Goal: Task Accomplishment & Management: Complete application form

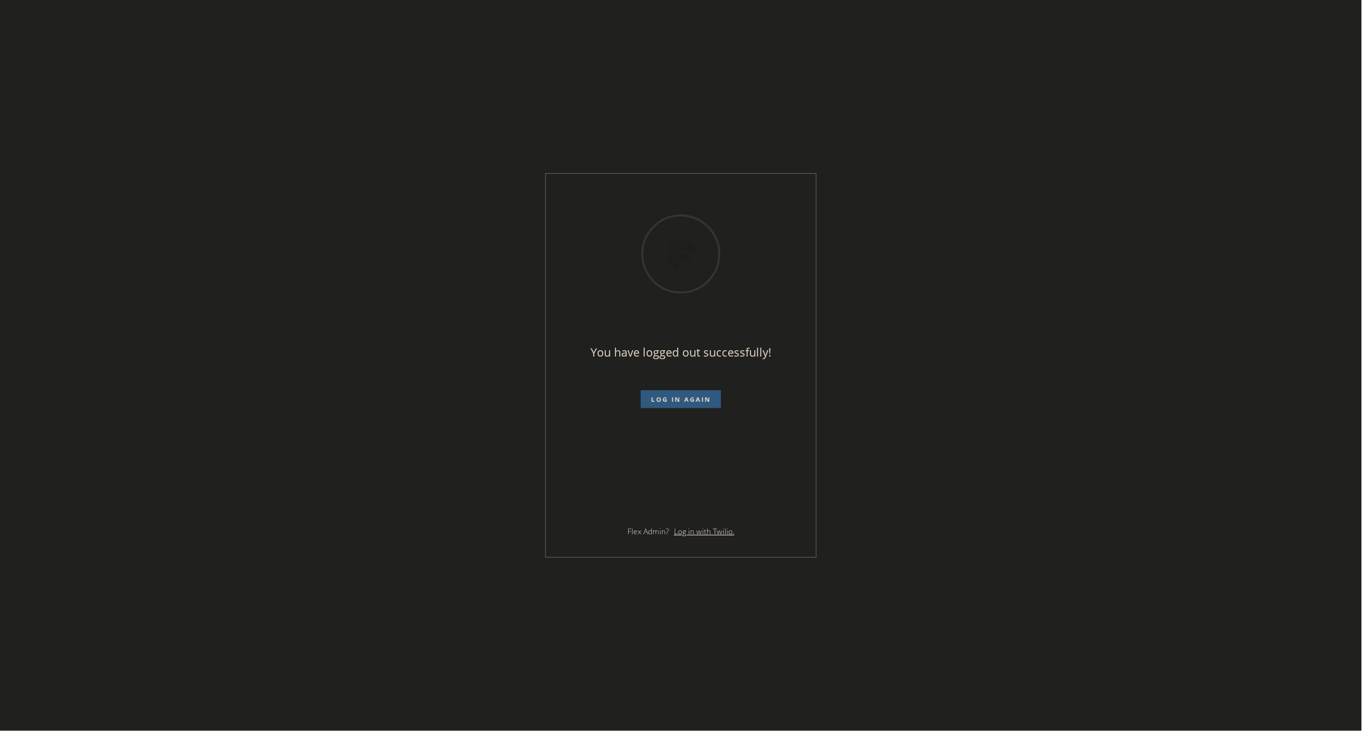
click at [975, 473] on div "You have logged out successfully! Log in again Flex Admin? Log in with Twilio." at bounding box center [681, 365] width 1362 height 731
click at [696, 398] on span "Log in again" at bounding box center [681, 399] width 60 height 9
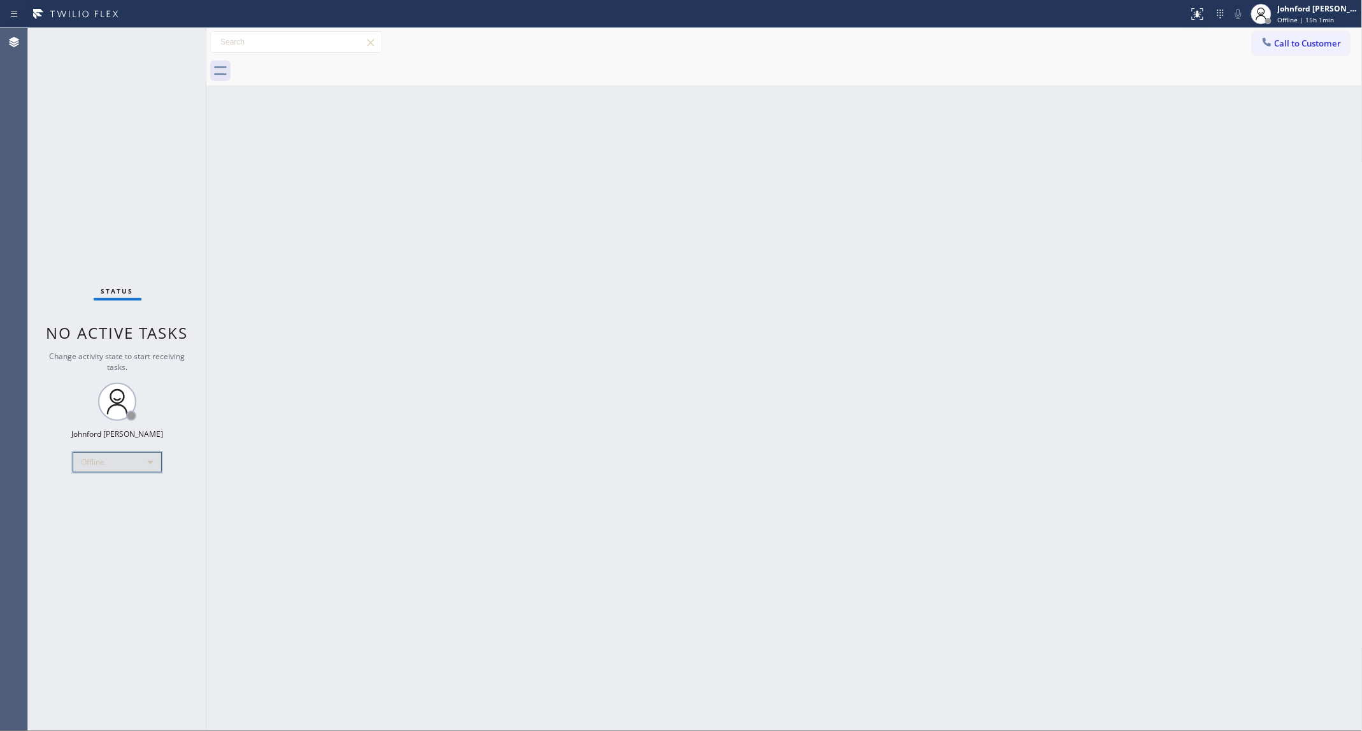
click at [92, 468] on div "Offline" at bounding box center [117, 462] width 89 height 20
click at [107, 510] on li "Unavailable" at bounding box center [116, 512] width 87 height 15
click at [90, 470] on div "Unavailable" at bounding box center [117, 462] width 89 height 20
click at [96, 499] on li "Available" at bounding box center [116, 496] width 87 height 15
drag, startPoint x: 948, startPoint y: 256, endPoint x: 937, endPoint y: 256, distance: 10.8
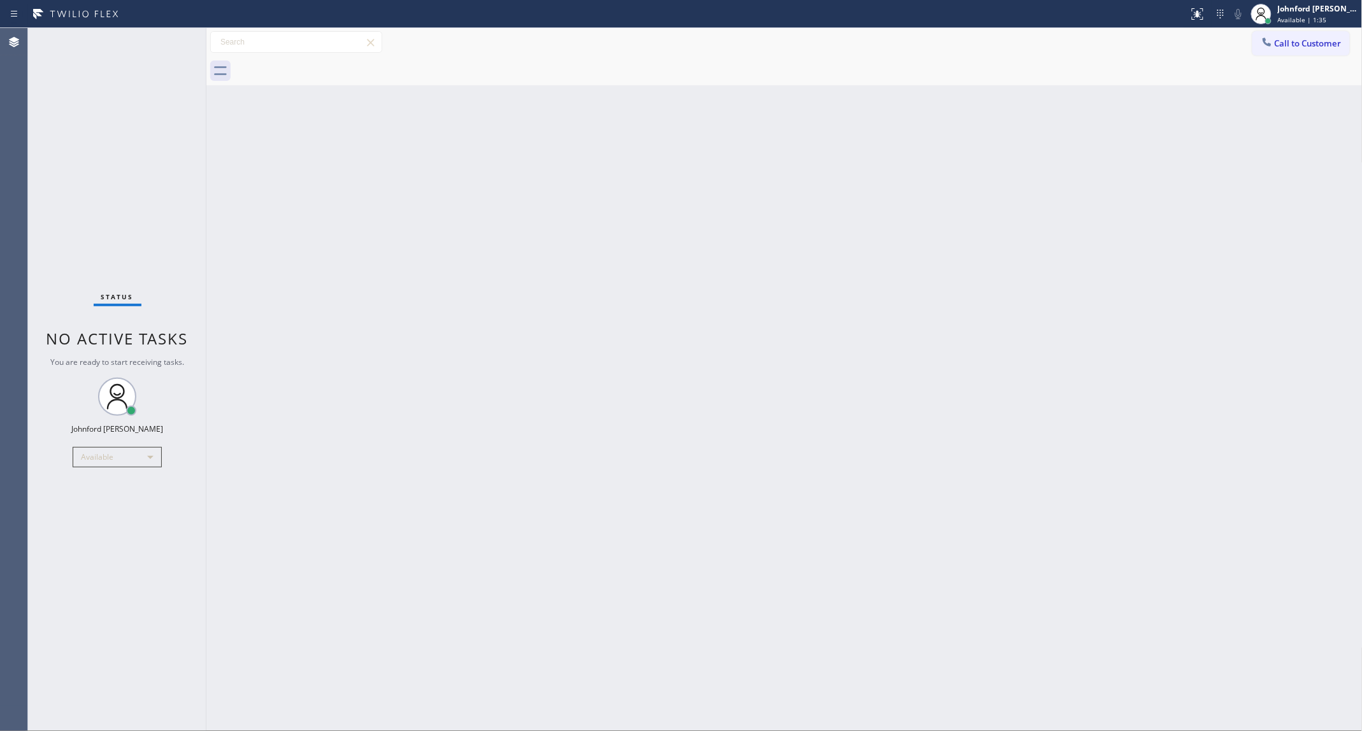
click at [948, 256] on div "Back to Dashboard Change Sender ID Customers Technicians Select a contact Outbo…" at bounding box center [784, 379] width 1156 height 703
drag, startPoint x: 839, startPoint y: 395, endPoint x: 782, endPoint y: 405, distance: 58.2
click at [839, 395] on div "Back to Dashboard Change Sender ID Customers Technicians Select a contact Outbo…" at bounding box center [784, 379] width 1156 height 703
click at [973, 188] on div "Back to Dashboard Change Sender ID Customers Technicians Select a contact Outbo…" at bounding box center [784, 379] width 1156 height 703
click at [978, 106] on div "Back to Dashboard Change Sender ID Customers Technicians Select a contact Outbo…" at bounding box center [784, 379] width 1156 height 703
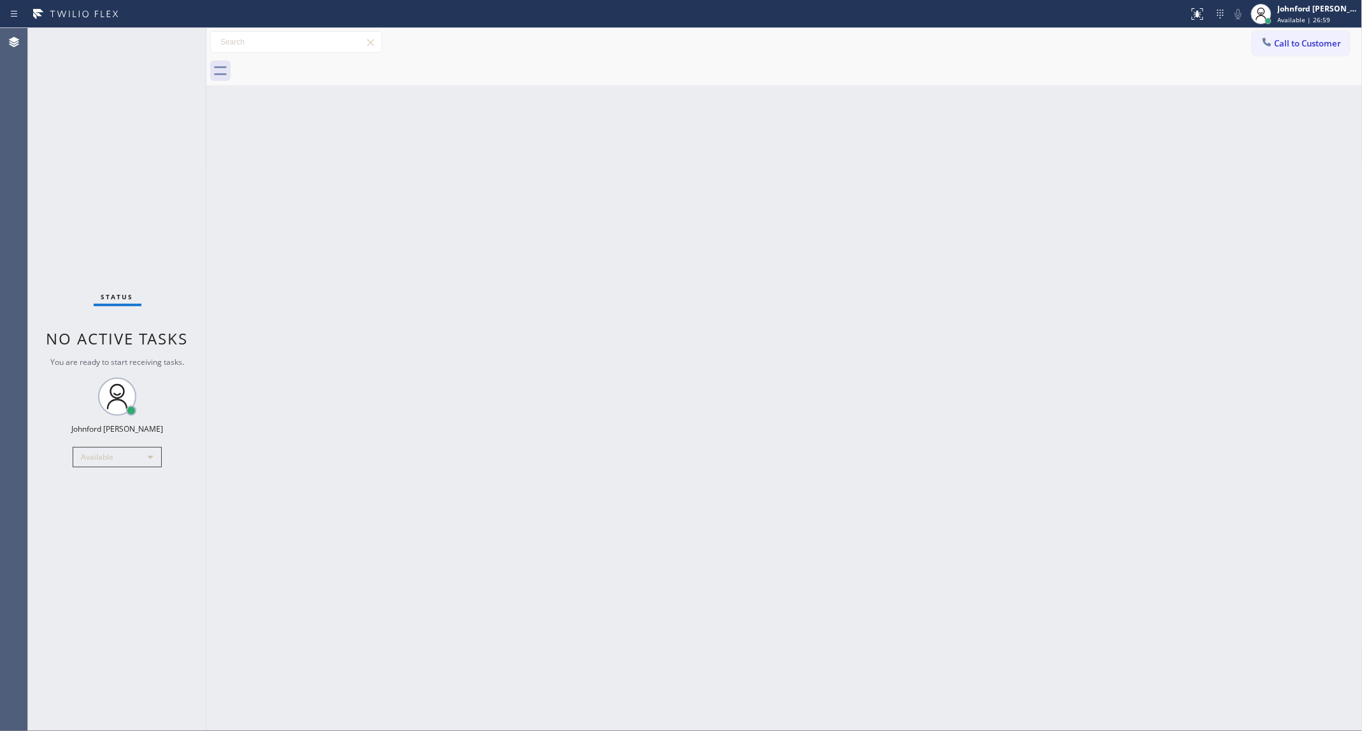
drag, startPoint x: 1301, startPoint y: 48, endPoint x: 953, endPoint y: 201, distance: 380.5
click at [1300, 48] on button "Call to Customer" at bounding box center [1300, 43] width 97 height 24
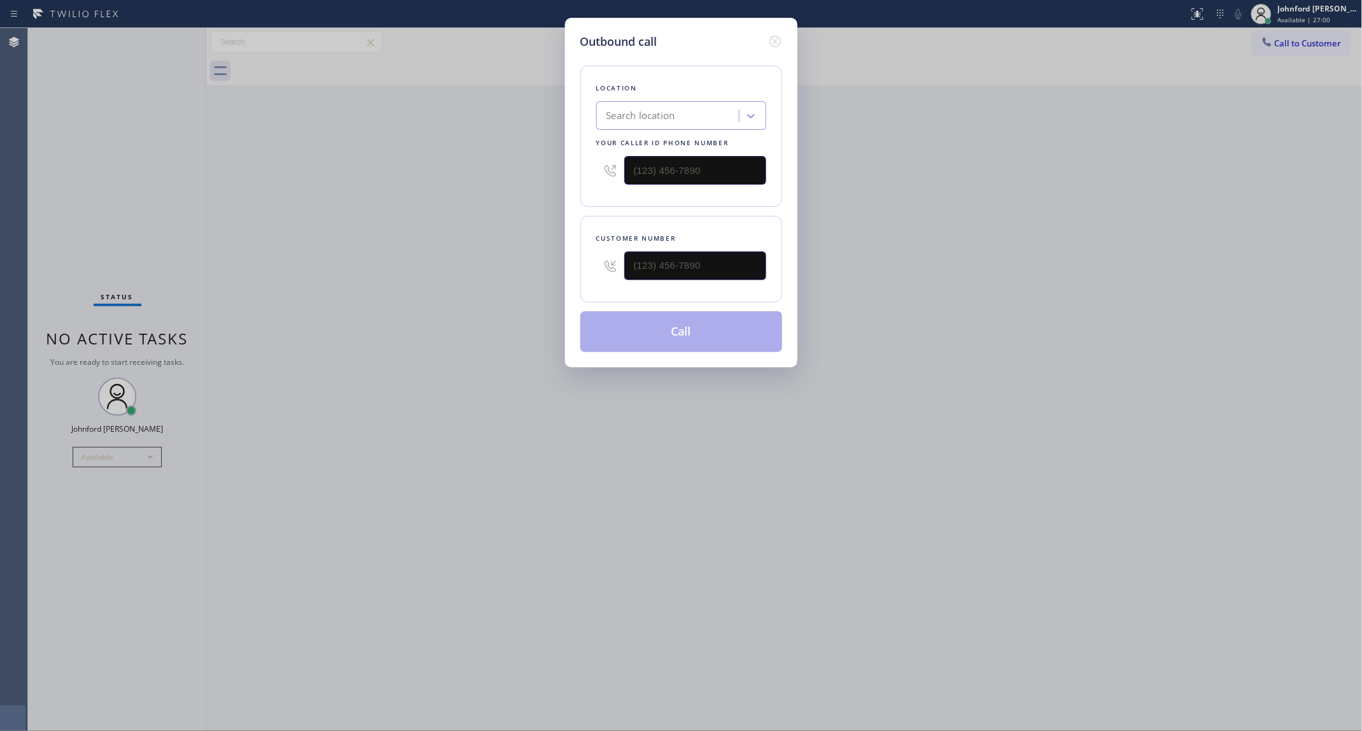
drag, startPoint x: 740, startPoint y: 287, endPoint x: 728, endPoint y: 275, distance: 17.1
click at [728, 283] on div "Customer number" at bounding box center [681, 259] width 202 height 87
drag, startPoint x: 647, startPoint y: 269, endPoint x: 596, endPoint y: 269, distance: 50.3
click at [599, 269] on div "(___) ___-____" at bounding box center [681, 265] width 170 height 41
paste input "253) 653-9529"
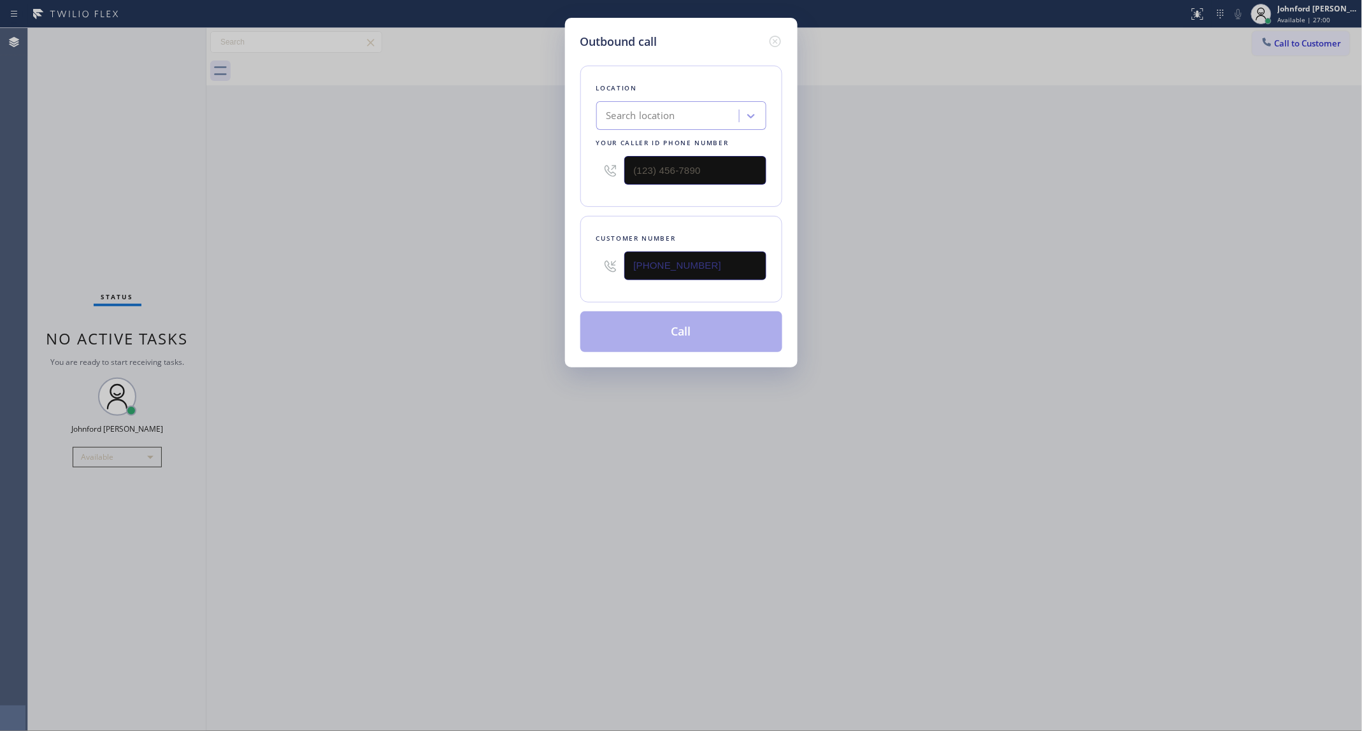
type input "[PHONE_NUMBER]"
click at [931, 213] on div "Outbound call Location Search location Your caller id phone number Customer num…" at bounding box center [681, 365] width 1362 height 731
drag, startPoint x: 718, startPoint y: 156, endPoint x: 567, endPoint y: 176, distance: 152.3
click at [567, 176] on div "Outbound call Location Search location Your caller id phone number Customer num…" at bounding box center [681, 193] width 233 height 350
click at [533, 183] on div "Outbound call Location Search location Your caller id phone number Customer num…" at bounding box center [681, 365] width 1362 height 731
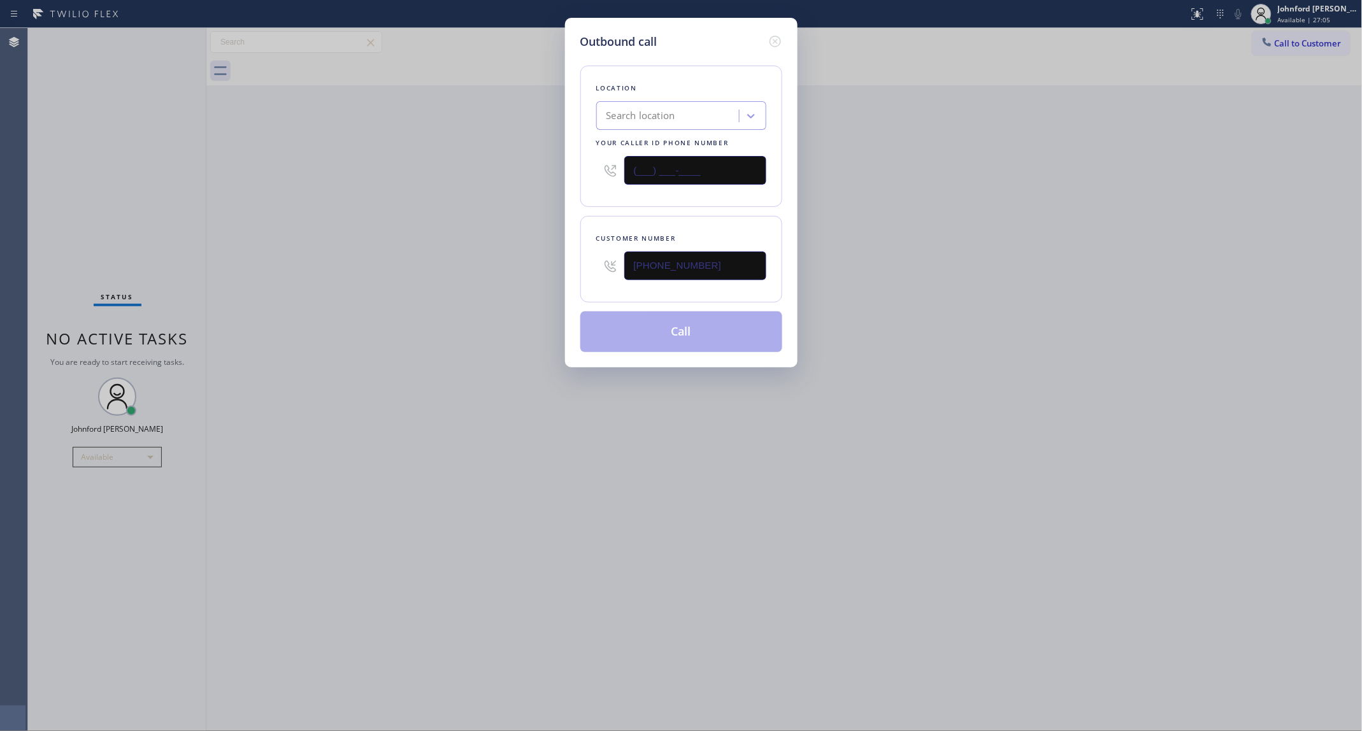
drag, startPoint x: 667, startPoint y: 179, endPoint x: 535, endPoint y: 179, distance: 131.9
click at [554, 179] on div "Outbound call Location Search location Your caller id phone number (___) ___-__…" at bounding box center [681, 365] width 1362 height 731
paste input "855) 731-4952"
type input "[PHONE_NUMBER]"
click at [530, 179] on div "Outbound call Location Search location Your caller id phone number [PHONE_NUMBE…" at bounding box center [681, 365] width 1362 height 731
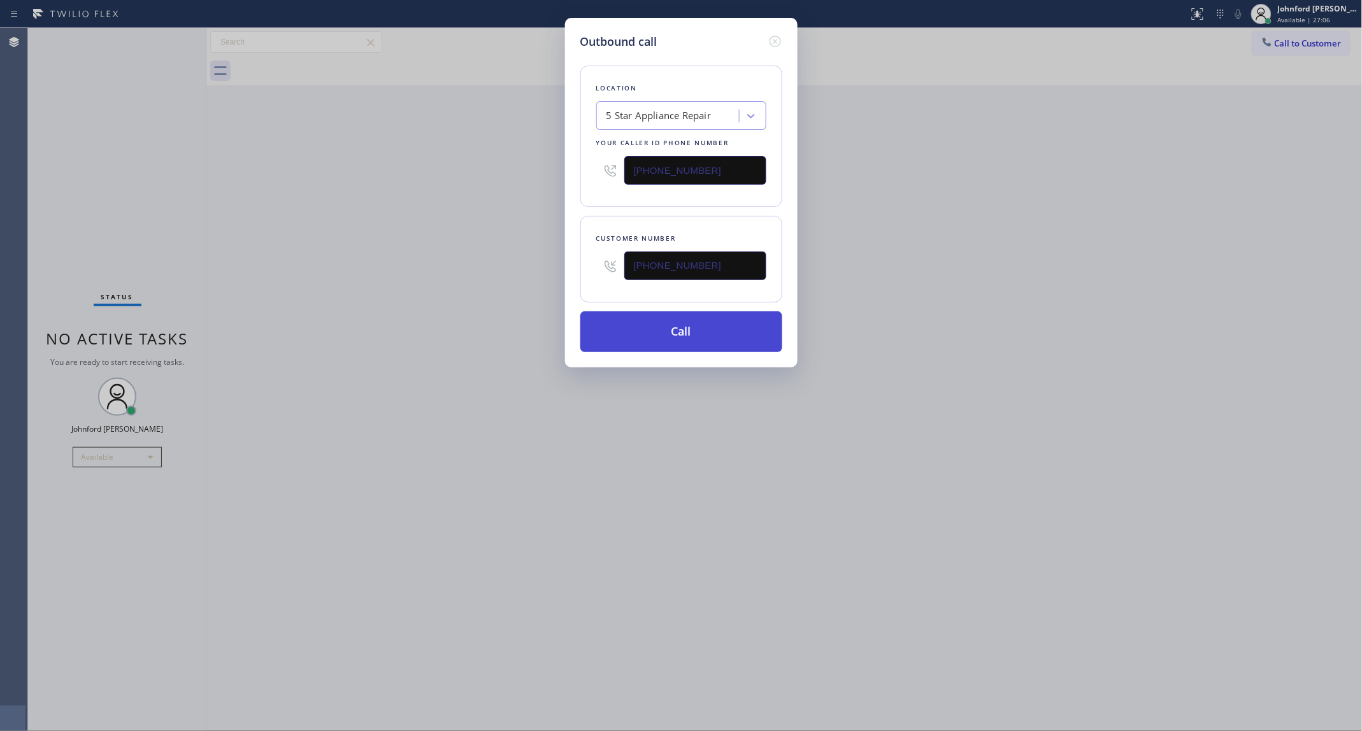
click at [684, 339] on button "Call" at bounding box center [681, 332] width 202 height 41
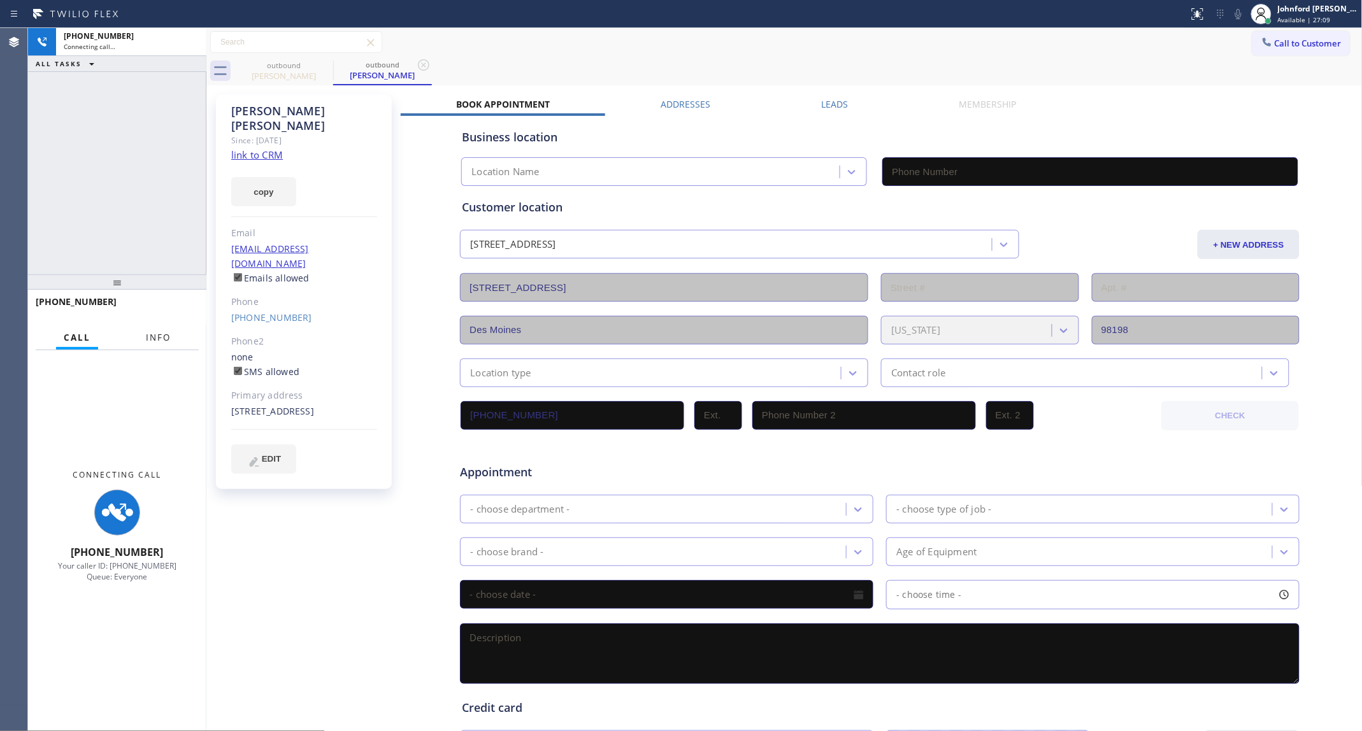
click at [141, 334] on button "Info" at bounding box center [158, 338] width 40 height 25
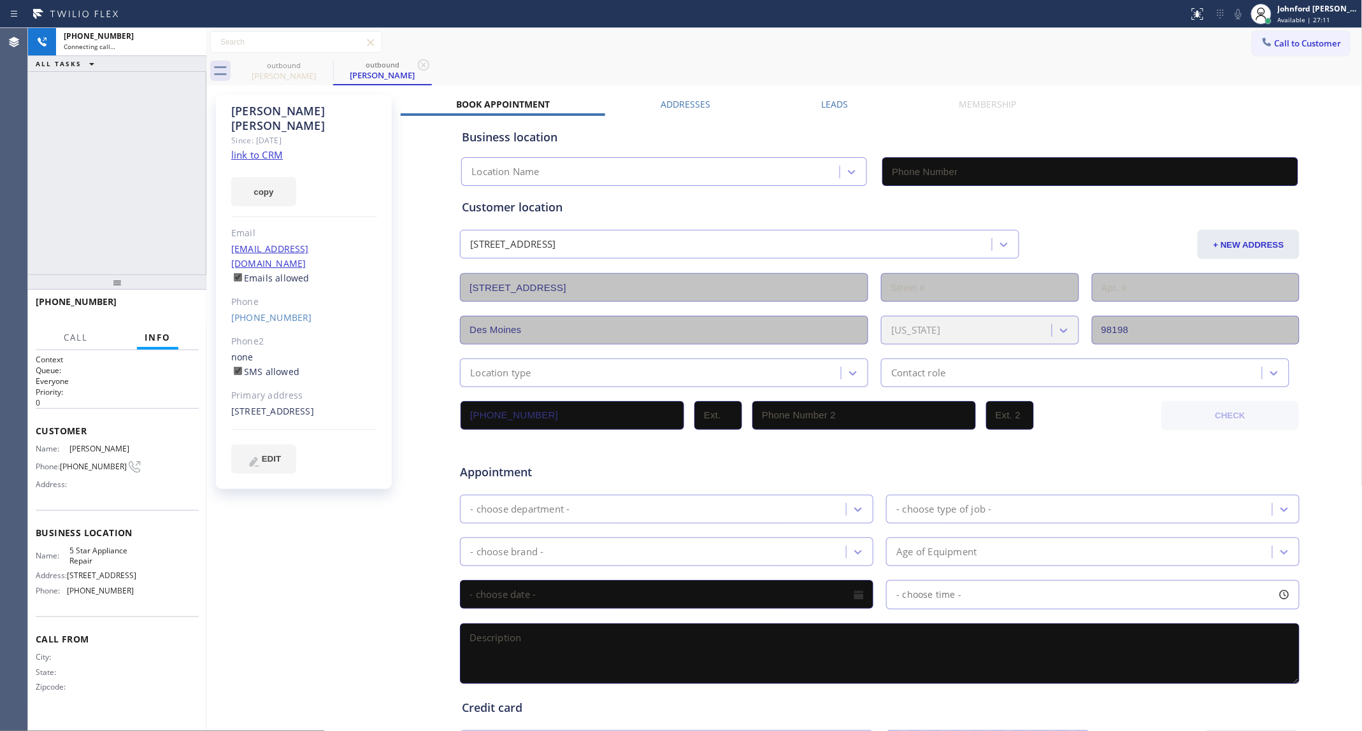
click at [163, 91] on div "[PHONE_NUMBER] Connecting call… ALL TASKS ALL TASKS ACTIVE TASKS TASKS IN WRAP …" at bounding box center [117, 379] width 178 height 703
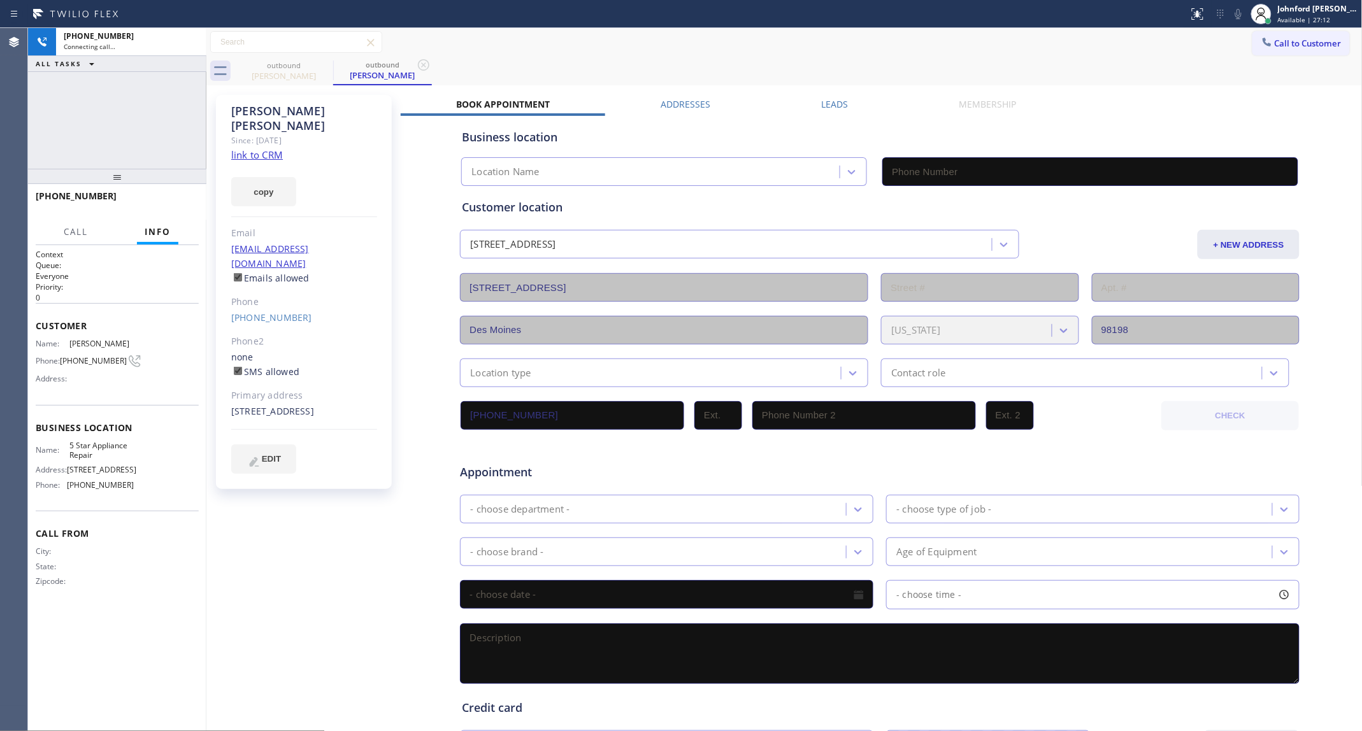
click at [263, 148] on link "link to CRM" at bounding box center [257, 154] width 52 height 13
type input "[PHONE_NUMBER]"
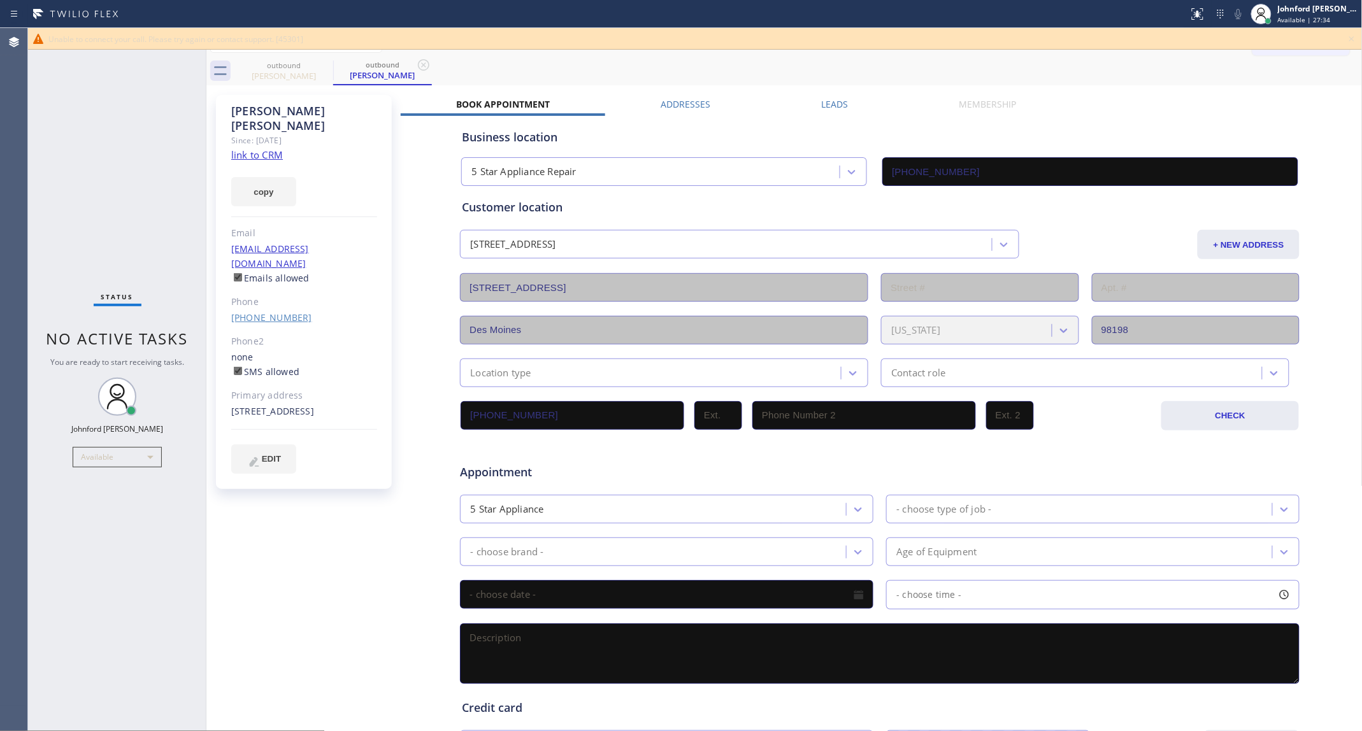
click at [280, 312] on link "[PHONE_NUMBER]" at bounding box center [271, 318] width 81 height 12
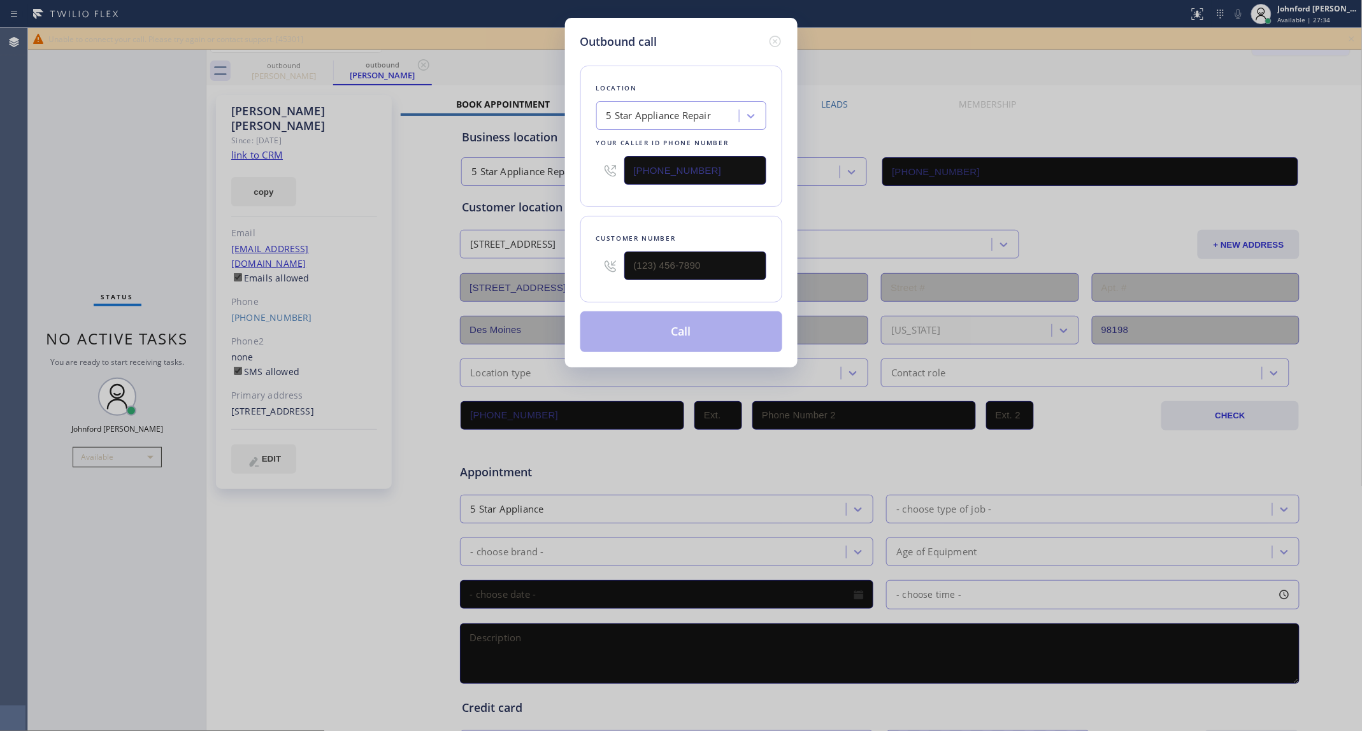
type input "[PHONE_NUMBER]"
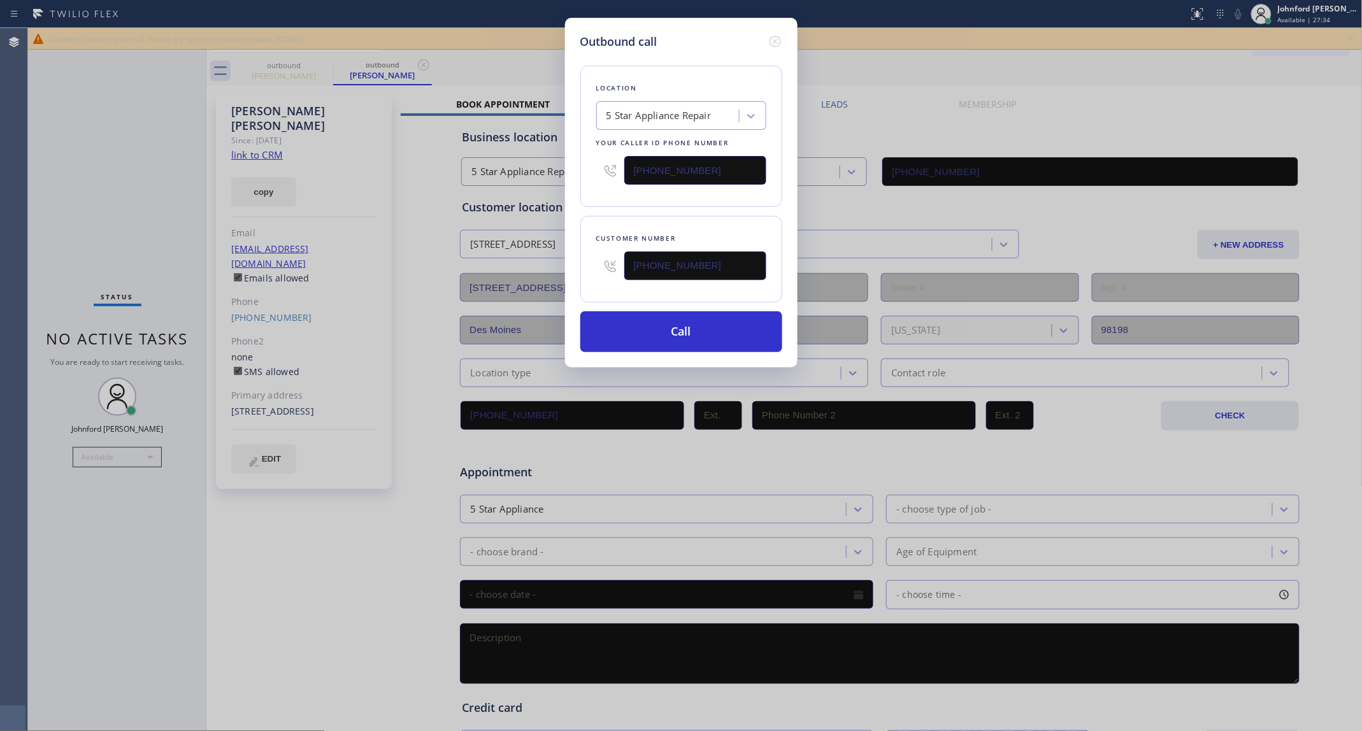
drag, startPoint x: 694, startPoint y: 163, endPoint x: 552, endPoint y: 174, distance: 142.5
click at [557, 173] on div "Outbound call Location 5 Star Appliance Repair Your caller id phone number [PHO…" at bounding box center [681, 365] width 1362 height 731
paste input "206) 309-8891"
type input "[PHONE_NUMBER]"
click at [656, 333] on button "Call" at bounding box center [681, 332] width 202 height 41
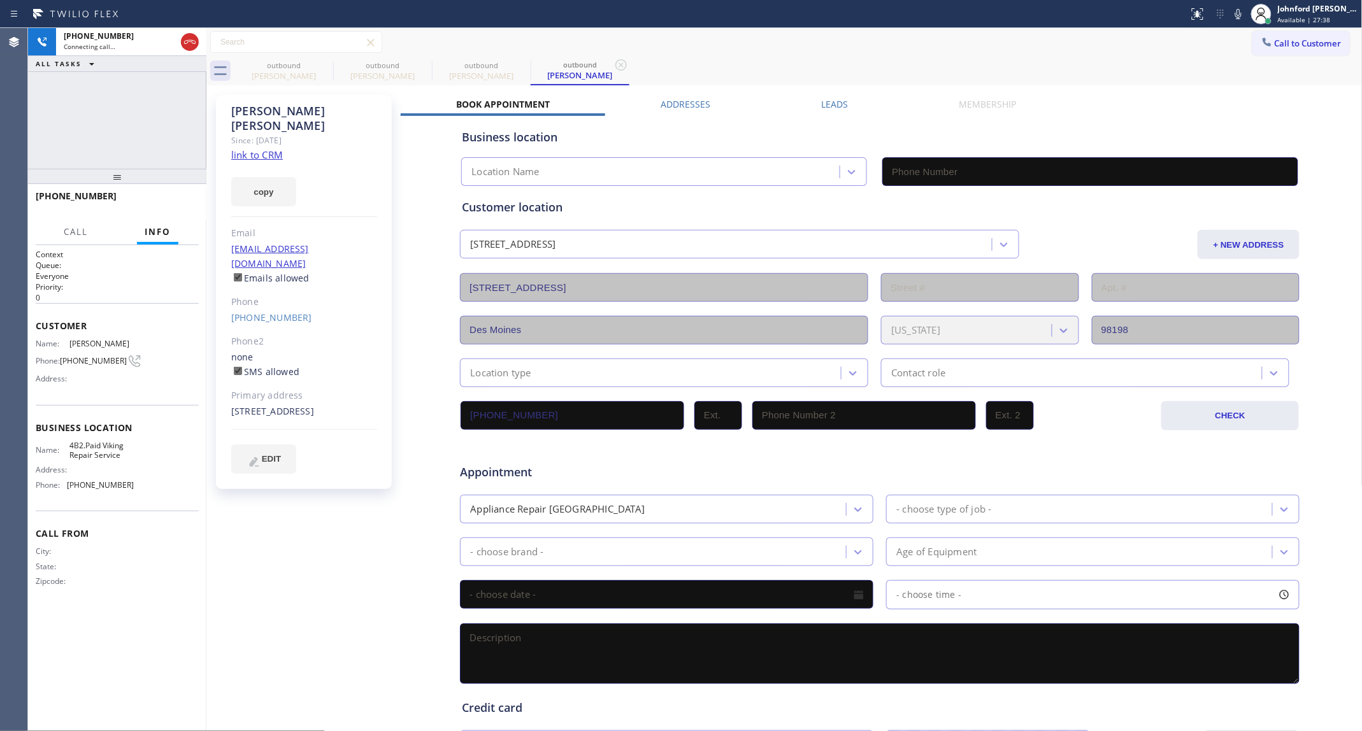
type input "[PHONE_NUMBER]"
click at [0, 0] on icon at bounding box center [0, 0] width 0 height 0
click at [323, 62] on icon at bounding box center [324, 64] width 11 height 11
type input "[PHONE_NUMBER]"
click at [696, 59] on div "outbound [PERSON_NAME] outbound [PERSON_NAME]" at bounding box center [798, 71] width 1128 height 29
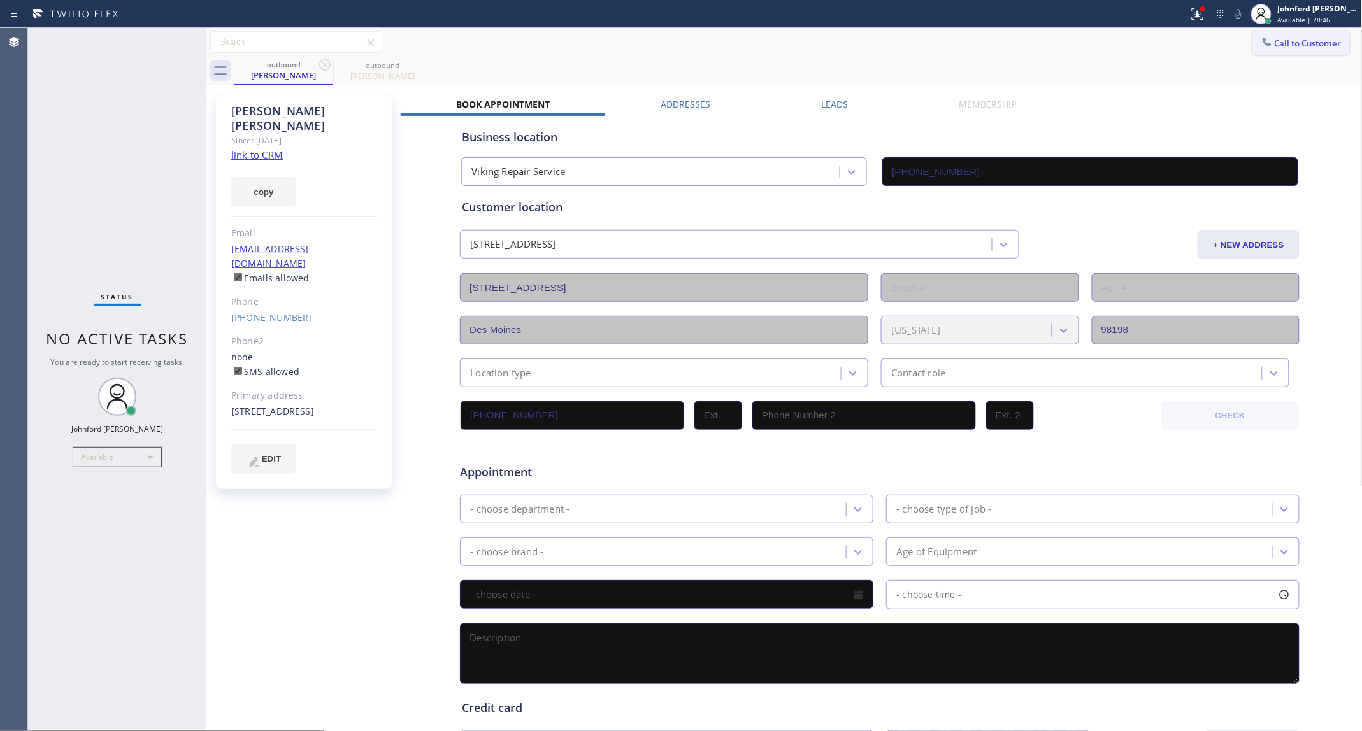
click at [1287, 43] on span "Call to Customer" at bounding box center [1308, 43] width 67 height 11
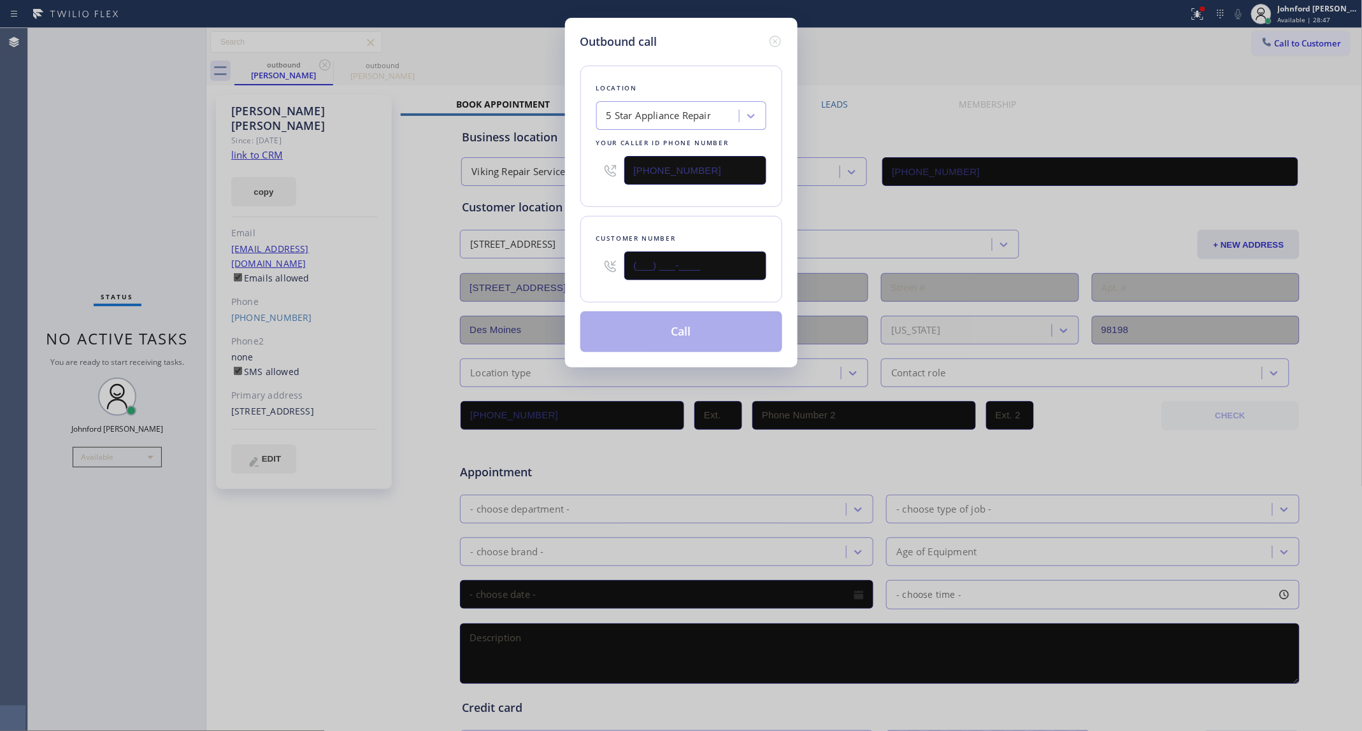
drag, startPoint x: 667, startPoint y: 266, endPoint x: 590, endPoint y: 266, distance: 77.1
click at [590, 266] on div "Customer number (___) ___-____" at bounding box center [681, 259] width 202 height 87
paste input "708) 267-2035"
type input "[PHONE_NUMBER]"
click at [657, 218] on div "Customer number [PHONE_NUMBER]" at bounding box center [681, 259] width 202 height 87
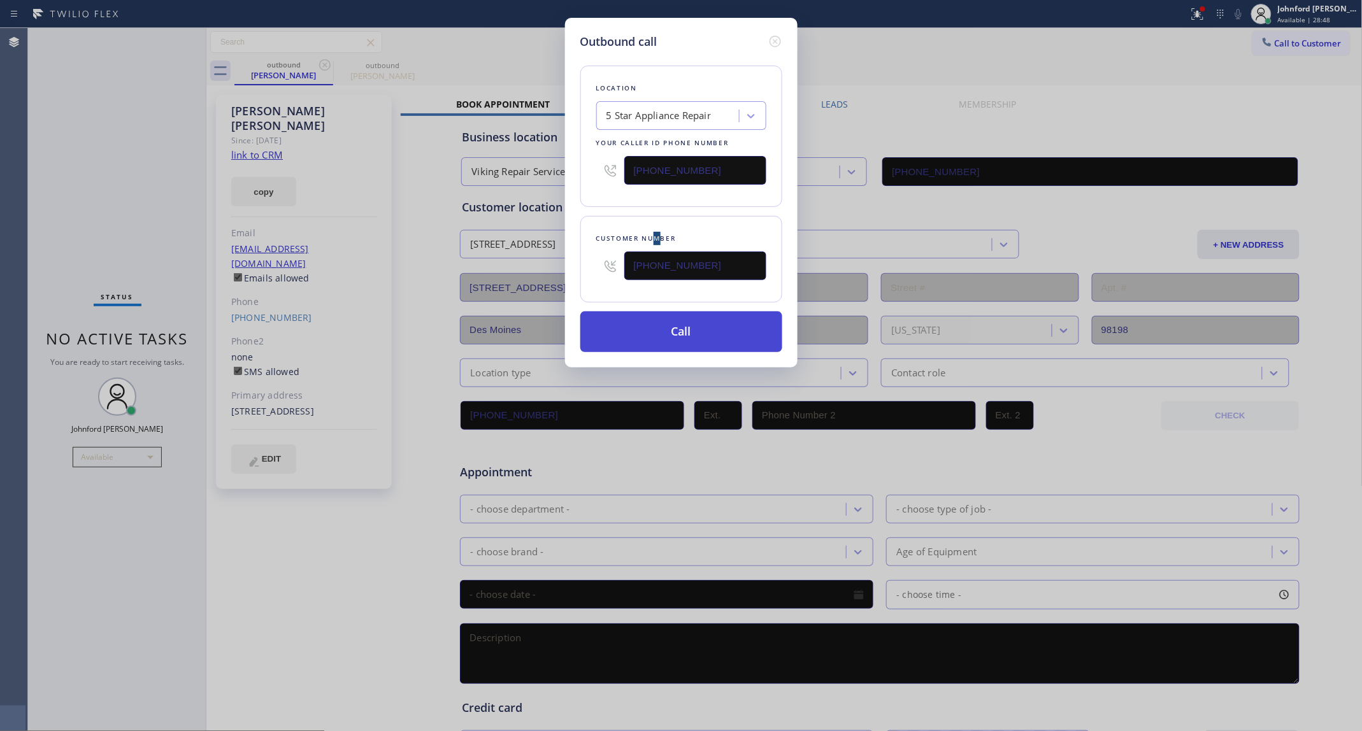
click at [667, 336] on button "Call" at bounding box center [681, 332] width 202 height 41
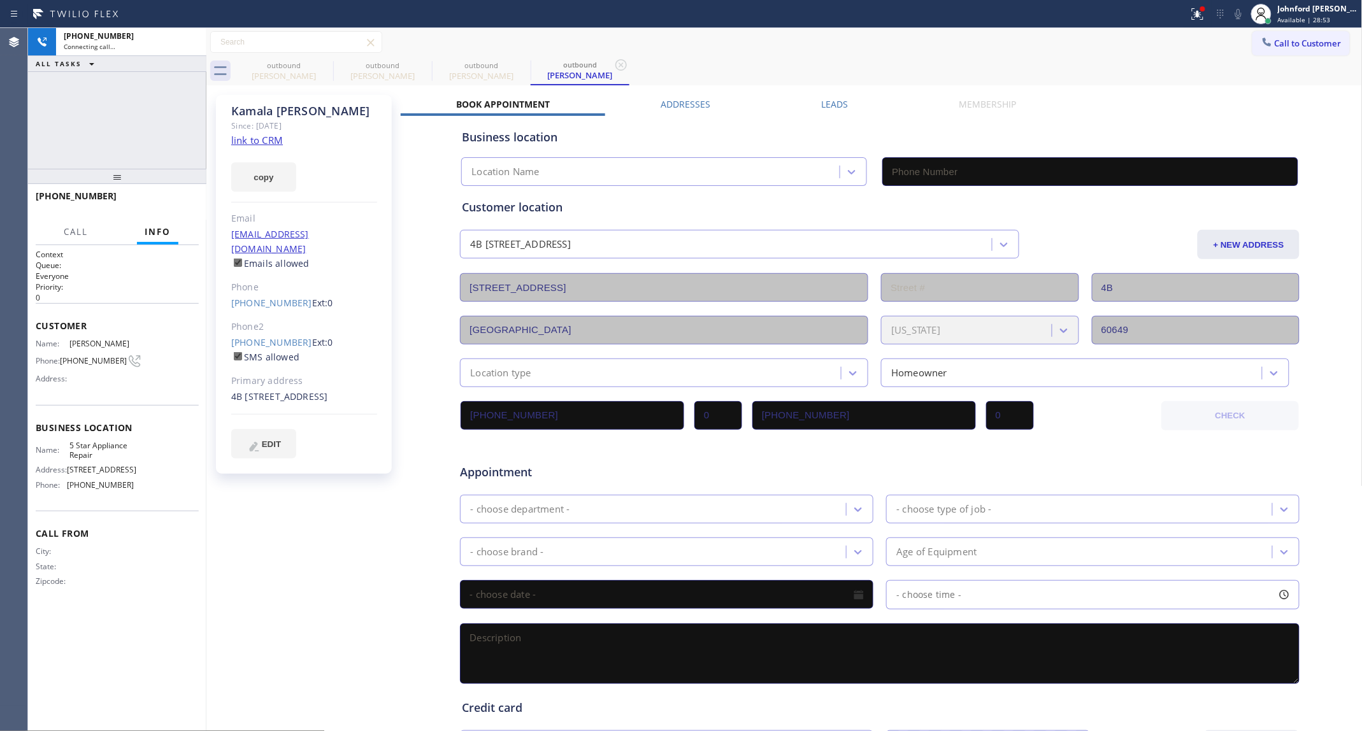
type input "[PHONE_NUMBER]"
click at [667, 336] on div "outbound [PERSON_NAME] outbound [PERSON_NAME] outbound [PERSON_NAME] outbound […" at bounding box center [784, 472] width 1156 height 889
drag, startPoint x: 667, startPoint y: 336, endPoint x: 257, endPoint y: 141, distance: 454.2
click at [257, 141] on link "link to CRM" at bounding box center [257, 140] width 52 height 13
click at [157, 198] on span "HANG UP" at bounding box center [169, 201] width 39 height 9
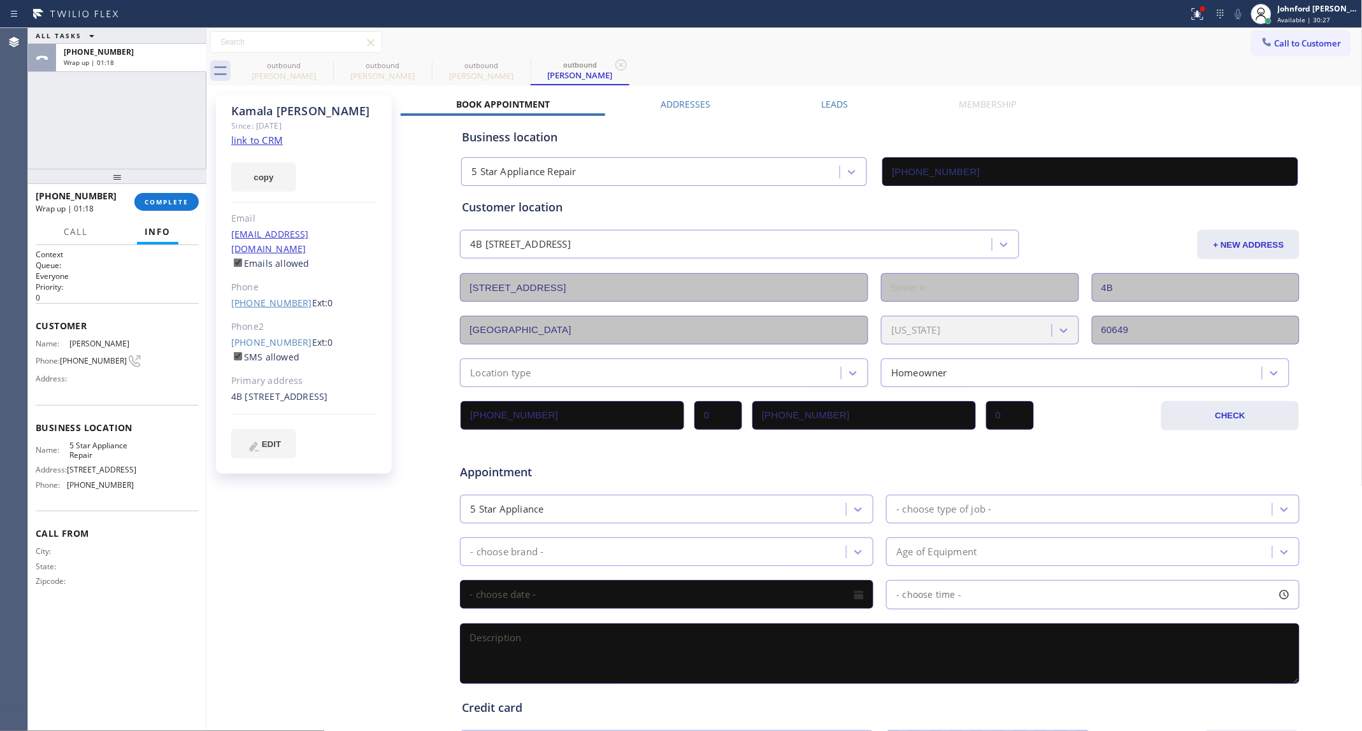
click at [256, 297] on link "[PHONE_NUMBER]" at bounding box center [271, 303] width 81 height 12
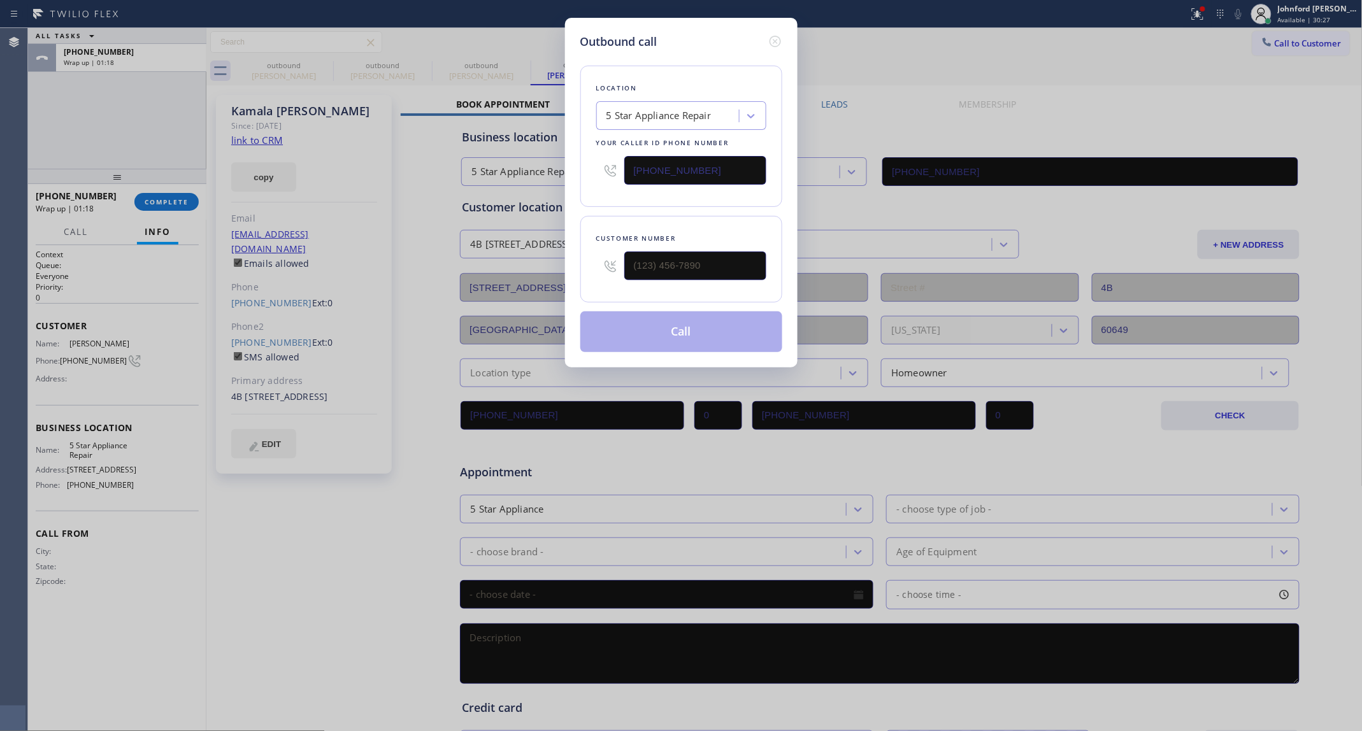
type input "[PHONE_NUMBER]"
drag, startPoint x: 634, startPoint y: 168, endPoint x: 559, endPoint y: 170, distance: 75.8
click at [562, 170] on div "Outbound call Location 5 Star Appliance Repair Your caller id phone number [PHO…" at bounding box center [681, 365] width 1362 height 731
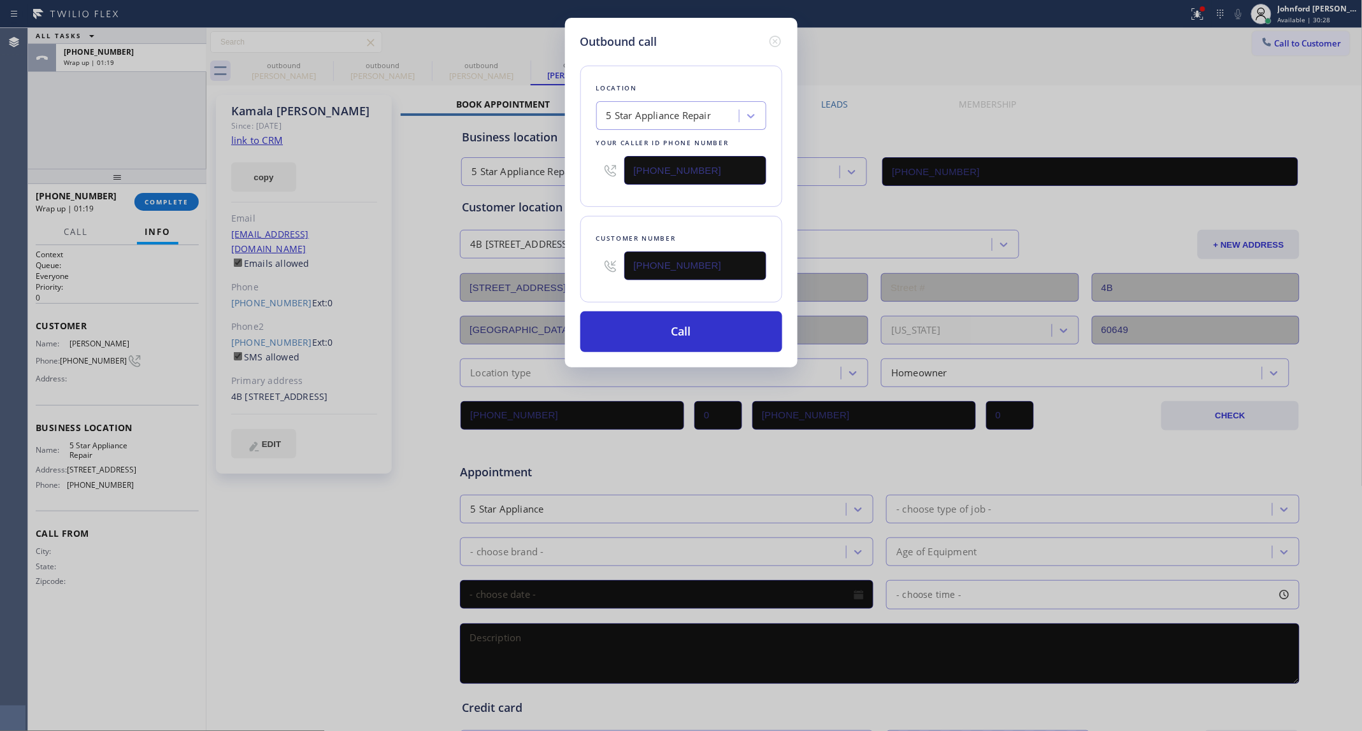
paste input "630) 394-6070"
type input "[PHONE_NUMBER]"
click at [651, 204] on div "Location 5 Star Appliance Repair Your caller id phone number [PHONE_NUMBER] Cus…" at bounding box center [681, 201] width 202 height 302
click at [666, 322] on button "Call" at bounding box center [681, 332] width 202 height 41
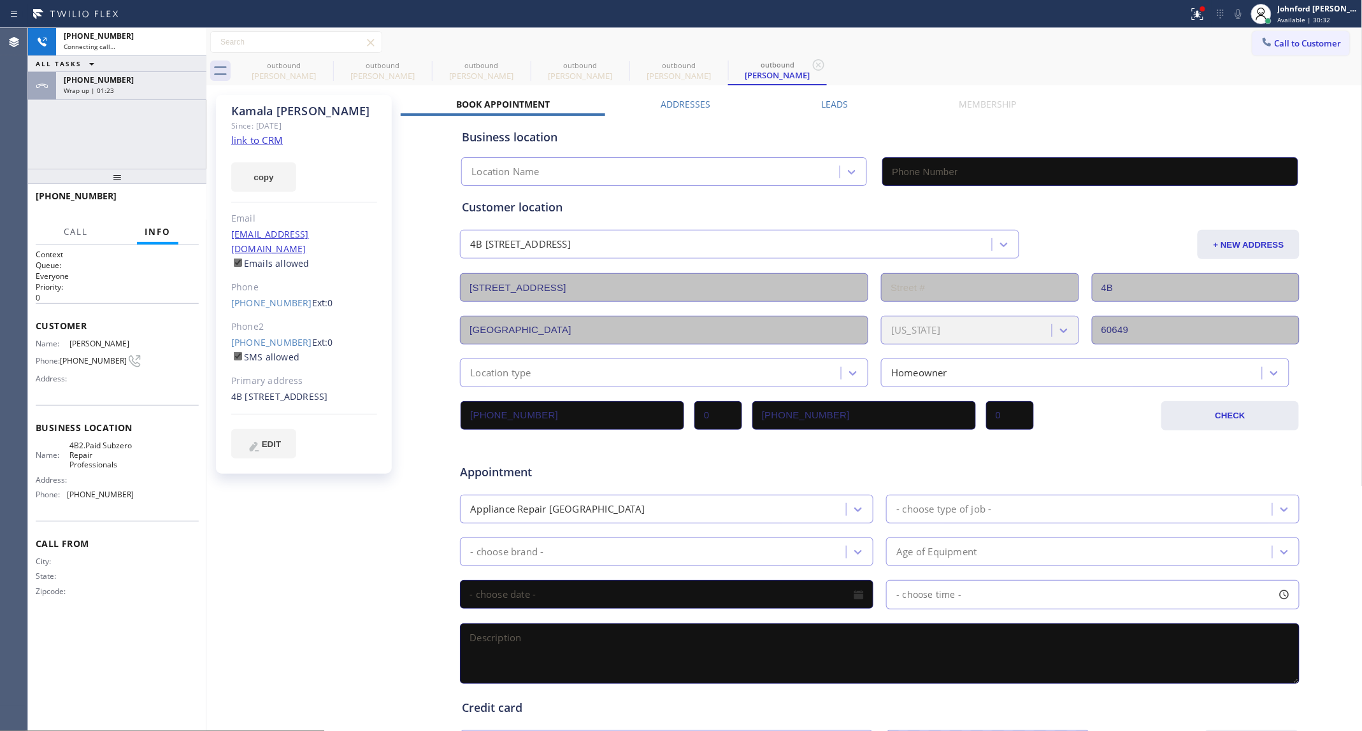
type input "[PHONE_NUMBER]"
click at [323, 62] on icon at bounding box center [324, 64] width 15 height 15
click at [0, 0] on icon at bounding box center [0, 0] width 0 height 0
type input "[PHONE_NUMBER]"
click at [323, 62] on icon at bounding box center [324, 64] width 15 height 15
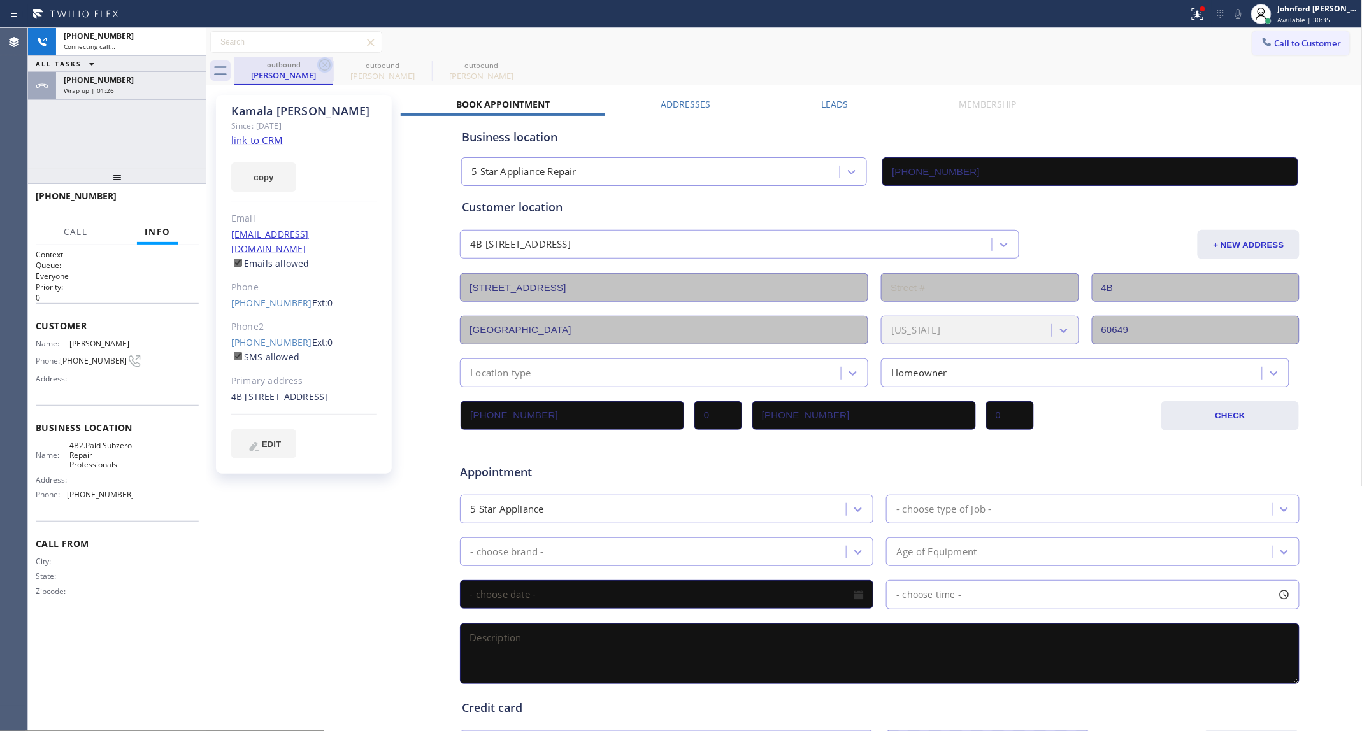
click at [322, 62] on icon at bounding box center [324, 64] width 15 height 15
type input "[PHONE_NUMBER]"
drag, startPoint x: 836, startPoint y: 7, endPoint x: 806, endPoint y: 14, distance: 30.7
click at [806, 14] on div at bounding box center [594, 14] width 1178 height 20
click at [156, 199] on span "HANG UP" at bounding box center [169, 201] width 39 height 9
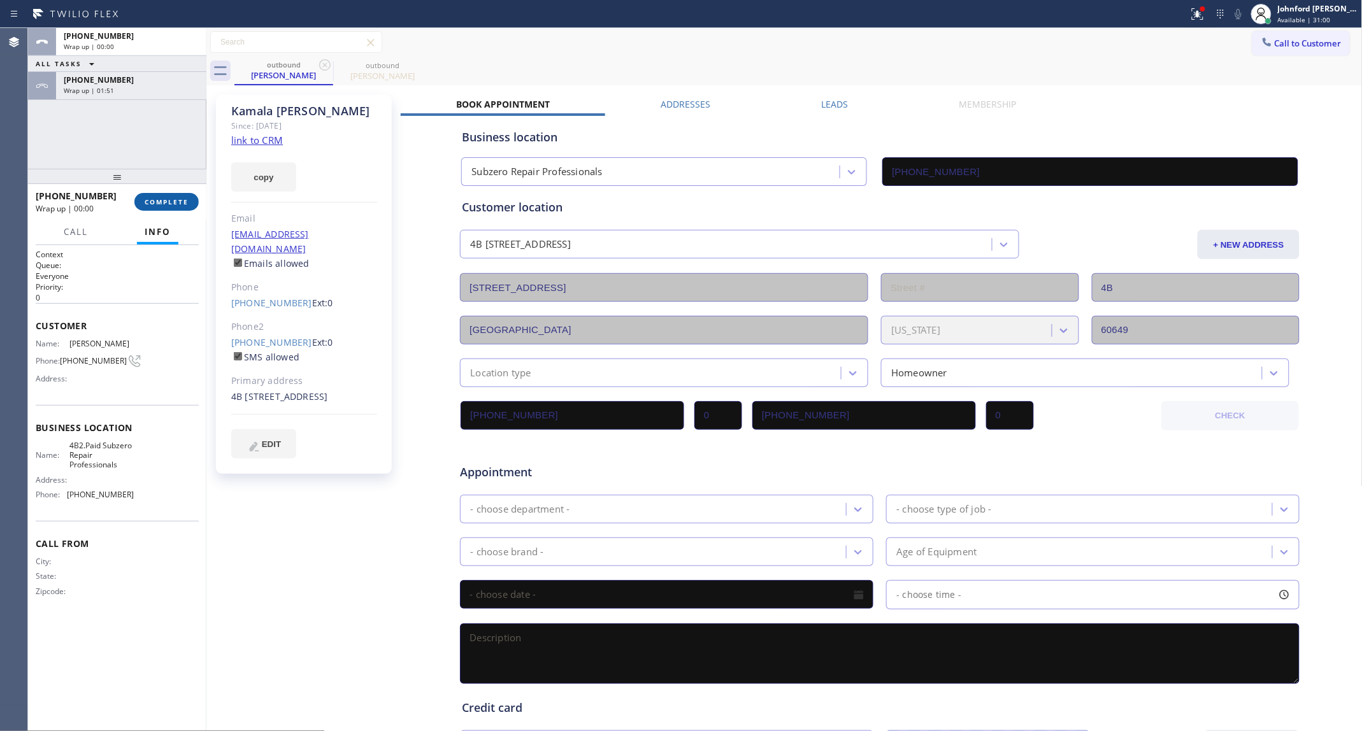
click at [148, 193] on button "COMPLETE" at bounding box center [166, 202] width 64 height 18
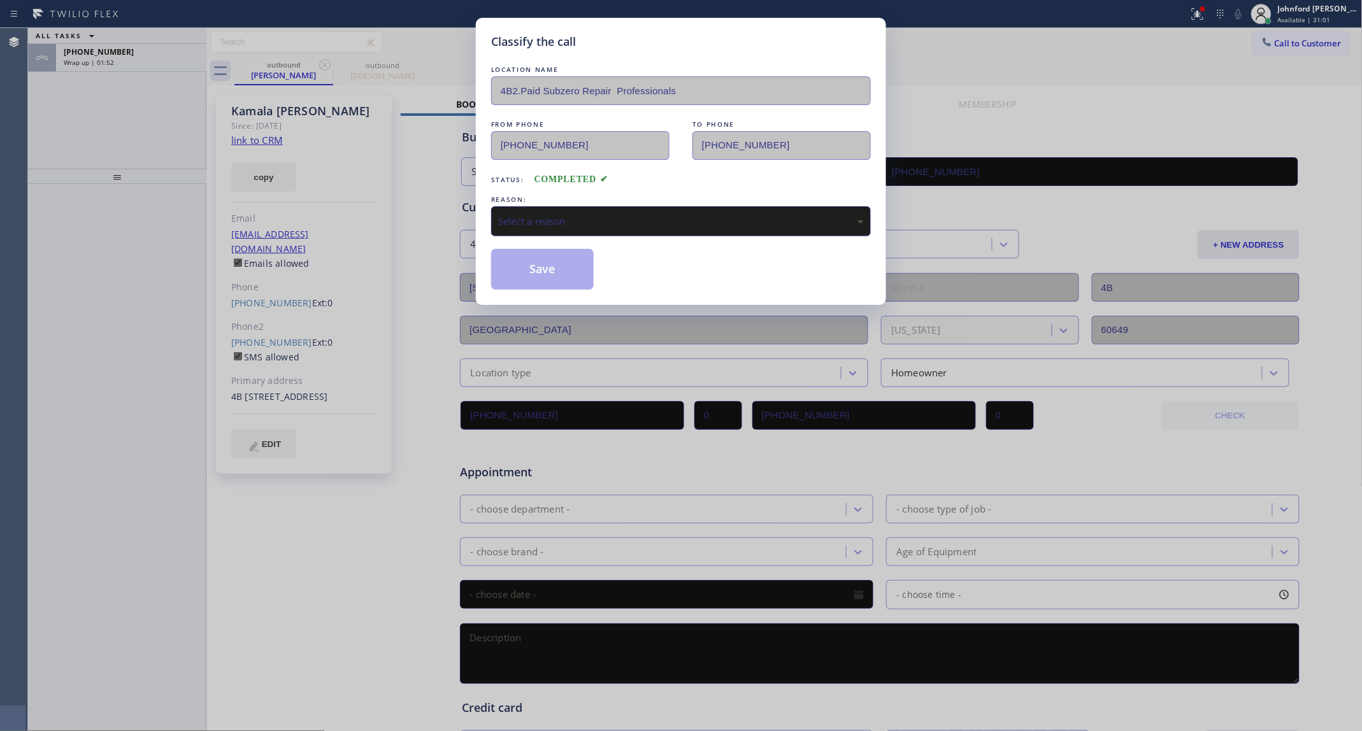
click at [548, 208] on div "Select a reason" at bounding box center [681, 221] width 380 height 30
drag, startPoint x: 532, startPoint y: 260, endPoint x: 822, endPoint y: 85, distance: 339.2
click at [537, 252] on button "Save" at bounding box center [542, 269] width 103 height 41
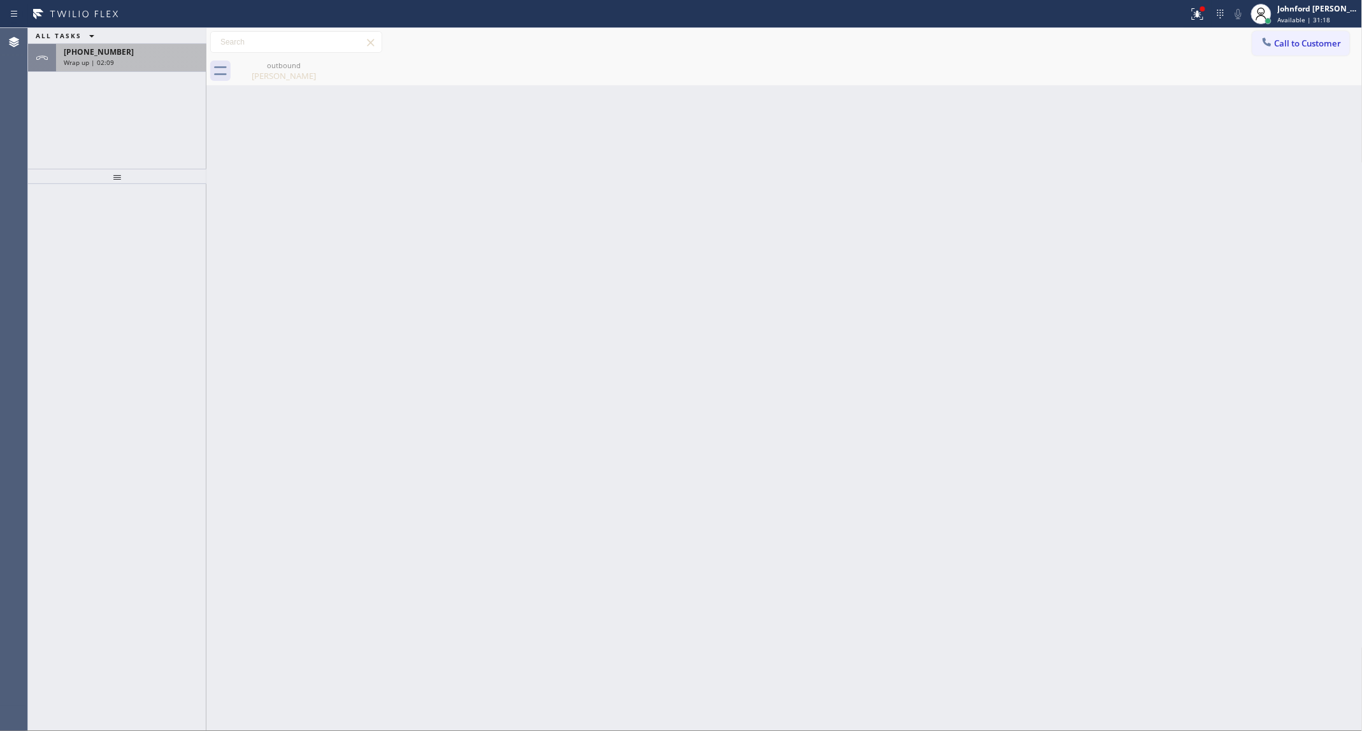
click at [154, 71] on div "[PHONE_NUMBER] Wrap up | 02:09" at bounding box center [128, 58] width 145 height 28
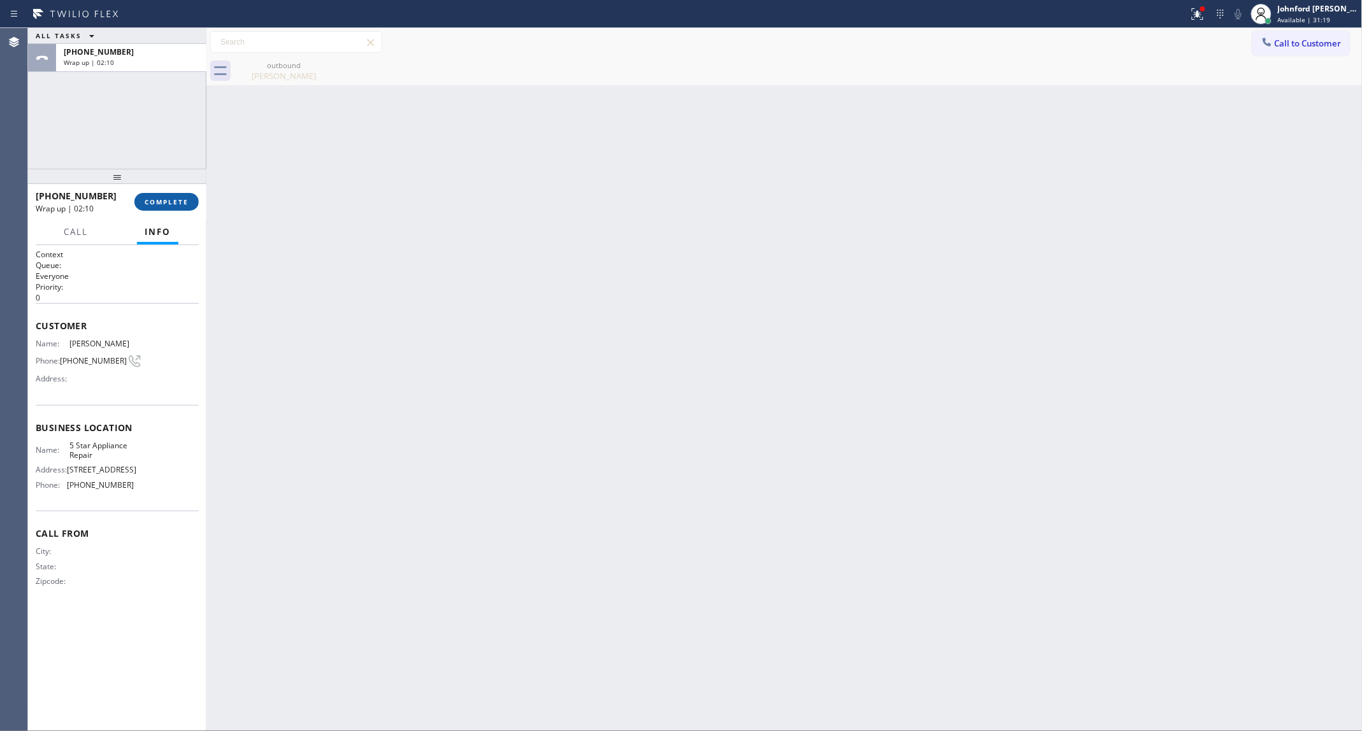
click at [194, 196] on button "COMPLETE" at bounding box center [166, 202] width 64 height 18
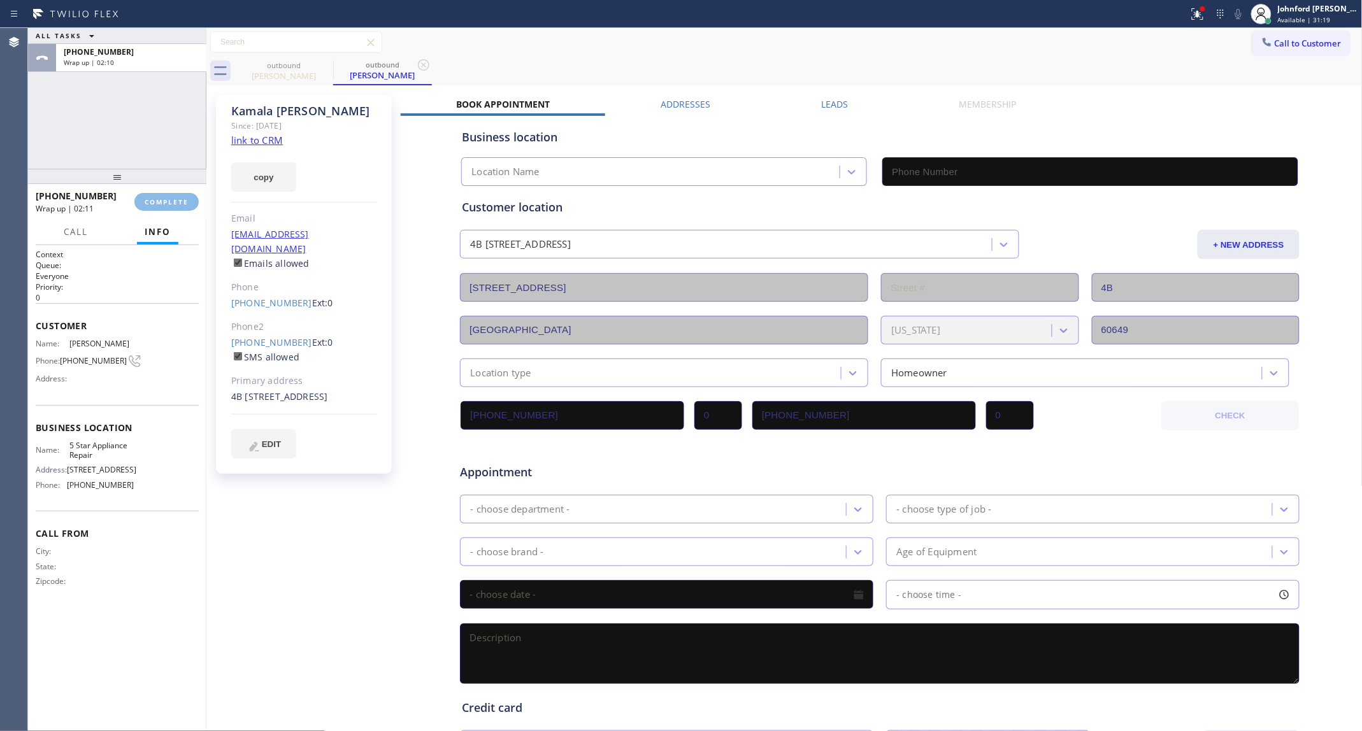
type input "[PHONE_NUMBER]"
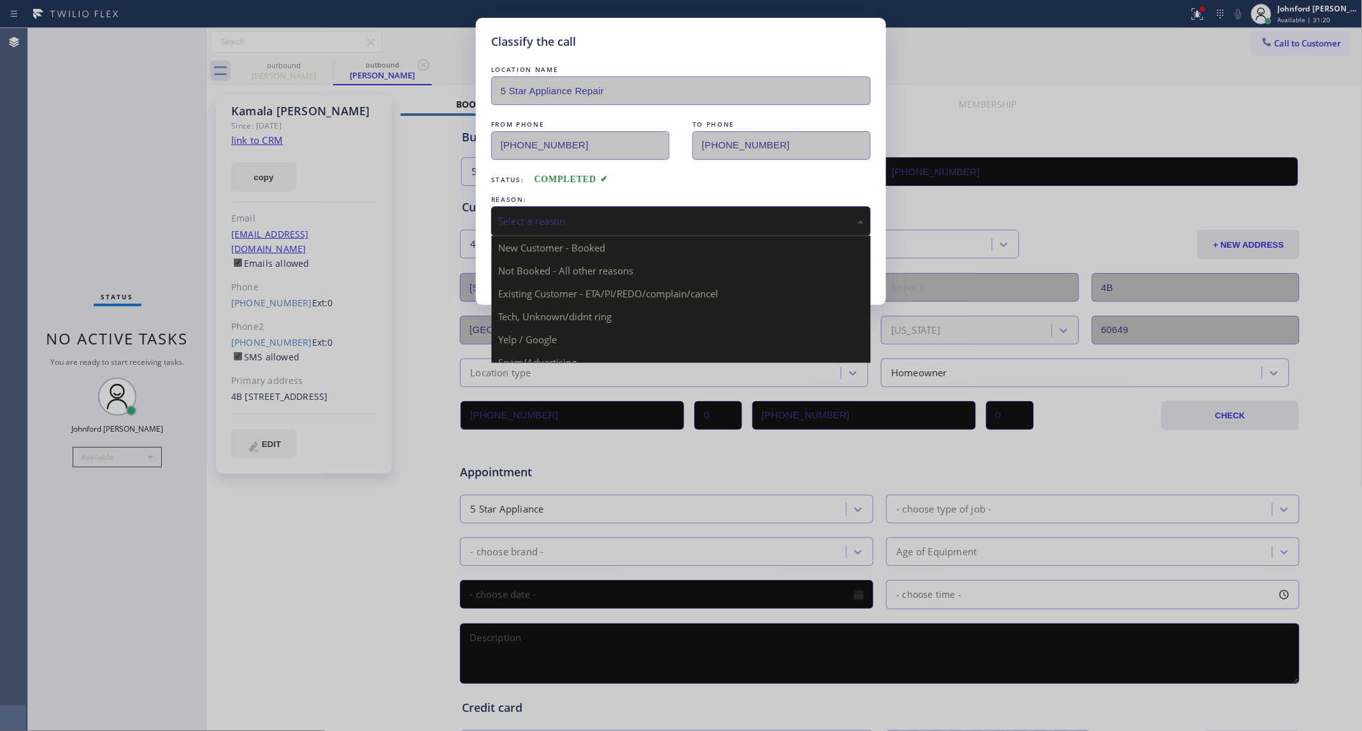
click at [610, 206] on div "Select a reason" at bounding box center [681, 221] width 380 height 30
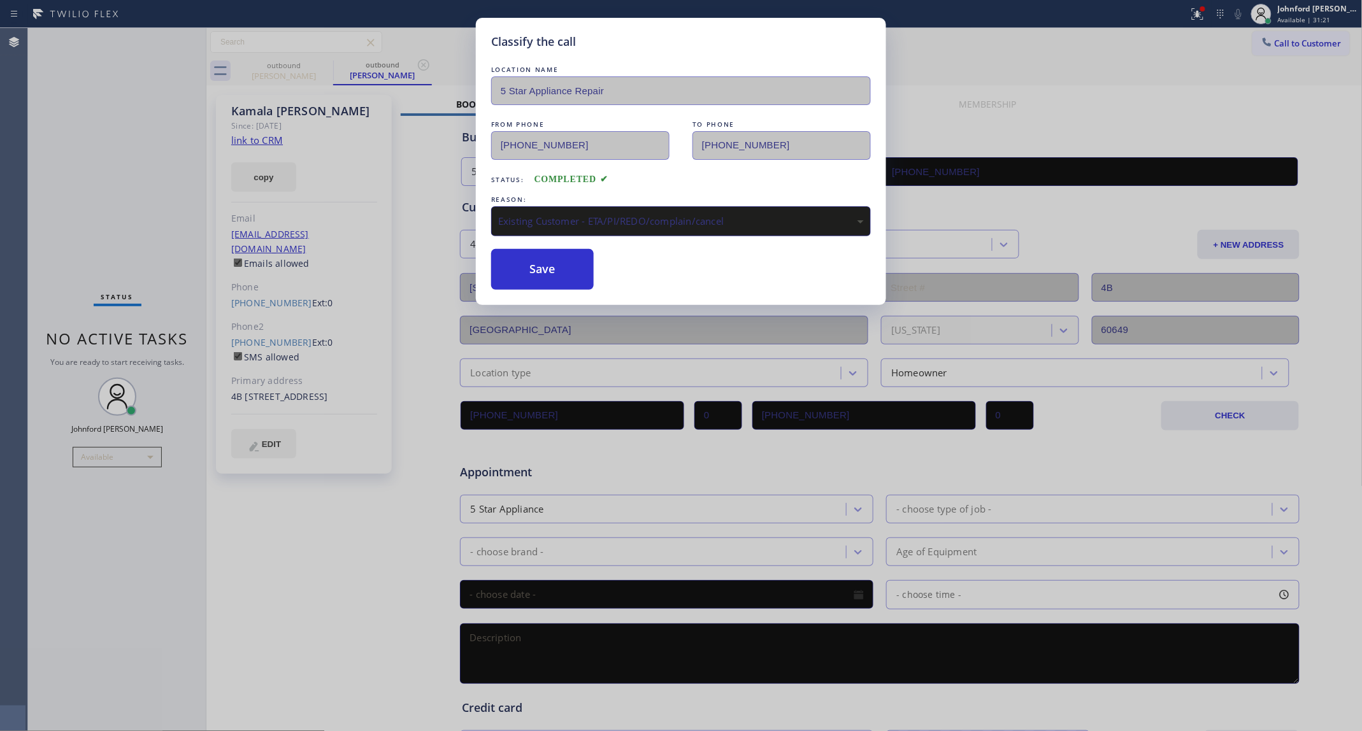
click at [596, 285] on div "Save" at bounding box center [681, 269] width 380 height 41
click at [559, 259] on button "Save" at bounding box center [542, 269] width 103 height 41
type input "[PHONE_NUMBER]"
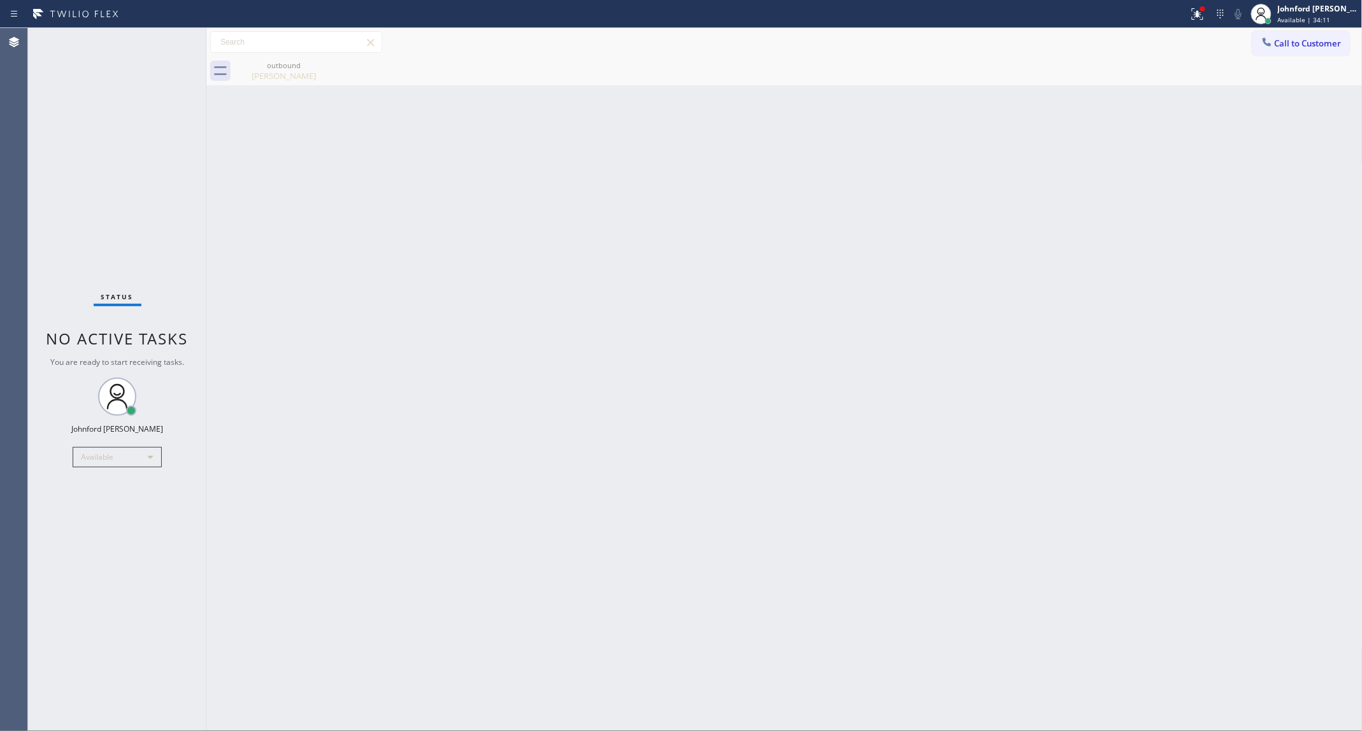
click at [1292, 36] on button "Call to Customer" at bounding box center [1300, 43] width 97 height 24
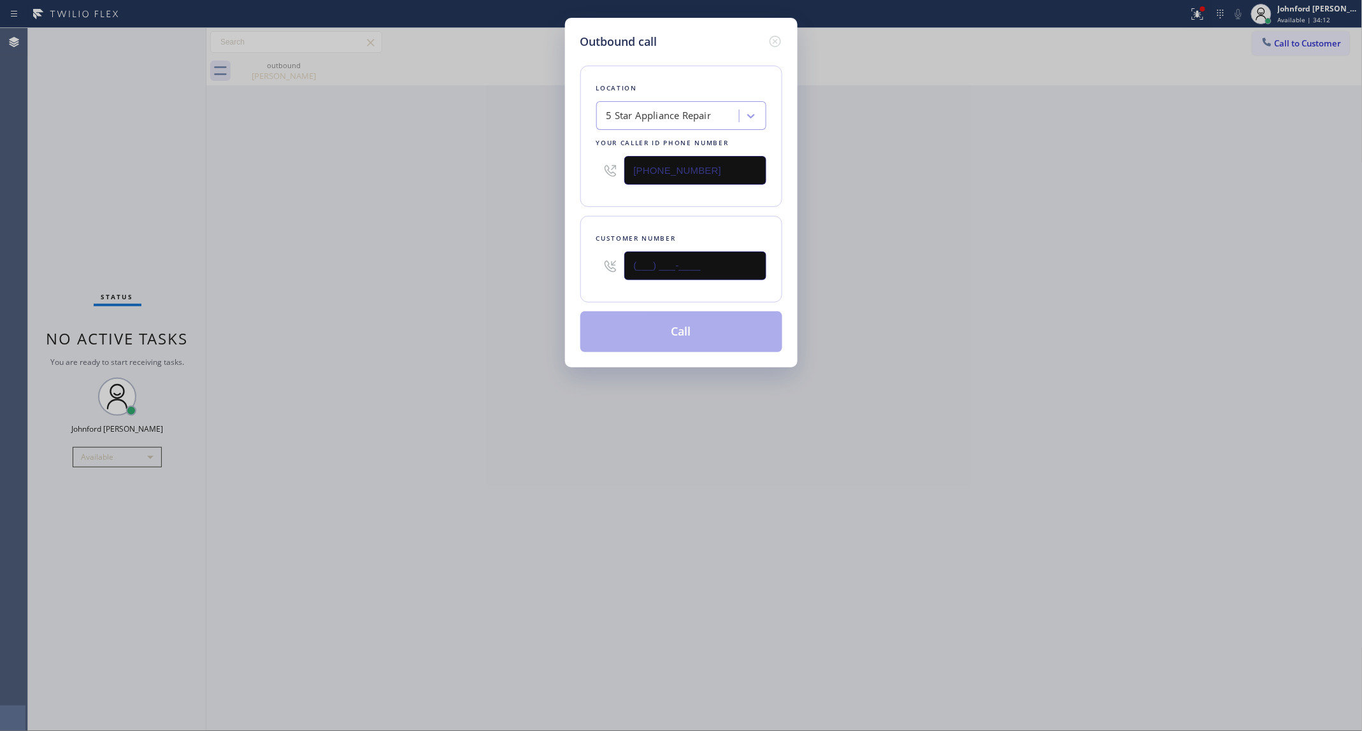
drag, startPoint x: 680, startPoint y: 271, endPoint x: 524, endPoint y: 275, distance: 156.7
click at [527, 275] on div "Outbound call Location 5 Star Appliance Repair Your caller id phone number [PHO…" at bounding box center [681, 365] width 1362 height 731
paste input "760) 567-7356"
type input "[PHONE_NUMBER]"
click at [508, 275] on div "Outbound call Location 5 Star Appliance Repair Your caller id phone number [PHO…" at bounding box center [681, 365] width 1362 height 731
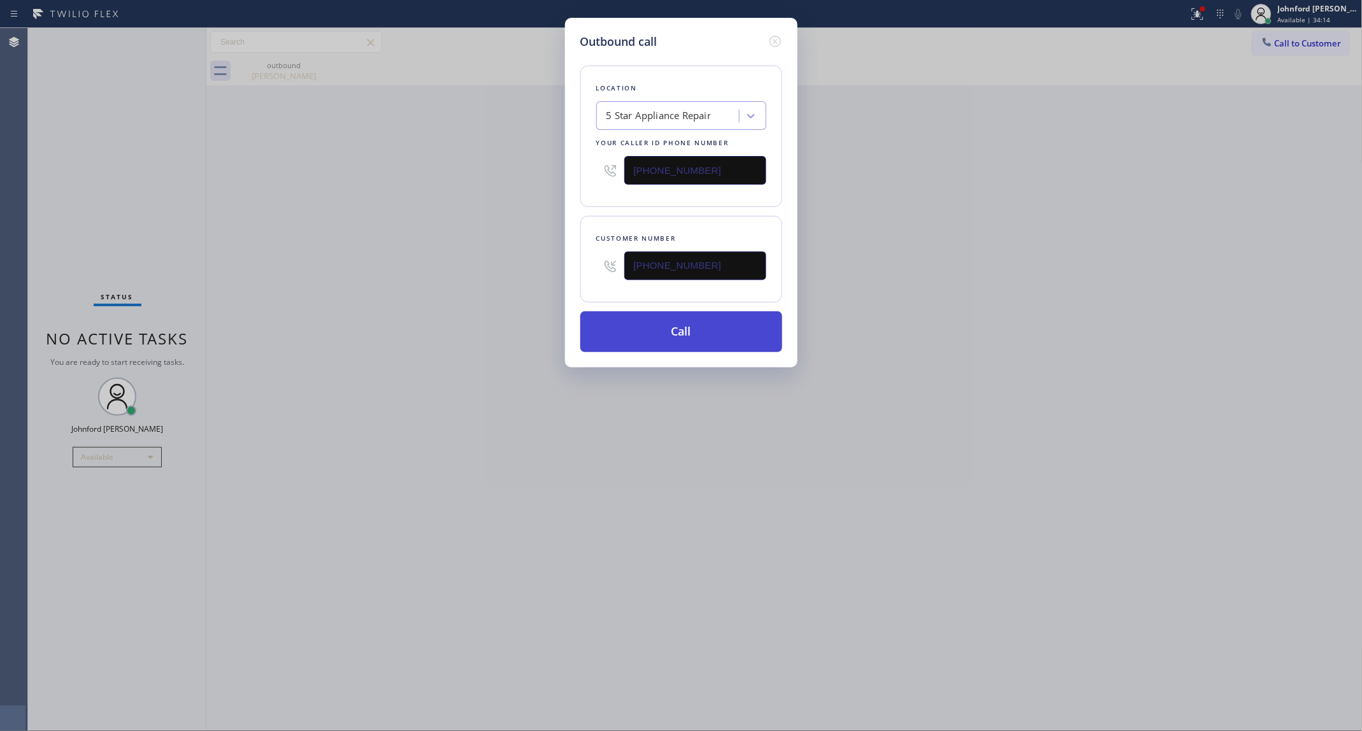
click at [650, 323] on button "Call" at bounding box center [681, 332] width 202 height 41
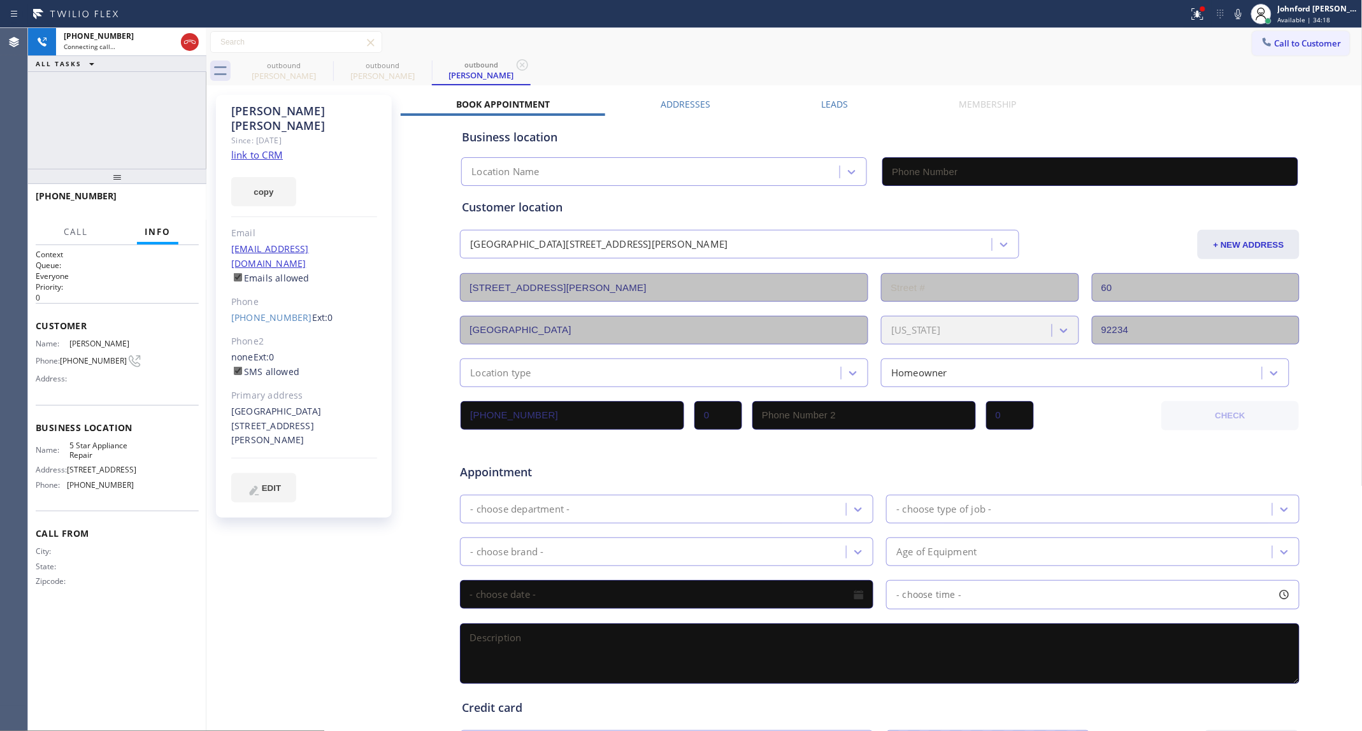
click at [262, 133] on div "Since: [DATE]" at bounding box center [304, 140] width 146 height 15
click at [262, 148] on link "link to CRM" at bounding box center [257, 154] width 52 height 13
type input "[PHONE_NUMBER]"
click at [174, 209] on button "HANG UP" at bounding box center [169, 202] width 59 height 18
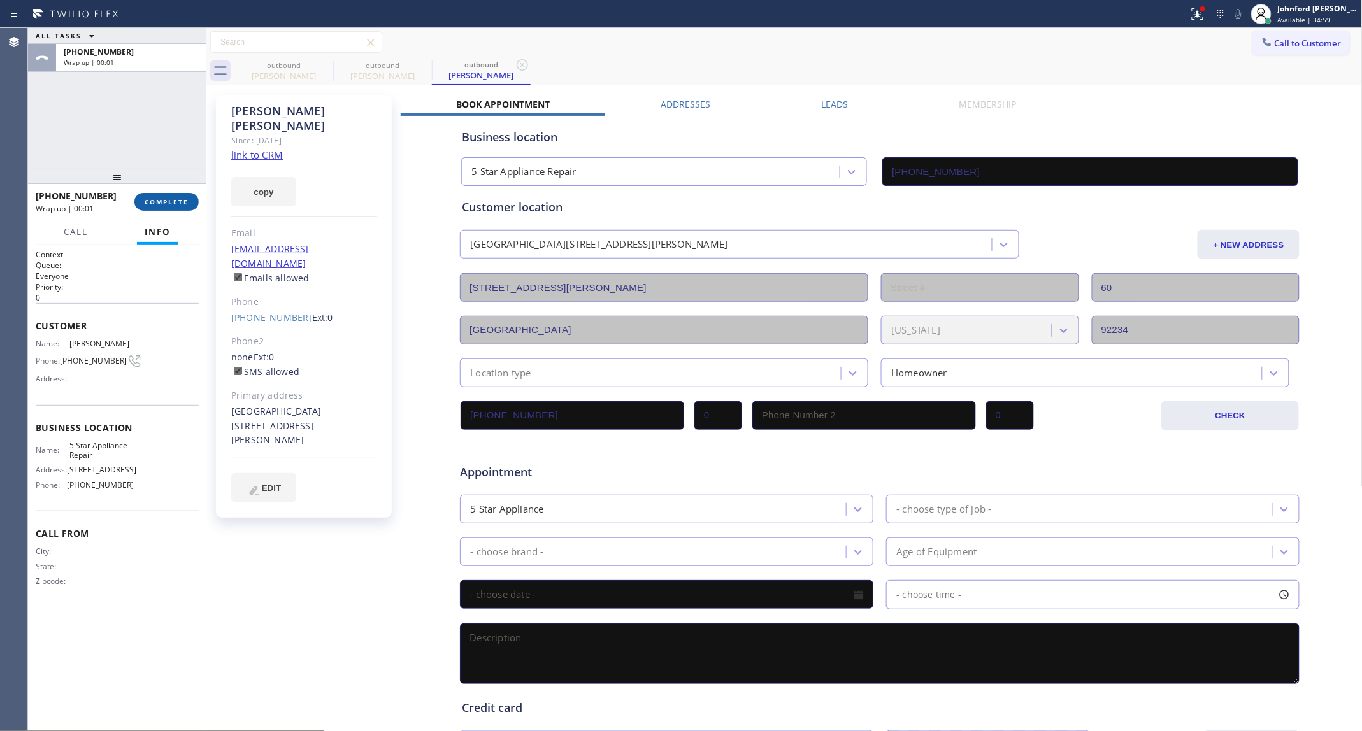
click at [174, 209] on button "COMPLETE" at bounding box center [166, 202] width 64 height 18
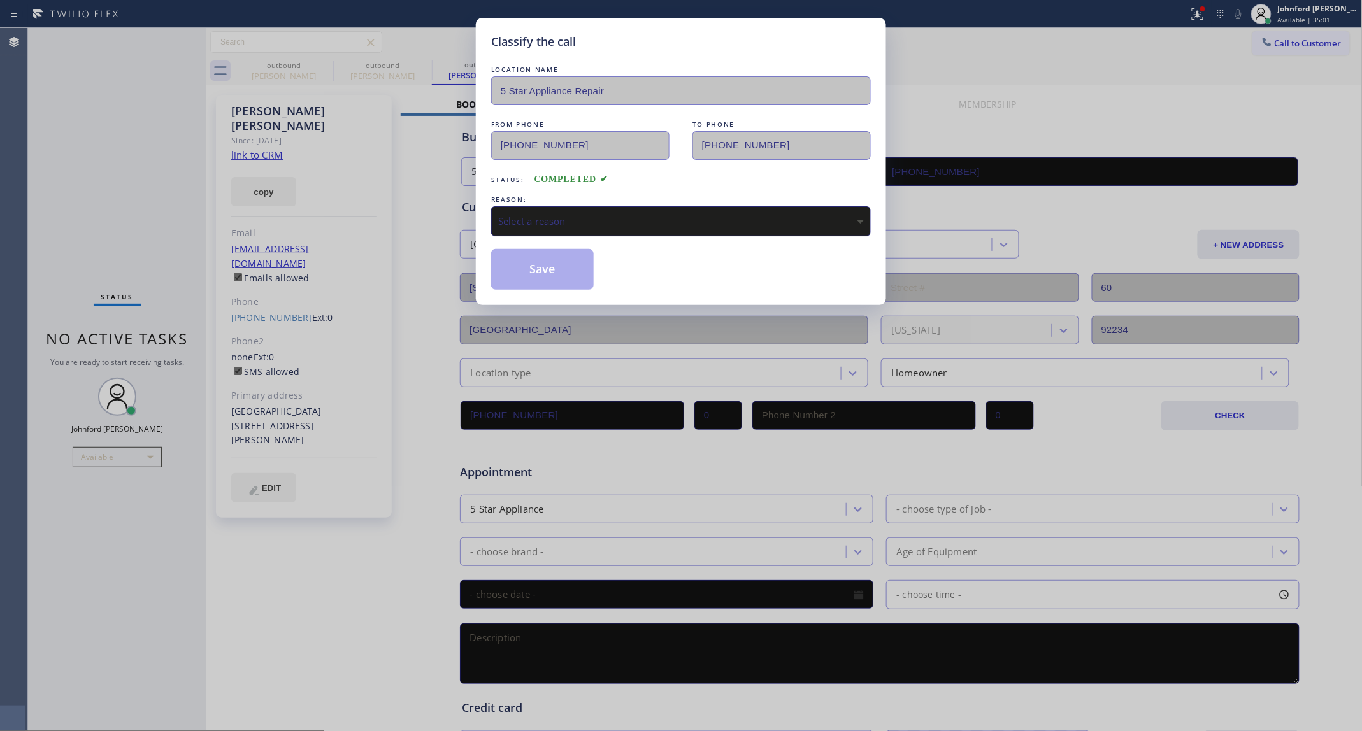
drag, startPoint x: 554, startPoint y: 217, endPoint x: 558, endPoint y: 228, distance: 11.5
click at [555, 223] on div "Select a reason" at bounding box center [681, 221] width 366 height 15
click at [540, 260] on button "Save" at bounding box center [542, 269] width 103 height 41
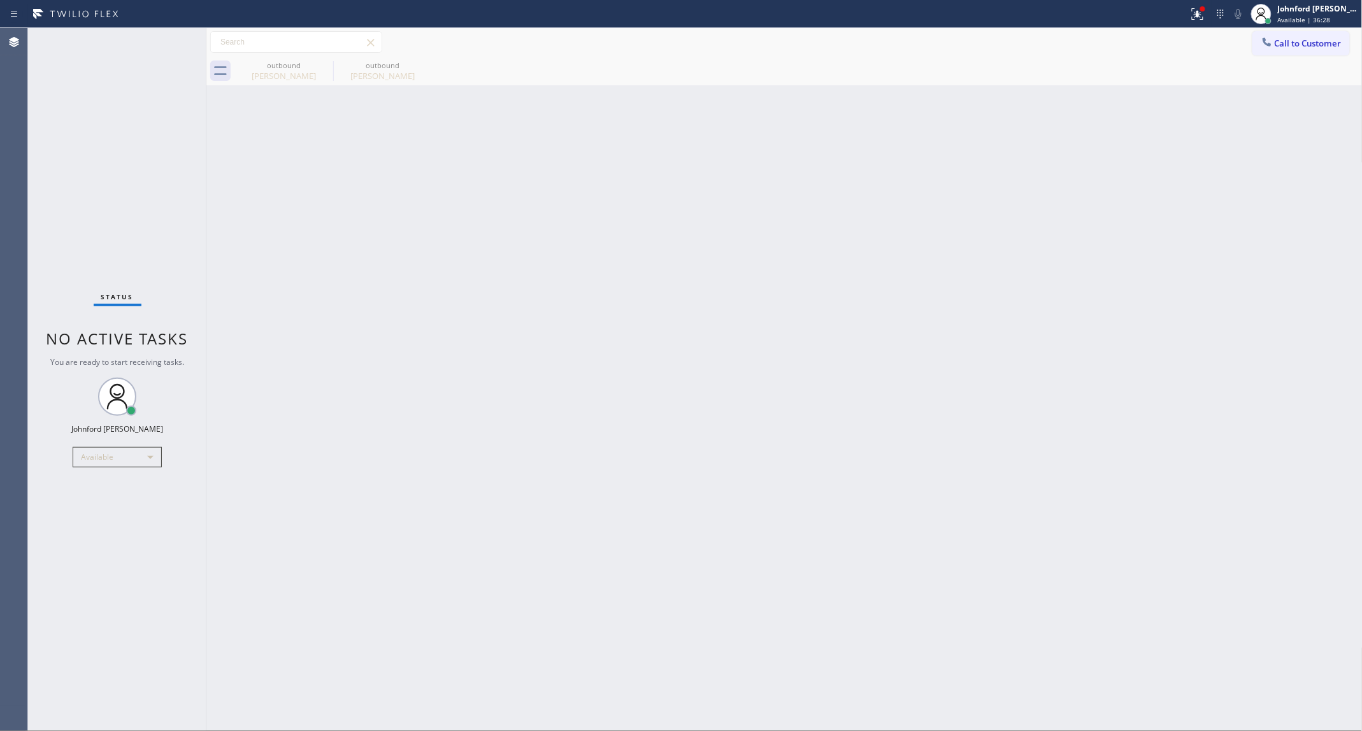
click at [1298, 45] on span "Call to Customer" at bounding box center [1308, 43] width 67 height 11
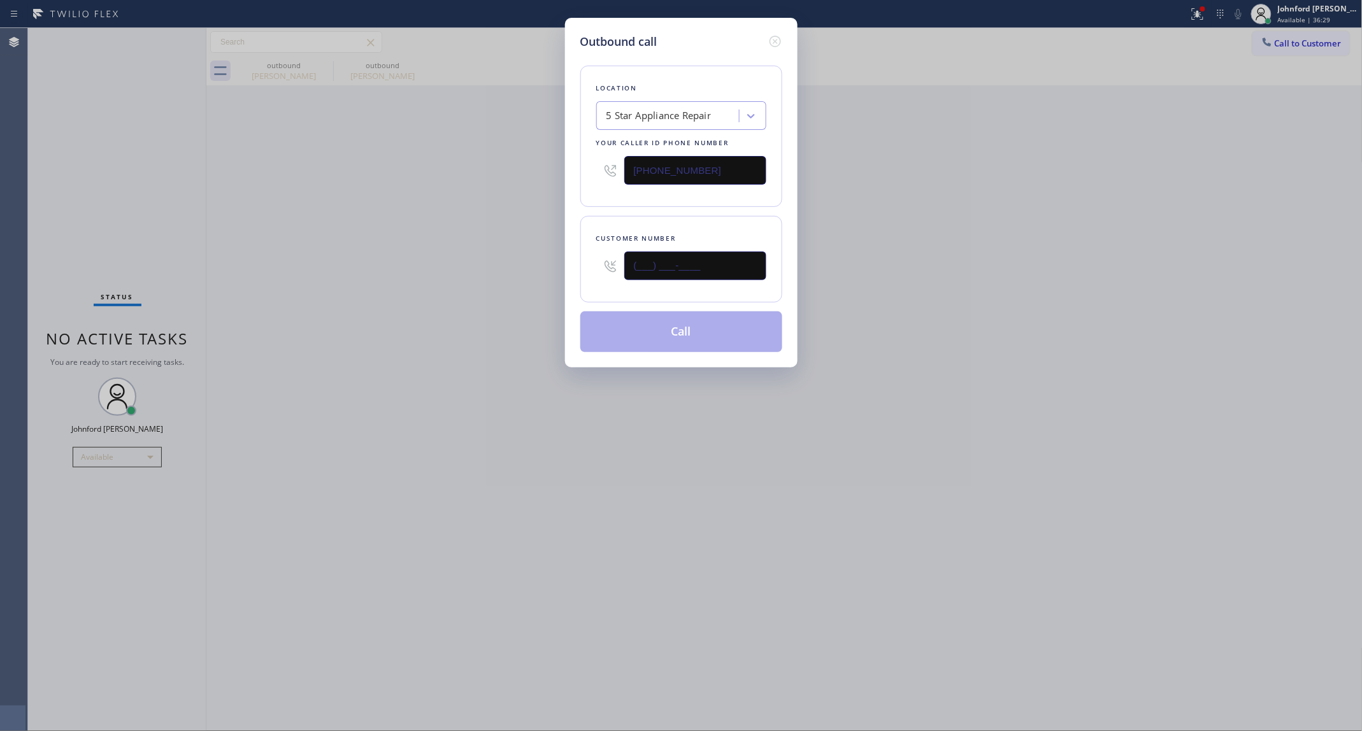
drag, startPoint x: 712, startPoint y: 266, endPoint x: 459, endPoint y: 268, distance: 252.9
click at [459, 268] on div "Outbound call Location 5 Star Appliance Repair Your caller id phone number [PHO…" at bounding box center [681, 365] width 1362 height 731
paste input "206) 321-2719"
type input "[PHONE_NUMBER]"
click at [411, 266] on div "Outbound call Location 5 Star Appliance Repair Your caller id phone number [PHO…" at bounding box center [681, 365] width 1362 height 731
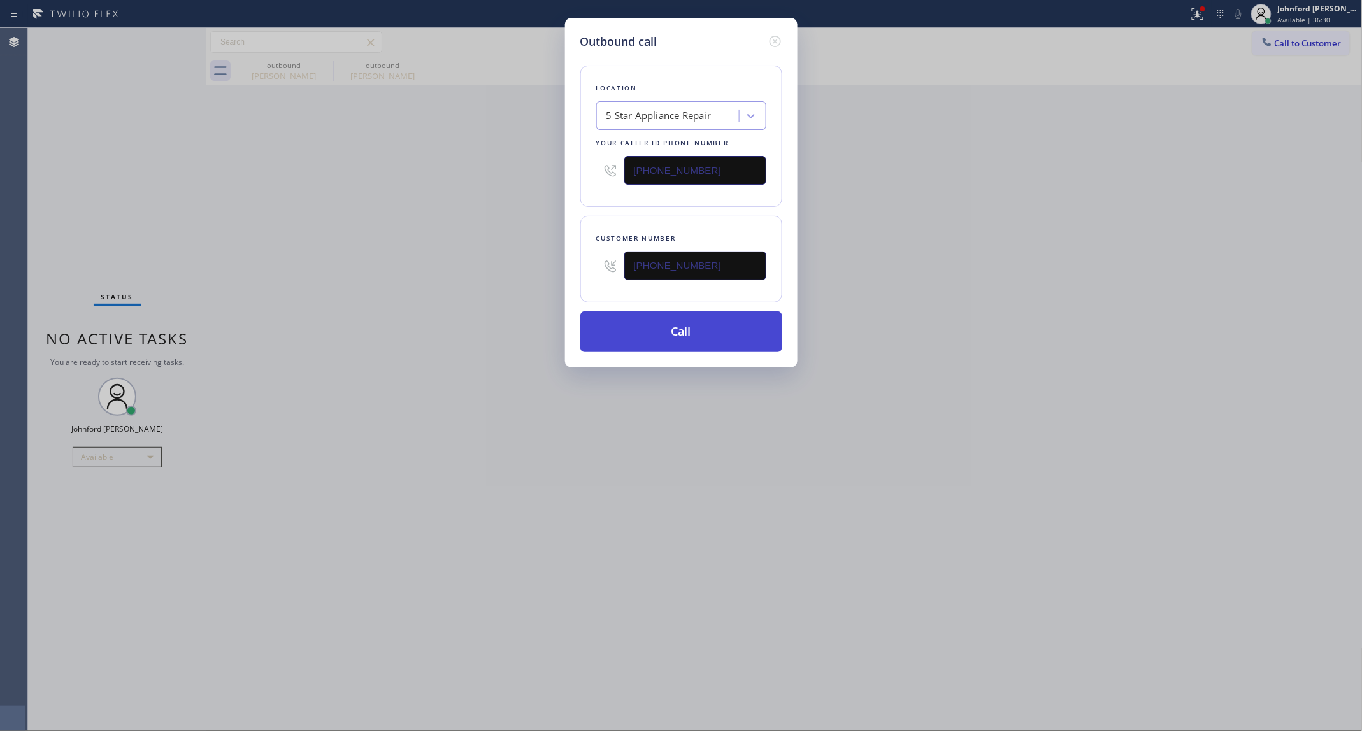
click at [638, 326] on button "Call" at bounding box center [681, 332] width 202 height 41
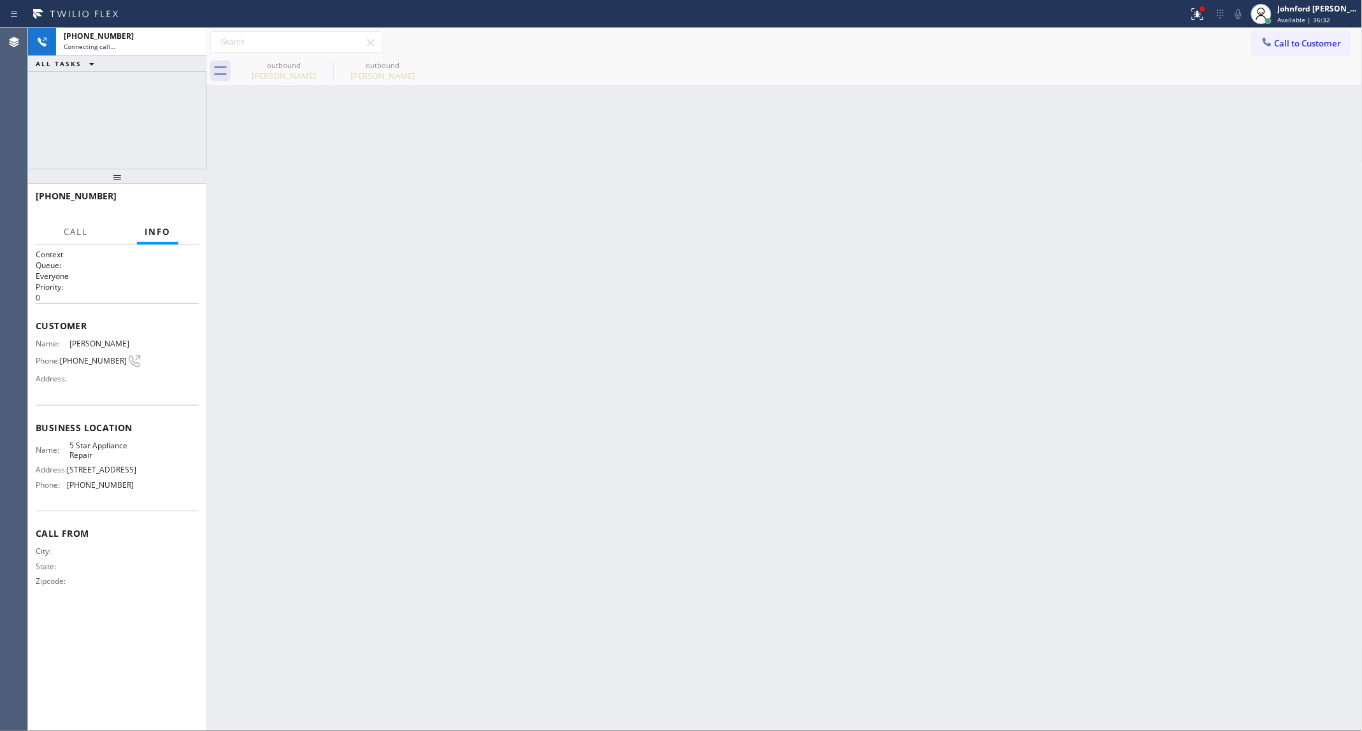
click at [315, 68] on div "outbound" at bounding box center [284, 66] width 96 height 10
type input "[PHONE_NUMBER]"
click at [315, 68] on div "outbound" at bounding box center [284, 66] width 96 height 10
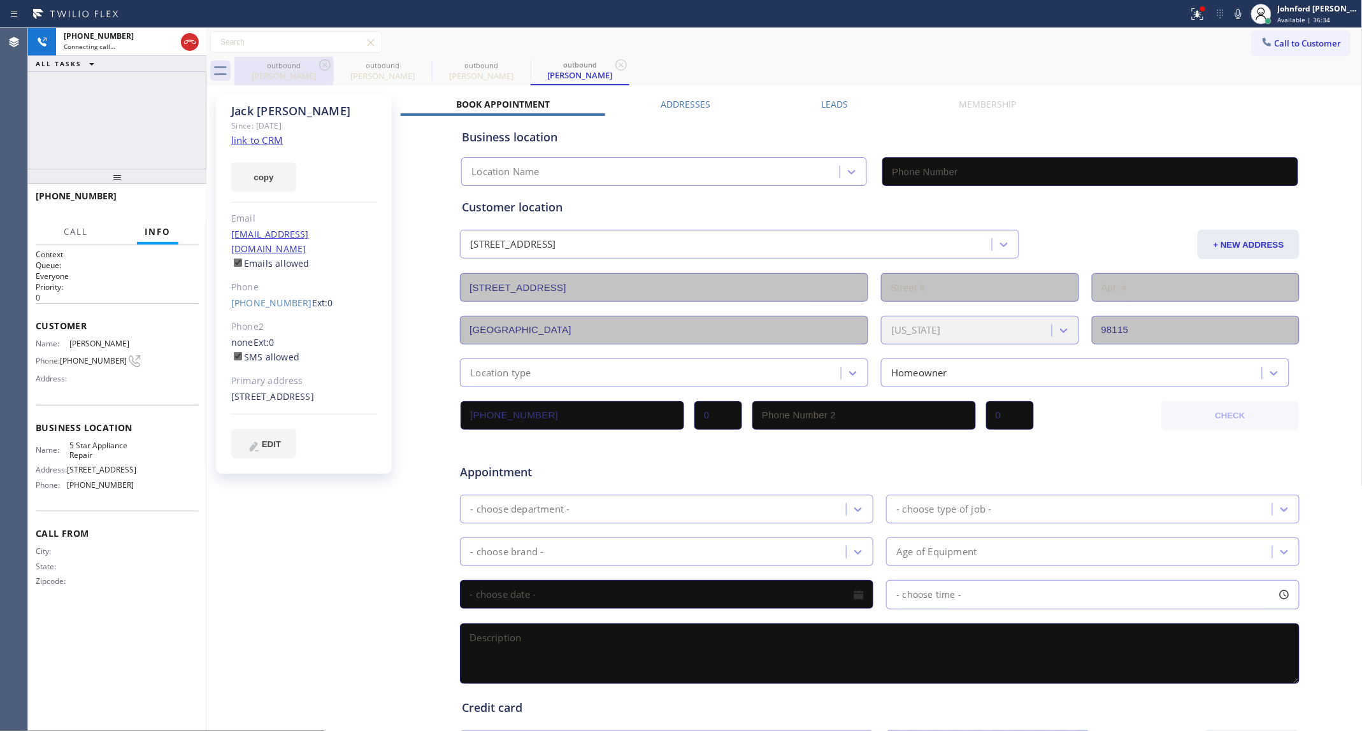
click at [306, 72] on div "[PERSON_NAME]" at bounding box center [284, 75] width 96 height 11
click at [319, 62] on icon at bounding box center [324, 64] width 15 height 15
type input "[PHONE_NUMBER]"
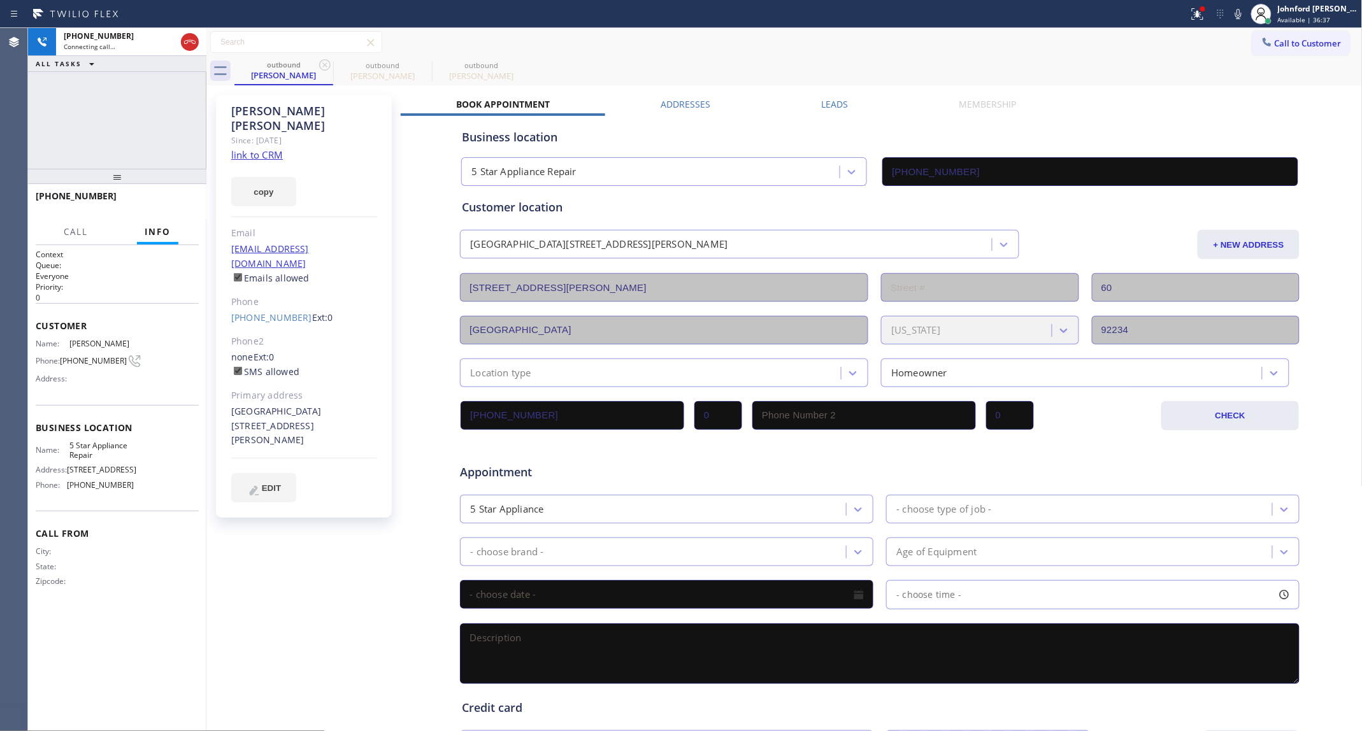
click at [277, 148] on link "link to CRM" at bounding box center [257, 154] width 52 height 13
click at [429, 164] on div "Business location 5 Star Appliance Repair [PHONE_NUMBER] Personal information […" at bounding box center [880, 502] width 959 height 773
click at [498, 189] on div "Customer location [STREET_ADDRESS][PERSON_NAME] + NEW ADDRESS [STREET_ADDRESS][…" at bounding box center [879, 286] width 841 height 201
click at [176, 208] on button "HANG UP" at bounding box center [169, 202] width 59 height 18
click at [176, 198] on span "COMPLETE" at bounding box center [167, 201] width 44 height 9
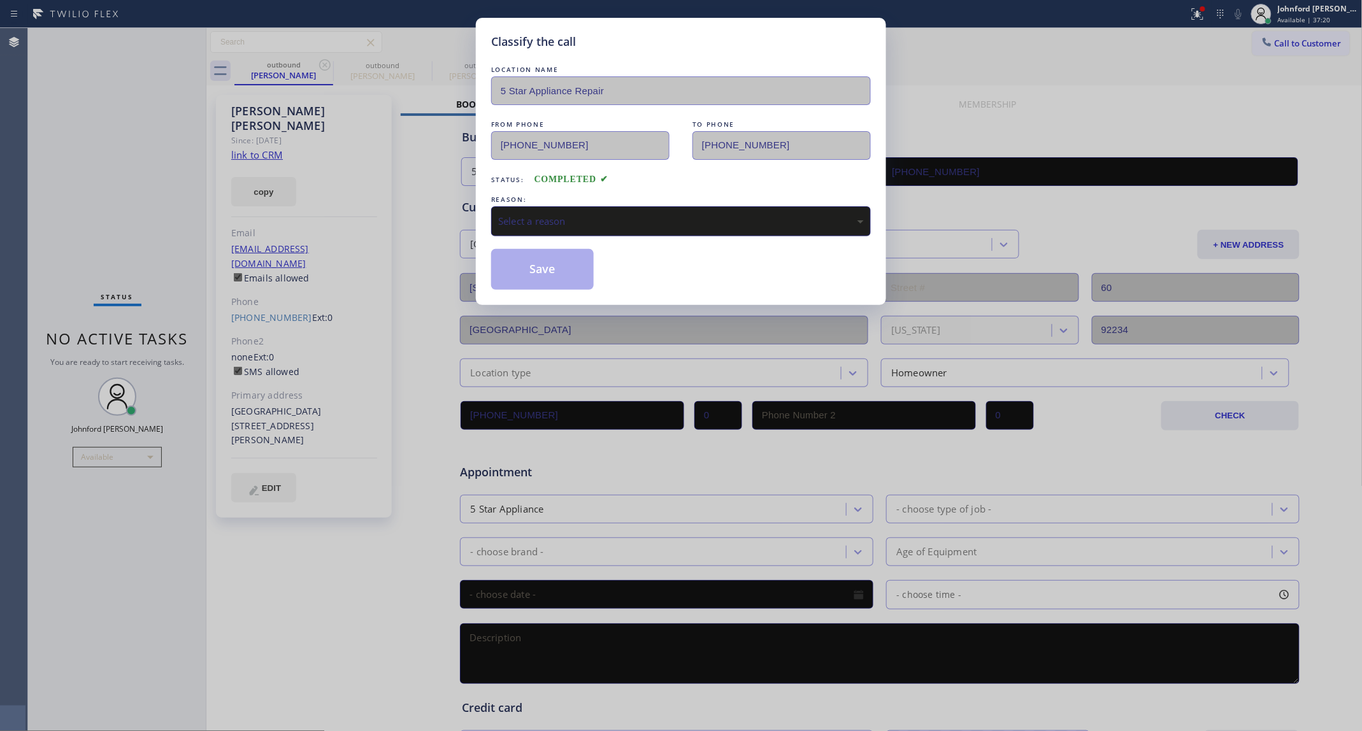
click at [641, 233] on div "Select a reason" at bounding box center [681, 221] width 380 height 30
click at [538, 276] on button "Save" at bounding box center [542, 269] width 103 height 41
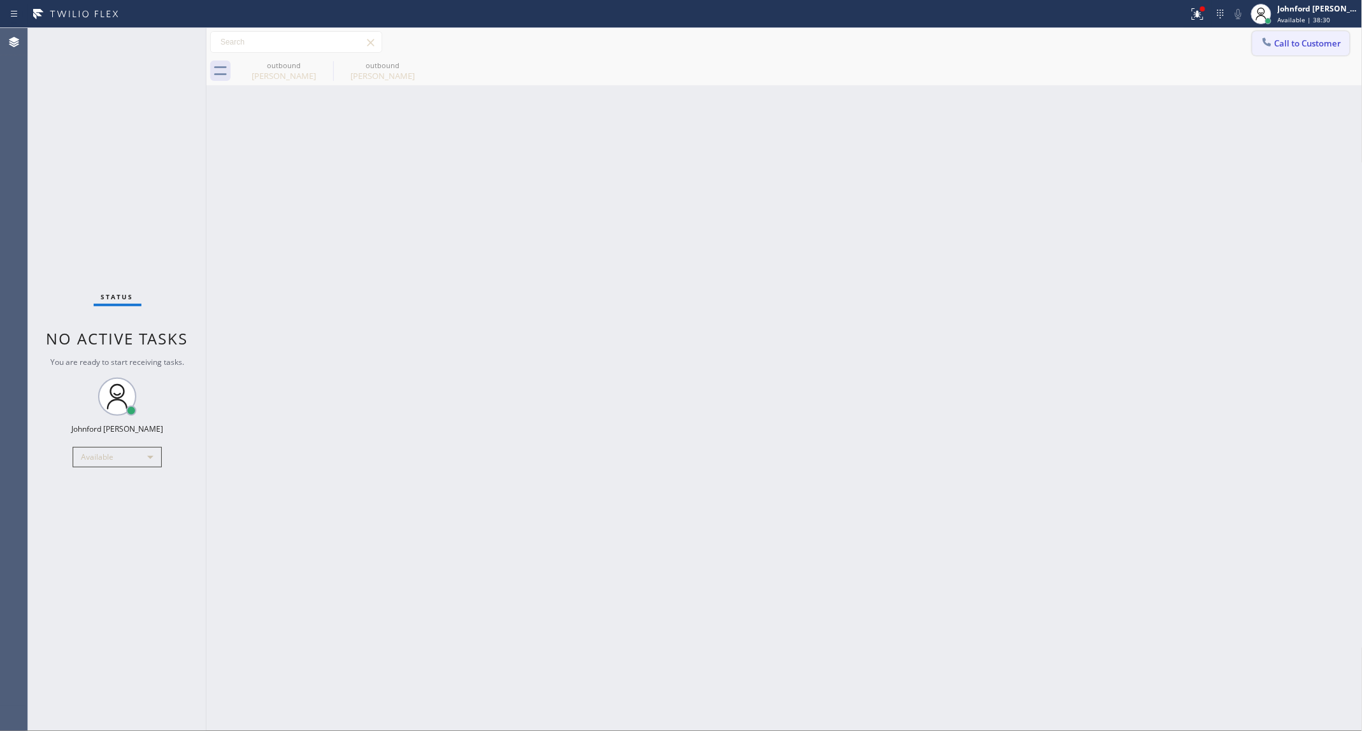
click at [1293, 41] on span "Call to Customer" at bounding box center [1308, 43] width 67 height 11
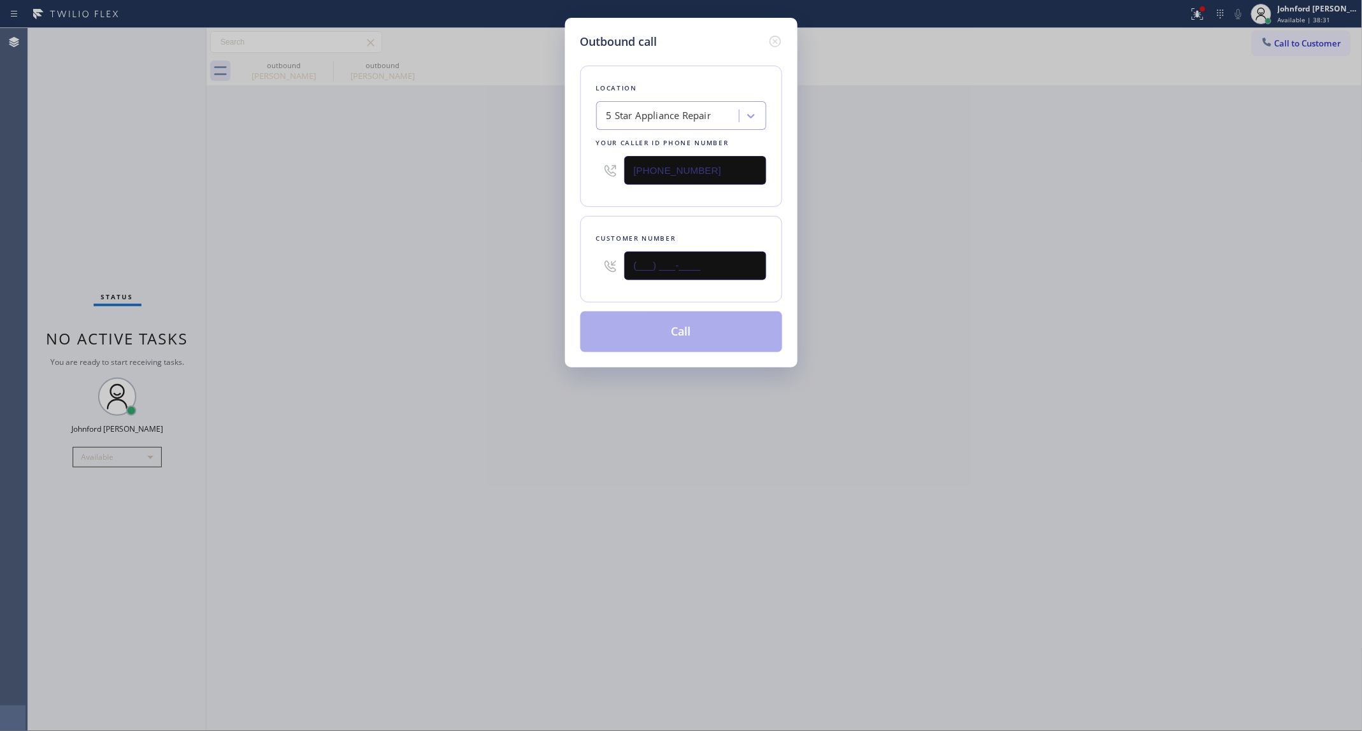
drag, startPoint x: 720, startPoint y: 256, endPoint x: 514, endPoint y: 260, distance: 205.8
click at [532, 259] on div "Outbound call Location 5 Star Appliance Repair Your caller id phone number [PHO…" at bounding box center [681, 365] width 1362 height 731
paste input "949) 838-4707"
type input "[PHONE_NUMBER]"
click at [514, 260] on div "Outbound call Location 5 Star Appliance Repair Your caller id phone number [PHO…" at bounding box center [681, 365] width 1362 height 731
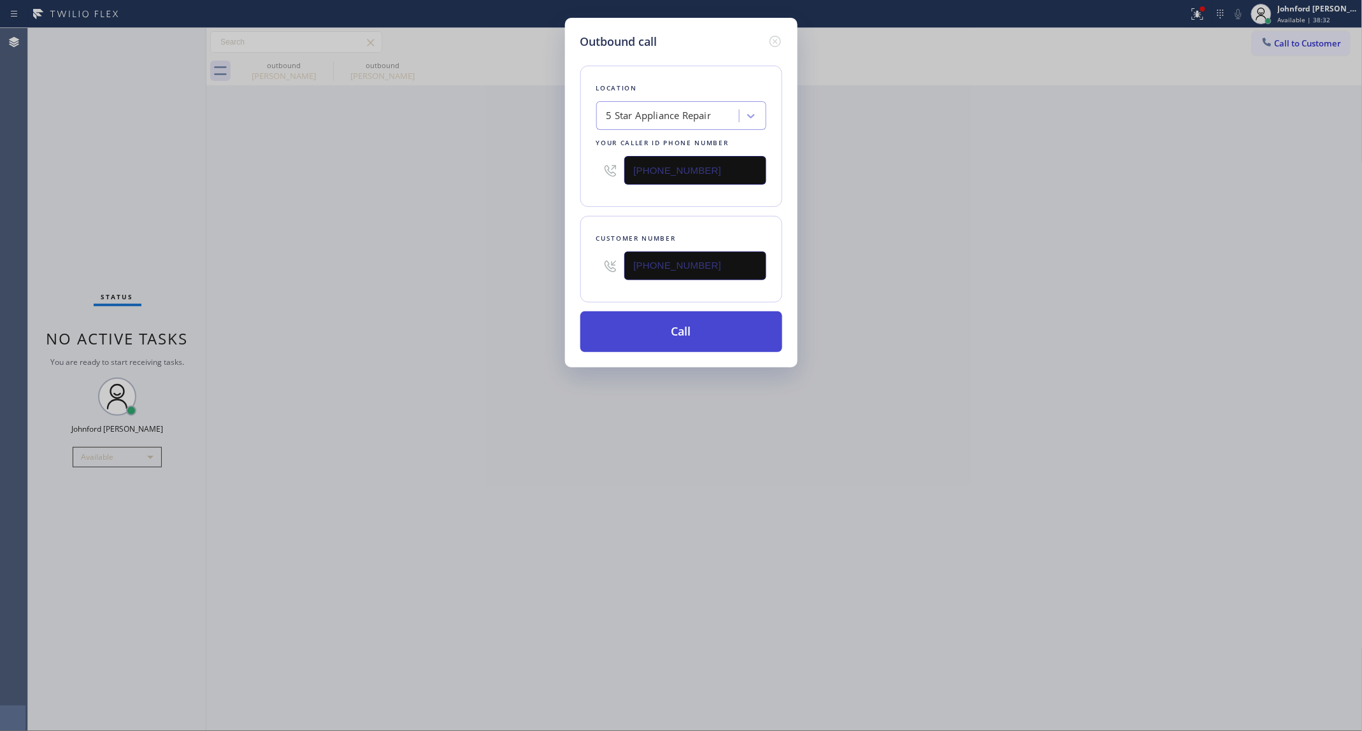
click at [664, 329] on button "Call" at bounding box center [681, 332] width 202 height 41
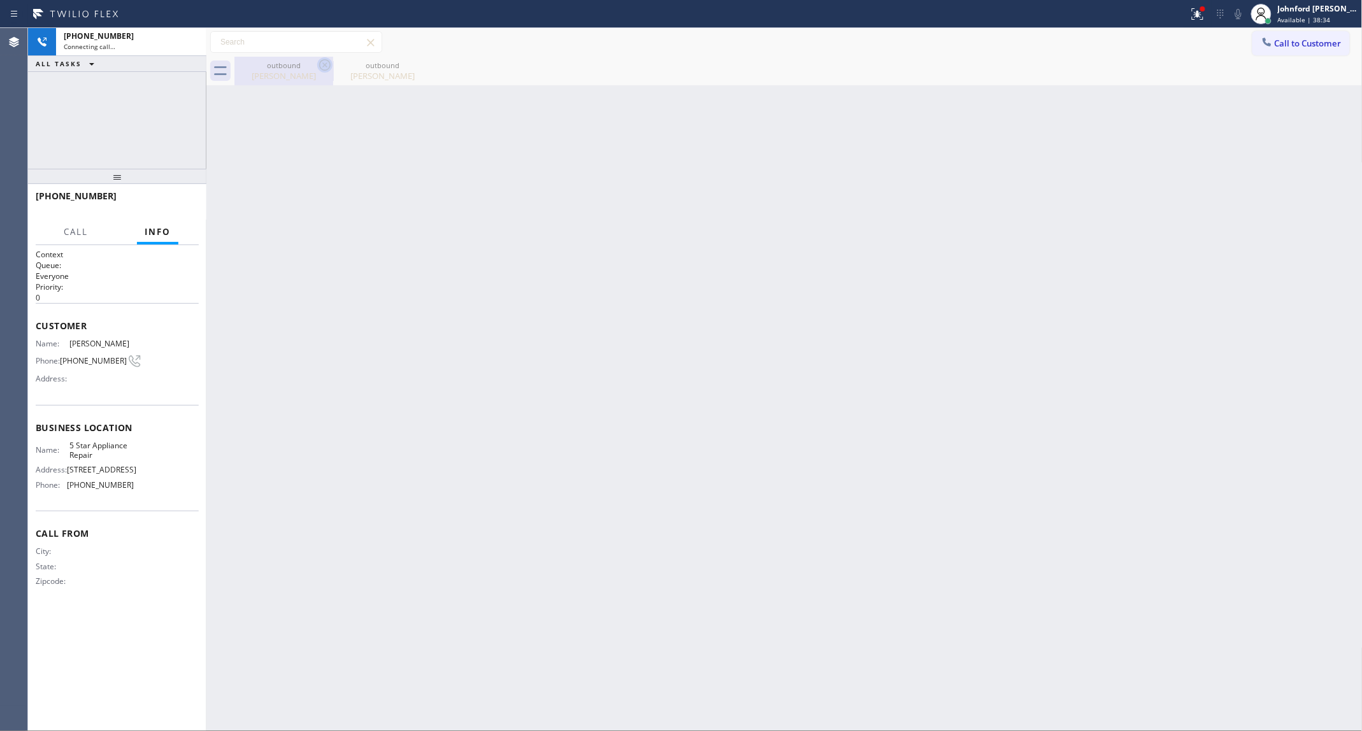
click at [322, 62] on icon at bounding box center [324, 64] width 15 height 15
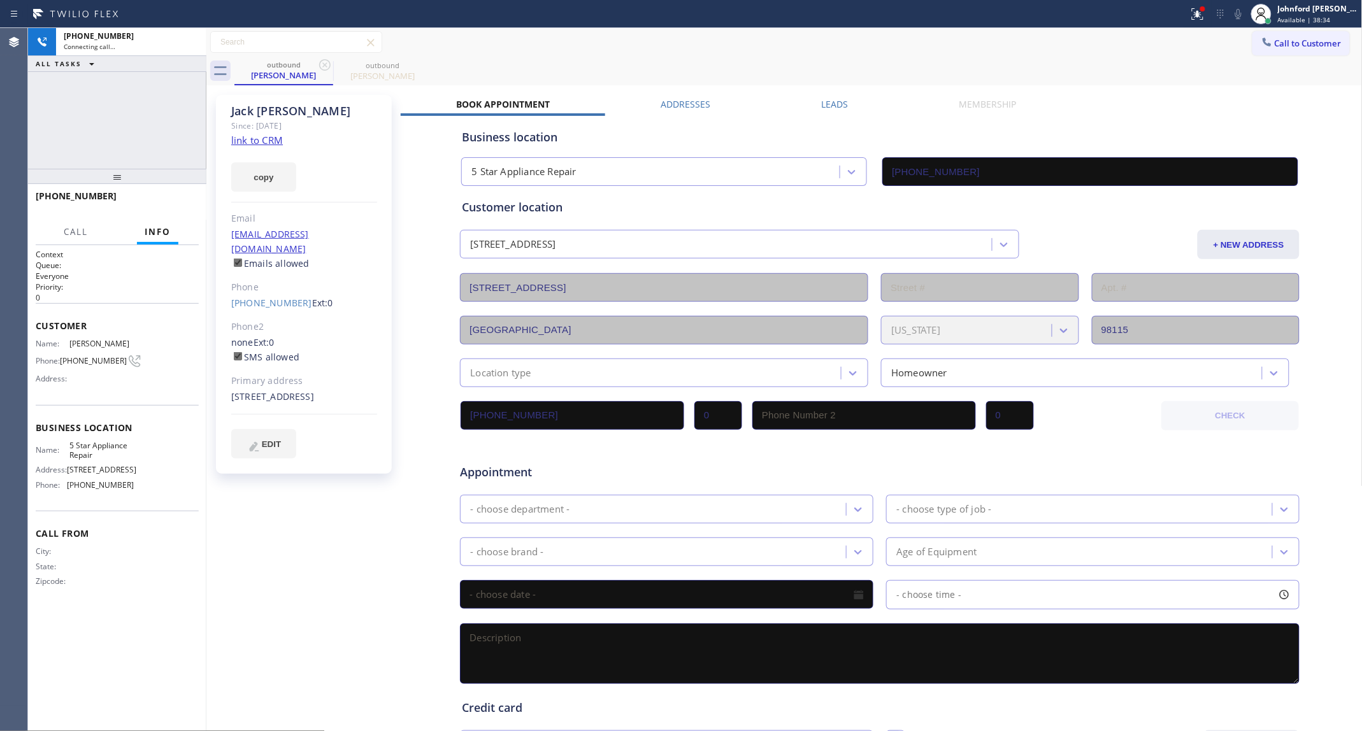
click at [322, 62] on icon at bounding box center [324, 64] width 15 height 15
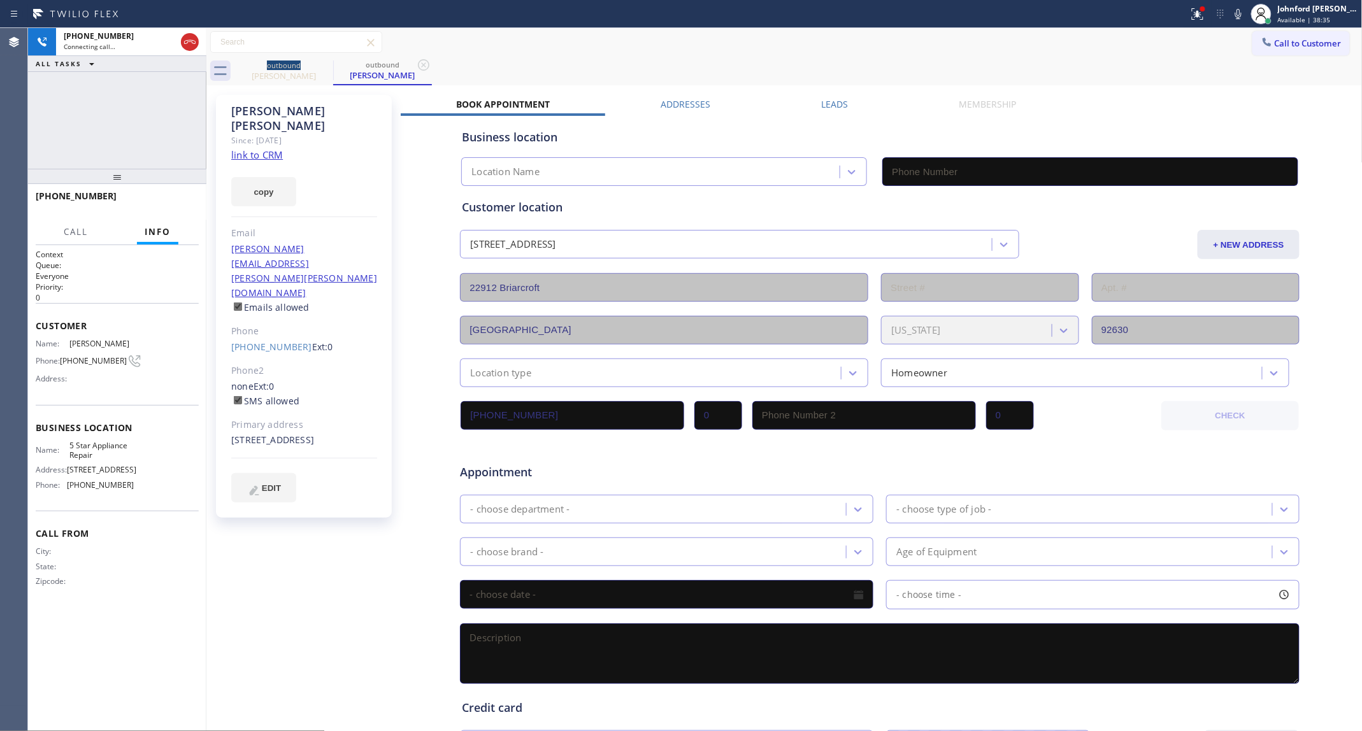
click at [266, 148] on link "link to CRM" at bounding box center [257, 154] width 52 height 13
type input "[PHONE_NUMBER]"
click at [159, 203] on span "HANG UP" at bounding box center [169, 201] width 39 height 9
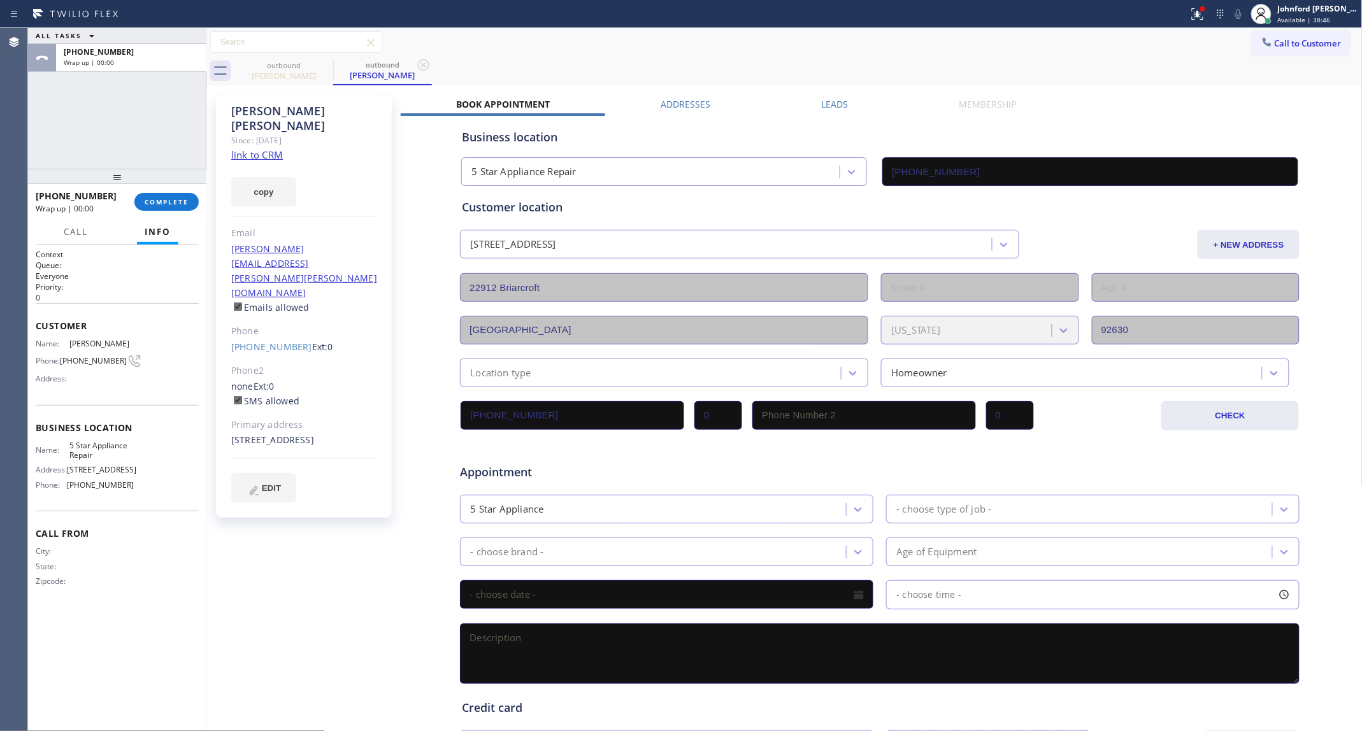
click at [268, 324] on div "Phone" at bounding box center [304, 331] width 146 height 15
click at [269, 341] on link "[PHONE_NUMBER]" at bounding box center [271, 347] width 81 height 12
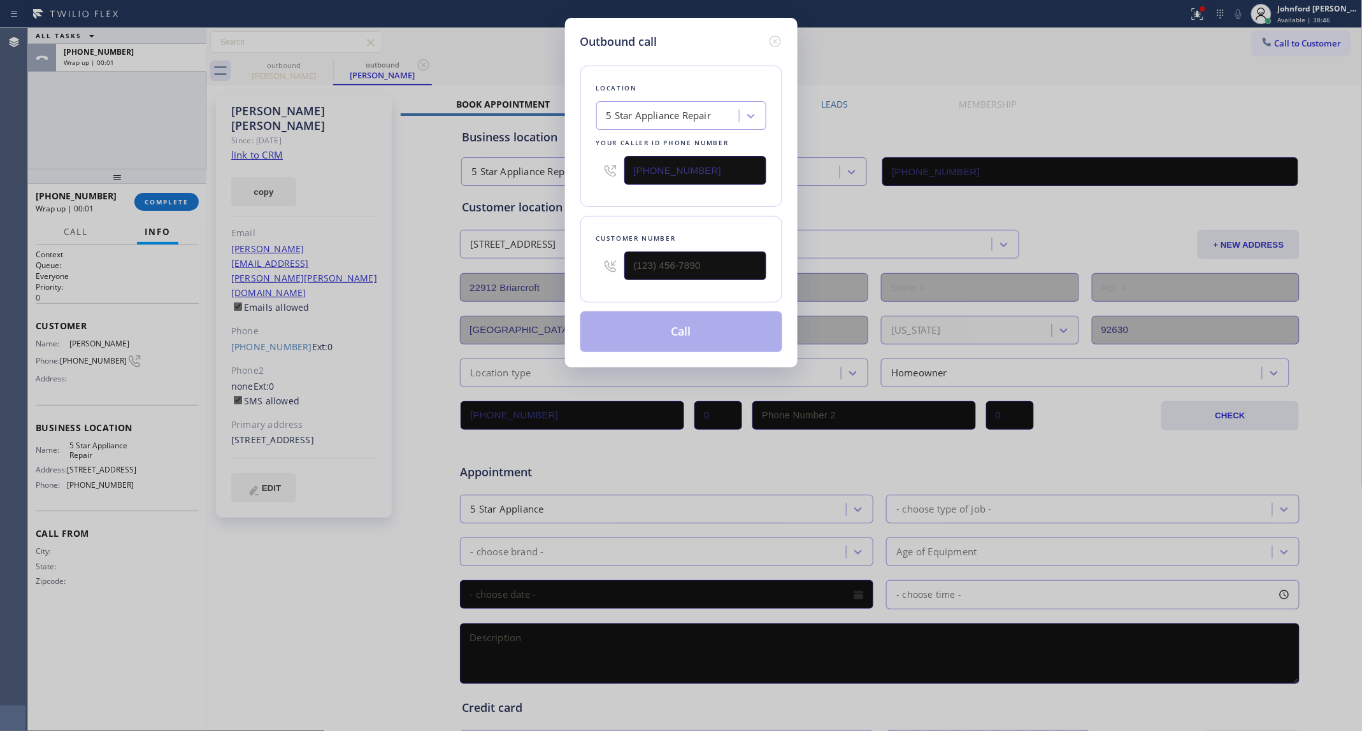
type input "[PHONE_NUMBER]"
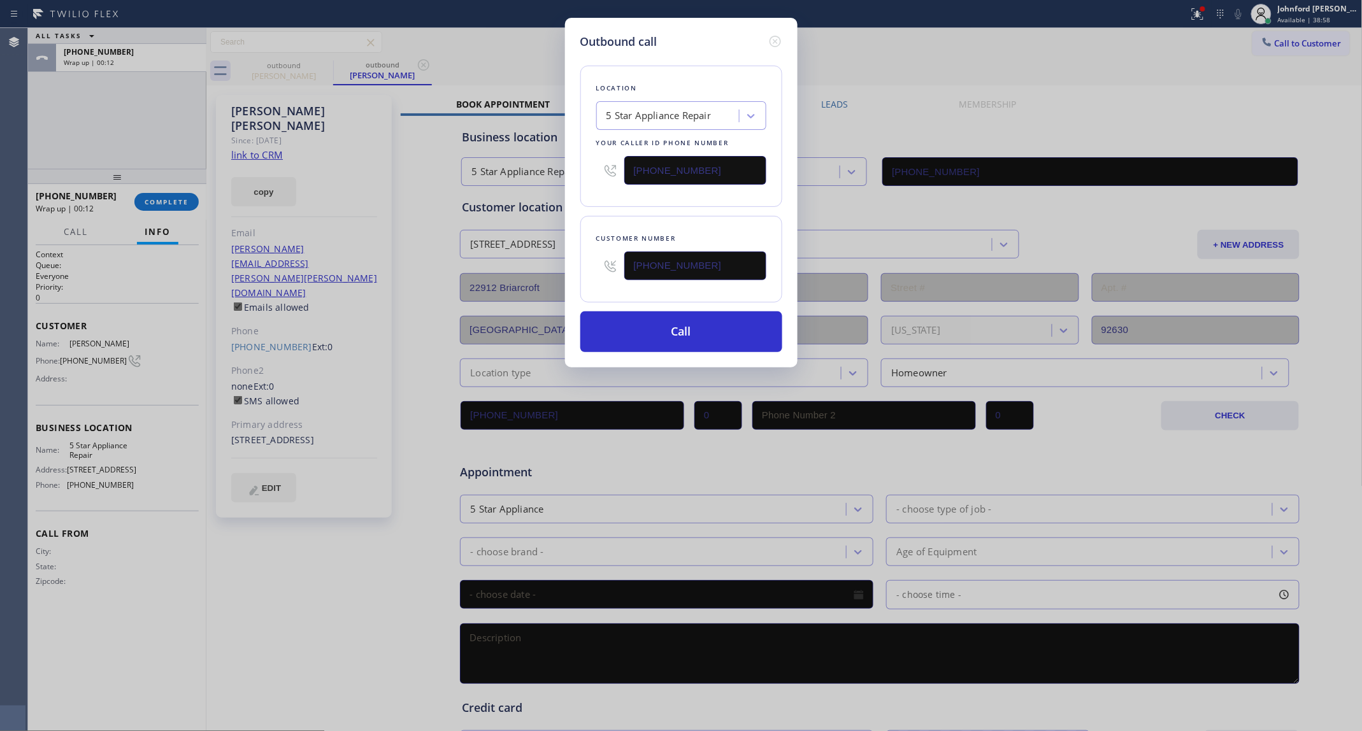
drag, startPoint x: 720, startPoint y: 176, endPoint x: 591, endPoint y: 171, distance: 130.1
click at [598, 161] on div "[PHONE_NUMBER]" at bounding box center [681, 170] width 170 height 41
paste input "949) 239-1524"
type input "[PHONE_NUMBER]"
click at [592, 197] on div "Location 5 Star Appliance Repair Your caller id phone number [PHONE_NUMBER]" at bounding box center [681, 136] width 202 height 141
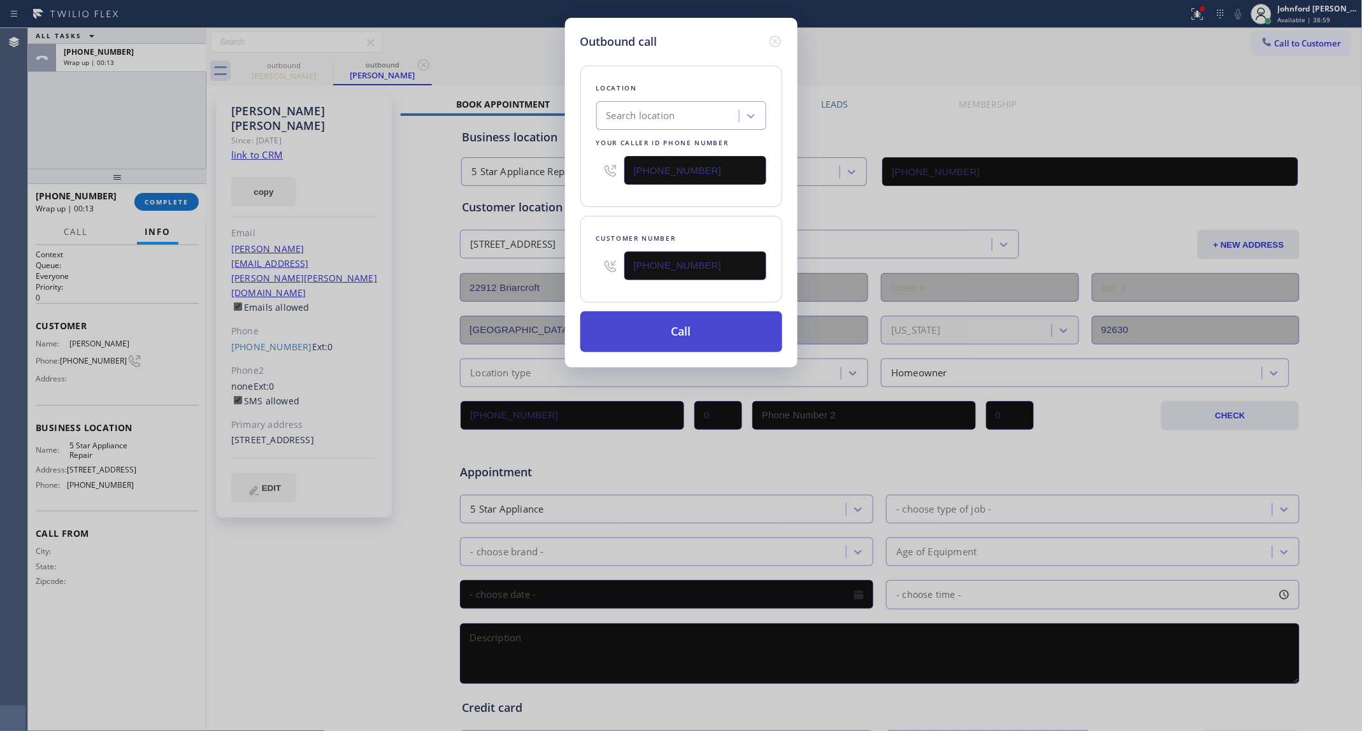
click at [674, 323] on button "Call" at bounding box center [681, 332] width 202 height 41
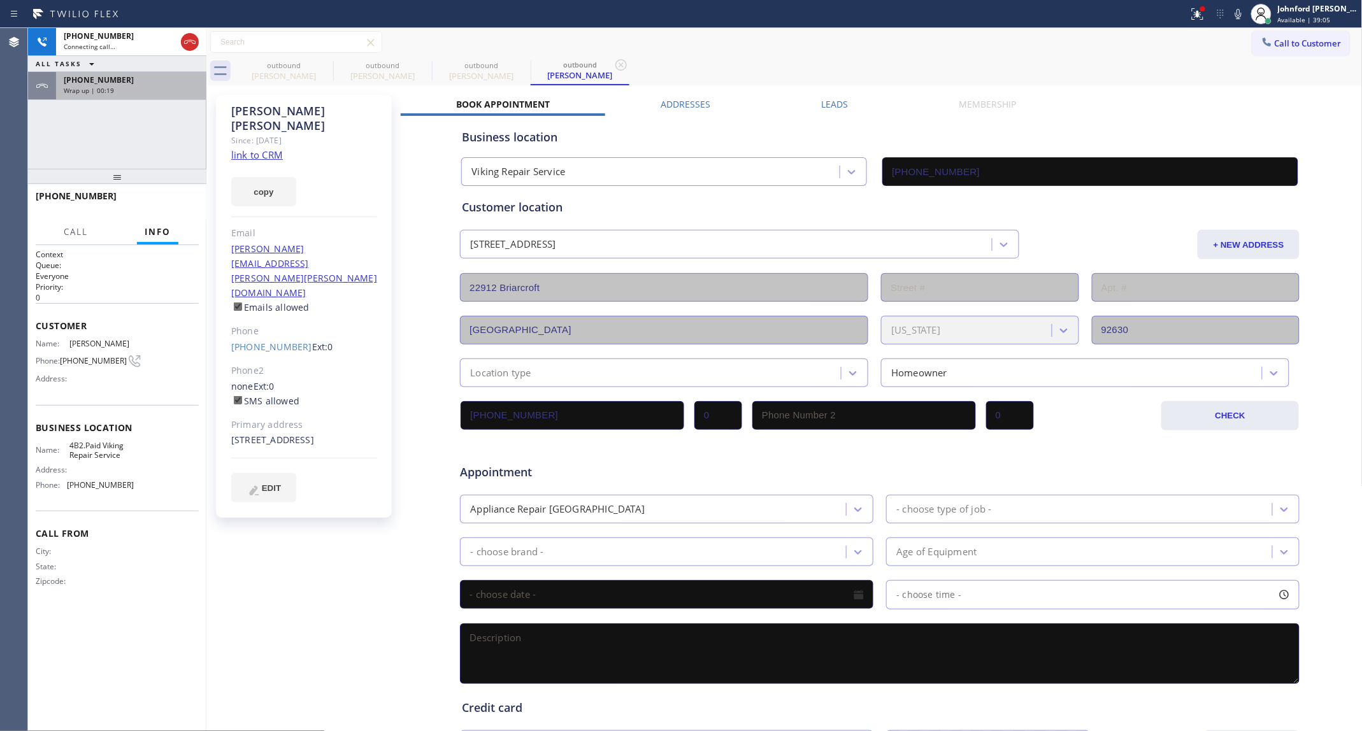
click at [151, 87] on div "Wrap up | 00:19" at bounding box center [131, 90] width 135 height 9
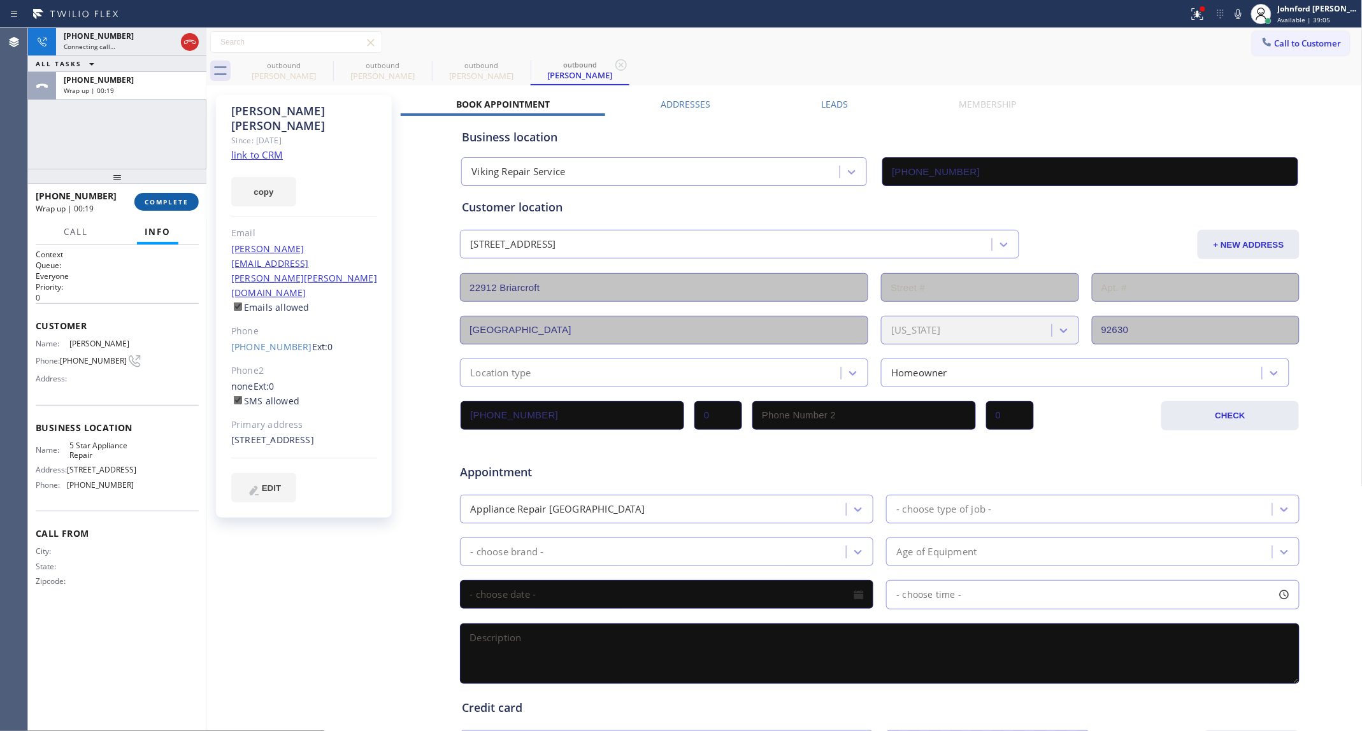
click at [182, 199] on span "COMPLETE" at bounding box center [167, 201] width 44 height 9
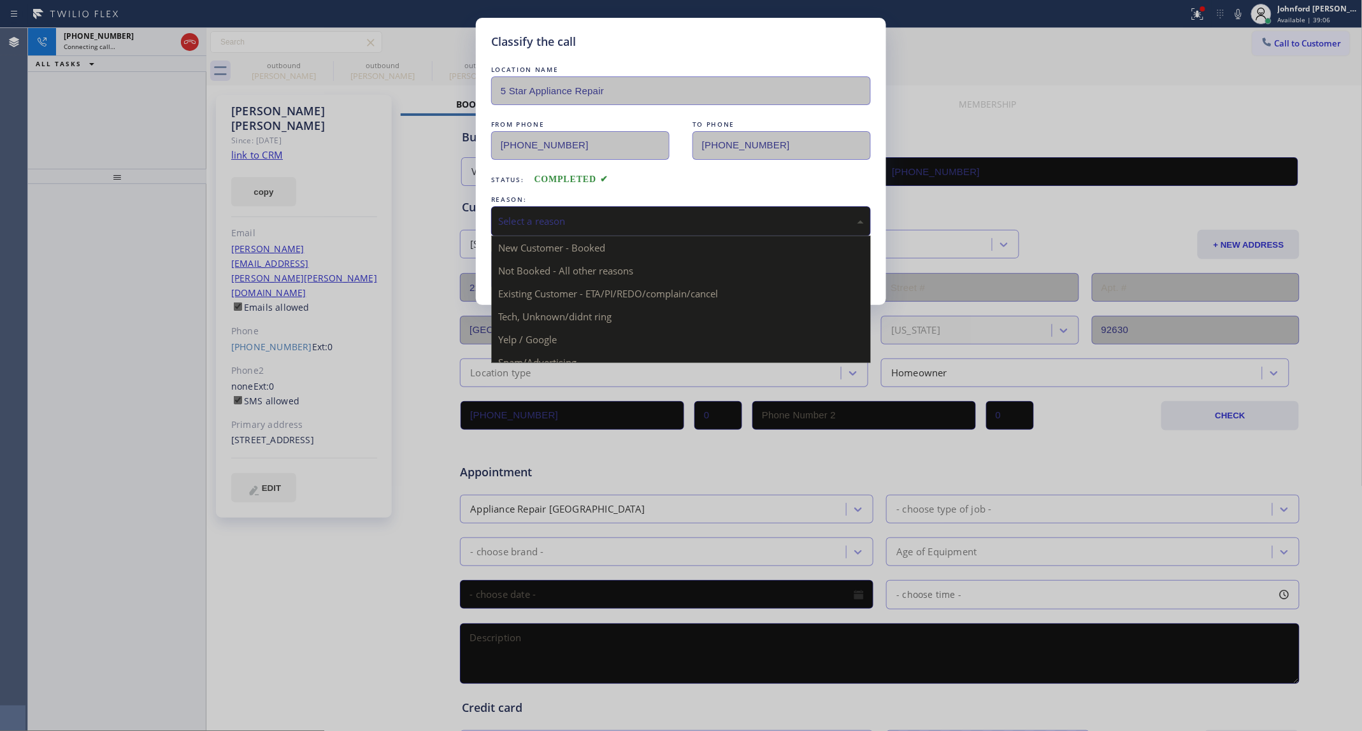
drag, startPoint x: 543, startPoint y: 208, endPoint x: 559, endPoint y: 204, distance: 16.2
click at [543, 207] on div "Select a reason" at bounding box center [681, 221] width 380 height 30
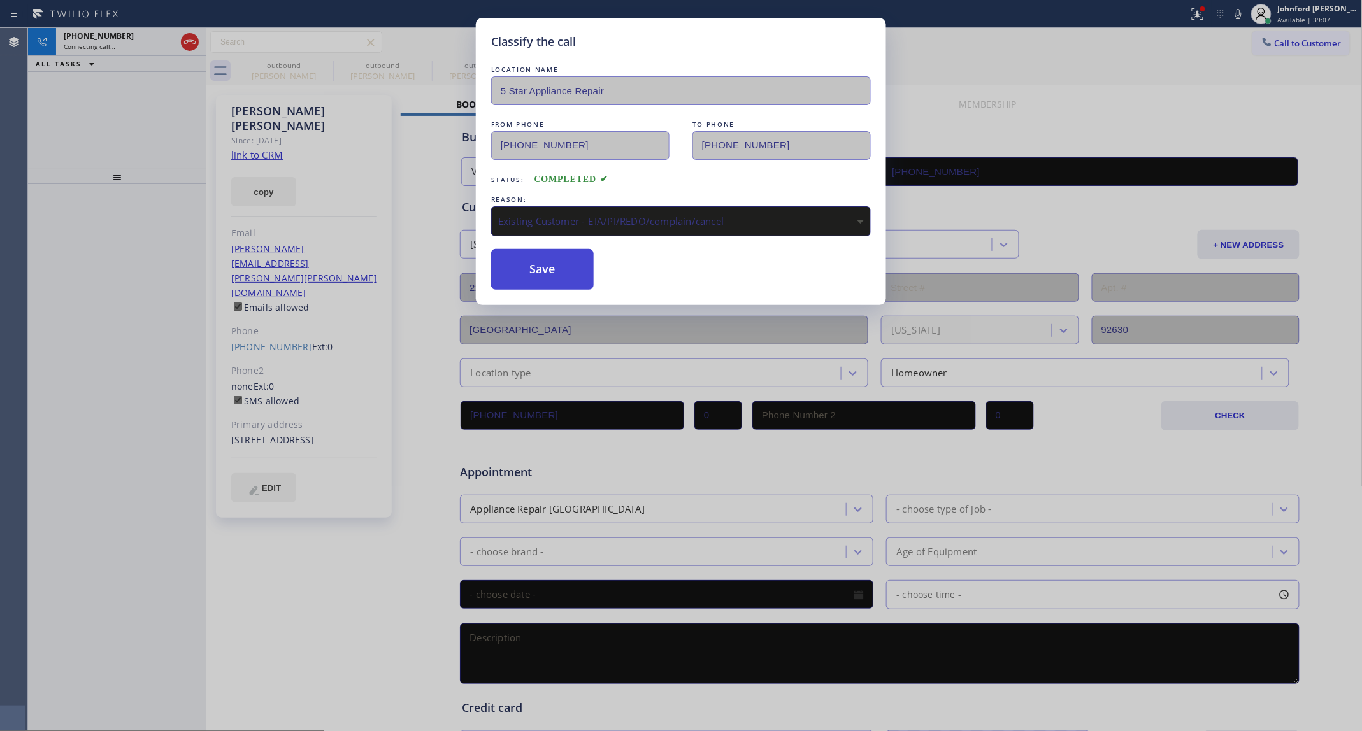
drag, startPoint x: 580, startPoint y: 294, endPoint x: 527, endPoint y: 277, distance: 55.6
click at [527, 277] on button "Save" at bounding box center [542, 269] width 103 height 41
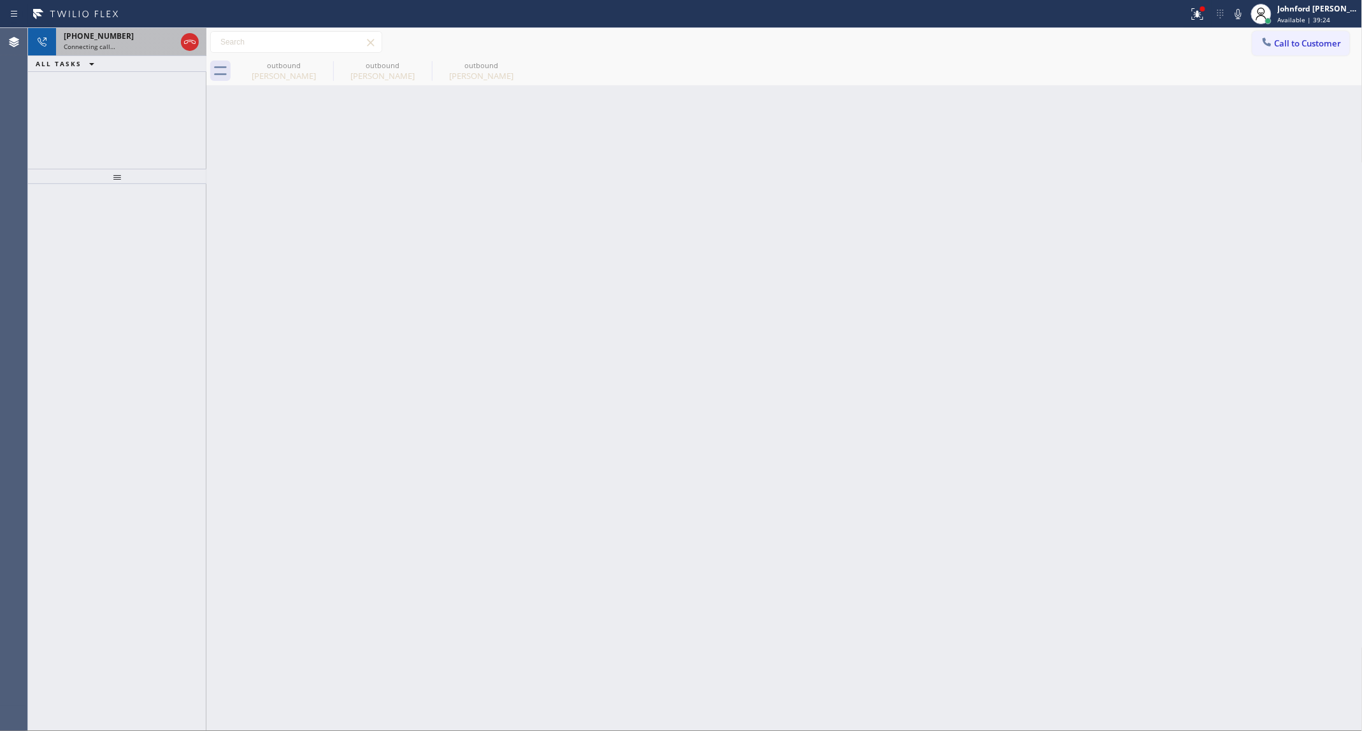
click at [113, 34] on span "[PHONE_NUMBER]" at bounding box center [99, 36] width 70 height 11
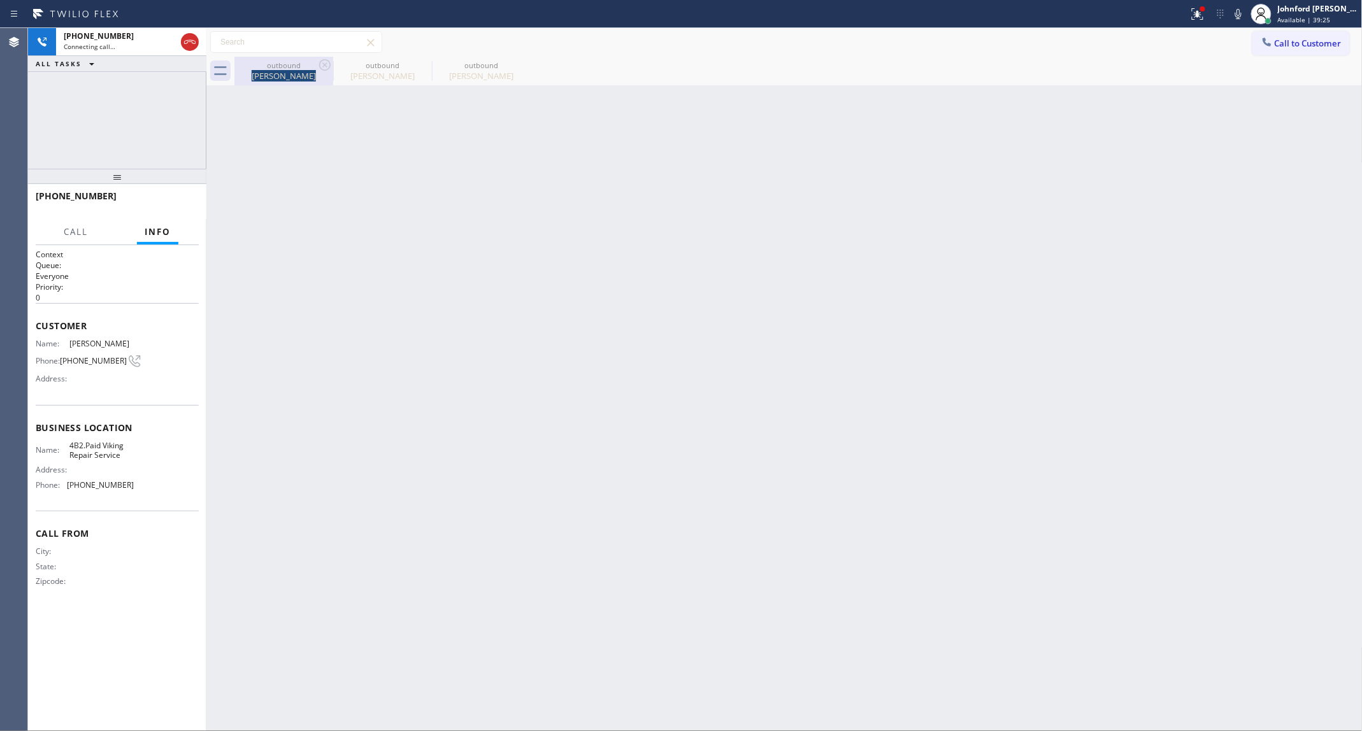
drag, startPoint x: 330, startPoint y: 62, endPoint x: 313, endPoint y: 64, distance: 16.6
click at [313, 64] on div "outbound [PERSON_NAME]" at bounding box center [283, 71] width 99 height 29
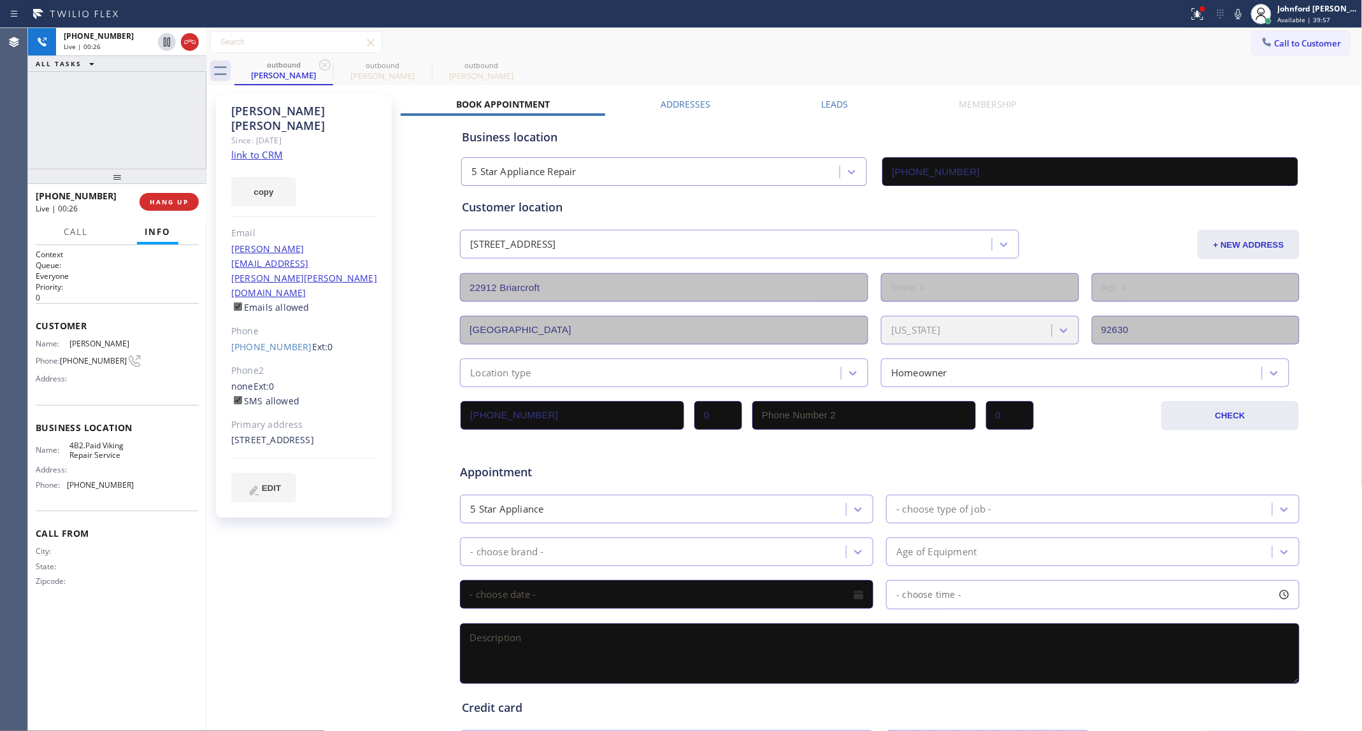
drag, startPoint x: 127, startPoint y: 180, endPoint x: 139, endPoint y: 110, distance: 71.6
click at [139, 110] on div "[PHONE_NUMBER] Live | 00:26 ALL TASKS ALL TASKS ACTIVE TASKS TASKS IN WRAP UP […" at bounding box center [117, 379] width 178 height 703
click at [173, 199] on span "HANG UP" at bounding box center [169, 201] width 39 height 9
click at [167, 206] on span "COMPLETE" at bounding box center [167, 201] width 44 height 9
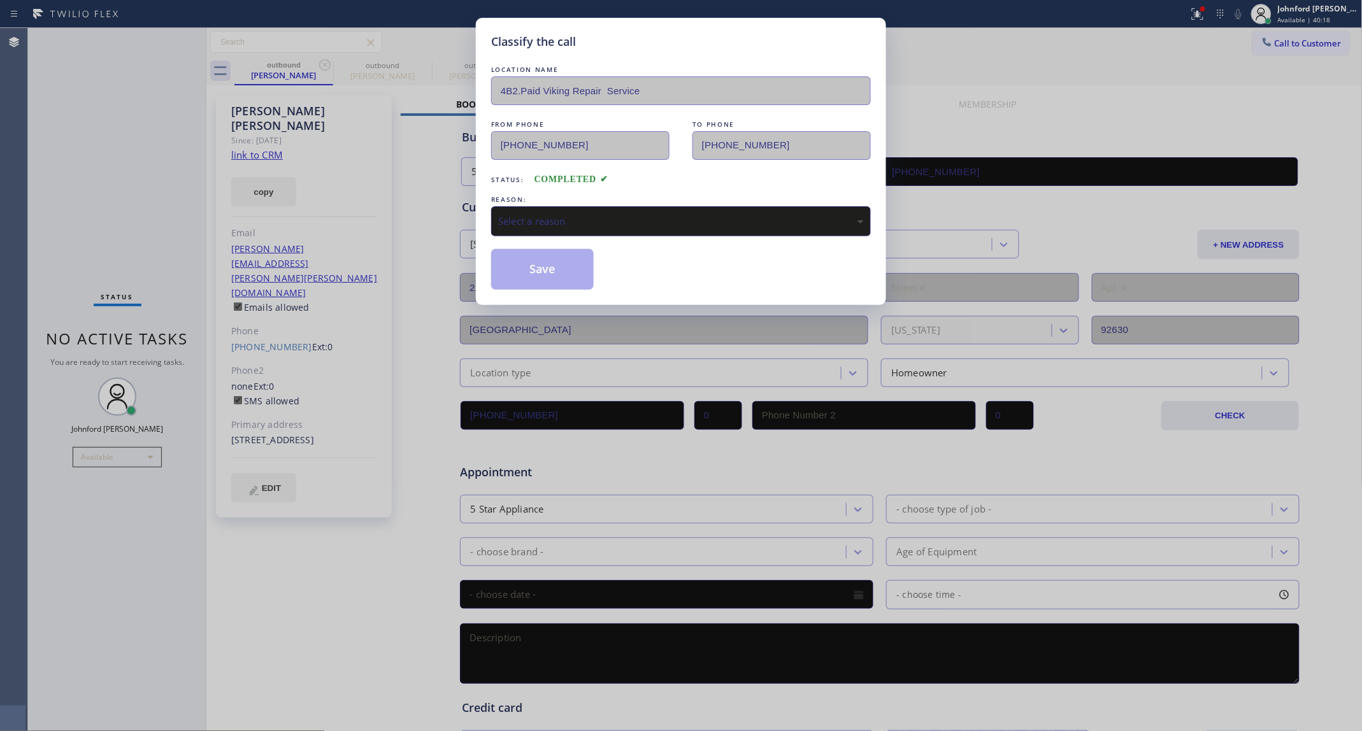
click at [628, 225] on div "Select a reason" at bounding box center [681, 221] width 380 height 30
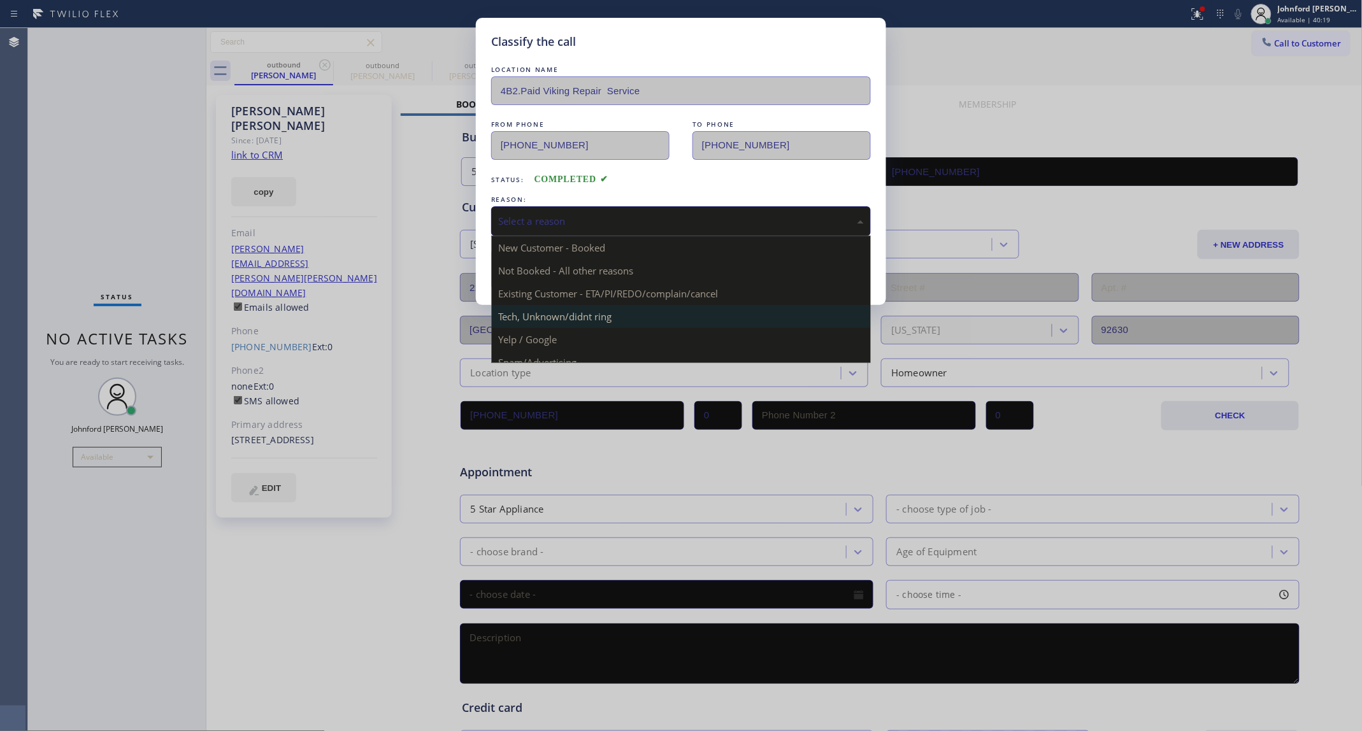
drag, startPoint x: 587, startPoint y: 304, endPoint x: 580, endPoint y: 303, distance: 6.7
click at [555, 208] on div "Tech, Unknown/didnt ring" at bounding box center [681, 221] width 380 height 30
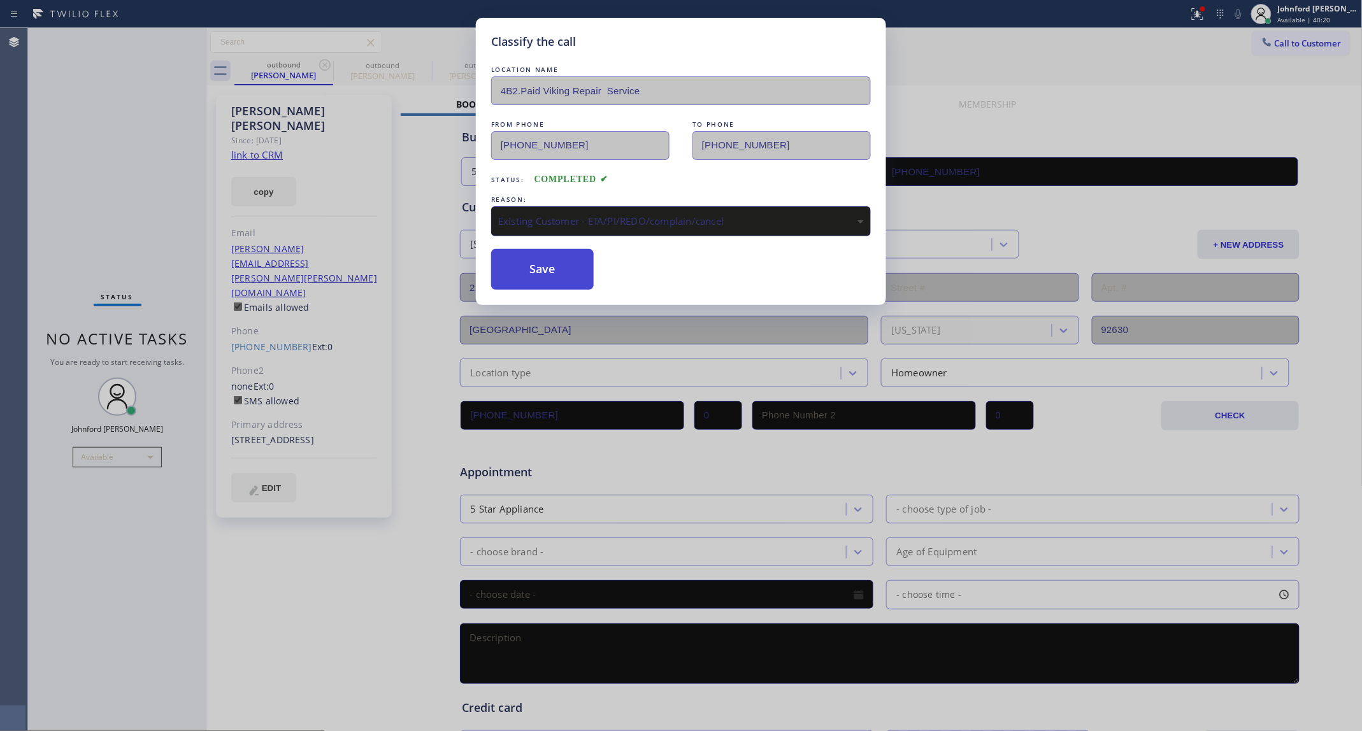
click at [561, 266] on button "Save" at bounding box center [542, 269] width 103 height 41
type input "[PHONE_NUMBER]"
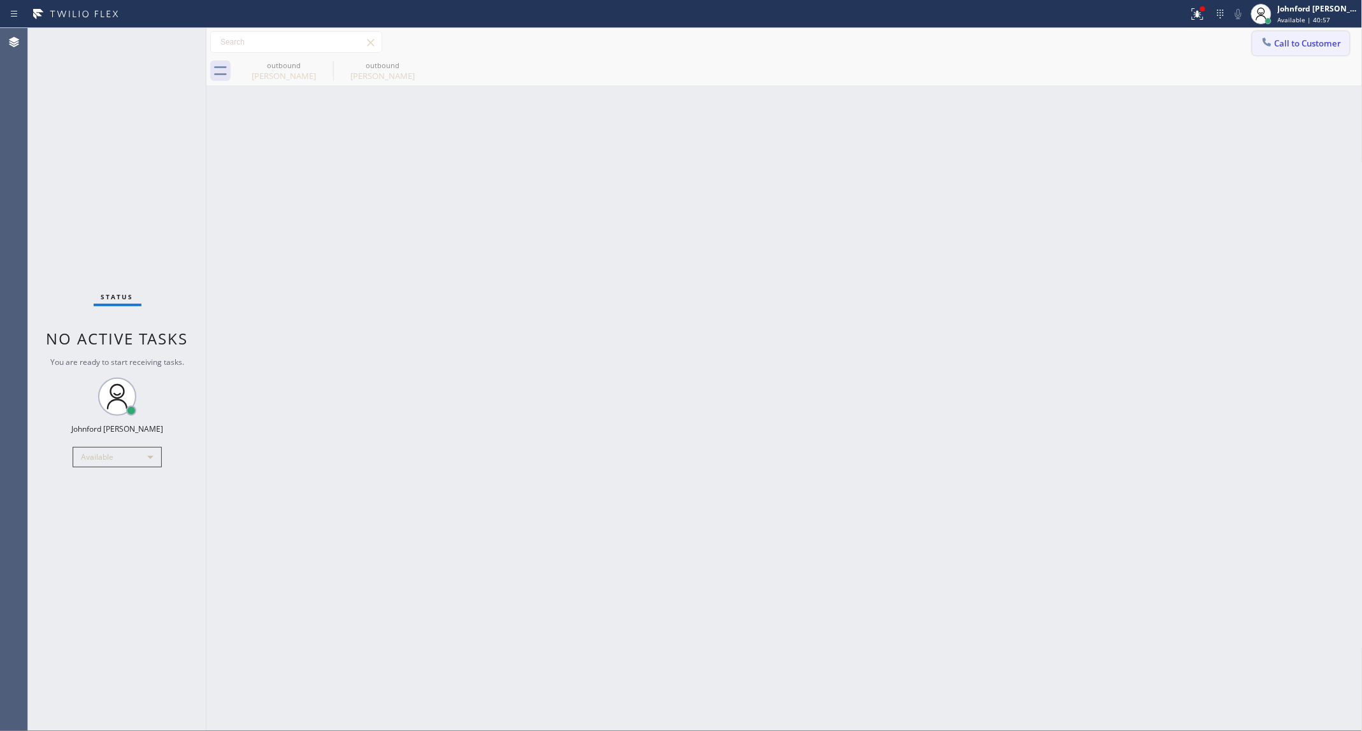
click at [1278, 43] on span "Call to Customer" at bounding box center [1308, 43] width 67 height 11
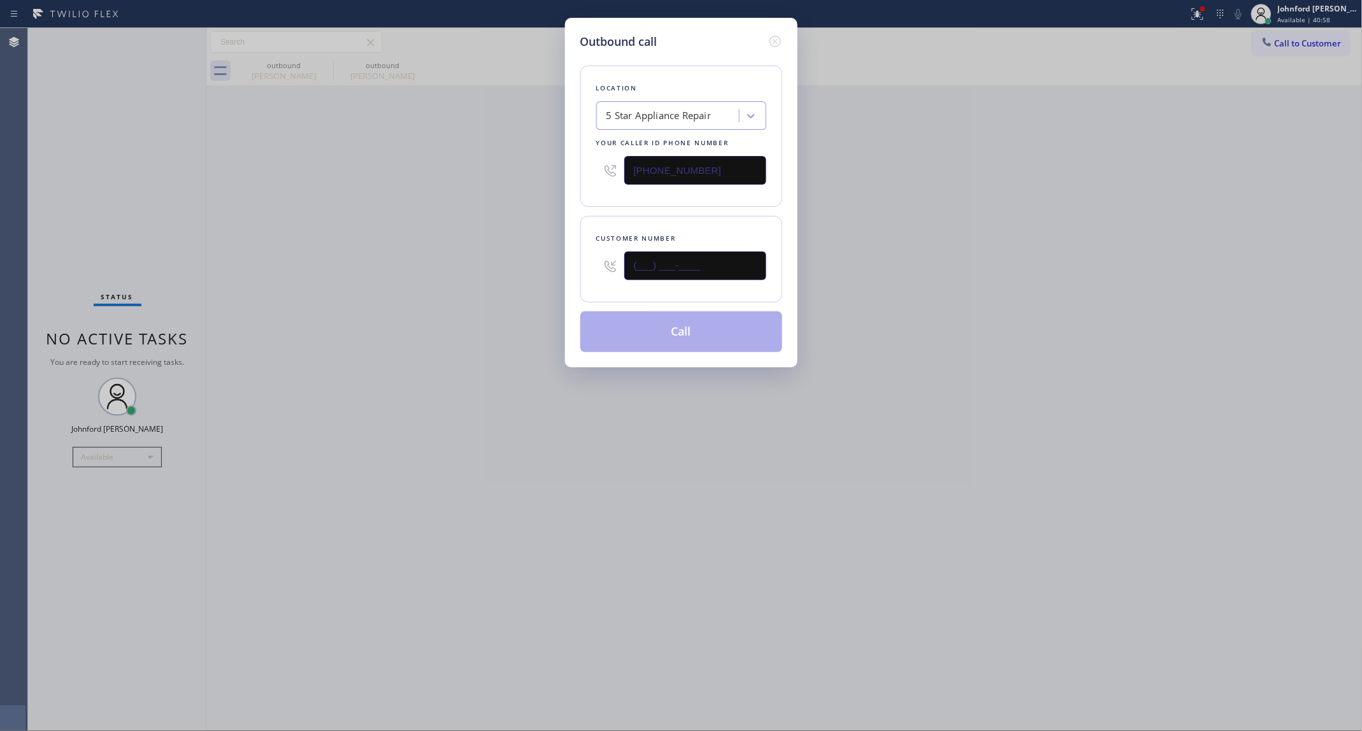
drag, startPoint x: 718, startPoint y: 262, endPoint x: 472, endPoint y: 259, distance: 245.9
click at [524, 257] on div "Outbound call Location 5 Star Appliance Repair Your caller id phone number [PHO…" at bounding box center [681, 365] width 1362 height 731
paste input "818) 823-8053"
type input "[PHONE_NUMBER]"
drag, startPoint x: 454, startPoint y: 265, endPoint x: 522, endPoint y: 292, distance: 73.8
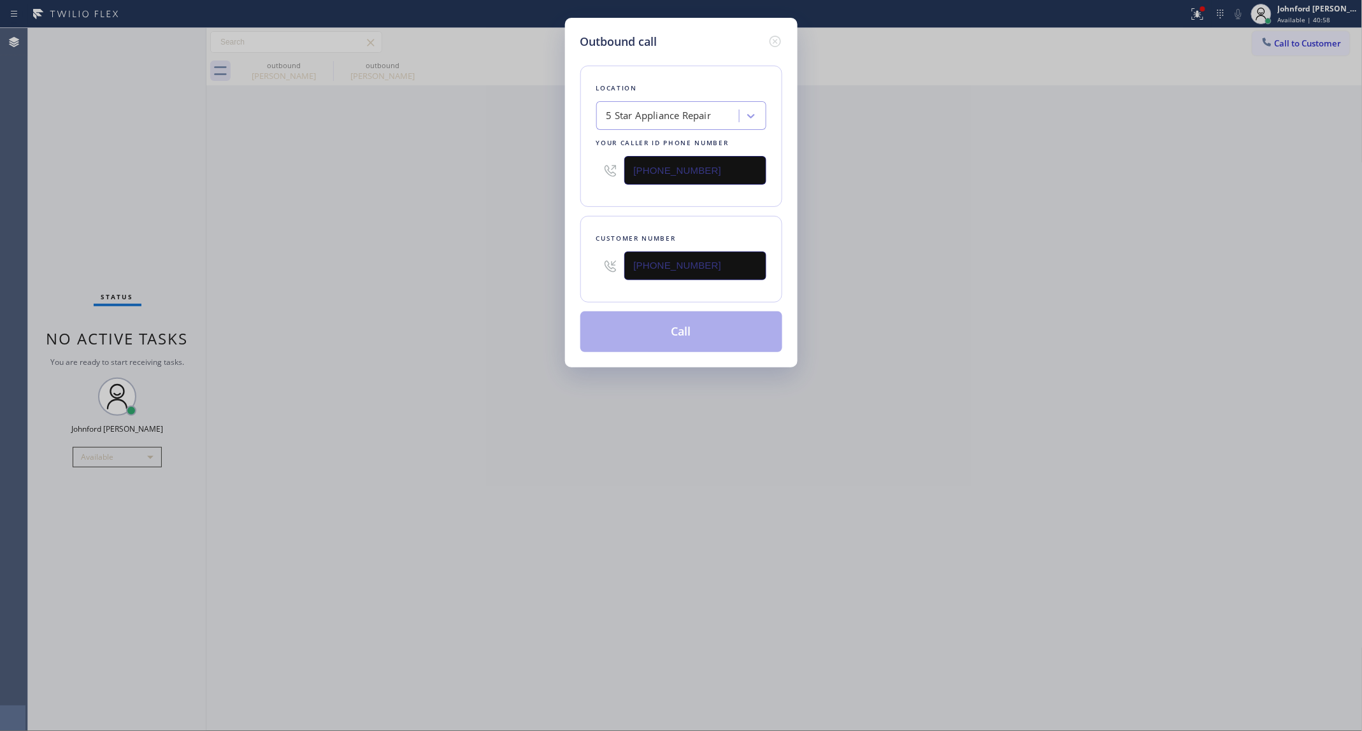
click at [485, 280] on div "Outbound call Location 5 Star Appliance Repair Your caller id phone number [PHO…" at bounding box center [681, 365] width 1362 height 731
click at [666, 325] on button "Call" at bounding box center [681, 332] width 202 height 41
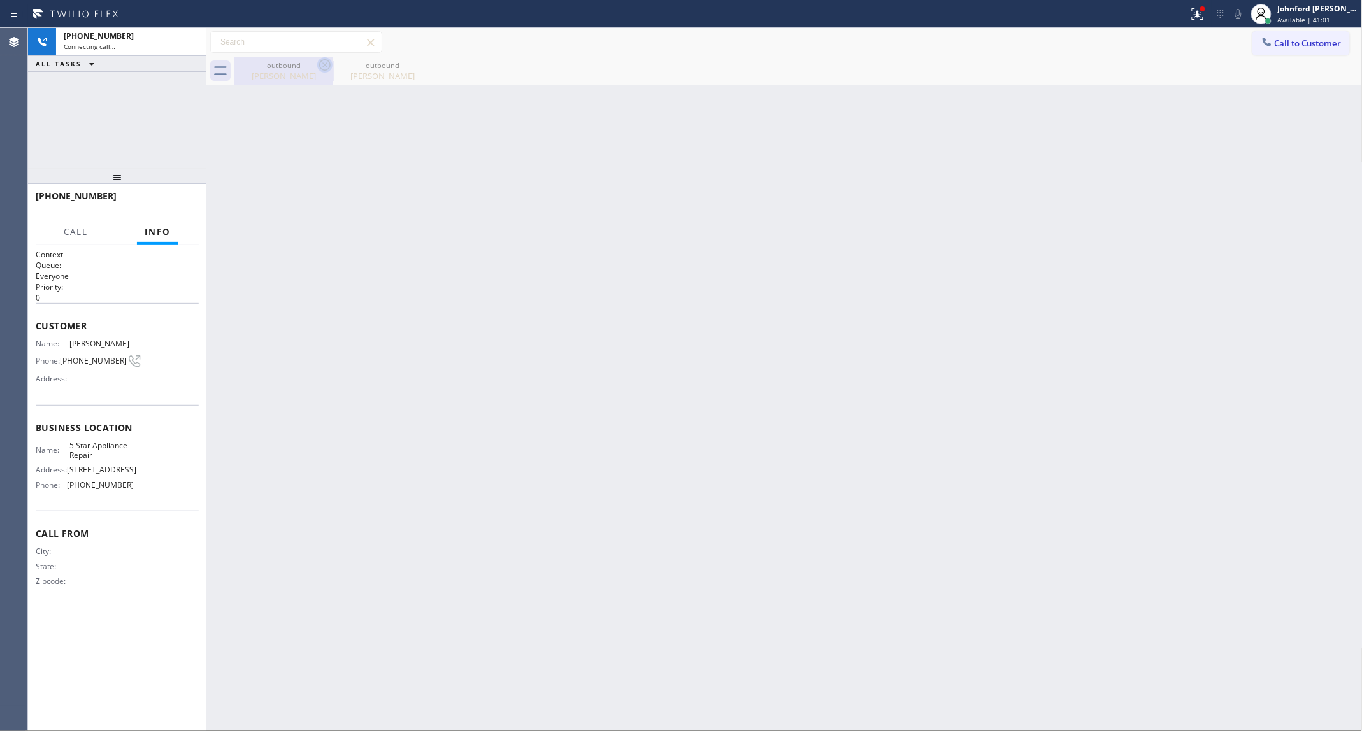
click at [317, 65] on icon at bounding box center [324, 64] width 15 height 15
click at [0, 0] on icon at bounding box center [0, 0] width 0 height 0
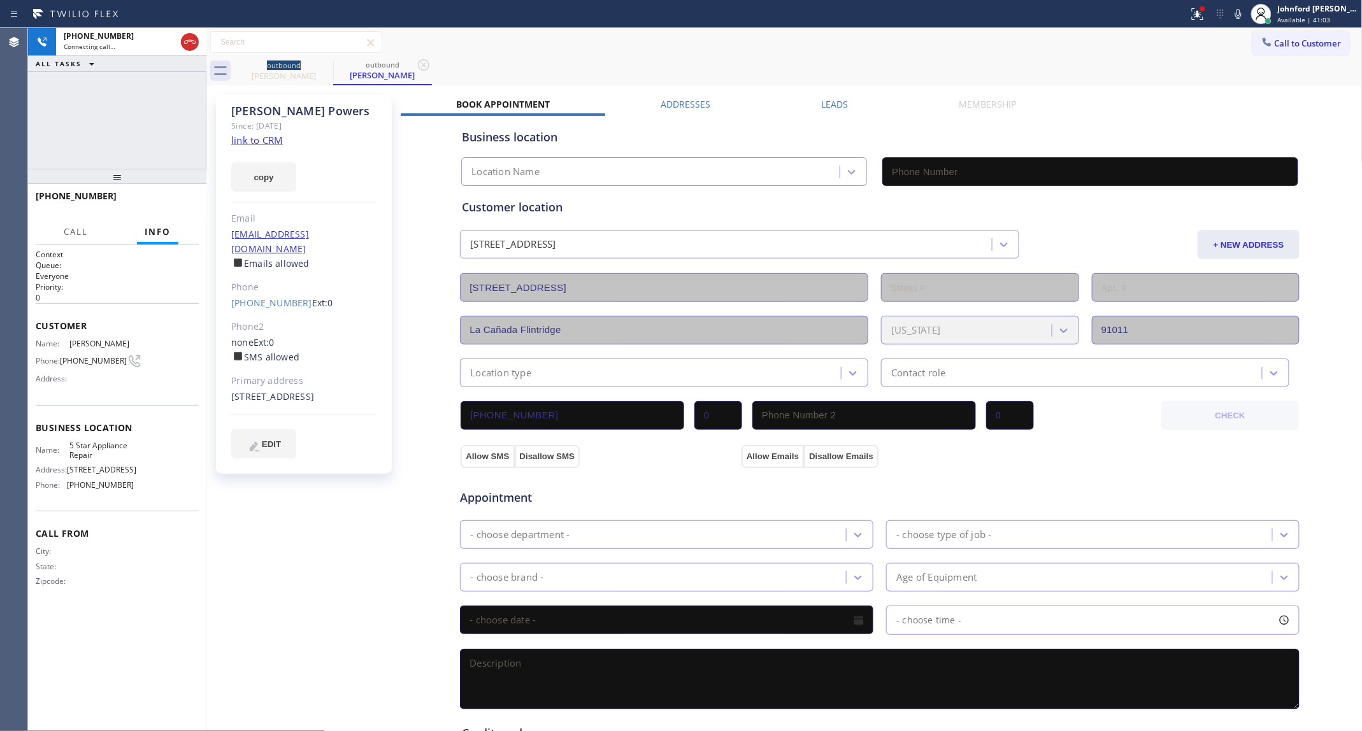
click at [279, 134] on link "link to CRM" at bounding box center [257, 140] width 52 height 13
type input "[PHONE_NUMBER]"
click at [1230, 17] on div at bounding box center [1238, 13] width 18 height 15
click at [1231, 16] on icon at bounding box center [1238, 13] width 15 height 15
drag, startPoint x: 740, startPoint y: 53, endPoint x: 794, endPoint y: 32, distance: 58.1
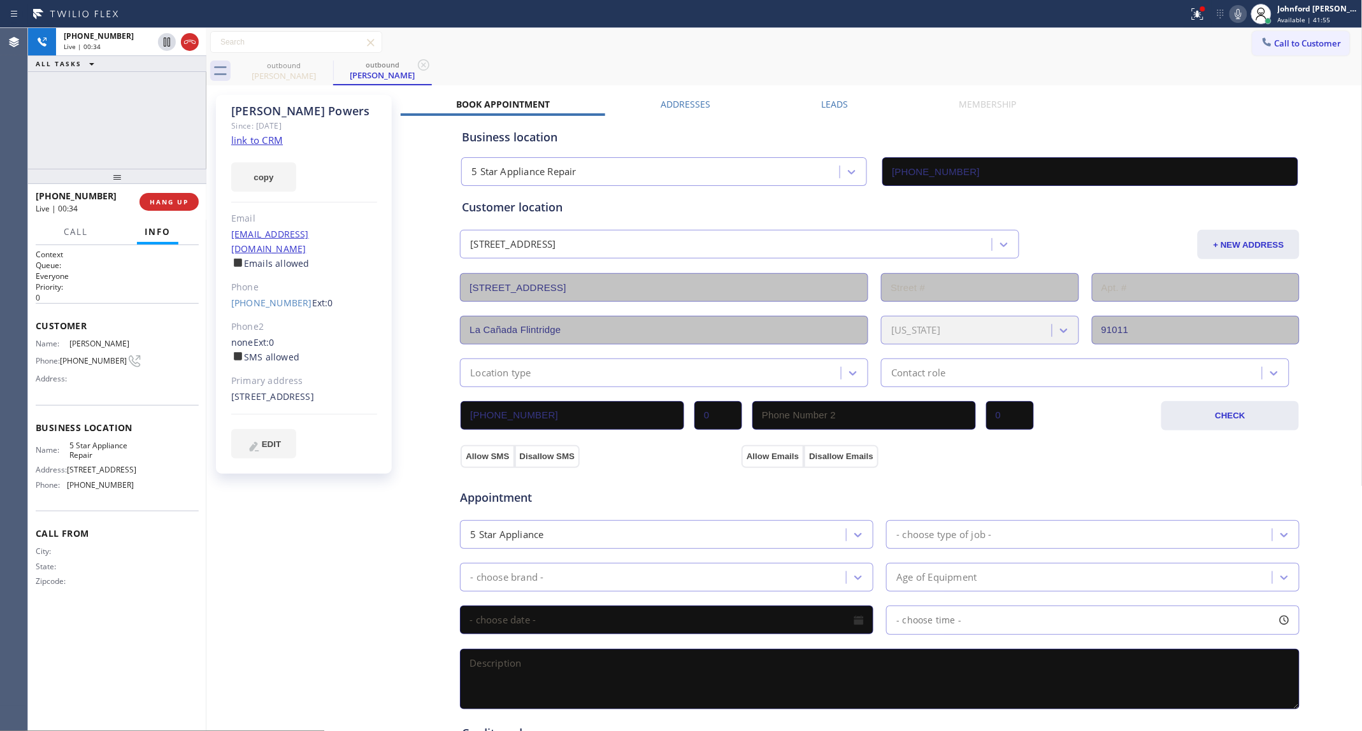
click at [741, 48] on div "Call to Customer Outbound call Location 5 Star Appliance Repair Your caller id …" at bounding box center [784, 42] width 1156 height 22
drag, startPoint x: 1196, startPoint y: 8, endPoint x: 1155, endPoint y: 61, distance: 66.8
click at [1192, 8] on icon at bounding box center [1197, 13] width 15 height 15
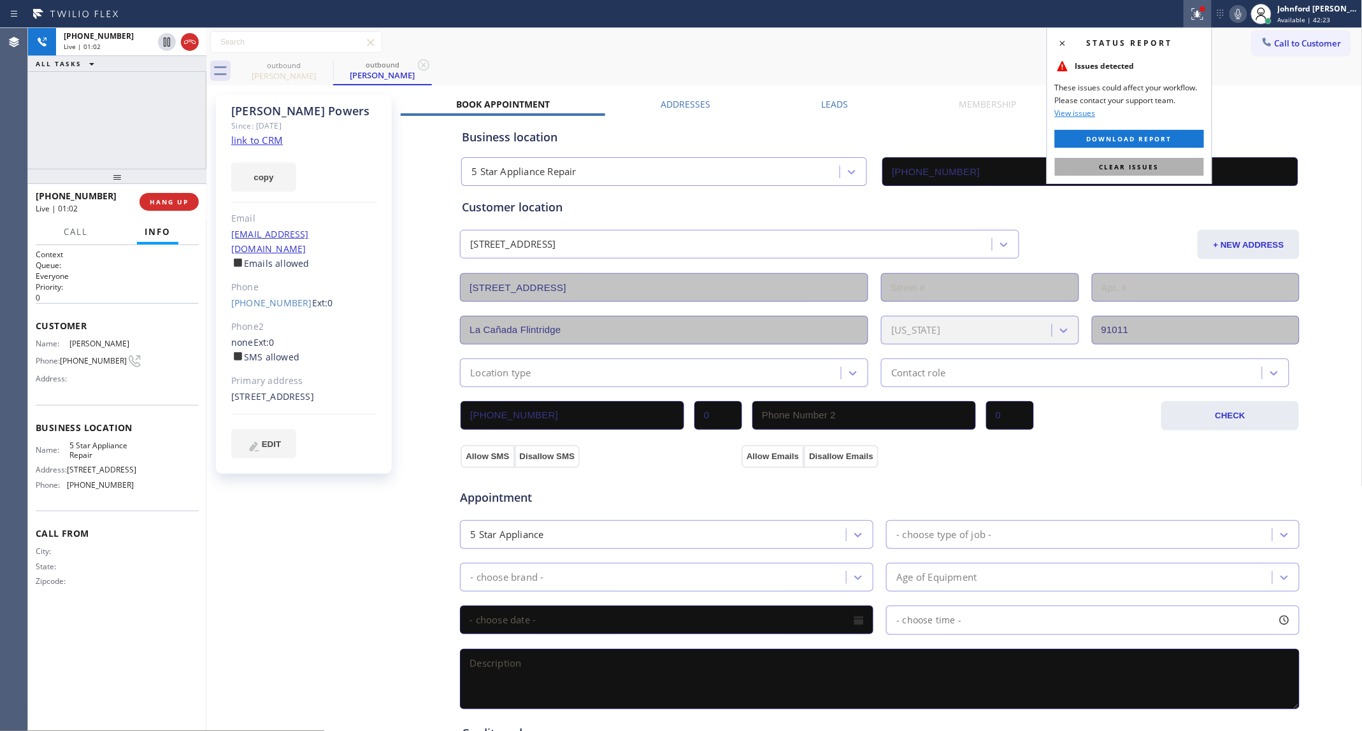
click at [1114, 173] on button "Clear issues" at bounding box center [1129, 167] width 149 height 18
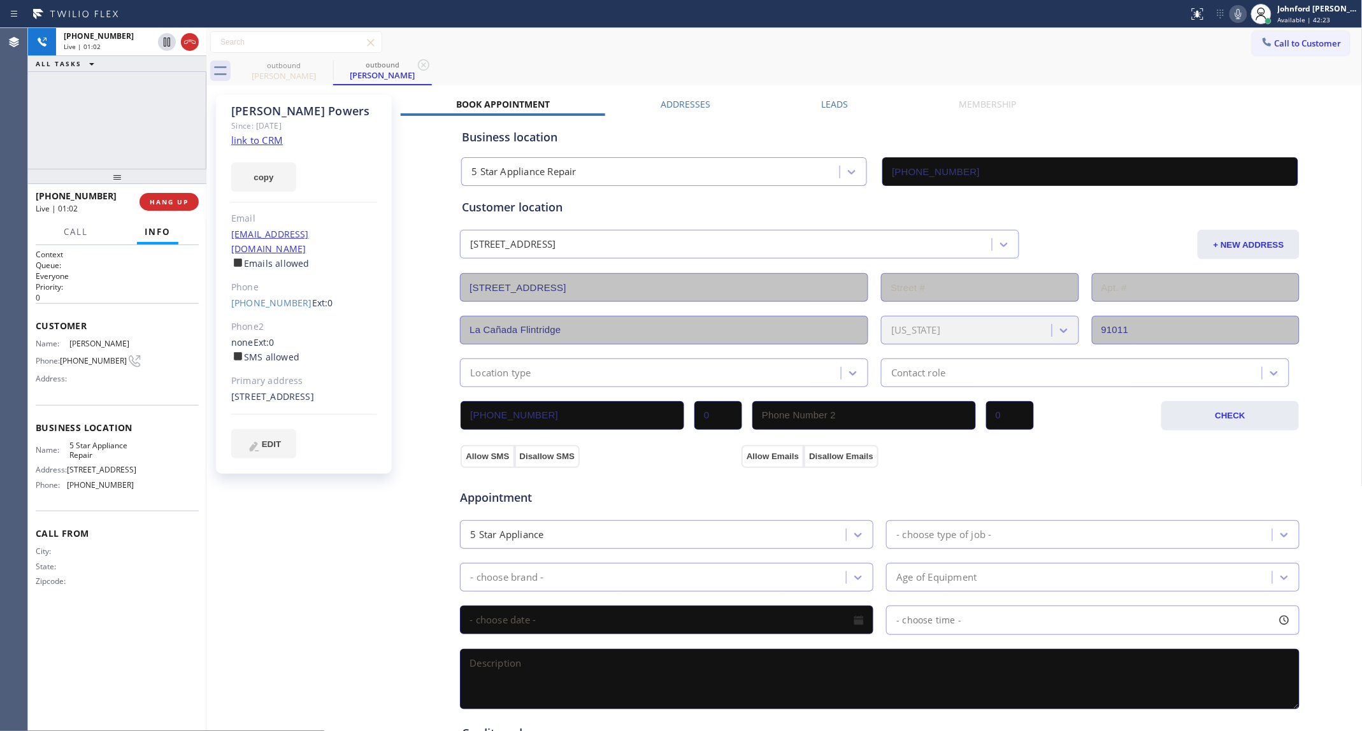
click at [1239, 15] on icon at bounding box center [1238, 14] width 6 height 10
click at [150, 121] on div "[PHONE_NUMBER] Live | 01:59 ALL TASKS ALL TASKS ACTIVE TASKS TASKS IN WRAP UP" at bounding box center [117, 98] width 178 height 141
click at [175, 194] on button "HANG UP" at bounding box center [169, 202] width 59 height 18
click at [185, 197] on span "COMPLETE" at bounding box center [167, 201] width 44 height 9
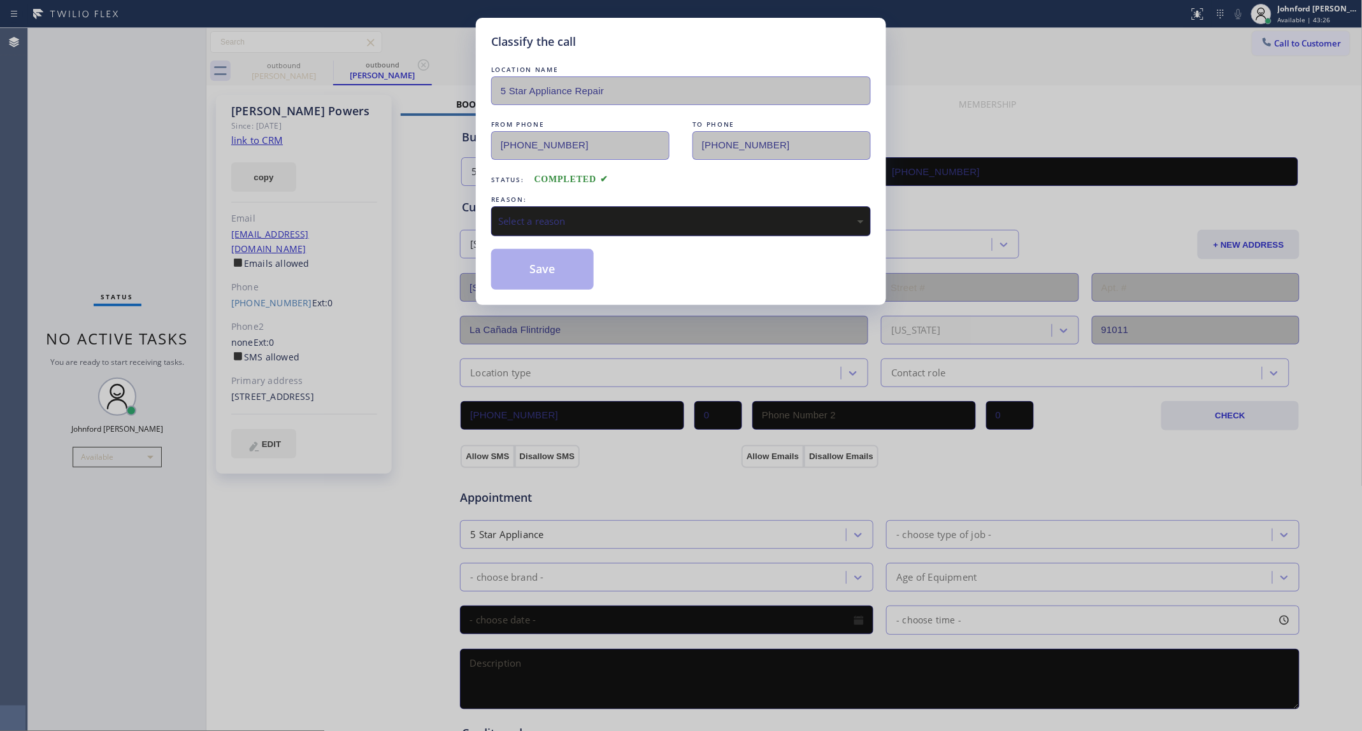
click at [565, 227] on div "Select a reason" at bounding box center [681, 221] width 380 height 30
click at [582, 233] on div "New Customer - Booked" at bounding box center [681, 221] width 380 height 30
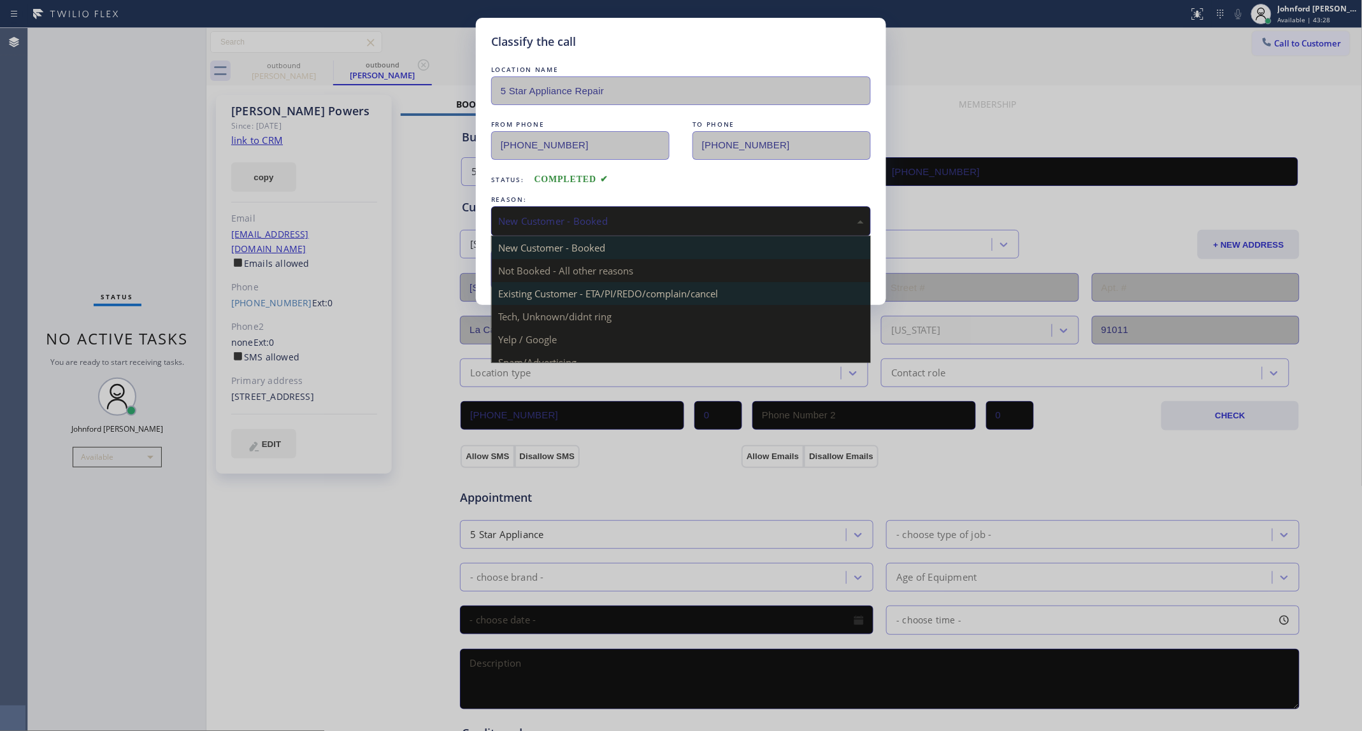
drag, startPoint x: 581, startPoint y: 284, endPoint x: 568, endPoint y: 275, distance: 15.9
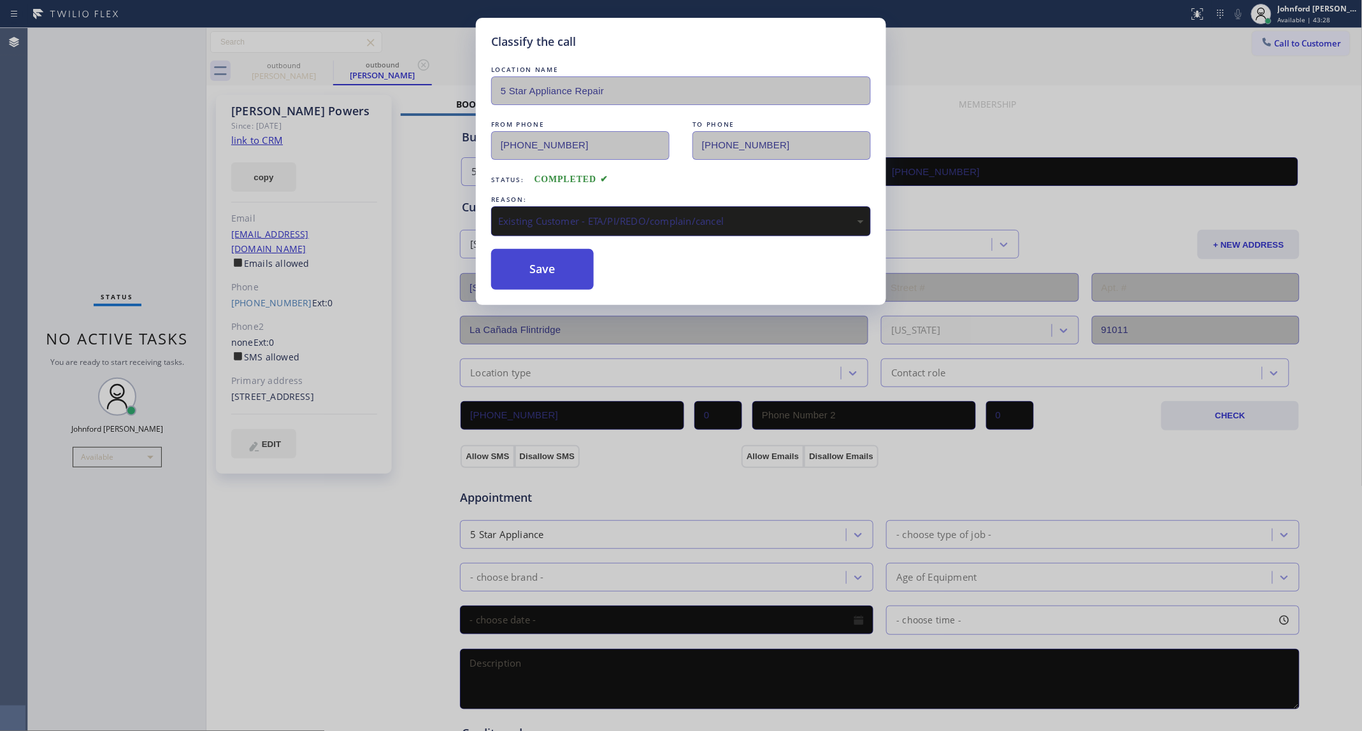
click at [552, 258] on button "Save" at bounding box center [542, 269] width 103 height 41
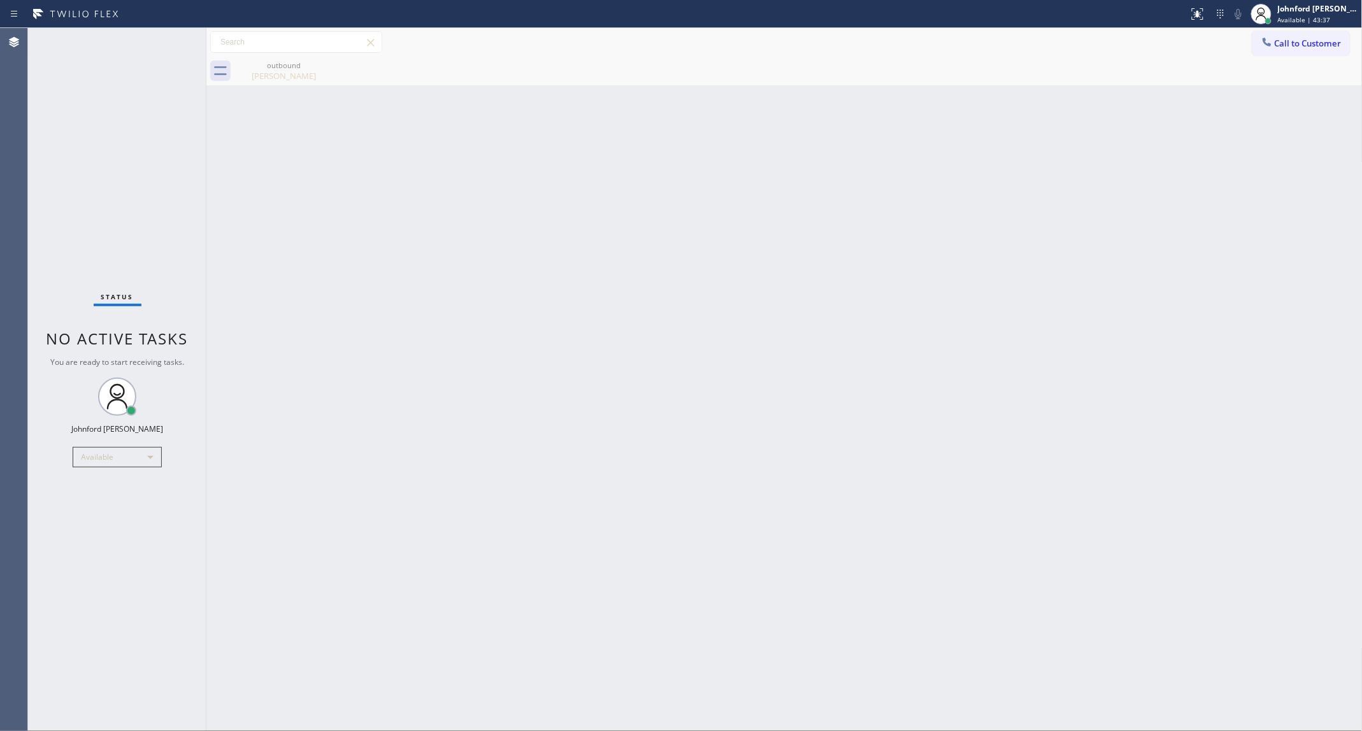
drag, startPoint x: 832, startPoint y: 236, endPoint x: 864, endPoint y: 183, distance: 61.5
click at [838, 230] on div "Back to Dashboard Change Sender ID Customers Technicians Select a contact Outbo…" at bounding box center [784, 379] width 1156 height 703
drag, startPoint x: 817, startPoint y: 354, endPoint x: 1215, endPoint y: 177, distance: 435.2
click at [899, 310] on div "Back to Dashboard Change Sender ID Customers Technicians Select a contact Outbo…" at bounding box center [784, 379] width 1156 height 703
click at [1258, 39] on button "Call to Customer" at bounding box center [1300, 43] width 97 height 24
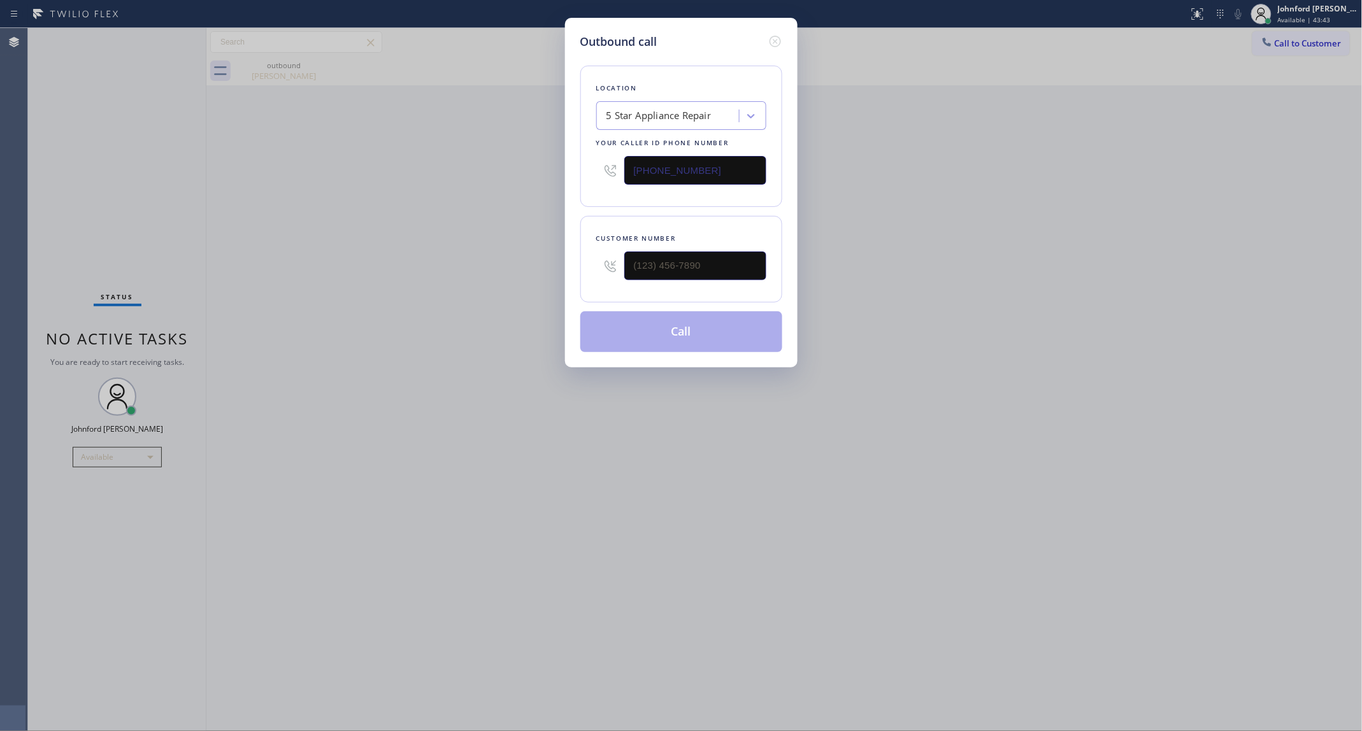
click at [583, 166] on div "Location 5 Star Appliance Repair Your caller id phone number [PHONE_NUMBER]" at bounding box center [681, 136] width 202 height 141
paste input "425) 984-4000"
type input "[PHONE_NUMBER]"
drag, startPoint x: 683, startPoint y: 250, endPoint x: 733, endPoint y: 271, distance: 54.5
click at [562, 265] on div "Outbound call Location 5 Star Appliance Repair Your caller id phone number [PHO…" at bounding box center [681, 365] width 1362 height 731
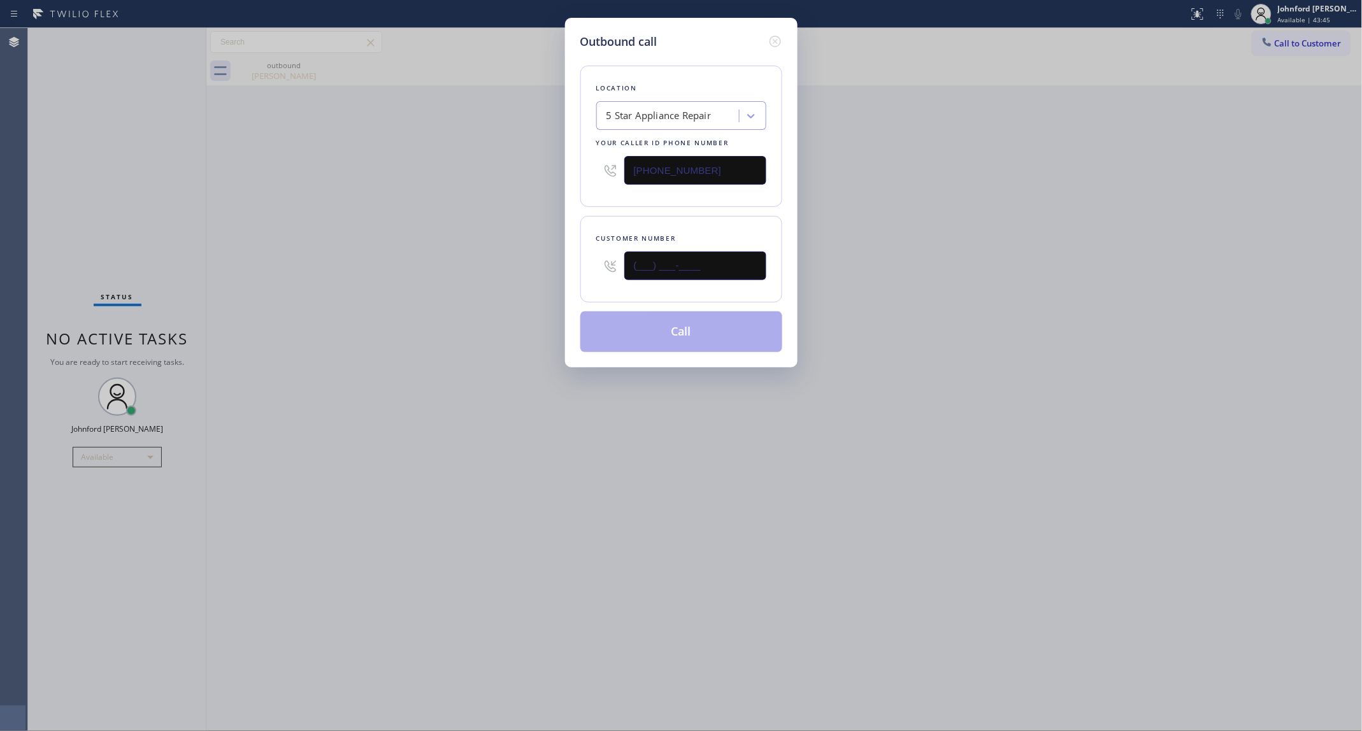
drag, startPoint x: 734, startPoint y: 271, endPoint x: 583, endPoint y: 266, distance: 151.1
click at [583, 266] on div "Customer number (___) ___-____" at bounding box center [681, 259] width 202 height 87
paste input "425) 984-4000"
type input "[PHONE_NUMBER]"
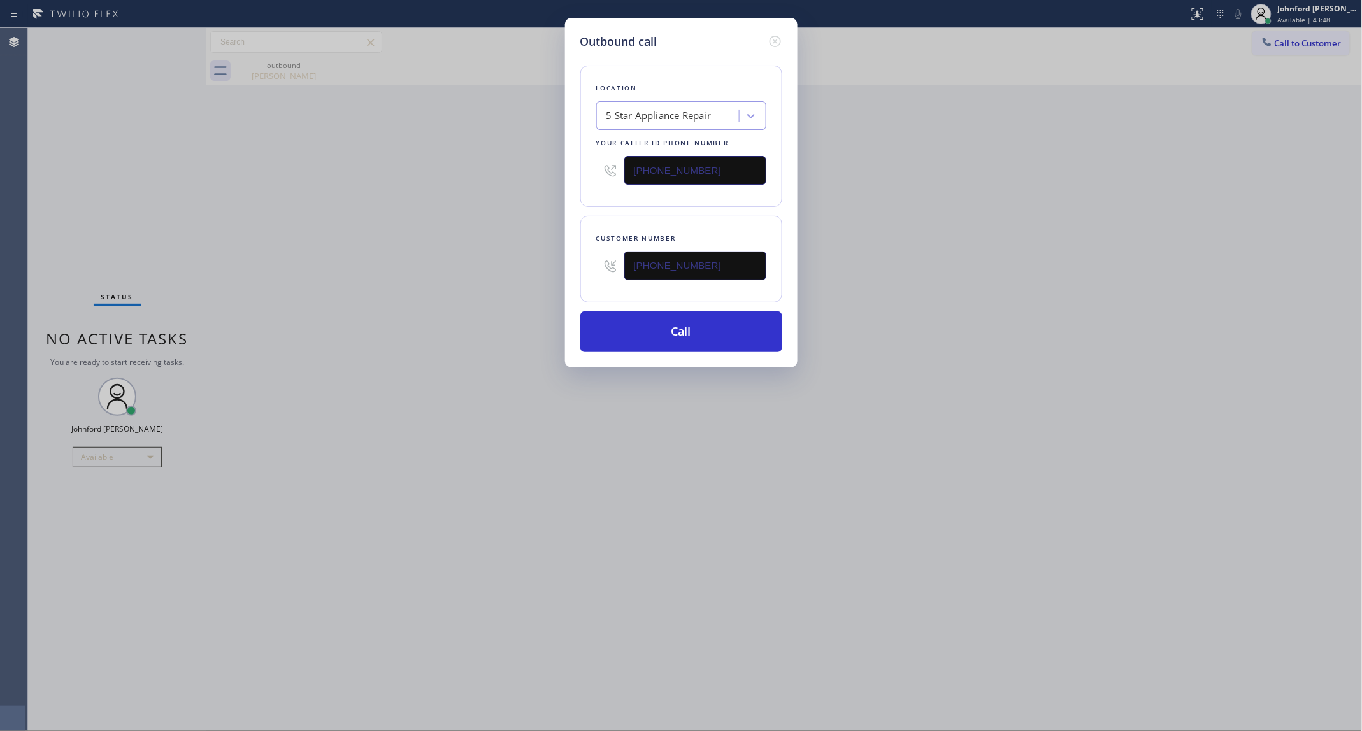
drag, startPoint x: 701, startPoint y: 164, endPoint x: 559, endPoint y: 164, distance: 141.4
click at [559, 164] on div "Outbound call Location 5 Star Appliance Repair Your caller id phone number [PHO…" at bounding box center [681, 365] width 1362 height 731
paste input "949) 239-0346"
type input "[PHONE_NUMBER]"
click at [502, 169] on div "Outbound call Location 5 Star Appliance Repair Your caller id phone number [PHO…" at bounding box center [681, 365] width 1362 height 731
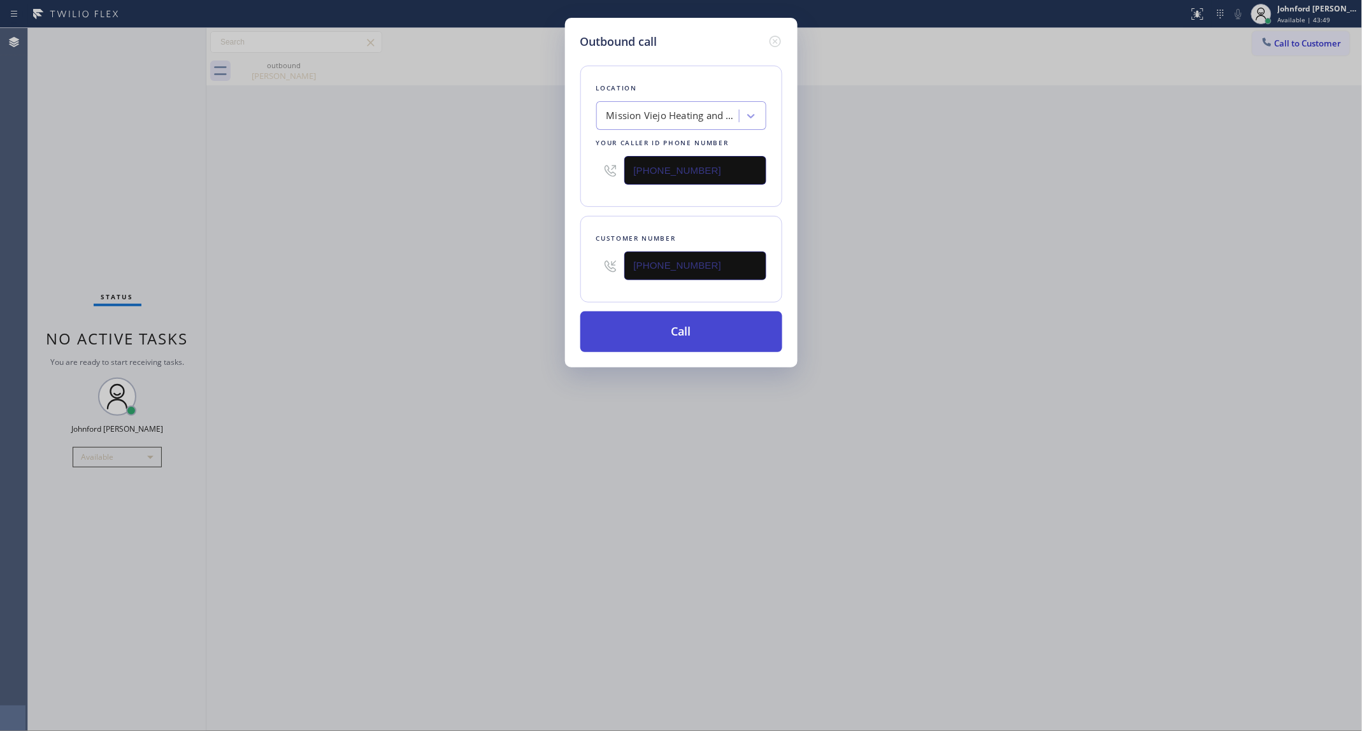
click at [619, 340] on button "Call" at bounding box center [681, 332] width 202 height 41
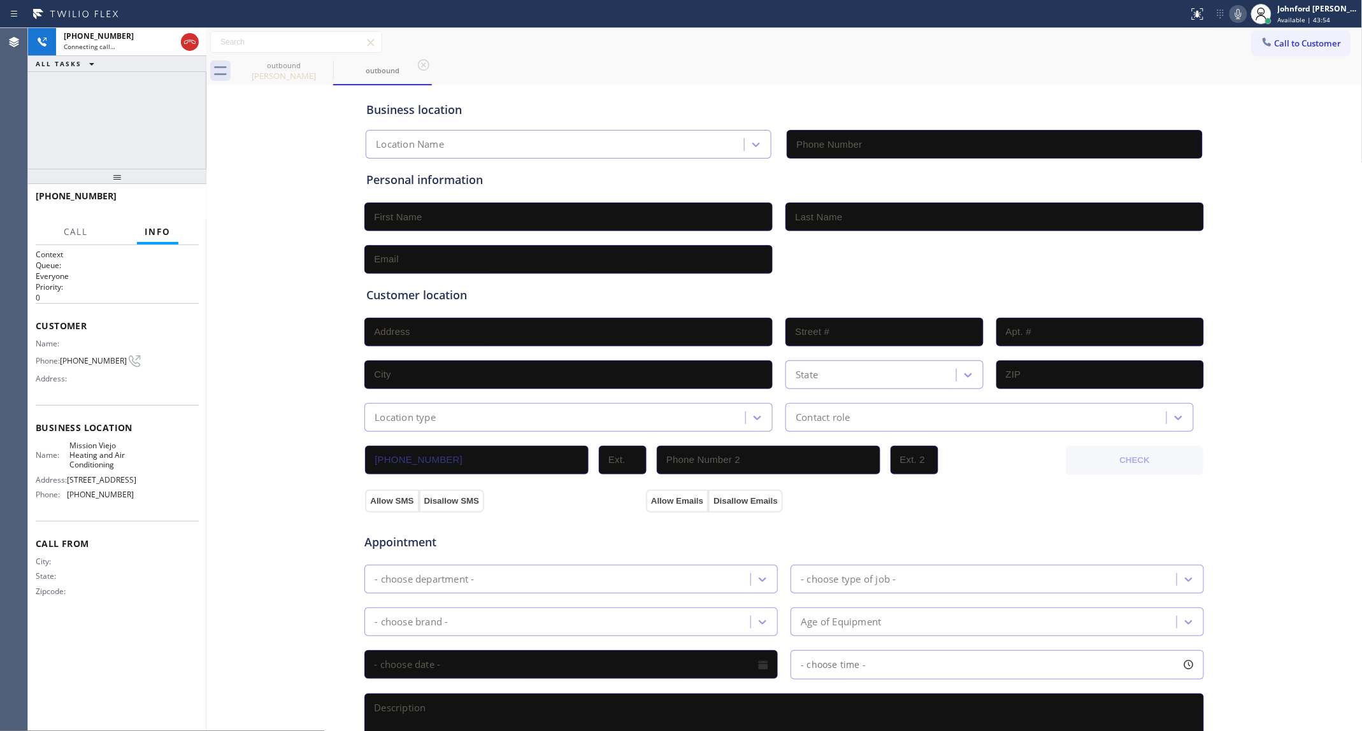
type input "[PHONE_NUMBER]"
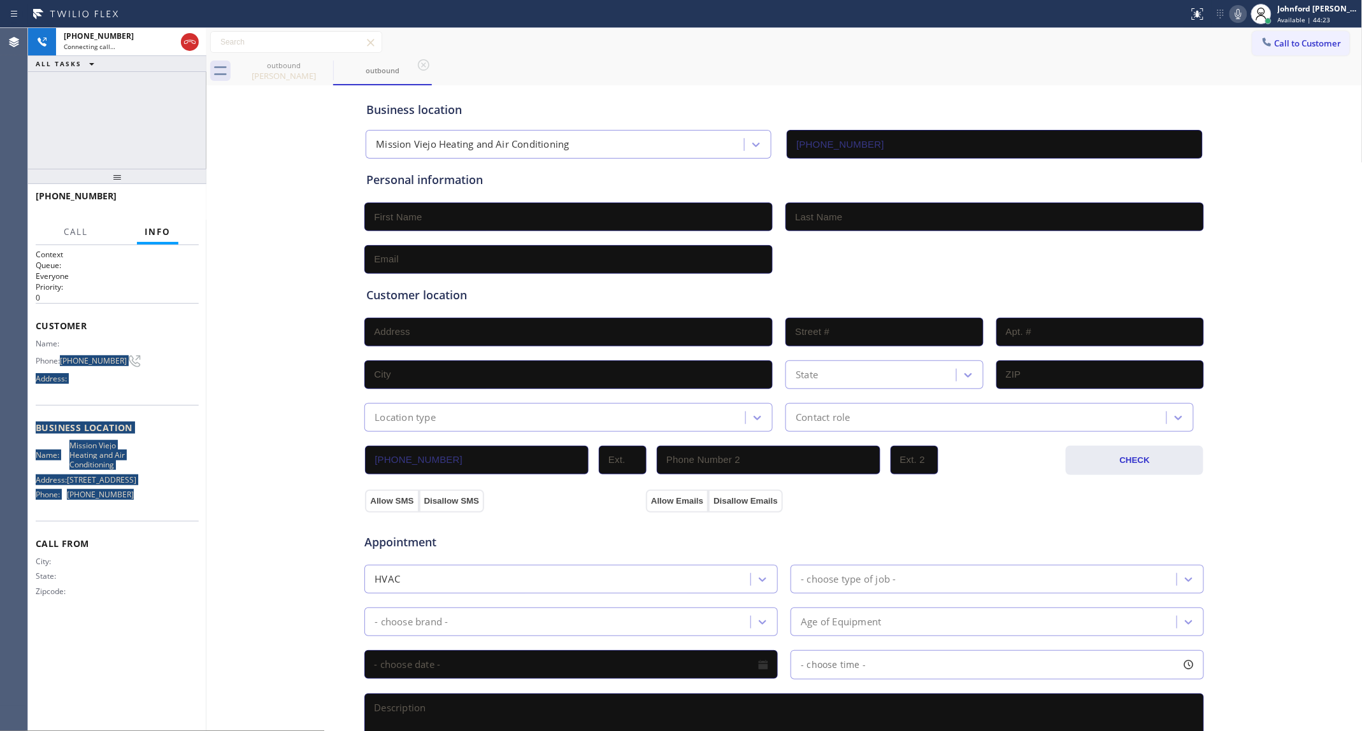
drag, startPoint x: 59, startPoint y: 351, endPoint x: 154, endPoint y: 498, distance: 174.2
click at [154, 498] on div "Context Queue: Everyone Priority: 0 Customer Name: Phone: [PHONE_NUMBER] Addres…" at bounding box center [117, 433] width 163 height 369
copy div "[PHONE_NUMBER] Address: Business location Name: [GEOGRAPHIC_DATA] Heating and A…"
click at [277, 207] on div "Business location [GEOGRAPHIC_DATA] Heating and Air Conditioning [PHONE_NUMBER]…" at bounding box center [785, 524] width 1150 height 870
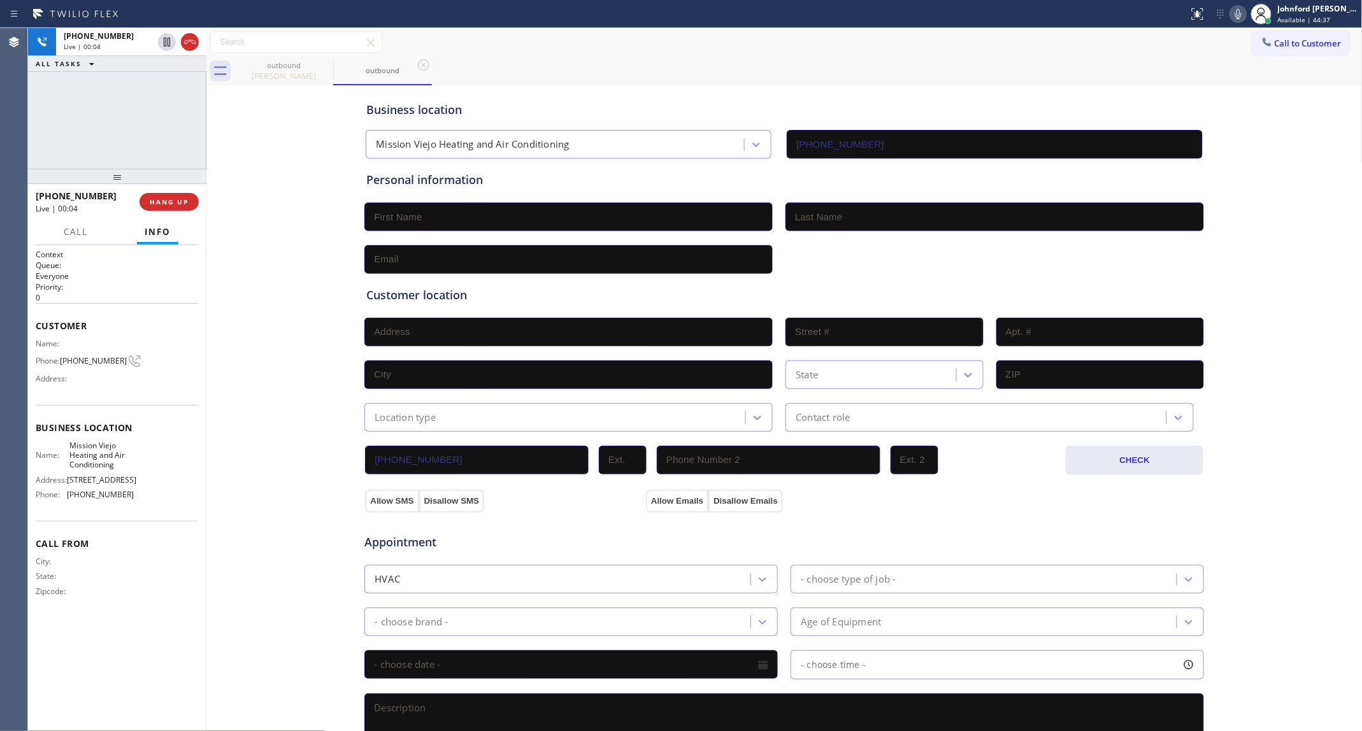
click at [185, 188] on div "[PHONE_NUMBER] Live | 00:04 HANG UP" at bounding box center [117, 201] width 163 height 33
click at [172, 196] on button "HANG UP" at bounding box center [169, 202] width 59 height 18
click at [86, 345] on div "Name: Phone: [PHONE_NUMBER] Address:" at bounding box center [85, 364] width 98 height 50
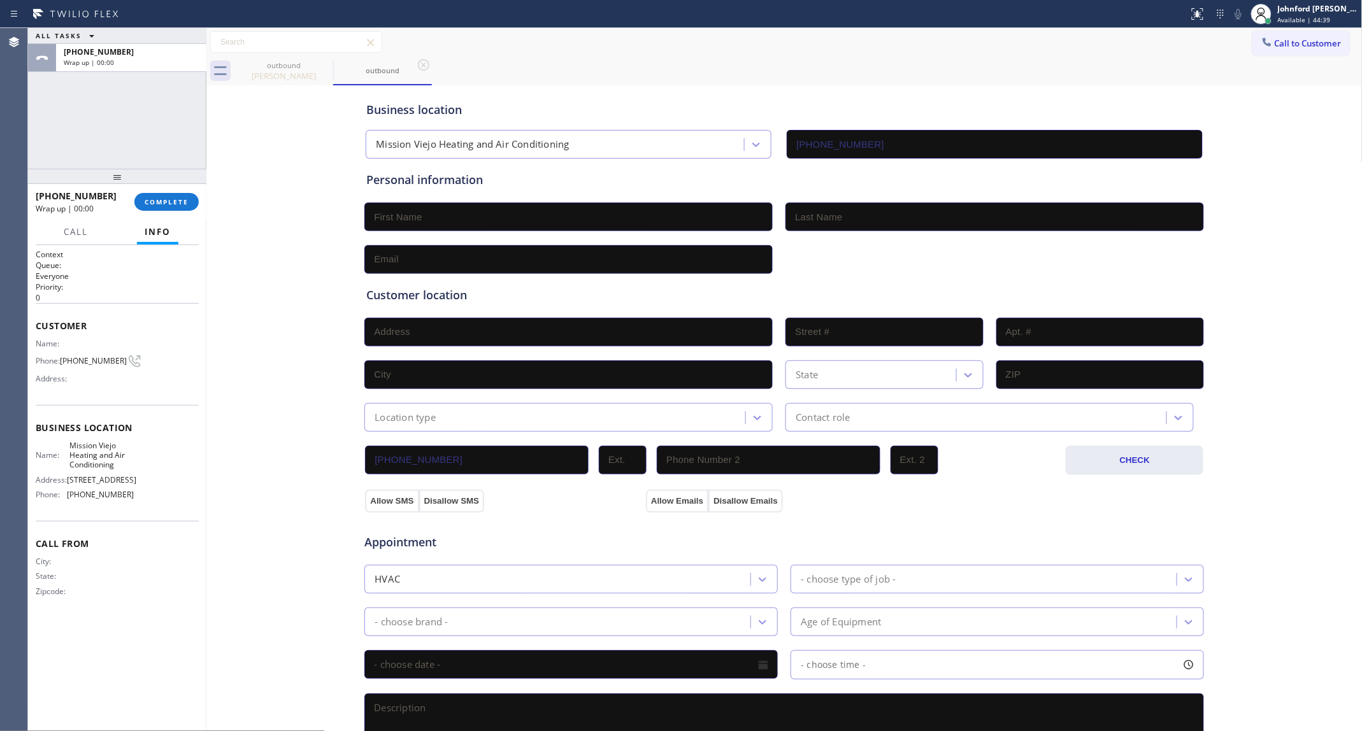
click at [86, 356] on span "[PHONE_NUMBER]" at bounding box center [93, 361] width 67 height 10
copy div "[PHONE_NUMBER]"
click at [1280, 39] on button "Call to Customer" at bounding box center [1300, 43] width 97 height 24
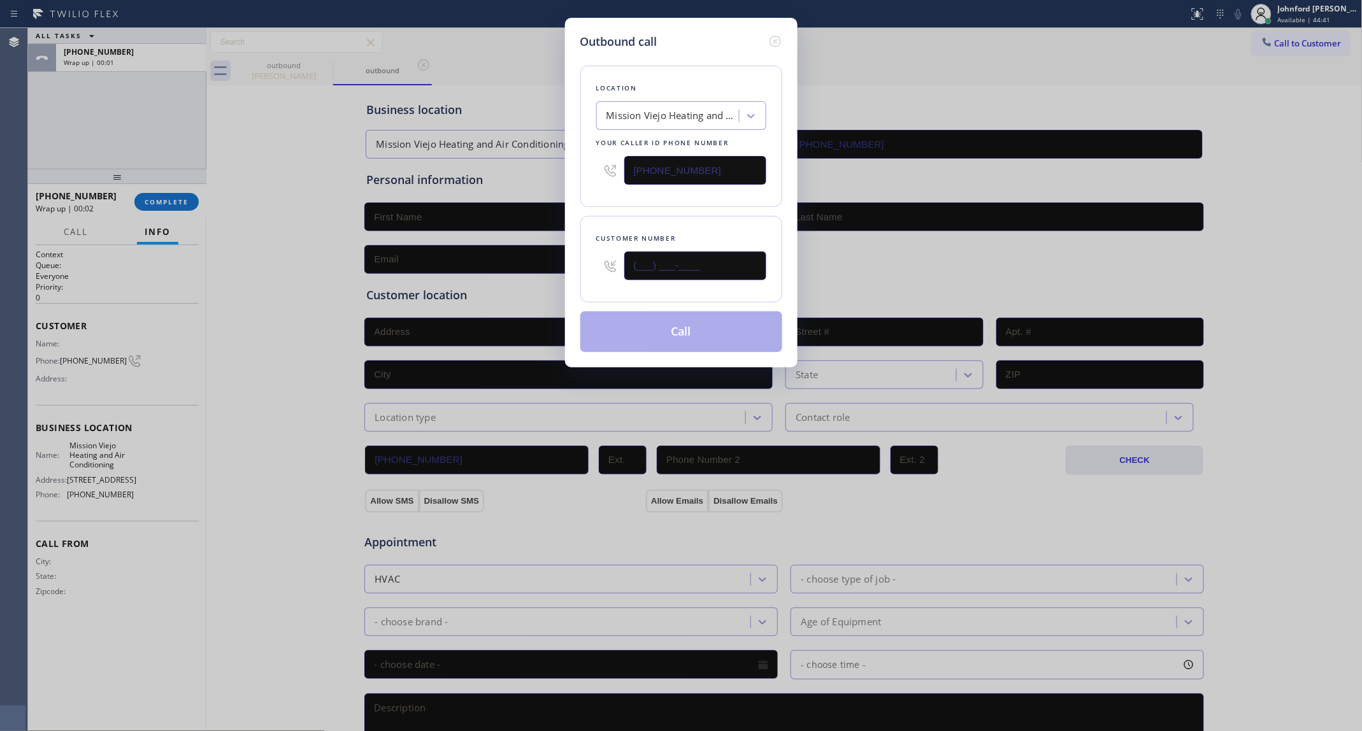
drag, startPoint x: 685, startPoint y: 258, endPoint x: 603, endPoint y: 269, distance: 83.6
click at [603, 269] on div "(___) ___-____" at bounding box center [681, 265] width 170 height 41
type input "(___) ___-____"
click at [632, 218] on div "Customer number" at bounding box center [681, 259] width 202 height 87
click at [83, 367] on div "Outbound call Location [GEOGRAPHIC_DATA] Heating and Air Conditioning Your call…" at bounding box center [681, 365] width 1362 height 731
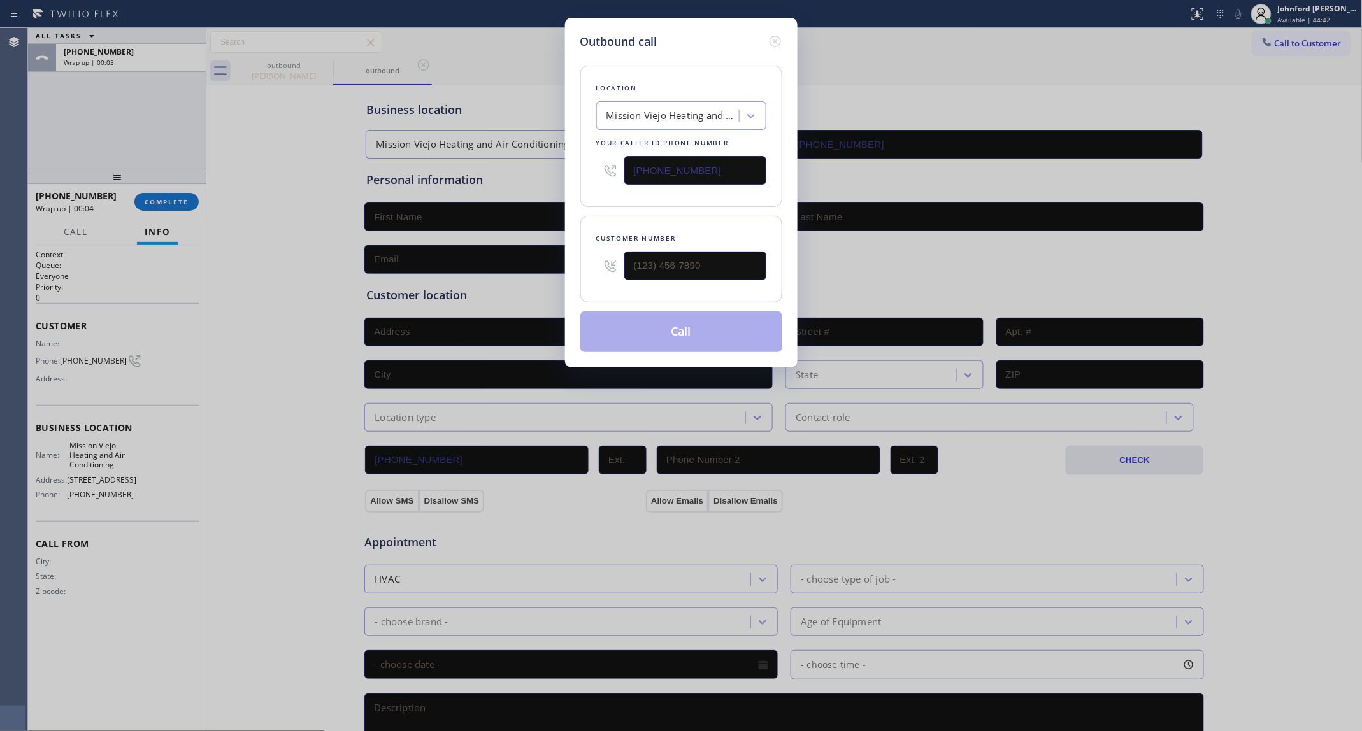
click at [81, 360] on div "Outbound call Location [GEOGRAPHIC_DATA] Heating and Air Conditioning Your call…" at bounding box center [681, 365] width 1362 height 731
click at [85, 347] on div "Outbound call Location [GEOGRAPHIC_DATA] Heating and Air Conditioning Your call…" at bounding box center [681, 365] width 1362 height 731
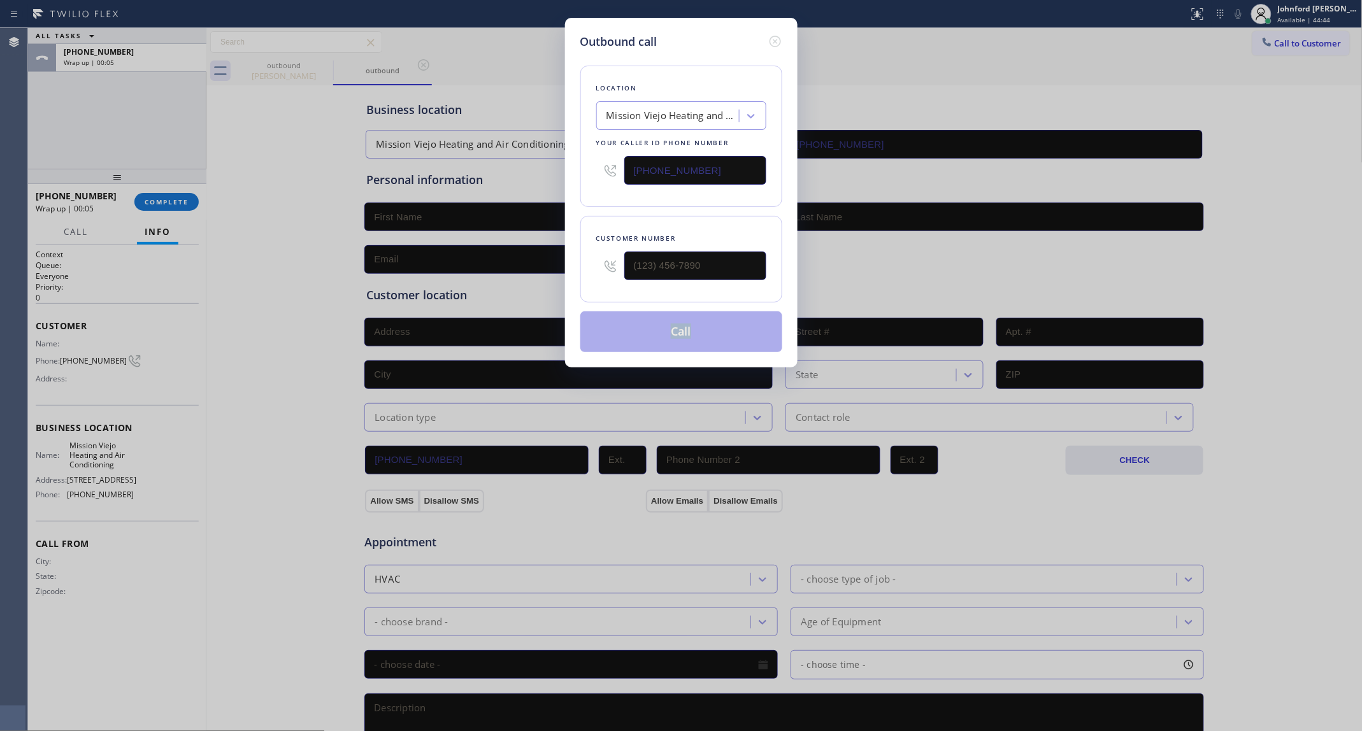
click at [85, 347] on div "Outbound call Location [GEOGRAPHIC_DATA] Heating and Air Conditioning Your call…" at bounding box center [681, 365] width 1362 height 731
click at [85, 352] on div "Outbound call Location [GEOGRAPHIC_DATA] Heating and Air Conditioning Your call…" at bounding box center [681, 365] width 1362 height 731
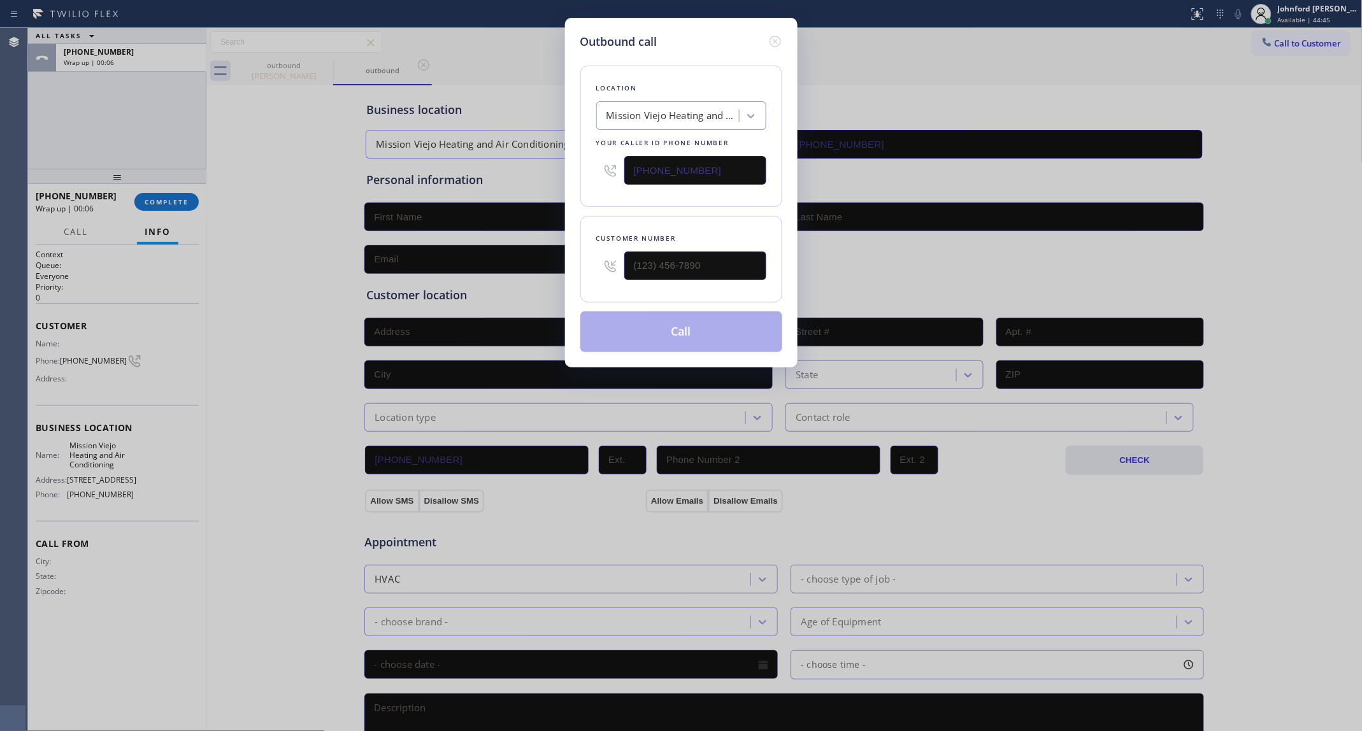
click at [86, 355] on div "Outbound call Location [GEOGRAPHIC_DATA] Heating and Air Conditioning Your call…" at bounding box center [681, 365] width 1362 height 731
click at [238, 310] on div "Outbound call Location [GEOGRAPHIC_DATA] Heating and Air Conditioning Your call…" at bounding box center [681, 365] width 1362 height 731
click at [92, 347] on div "Outbound call Location [GEOGRAPHIC_DATA] Heating and Air Conditioning Your call…" at bounding box center [681, 365] width 1362 height 731
click at [80, 360] on div "Outbound call Location [GEOGRAPHIC_DATA] Heating and Air Conditioning Your call…" at bounding box center [681, 365] width 1362 height 731
drag, startPoint x: 626, startPoint y: 273, endPoint x: 583, endPoint y: 269, distance: 42.8
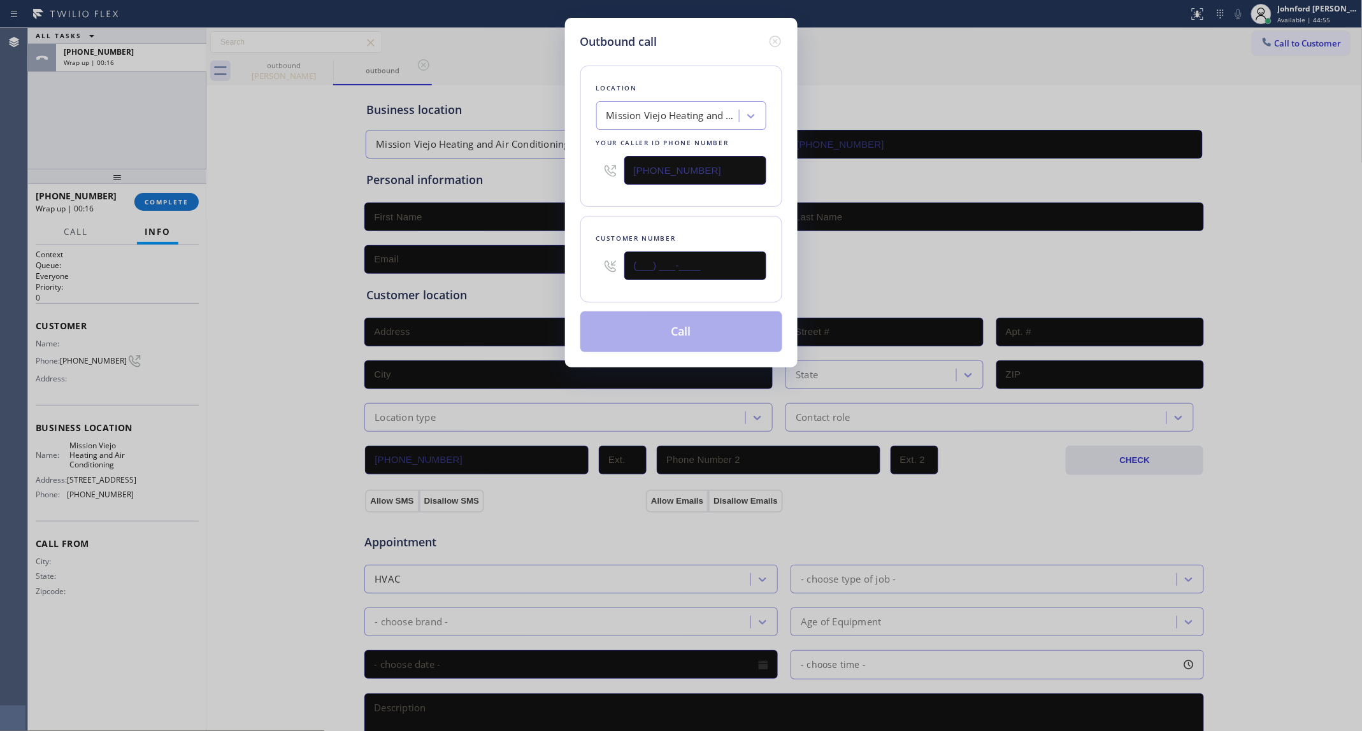
click at [586, 277] on div "Customer number (___) ___-____" at bounding box center [681, 259] width 202 height 87
paste input "425) 984-4000"
type input "[PHONE_NUMBER]"
click at [631, 224] on div "Customer number [PHONE_NUMBER]" at bounding box center [681, 259] width 202 height 87
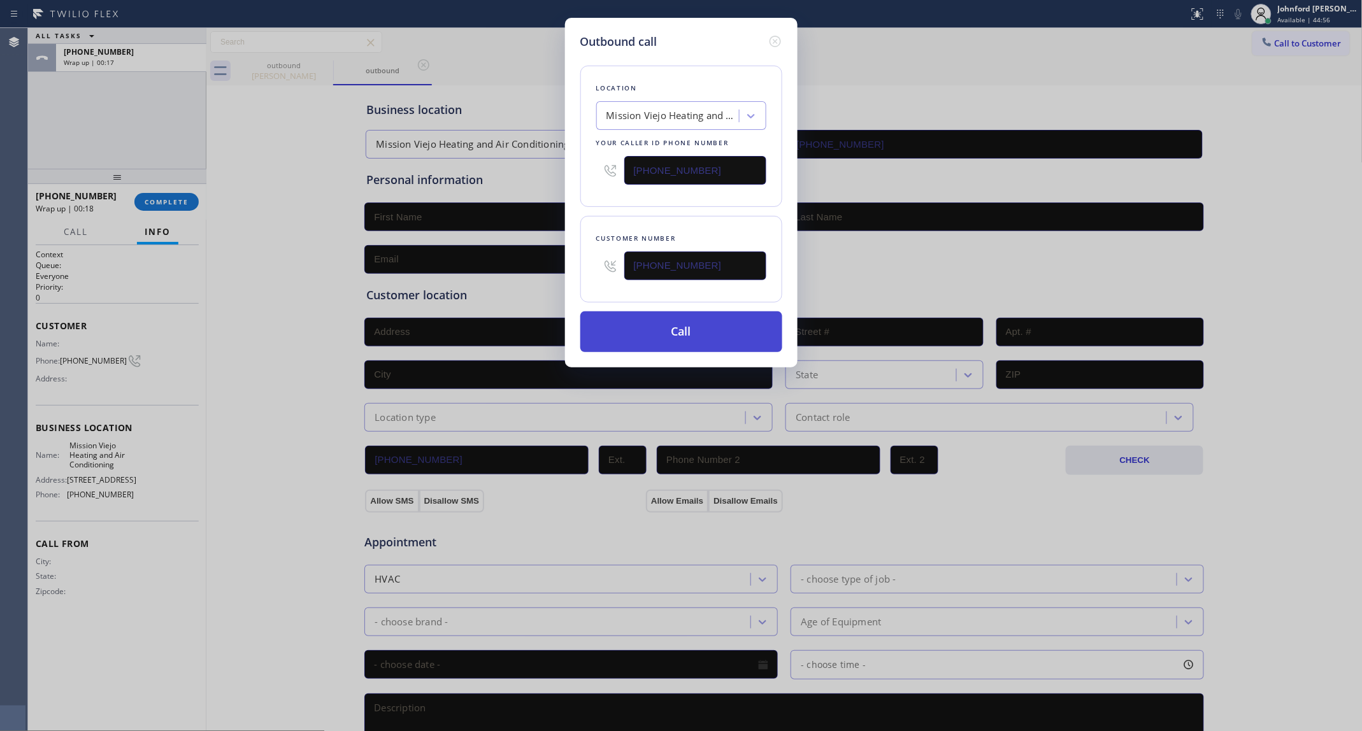
drag, startPoint x: 622, startPoint y: 341, endPoint x: 815, endPoint y: 85, distance: 321.1
click at [621, 340] on button "Call" at bounding box center [681, 332] width 202 height 41
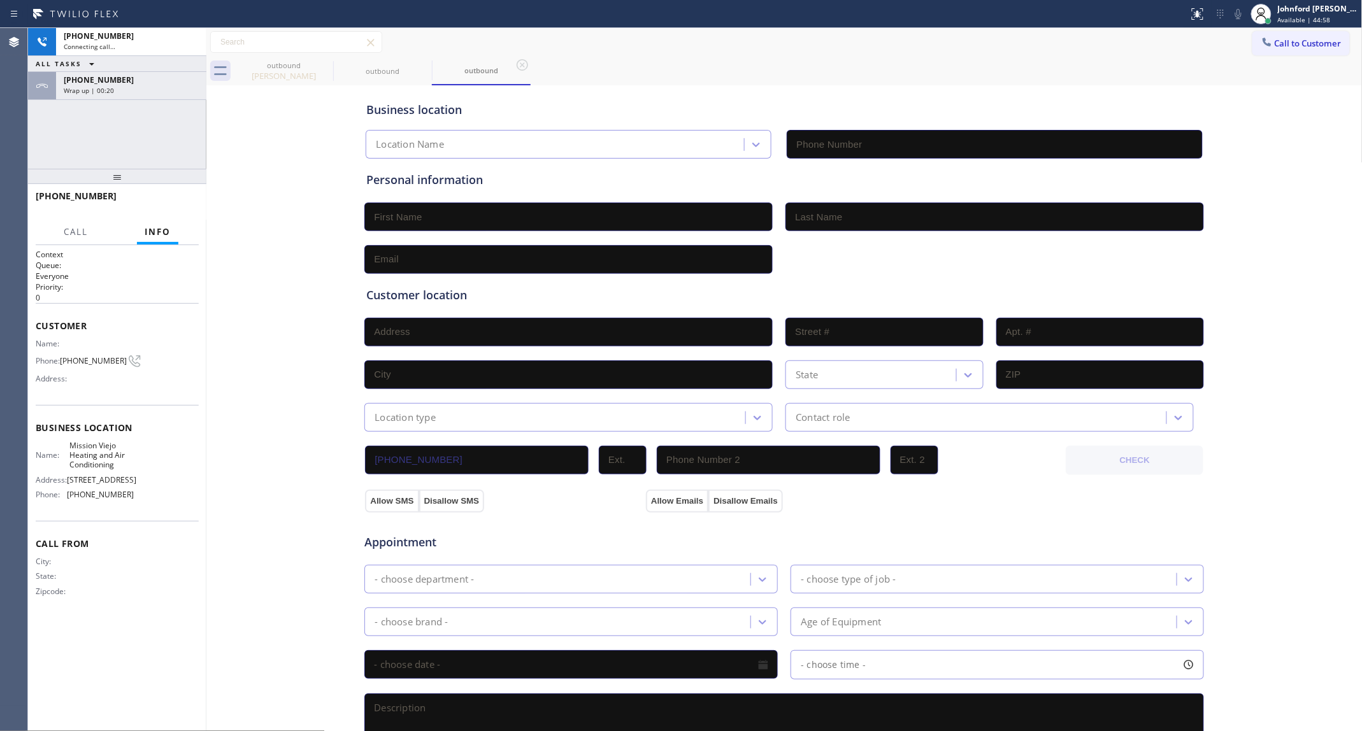
type input "[PHONE_NUMBER]"
drag, startPoint x: 65, startPoint y: 355, endPoint x: 117, endPoint y: 357, distance: 51.6
click at [117, 357] on span "[PHONE_NUMBER]" at bounding box center [93, 361] width 67 height 10
copy span "[PHONE_NUMBER]"
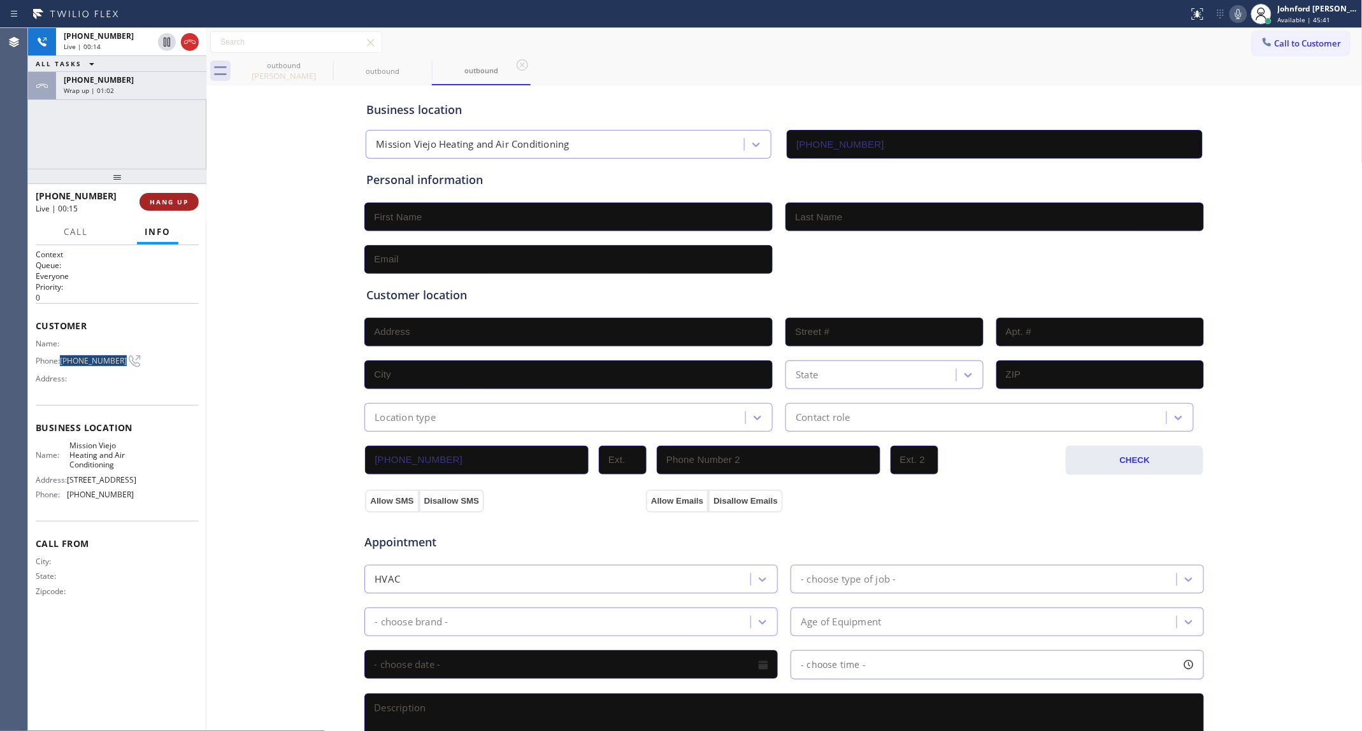
click at [168, 198] on span "HANG UP" at bounding box center [169, 201] width 39 height 9
click at [166, 202] on span "COMPLETE" at bounding box center [167, 201] width 44 height 9
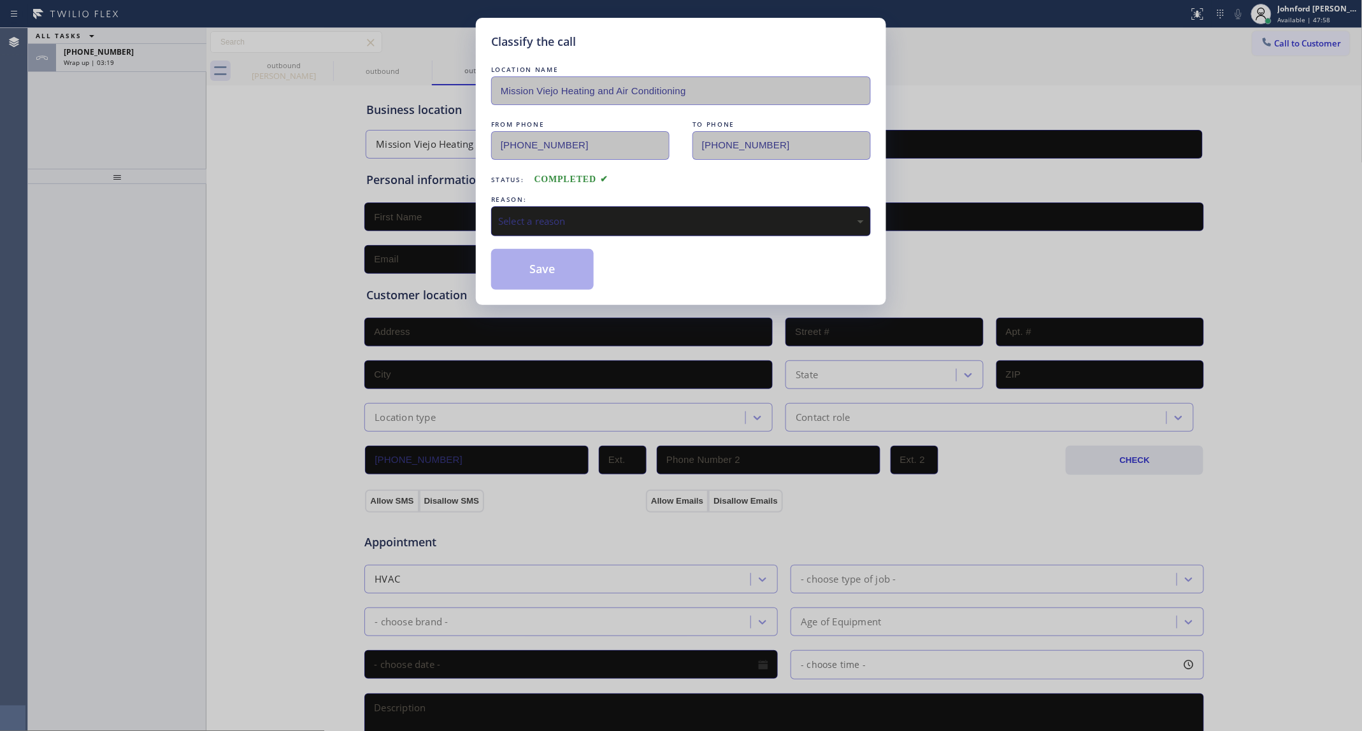
click at [571, 233] on div "LOCATION NAME [GEOGRAPHIC_DATA] Heating and Air Conditioning FROM PHONE [PHONE_…" at bounding box center [681, 176] width 380 height 227
drag, startPoint x: 564, startPoint y: 212, endPoint x: 572, endPoint y: 211, distance: 7.7
click at [566, 214] on div "Select a reason" at bounding box center [681, 221] width 366 height 15
click at [577, 271] on button "Save" at bounding box center [542, 269] width 103 height 41
click at [175, 67] on div "Classify the call LOCATION NAME Mission Viejo Heating and Air Conditioning FROM…" at bounding box center [681, 365] width 1362 height 731
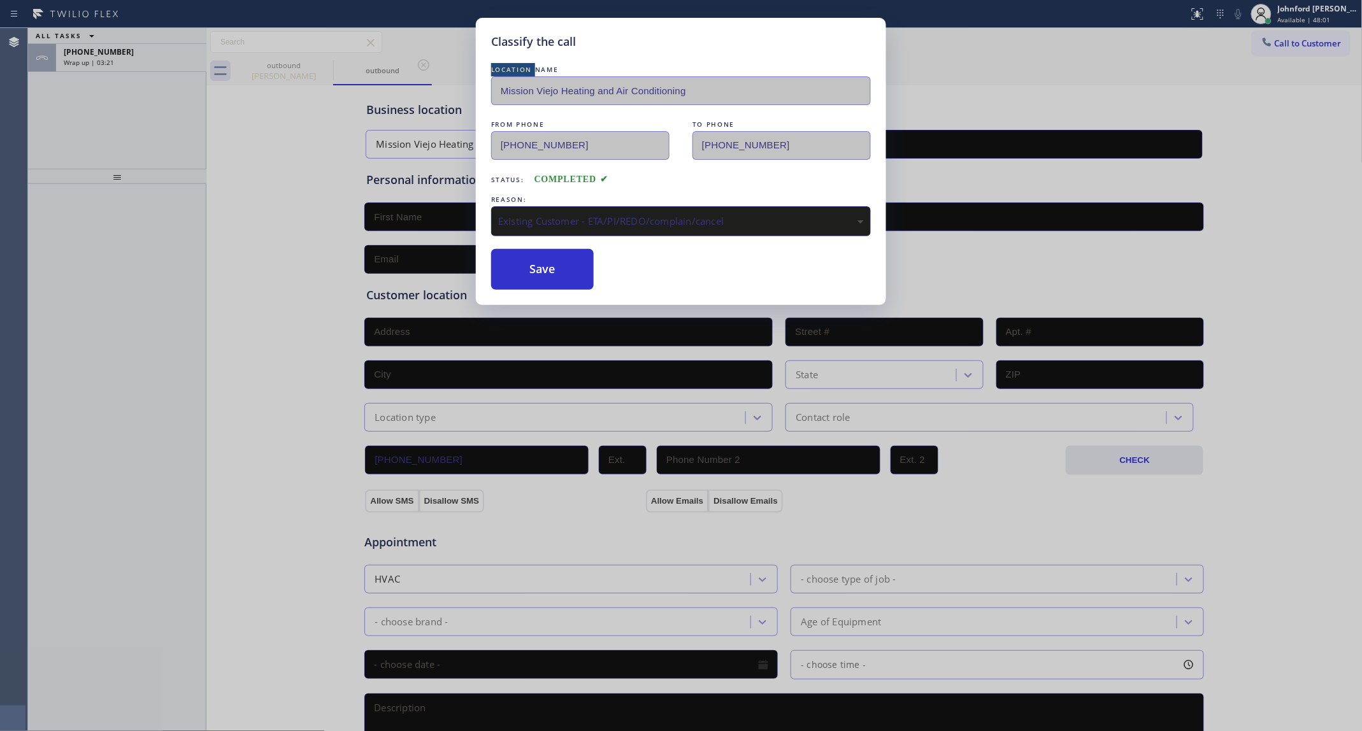
click at [175, 67] on div "Classify the call LOCATION NAME Mission Viejo Heating and Air Conditioning FROM…" at bounding box center [681, 365] width 1362 height 731
click at [168, 67] on div "Classify the call LOCATION NAME 4B2.Paid Subzero Repair Professionals FROM PHON…" at bounding box center [695, 379] width 1334 height 703
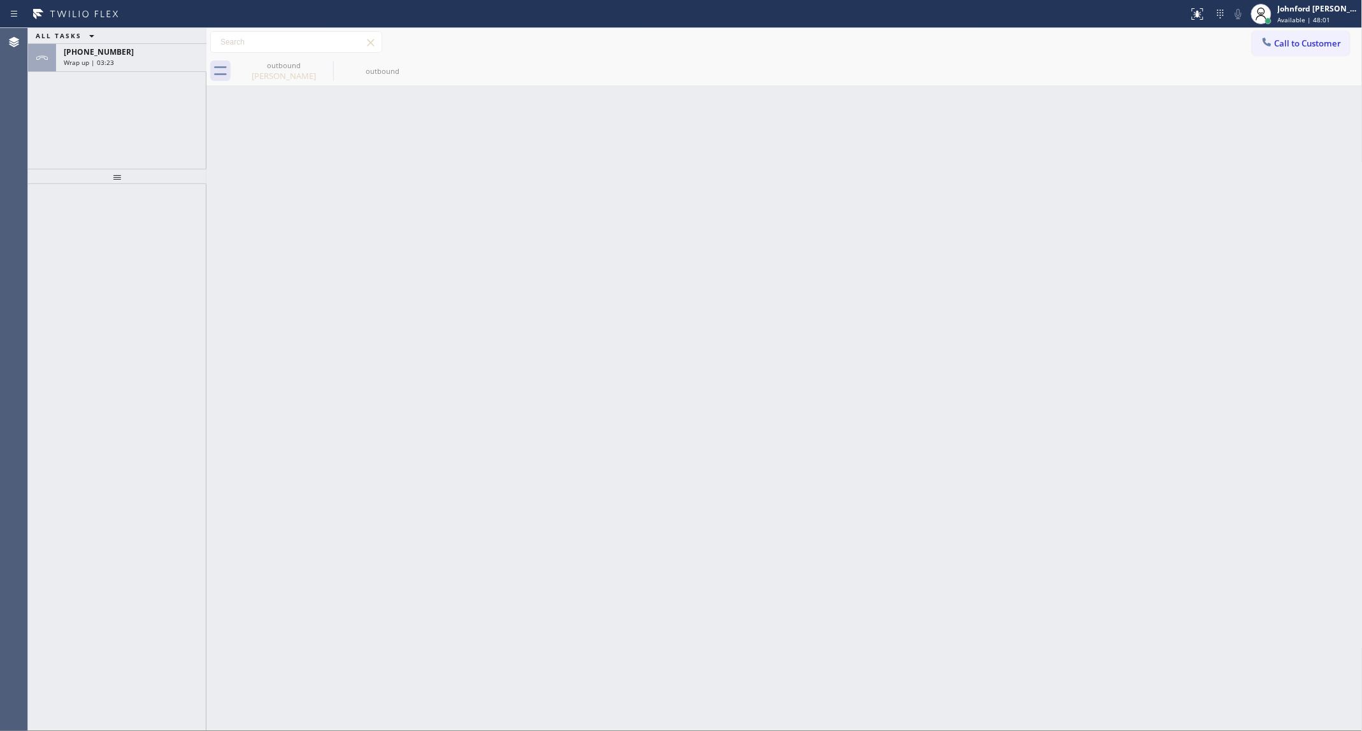
click at [168, 67] on div "[PHONE_NUMBER] Wrap up | 03:23" at bounding box center [128, 58] width 145 height 28
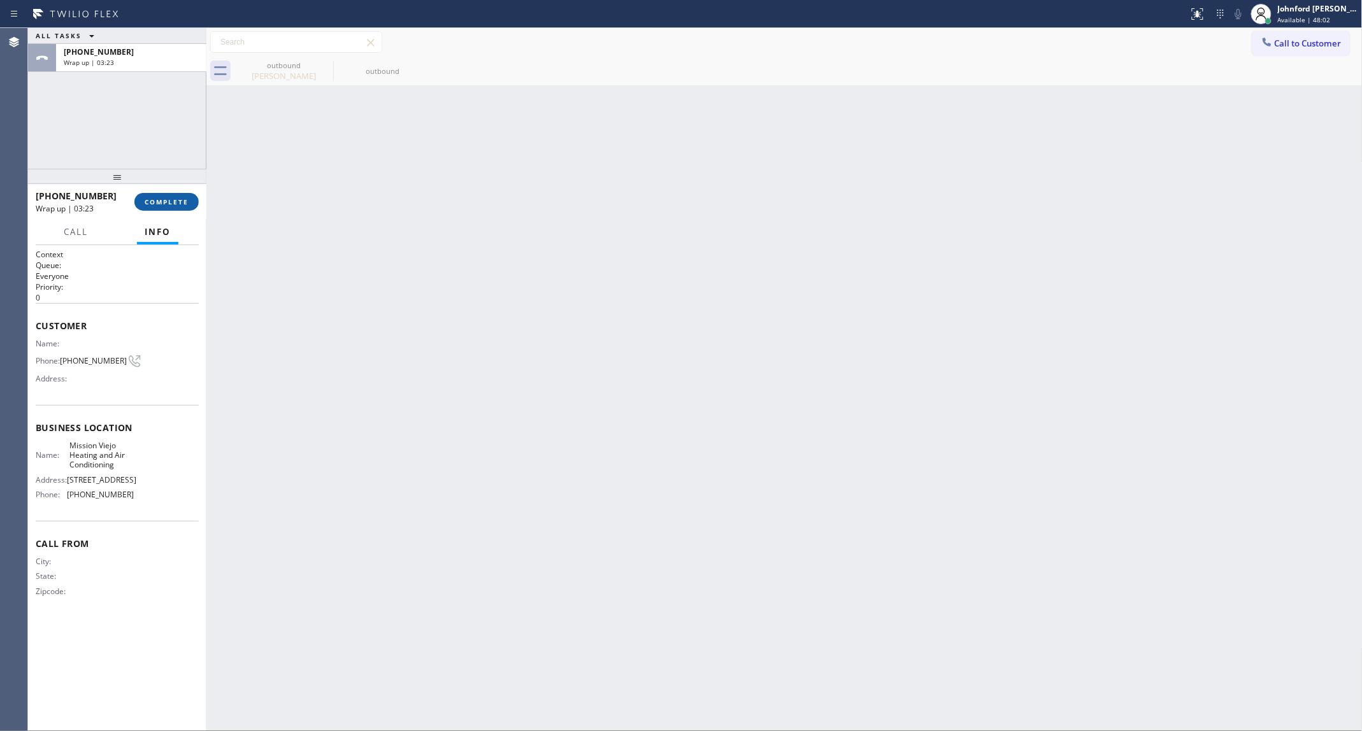
click at [185, 208] on button "COMPLETE" at bounding box center [166, 202] width 64 height 18
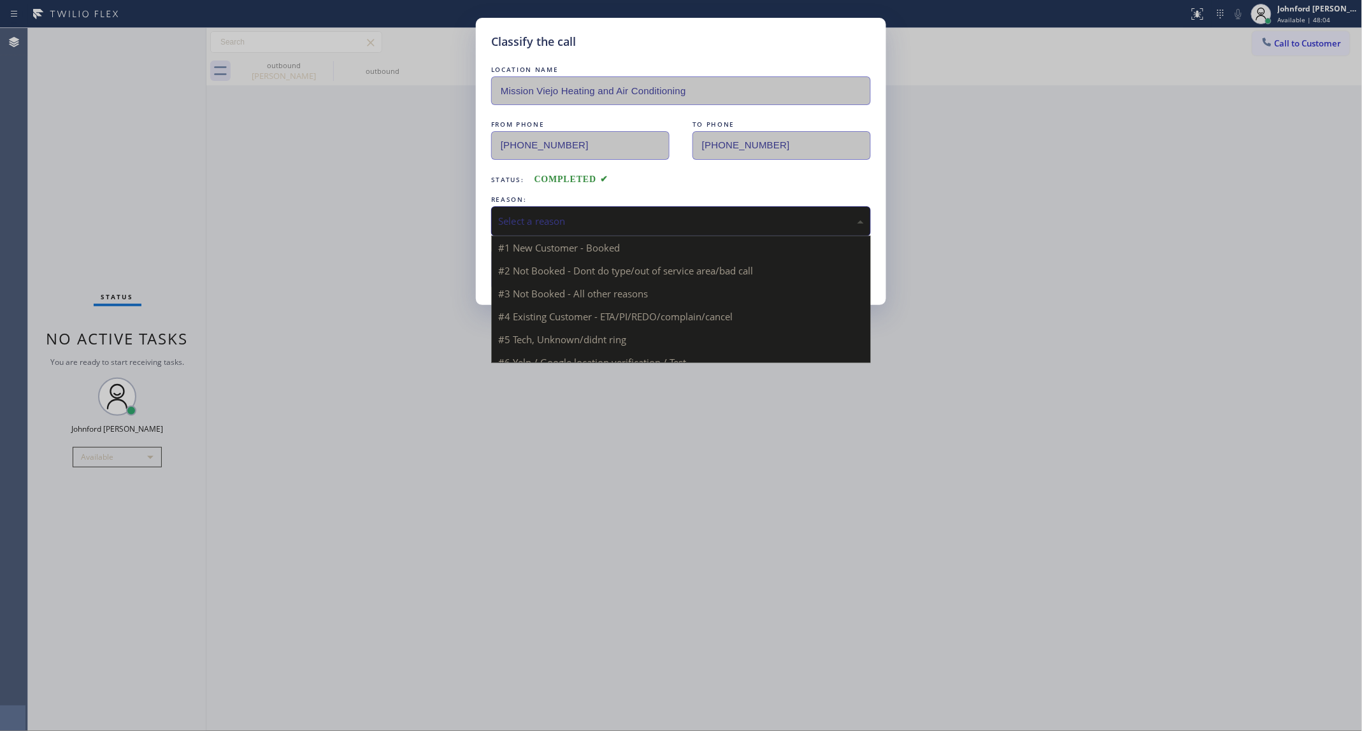
click at [621, 217] on div "Select a reason" at bounding box center [681, 221] width 366 height 15
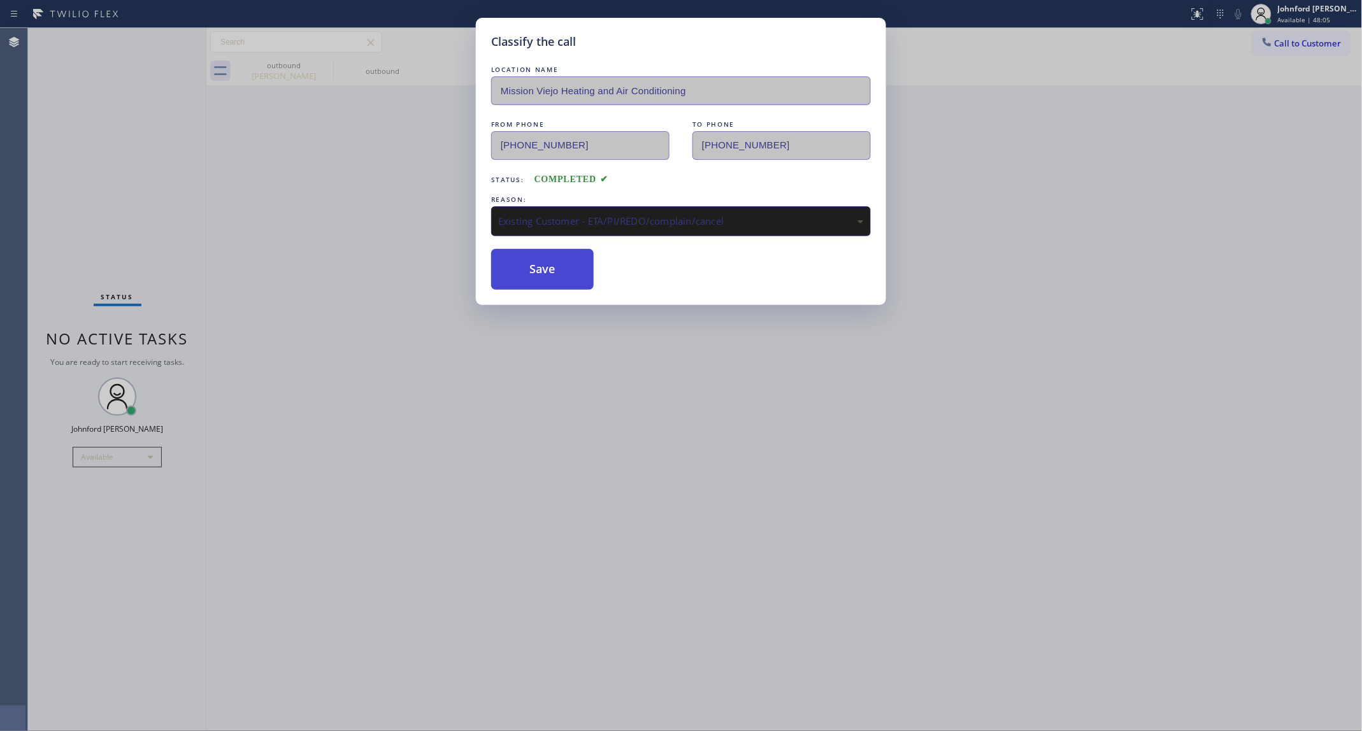
click at [577, 266] on button "Save" at bounding box center [542, 269] width 103 height 41
type input "[PHONE_NUMBER]"
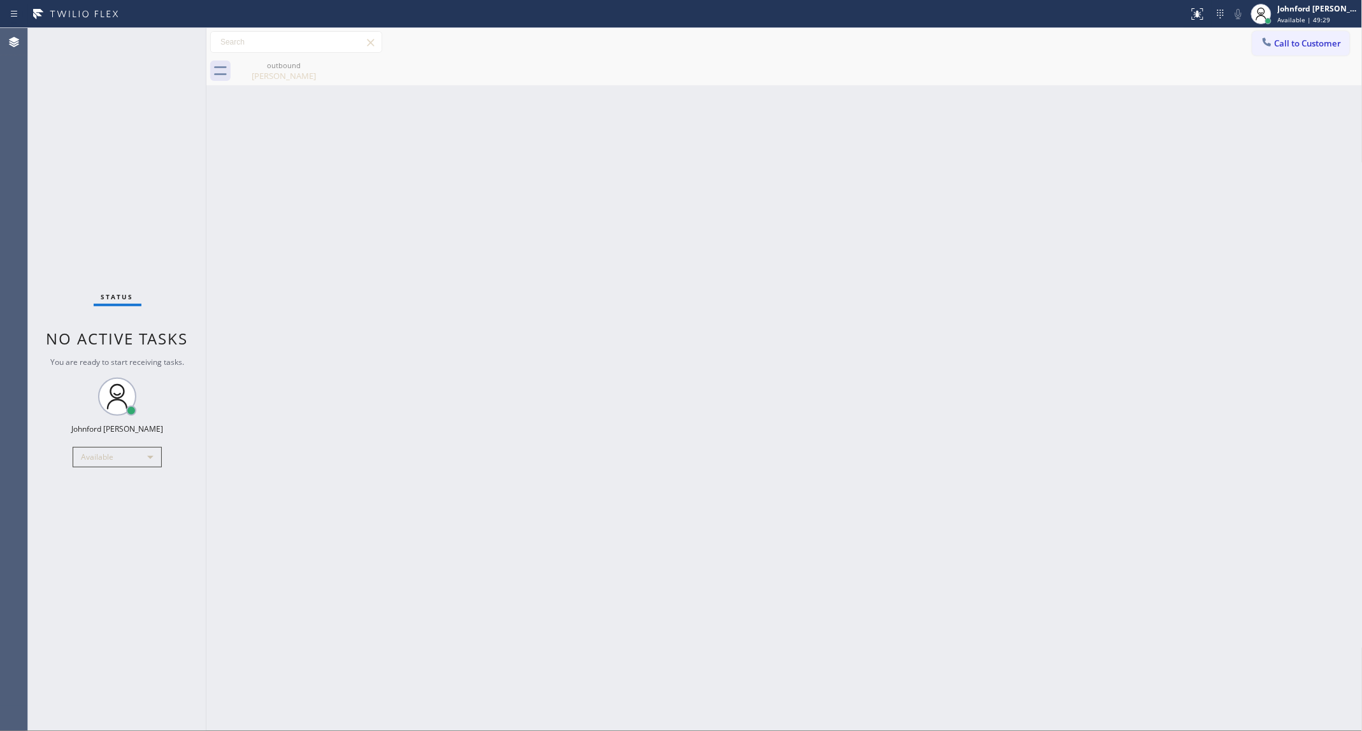
drag, startPoint x: 1176, startPoint y: 366, endPoint x: 753, endPoint y: 92, distance: 503.9
click at [1173, 355] on div "Back to Dashboard Change Sender ID Customers Technicians Select a contact Outbo…" at bounding box center [784, 379] width 1156 height 703
drag, startPoint x: 666, startPoint y: 228, endPoint x: 720, endPoint y: 103, distance: 136.3
click at [666, 227] on div "Back to Dashboard Change Sender ID Customers Technicians Select a contact Outbo…" at bounding box center [784, 379] width 1156 height 703
click at [1073, 376] on div "Back to Dashboard Change Sender ID Customers Technicians Select a contact Outbo…" at bounding box center [784, 379] width 1156 height 703
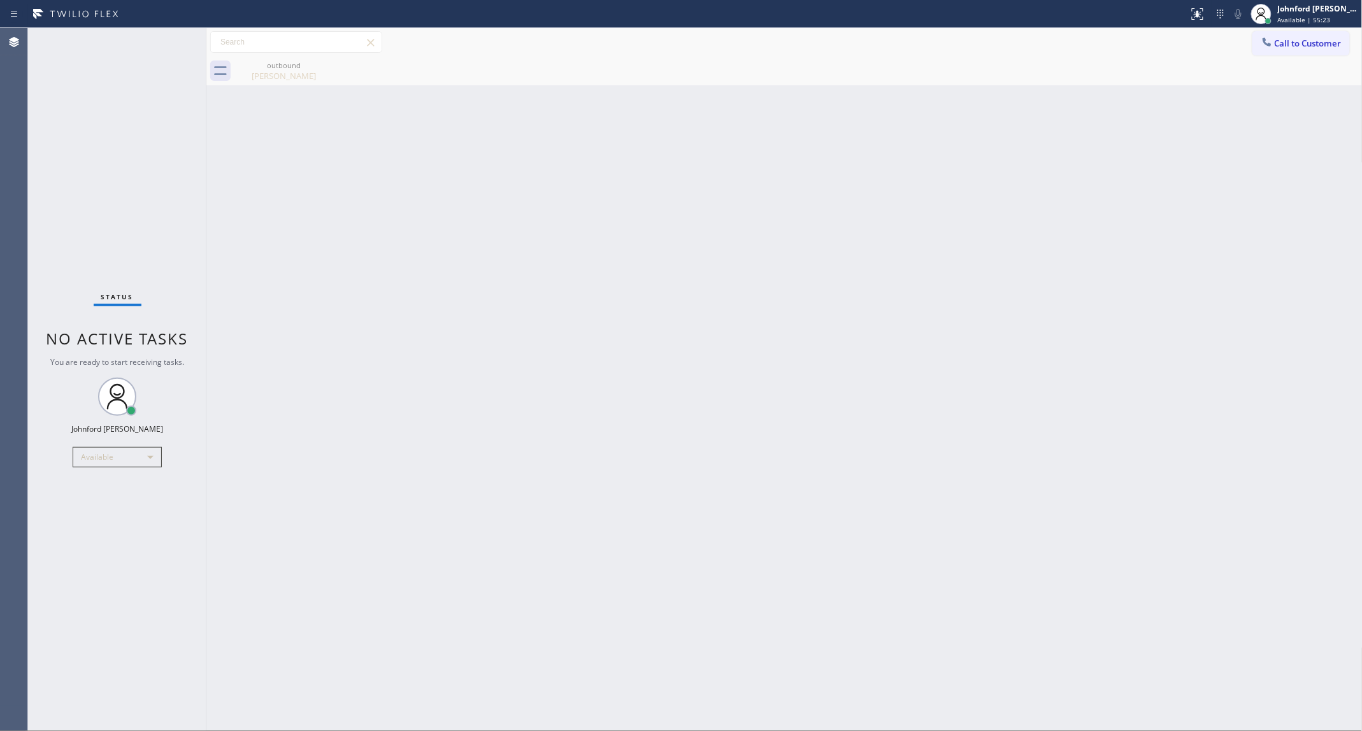
click at [1275, 45] on button "Call to Customer" at bounding box center [1300, 43] width 97 height 24
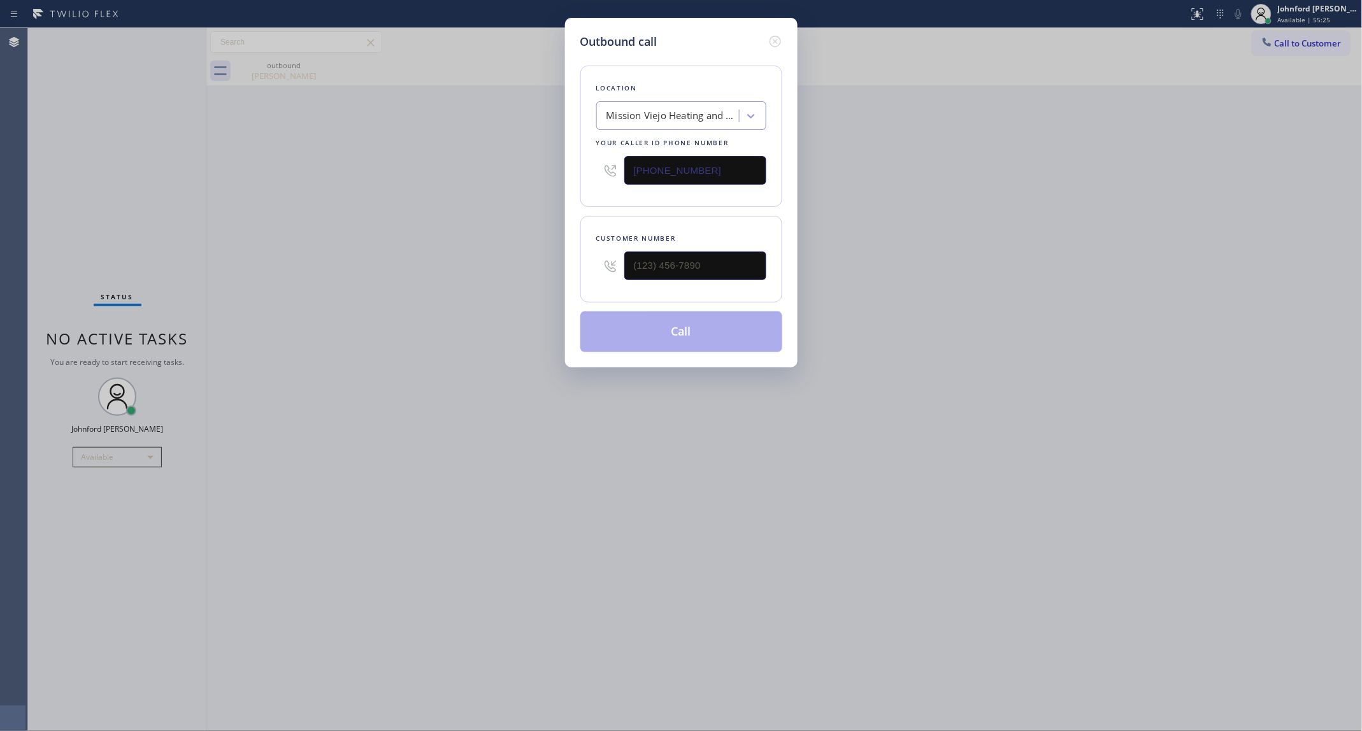
drag, startPoint x: 641, startPoint y: 170, endPoint x: 657, endPoint y: 143, distance: 31.5
click at [583, 170] on div "Location [GEOGRAPHIC_DATA] Heating and Air Conditioning Your caller id phone nu…" at bounding box center [681, 136] width 202 height 141
paste input "425) 984-4000"
type input "[PHONE_NUMBER]"
drag, startPoint x: 722, startPoint y: 254, endPoint x: 539, endPoint y: 255, distance: 182.8
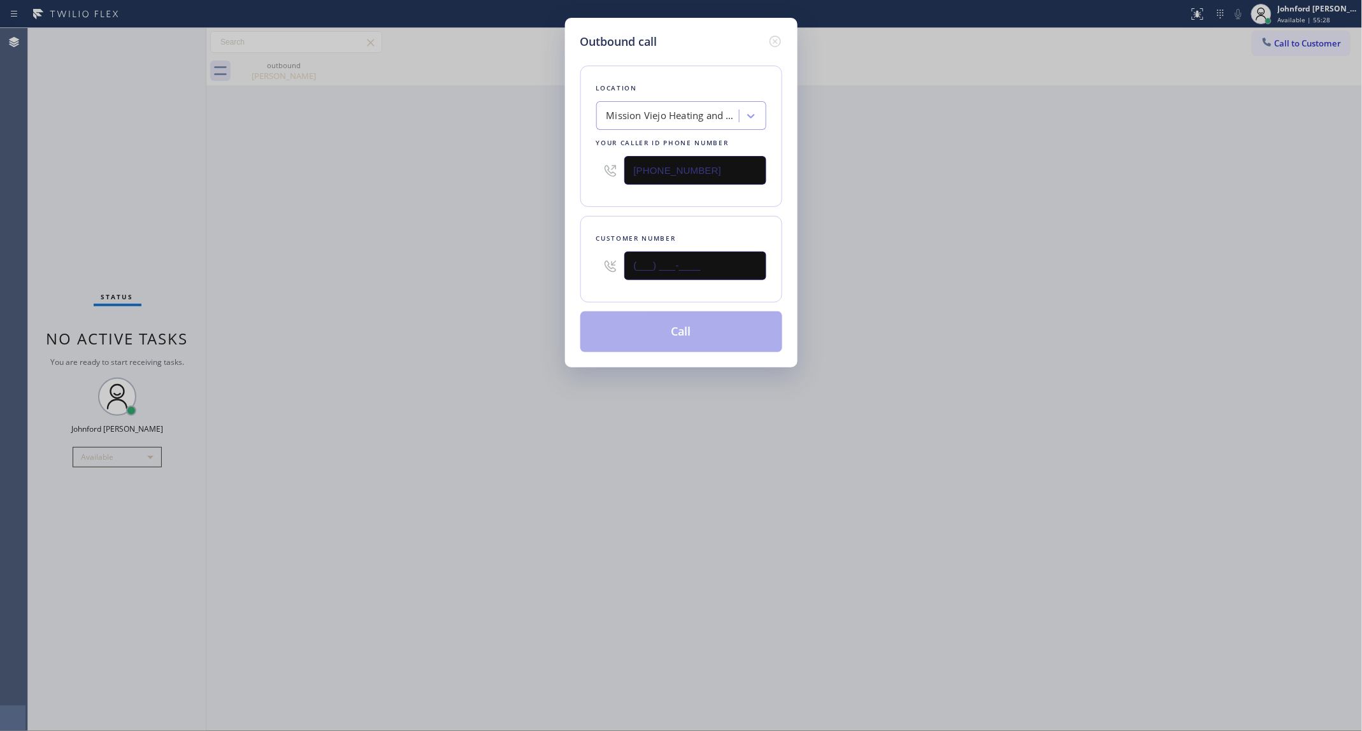
click at [541, 254] on div "Outbound call Location [GEOGRAPHIC_DATA] Heating and Air Conditioning Your call…" at bounding box center [681, 365] width 1362 height 731
paste input "425) 984-4000"
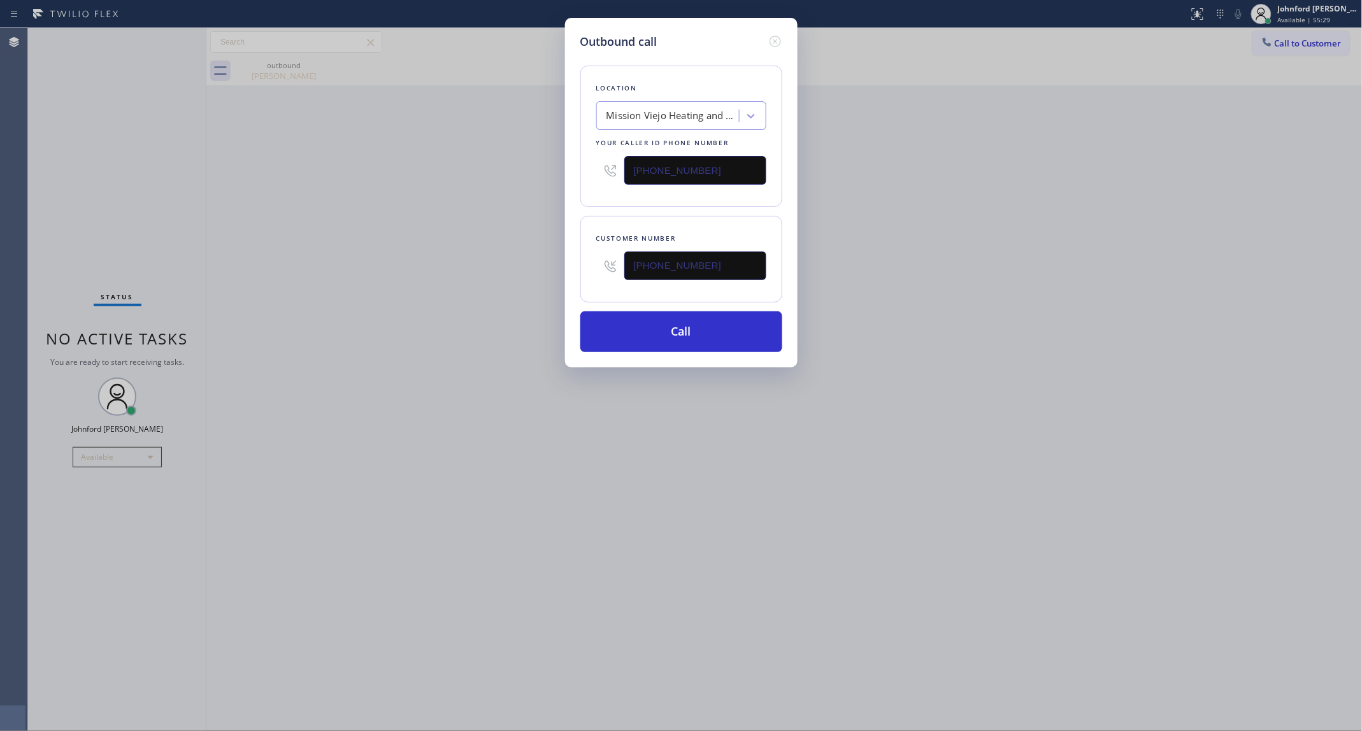
type input "[PHONE_NUMBER]"
click at [687, 332] on button "Call" at bounding box center [681, 332] width 202 height 41
drag, startPoint x: 912, startPoint y: 212, endPoint x: 946, endPoint y: 106, distance: 111.2
click at [919, 196] on div "Outbound call Location [GEOGRAPHIC_DATA] Heating and Air Conditioning Your call…" at bounding box center [681, 365] width 1362 height 731
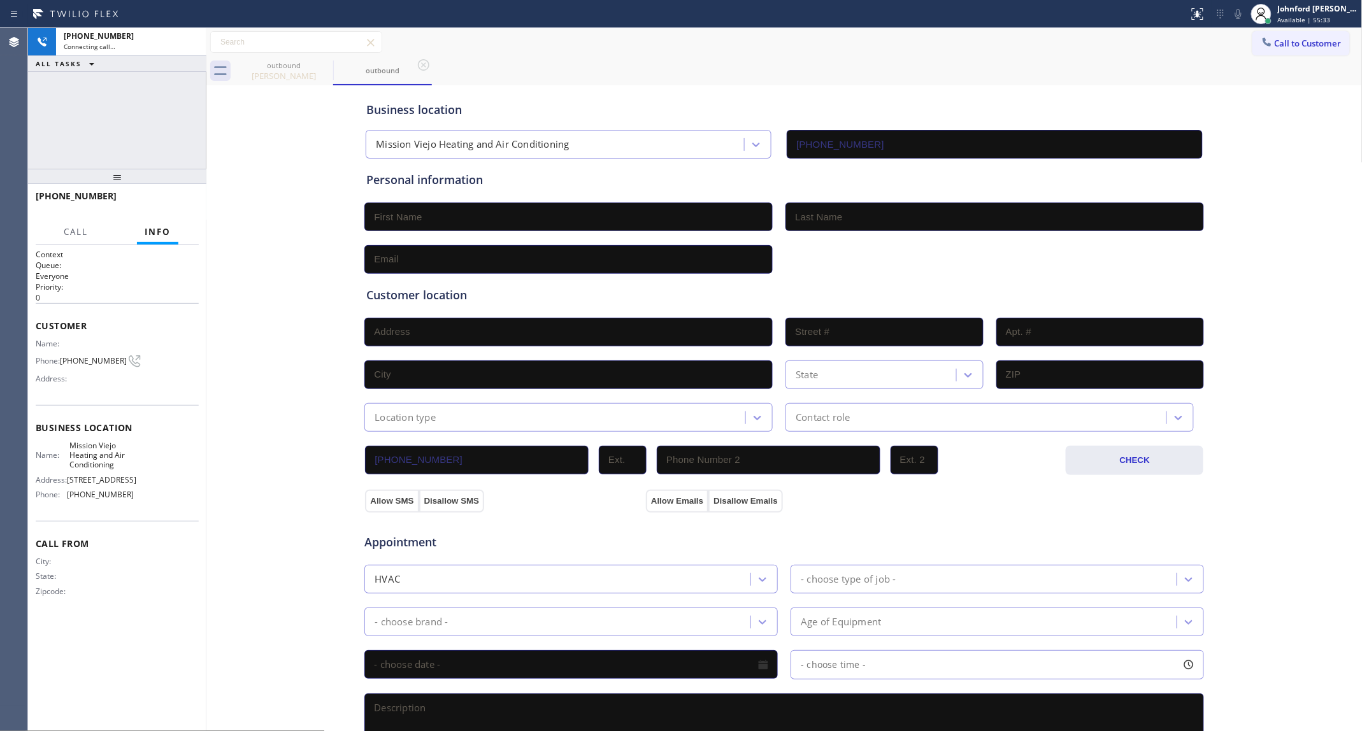
type input "[PHONE_NUMBER]"
click at [324, 64] on icon at bounding box center [324, 64] width 11 height 11
click at [131, 103] on div "[PHONE_NUMBER] Connecting call… ALL TASKS ALL TASKS ACTIVE TASKS TASKS IN WRAP …" at bounding box center [117, 98] width 178 height 141
click at [272, 61] on div "outbound" at bounding box center [284, 66] width 96 height 10
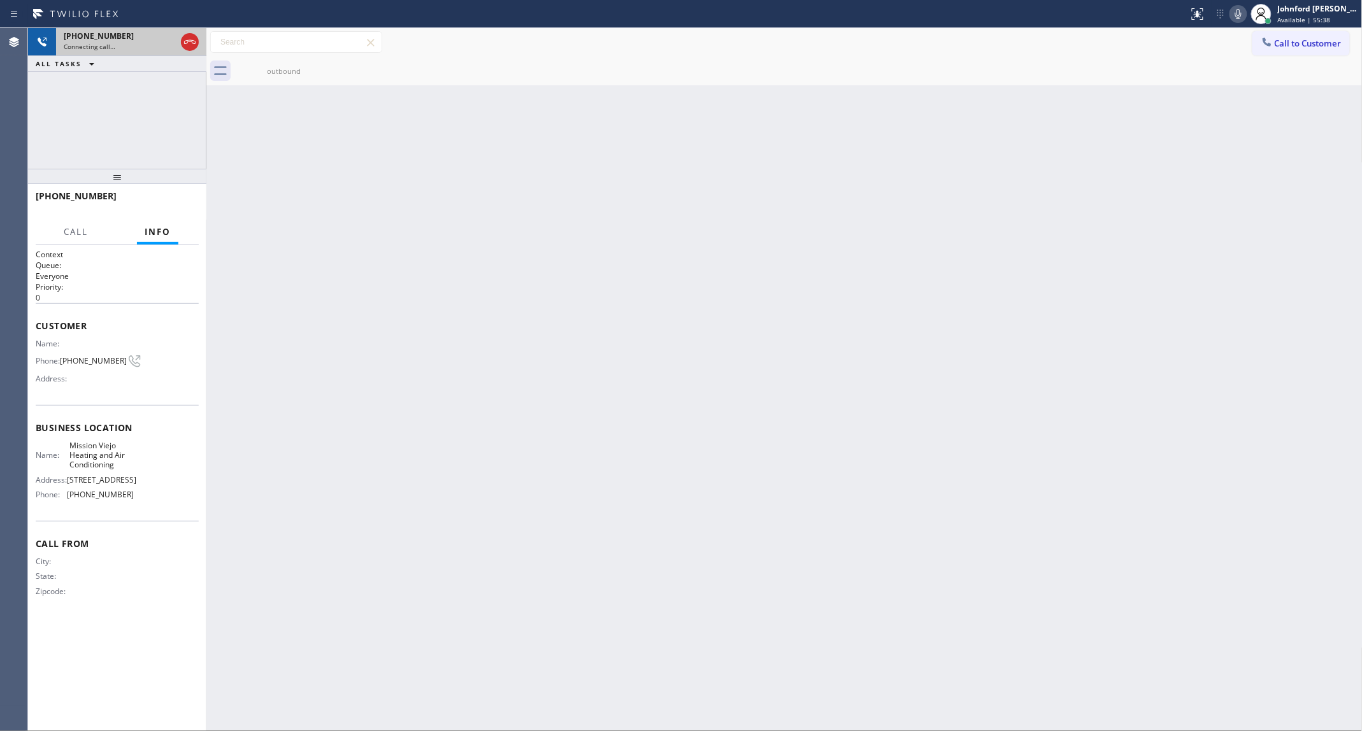
drag, startPoint x: 103, startPoint y: 47, endPoint x: 124, endPoint y: 46, distance: 21.7
click at [103, 46] on span "Connecting call…" at bounding box center [90, 46] width 52 height 9
click at [243, 62] on div "outbound" at bounding box center [284, 71] width 96 height 29
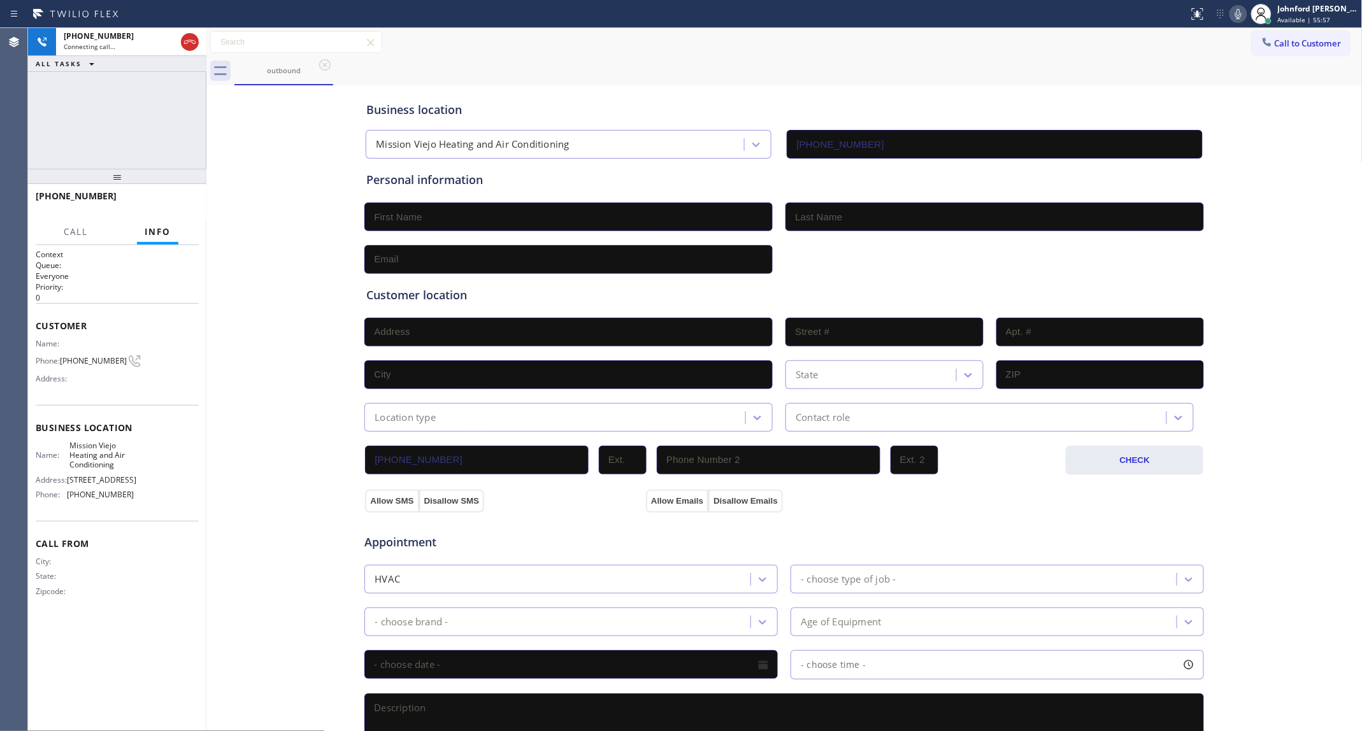
click at [889, 39] on div "Call to Customer Outbound call Location Search location Your caller id phone nu…" at bounding box center [784, 42] width 1156 height 22
click at [191, 46] on icon at bounding box center [189, 41] width 15 height 15
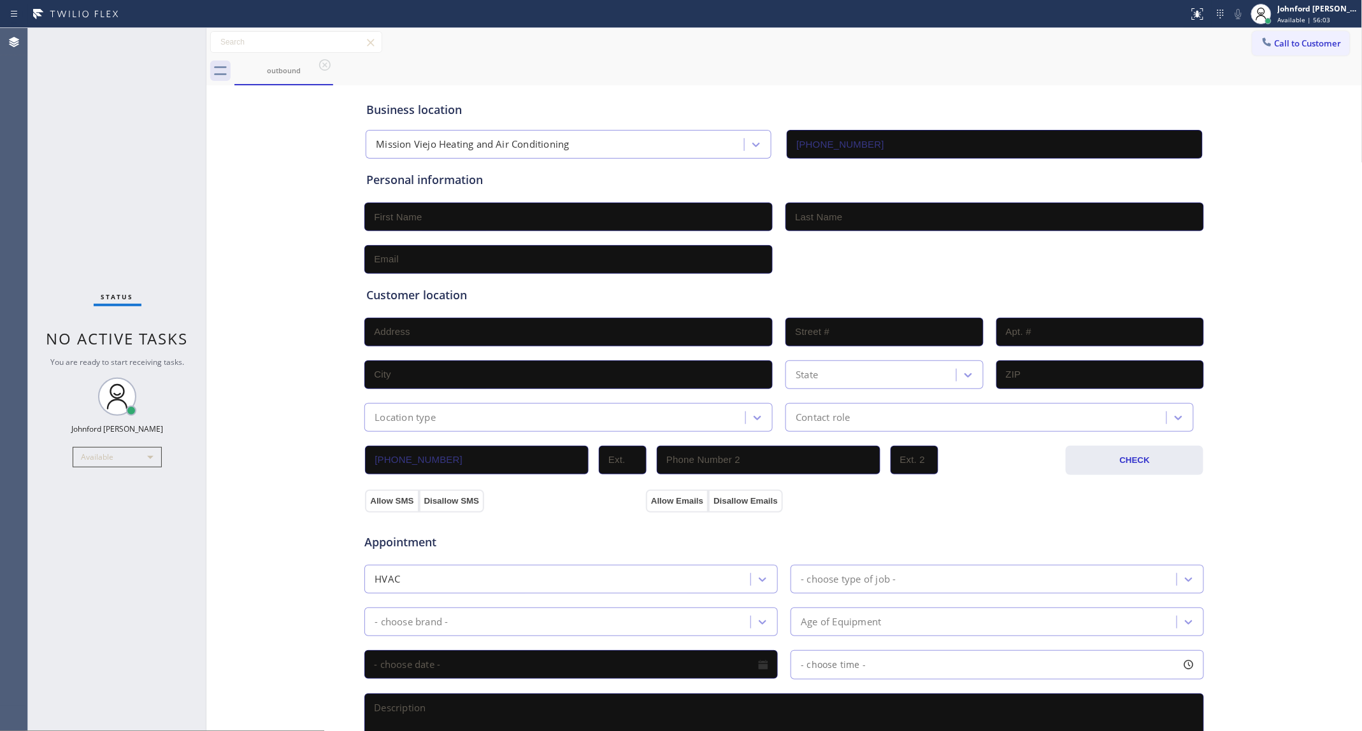
click at [912, 31] on div "Call to Customer Outbound call Location Search location Your caller id phone nu…" at bounding box center [784, 42] width 1156 height 22
click at [1275, 39] on span "Call to Customer" at bounding box center [1308, 43] width 67 height 11
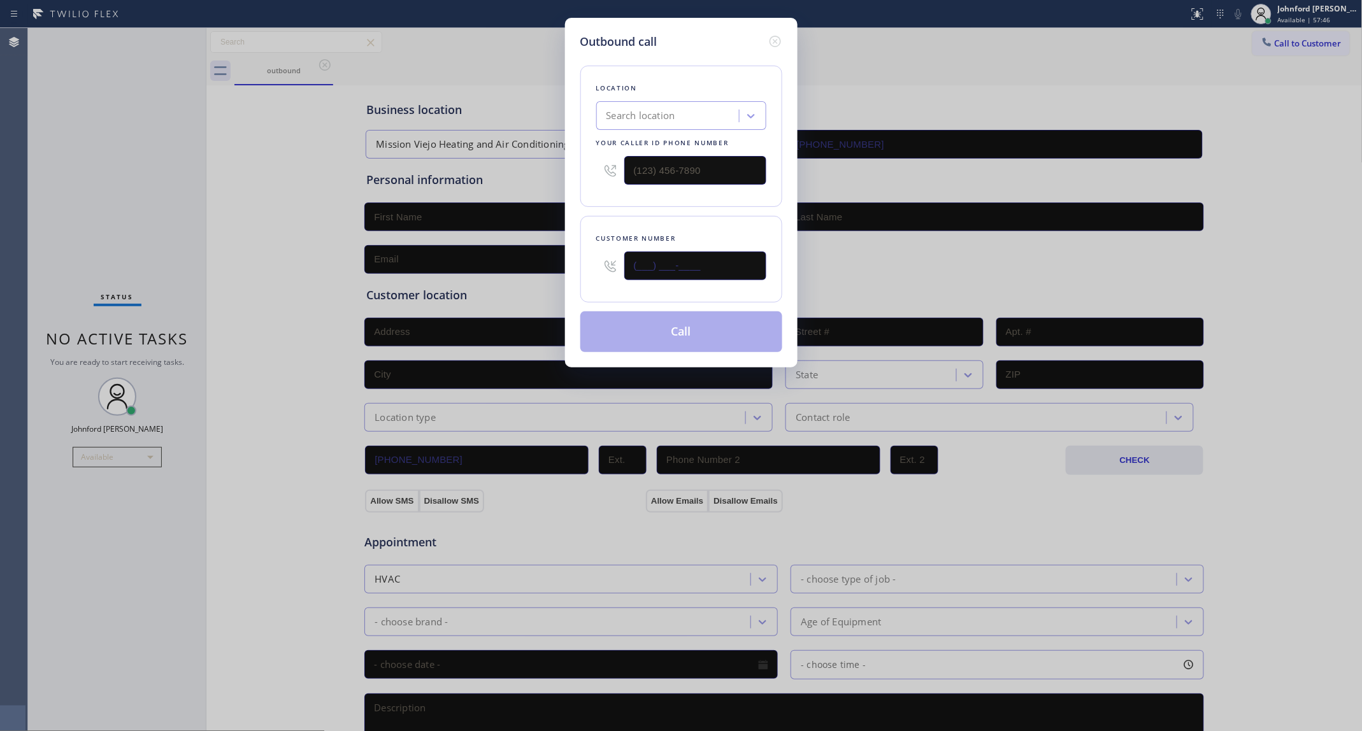
drag, startPoint x: 689, startPoint y: 268, endPoint x: 520, endPoint y: 288, distance: 170.7
click at [520, 288] on div "Outbound call Location Search location Your caller id phone number Customer num…" at bounding box center [681, 365] width 1362 height 731
paste input "805) 310-1204"
type input "[PHONE_NUMBER]"
click at [657, 221] on div "Customer number [PHONE_NUMBER]" at bounding box center [681, 259] width 202 height 87
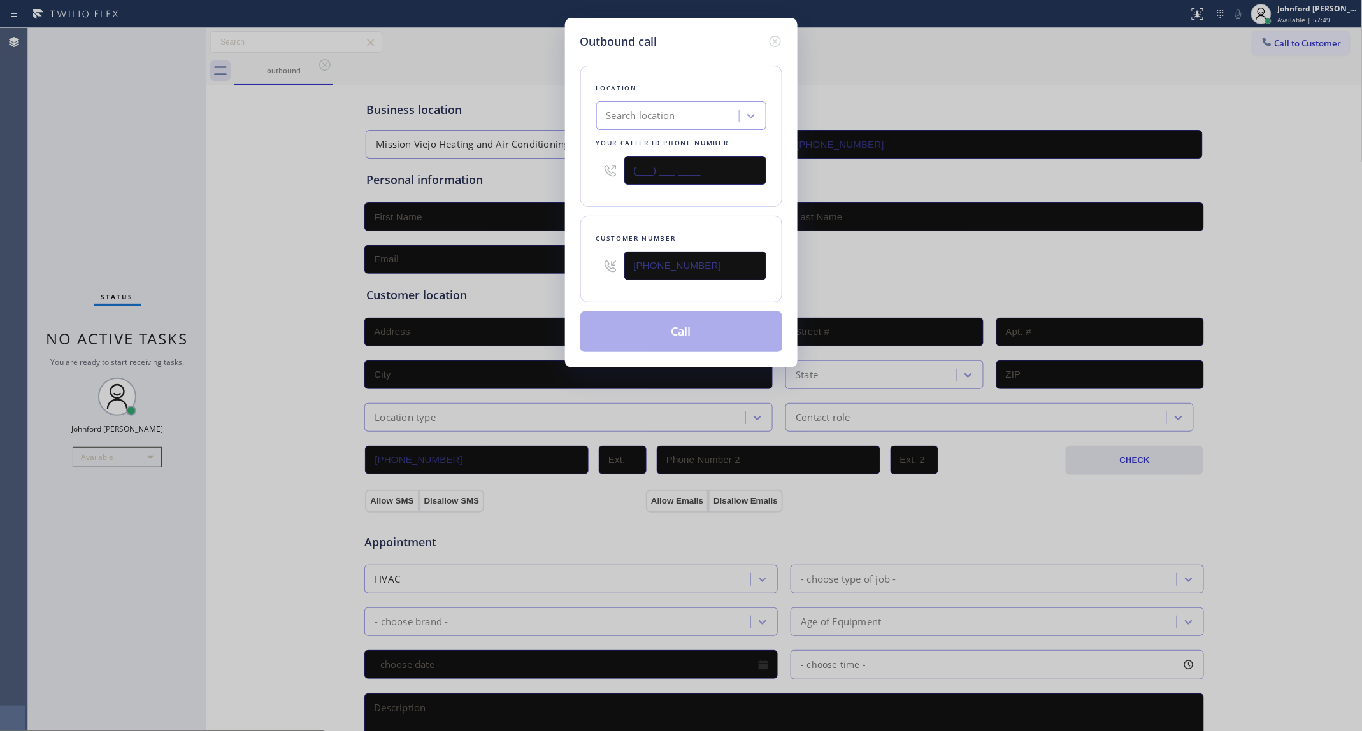
paste input "855) 731-4952"
drag, startPoint x: 692, startPoint y: 162, endPoint x: 559, endPoint y: 185, distance: 134.5
click at [568, 185] on div "Outbound call Location Search location Your caller id phone number (___) ___-__…" at bounding box center [681, 193] width 233 height 350
type input "[PHONE_NUMBER]"
click at [636, 224] on div "Customer number [PHONE_NUMBER]" at bounding box center [681, 259] width 202 height 87
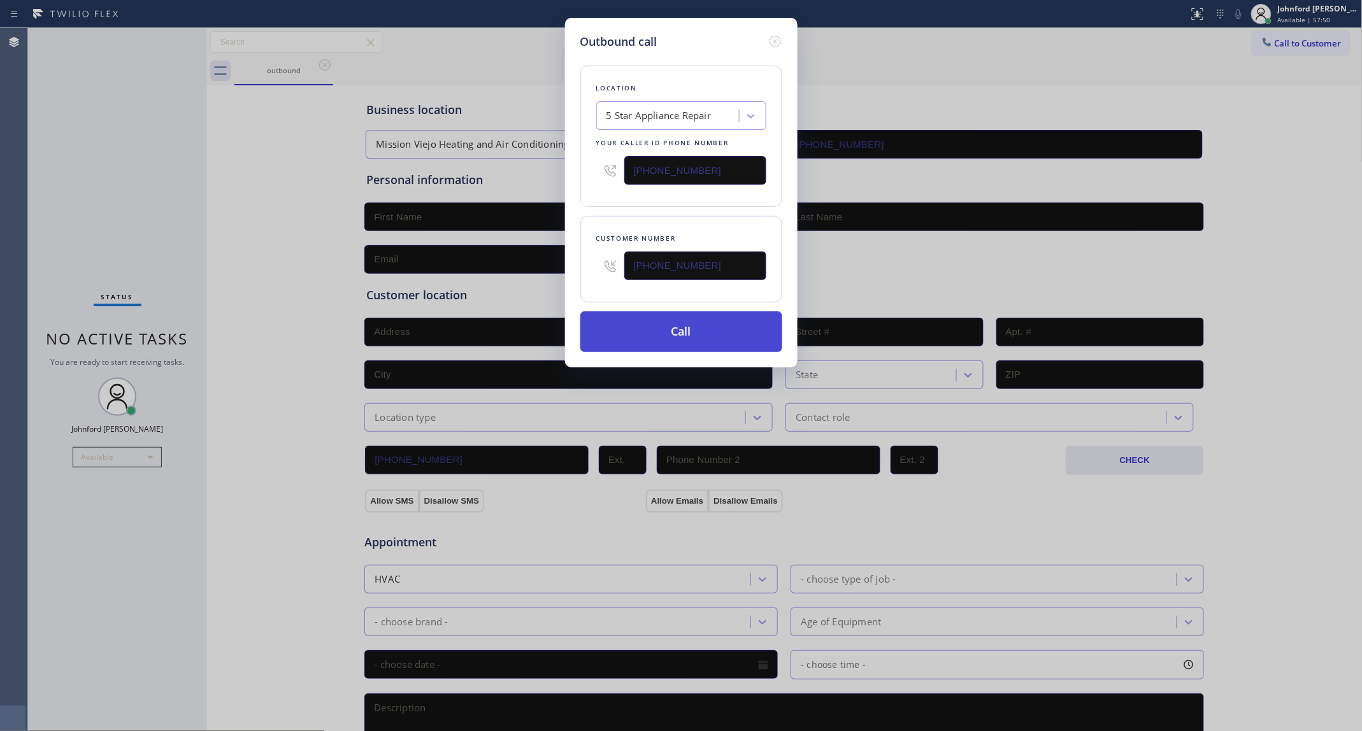
click at [634, 320] on button "Call" at bounding box center [681, 332] width 202 height 41
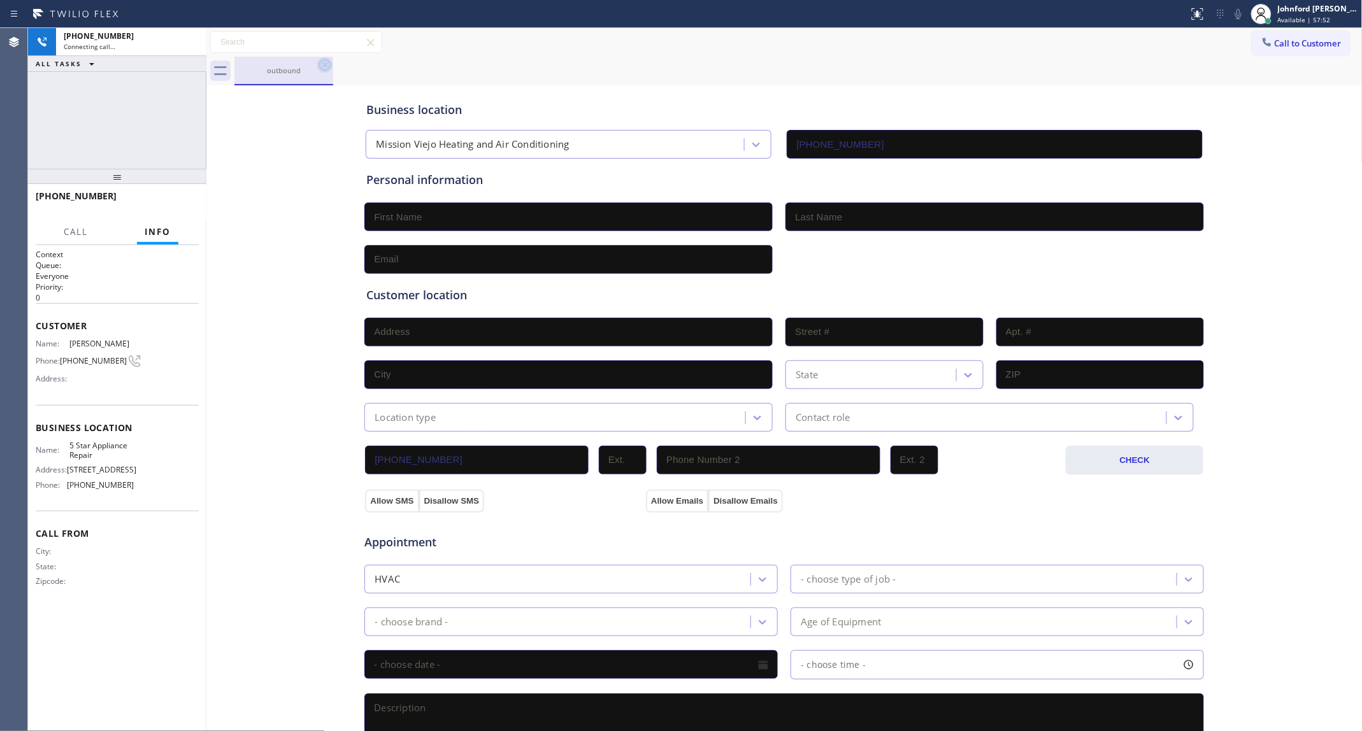
click at [320, 68] on icon at bounding box center [324, 64] width 11 height 11
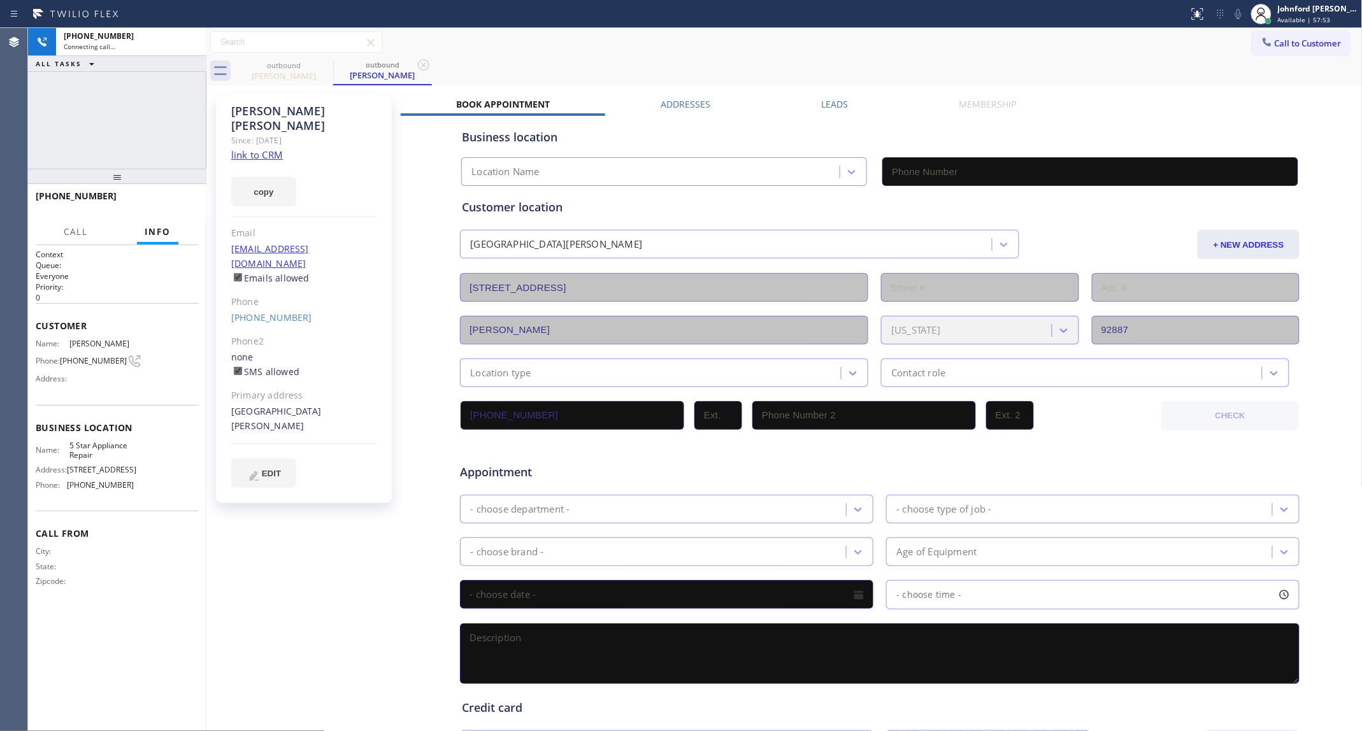
click at [266, 148] on link "link to CRM" at bounding box center [257, 154] width 52 height 13
type input "[PHONE_NUMBER]"
click at [664, 59] on div "outbound [PERSON_NAME] outbound [PERSON_NAME]" at bounding box center [798, 71] width 1128 height 29
click at [182, 210] on button "HANG UP" at bounding box center [169, 202] width 59 height 18
click at [182, 205] on span "HANG UP" at bounding box center [169, 201] width 39 height 9
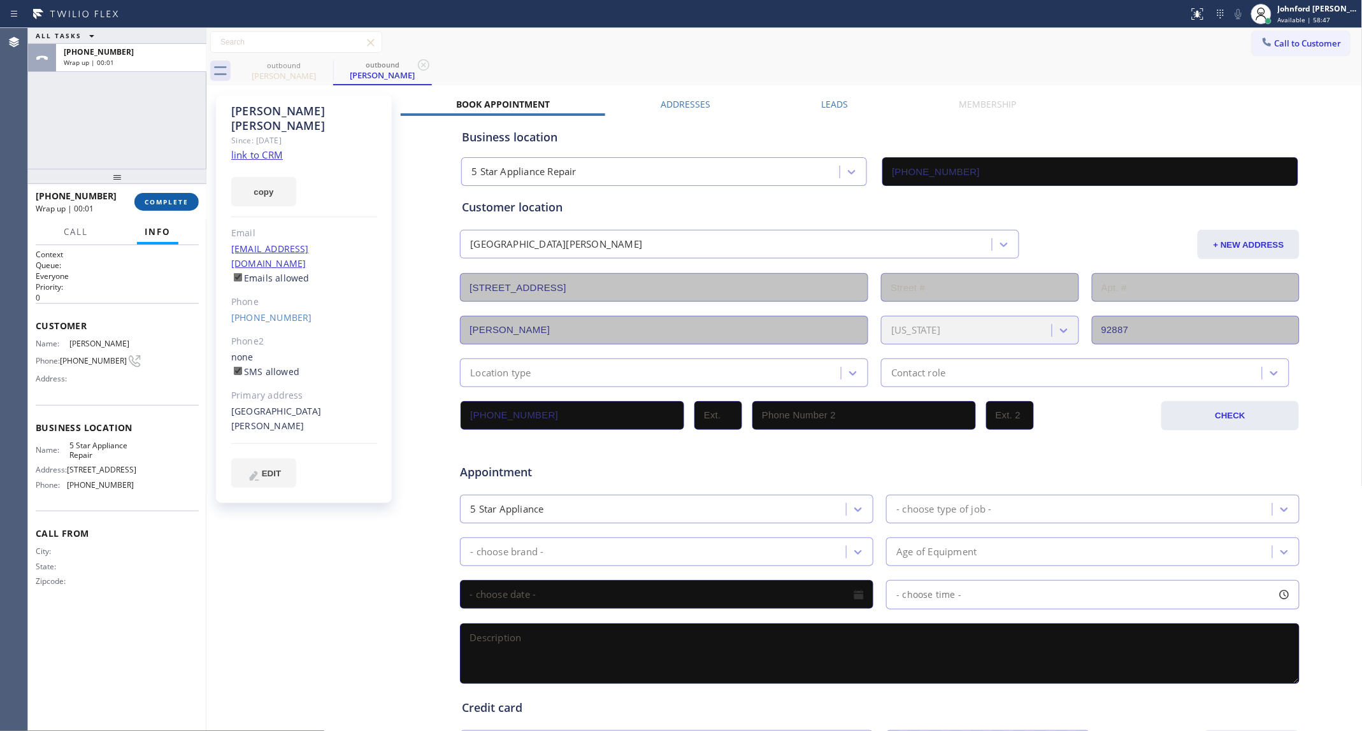
click at [180, 195] on button "COMPLETE" at bounding box center [166, 202] width 64 height 18
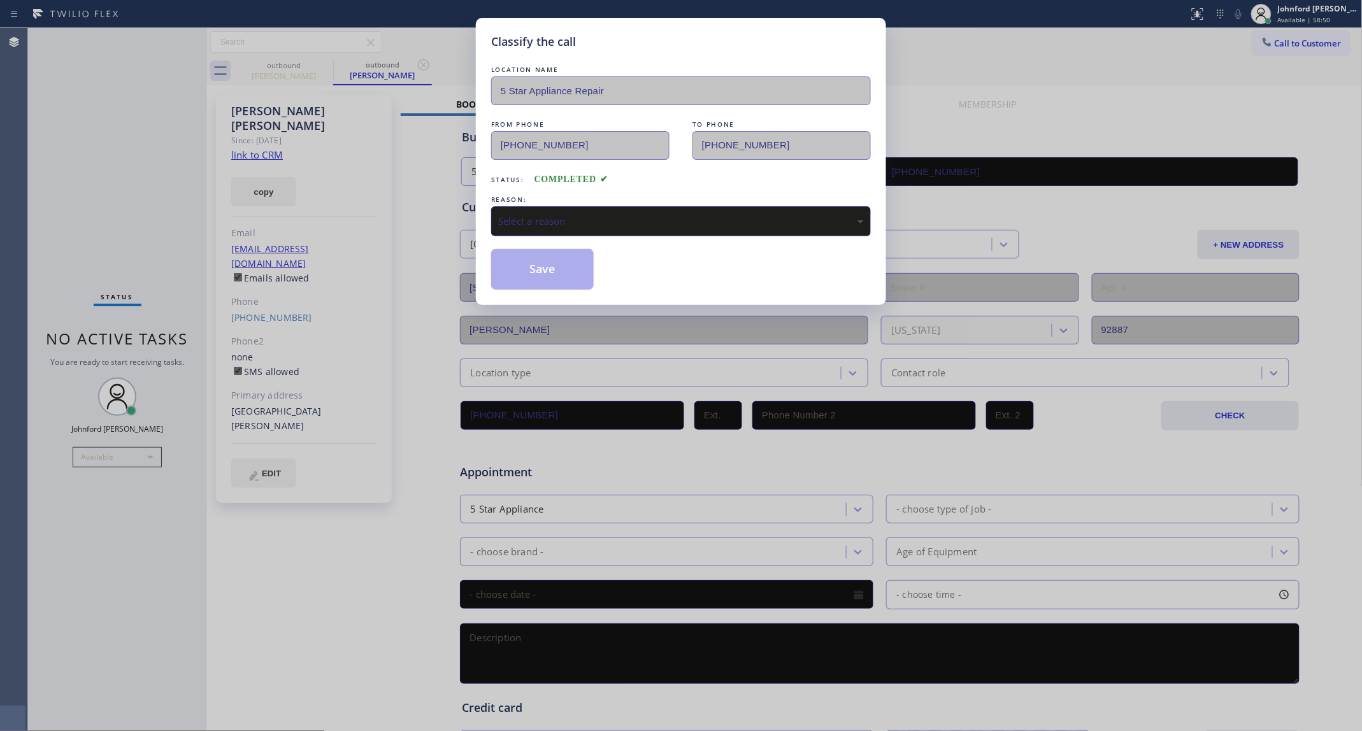
click at [566, 218] on div "Select a reason" at bounding box center [681, 221] width 366 height 15
click at [550, 282] on button "Save" at bounding box center [542, 269] width 103 height 41
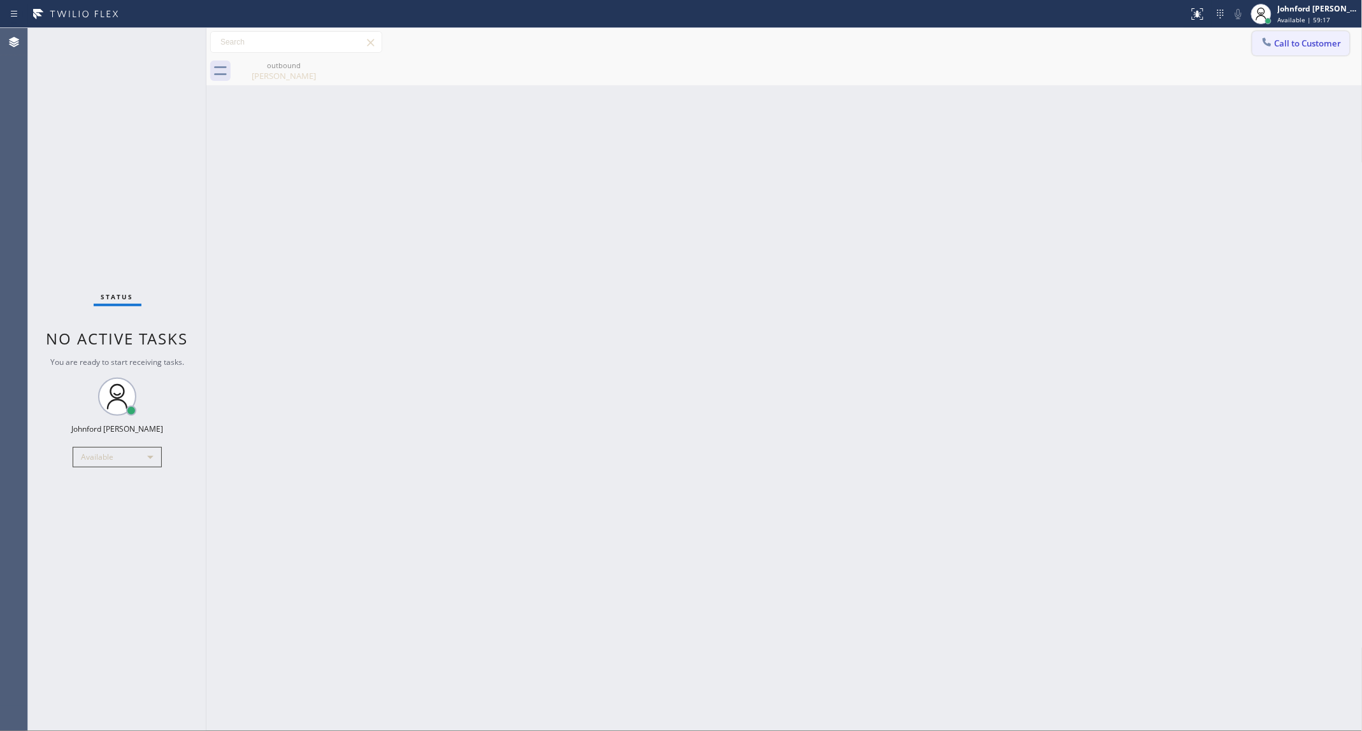
click at [1262, 36] on icon at bounding box center [1267, 42] width 13 height 13
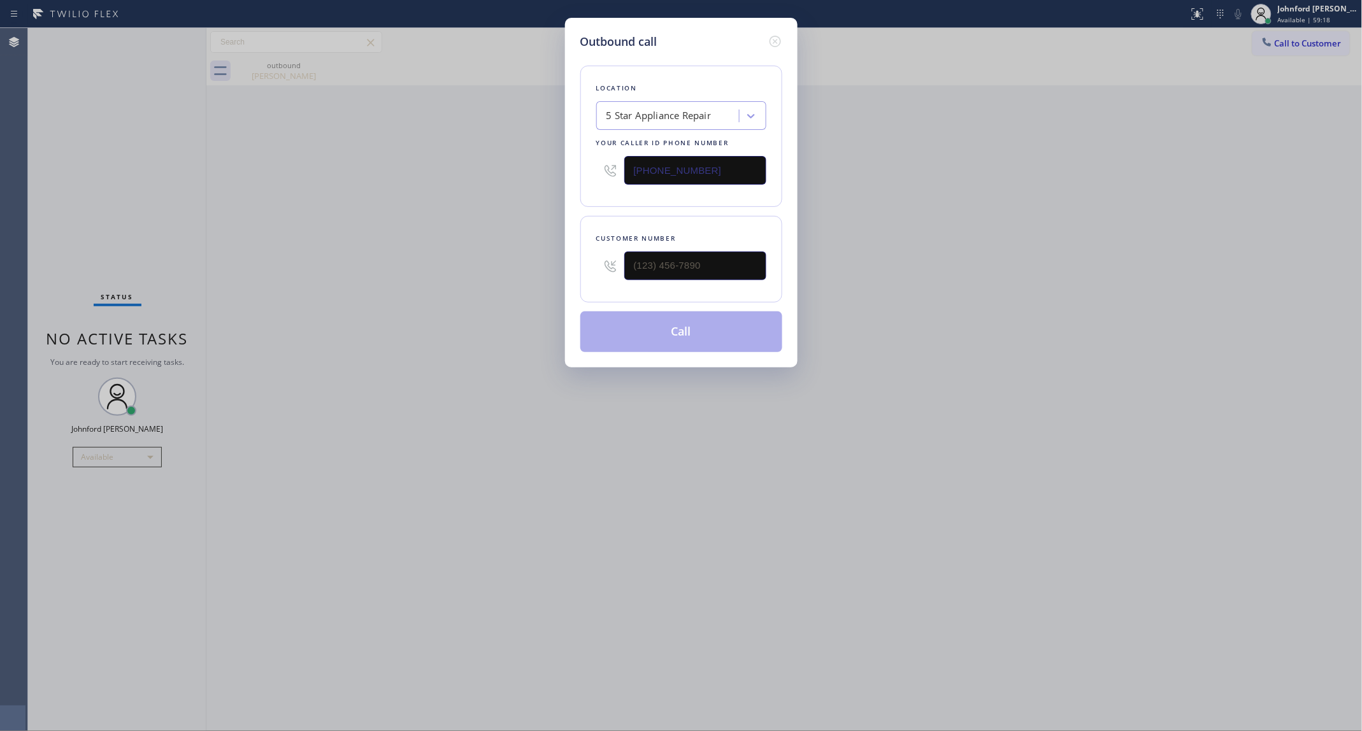
drag, startPoint x: 766, startPoint y: 266, endPoint x: 529, endPoint y: 287, distance: 237.9
click at [594, 271] on div "Customer number" at bounding box center [681, 259] width 202 height 87
click at [475, 295] on div "Outbound call Location 5 Star Appliance Repair Your caller id phone number [PHO…" at bounding box center [681, 365] width 1362 height 731
click at [678, 262] on input "(___) ___-____" at bounding box center [695, 266] width 142 height 29
paste input "646) 775-1702"
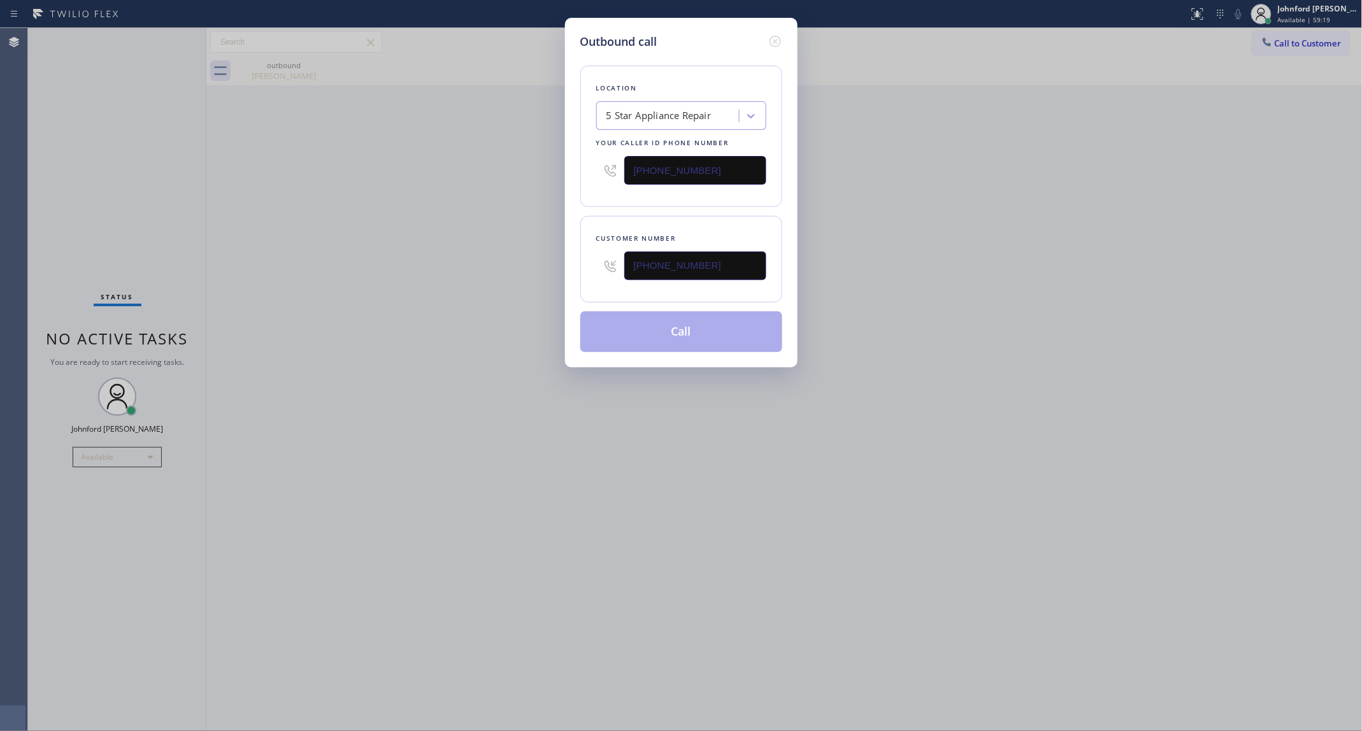
type input "[PHONE_NUMBER]"
click at [383, 303] on div "Outbound call Location 5 Star Appliance Repair Your caller id phone number [PHO…" at bounding box center [681, 365] width 1362 height 731
click at [673, 327] on button "Call" at bounding box center [681, 332] width 202 height 41
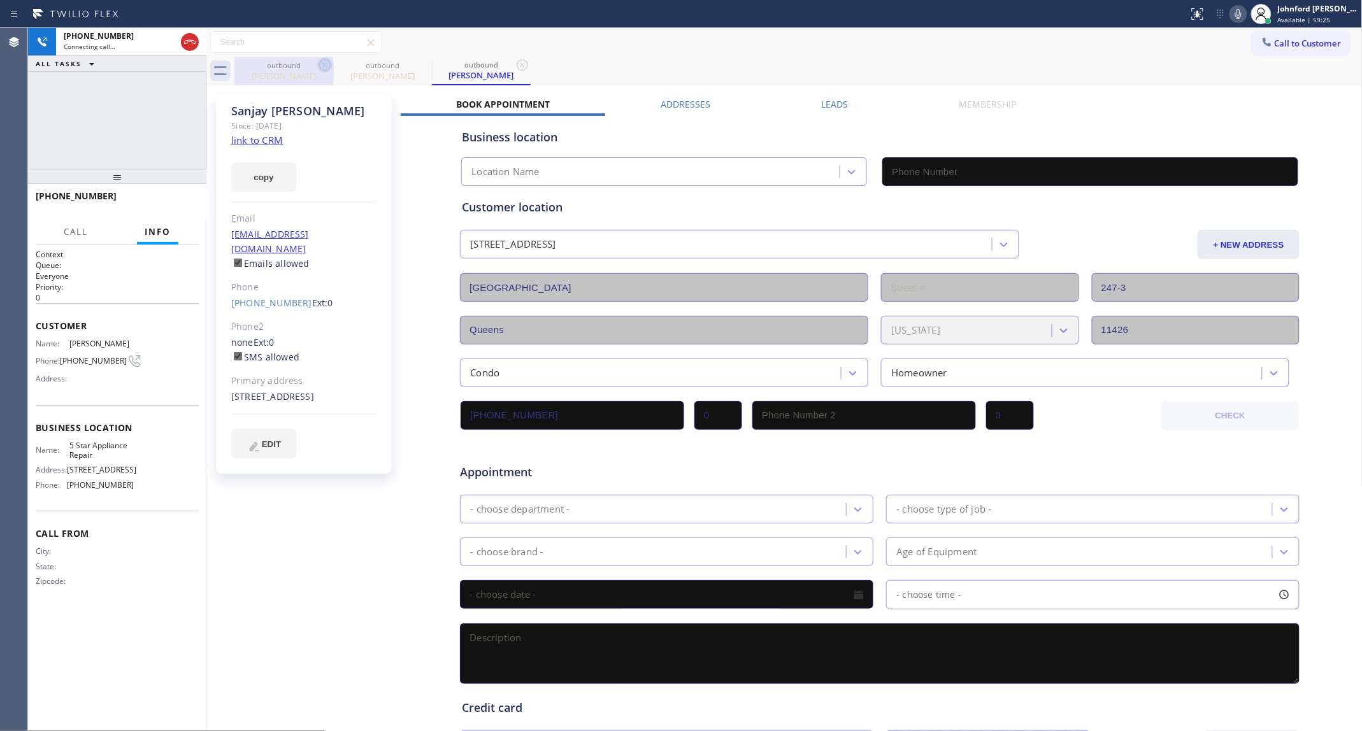
click at [326, 66] on icon at bounding box center [324, 64] width 11 height 11
type input "[PHONE_NUMBER]"
click at [276, 141] on link "link to CRM" at bounding box center [257, 140] width 52 height 13
click at [1243, 11] on icon at bounding box center [1238, 13] width 15 height 15
drag, startPoint x: 1240, startPoint y: 11, endPoint x: 1139, endPoint y: 20, distance: 101.7
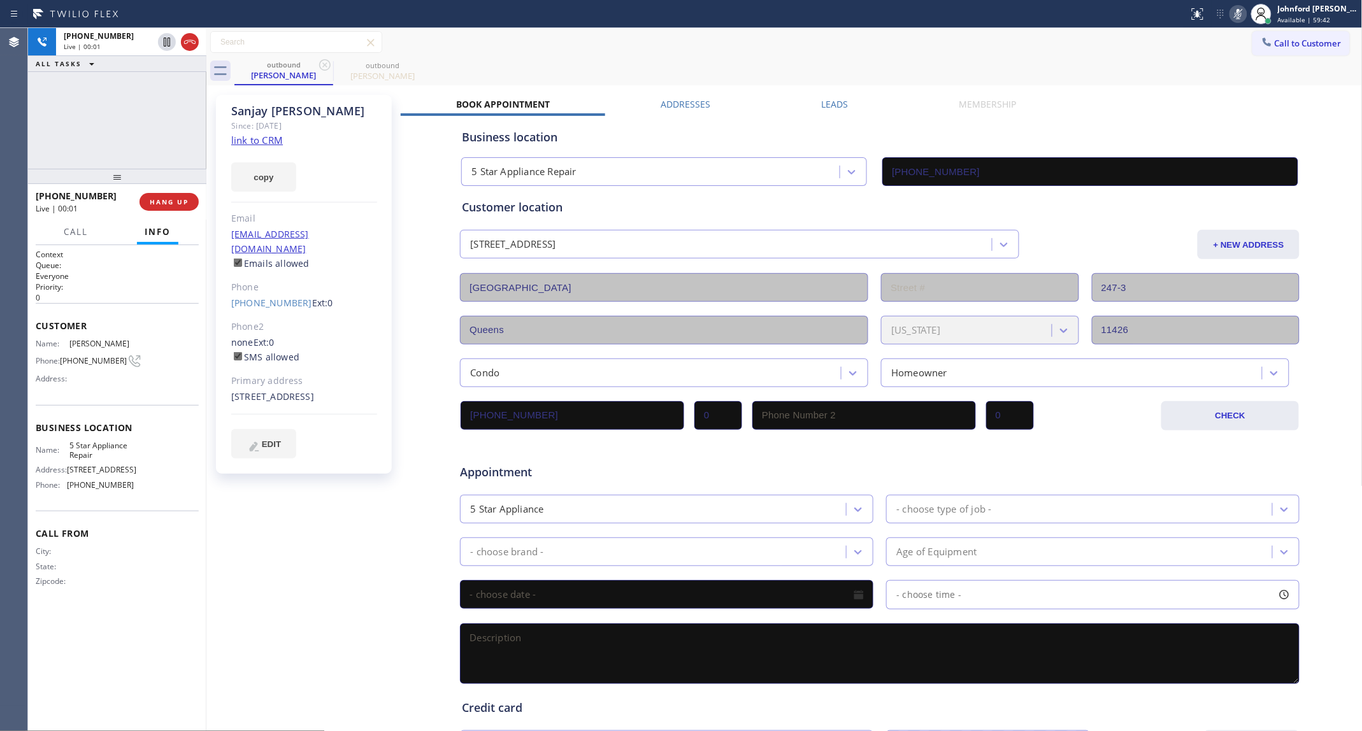
click at [1240, 11] on icon at bounding box center [1238, 13] width 15 height 15
click at [1236, 17] on icon at bounding box center [1238, 13] width 15 height 15
click at [197, 201] on button "HANG UP" at bounding box center [169, 202] width 59 height 18
drag, startPoint x: 261, startPoint y: 182, endPoint x: 217, endPoint y: 199, distance: 47.8
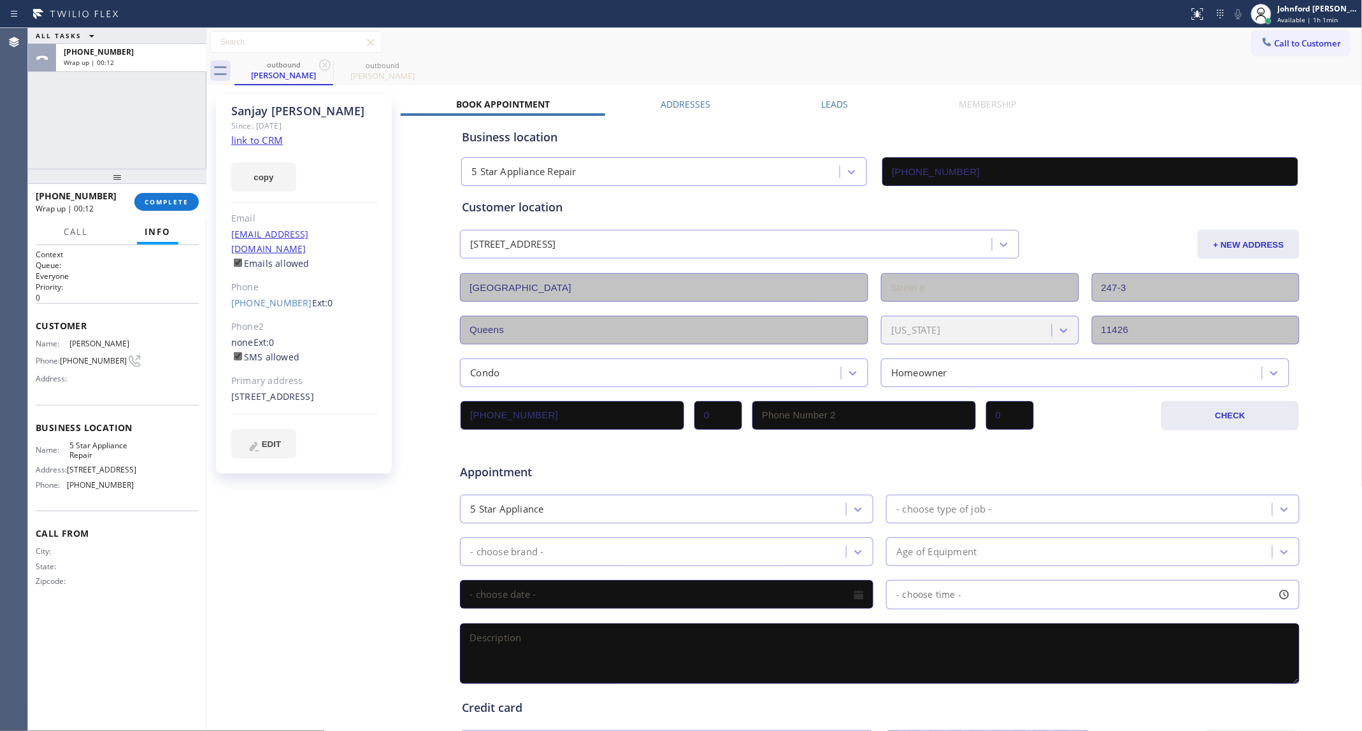
click at [261, 182] on button "copy" at bounding box center [263, 176] width 65 height 29
click at [187, 206] on span "COMPLETE" at bounding box center [167, 201] width 44 height 9
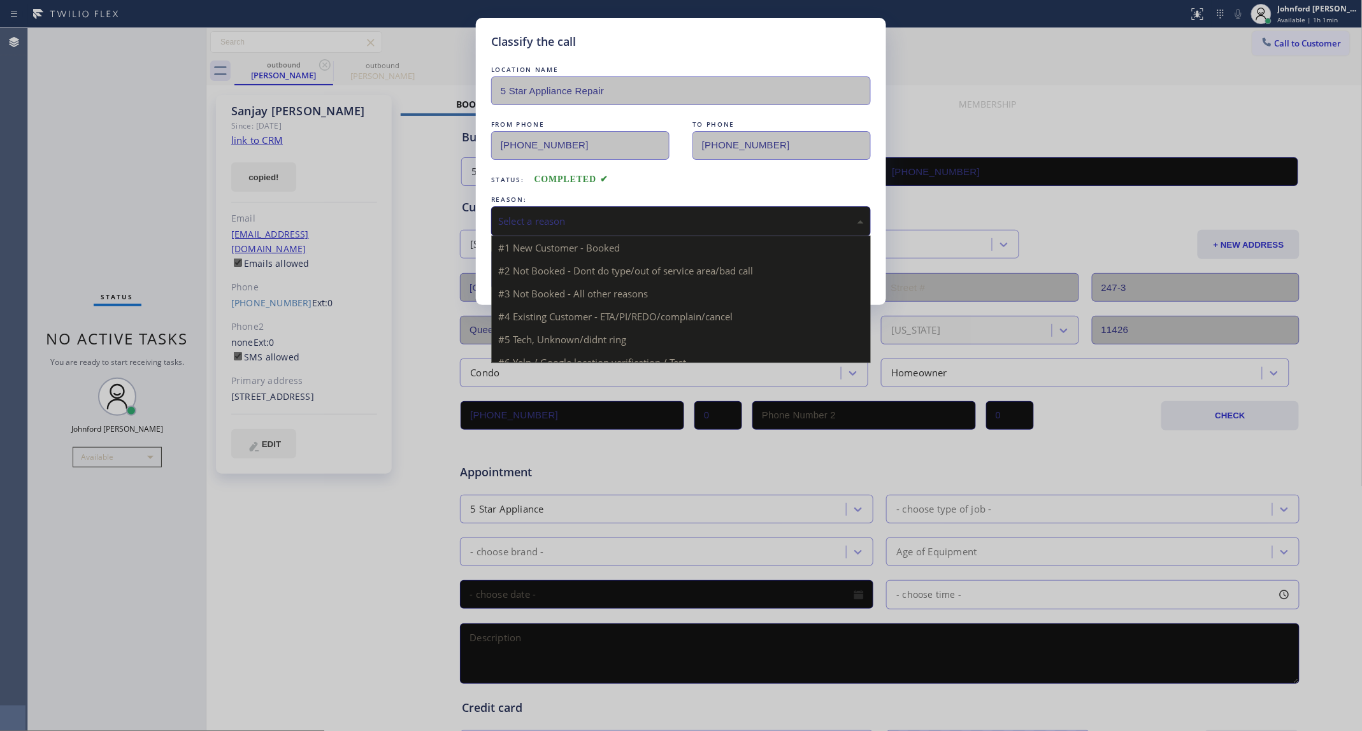
drag, startPoint x: 599, startPoint y: 215, endPoint x: 689, endPoint y: 204, distance: 90.5
click at [640, 206] on div "Select a reason" at bounding box center [681, 221] width 380 height 30
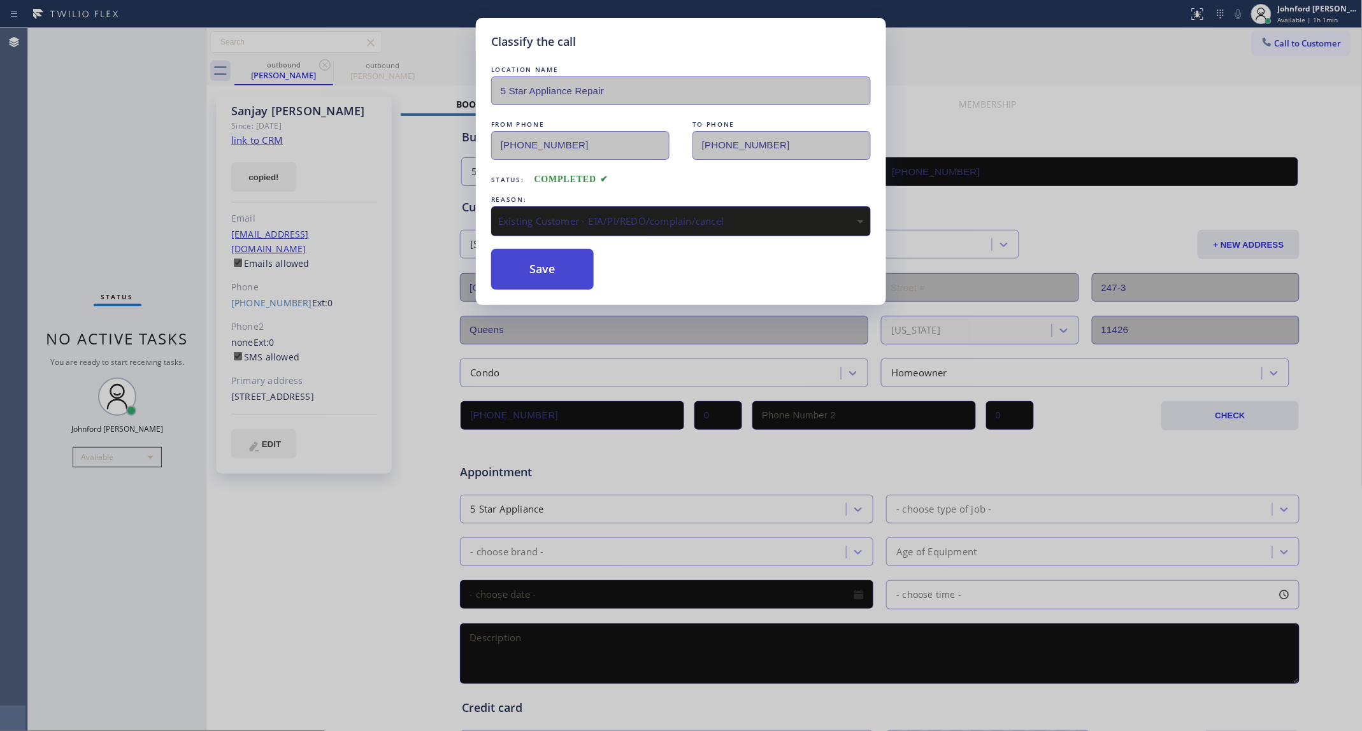
click at [591, 275] on button "Save" at bounding box center [542, 269] width 103 height 41
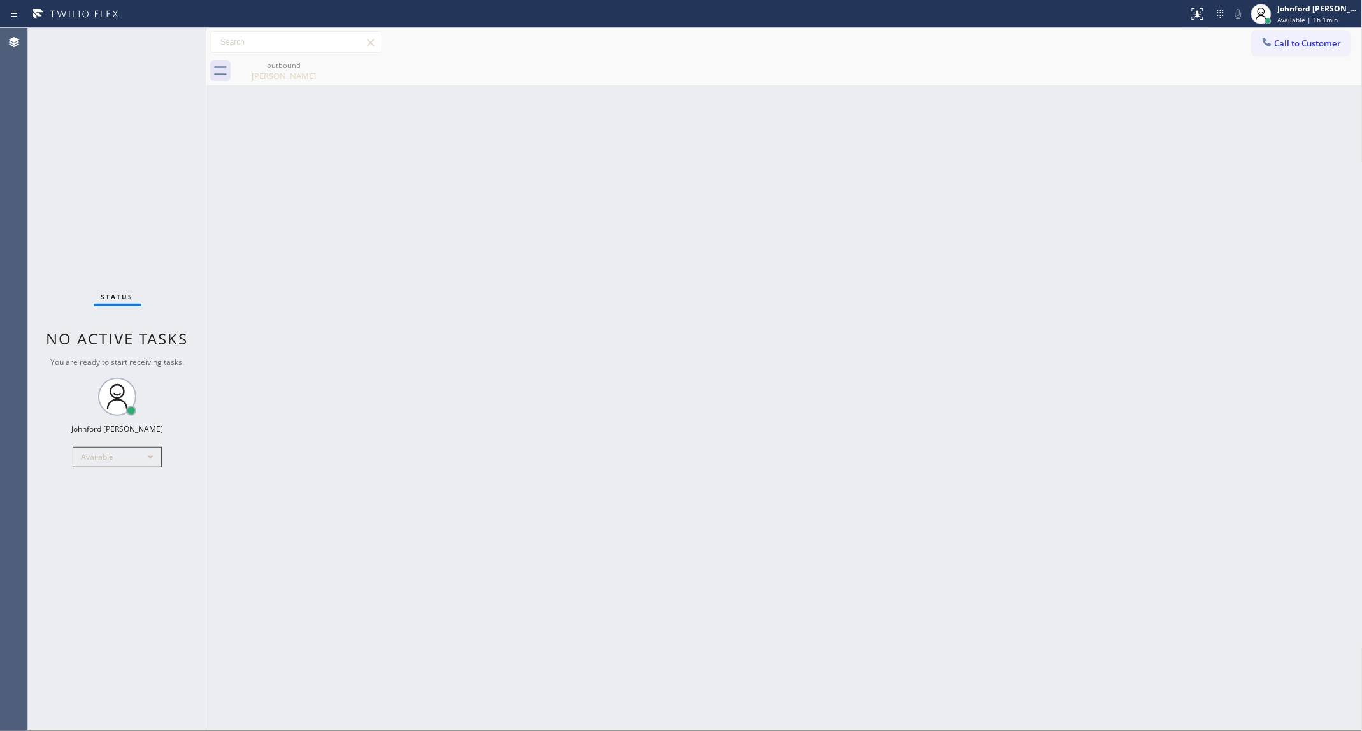
drag, startPoint x: 931, startPoint y: 86, endPoint x: 924, endPoint y: 24, distance: 62.8
click at [934, 77] on div "Back to Dashboard Change Sender ID Customers Technicians Select a contact Outbo…" at bounding box center [784, 379] width 1156 height 703
click at [274, 68] on div "outbound" at bounding box center [284, 66] width 96 height 10
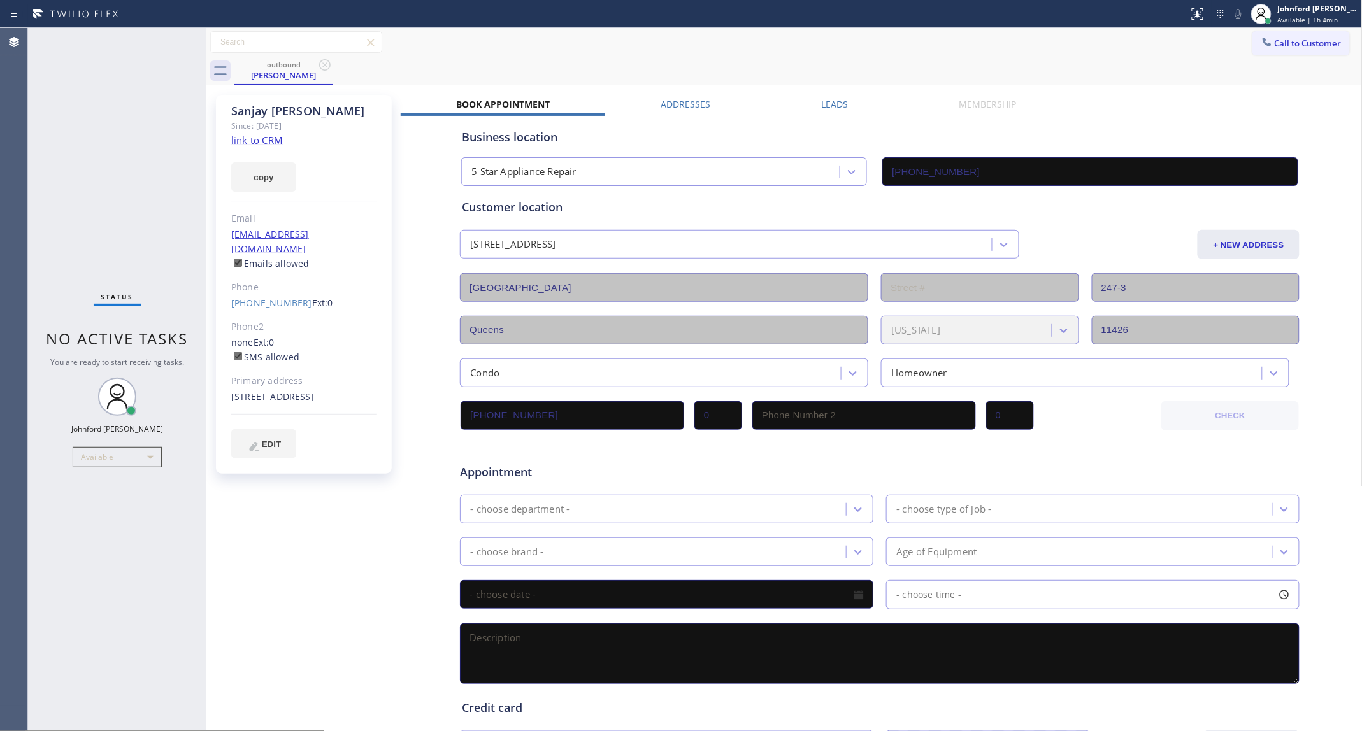
click at [282, 192] on div "[PERSON_NAME] Since: [DATE] link to CRM copy Email [EMAIL_ADDRESS][DOMAIN_NAME]…" at bounding box center [304, 284] width 176 height 379
click at [282, 177] on button "copy" at bounding box center [263, 176] width 65 height 29
click at [320, 65] on icon at bounding box center [324, 64] width 15 height 15
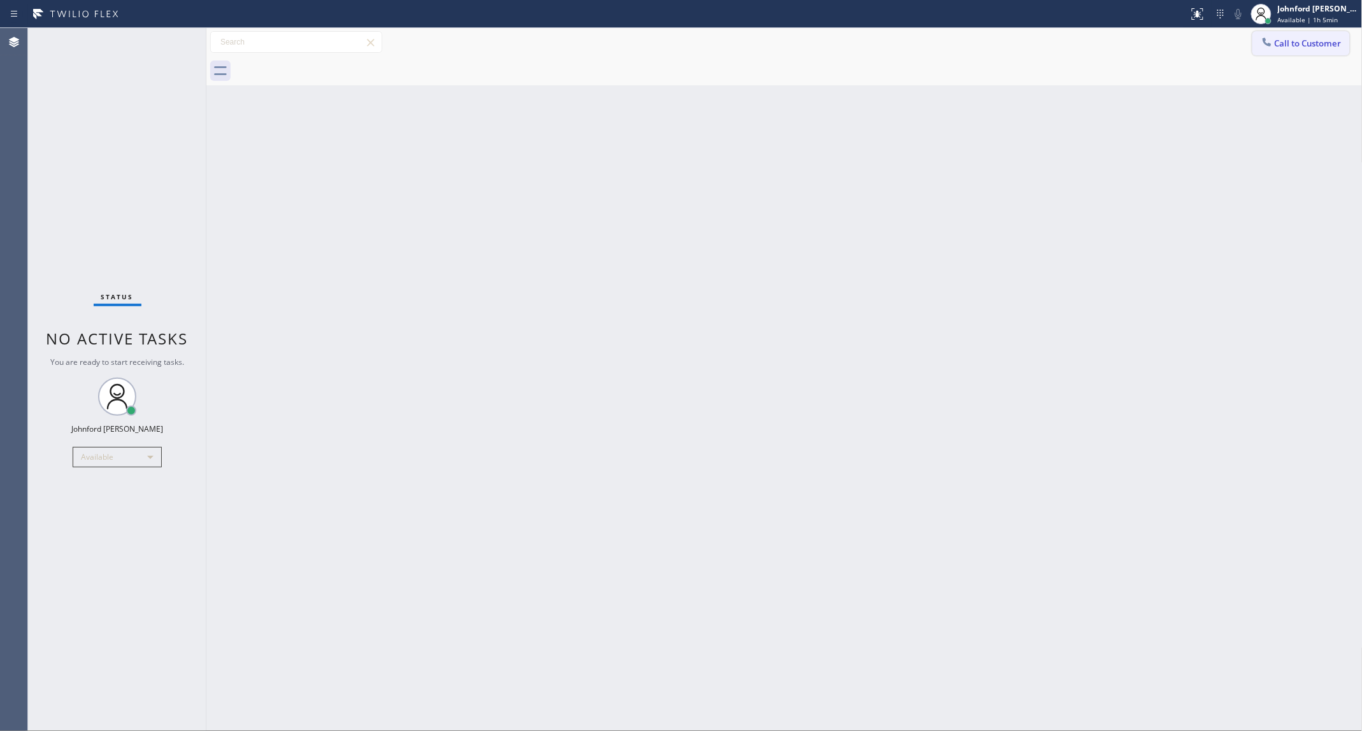
click at [1310, 45] on span "Call to Customer" at bounding box center [1308, 43] width 67 height 11
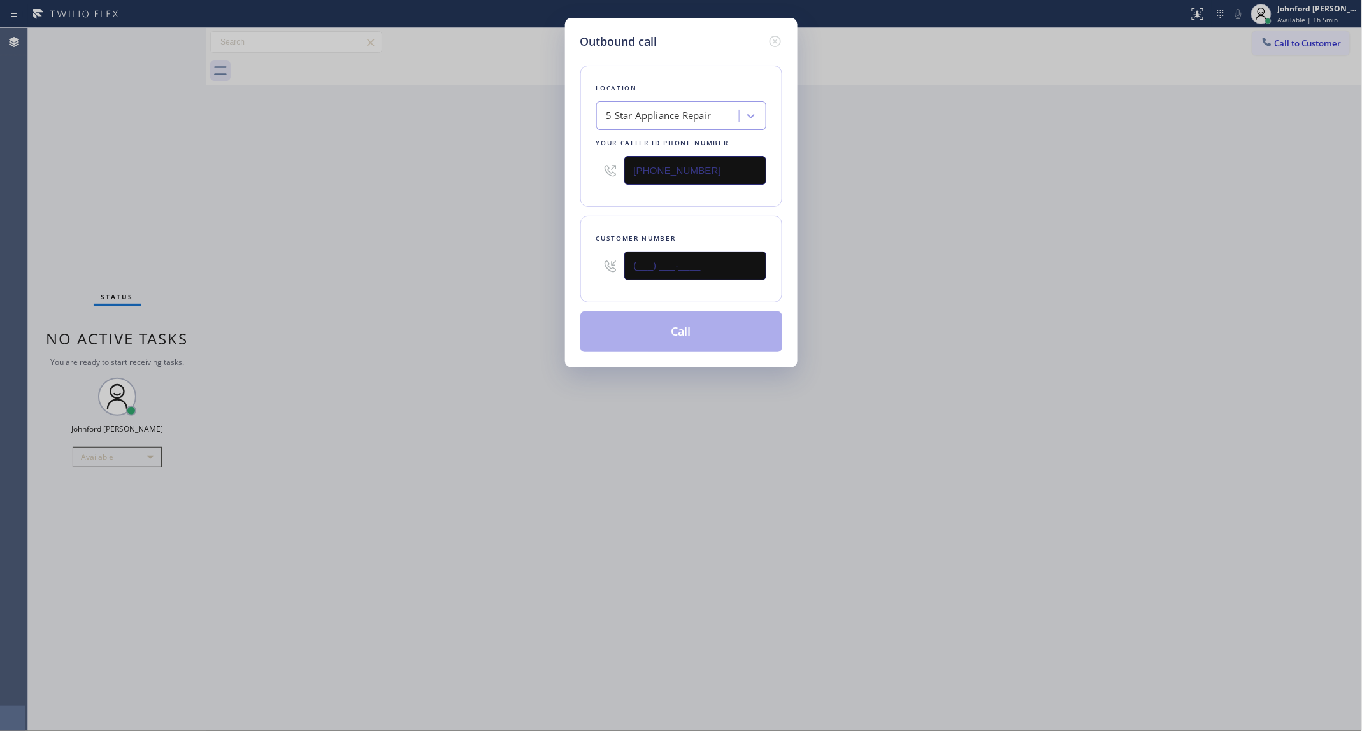
drag, startPoint x: 636, startPoint y: 276, endPoint x: 562, endPoint y: 272, distance: 73.4
click at [568, 274] on div "Outbound call Location 5 Star Appliance Repair Your caller id phone number [PHO…" at bounding box center [681, 193] width 233 height 350
paste input "206) 321-1152"
click at [501, 274] on div "Outbound call Location 5 Star Appliance Repair Your caller id phone number [PHO…" at bounding box center [681, 365] width 1362 height 731
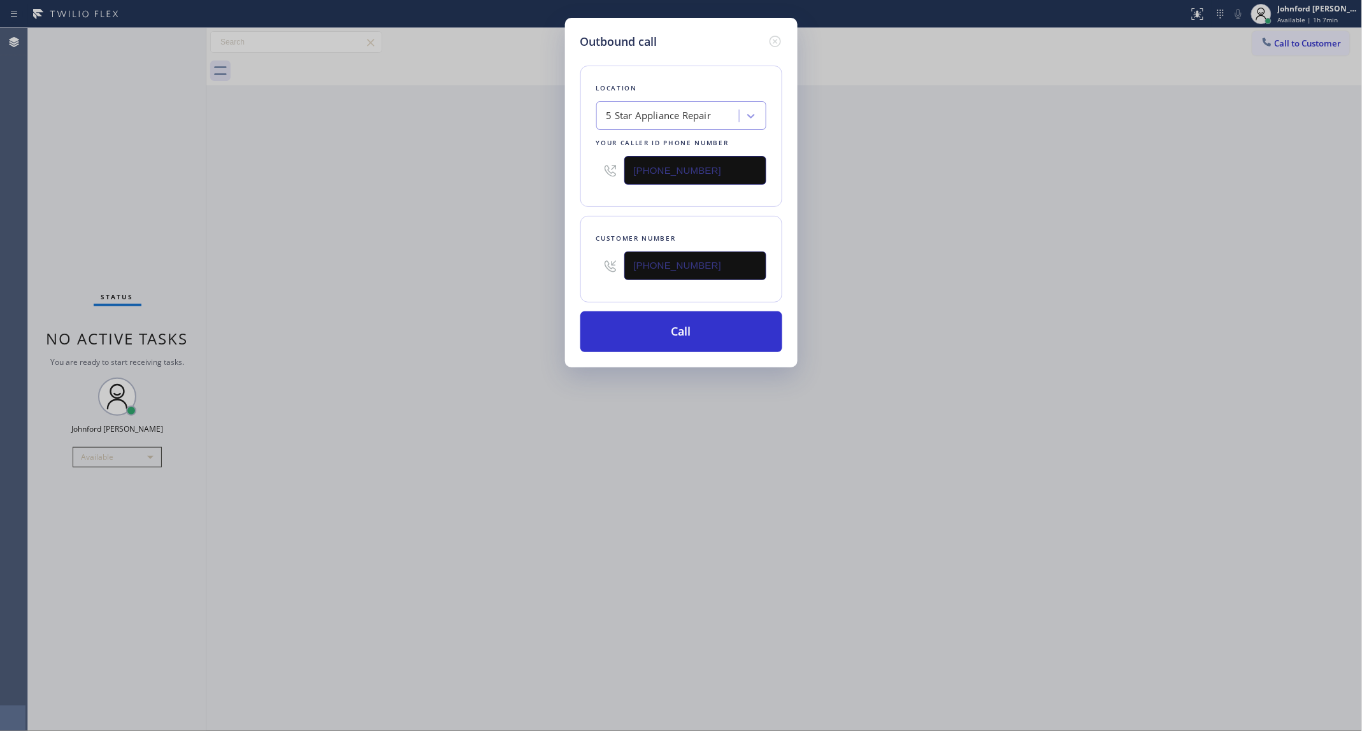
click at [801, 245] on div "Outbound call Location 5 Star Appliance Repair Your caller id phone number [PHO…" at bounding box center [681, 365] width 1362 height 731
drag, startPoint x: 1275, startPoint y: 43, endPoint x: 1053, endPoint y: 122, distance: 236.1
click at [1277, 41] on div "Outbound call Location 5 Star Appliance Repair Your caller id phone number [PHO…" at bounding box center [681, 365] width 1362 height 731
drag, startPoint x: 727, startPoint y: 164, endPoint x: 561, endPoint y: 189, distance: 168.1
click at [574, 176] on div "Outbound call Location 5 Star Appliance Repair Your caller id phone number [PHO…" at bounding box center [681, 193] width 233 height 350
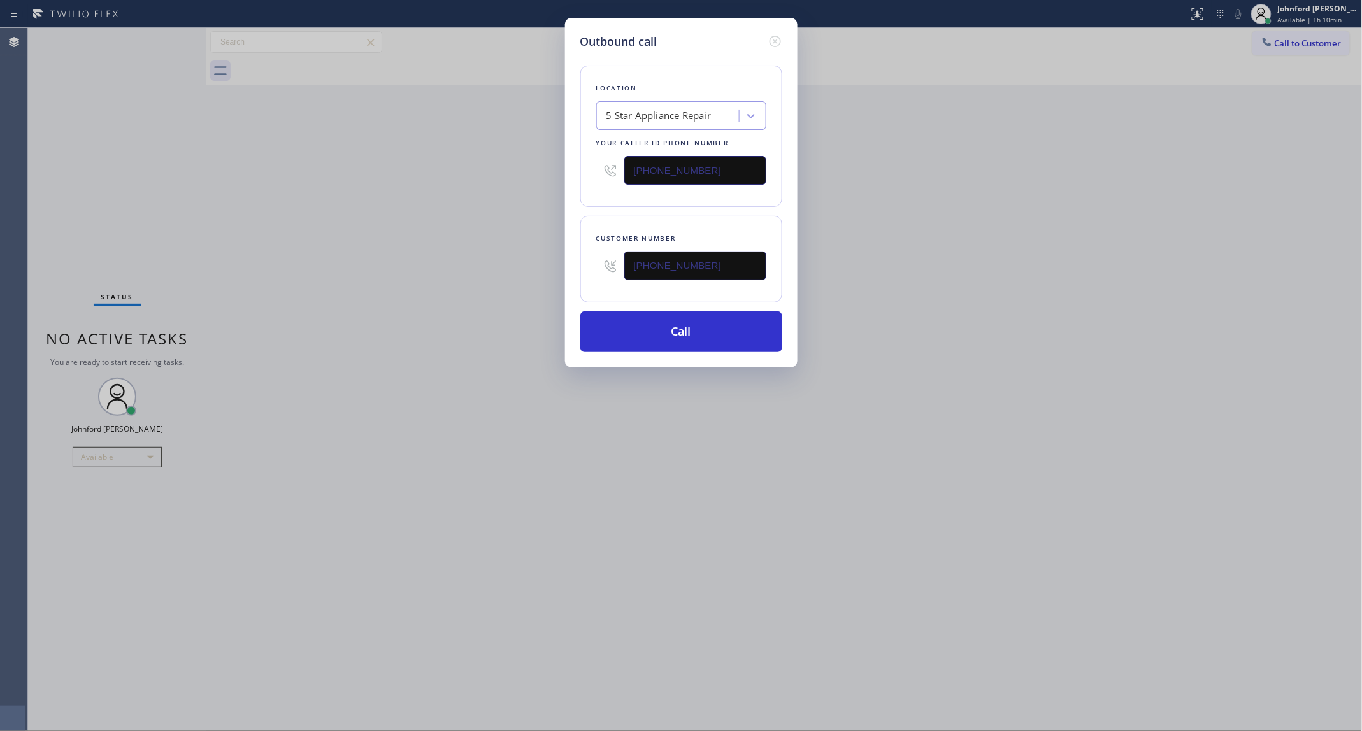
drag, startPoint x: 705, startPoint y: 258, endPoint x: 533, endPoint y: 258, distance: 171.4
click at [537, 258] on div "Outbound call Location 5 Star Appliance Repair Your caller id phone number [PHO…" at bounding box center [681, 365] width 1362 height 731
paste input "text"
type input "[PHONE_NUMBER]"
click at [504, 258] on div "Outbound call Location 5 Star Appliance Repair Your caller id phone number [PHO…" at bounding box center [681, 365] width 1362 height 731
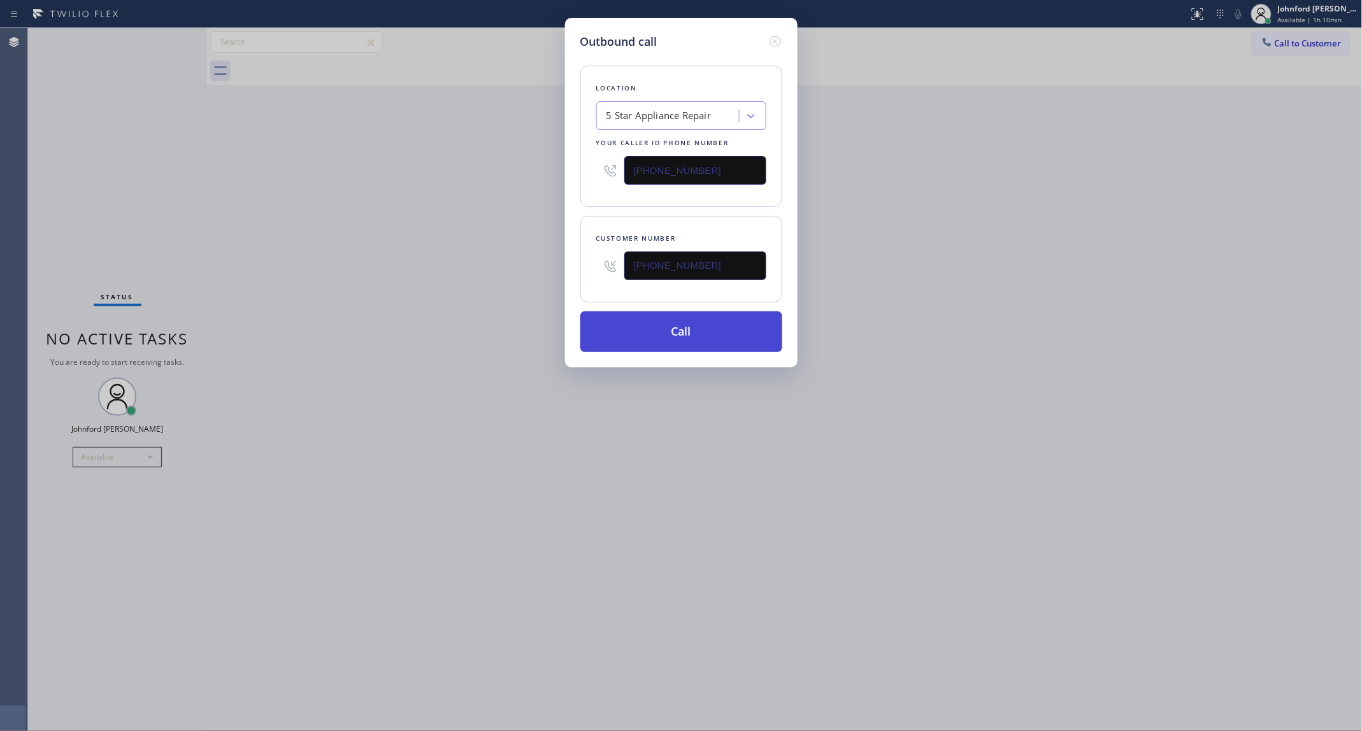
click at [675, 331] on button "Call" at bounding box center [681, 332] width 202 height 41
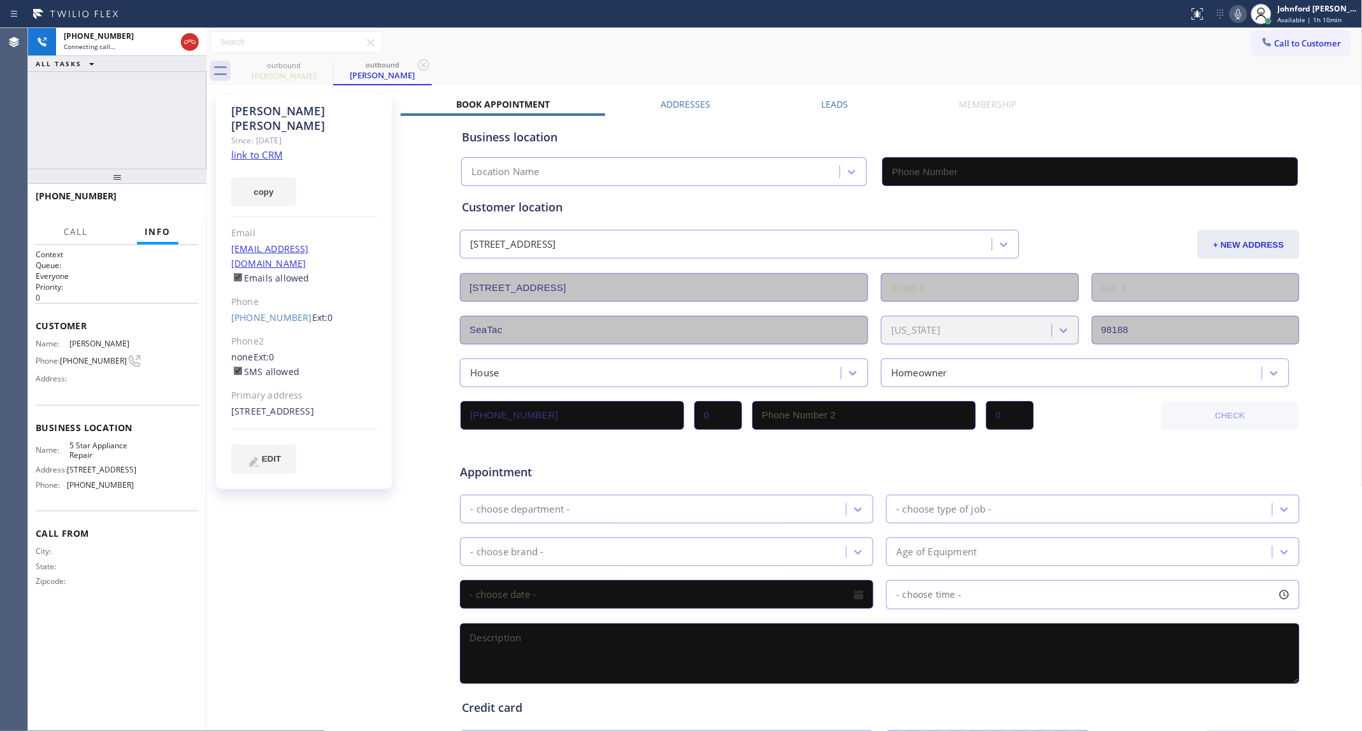
click at [262, 148] on link "link to CRM" at bounding box center [257, 154] width 52 height 13
type input "[PHONE_NUMBER]"
click at [182, 203] on span "HANG UP" at bounding box center [169, 201] width 39 height 9
click at [238, 312] on link "[PHONE_NUMBER]" at bounding box center [271, 318] width 81 height 12
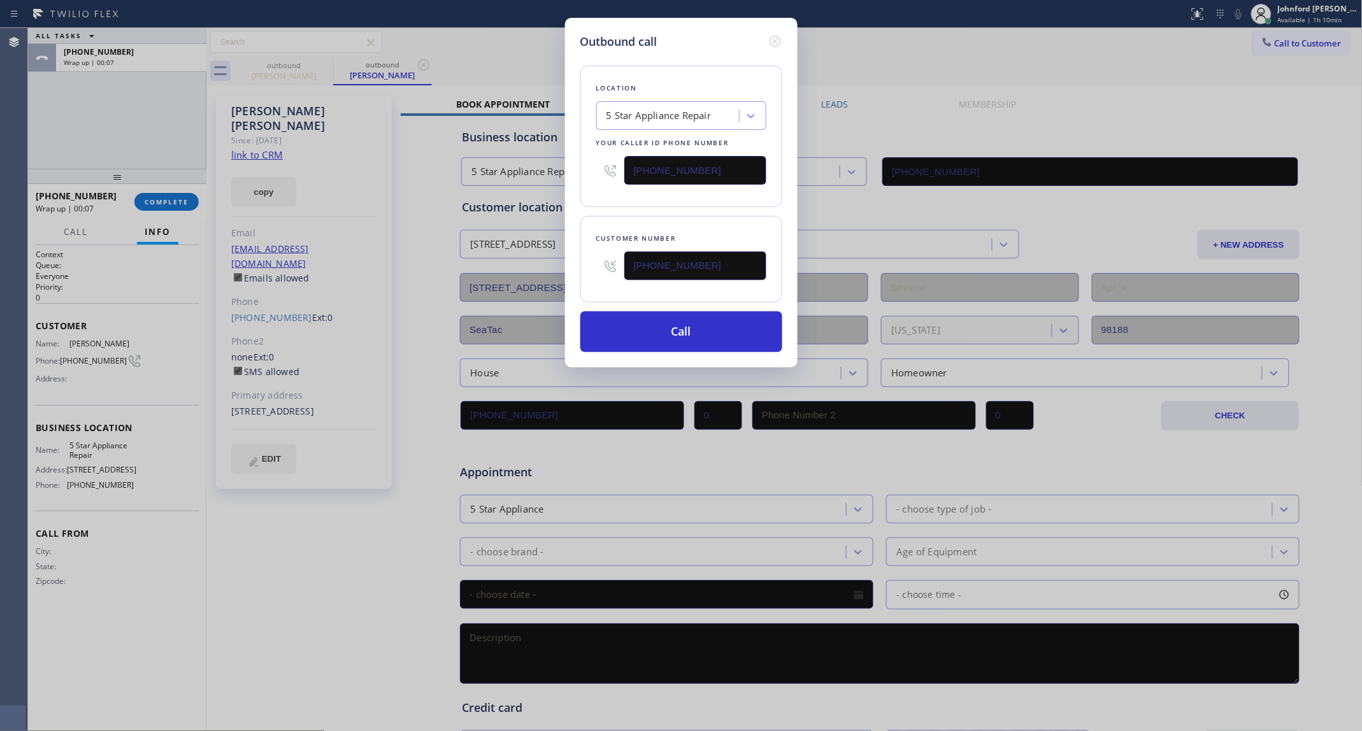
drag, startPoint x: 727, startPoint y: 177, endPoint x: 699, endPoint y: 231, distance: 60.7
click at [661, 176] on input "[PHONE_NUMBER]" at bounding box center [695, 170] width 142 height 29
click at [720, 285] on div "Customer number [PHONE_NUMBER]" at bounding box center [681, 259] width 202 height 87
drag, startPoint x: 712, startPoint y: 259, endPoint x: 615, endPoint y: 263, distance: 97.6
click at [615, 263] on div "[PHONE_NUMBER]" at bounding box center [681, 265] width 170 height 41
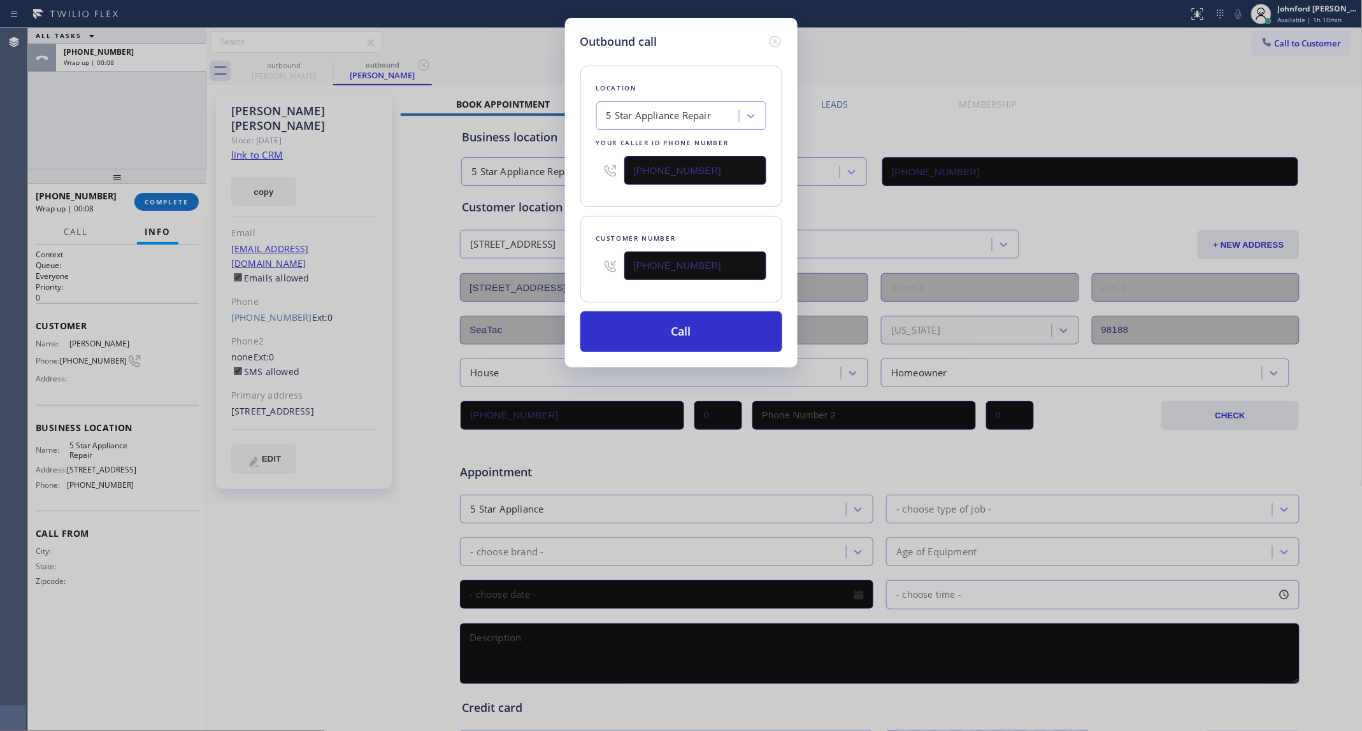
paste input "202-1006"
click at [628, 222] on div "Customer number [PHONE_NUMBER]" at bounding box center [681, 259] width 202 height 87
type input "[PHONE_NUMBER]"
drag, startPoint x: 699, startPoint y: 338, endPoint x: 631, endPoint y: 418, distance: 105.2
click at [631, 418] on div "Outbound call Location 5 Star Appliance Repair Your caller id phone number [PHO…" at bounding box center [681, 365] width 1362 height 731
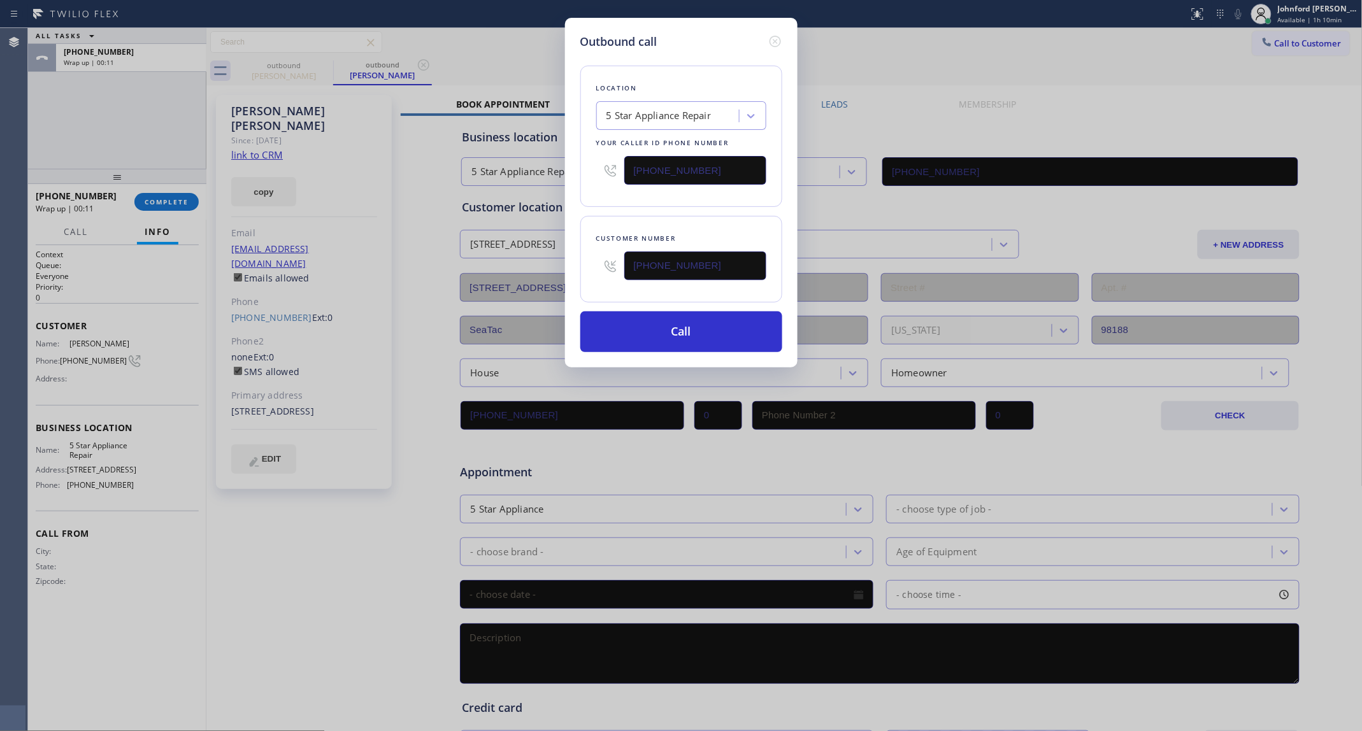
drag, startPoint x: 775, startPoint y: 38, endPoint x: 691, endPoint y: 92, distance: 100.0
click at [775, 37] on icon at bounding box center [775, 41] width 15 height 15
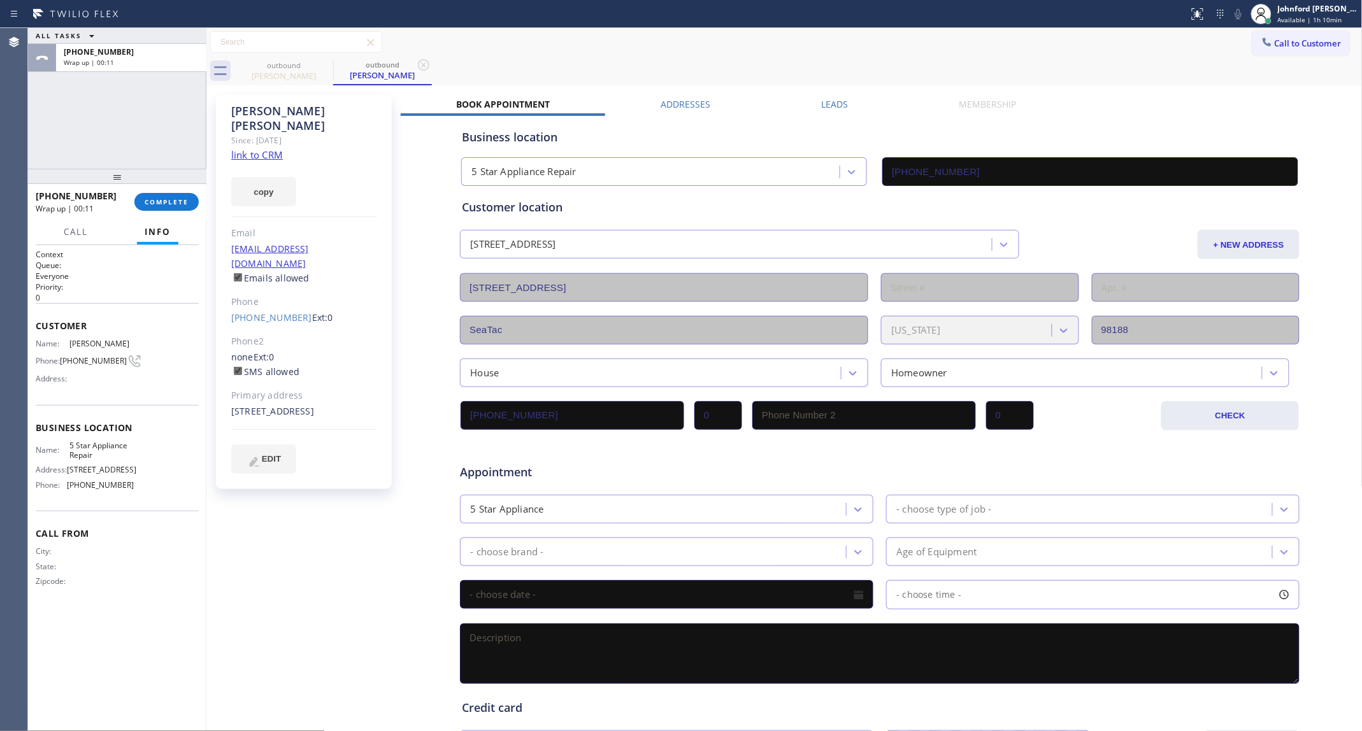
type input "[PHONE_NUMBER]"
click at [279, 312] on link "[PHONE_NUMBER]" at bounding box center [271, 318] width 81 height 12
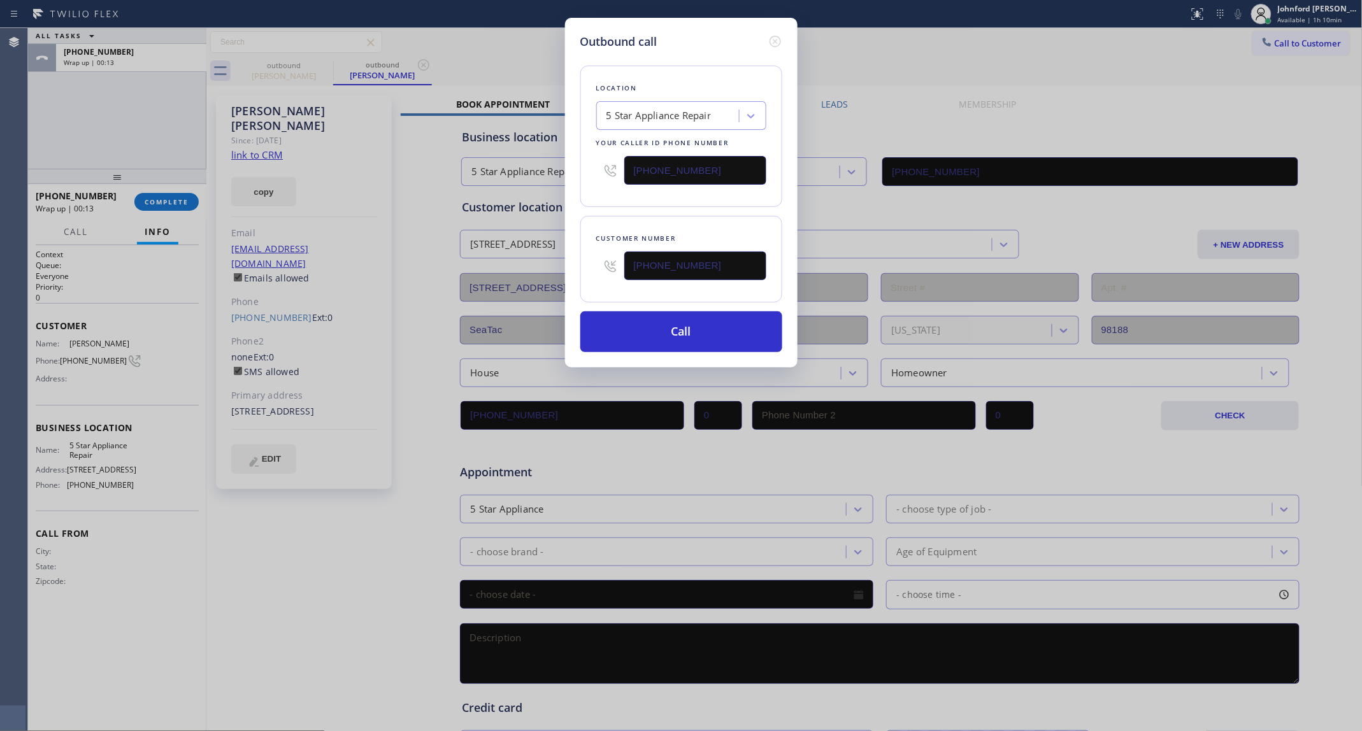
drag, startPoint x: 722, startPoint y: 163, endPoint x: 577, endPoint y: 166, distance: 144.6
click at [577, 166] on div "Outbound call Location 5 Star Appliance Repair Your caller id phone number [PHO…" at bounding box center [681, 193] width 233 height 350
paste input "206) 202-1006"
type input "[PHONE_NUMBER]"
click at [667, 323] on button "Call" at bounding box center [681, 332] width 202 height 41
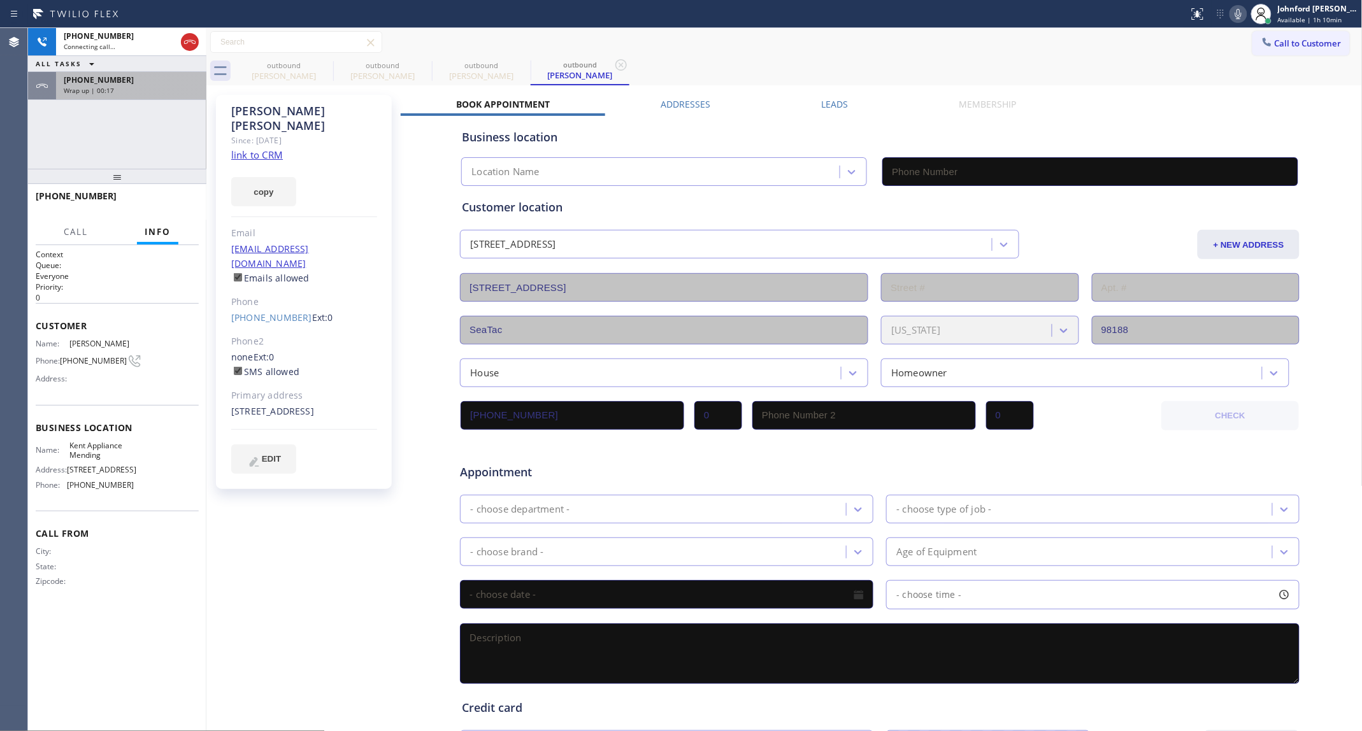
drag, startPoint x: 322, startPoint y: 65, endPoint x: 176, endPoint y: 94, distance: 148.0
click at [0, 0] on icon at bounding box center [0, 0] width 0 height 0
type input "[PHONE_NUMBER]"
click at [175, 94] on div "Wrap up | 00:18" at bounding box center [131, 90] width 135 height 9
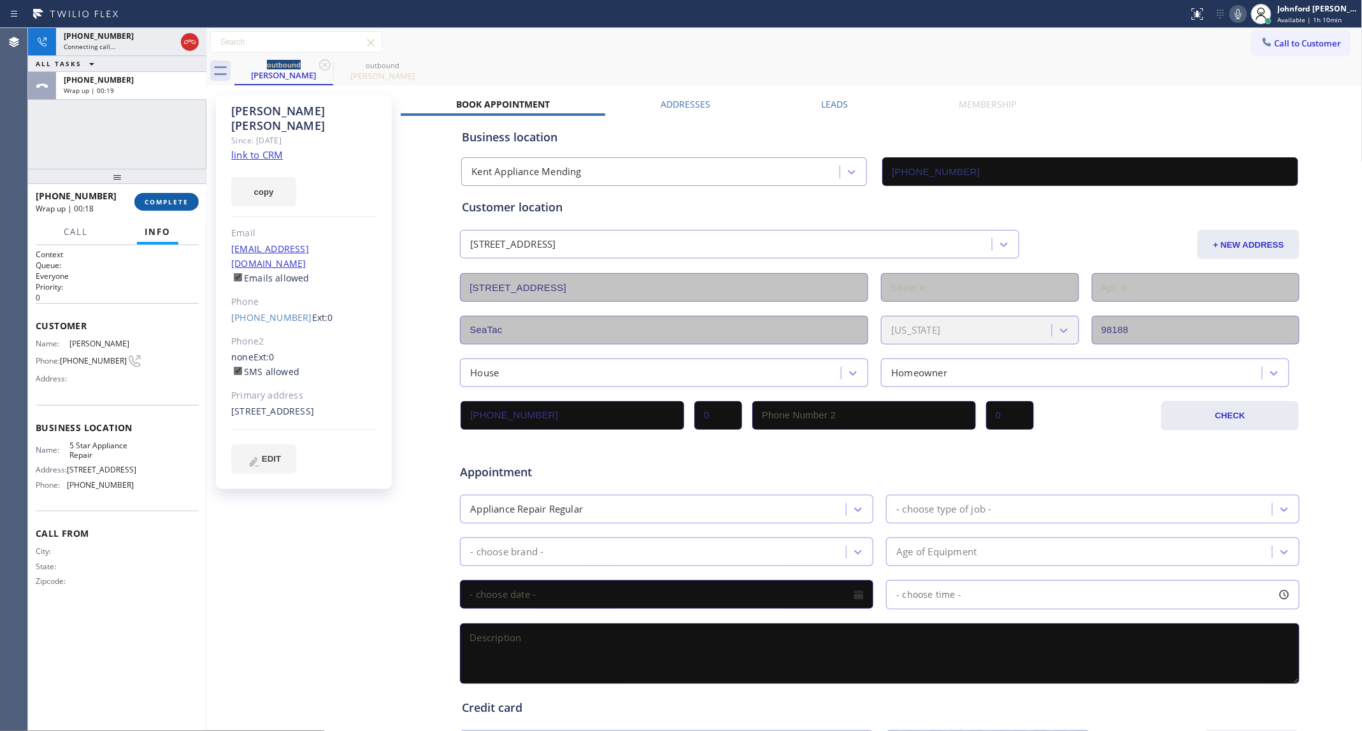
click at [157, 196] on button "COMPLETE" at bounding box center [166, 202] width 64 height 18
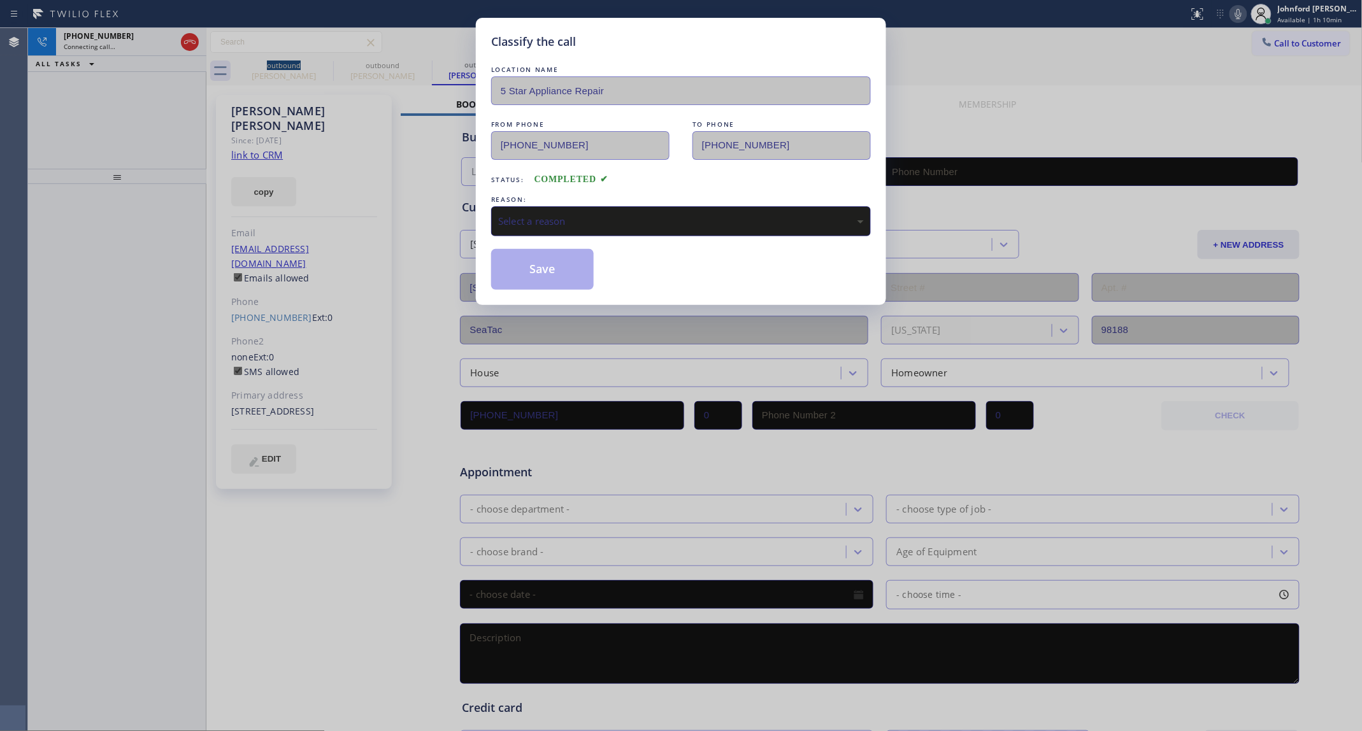
type input "[PHONE_NUMBER]"
drag, startPoint x: 631, startPoint y: 212, endPoint x: 650, endPoint y: 230, distance: 26.1
click at [631, 214] on div "Select a reason" at bounding box center [681, 221] width 366 height 15
click at [555, 269] on button "Save" at bounding box center [542, 269] width 103 height 41
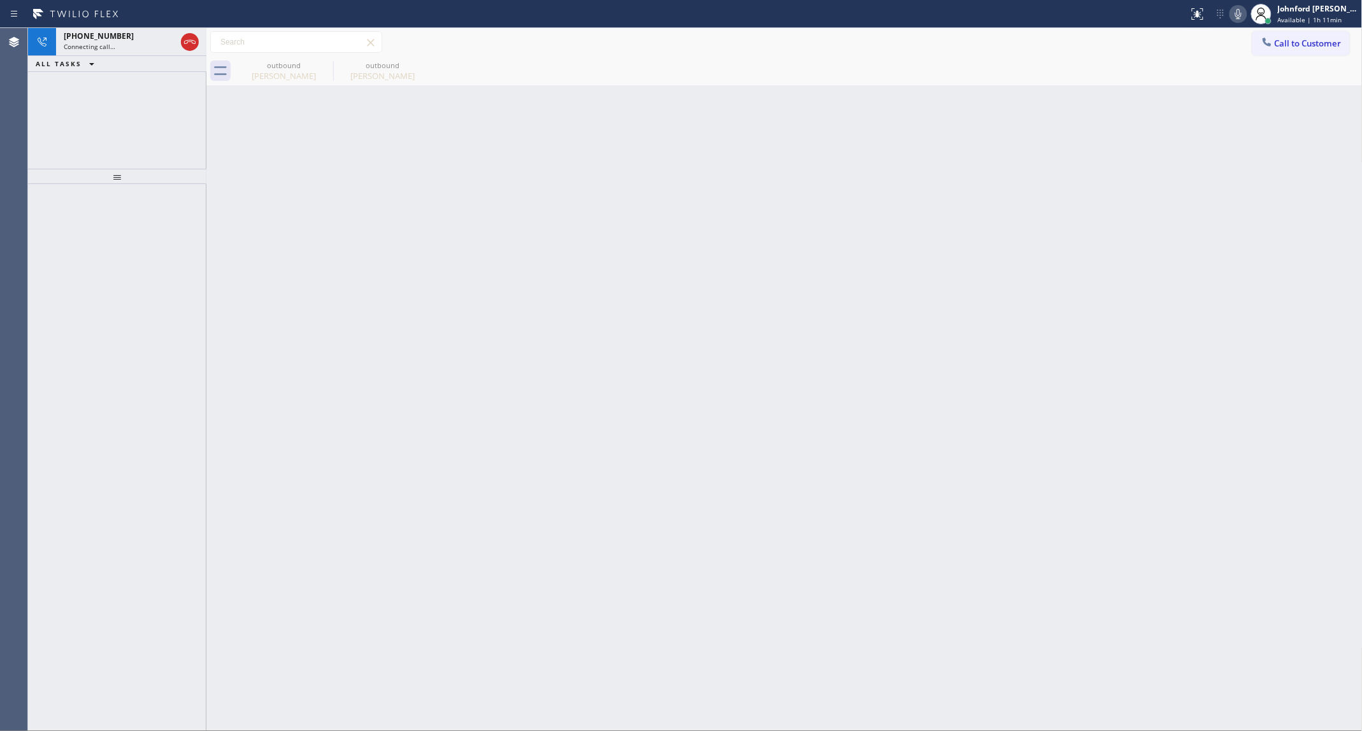
click at [947, 342] on div "Back to Dashboard Change Sender ID Customers Technicians Select a contact Outbo…" at bounding box center [784, 379] width 1156 height 703
drag, startPoint x: 912, startPoint y: 215, endPoint x: 899, endPoint y: 204, distance: 16.7
click at [912, 211] on div "Back to Dashboard Change Sender ID Customers Technicians Select a contact Outbo…" at bounding box center [784, 379] width 1156 height 703
click at [147, 53] on div "[PHONE_NUMBER] Live | 00:03" at bounding box center [105, 42] width 99 height 28
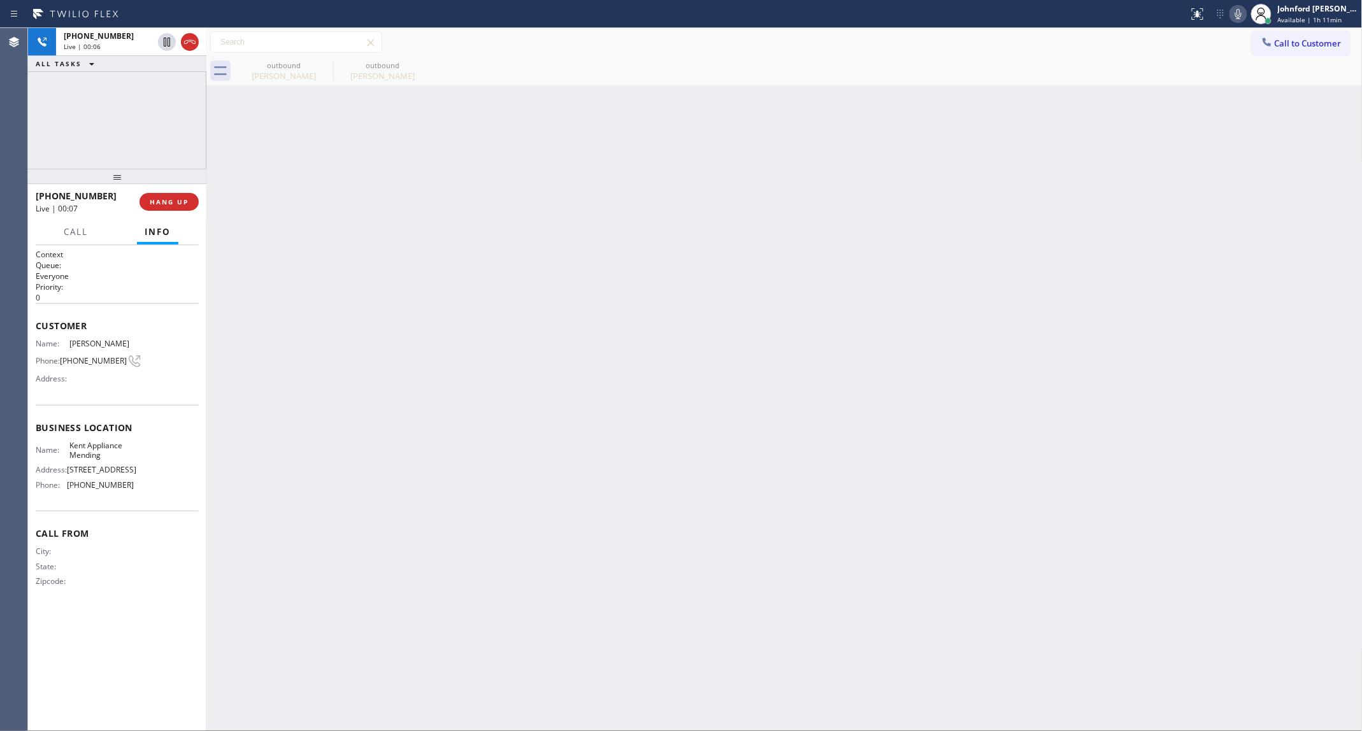
drag, startPoint x: 115, startPoint y: 178, endPoint x: 118, endPoint y: 103, distance: 75.2
click at [121, 106] on div "[PHONE_NUMBER] Live | 00:06 ALL TASKS ALL TASKS ACTIVE TASKS TASKS IN WRAP UP […" at bounding box center [117, 379] width 178 height 703
click at [131, 43] on div "Live | 00:08" at bounding box center [108, 46] width 89 height 9
click at [174, 203] on span "HANG UP" at bounding box center [169, 201] width 39 height 9
click at [1259, 39] on button "Call to Customer" at bounding box center [1300, 43] width 97 height 24
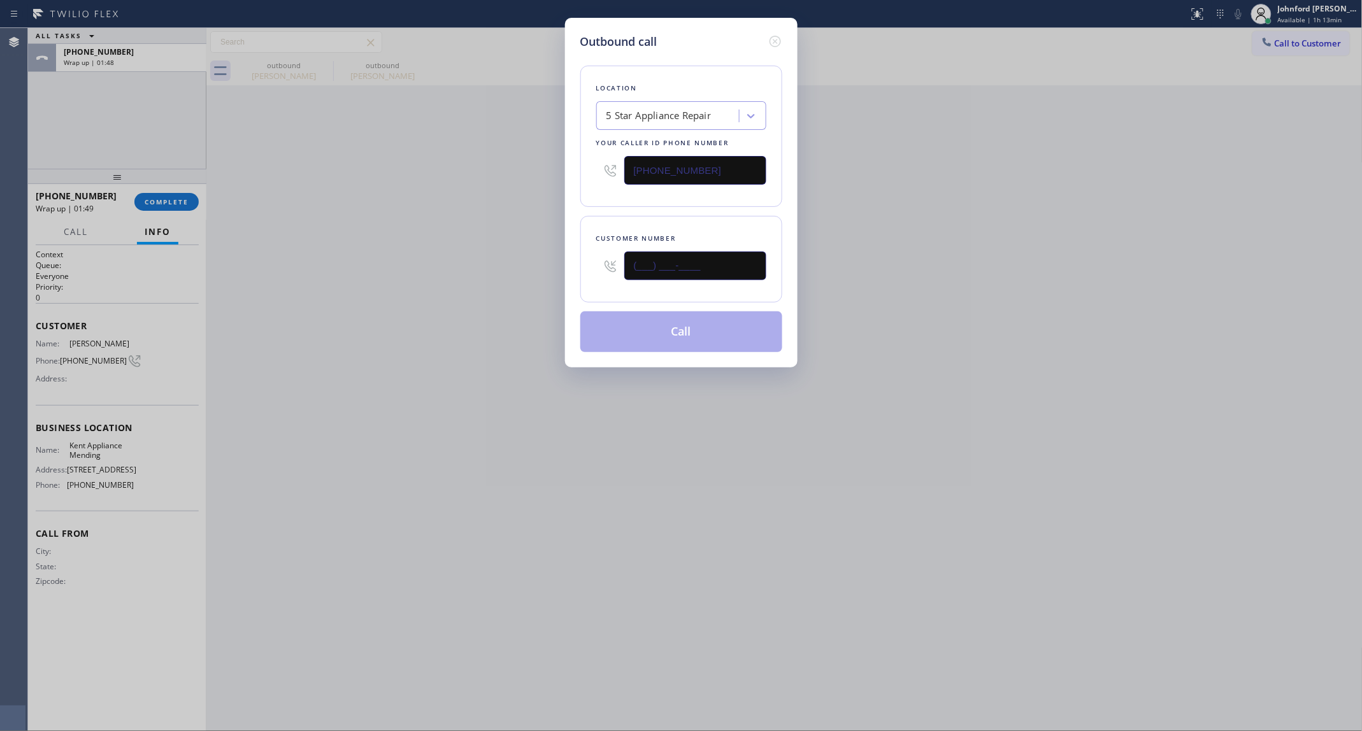
drag, startPoint x: 734, startPoint y: 254, endPoint x: 485, endPoint y: 275, distance: 250.0
click at [492, 273] on div "Outbound call Location 5 Star Appliance Repair Your caller id phone number [PHO…" at bounding box center [681, 365] width 1362 height 731
paste input "520) 634-6712"
type input "[PHONE_NUMBER]"
click at [471, 277] on div "Outbound call Location 5 Star Appliance Repair Your caller id phone number [PHO…" at bounding box center [681, 365] width 1362 height 731
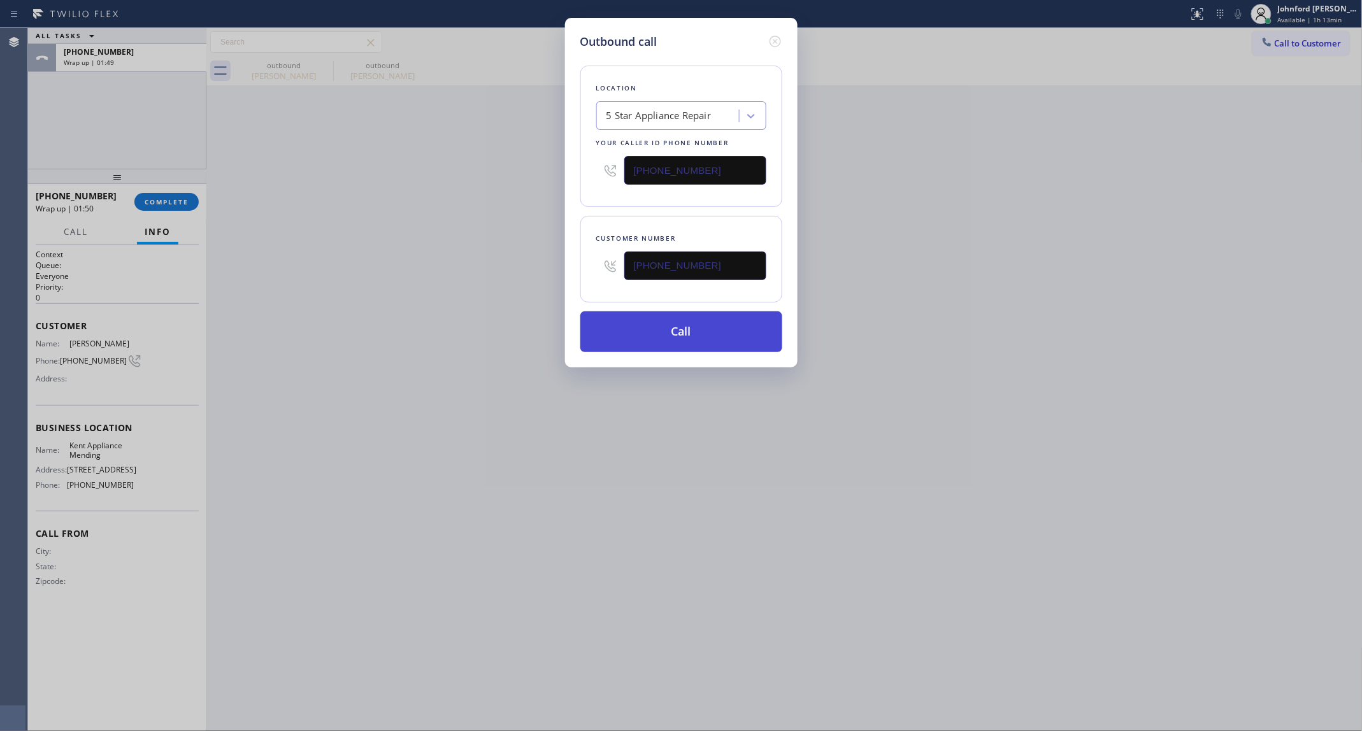
click at [679, 327] on button "Call" at bounding box center [681, 332] width 202 height 41
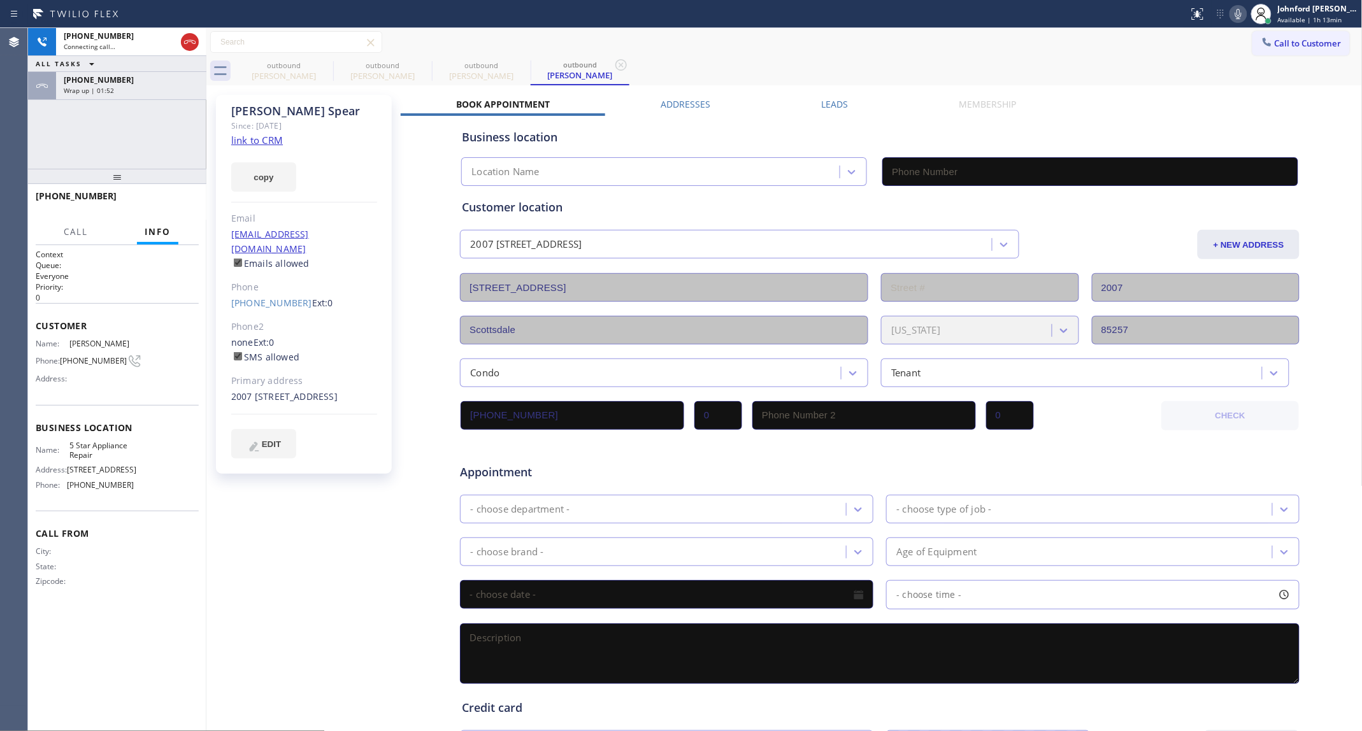
click at [246, 139] on link "link to CRM" at bounding box center [257, 140] width 52 height 13
type input "[PHONE_NUMBER]"
click at [329, 64] on icon at bounding box center [324, 64] width 11 height 11
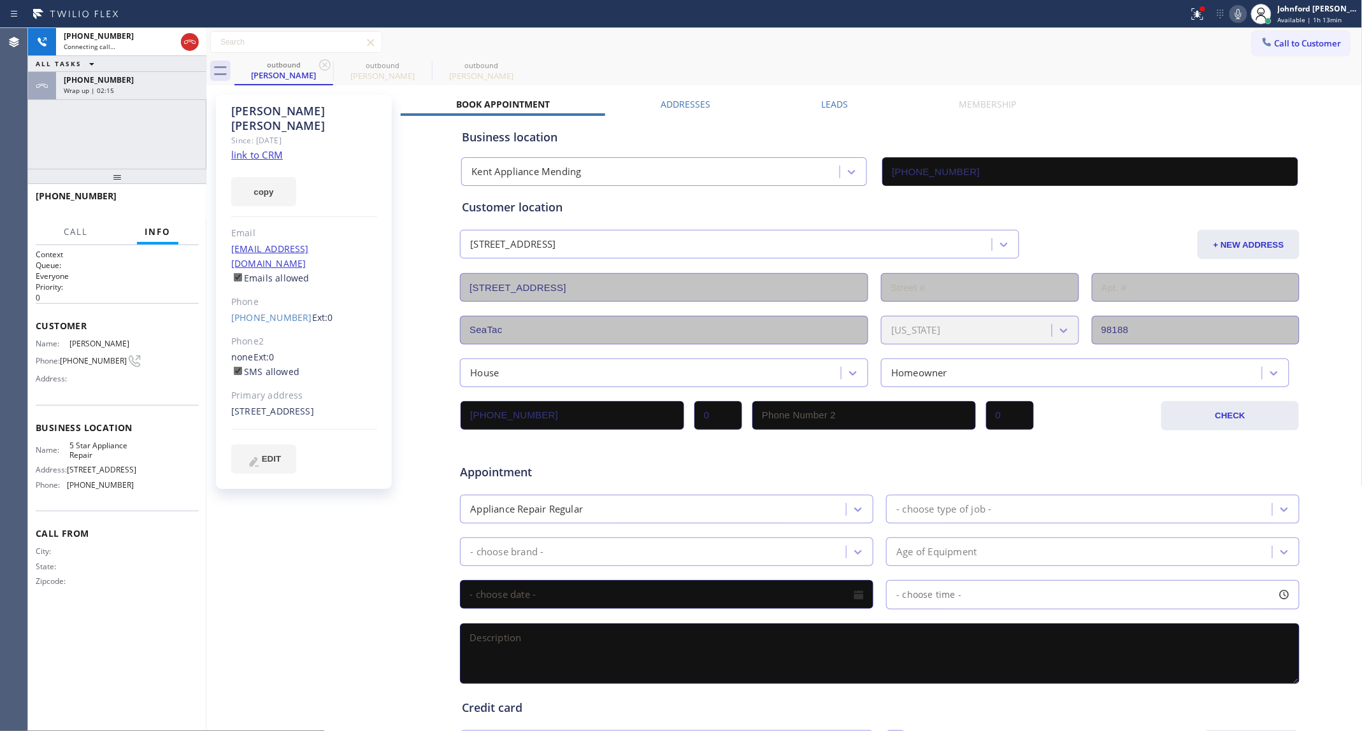
click at [329, 64] on icon at bounding box center [324, 64] width 11 height 11
type input "[PHONE_NUMBER]"
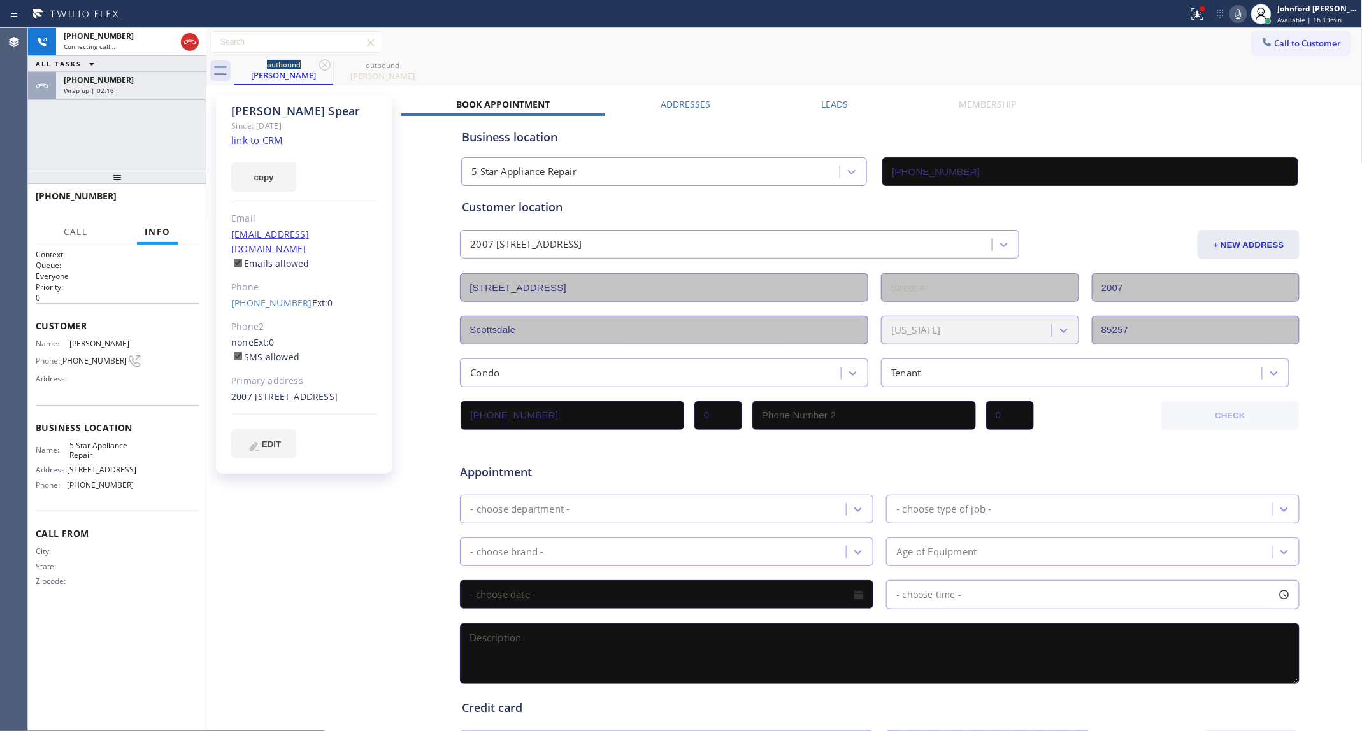
click at [206, 86] on div at bounding box center [206, 379] width 0 height 703
click at [186, 88] on div "Wrap up | 02:16" at bounding box center [131, 90] width 135 height 9
click at [174, 212] on div "[PHONE_NUMBER] Wrap up | 02:17 COMPLETE" at bounding box center [117, 201] width 163 height 33
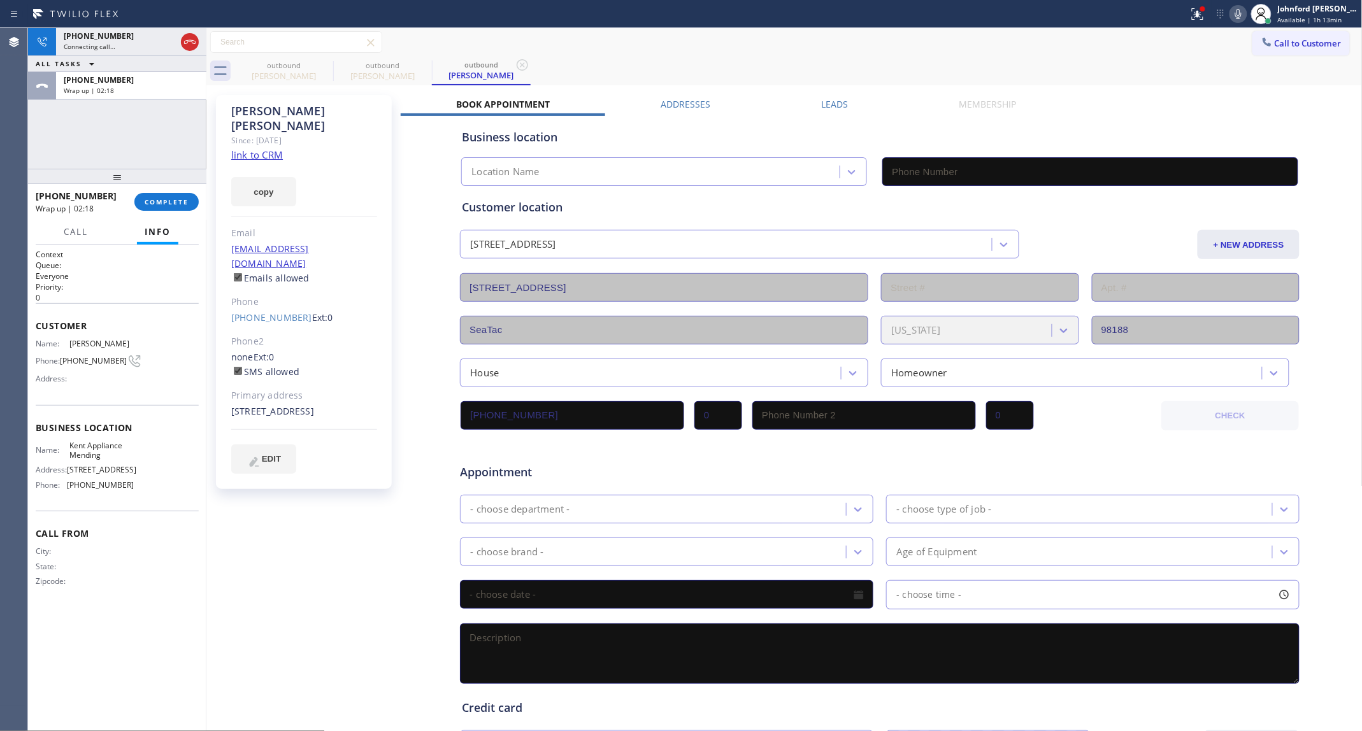
type input "[PHONE_NUMBER]"
click at [158, 191] on div "[PHONE_NUMBER] Wrap up | 02:19 COMPLETE" at bounding box center [117, 201] width 163 height 33
click at [164, 193] on button "COMPLETE" at bounding box center [166, 202] width 64 height 18
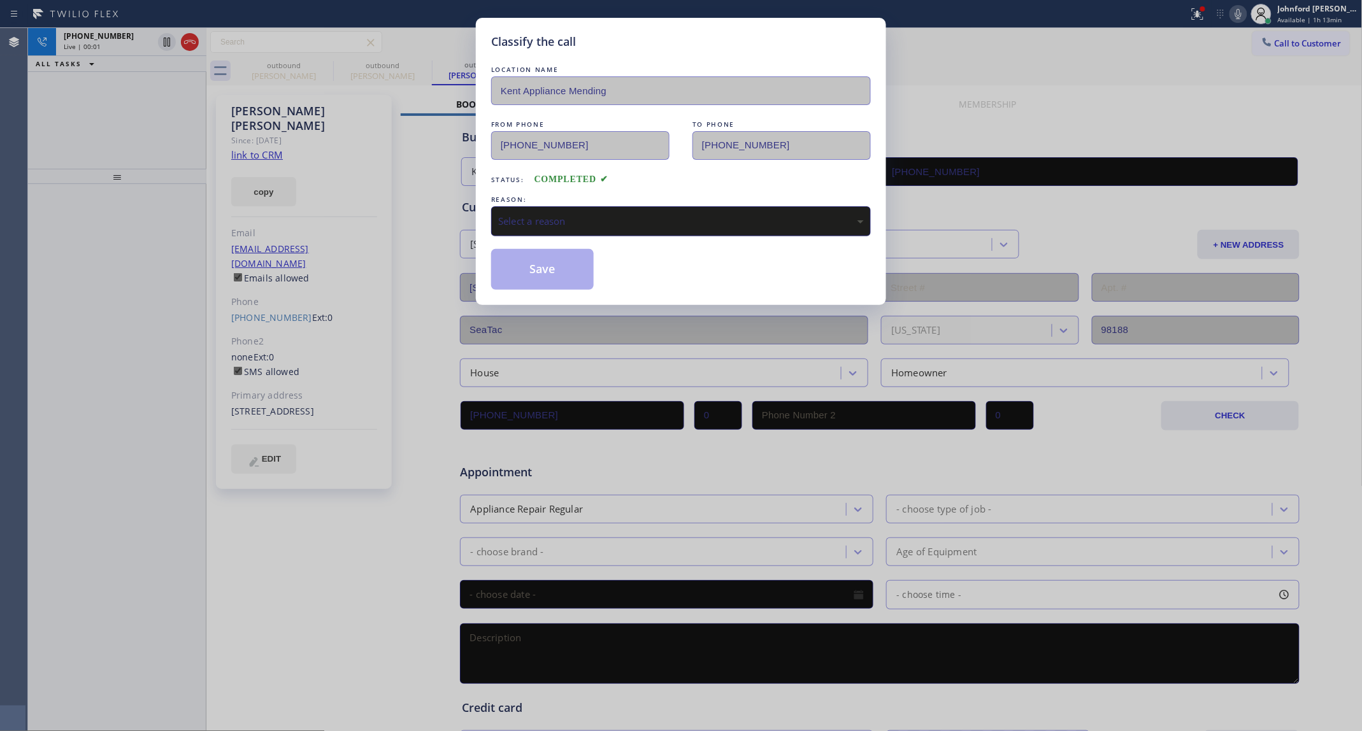
click at [561, 217] on div "Select a reason" at bounding box center [681, 221] width 366 height 15
click at [547, 275] on button "Save" at bounding box center [542, 269] width 103 height 41
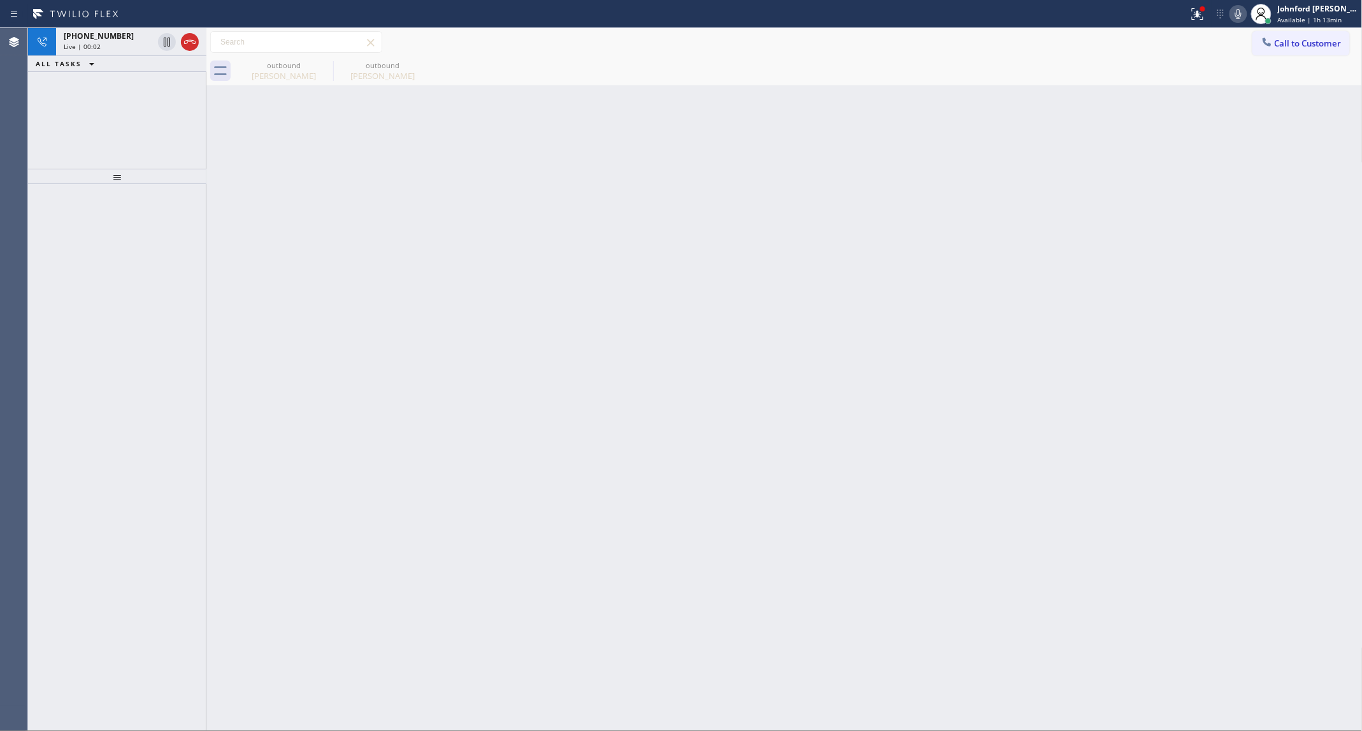
click at [164, 113] on div "[PHONE_NUMBER] Live | 00:02 ALL TASKS ALL TASKS ACTIVE TASKS TASKS IN WRAP UP" at bounding box center [117, 98] width 178 height 141
click at [1198, 10] on icon at bounding box center [1197, 13] width 15 height 15
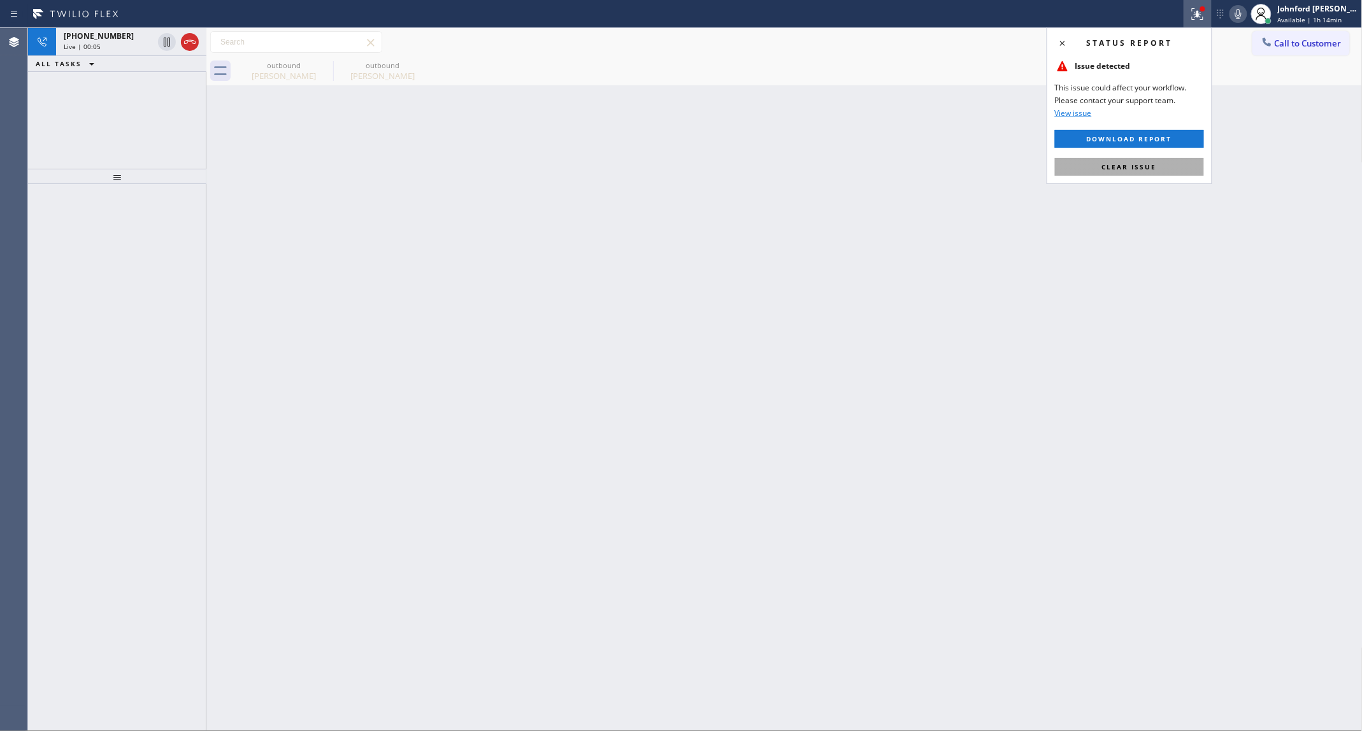
click at [1099, 162] on button "Clear issue" at bounding box center [1129, 167] width 149 height 18
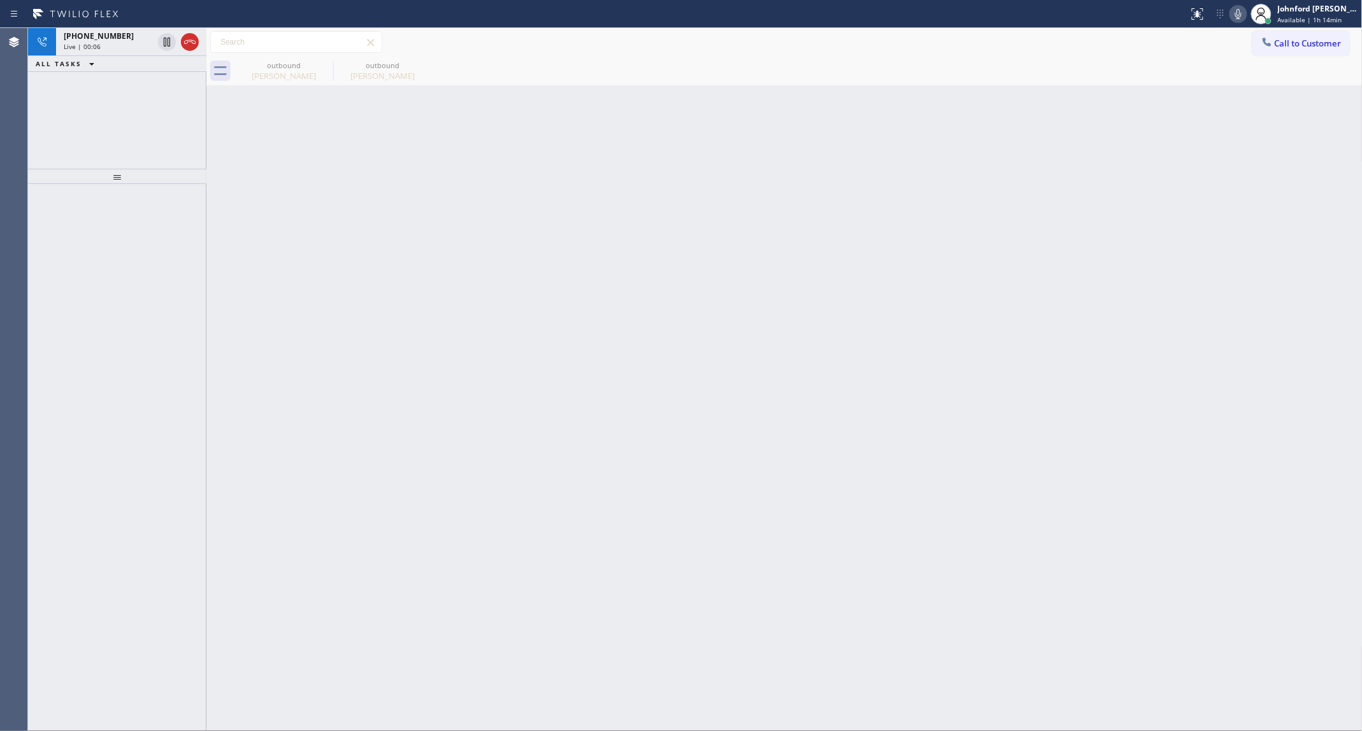
drag, startPoint x: 981, startPoint y: 150, endPoint x: 980, endPoint y: 108, distance: 42.1
click at [980, 150] on div "Back to Dashboard Change Sender ID Customers Technicians Select a contact Outbo…" at bounding box center [784, 379] width 1156 height 703
click at [1236, 13] on icon at bounding box center [1238, 13] width 15 height 15
click at [78, 52] on div "[PHONE_NUMBER] Live | 02:18" at bounding box center [105, 42] width 99 height 28
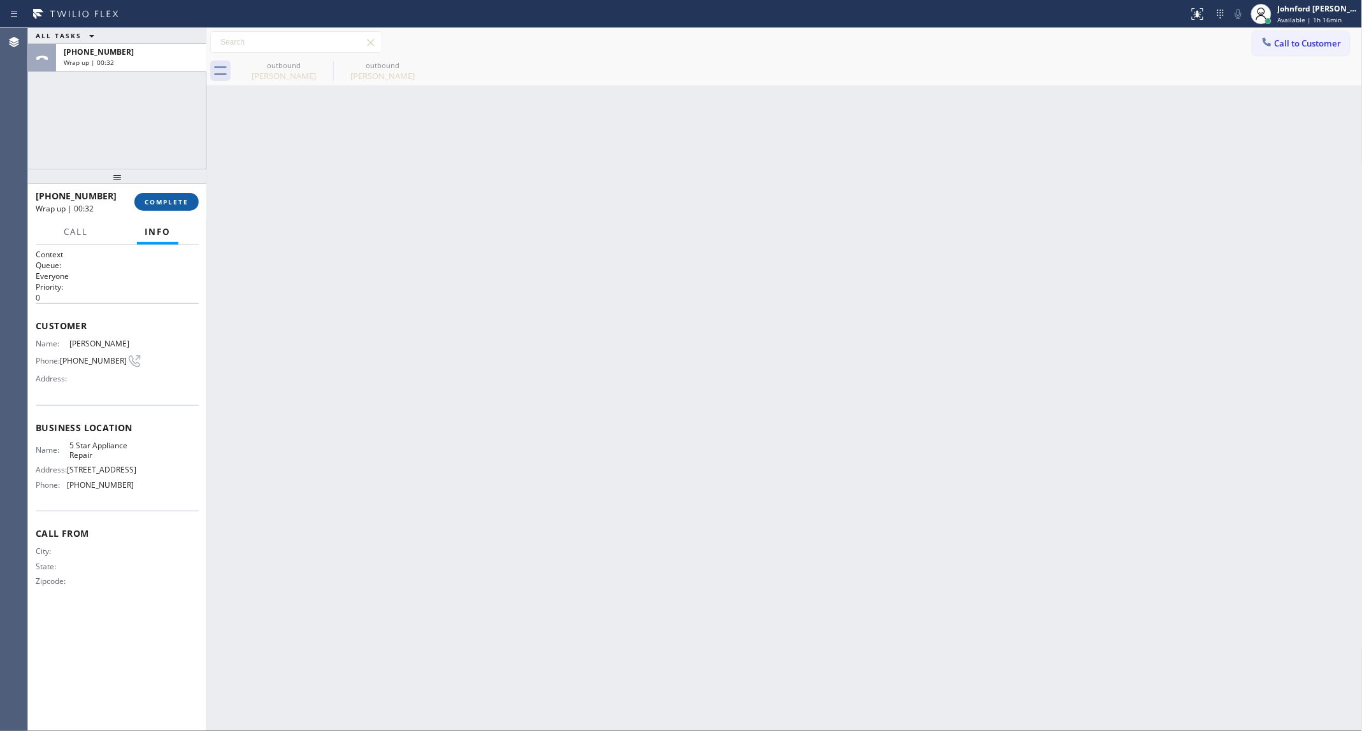
click at [180, 199] on span "COMPLETE" at bounding box center [167, 201] width 44 height 9
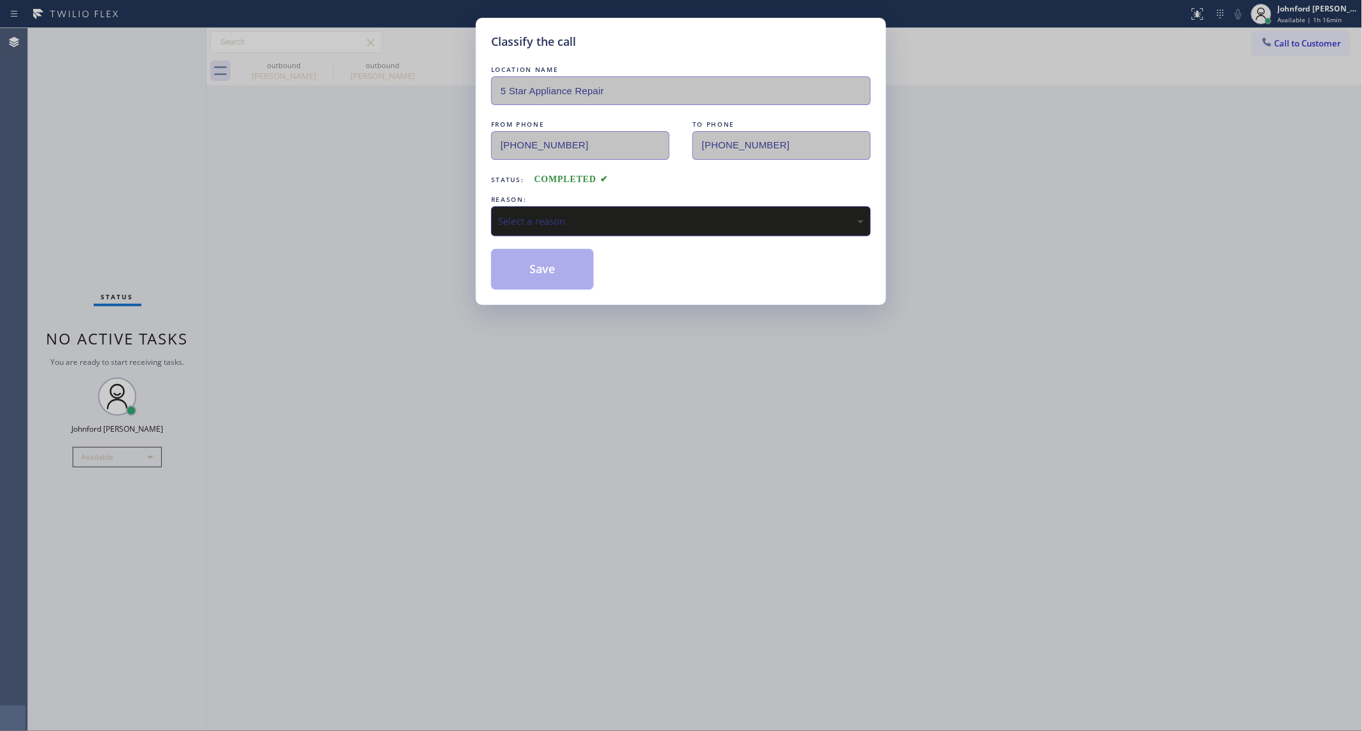
click at [550, 226] on div "Select a reason" at bounding box center [681, 221] width 380 height 30
click at [558, 274] on button "Save" at bounding box center [542, 269] width 103 height 41
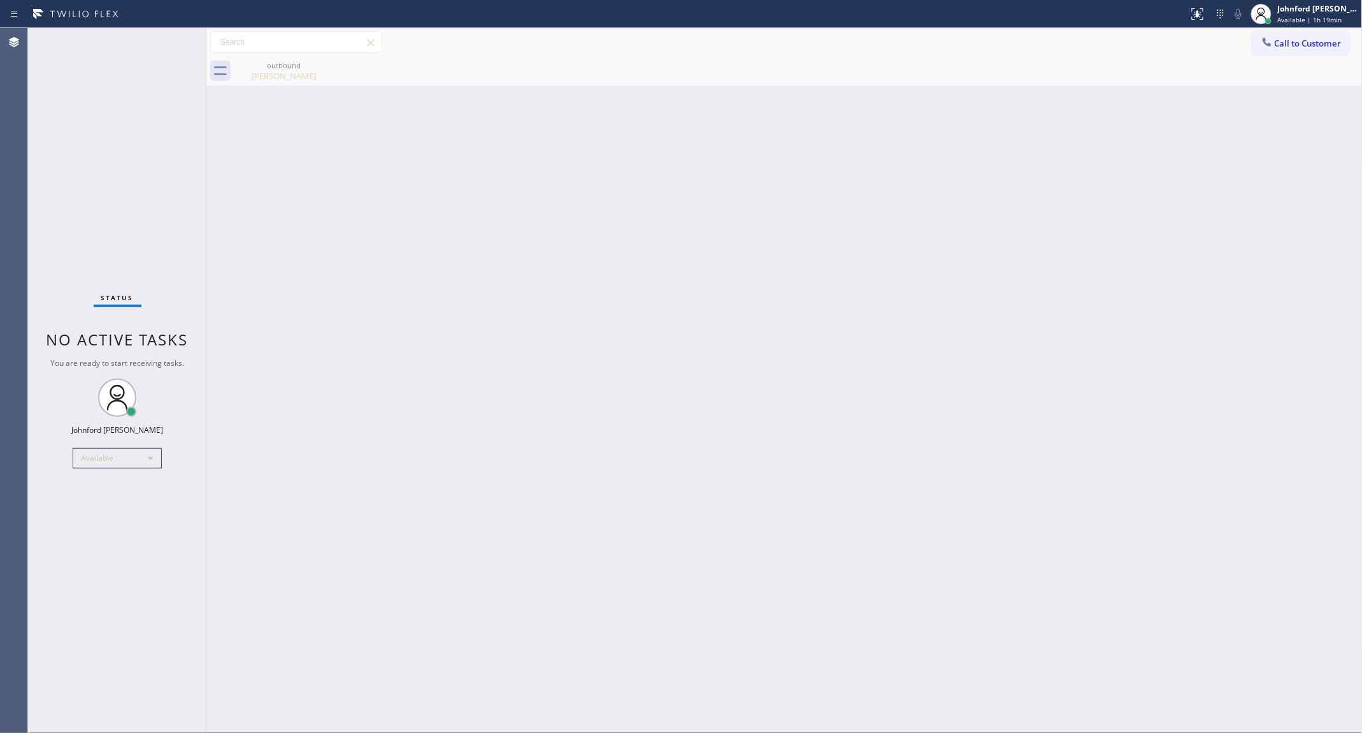
click at [1270, 48] on div at bounding box center [1266, 43] width 15 height 15
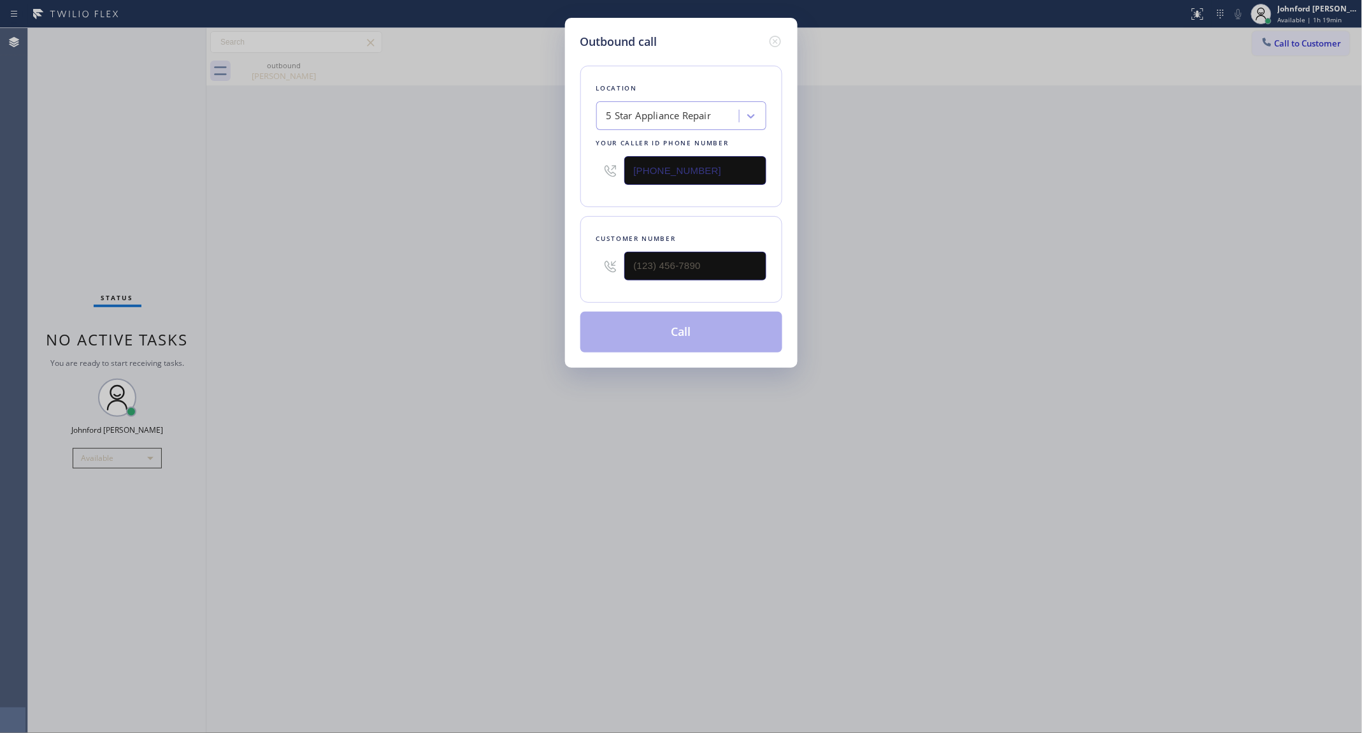
drag, startPoint x: 685, startPoint y: 164, endPoint x: 591, endPoint y: 177, distance: 94.6
click at [591, 177] on div "Outbound call Location 5 Star Appliance Repair Your caller id phone number [PHO…" at bounding box center [681, 193] width 233 height 350
click at [686, 163] on input "[PHONE_NUMBER]" at bounding box center [695, 170] width 142 height 29
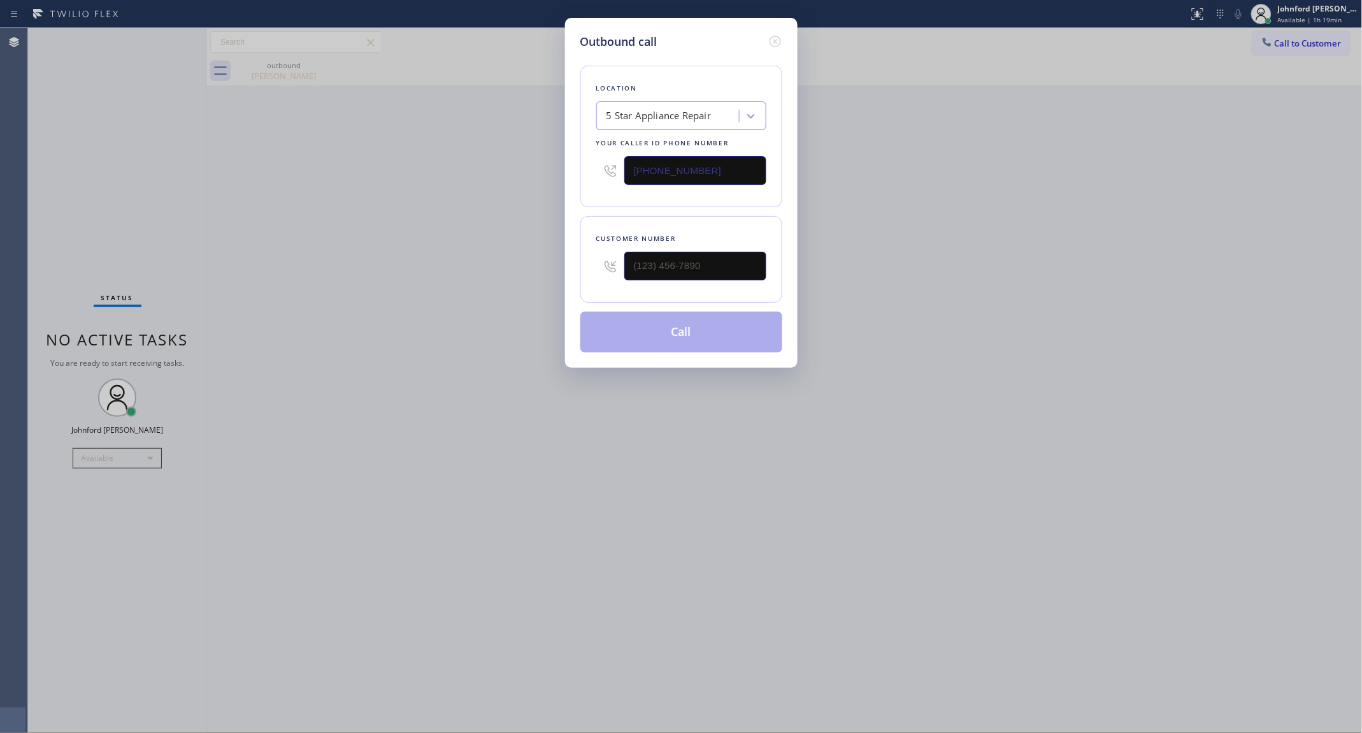
paste input "630) 333-4414"
type input "[PHONE_NUMBER]"
drag, startPoint x: 710, startPoint y: 252, endPoint x: 501, endPoint y: 259, distance: 209.7
click at [510, 259] on div "Outbound call Location Spectrum Appliance Repair Lombard Your caller id phone n…" at bounding box center [681, 366] width 1362 height 733
paste input "224) 223-9819"
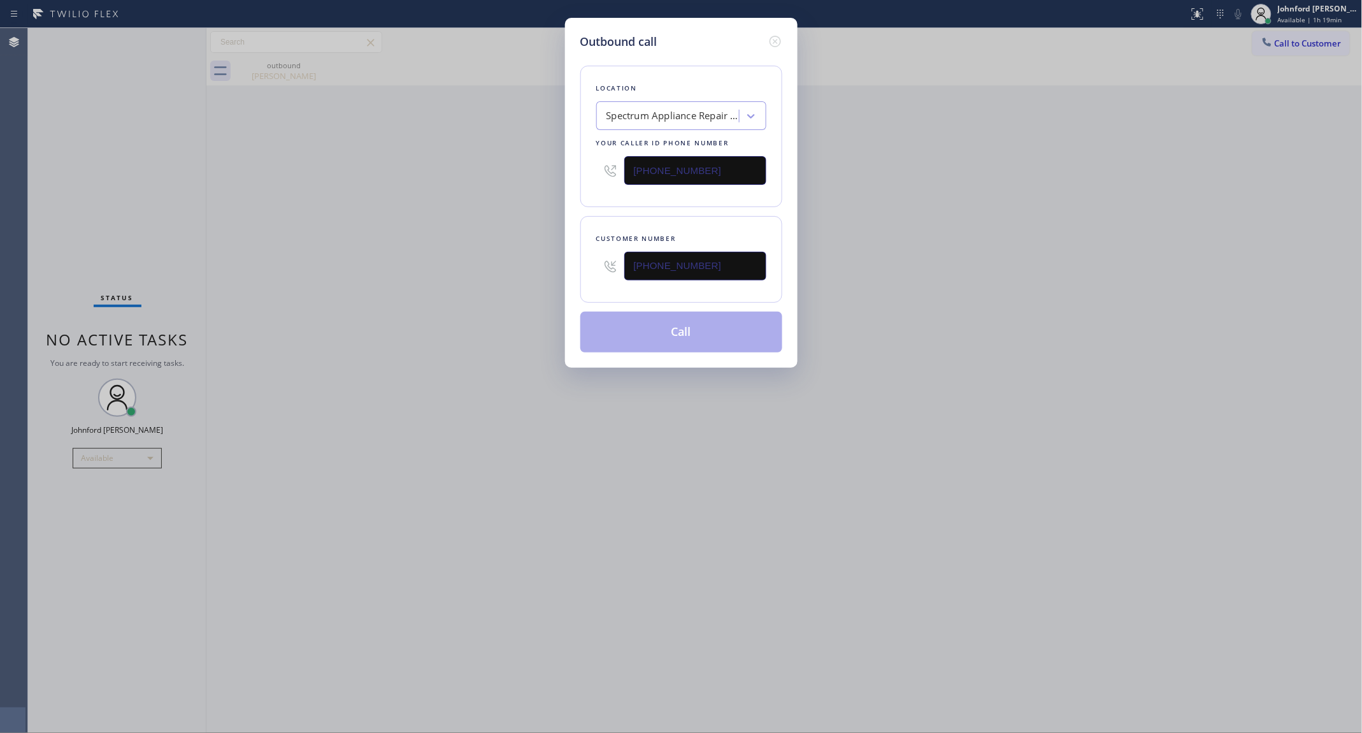
type input "[PHONE_NUMBER]"
click at [476, 259] on div "Outbound call Location Spectrum Appliance Repair [GEOGRAPHIC_DATA] Your caller …" at bounding box center [681, 366] width 1362 height 733
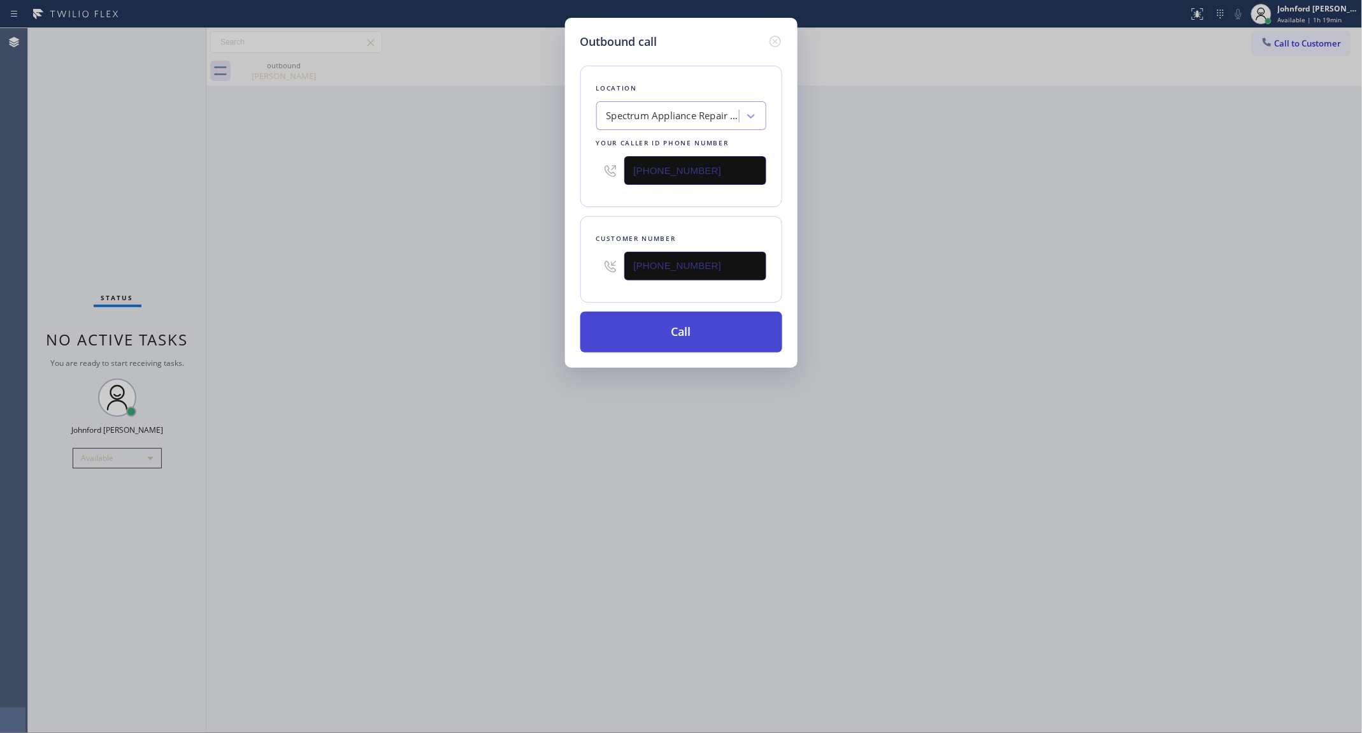
click at [657, 335] on button "Call" at bounding box center [681, 332] width 202 height 41
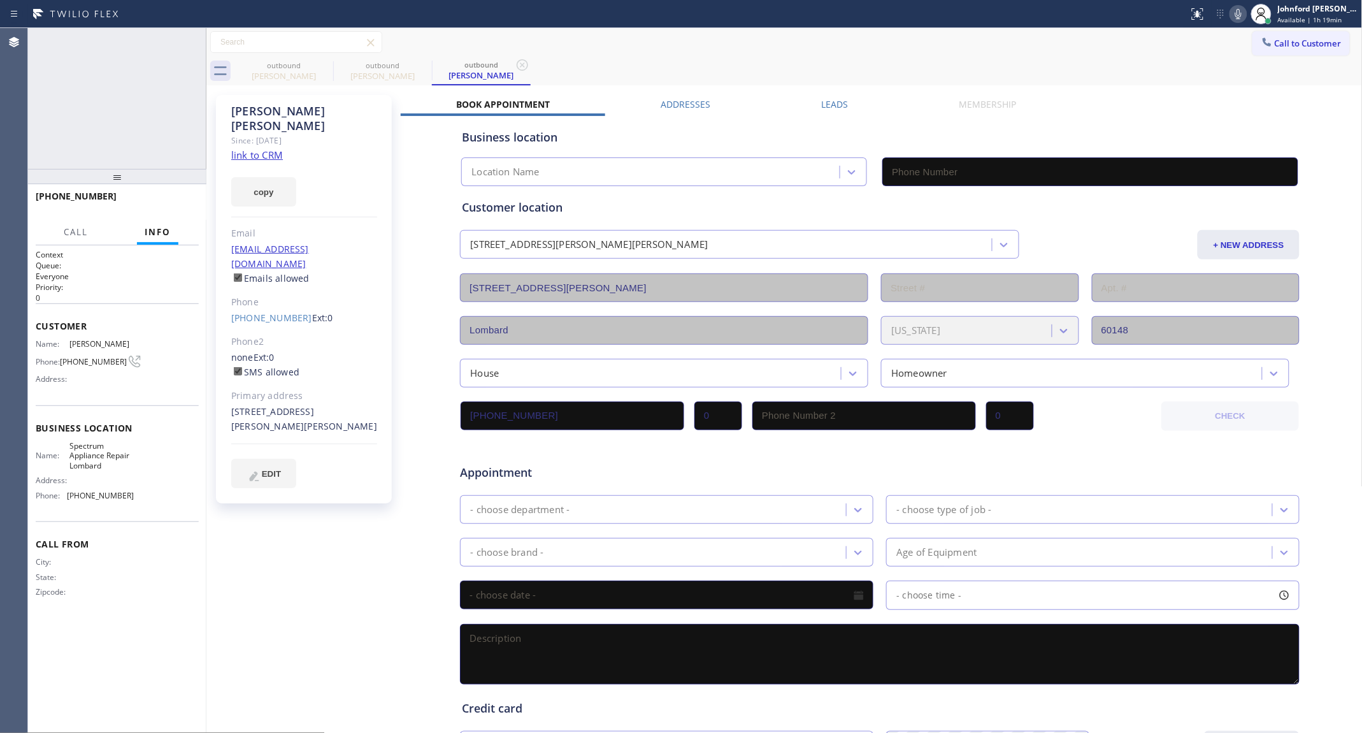
type input "[PHONE_NUMBER]"
click at [1238, 13] on icon at bounding box center [1238, 13] width 15 height 15
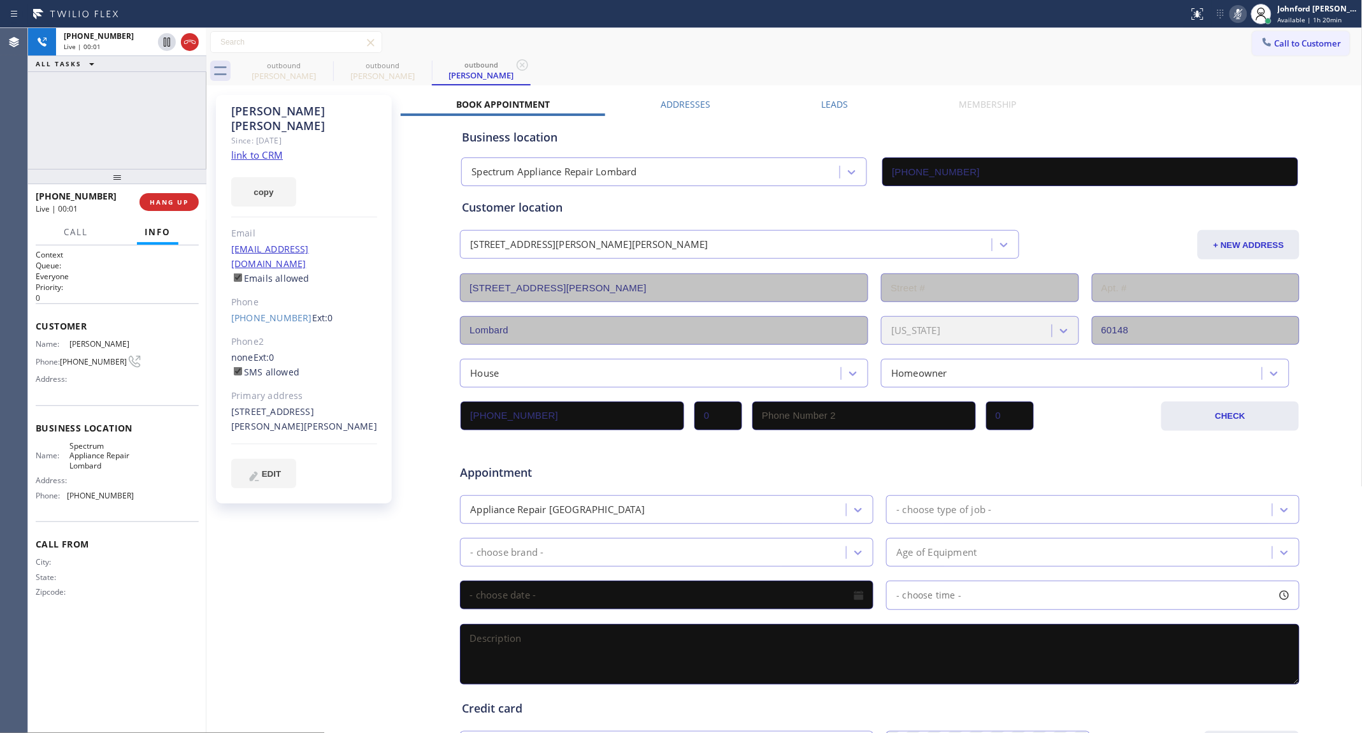
click at [1238, 11] on icon at bounding box center [1238, 14] width 6 height 10
click at [177, 207] on button "HANG UP" at bounding box center [169, 202] width 59 height 18
click at [173, 202] on span "COMPLETE" at bounding box center [167, 201] width 44 height 9
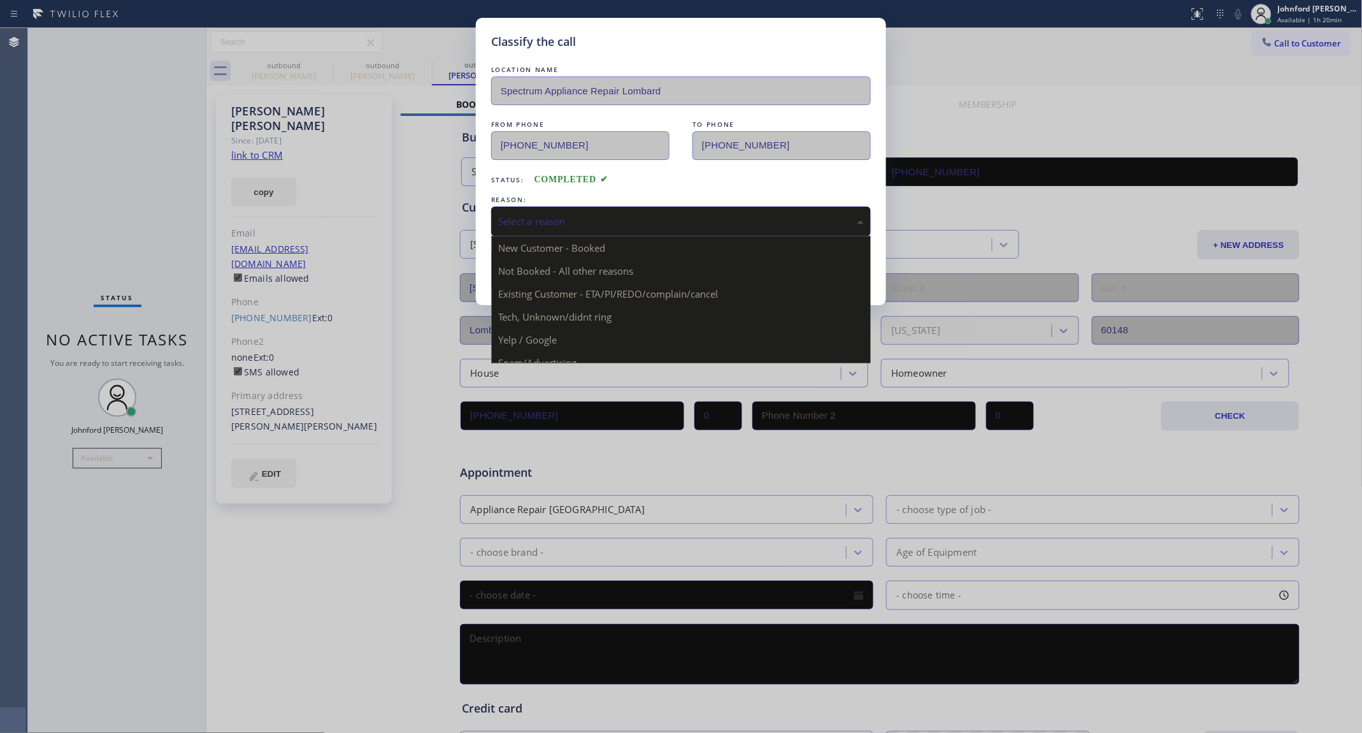
click at [568, 214] on div "Select a reason" at bounding box center [681, 221] width 366 height 15
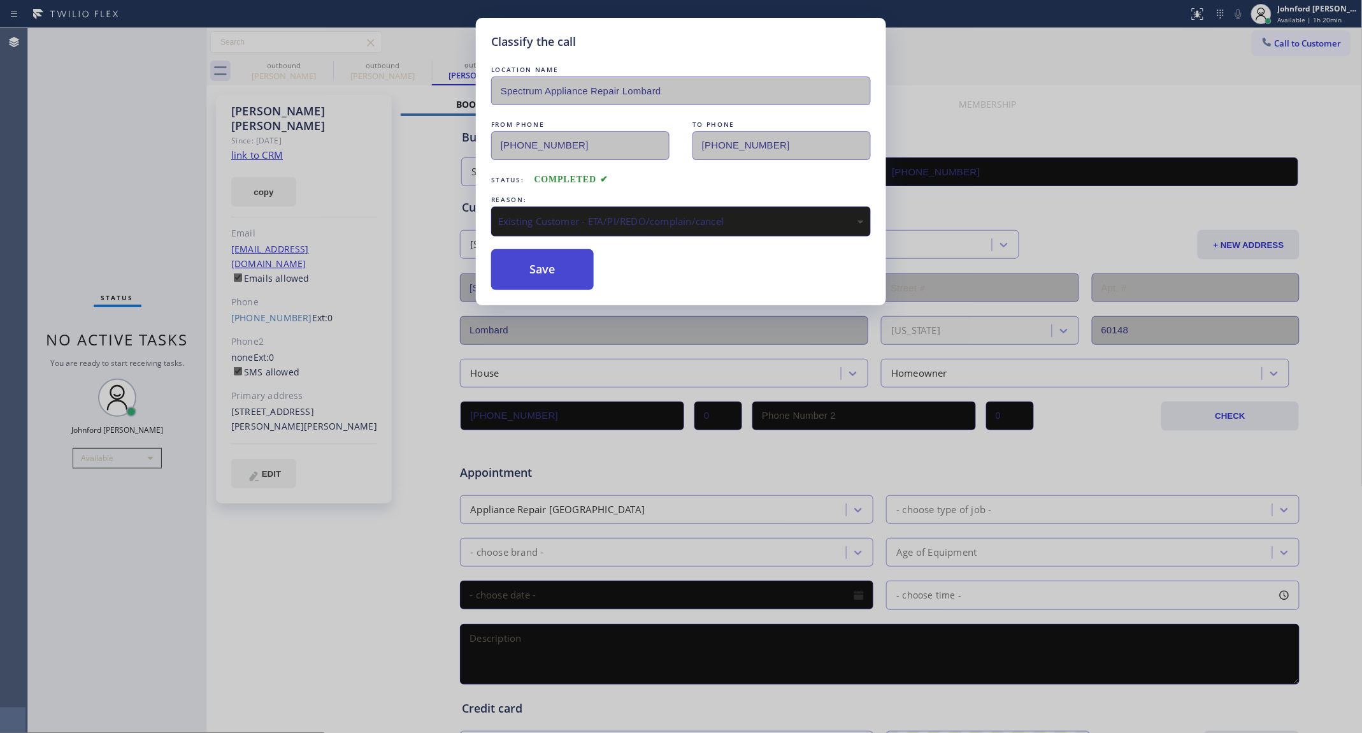
click at [561, 275] on button "Save" at bounding box center [542, 269] width 103 height 41
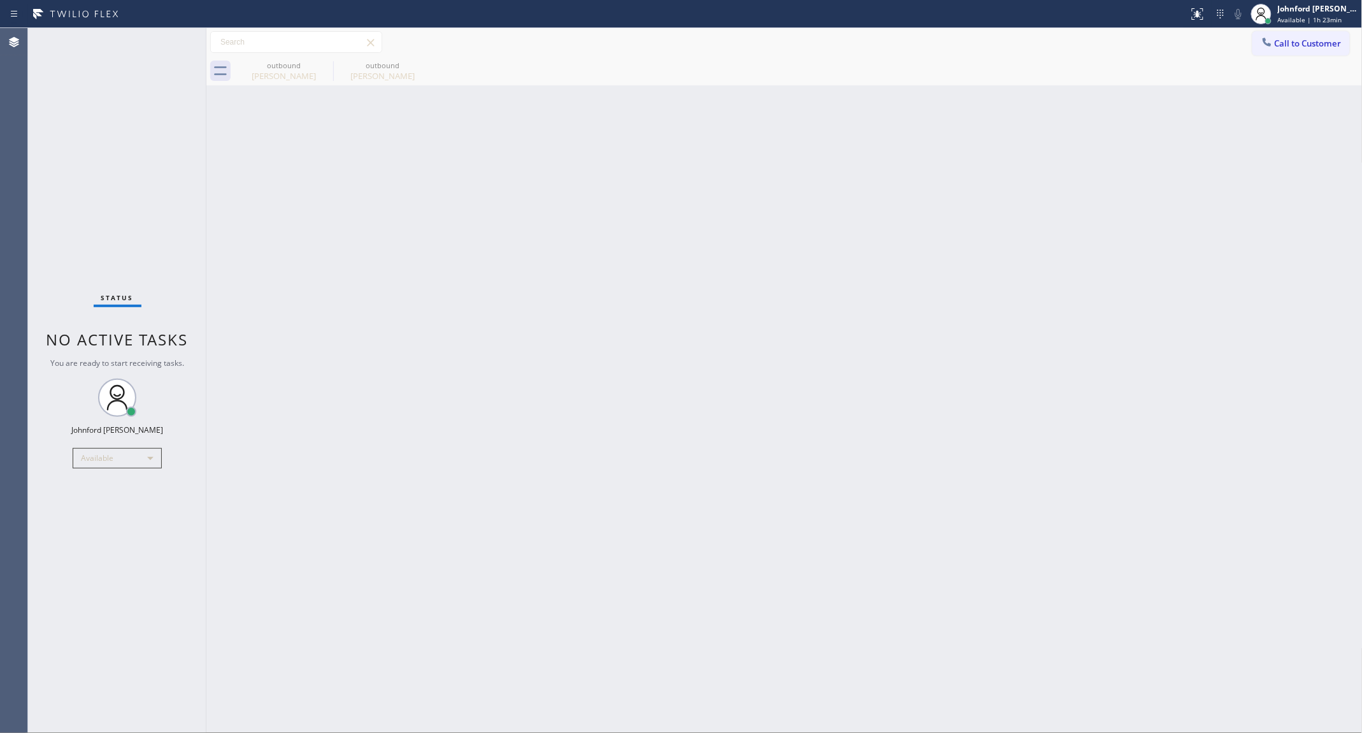
click at [992, 279] on div "Back to Dashboard Change Sender ID Customers Technicians Select a contact Outbo…" at bounding box center [784, 380] width 1156 height 705
click at [308, 78] on div "[PERSON_NAME]" at bounding box center [284, 75] width 96 height 11
type input "[PHONE_NUMBER]"
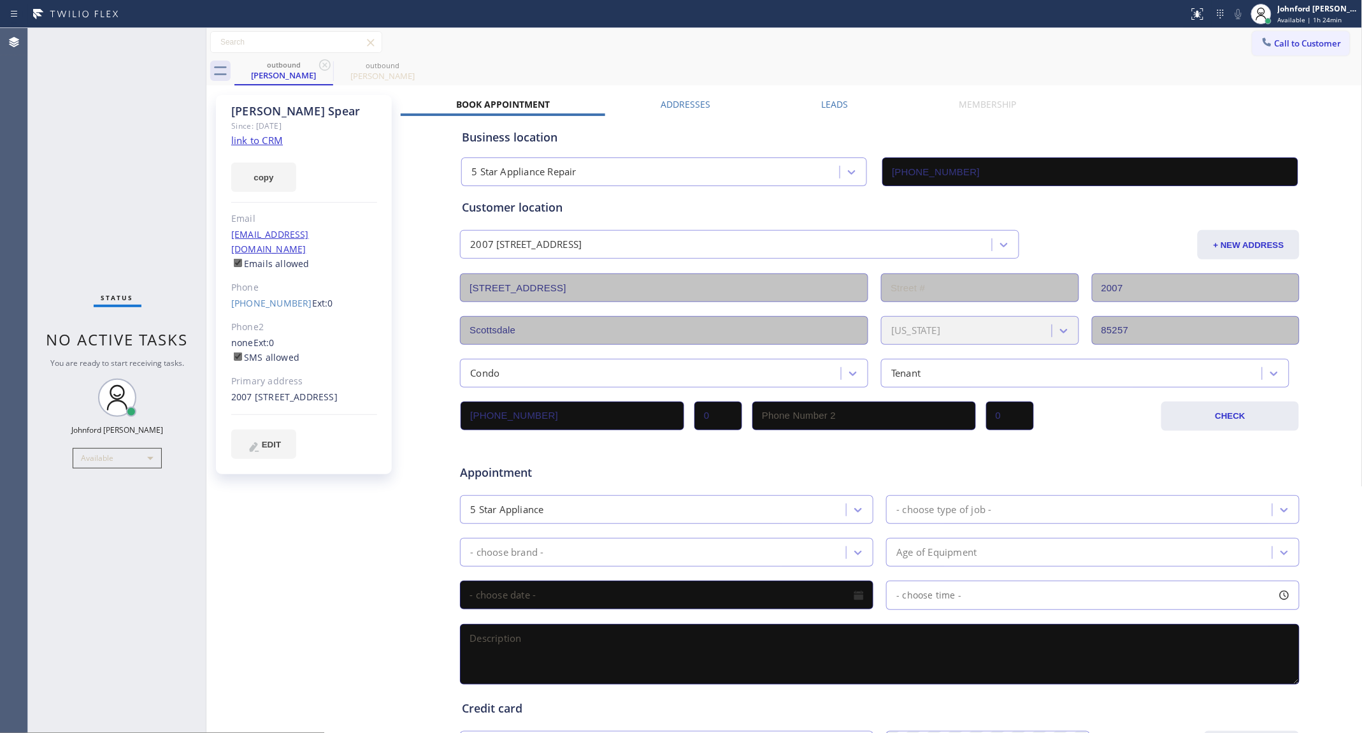
click at [273, 142] on link "link to CRM" at bounding box center [257, 140] width 52 height 13
click at [320, 62] on icon at bounding box center [324, 64] width 11 height 11
type input "[PHONE_NUMBER]"
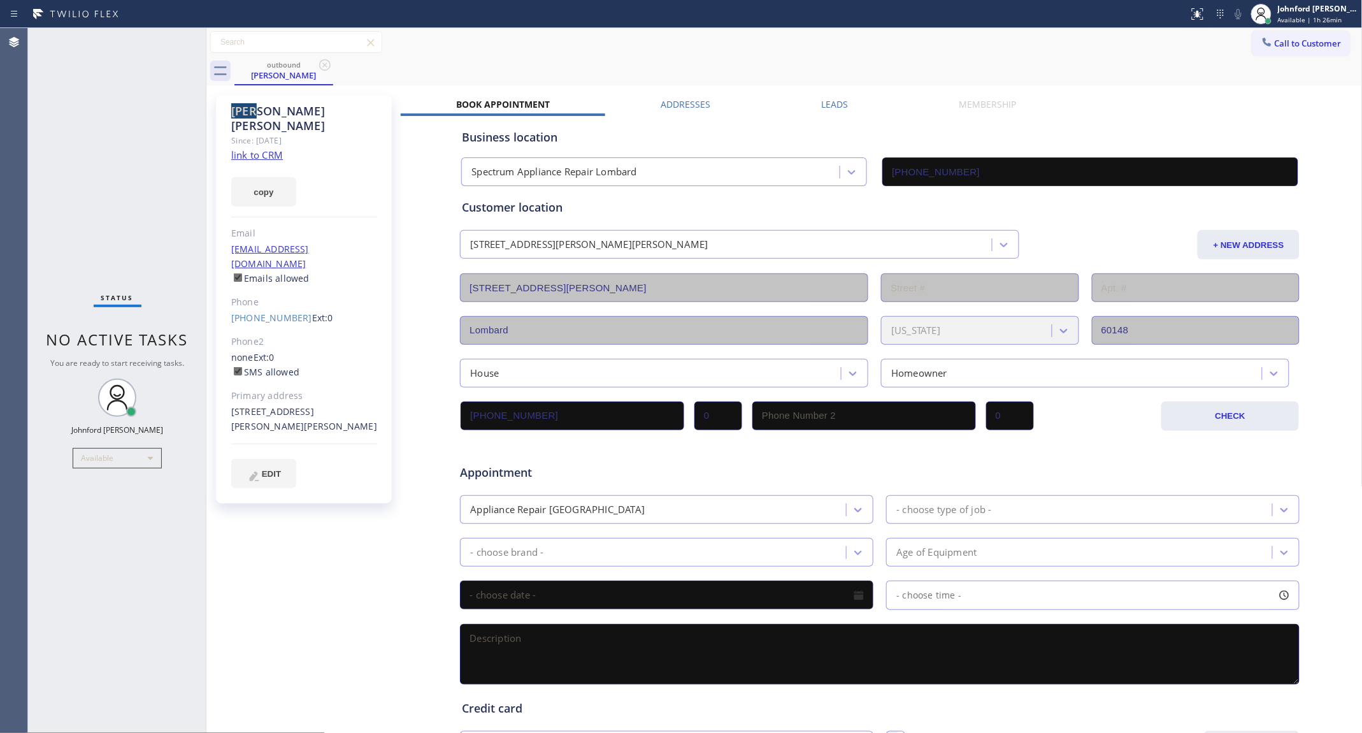
click at [320, 62] on icon at bounding box center [324, 64] width 11 height 11
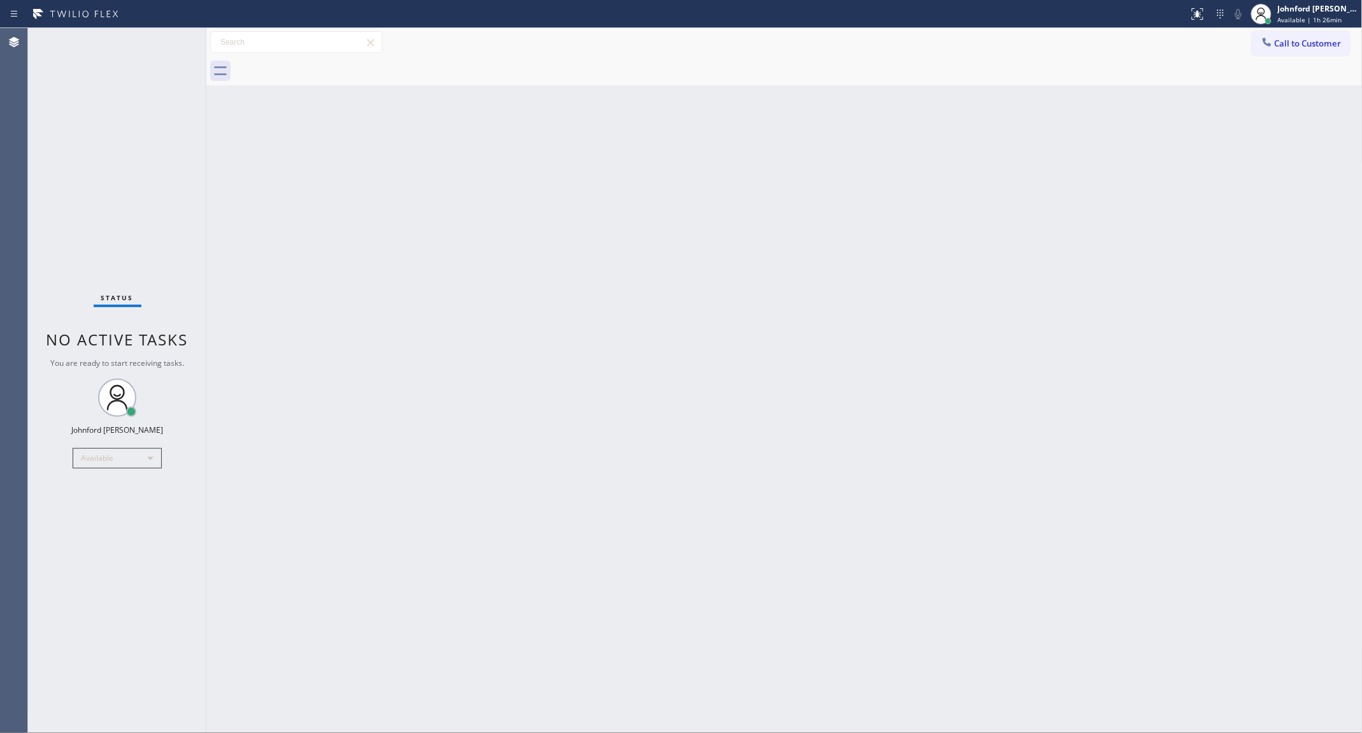
drag, startPoint x: 959, startPoint y: 368, endPoint x: 903, endPoint y: 274, distance: 109.4
click at [959, 368] on div "Back to Dashboard Change Sender ID Customers Technicians Select a contact Outbo…" at bounding box center [784, 380] width 1156 height 705
click at [1284, 48] on button "Call to Customer" at bounding box center [1300, 43] width 97 height 24
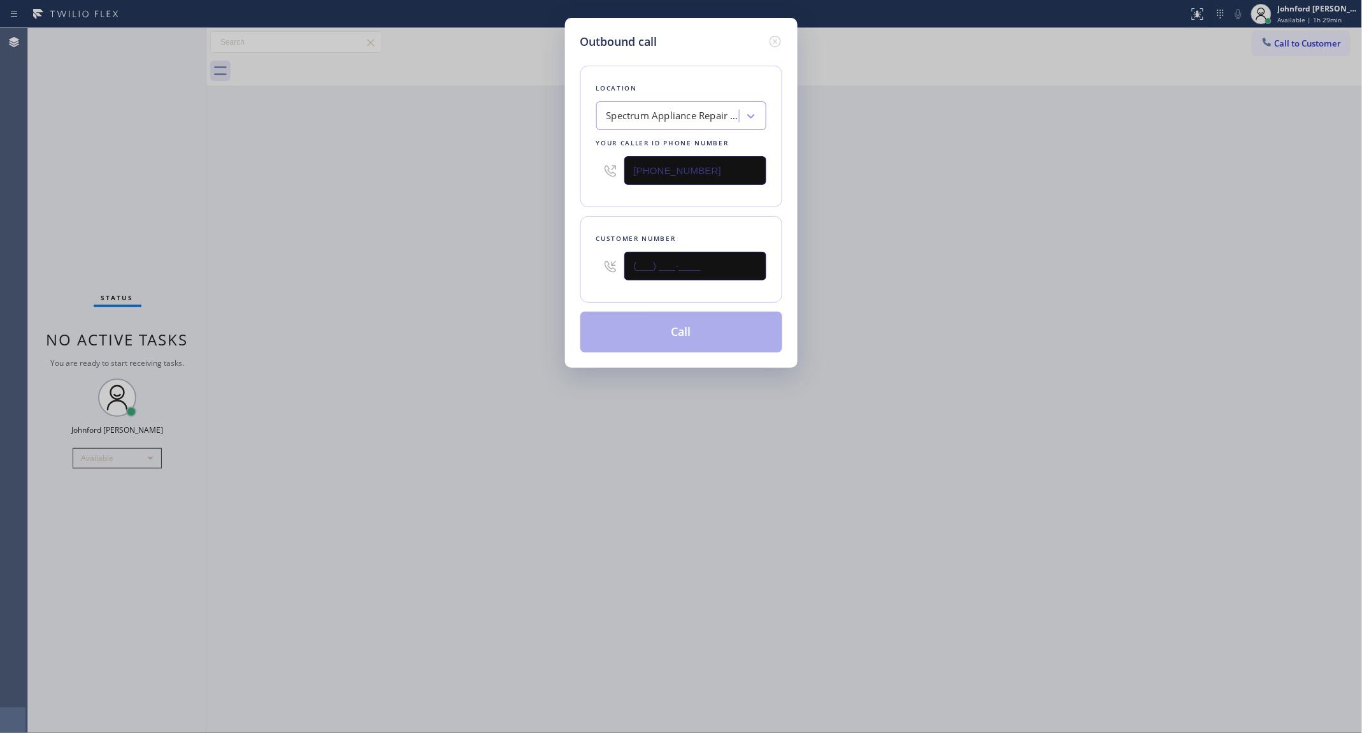
drag, startPoint x: 677, startPoint y: 271, endPoint x: 510, endPoint y: 273, distance: 166.3
click at [526, 273] on div "Outbound call Location Spectrum Appliance Repair Lombard Your caller id phone n…" at bounding box center [681, 366] width 1362 height 733
paste input "214) 315-6432"
type input "[PHONE_NUMBER]"
click at [476, 273] on div "Outbound call Location Spectrum Appliance Repair [GEOGRAPHIC_DATA] Your caller …" at bounding box center [681, 366] width 1362 height 733
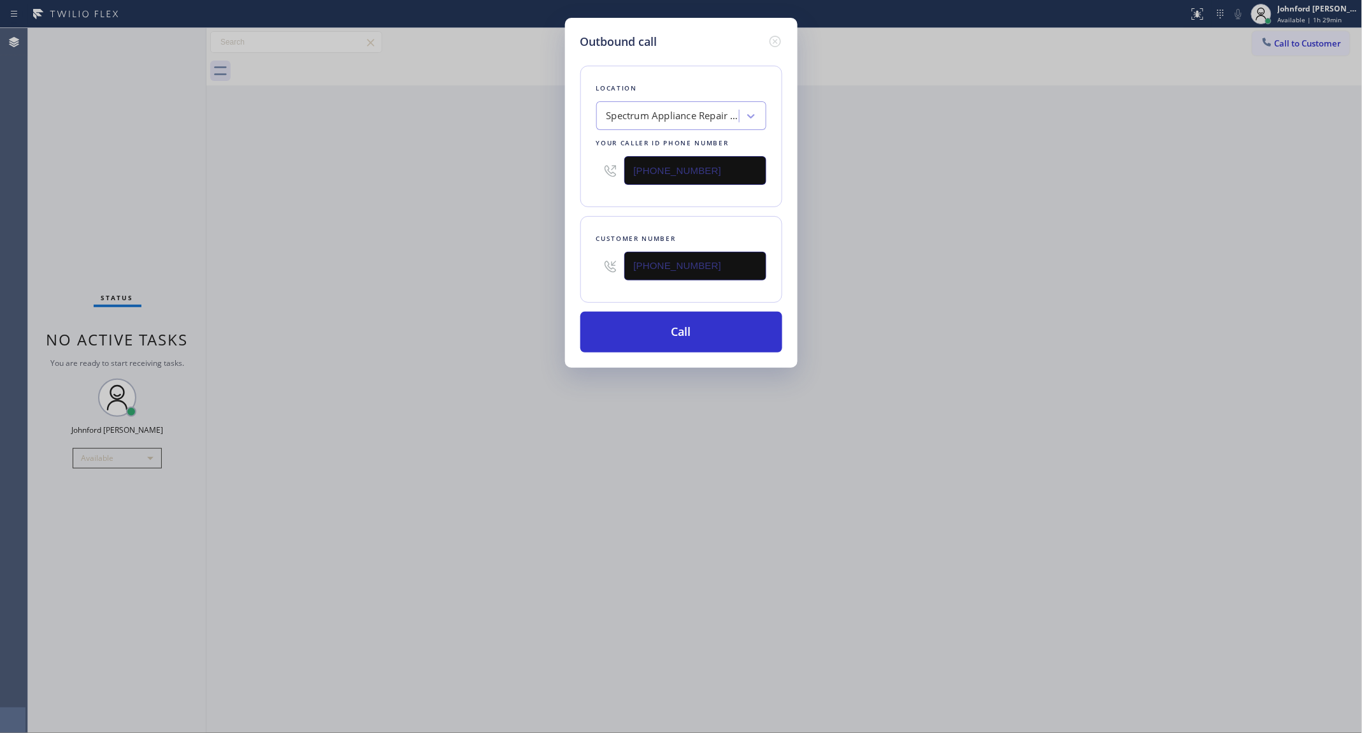
drag, startPoint x: 686, startPoint y: 169, endPoint x: 505, endPoint y: 177, distance: 181.7
click at [552, 169] on div "Outbound call Location Spectrum Appliance Repair [GEOGRAPHIC_DATA] Your caller …" at bounding box center [681, 366] width 1362 height 733
paste input "855) 731-4952"
type input "[PHONE_NUMBER]"
click at [438, 195] on div "Outbound call Location Spectrum Appliance Repair Lombard Your caller id phone n…" at bounding box center [681, 366] width 1362 height 733
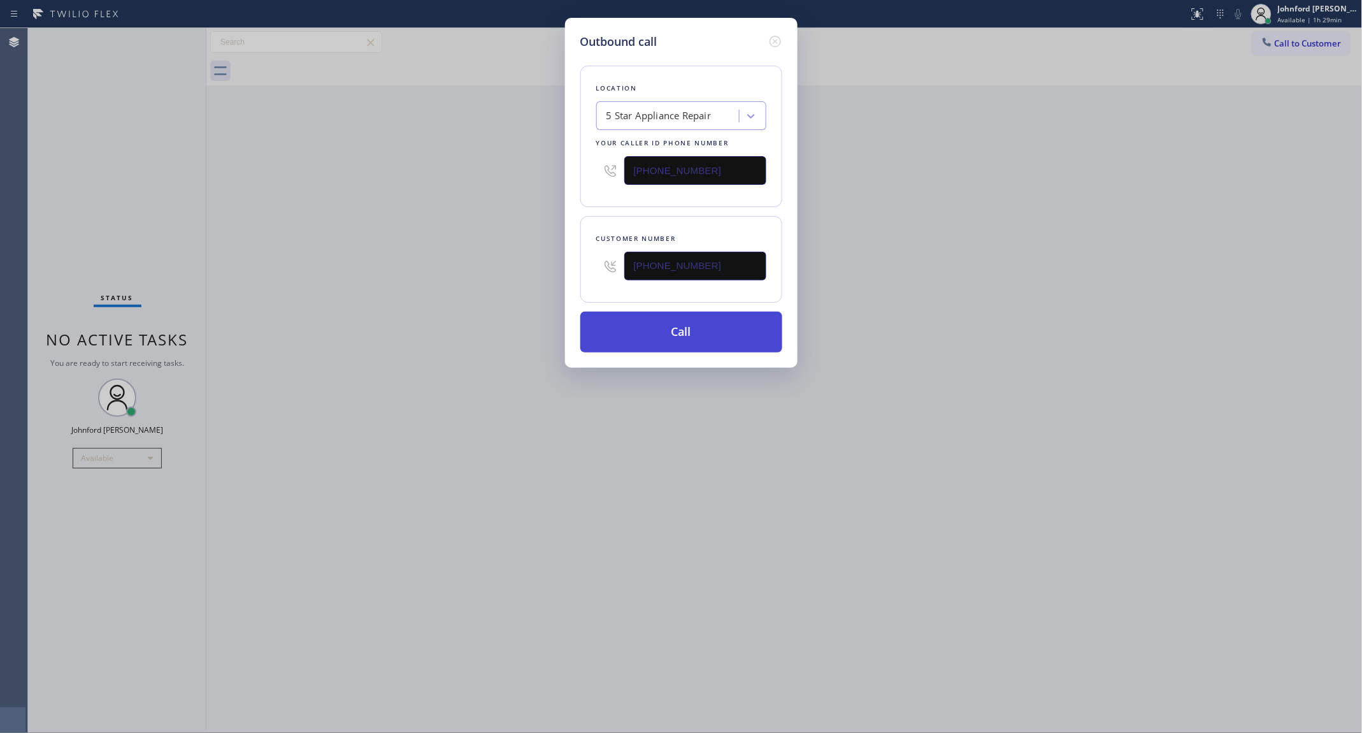
click at [629, 327] on button "Call" at bounding box center [681, 332] width 202 height 41
click at [311, 320] on div "Outbound call Location 5 Star Appliance Repair Your caller id phone number [PHO…" at bounding box center [681, 366] width 1362 height 733
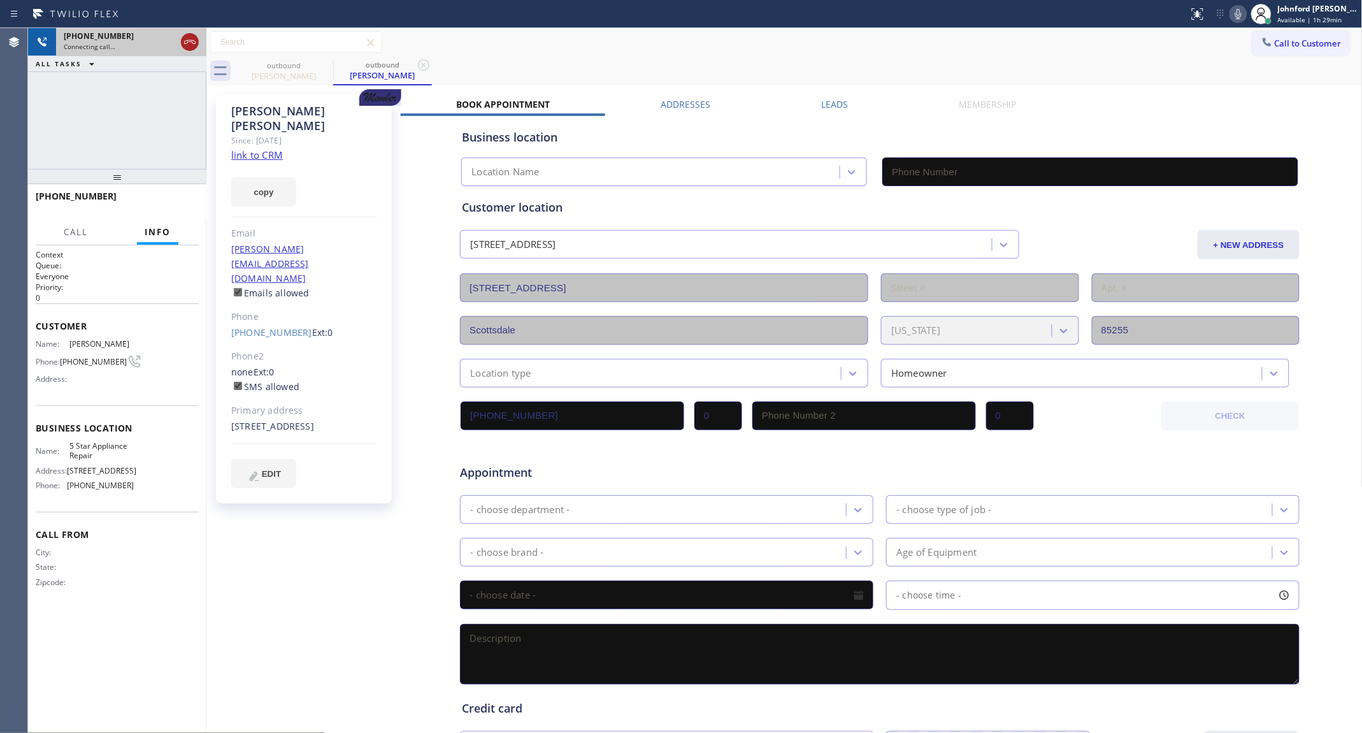
click at [190, 41] on icon at bounding box center [189, 42] width 11 height 4
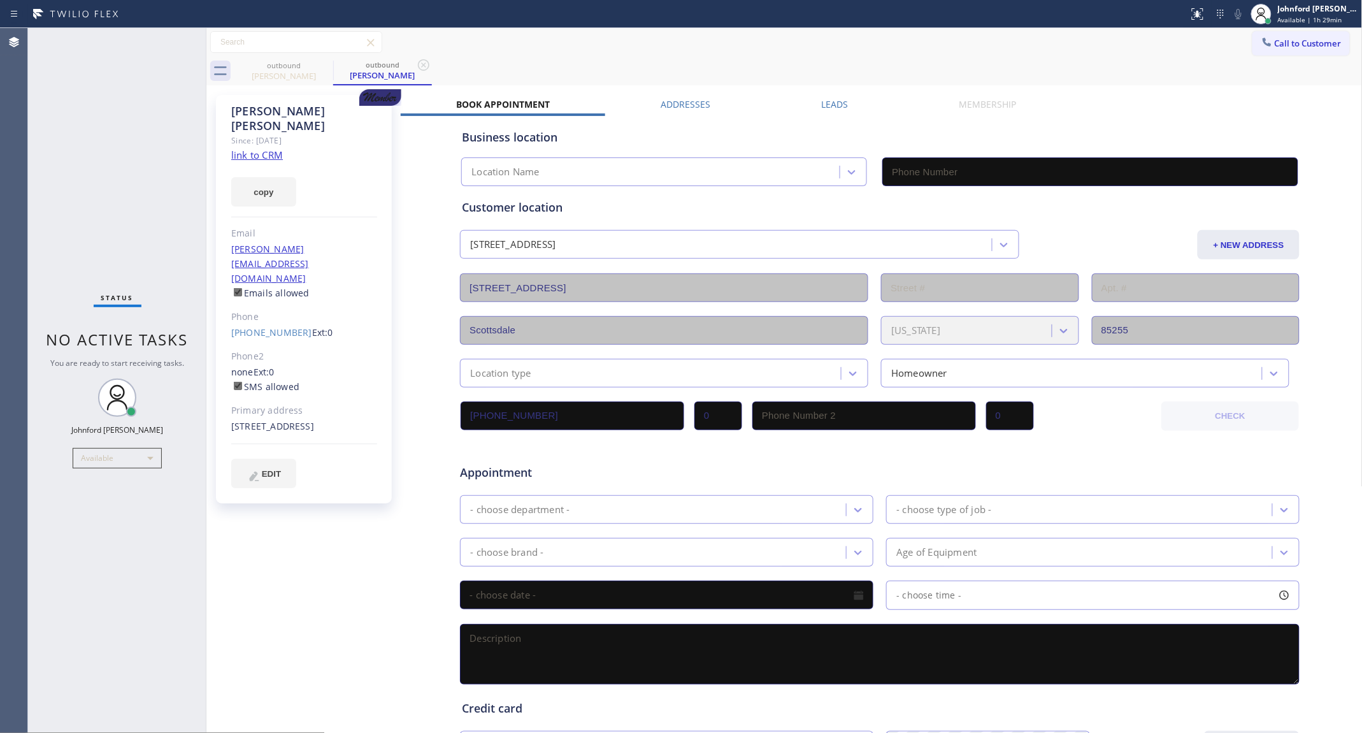
type input "[PHONE_NUMBER]"
click at [1266, 38] on button "Call to Customer" at bounding box center [1300, 43] width 97 height 24
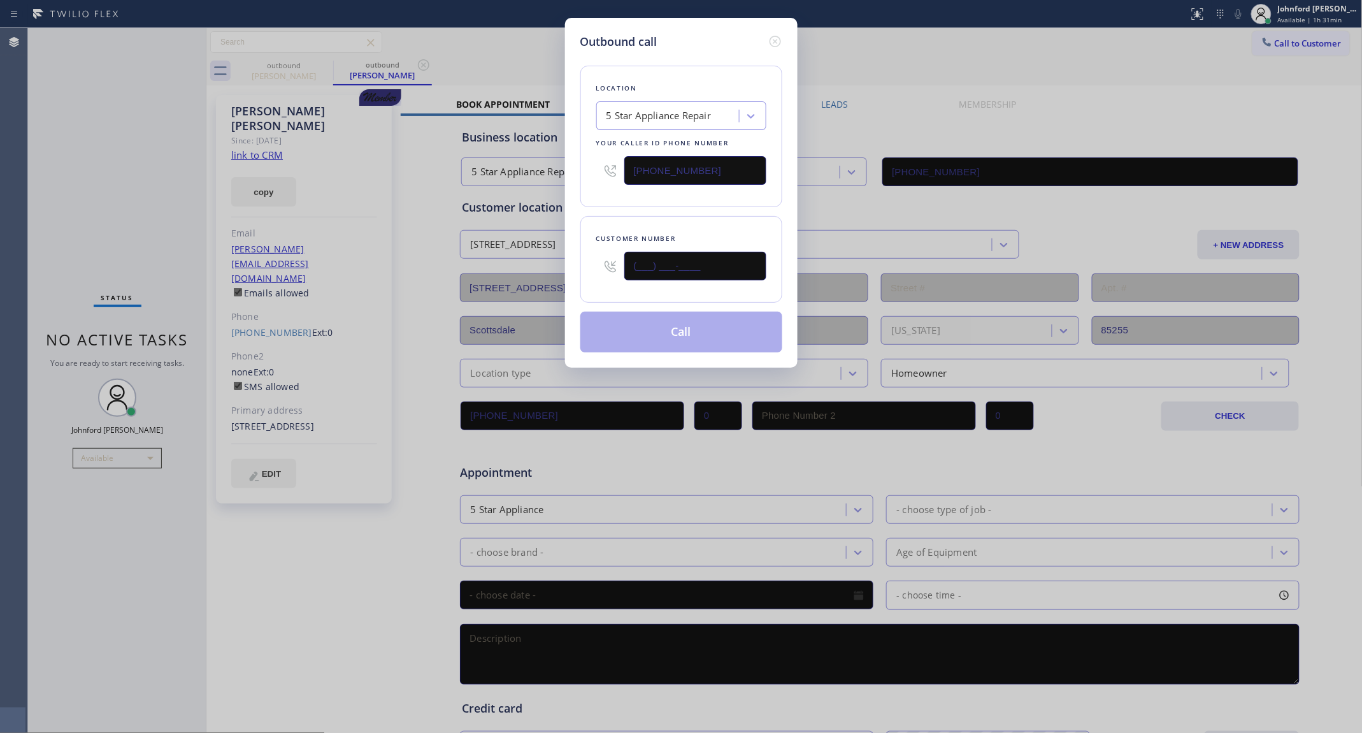
drag, startPoint x: 658, startPoint y: 276, endPoint x: 628, endPoint y: 278, distance: 30.0
click at [628, 278] on div "(___) ___-____" at bounding box center [695, 265] width 142 height 41
paste input "206) 419-4751"
type input "[PHONE_NUMBER]"
click at [668, 211] on div "Location 5 Star Appliance Repair Your caller id phone number [PHONE_NUMBER] Cus…" at bounding box center [681, 201] width 202 height 302
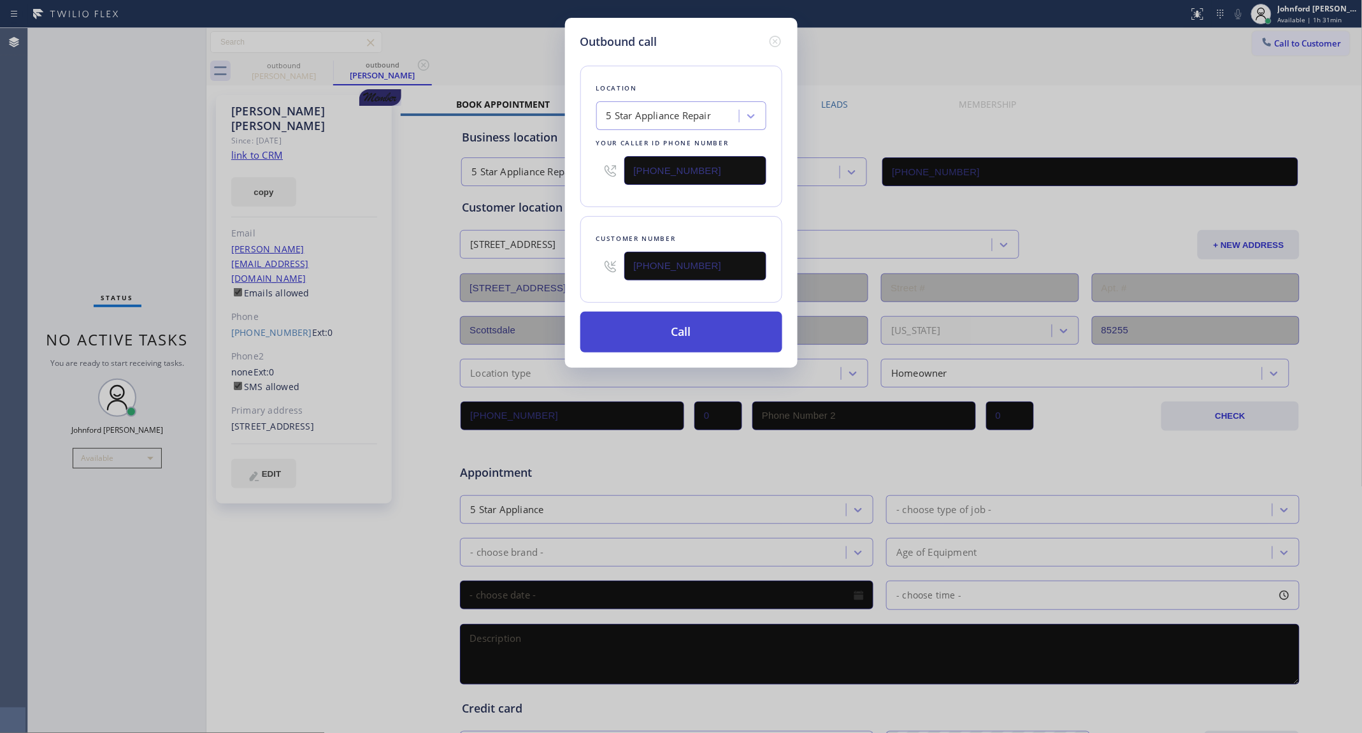
click at [657, 326] on button "Call" at bounding box center [681, 332] width 202 height 41
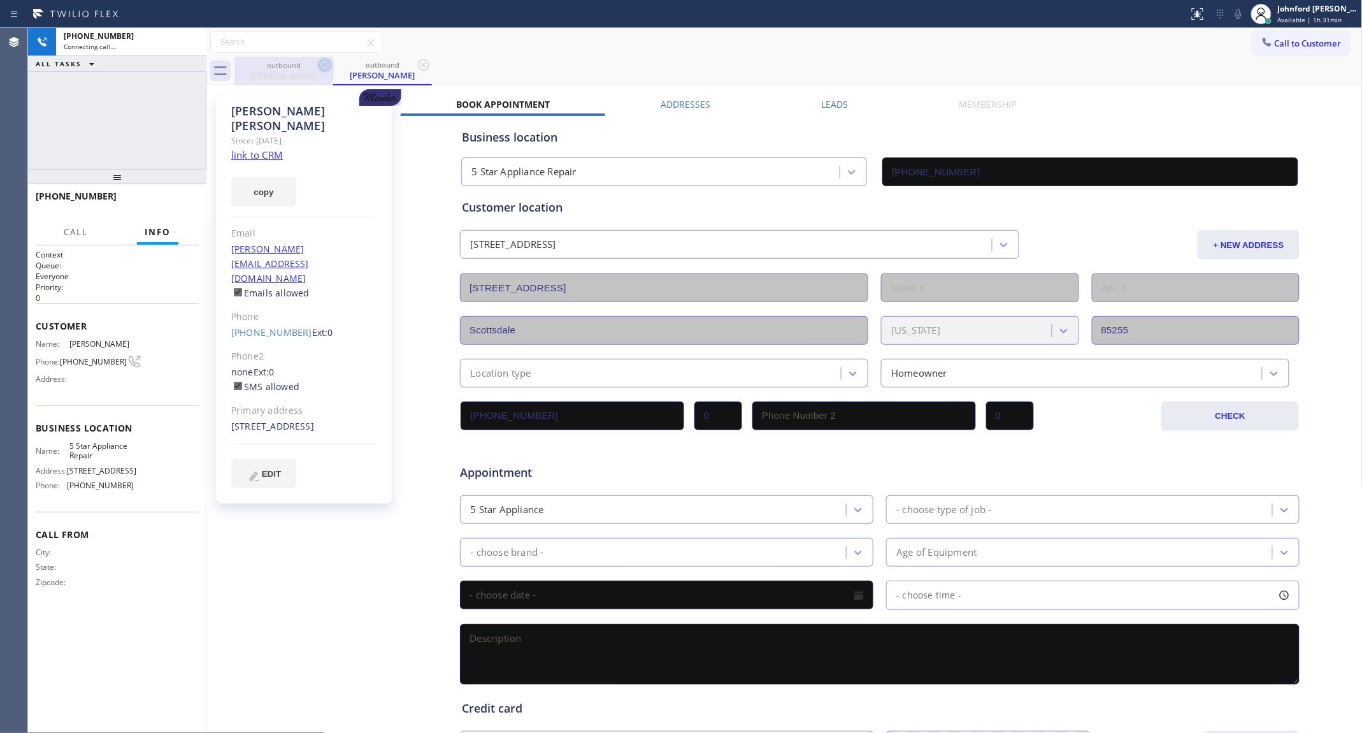
click at [317, 68] on icon at bounding box center [324, 64] width 15 height 15
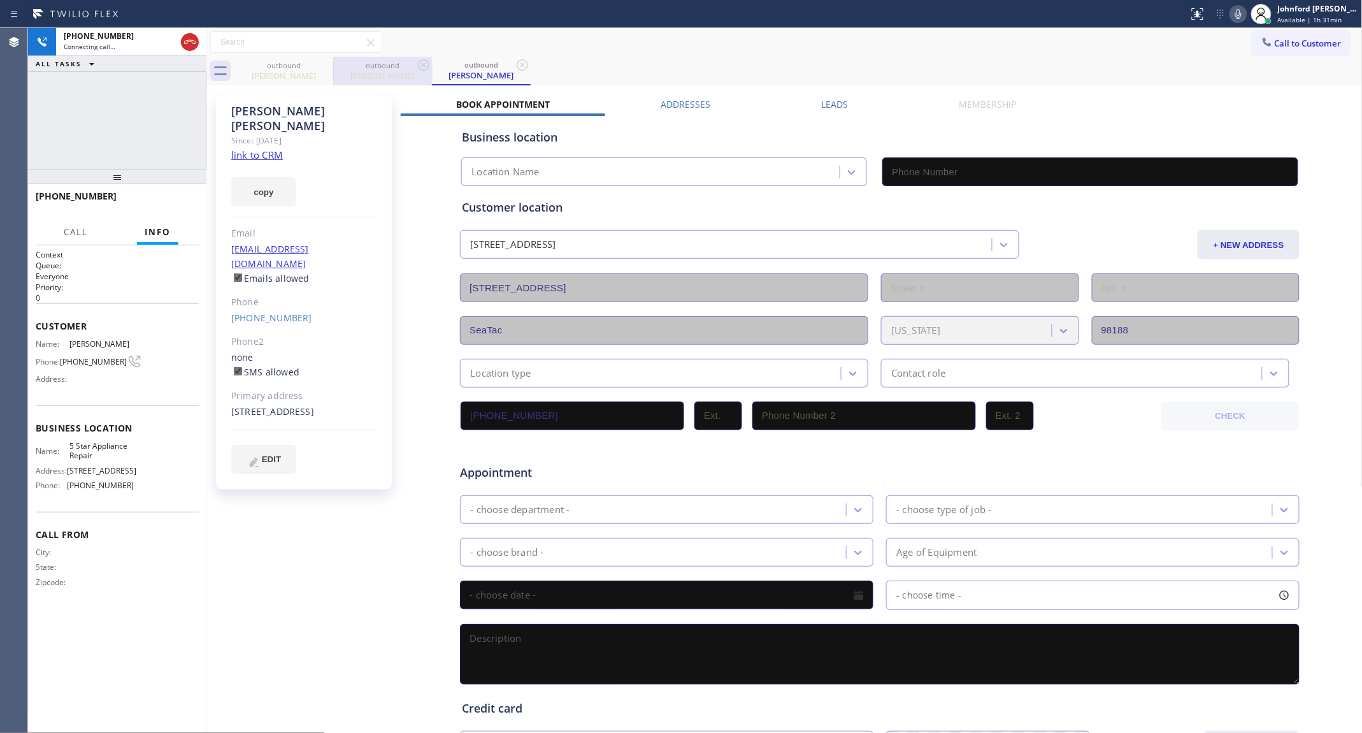
click at [0, 0] on icon at bounding box center [0, 0] width 0 height 0
click at [255, 148] on link "link to CRM" at bounding box center [257, 154] width 52 height 13
type input "[PHONE_NUMBER]"
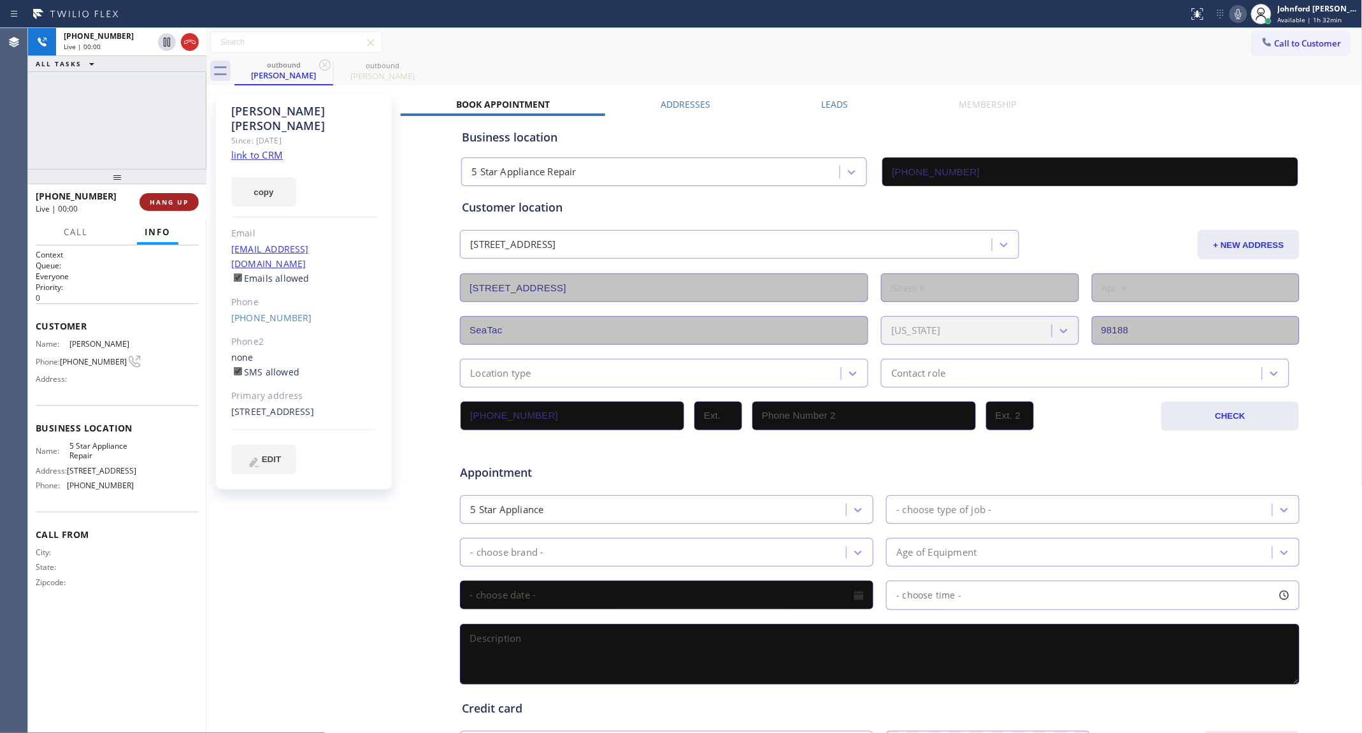
click at [173, 193] on button "HANG UP" at bounding box center [169, 202] width 59 height 18
click at [279, 296] on div "[PERSON_NAME] Since: [DATE] link to CRM copy Email [EMAIL_ADDRESS][DOMAIN_NAME]…" at bounding box center [304, 292] width 176 height 394
click at [279, 311] on div "[PHONE_NUMBER]" at bounding box center [304, 318] width 146 height 15
click at [278, 312] on link "[PHONE_NUMBER]" at bounding box center [271, 318] width 81 height 12
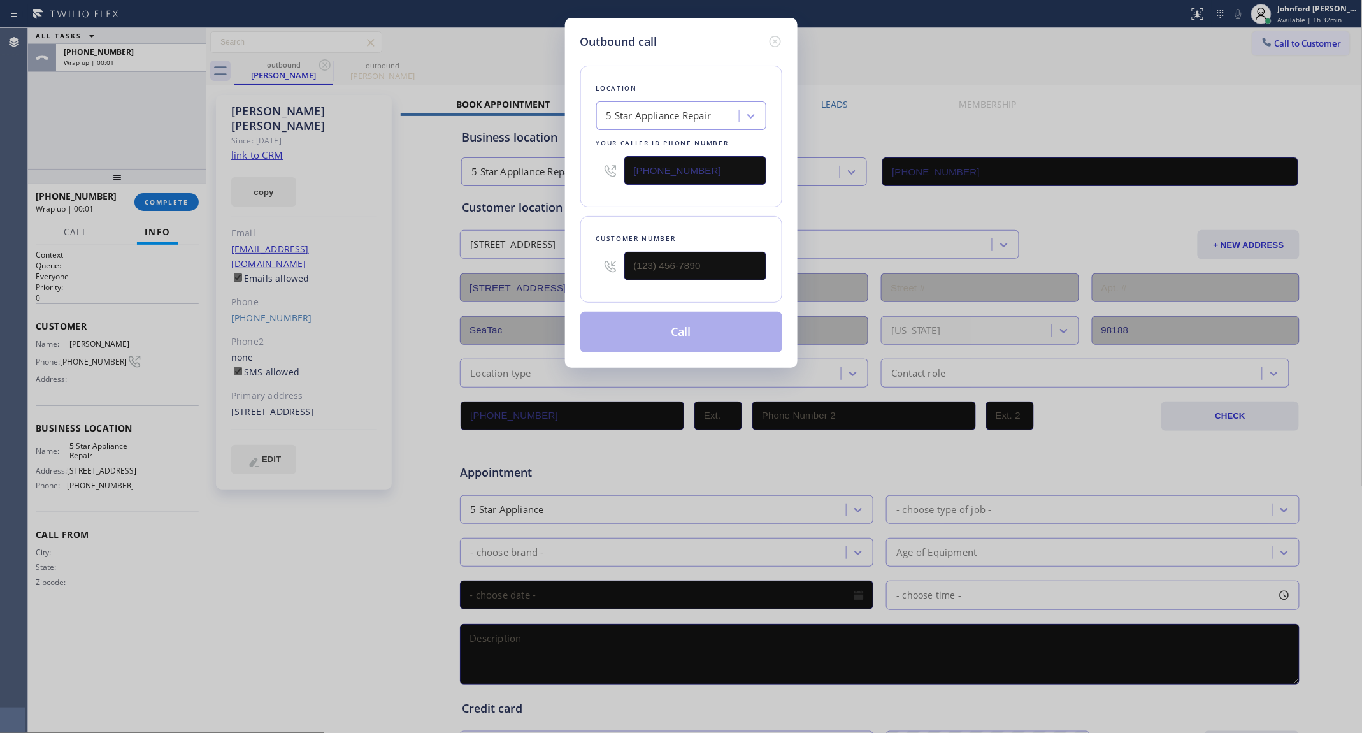
type input "[PHONE_NUMBER]"
drag, startPoint x: 752, startPoint y: 175, endPoint x: 622, endPoint y: 173, distance: 130.6
click at [622, 173] on div "[PHONE_NUMBER]" at bounding box center [681, 170] width 170 height 41
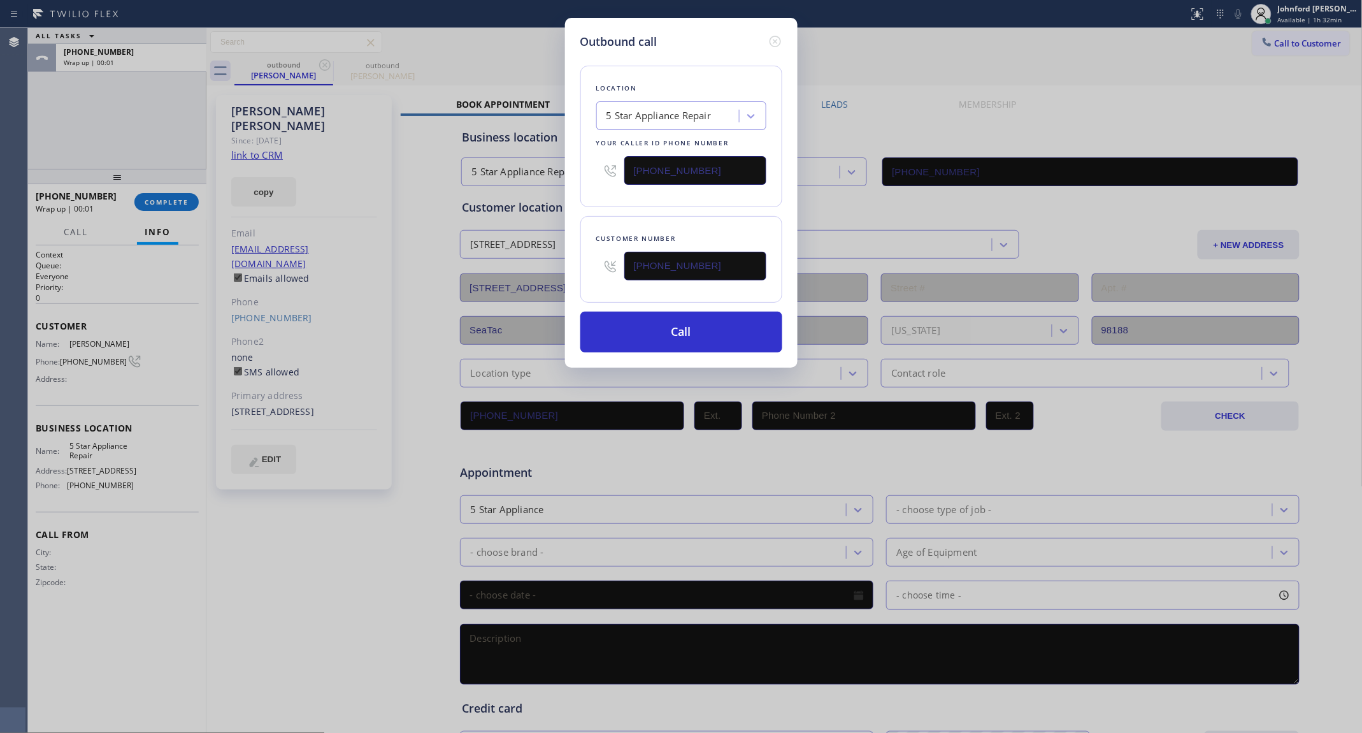
paste input "206) 202-1006"
type input "[PHONE_NUMBER]"
click at [675, 326] on button "Call" at bounding box center [681, 332] width 202 height 41
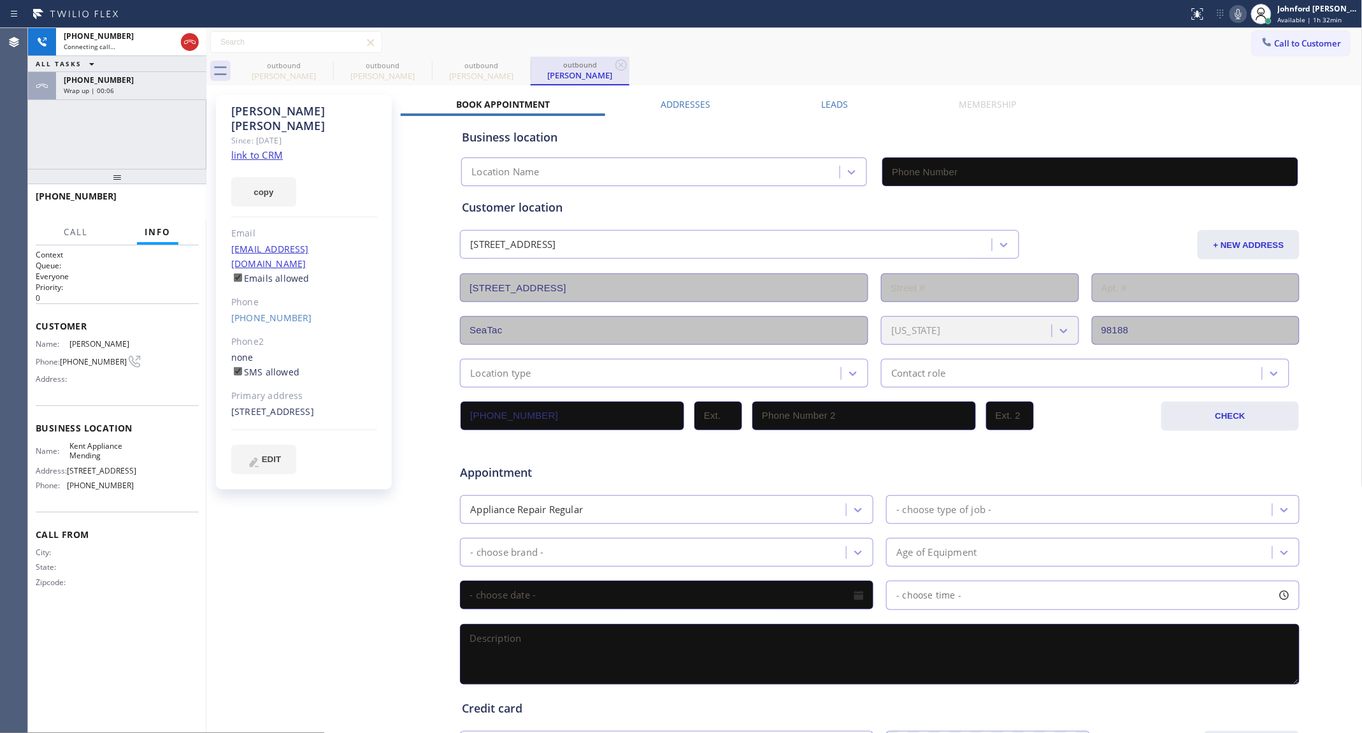
drag, startPoint x: 320, startPoint y: 75, endPoint x: 255, endPoint y: 68, distance: 65.4
click at [320, 75] on div "[PERSON_NAME]" at bounding box center [284, 75] width 96 height 11
click at [0, 0] on icon at bounding box center [0, 0] width 0 height 0
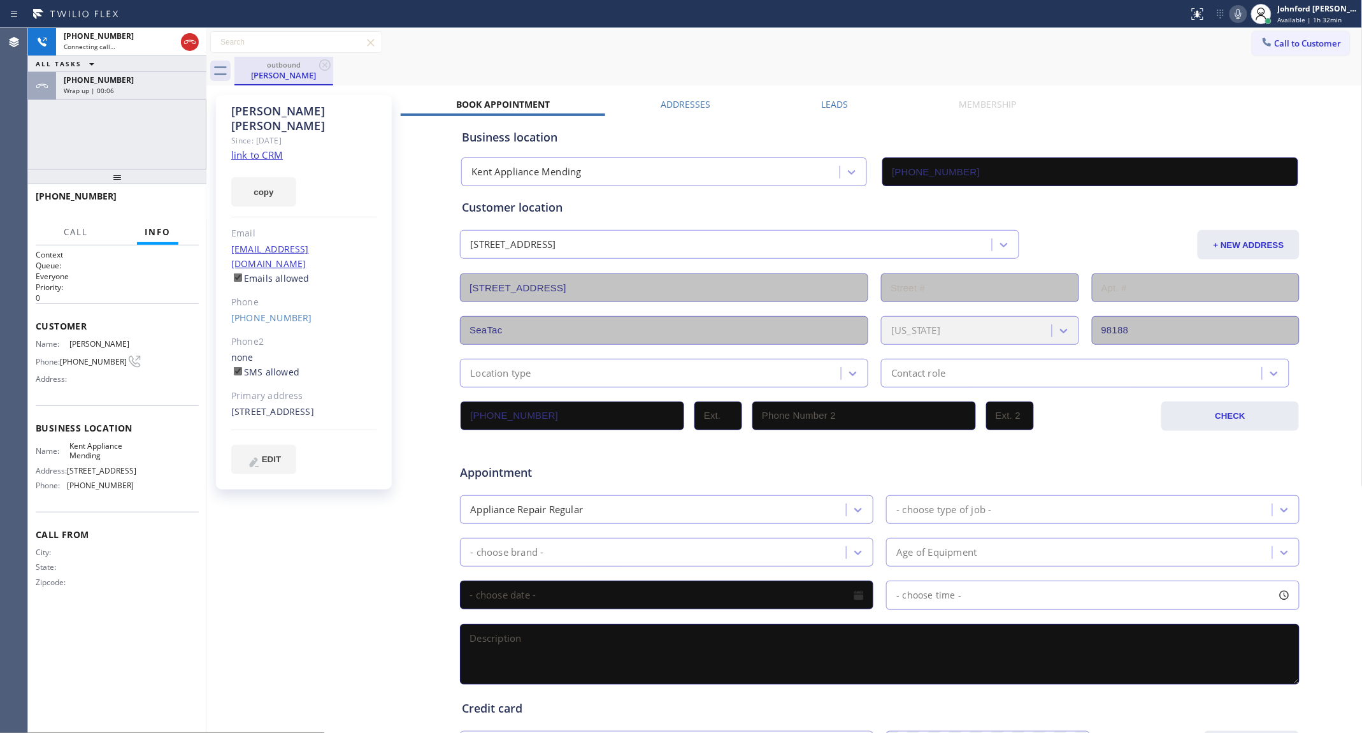
type input "[PHONE_NUMBER]"
click at [153, 68] on div "ALL TASKS ALL TASKS ACTIVE TASKS TASKS IN WRAP UP" at bounding box center [117, 64] width 178 height 16
click at [152, 77] on div "[PHONE_NUMBER]" at bounding box center [131, 80] width 135 height 11
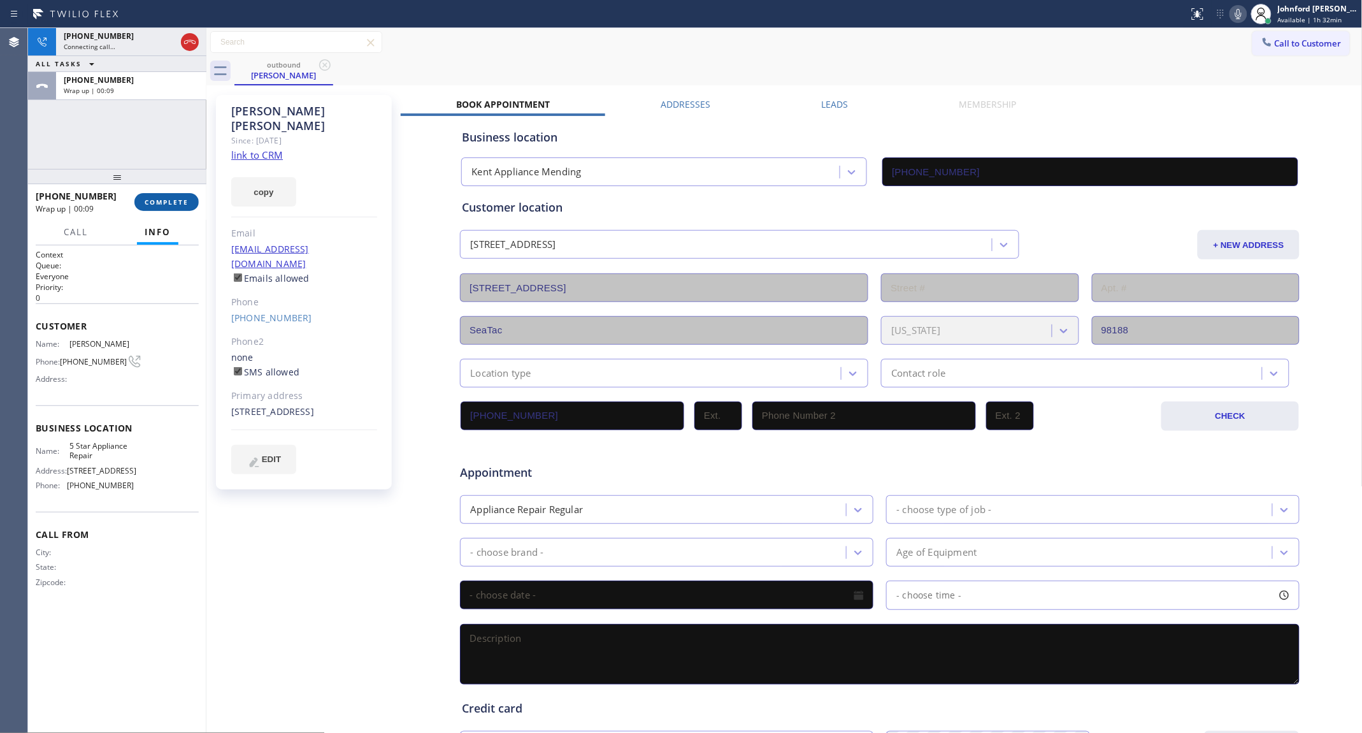
click at [178, 193] on button "COMPLETE" at bounding box center [166, 202] width 64 height 18
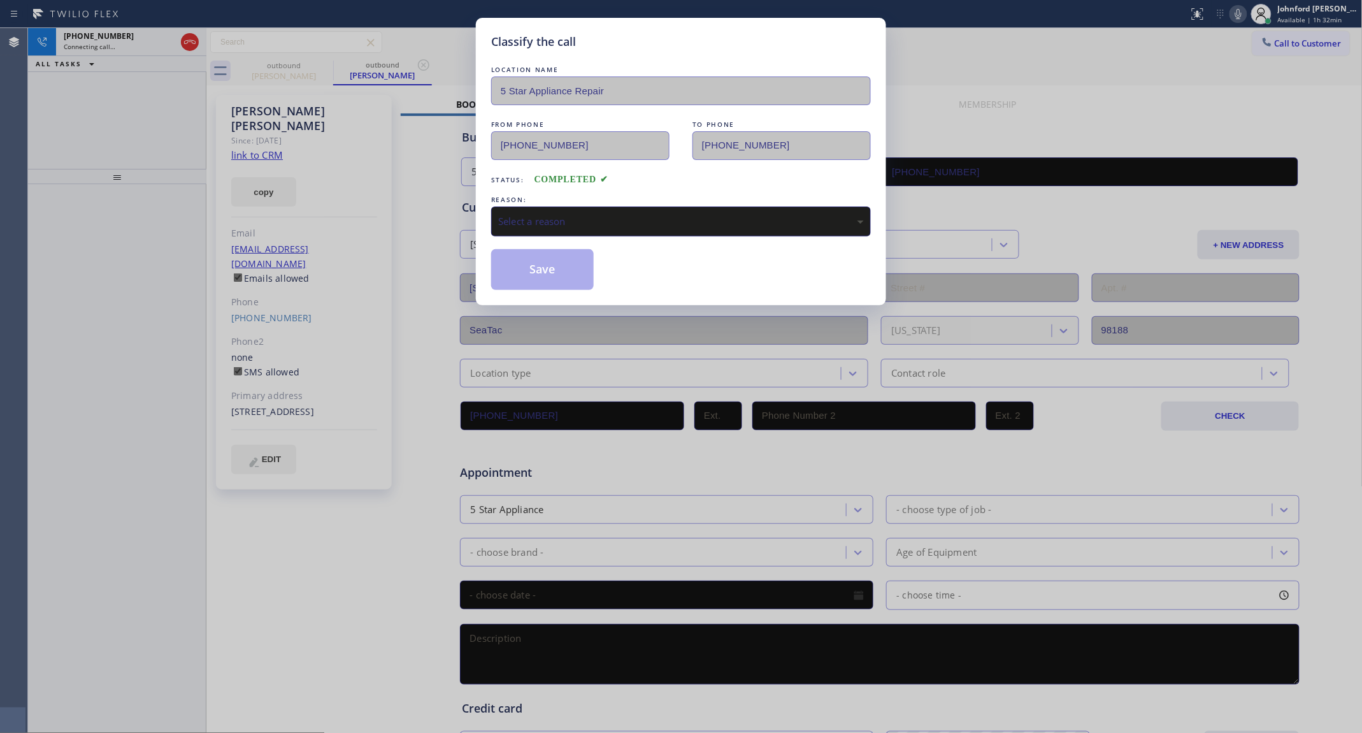
type input "[PHONE_NUMBER]"
click at [618, 229] on div "Select a reason" at bounding box center [681, 221] width 380 height 30
drag, startPoint x: 631, startPoint y: 292, endPoint x: 575, endPoint y: 271, distance: 59.1
click at [575, 271] on button "Save" at bounding box center [542, 269] width 103 height 41
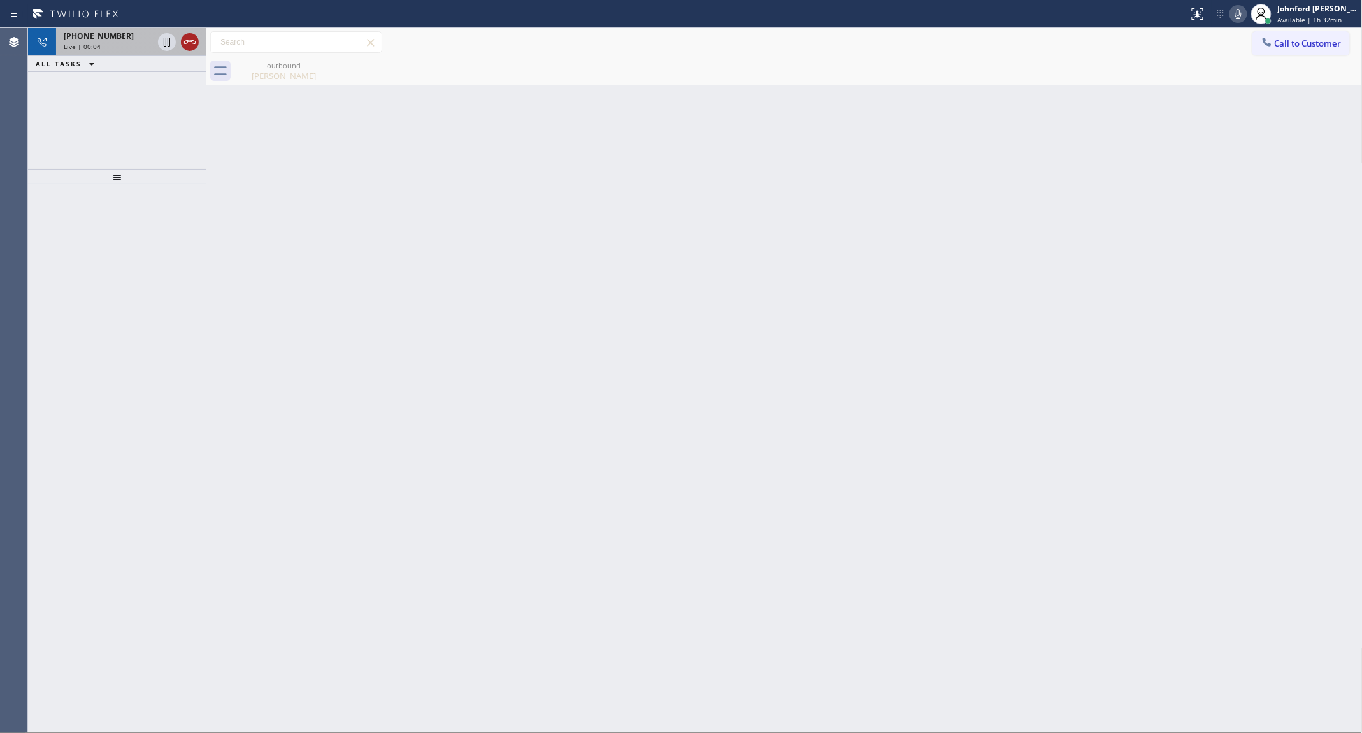
click at [188, 46] on icon at bounding box center [189, 41] width 15 height 15
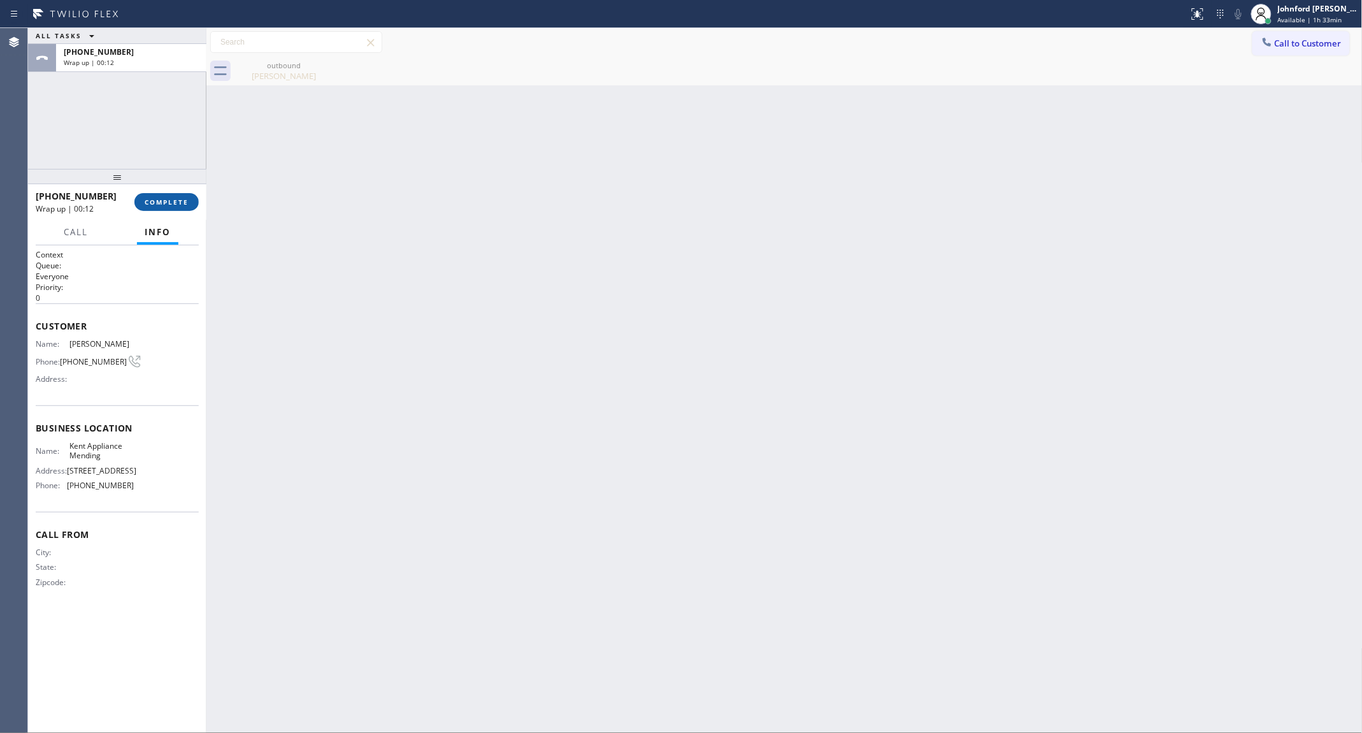
click at [180, 196] on button "COMPLETE" at bounding box center [166, 202] width 64 height 18
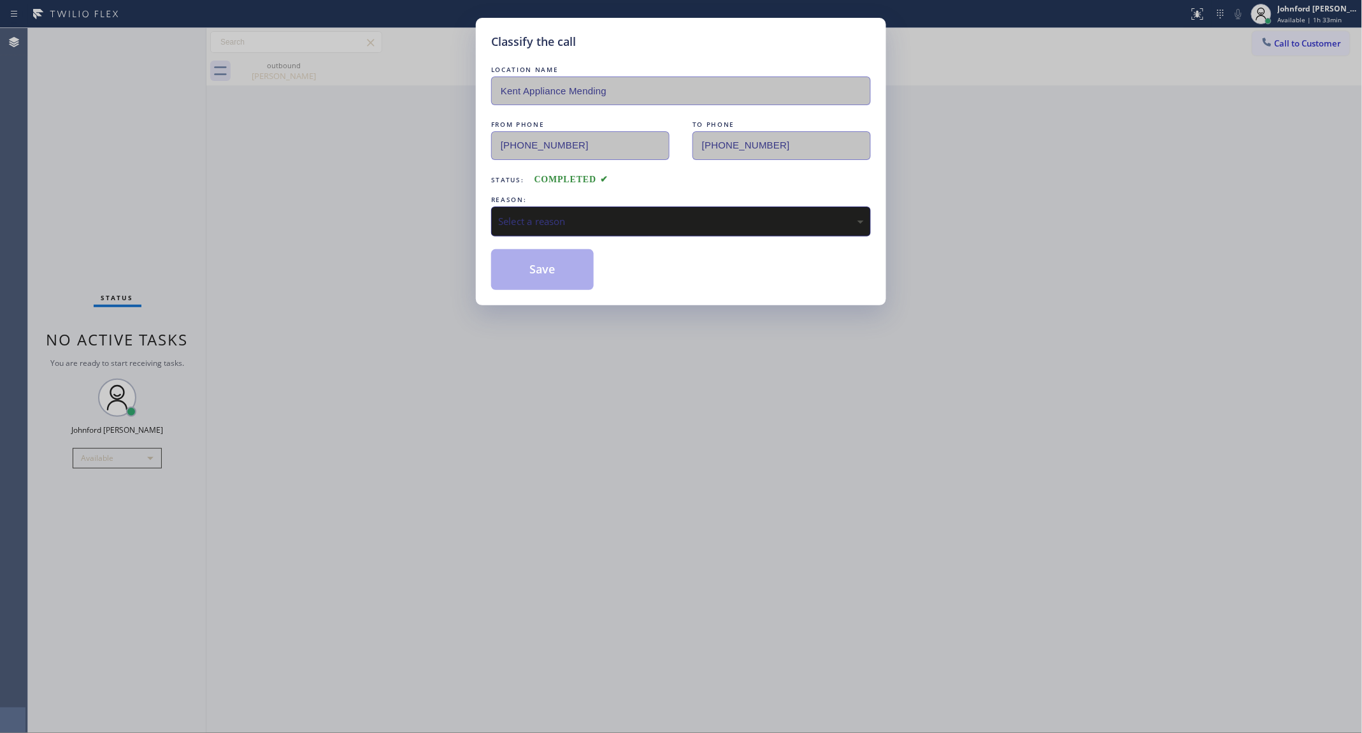
click at [518, 226] on div "Select a reason" at bounding box center [681, 221] width 380 height 30
click at [569, 278] on button "Save" at bounding box center [542, 269] width 103 height 41
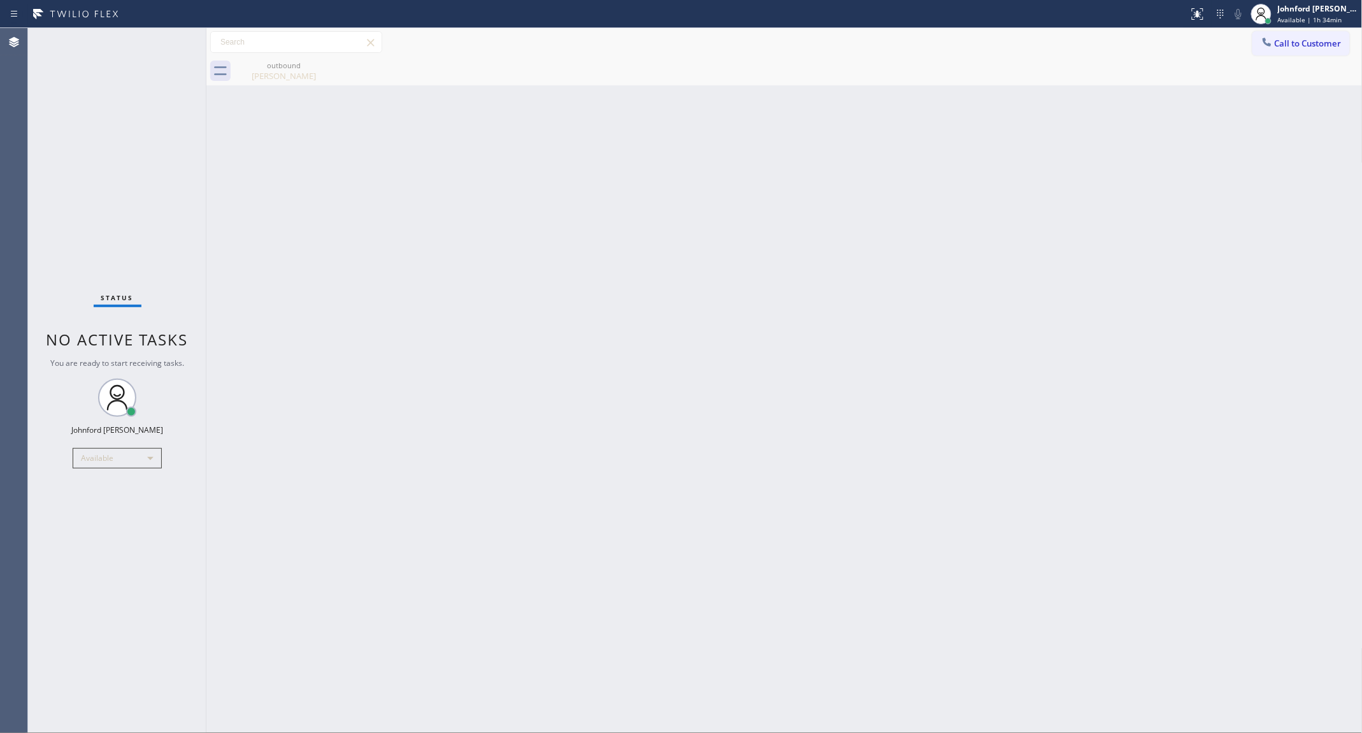
click at [1087, 374] on div "Back to Dashboard Change Sender ID Customers Technicians Select a contact Outbo…" at bounding box center [784, 380] width 1156 height 705
drag, startPoint x: 1328, startPoint y: 49, endPoint x: 798, endPoint y: 188, distance: 547.9
click at [1326, 49] on button "Call to Customer" at bounding box center [1300, 43] width 97 height 24
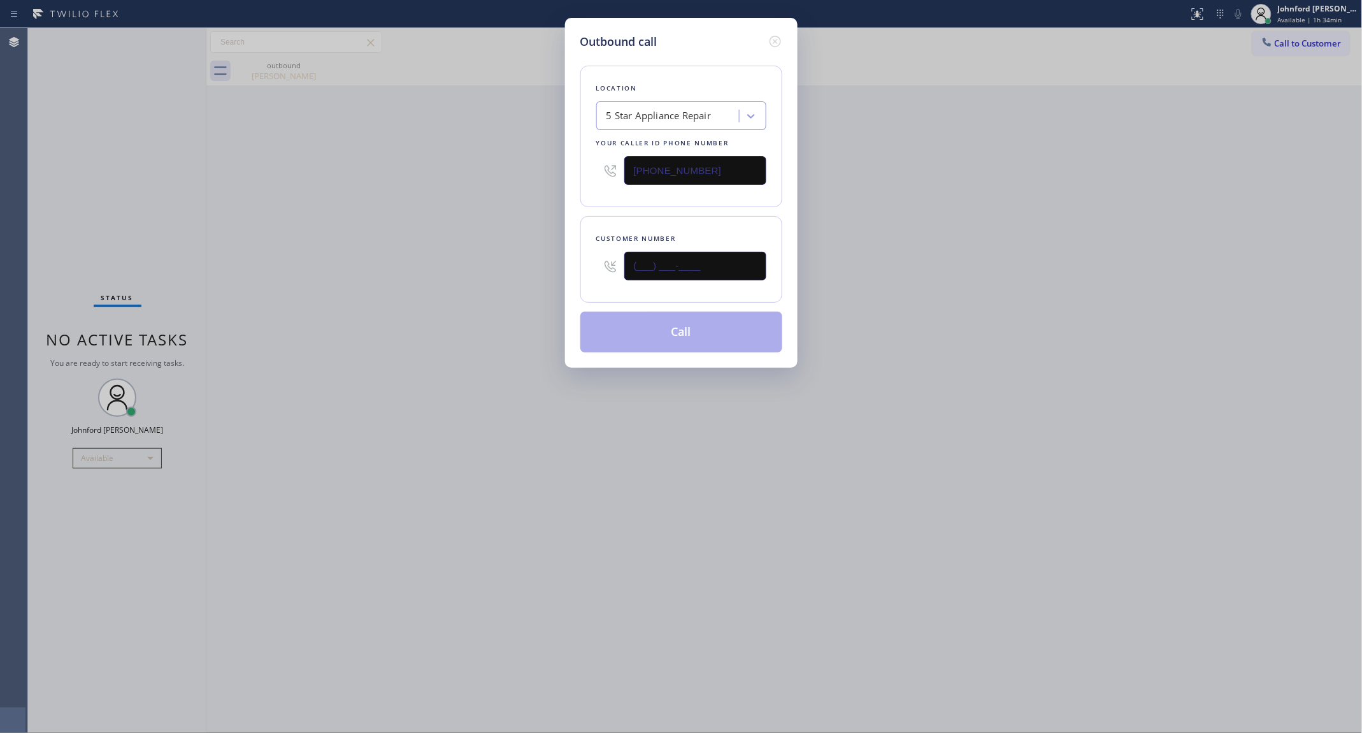
drag, startPoint x: 647, startPoint y: 264, endPoint x: 575, endPoint y: 262, distance: 71.4
click at [578, 262] on div "Outbound call Location 5 Star Appliance Repair Your caller id phone number [PHO…" at bounding box center [681, 193] width 233 height 350
paste input "714) 814-2691"
type input "[PHONE_NUMBER]"
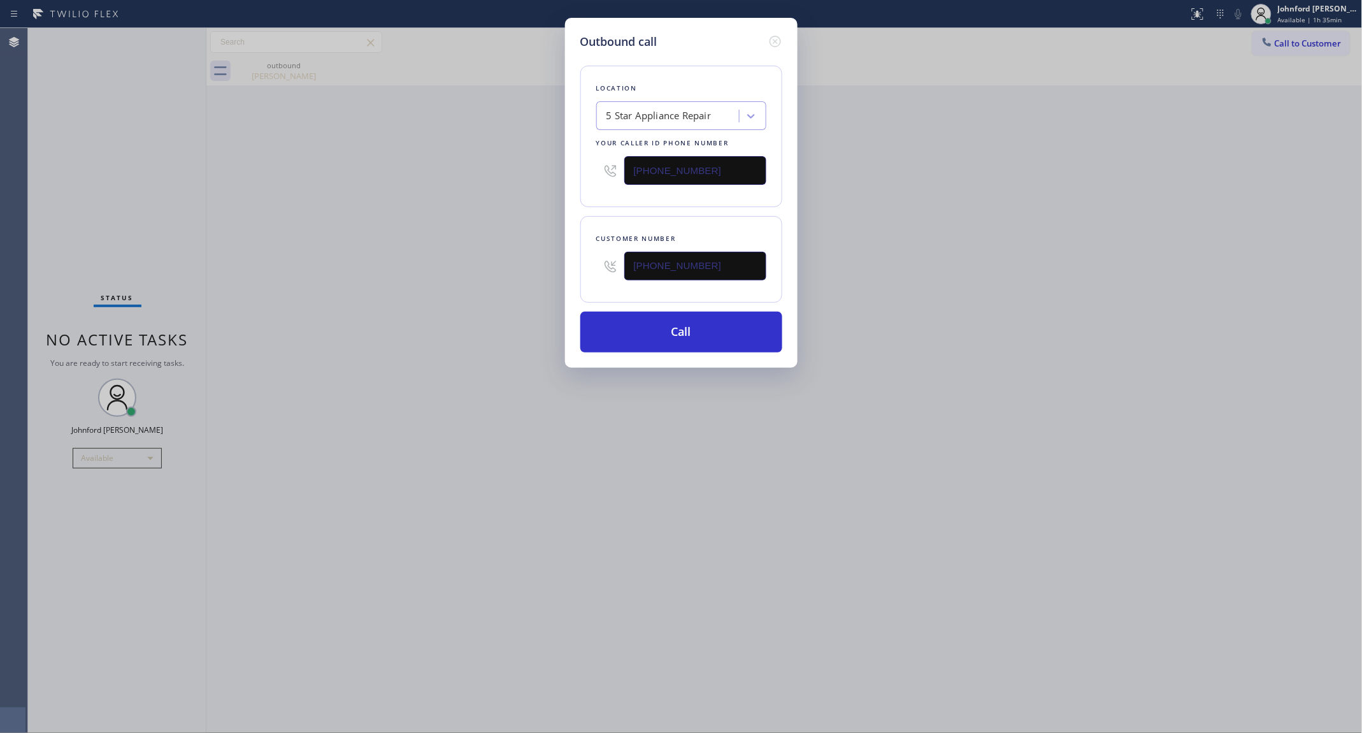
click at [919, 291] on div "Outbound call Location 5 Star Appliance Repair Your caller id phone number [PHO…" at bounding box center [681, 366] width 1362 height 733
drag, startPoint x: 734, startPoint y: 173, endPoint x: 534, endPoint y: 173, distance: 200.7
click at [535, 173] on div "Outbound call Location 5 Star Appliance Repair Your caller id phone number [PHO…" at bounding box center [681, 366] width 1362 height 733
paste input "33) 692-2271"
type input "[PHONE_NUMBER]"
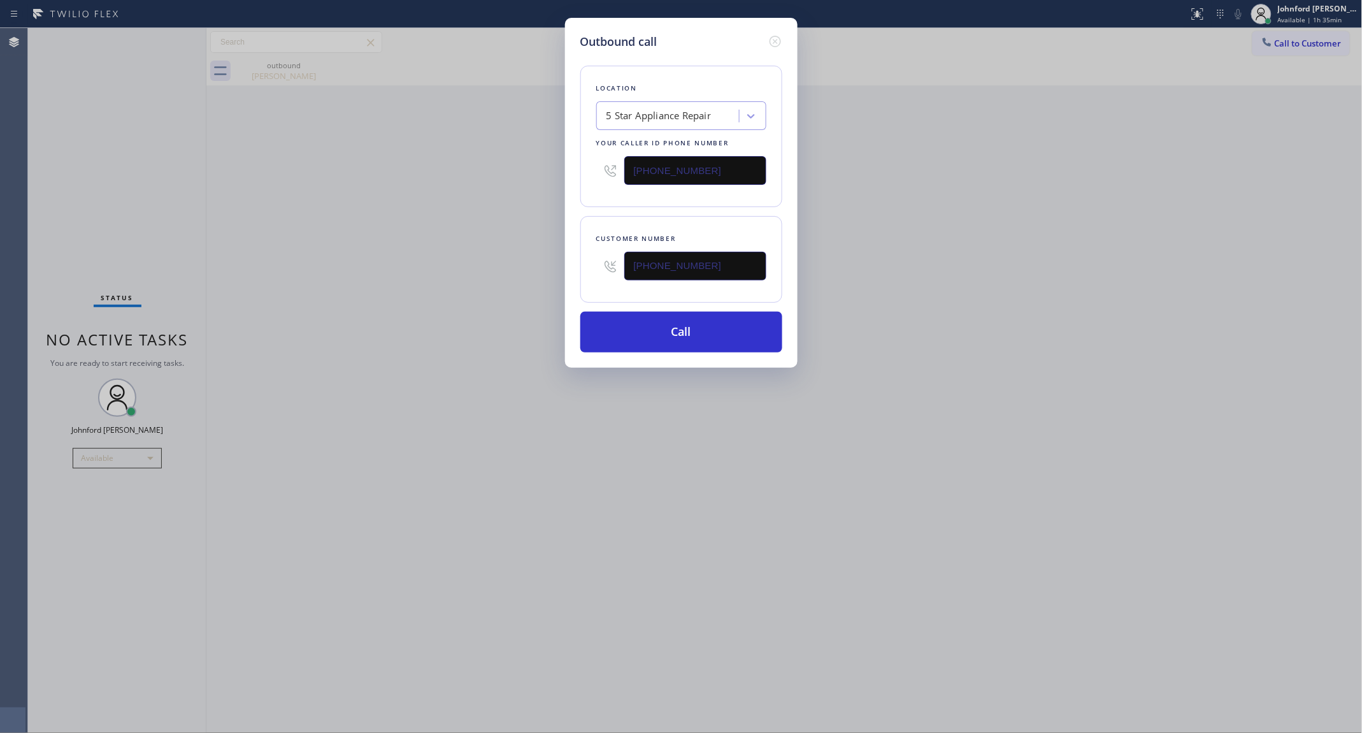
click at [452, 268] on div "Outbound call Location 5 Star Appliance Repair Your caller id phone number [PHO…" at bounding box center [681, 366] width 1362 height 733
click at [941, 378] on div "Outbound call Location 4C.SMS Campaign AR B2B SMS Your caller id phone number […" at bounding box center [681, 366] width 1362 height 733
click at [701, 326] on button "Call" at bounding box center [681, 332] width 202 height 41
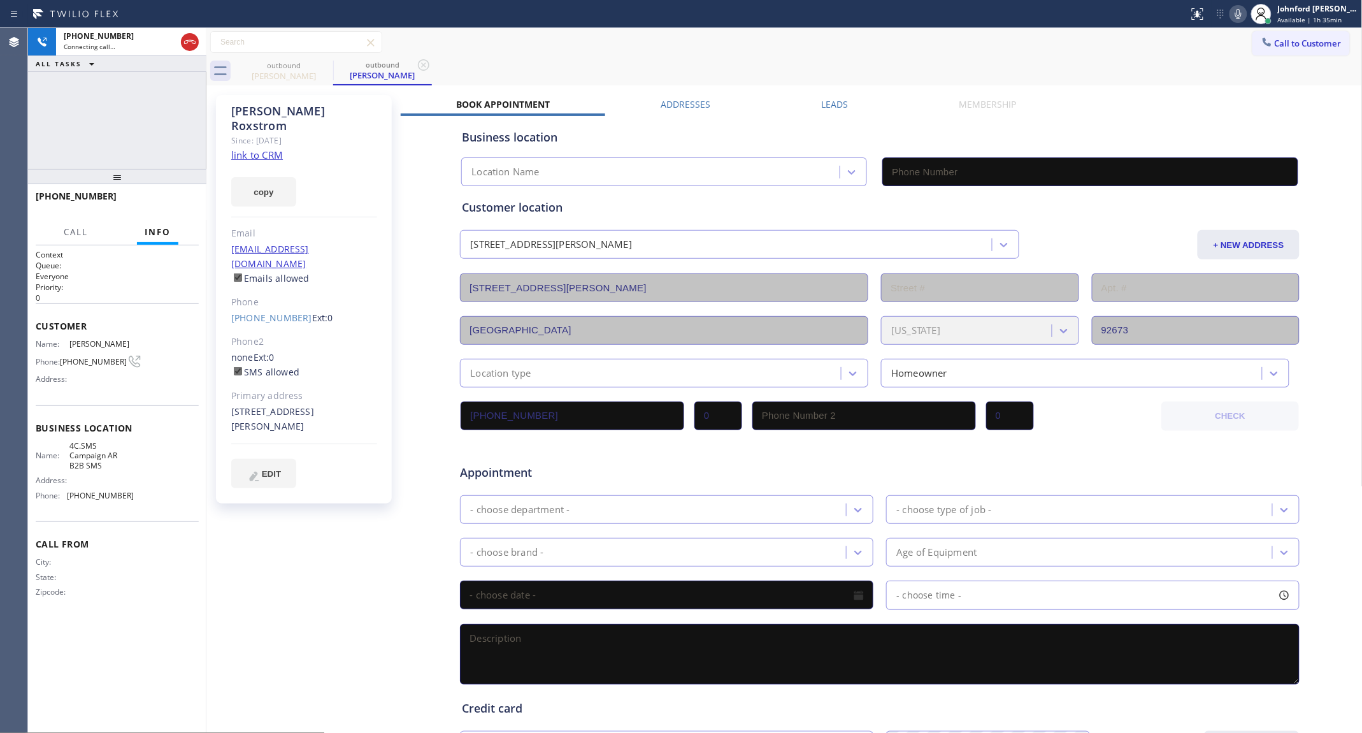
click at [1234, 13] on icon at bounding box center [1238, 13] width 15 height 15
type input "[PHONE_NUMBER]"
click at [1235, 13] on icon at bounding box center [1238, 13] width 15 height 15
click at [266, 148] on link "link to CRM" at bounding box center [257, 154] width 52 height 13
drag, startPoint x: 351, startPoint y: 236, endPoint x: 215, endPoint y: 236, distance: 136.3
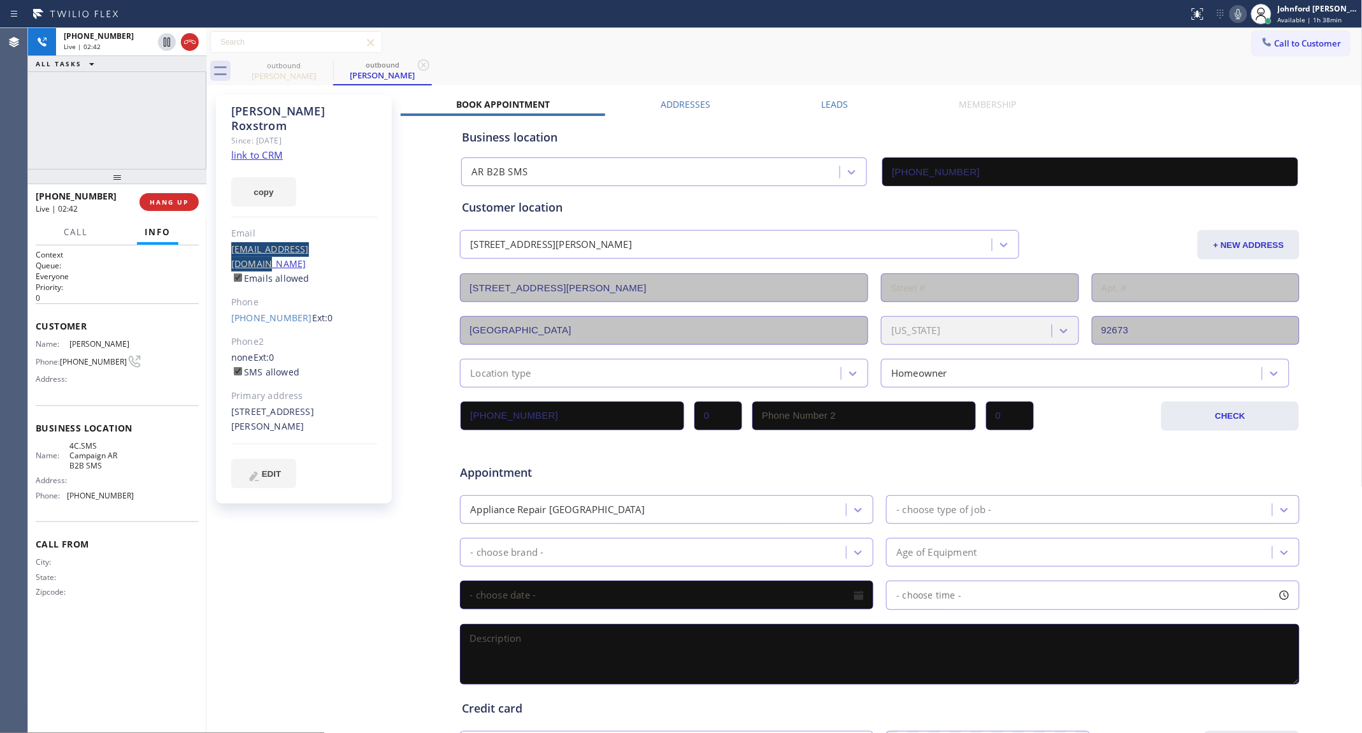
click at [215, 236] on div "[PERSON_NAME] Since: [DATE] link to CRM copy Email [EMAIL_ADDRESS][DOMAIN_NAME]…" at bounding box center [305, 502] width 191 height 826
copy link "[EMAIL_ADDRESS][DOMAIN_NAME]"
click at [142, 131] on div "[PHONE_NUMBER] Live | 03:23 ALL TASKS ALL TASKS ACTIVE TASKS TASKS IN WRAP UP" at bounding box center [117, 98] width 178 height 141
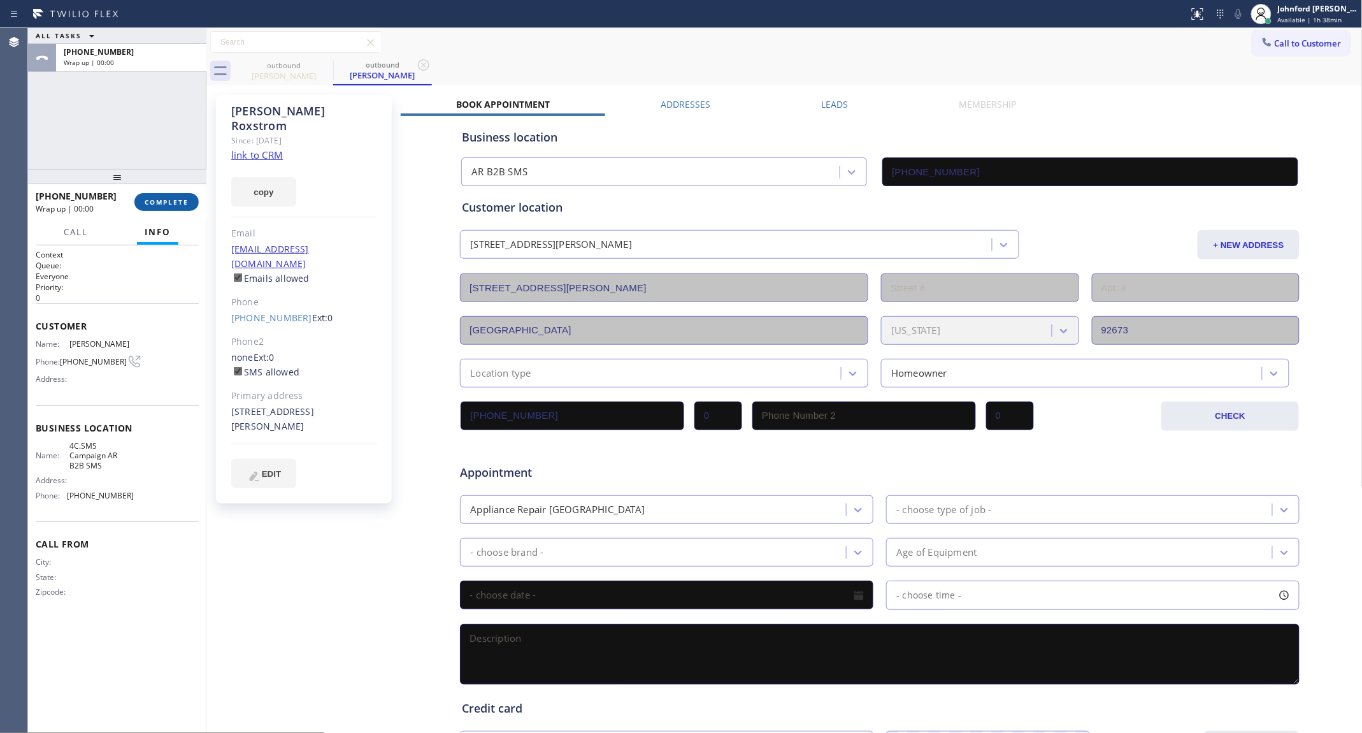
click at [180, 199] on span "COMPLETE" at bounding box center [167, 201] width 44 height 9
click at [889, 61] on div "outbound [PERSON_NAME] outbound [PERSON_NAME]" at bounding box center [798, 71] width 1128 height 29
click at [1261, 45] on icon at bounding box center [1267, 42] width 13 height 13
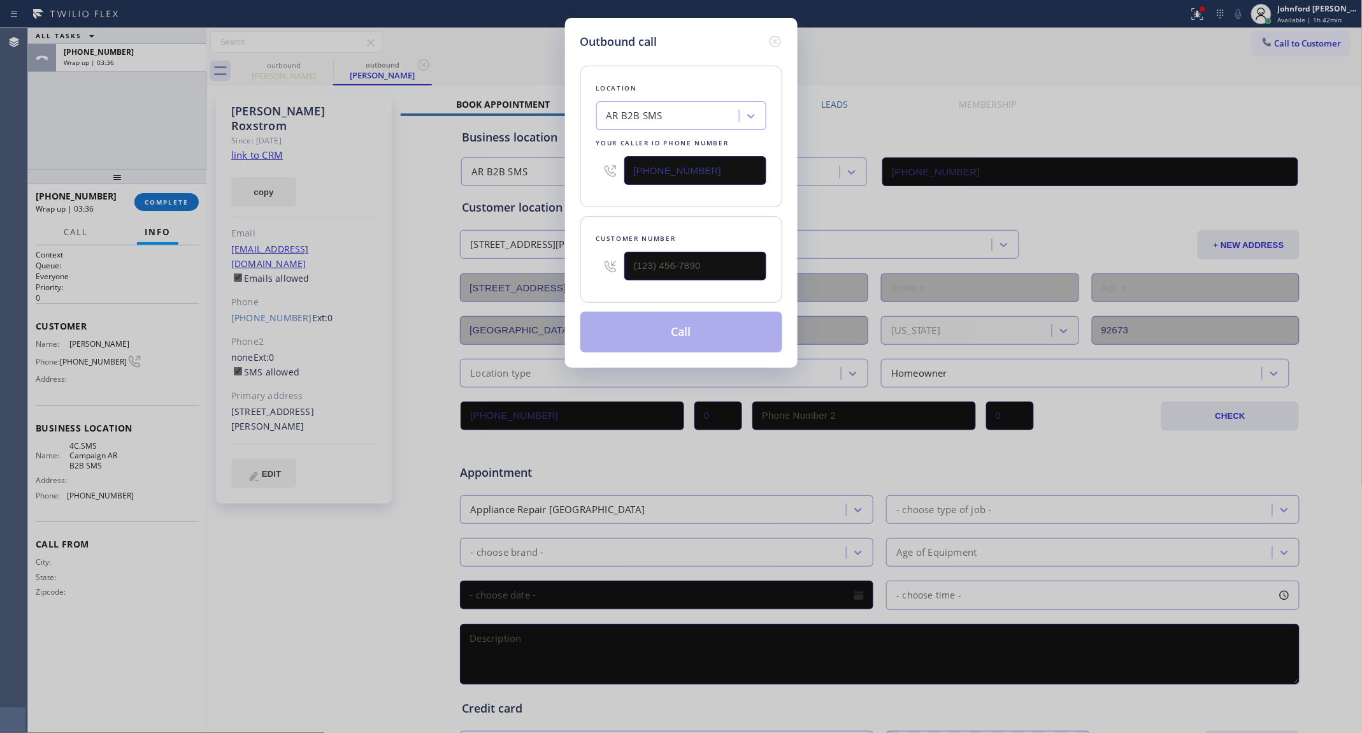
type input "(___) ___-____"
drag, startPoint x: 570, startPoint y: 260, endPoint x: 604, endPoint y: 238, distance: 40.5
click at [567, 260] on div "Outbound call Location AR B2B SMS Your caller id phone number [PHONE_NUMBER] Cu…" at bounding box center [681, 193] width 233 height 350
drag, startPoint x: 705, startPoint y: 163, endPoint x: 586, endPoint y: 163, distance: 118.5
click at [586, 163] on div "Location AR B2B SMS Your caller id phone number [PHONE_NUMBER]" at bounding box center [681, 136] width 202 height 141
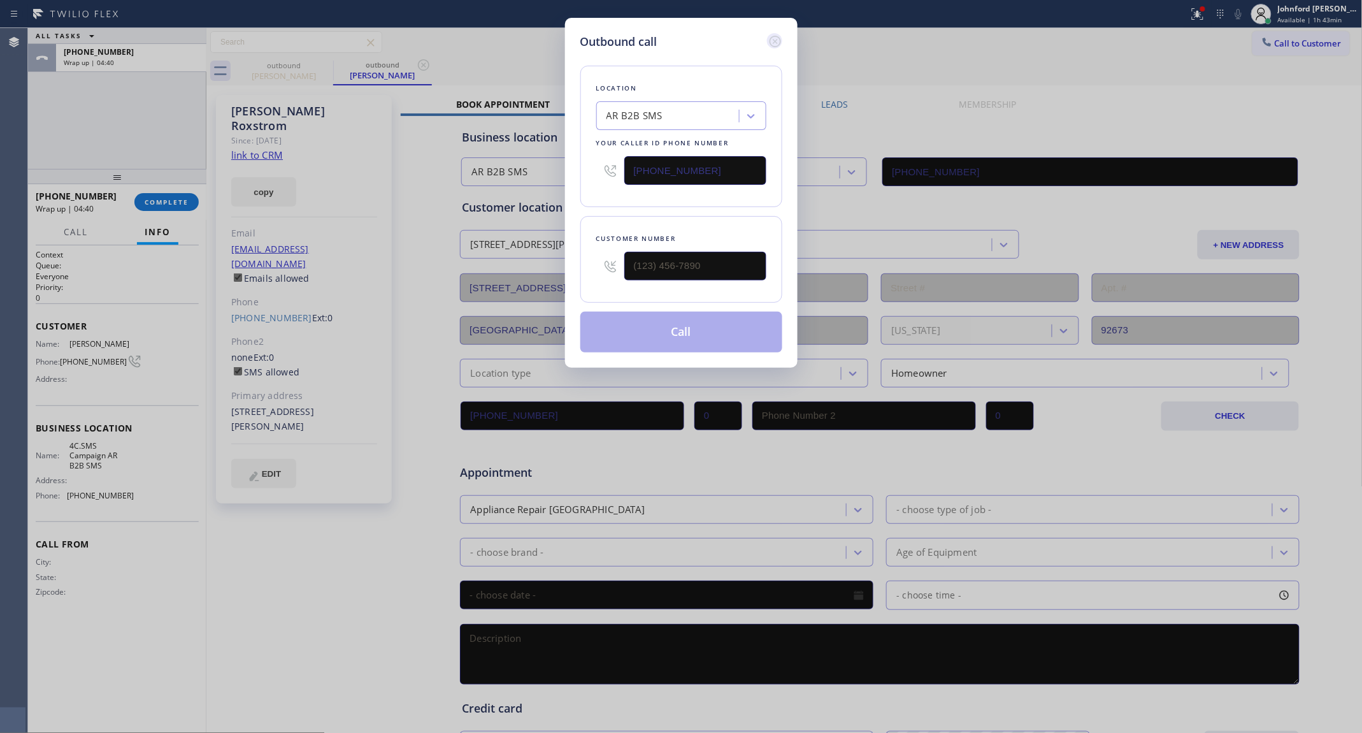
drag, startPoint x: 788, startPoint y: 35, endPoint x: 782, endPoint y: 36, distance: 6.4
click at [782, 36] on div "Outbound call Location AR B2B SMS Your caller id phone number [PHONE_NUMBER] Cu…" at bounding box center [681, 193] width 233 height 350
click at [765, 38] on div "Outbound call" at bounding box center [681, 41] width 202 height 17
click at [768, 38] on icon at bounding box center [775, 41] width 15 height 15
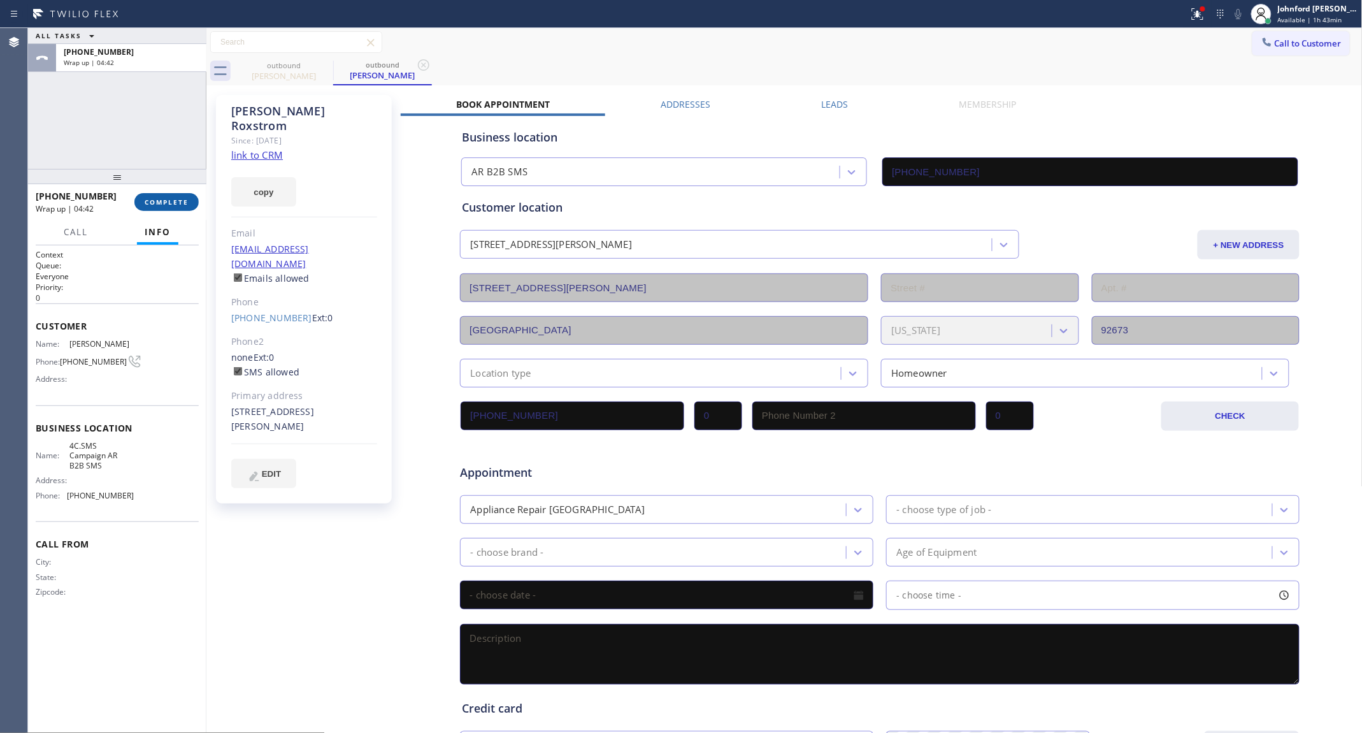
click at [141, 207] on button "COMPLETE" at bounding box center [166, 202] width 64 height 18
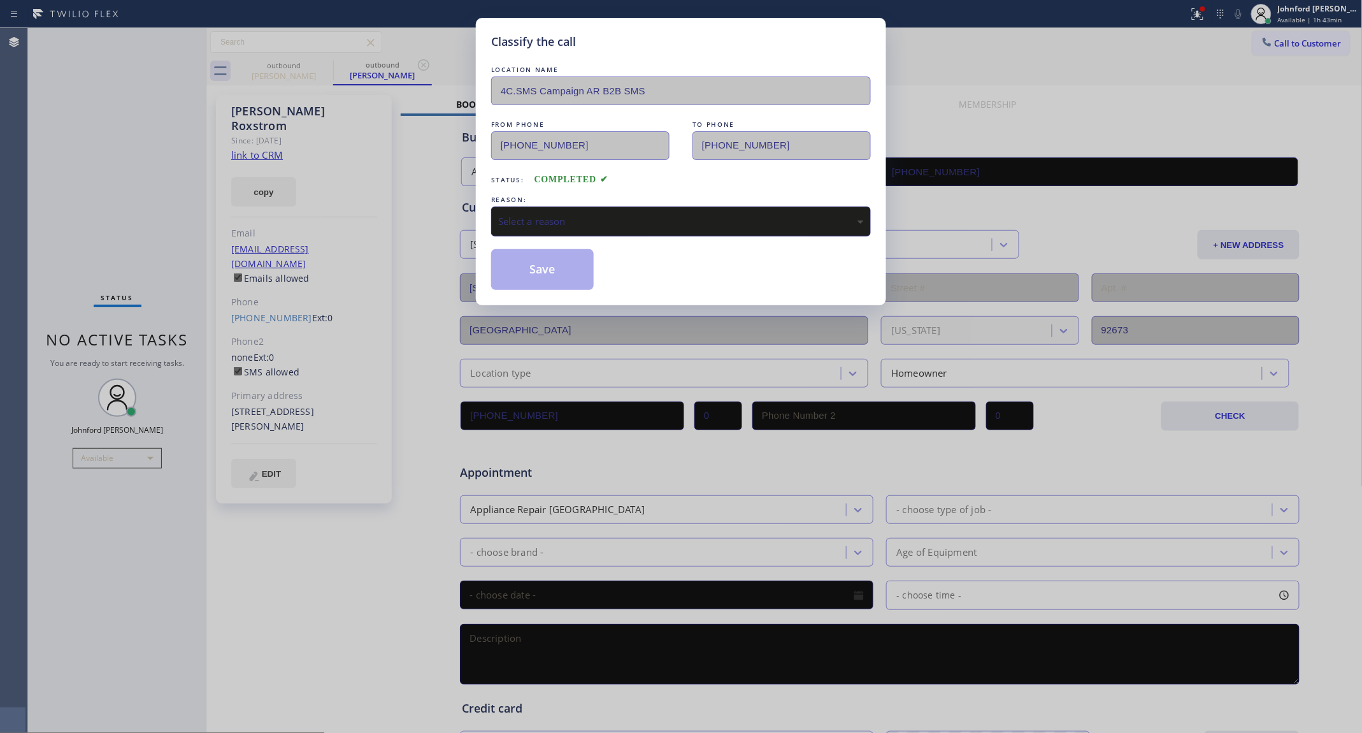
click at [529, 227] on div "Select a reason" at bounding box center [681, 221] width 380 height 30
click at [552, 269] on button "Save" at bounding box center [542, 269] width 103 height 41
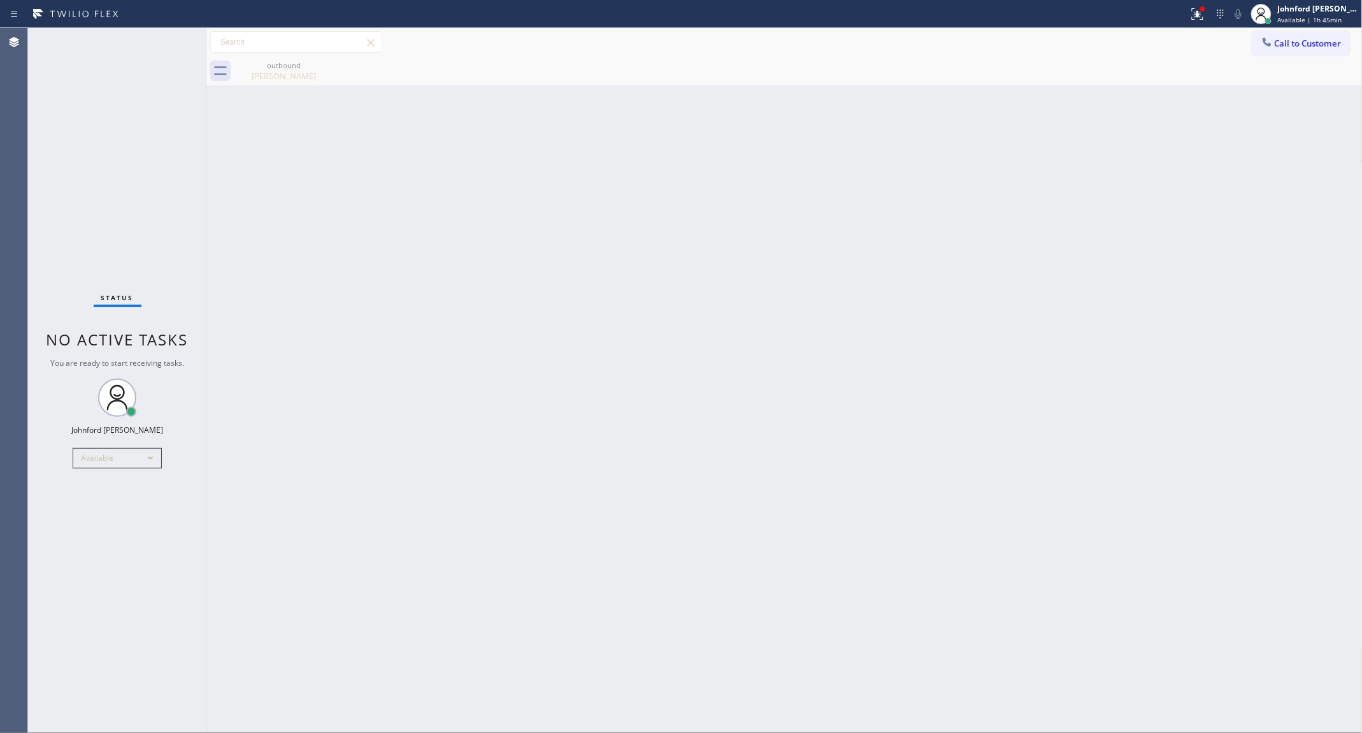
click at [750, 173] on div "Back to Dashboard Change Sender ID Customers Technicians Select a contact Outbo…" at bounding box center [784, 380] width 1156 height 705
click at [920, 348] on div "Back to Dashboard Change Sender ID Customers Technicians Select a contact Outbo…" at bounding box center [784, 380] width 1156 height 705
click at [1313, 32] on button "Call to Customer" at bounding box center [1300, 43] width 97 height 24
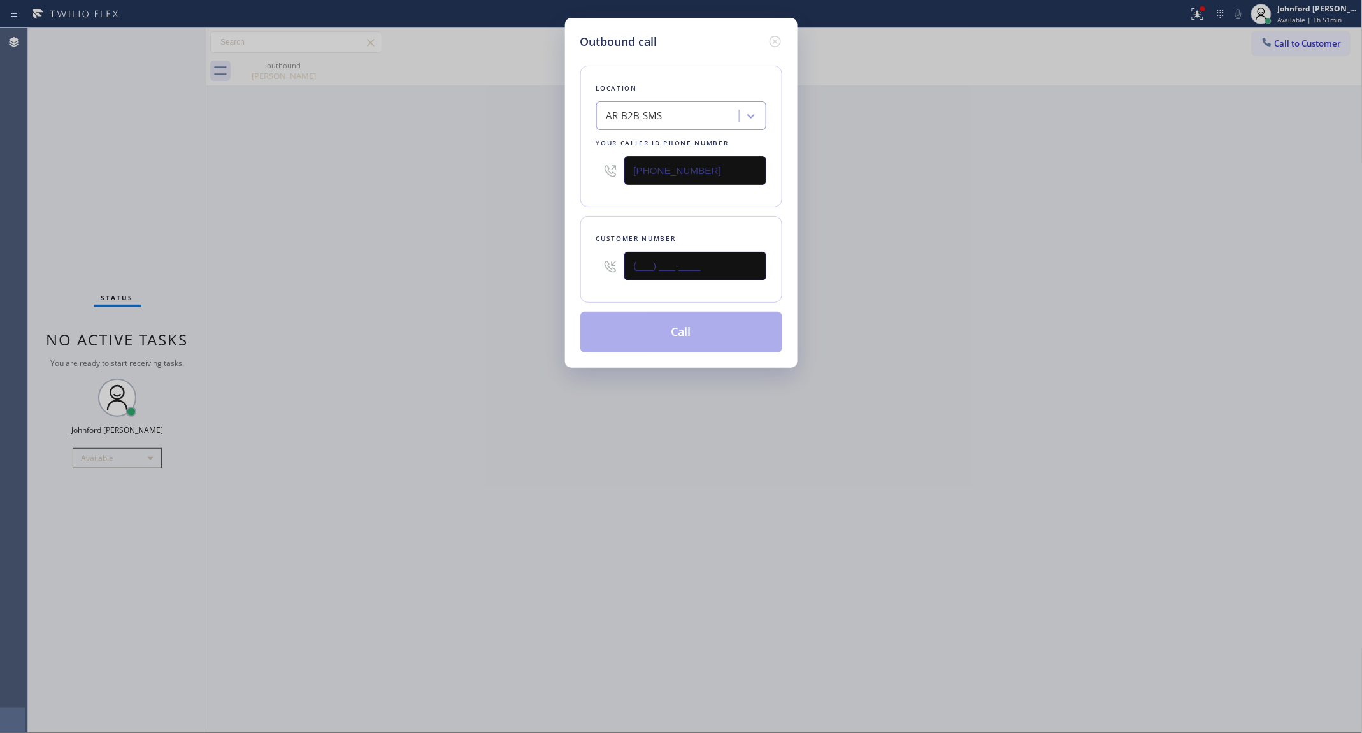
drag, startPoint x: 720, startPoint y: 249, endPoint x: 561, endPoint y: 262, distance: 160.4
click at [561, 262] on div "Outbound call Location AR B2B SMS Your caller id phone number [PHONE_NUMBER] Cu…" at bounding box center [681, 366] width 1362 height 733
paste input "602) 738-9516"
type input "[PHONE_NUMBER]"
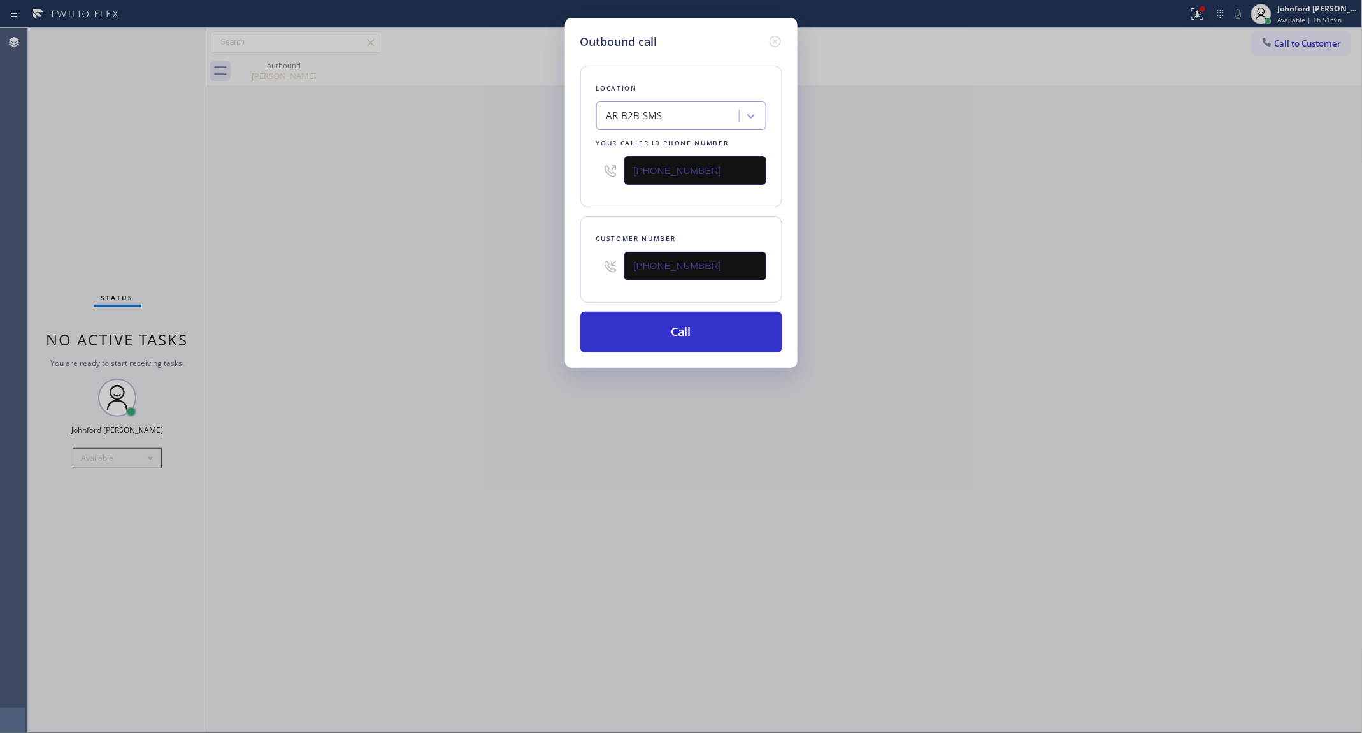
drag, startPoint x: 637, startPoint y: 180, endPoint x: 569, endPoint y: 189, distance: 68.7
click at [569, 189] on div "Outbound call Location AR B2B SMS Your caller id phone number [PHONE_NUMBER] Cu…" at bounding box center [681, 193] width 233 height 350
paste input "55) 731-4952"
type input "[PHONE_NUMBER]"
click at [467, 208] on div "Outbound call Location AR B2B SMS Your caller id phone number [PHONE_NUMBER] Cu…" at bounding box center [681, 366] width 1362 height 733
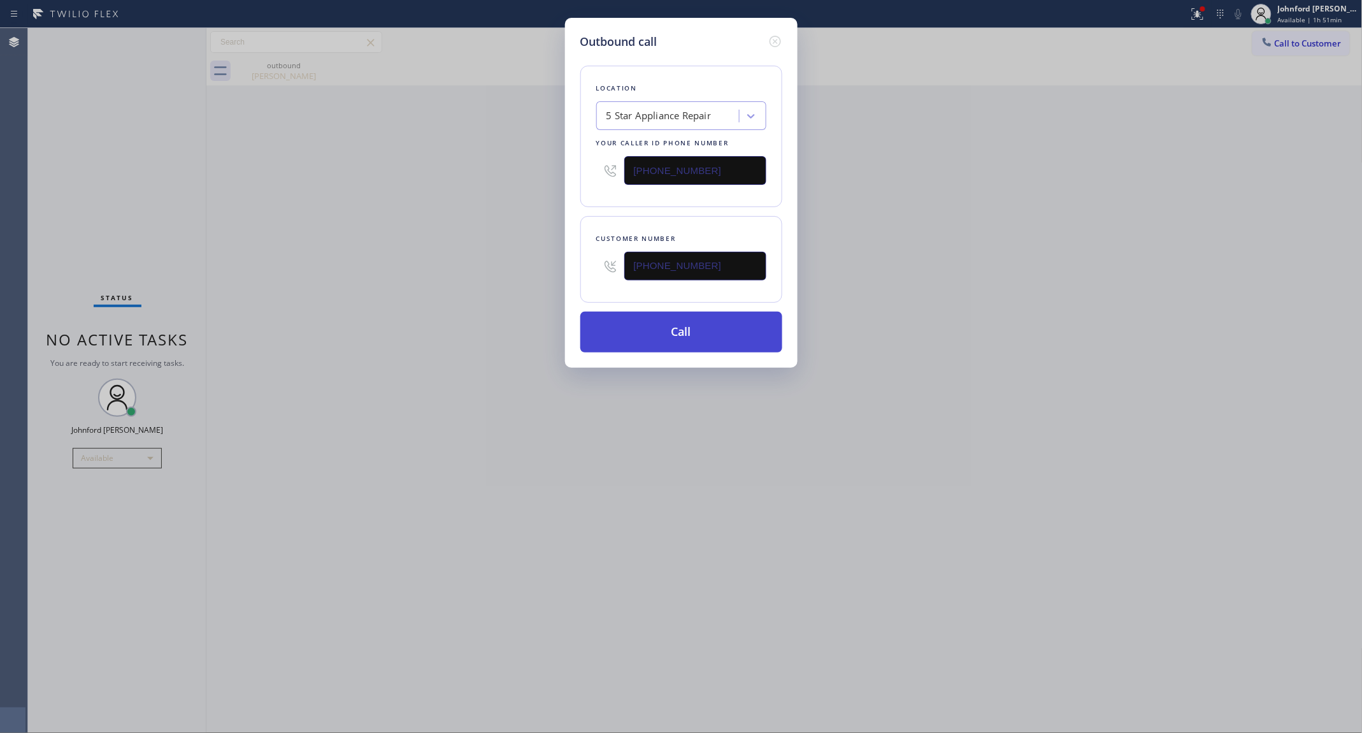
click at [648, 341] on button "Call" at bounding box center [681, 332] width 202 height 41
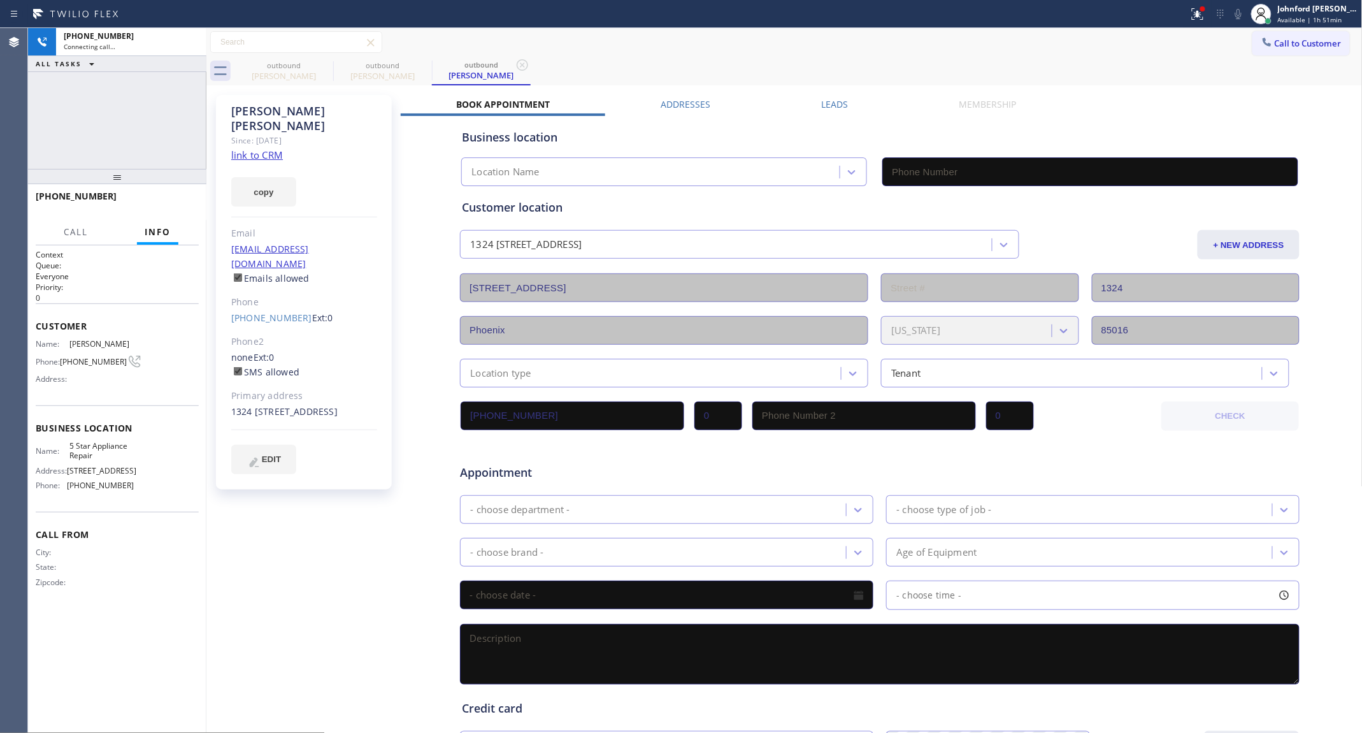
type input "[PHONE_NUMBER]"
click at [324, 66] on icon at bounding box center [324, 64] width 11 height 11
click at [266, 148] on link "link to CRM" at bounding box center [257, 154] width 52 height 13
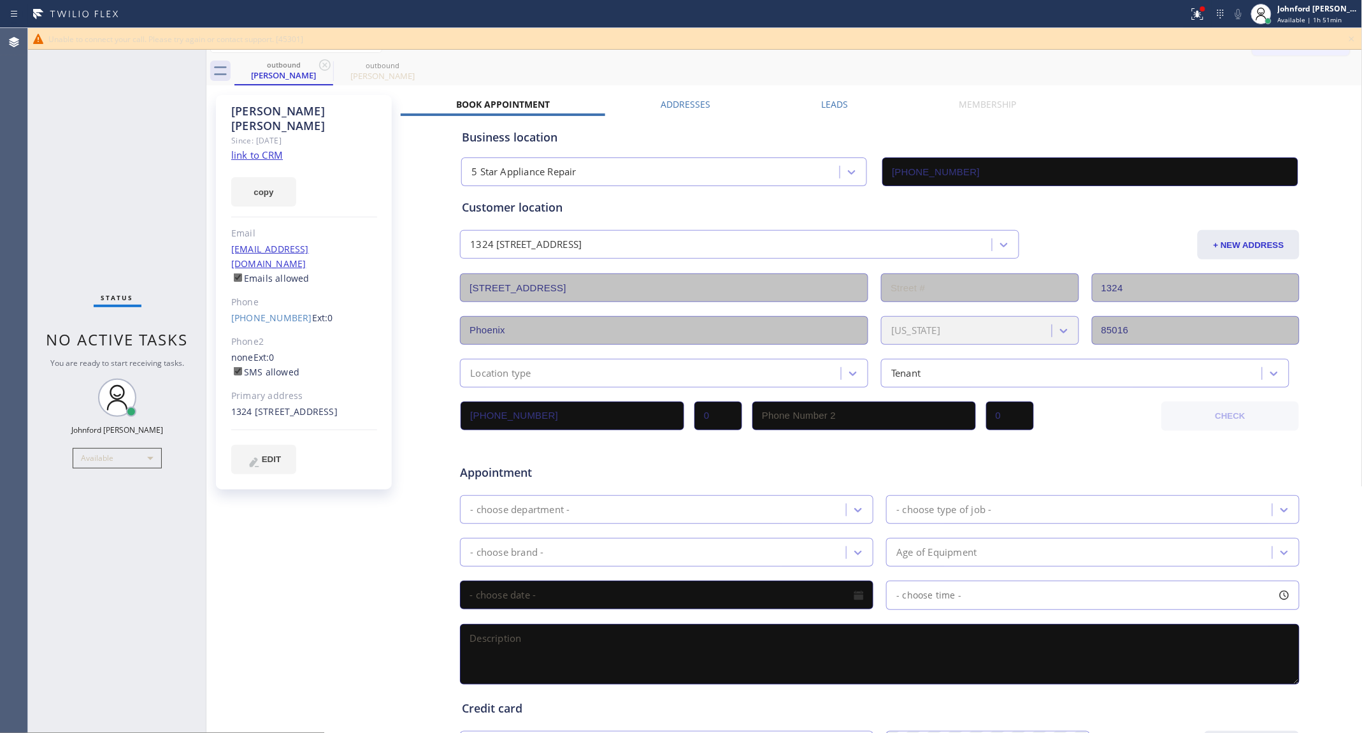
click at [273, 296] on div "[PERSON_NAME] Since: [DATE] link to CRM copy Email [EMAIL_ADDRESS][DOMAIN_NAME]…" at bounding box center [304, 292] width 176 height 394
click at [285, 312] on link "[PHONE_NUMBER]" at bounding box center [271, 318] width 81 height 12
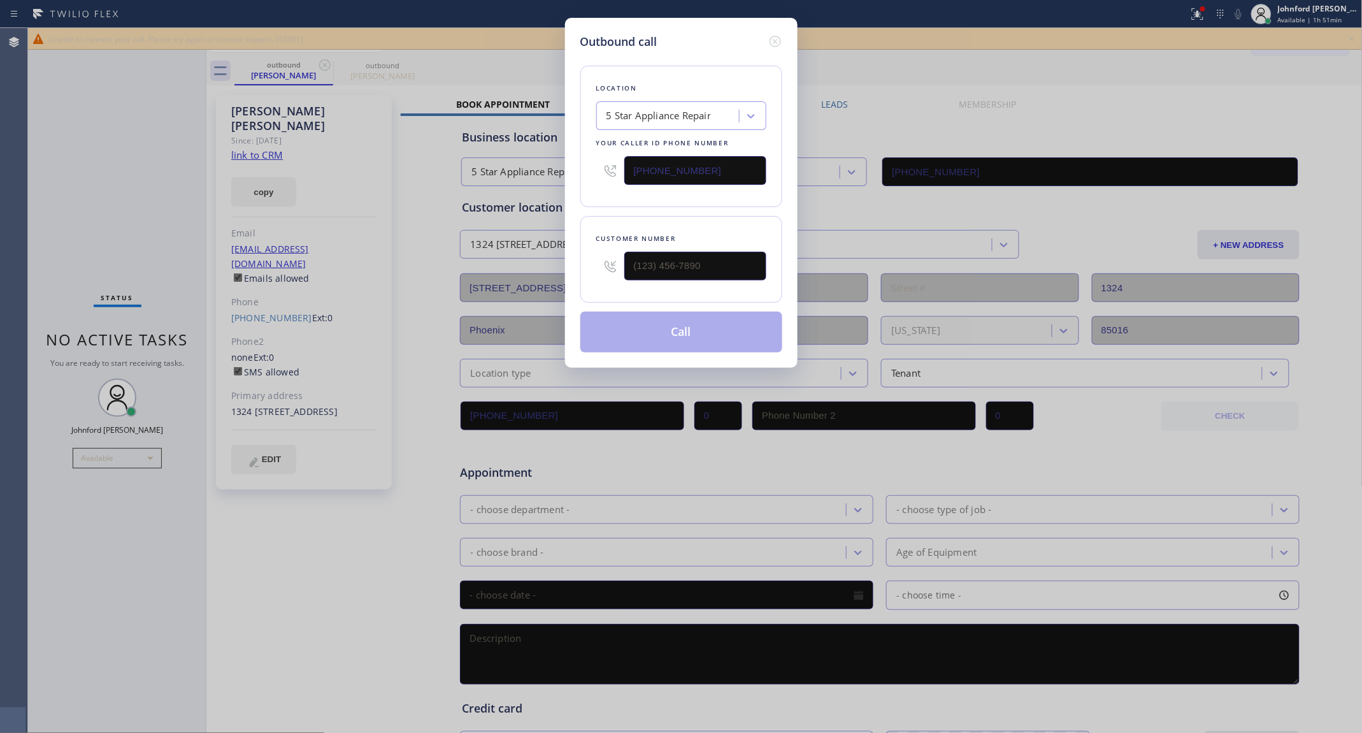
type input "[PHONE_NUMBER]"
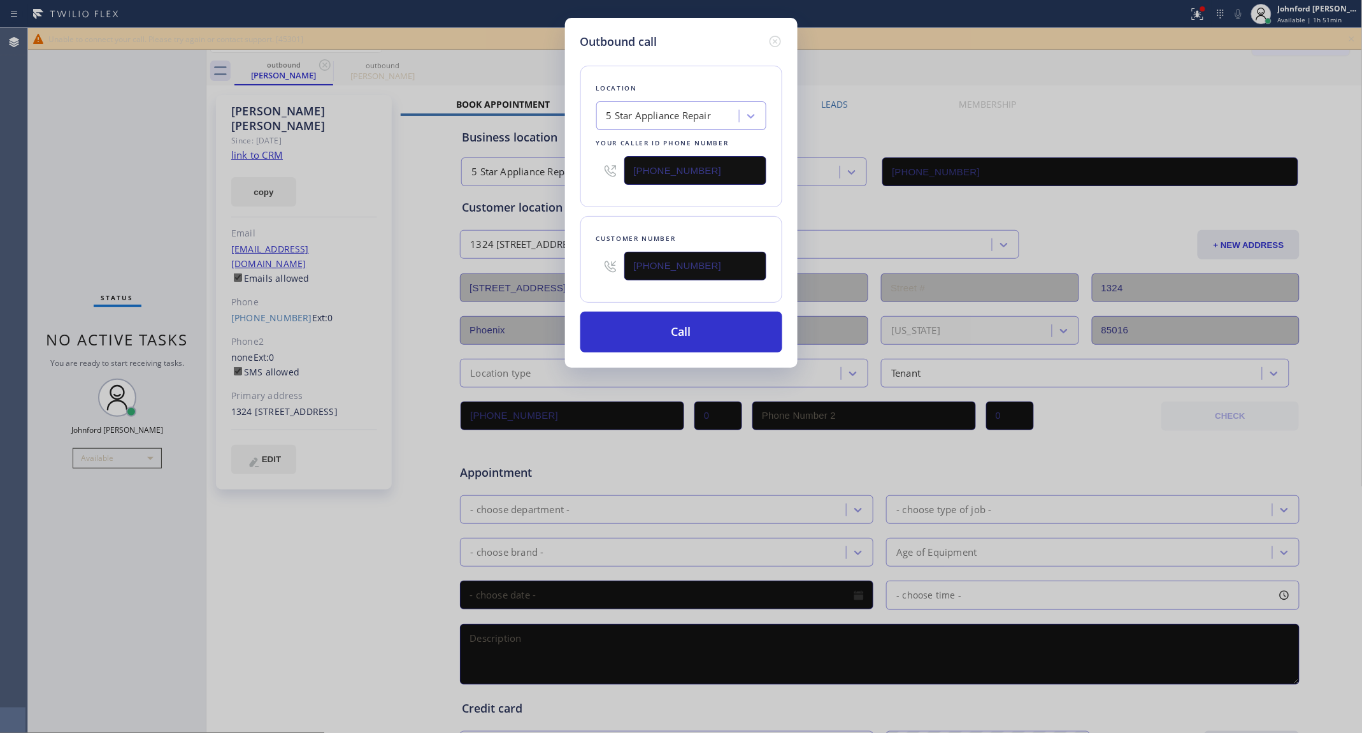
drag, startPoint x: 604, startPoint y: 164, endPoint x: 594, endPoint y: 164, distance: 9.6
click at [594, 164] on div "Location 5 Star Appliance Repair Your caller id phone number [PHONE_NUMBER]" at bounding box center [681, 136] width 202 height 141
paste input "602) 755-6398"
type input "[PHONE_NUMBER]"
click at [653, 325] on button "Call" at bounding box center [681, 332] width 202 height 41
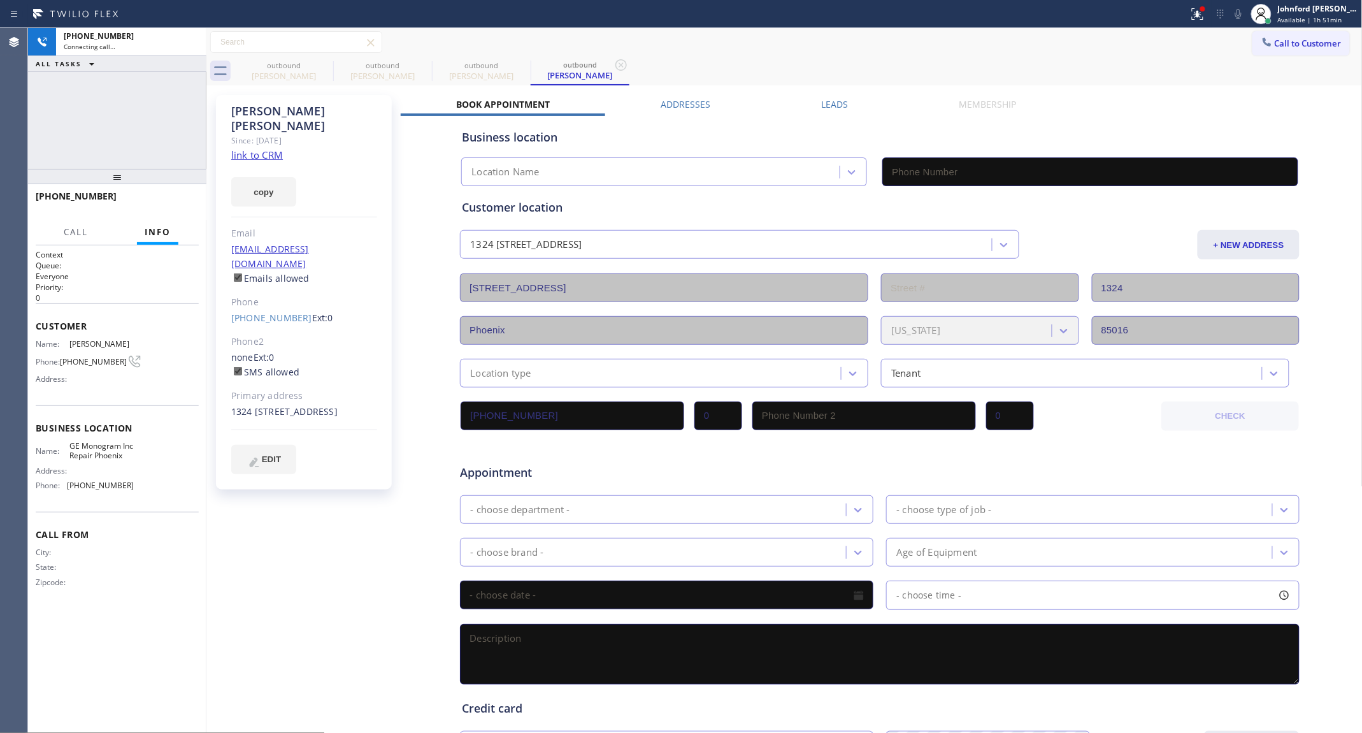
type input "[PHONE_NUMBER]"
click at [326, 68] on icon at bounding box center [324, 64] width 15 height 15
click at [0, 0] on icon at bounding box center [0, 0] width 0 height 0
type input "[PHONE_NUMBER]"
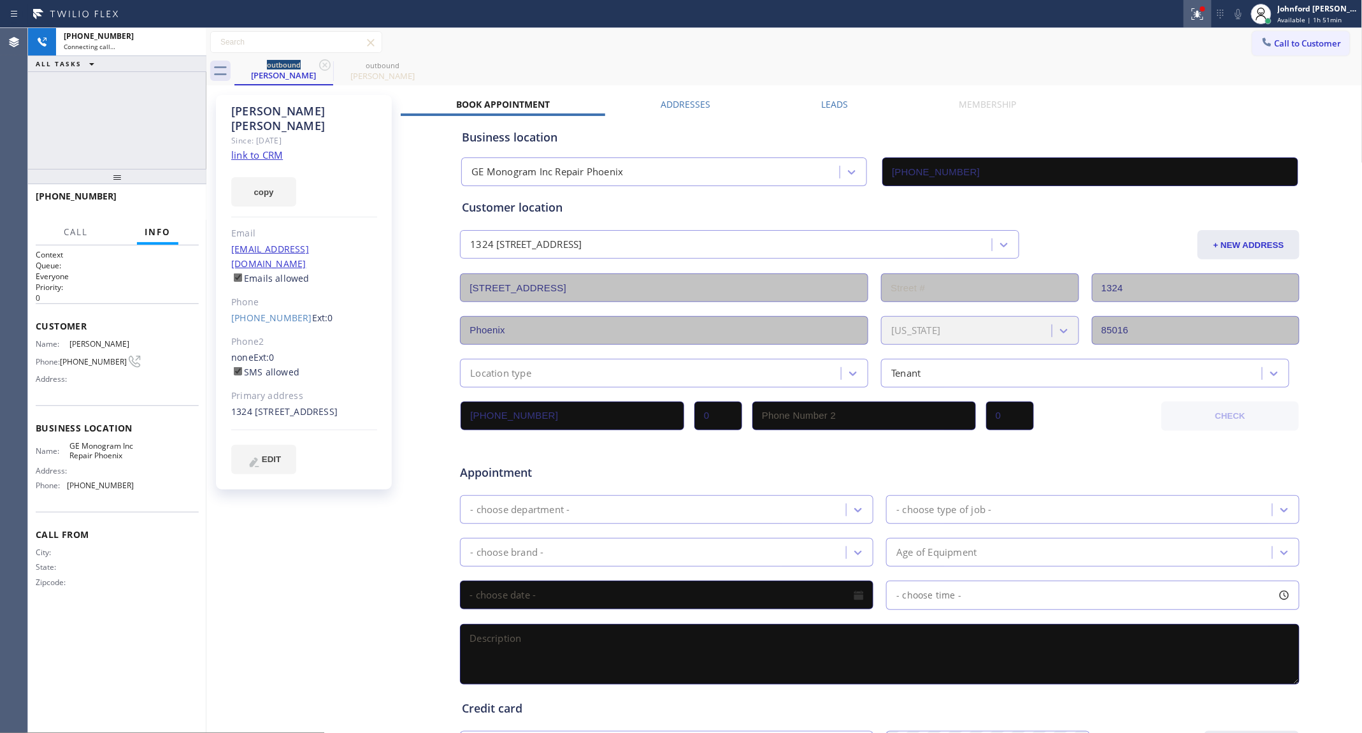
click at [1199, 16] on icon at bounding box center [1197, 13] width 11 height 11
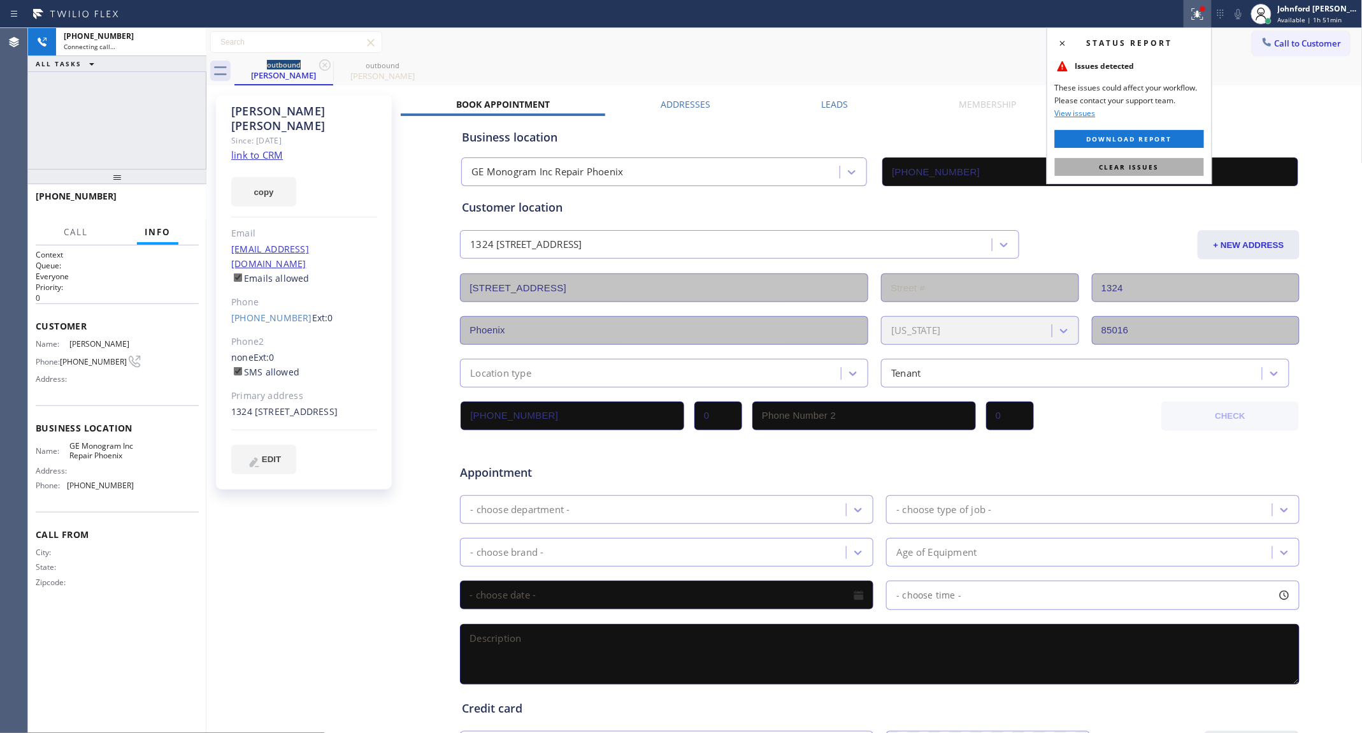
click at [1138, 175] on button "Clear issues" at bounding box center [1129, 167] width 149 height 18
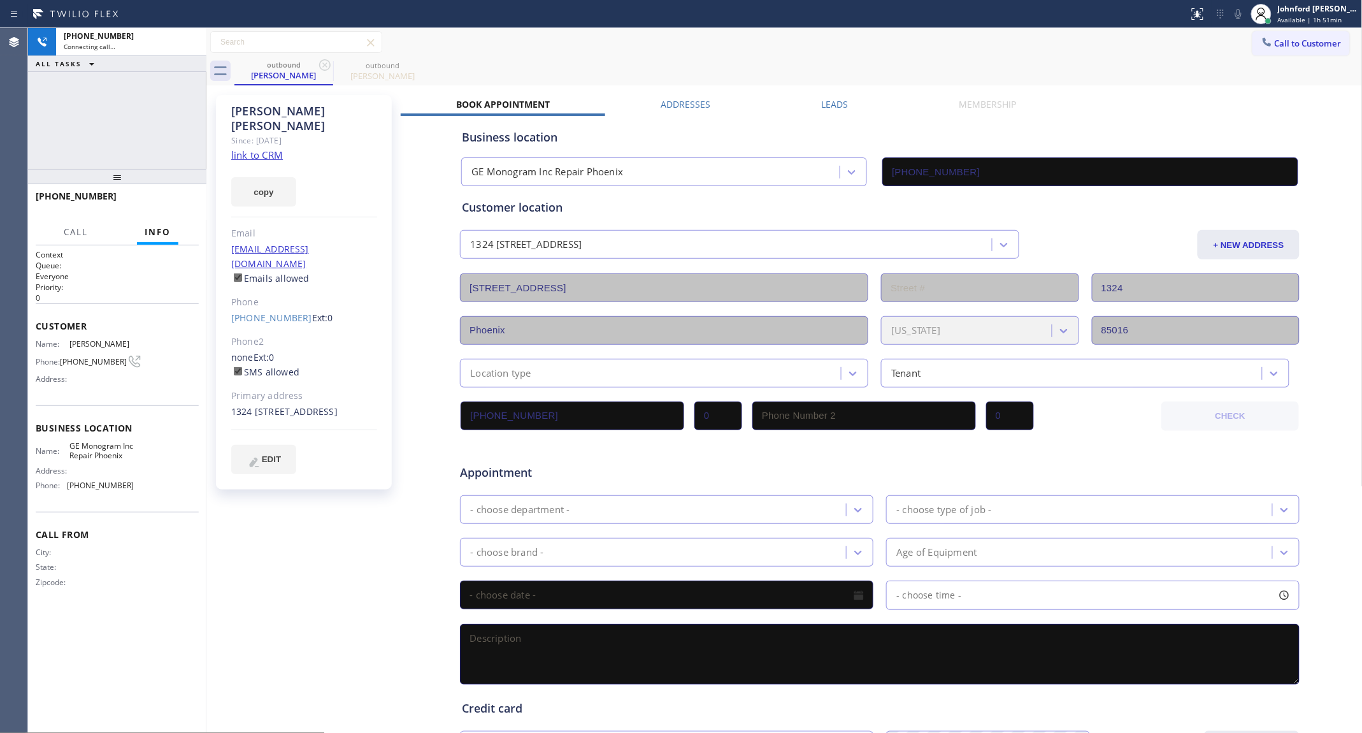
click at [1136, 171] on input "[PHONE_NUMBER]" at bounding box center [1090, 171] width 416 height 29
click at [1236, 11] on icon at bounding box center [1238, 13] width 15 height 15
click at [1233, 17] on icon at bounding box center [1238, 13] width 15 height 15
click at [145, 199] on button "HANG UP" at bounding box center [169, 202] width 59 height 18
click at [191, 195] on button "COMPLETE" at bounding box center [166, 202] width 64 height 18
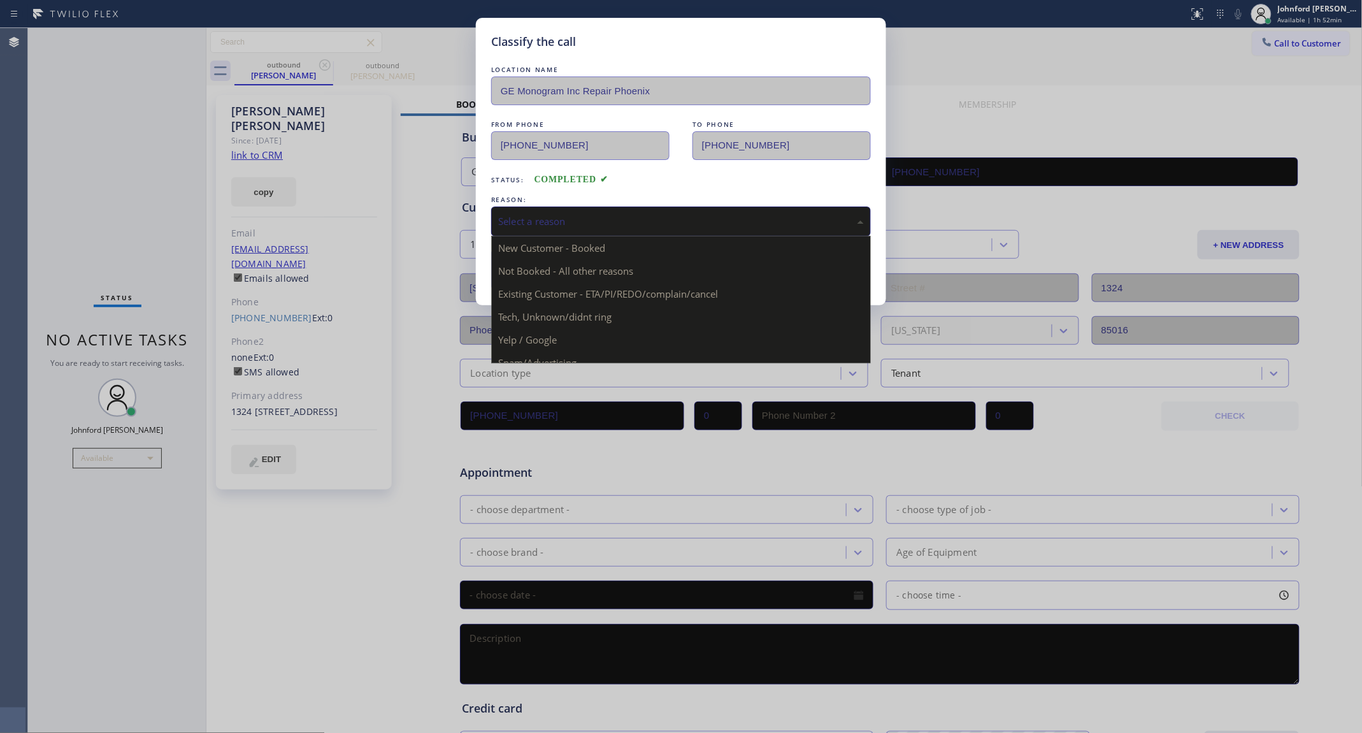
click at [591, 220] on div "Select a reason" at bounding box center [681, 221] width 366 height 15
click at [561, 220] on div "Tech, Unknown/didnt ring" at bounding box center [681, 221] width 366 height 15
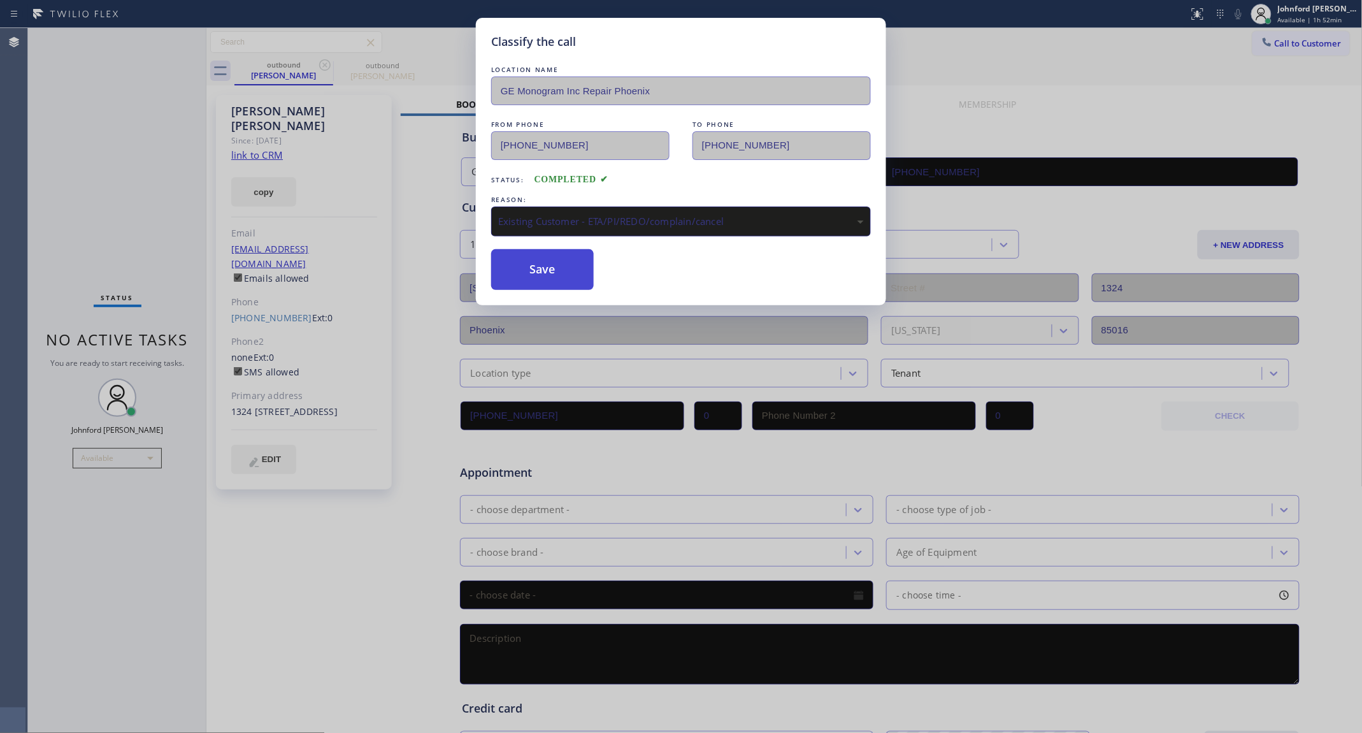
click at [532, 263] on button "Save" at bounding box center [542, 269] width 103 height 41
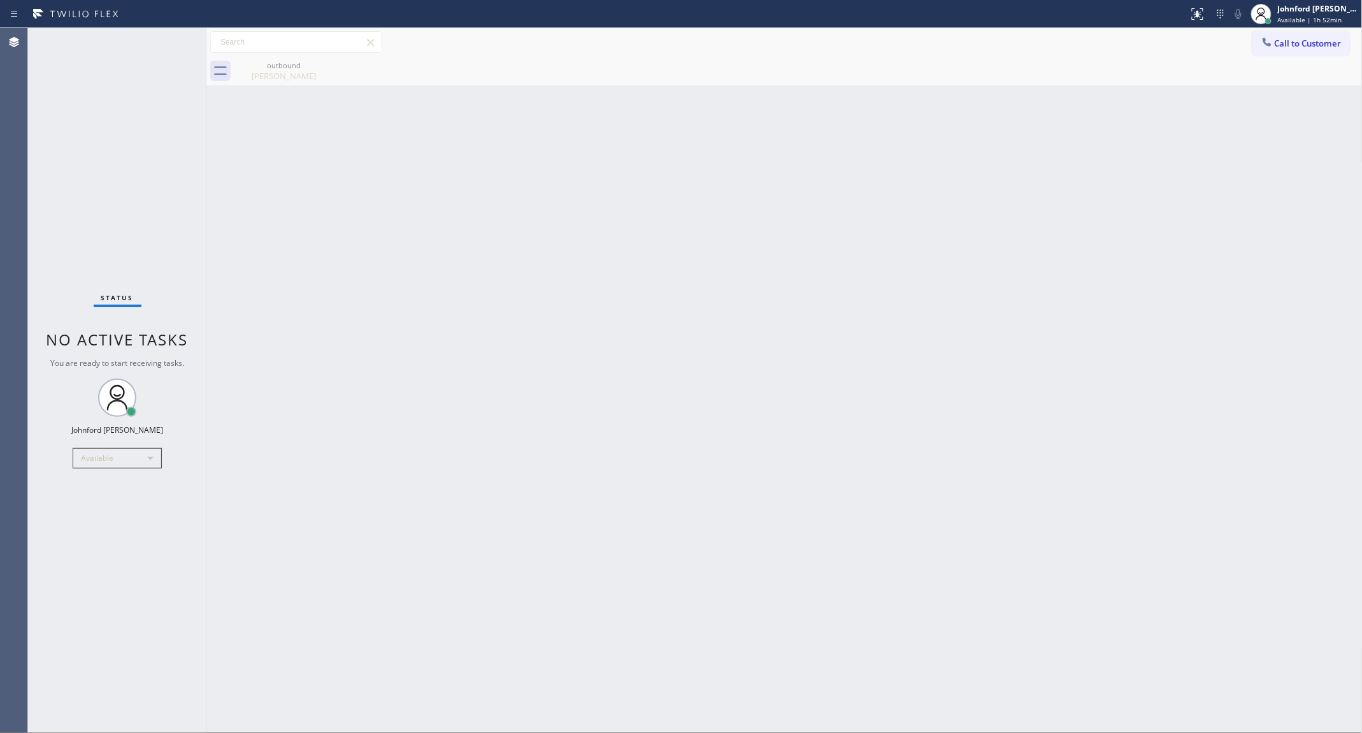
drag, startPoint x: 946, startPoint y: 395, endPoint x: 861, endPoint y: 313, distance: 117.6
click at [905, 411] on div "Back to Dashboard Change Sender ID Customers Technicians Select a contact Outbo…" at bounding box center [784, 380] width 1156 height 705
click at [37, 262] on div "Status No active tasks You are ready to start receiving tasks. [PERSON_NAME] Av…" at bounding box center [117, 380] width 178 height 705
drag, startPoint x: 998, startPoint y: 287, endPoint x: 969, endPoint y: 290, distance: 28.8
click at [998, 287] on div "Back to Dashboard Change Sender ID Customers Technicians Select a contact Outbo…" at bounding box center [784, 380] width 1156 height 705
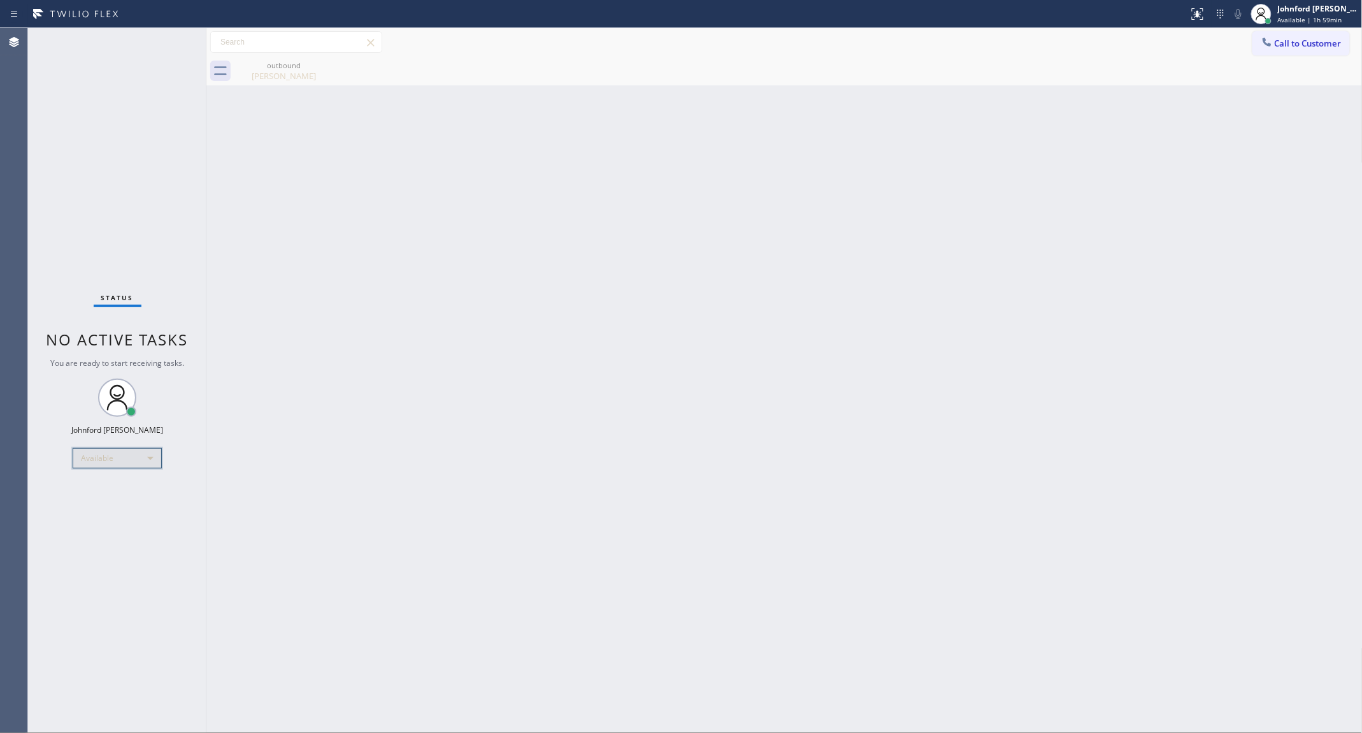
click at [122, 462] on div "Available" at bounding box center [117, 458] width 89 height 20
click at [106, 520] on li "Break" at bounding box center [116, 522] width 87 height 15
click at [122, 463] on div "Break" at bounding box center [117, 463] width 89 height 20
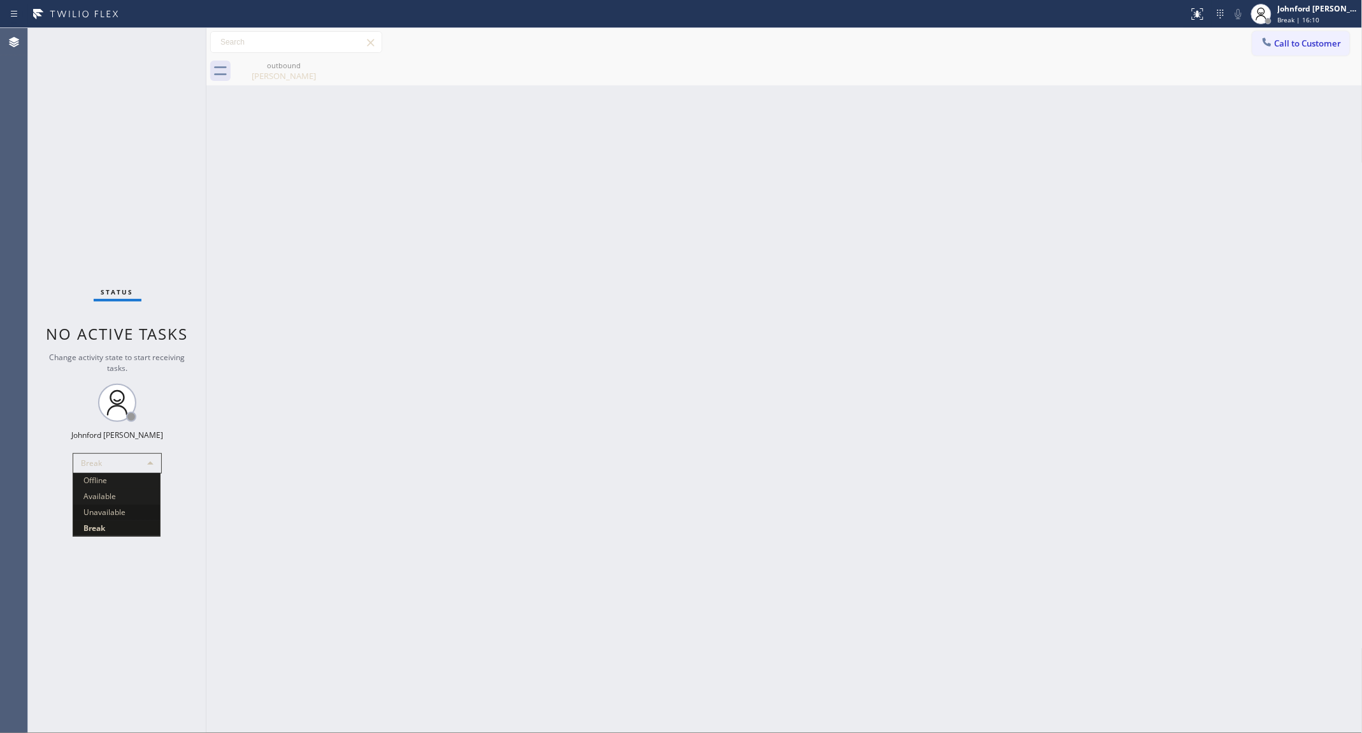
click at [90, 518] on li "Unavailable" at bounding box center [116, 512] width 87 height 15
click at [112, 465] on div "Unavailable" at bounding box center [117, 463] width 89 height 20
click at [110, 494] on li "Available" at bounding box center [116, 496] width 87 height 15
click at [1072, 447] on div "Back to Dashboard Change Sender ID Customers Technicians Select a contact Outbo…" at bounding box center [784, 380] width 1156 height 705
click at [1290, 32] on button "Call to Customer" at bounding box center [1300, 43] width 97 height 24
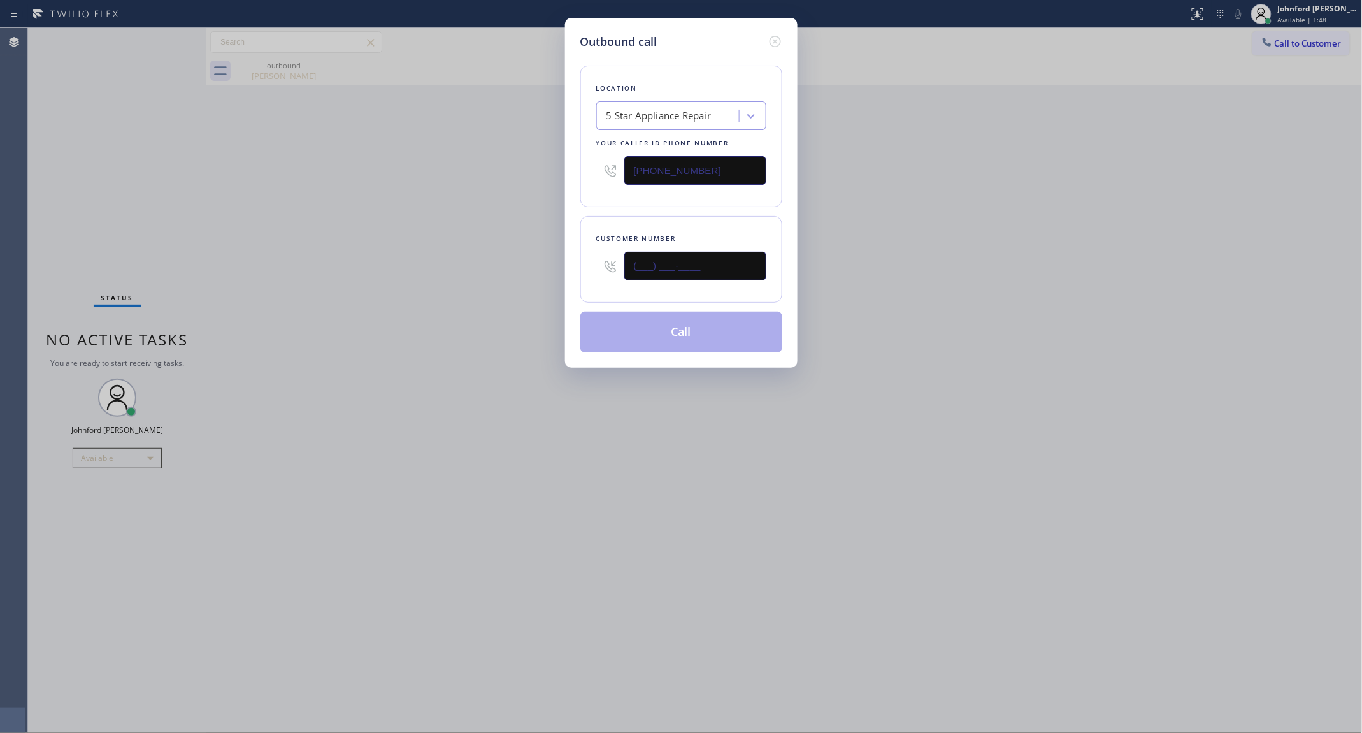
drag, startPoint x: 756, startPoint y: 255, endPoint x: 513, endPoint y: 255, distance: 242.7
click at [517, 255] on div "Outbound call Location 5 Star Appliance Repair Your caller id phone number [PHO…" at bounding box center [681, 366] width 1362 height 733
paste input "206) 898-3919"
type input "[PHONE_NUMBER]"
click at [434, 255] on div "Outbound call Location 5 Star Appliance Repair Your caller id phone number [PHO…" at bounding box center [681, 366] width 1362 height 733
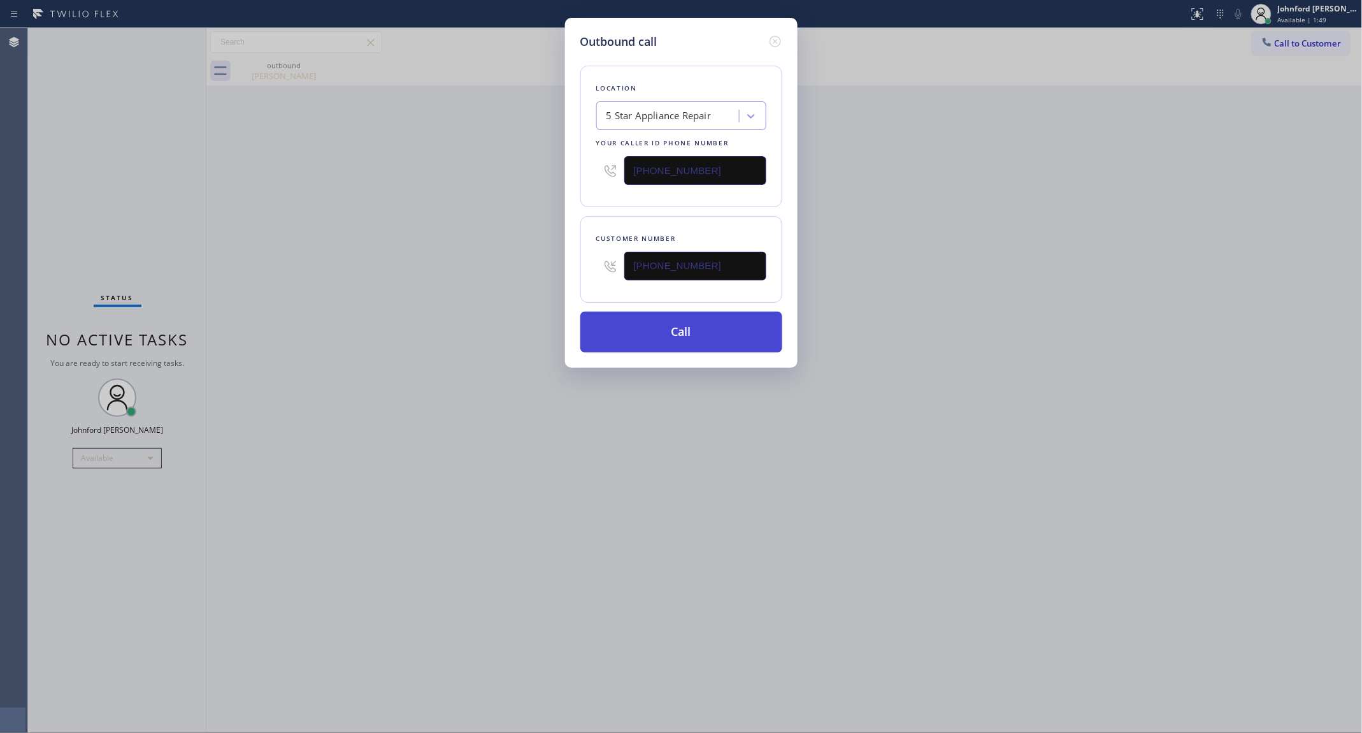
click at [617, 330] on button "Call" at bounding box center [681, 332] width 202 height 41
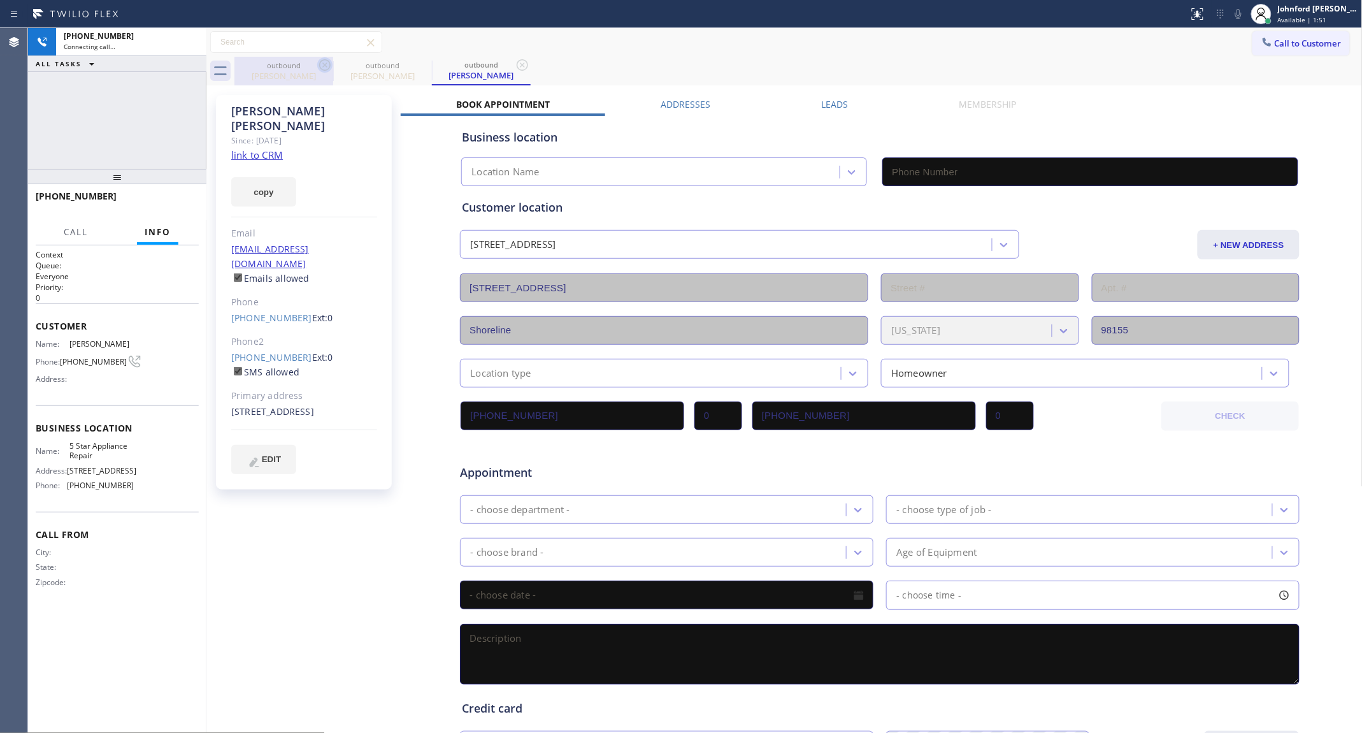
click at [319, 61] on icon at bounding box center [324, 64] width 15 height 15
click at [262, 148] on link "link to CRM" at bounding box center [257, 154] width 52 height 13
type input "[PHONE_NUMBER]"
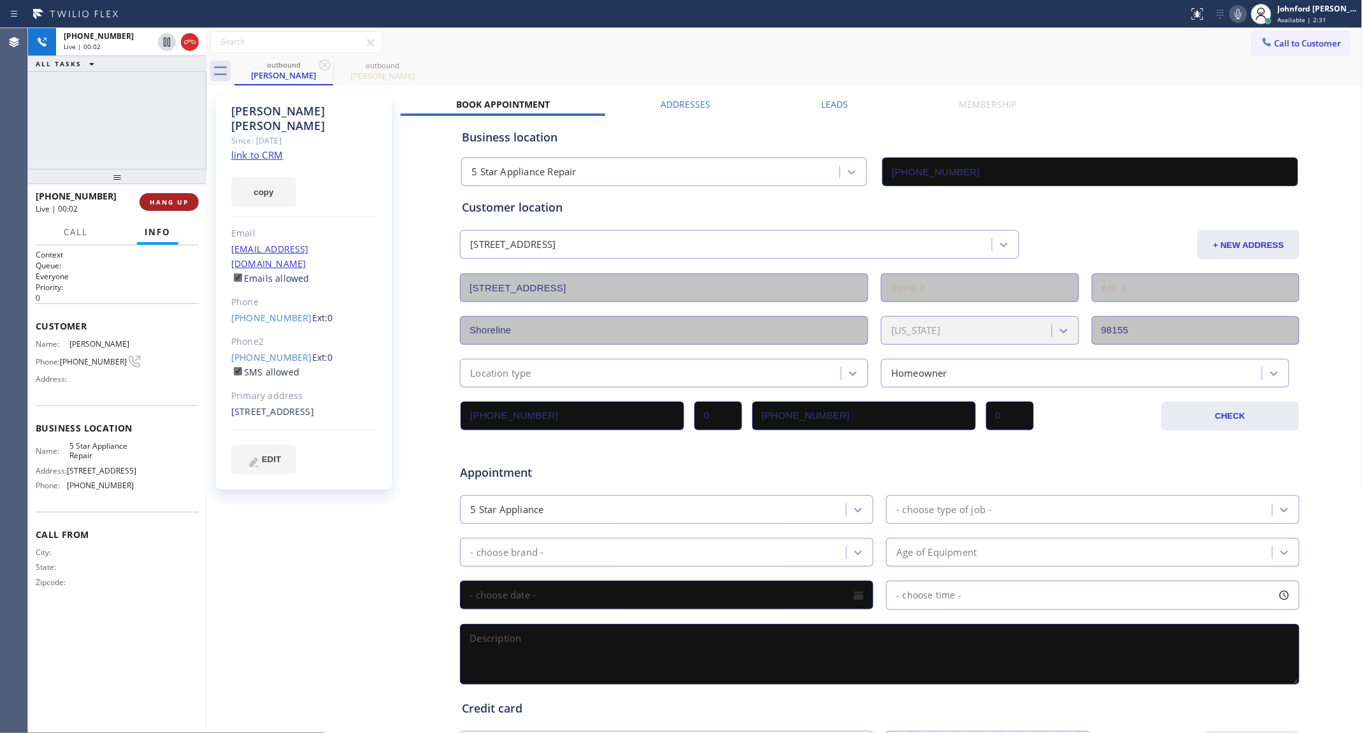
click at [186, 199] on span "HANG UP" at bounding box center [169, 201] width 39 height 9
click at [244, 312] on link "[PHONE_NUMBER]" at bounding box center [271, 318] width 81 height 12
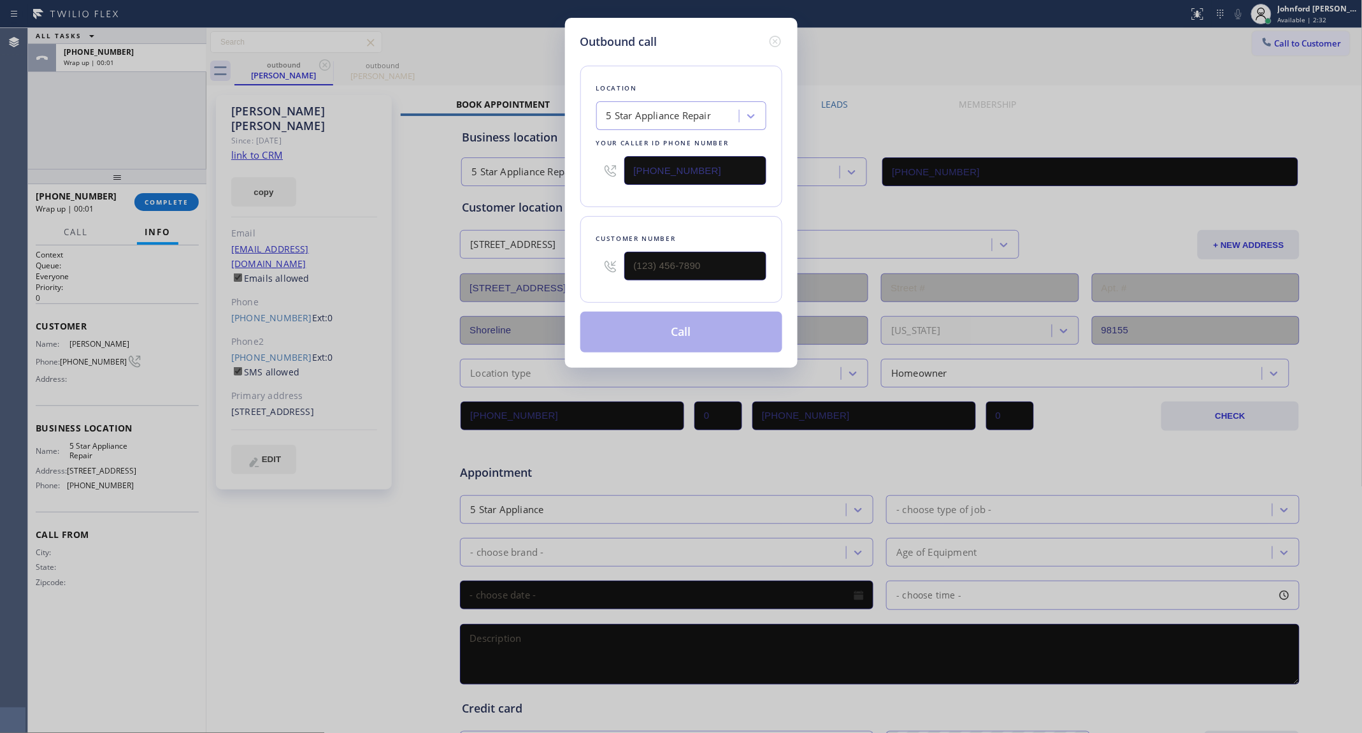
type input "[PHONE_NUMBER]"
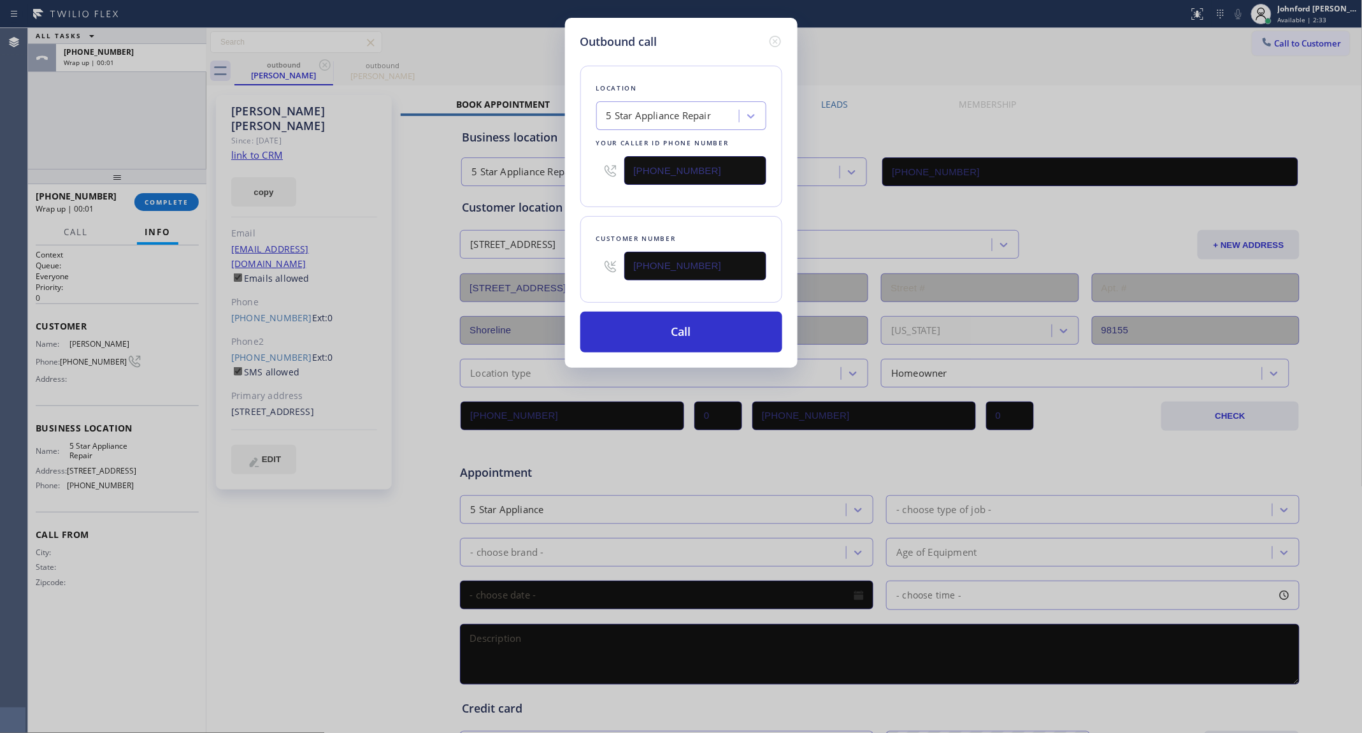
drag, startPoint x: 705, startPoint y: 265, endPoint x: 577, endPoint y: 257, distance: 128.3
click at [577, 257] on div "Outbound call Location 5 Star Appliance Repair Your caller id phone number [PHO…" at bounding box center [681, 193] width 233 height 350
drag, startPoint x: 722, startPoint y: 173, endPoint x: 588, endPoint y: 155, distance: 135.0
click at [592, 155] on div "Location 5 Star Appliance Repair Your caller id phone number [PHONE_NUMBER]" at bounding box center [681, 136] width 202 height 141
paste input "19-3434"
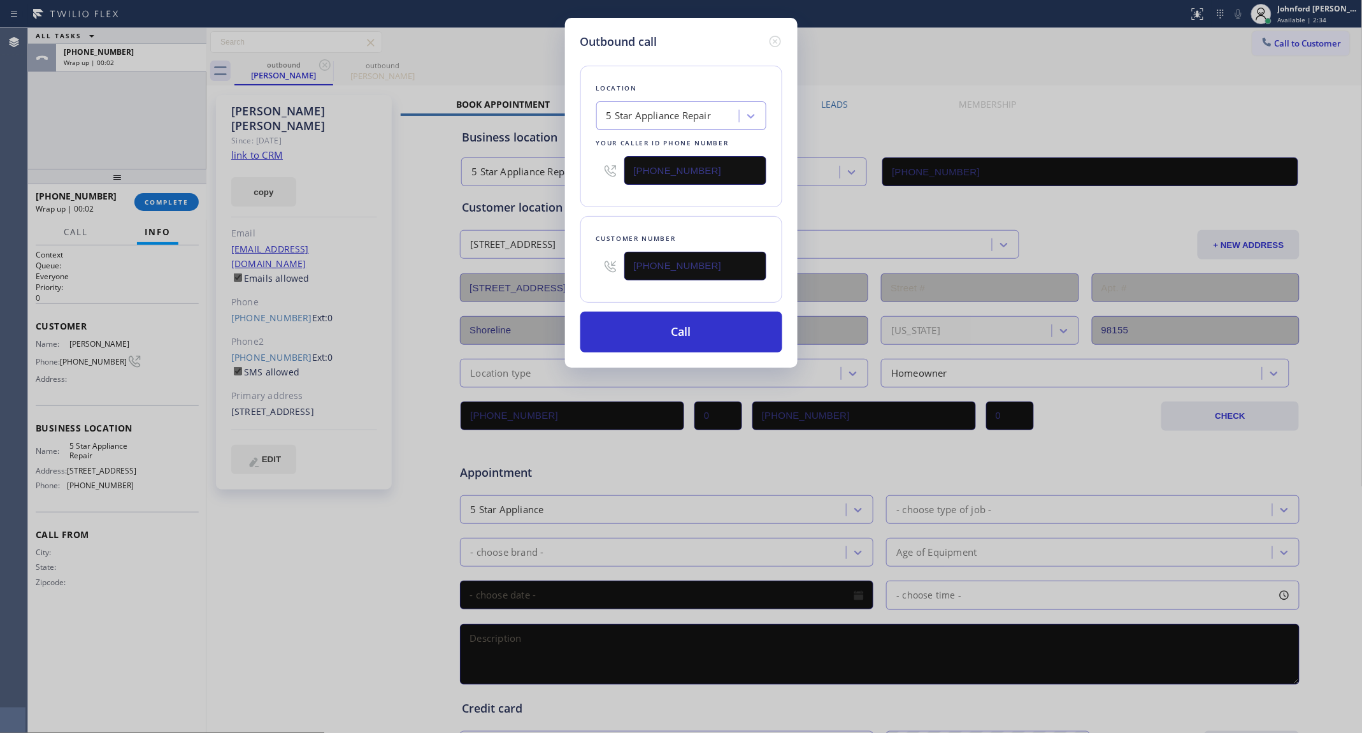
type input "[PHONE_NUMBER]"
click at [636, 218] on div "Customer number [PHONE_NUMBER]" at bounding box center [681, 259] width 202 height 87
click at [664, 336] on button "Call" at bounding box center [681, 332] width 202 height 41
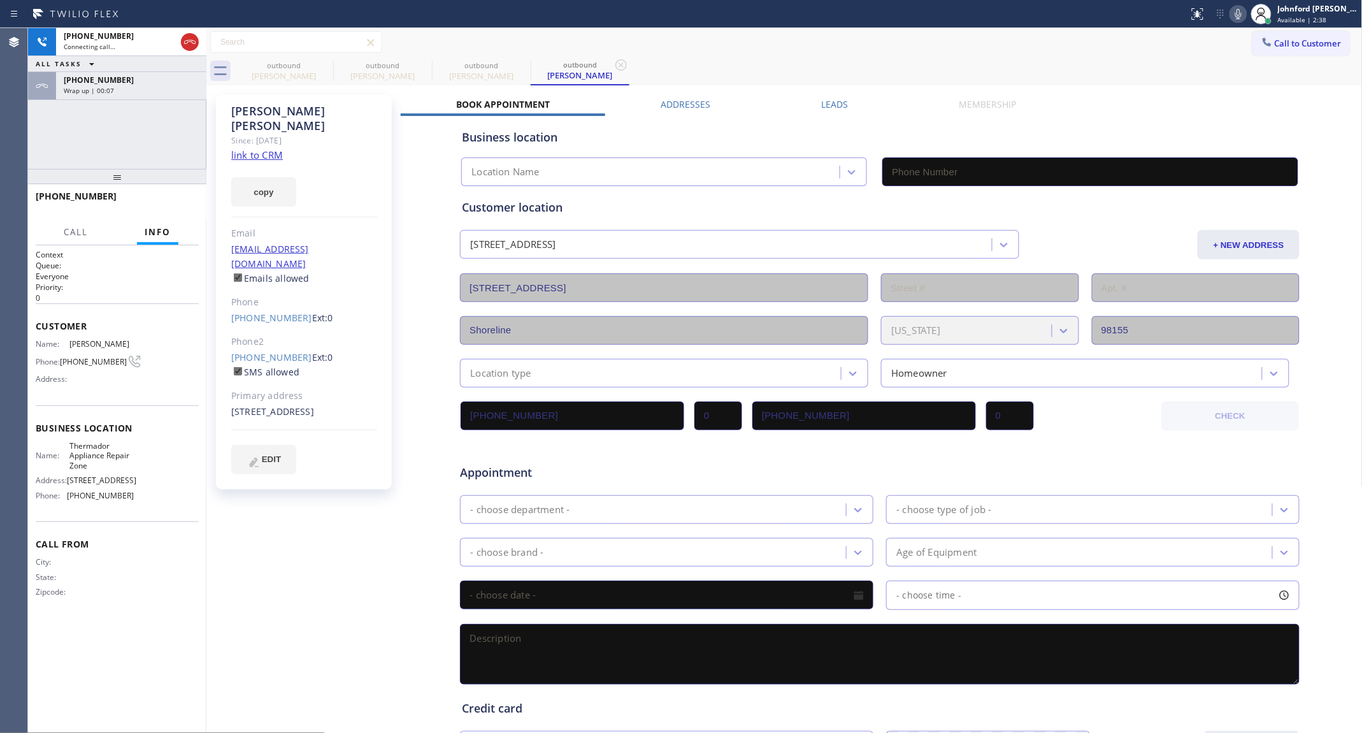
click at [148, 96] on div "[PHONE_NUMBER] Wrap up | 00:07" at bounding box center [128, 86] width 145 height 28
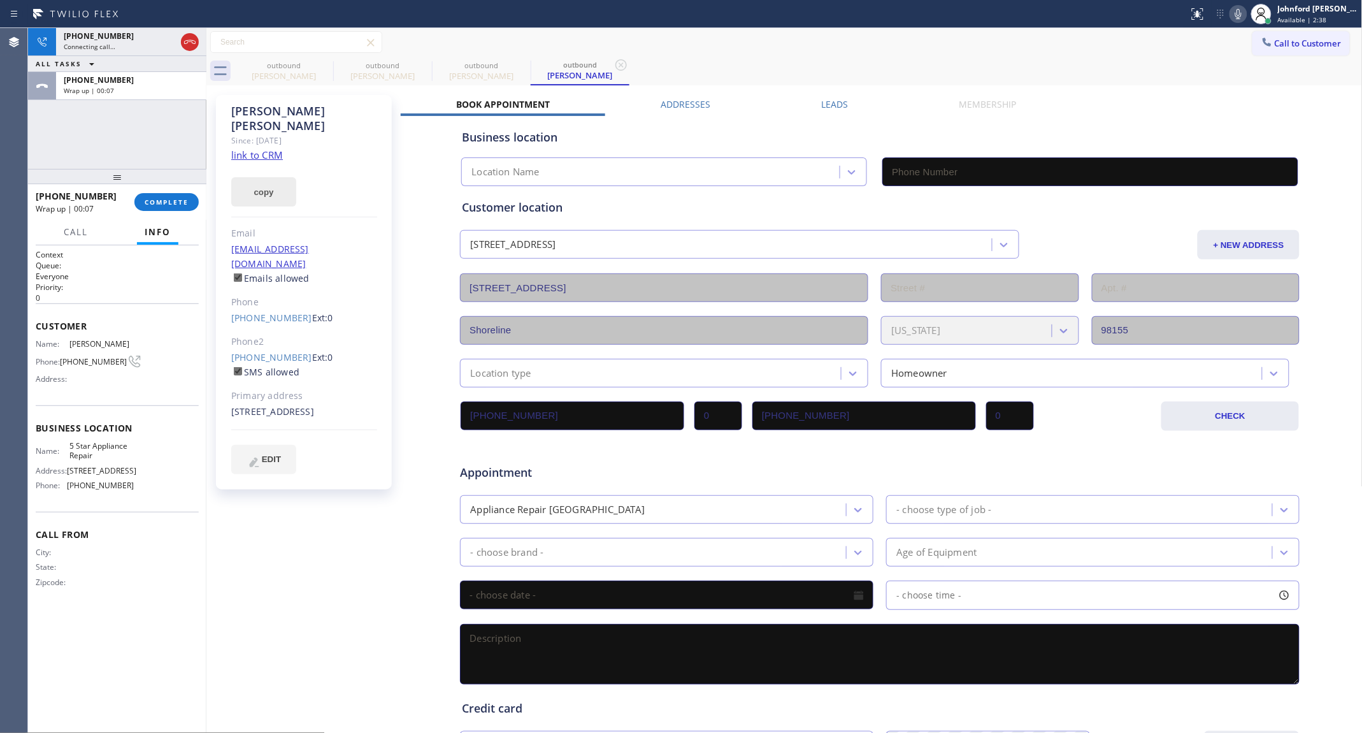
type input "[PHONE_NUMBER]"
click at [183, 194] on button "COMPLETE" at bounding box center [166, 202] width 64 height 18
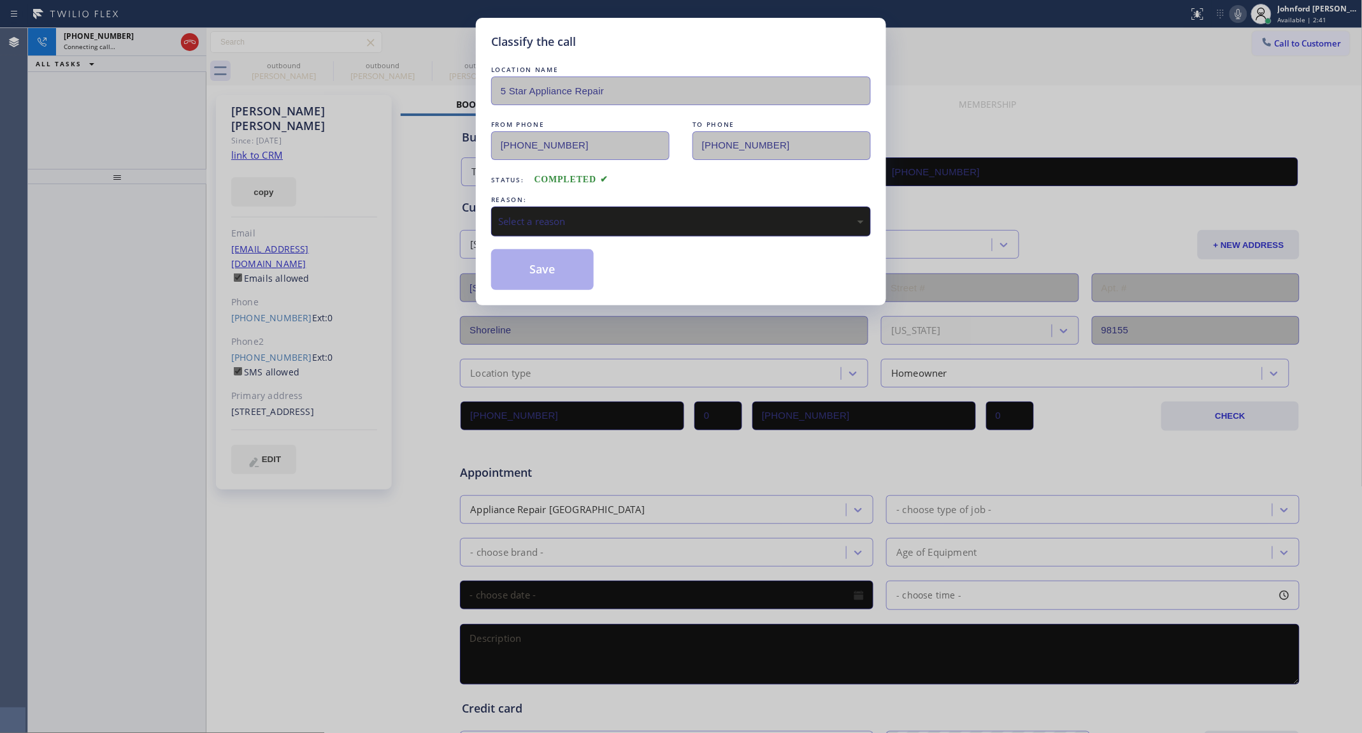
click at [536, 214] on div "Select a reason" at bounding box center [681, 221] width 366 height 15
drag, startPoint x: 666, startPoint y: 290, endPoint x: 581, endPoint y: 279, distance: 85.4
click at [578, 277] on button "Save" at bounding box center [542, 269] width 103 height 41
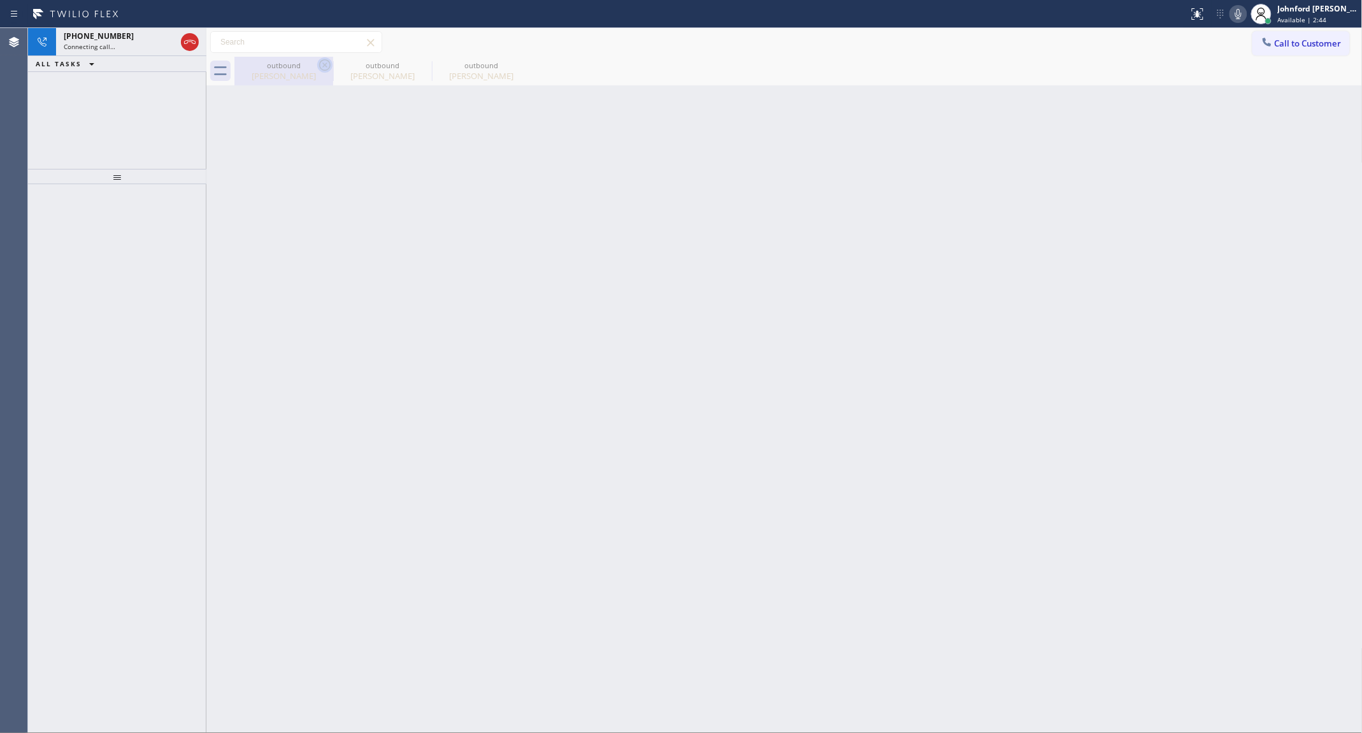
click at [328, 59] on icon at bounding box center [324, 64] width 15 height 15
type input "[PHONE_NUMBER]"
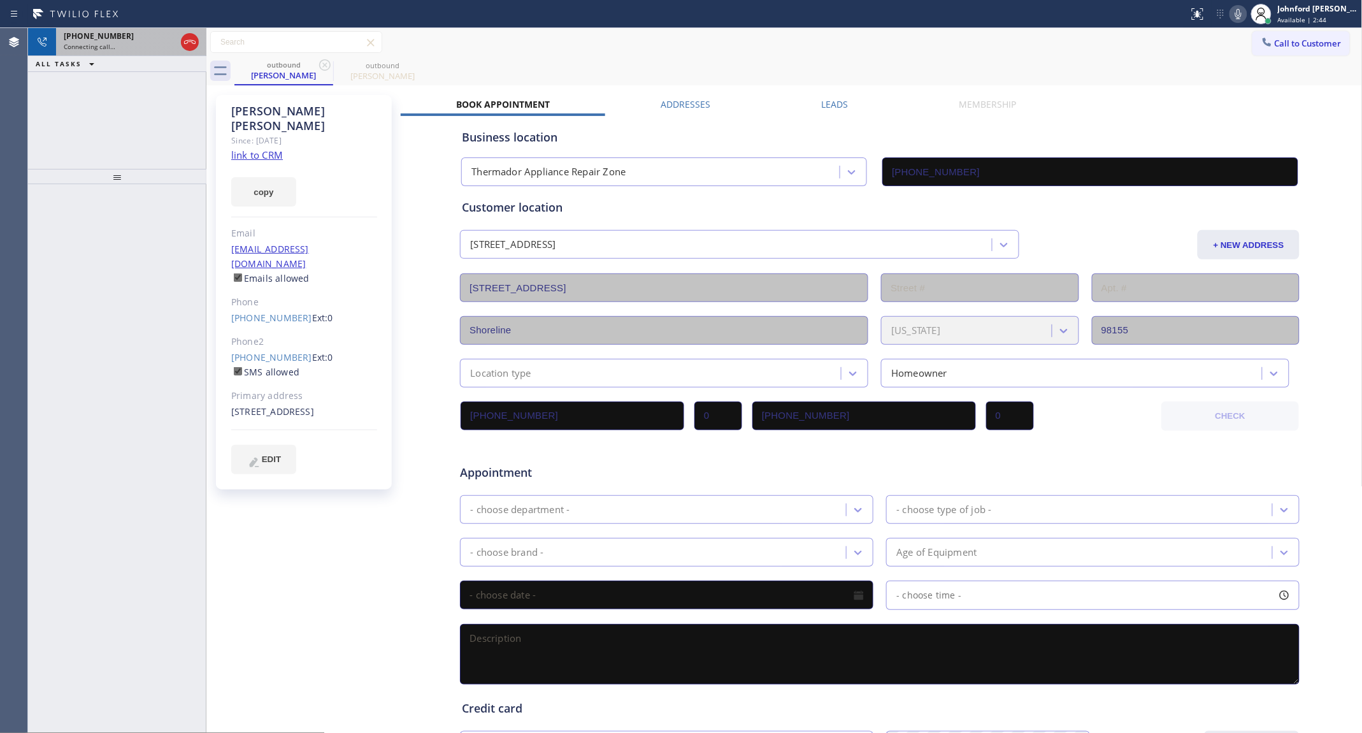
click at [150, 47] on div "Connecting call…" at bounding box center [120, 46] width 112 height 9
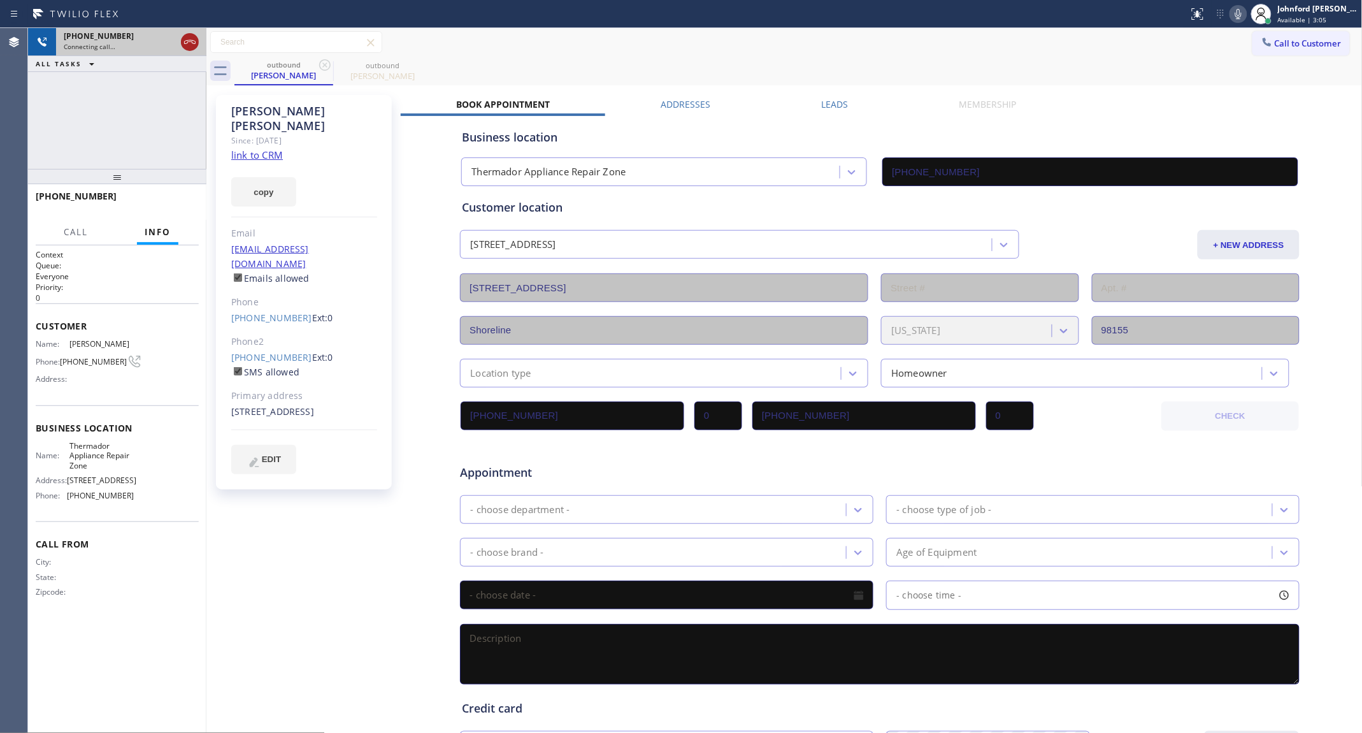
click at [190, 45] on icon at bounding box center [189, 41] width 15 height 15
click at [319, 64] on icon at bounding box center [324, 64] width 11 height 11
click at [0, 0] on icon at bounding box center [0, 0] width 0 height 0
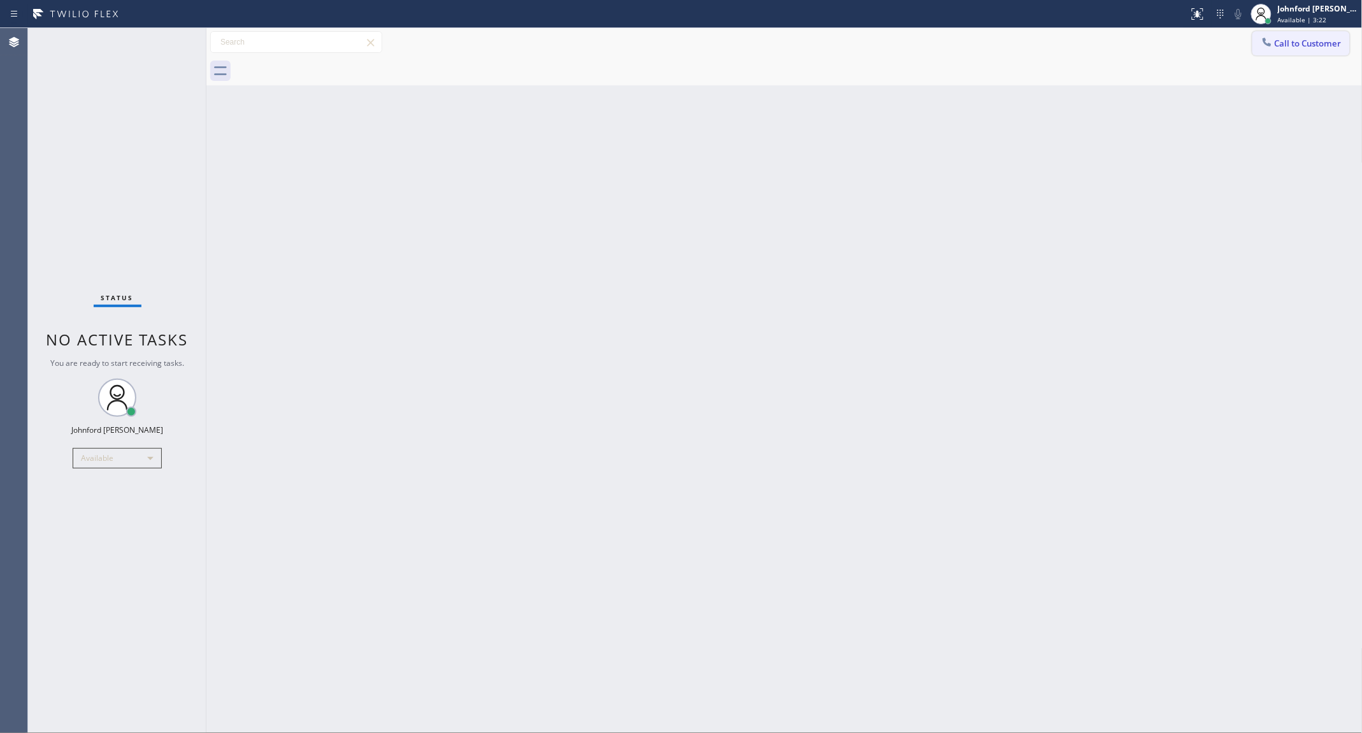
click at [1276, 45] on span "Call to Customer" at bounding box center [1308, 43] width 67 height 11
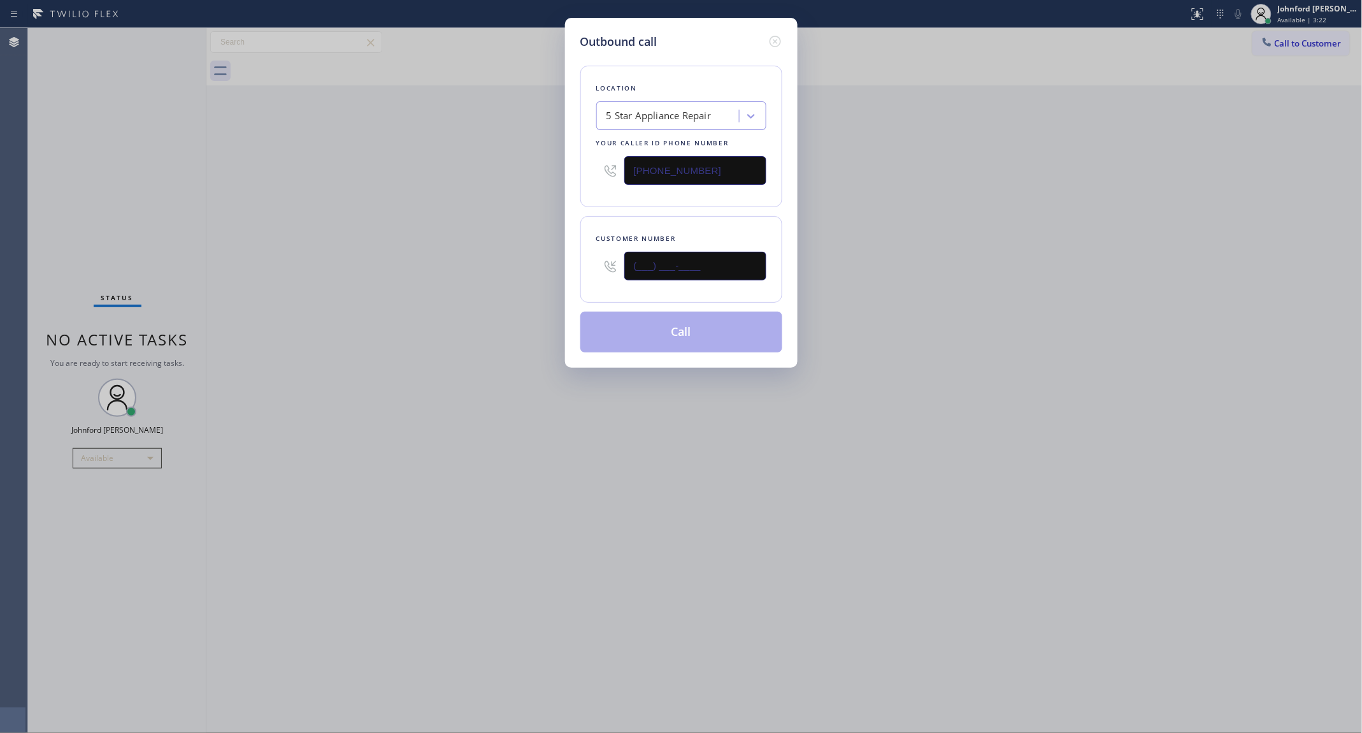
drag, startPoint x: 675, startPoint y: 266, endPoint x: 524, endPoint y: 268, distance: 151.0
click at [541, 268] on div "Outbound call Location 5 Star Appliance Repair Your caller id phone number [PHO…" at bounding box center [681, 366] width 1362 height 733
paste input "480) 905-1650"
type input "[PHONE_NUMBER]"
click at [454, 268] on div "Outbound call Location 5 Star Appliance Repair Your caller id phone number [PHO…" at bounding box center [681, 366] width 1362 height 733
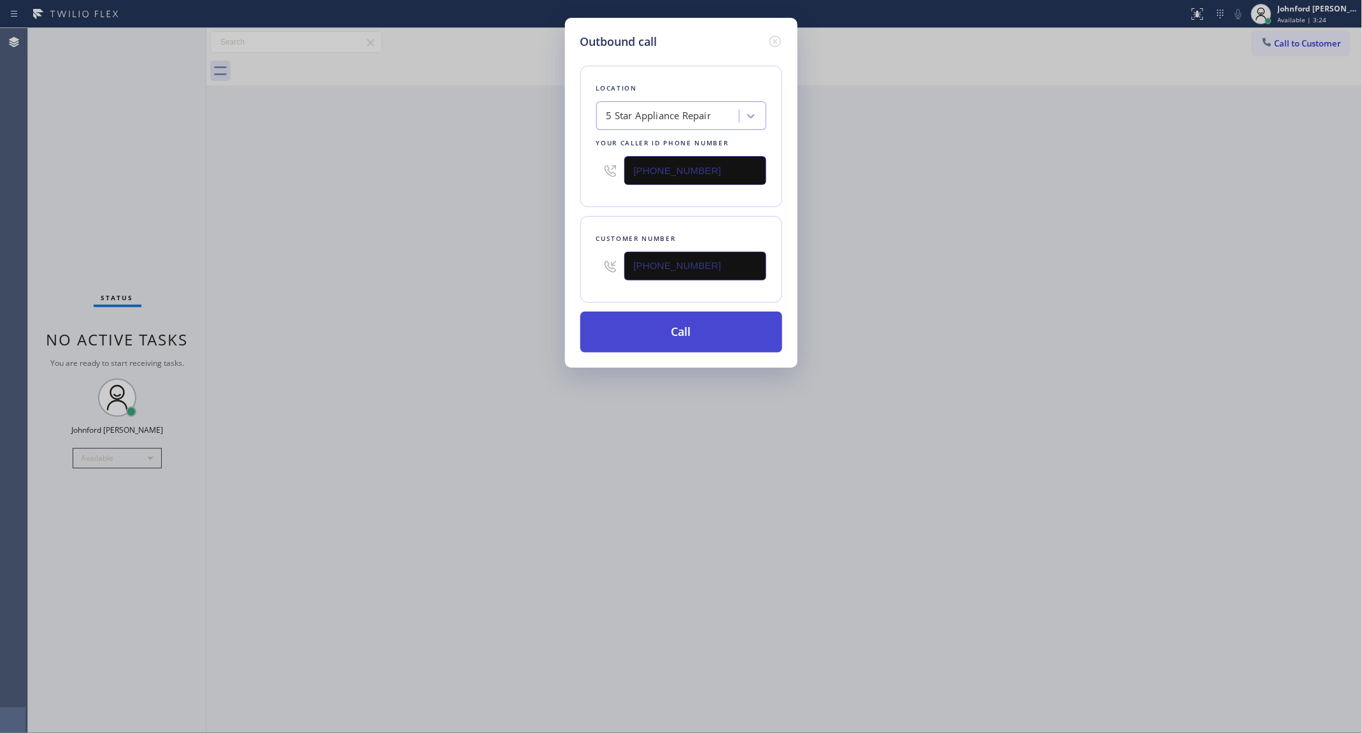
click at [657, 317] on button "Call" at bounding box center [681, 332] width 202 height 41
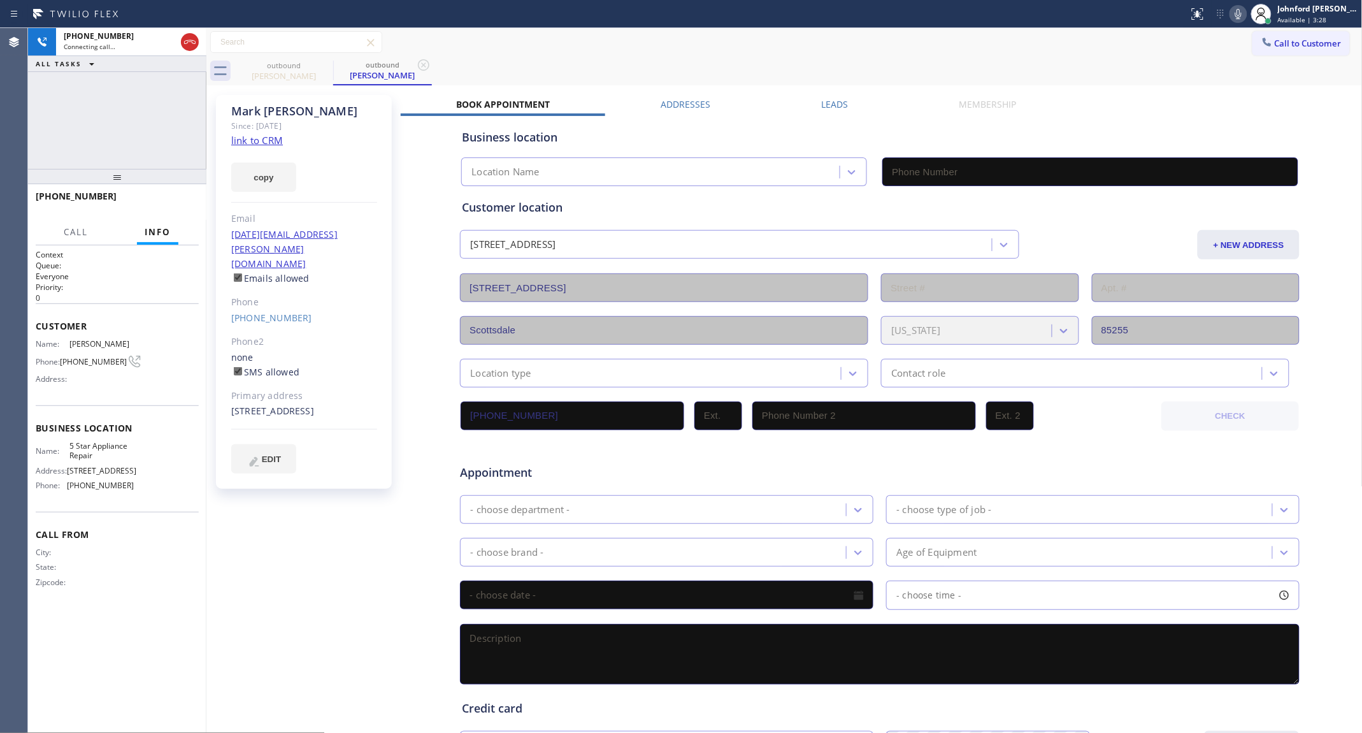
click at [260, 141] on link "link to CRM" at bounding box center [257, 140] width 52 height 13
type input "[PHONE_NUMBER]"
click at [192, 37] on icon at bounding box center [189, 41] width 15 height 15
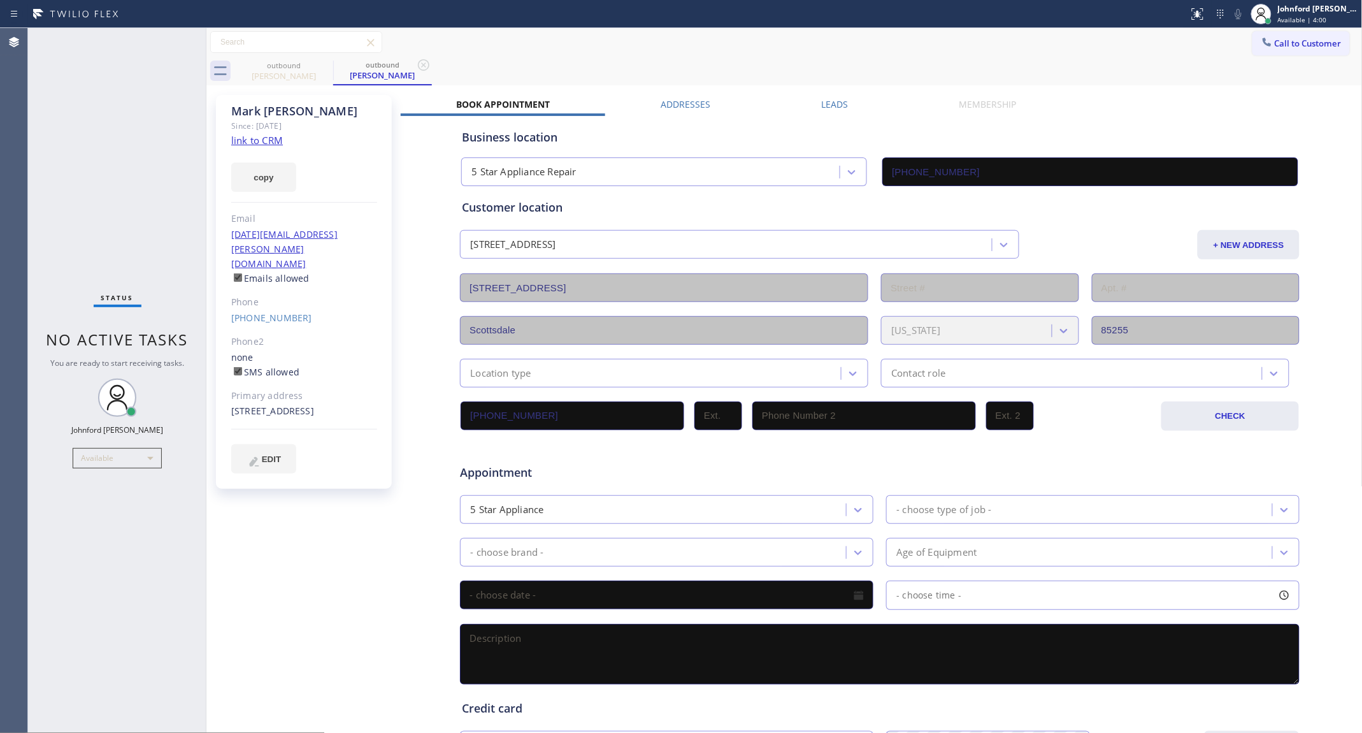
click at [250, 295] on div "Phone" at bounding box center [304, 302] width 146 height 15
click at [266, 312] on link "[PHONE_NUMBER]" at bounding box center [271, 318] width 81 height 12
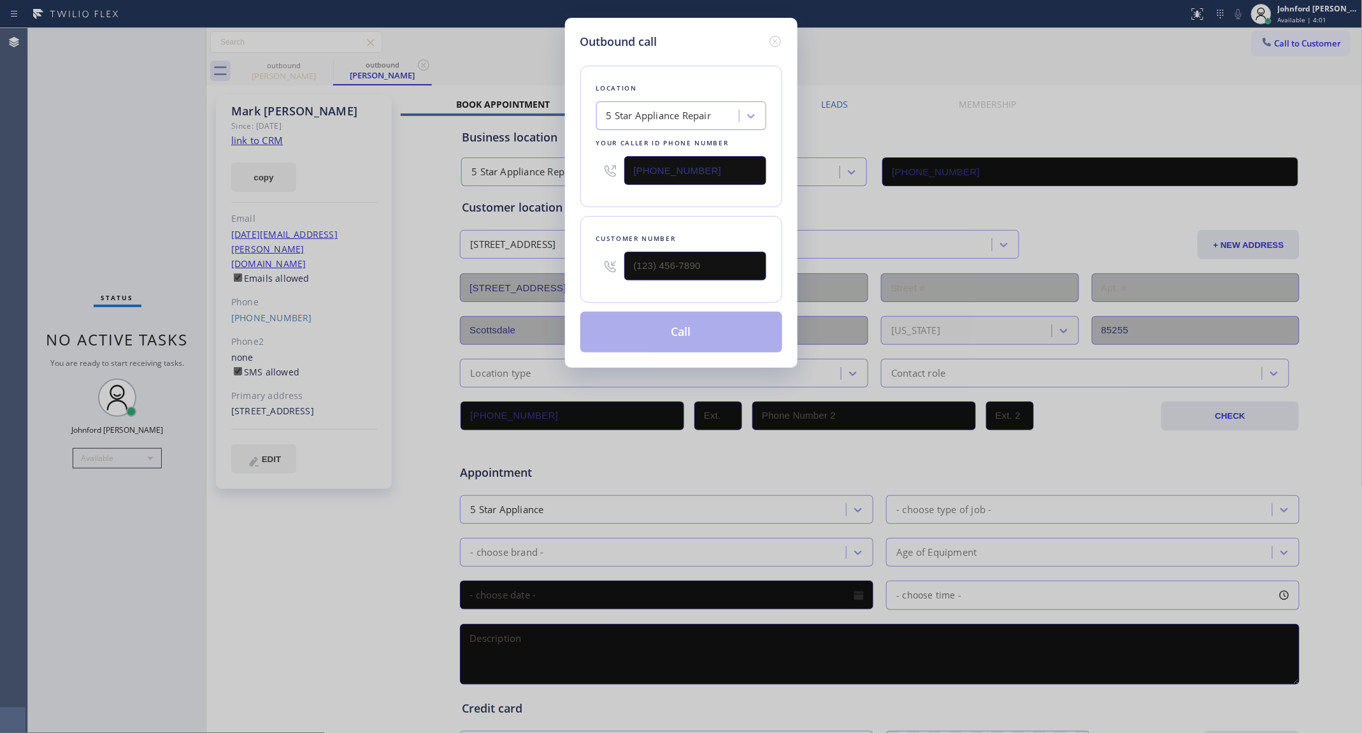
type input "[PHONE_NUMBER]"
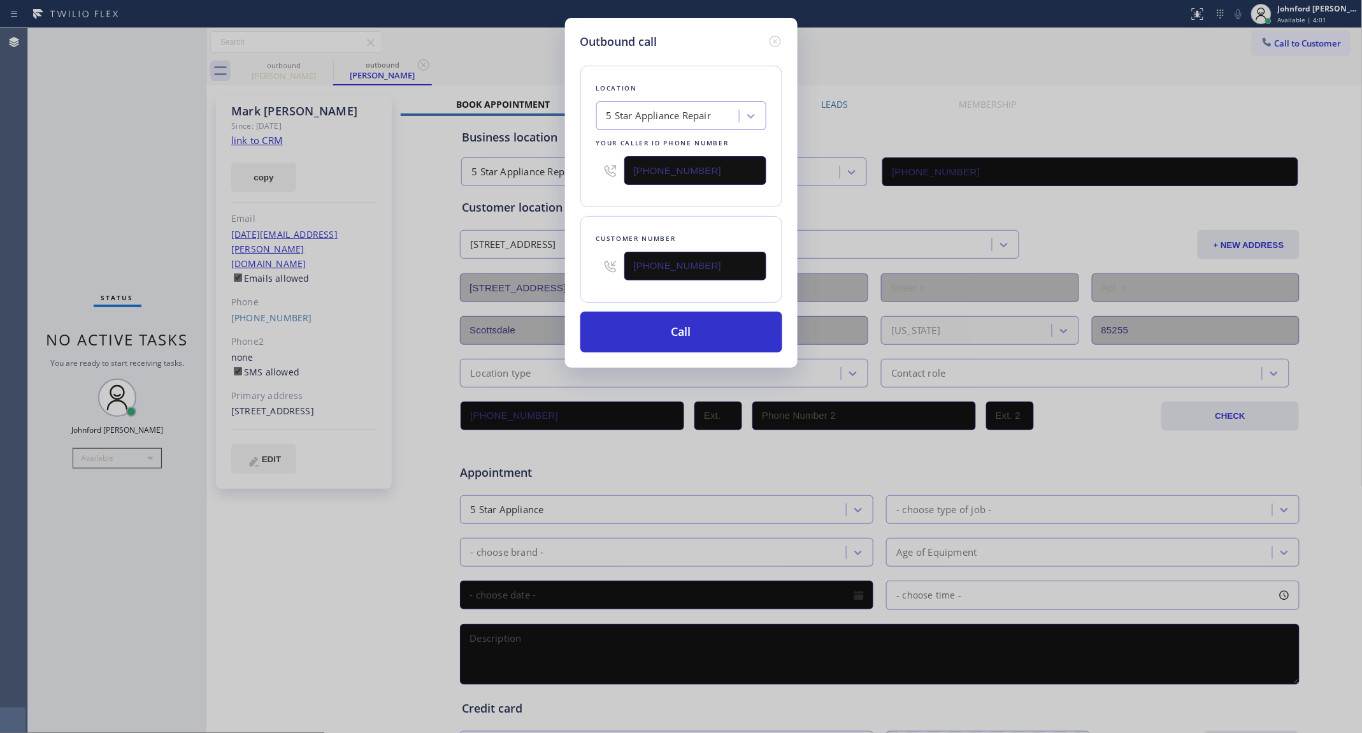
drag, startPoint x: 720, startPoint y: 172, endPoint x: 612, endPoint y: 169, distance: 109.0
click at [612, 169] on div "[PHONE_NUMBER]" at bounding box center [681, 170] width 170 height 41
paste input "602) 755-6017"
type input "[PHONE_NUMBER]"
click at [679, 322] on button "Call" at bounding box center [681, 332] width 202 height 41
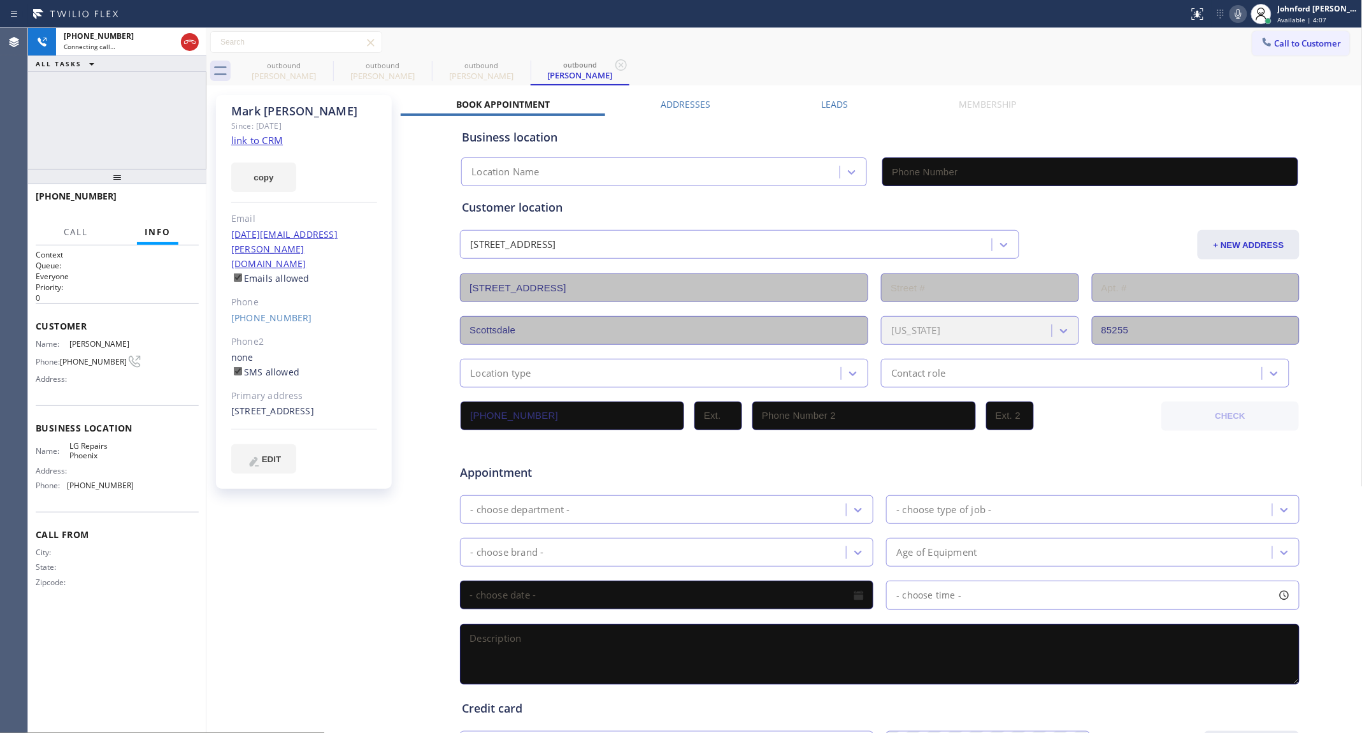
type input "[PHONE_NUMBER]"
click at [326, 69] on icon at bounding box center [324, 64] width 15 height 15
click at [416, 69] on icon at bounding box center [423, 64] width 15 height 15
type input "[PHONE_NUMBER]"
click at [163, 96] on div "[PHONE_NUMBER] Connecting call… ALL TASKS ALL TASKS ACTIVE TASKS TASKS IN WRAP …" at bounding box center [117, 98] width 178 height 141
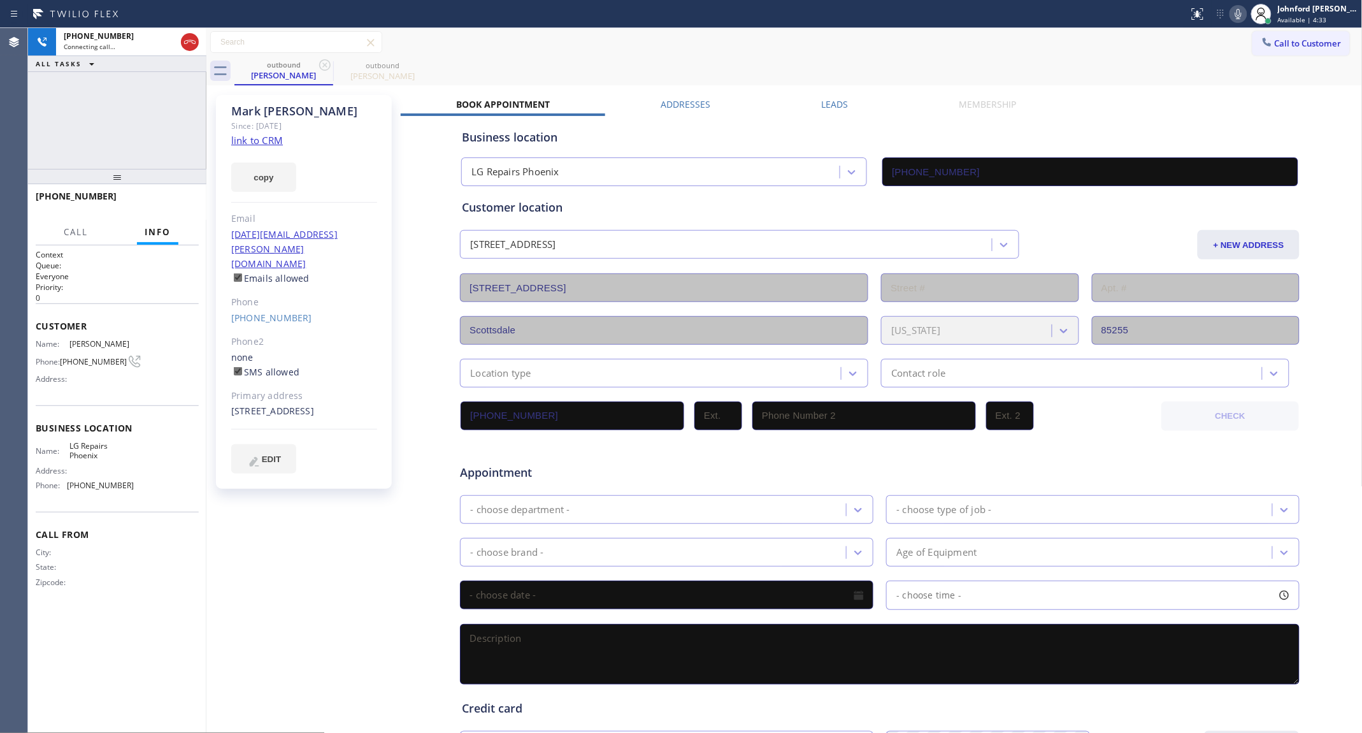
click at [951, 50] on div "Call to Customer Outbound call Location 5 Star Appliance Repair Your caller id …" at bounding box center [784, 42] width 1156 height 22
click at [189, 41] on icon at bounding box center [189, 42] width 11 height 4
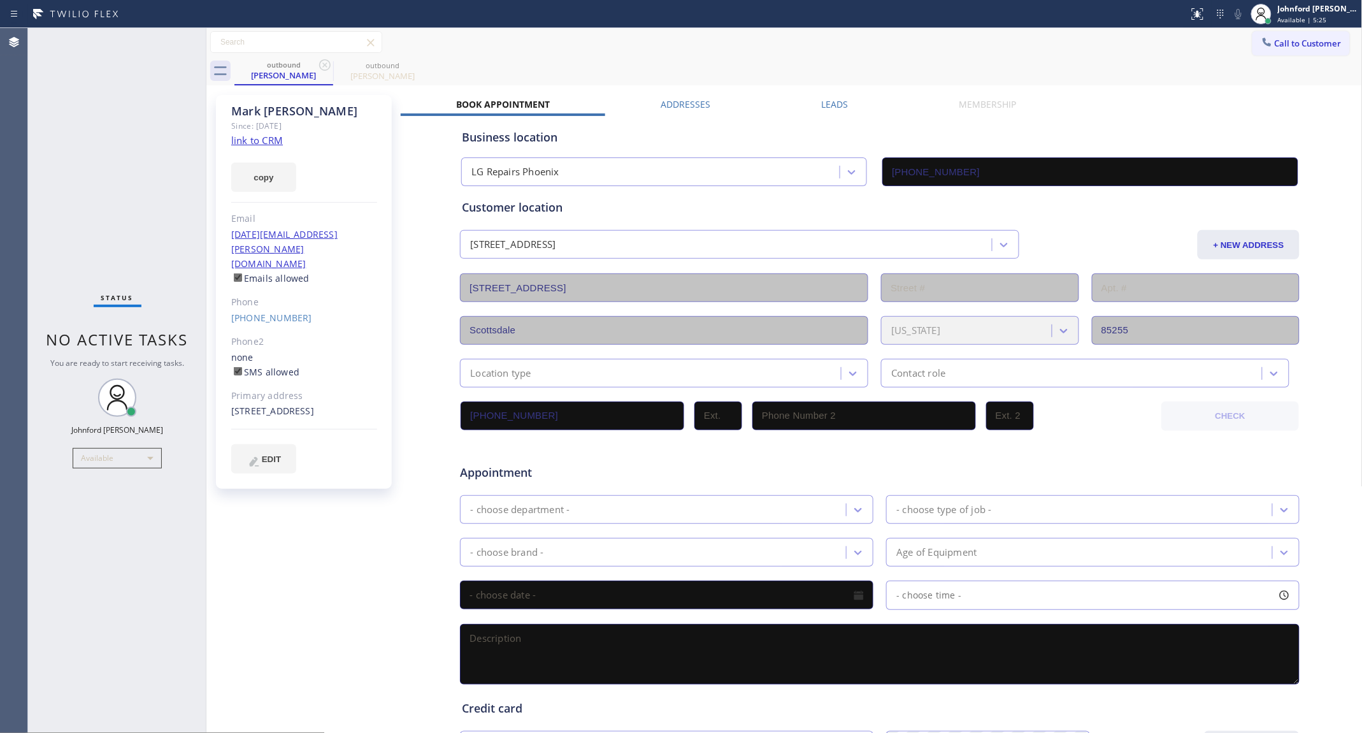
click at [845, 50] on div "Call to Customer Outbound call Location 5 Star Appliance Repair Your caller id …" at bounding box center [784, 42] width 1156 height 22
click at [1261, 45] on icon at bounding box center [1267, 42] width 13 height 13
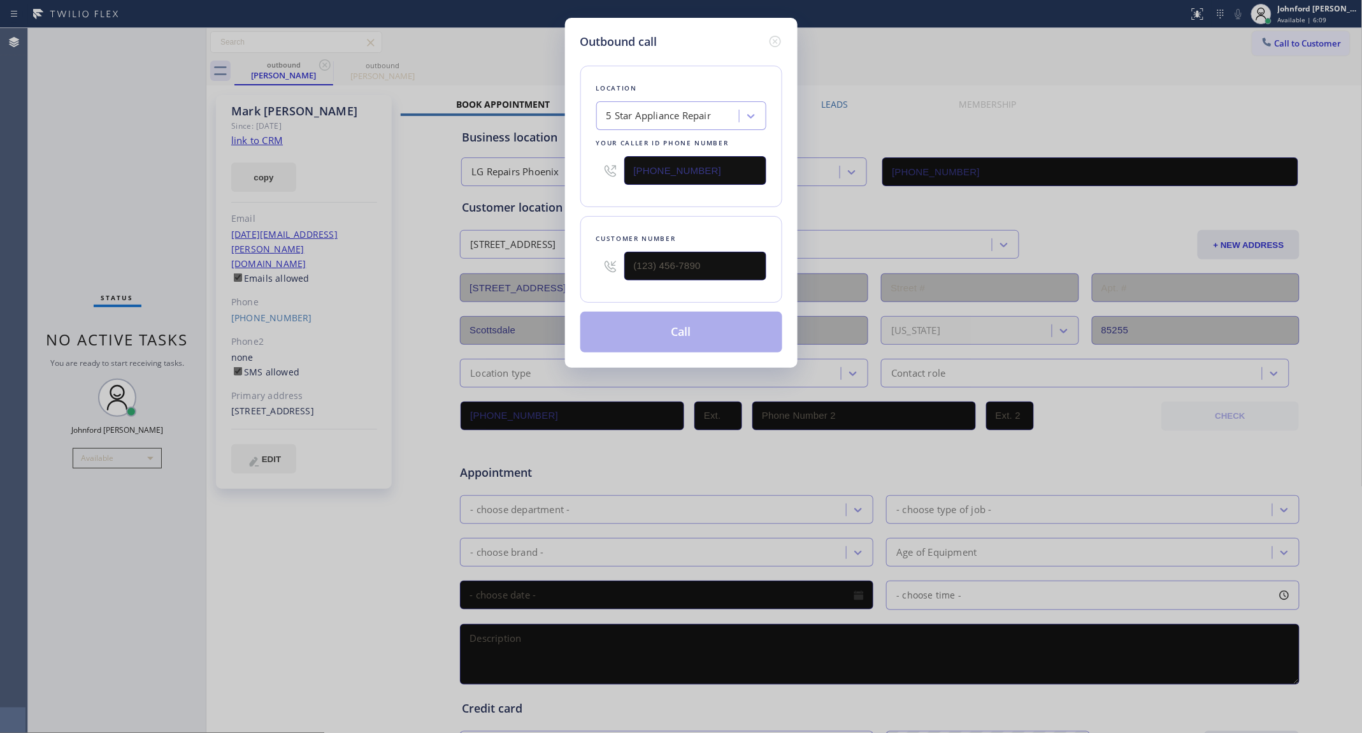
drag, startPoint x: 706, startPoint y: 156, endPoint x: 571, endPoint y: 156, distance: 134.4
click at [571, 156] on div "Outbound call Location 5 Star Appliance Repair Your caller id phone number [PHO…" at bounding box center [681, 193] width 233 height 350
paste input "900-0015"
type input "[PHONE_NUMBER]"
drag, startPoint x: 692, startPoint y: 263, endPoint x: 577, endPoint y: 257, distance: 116.1
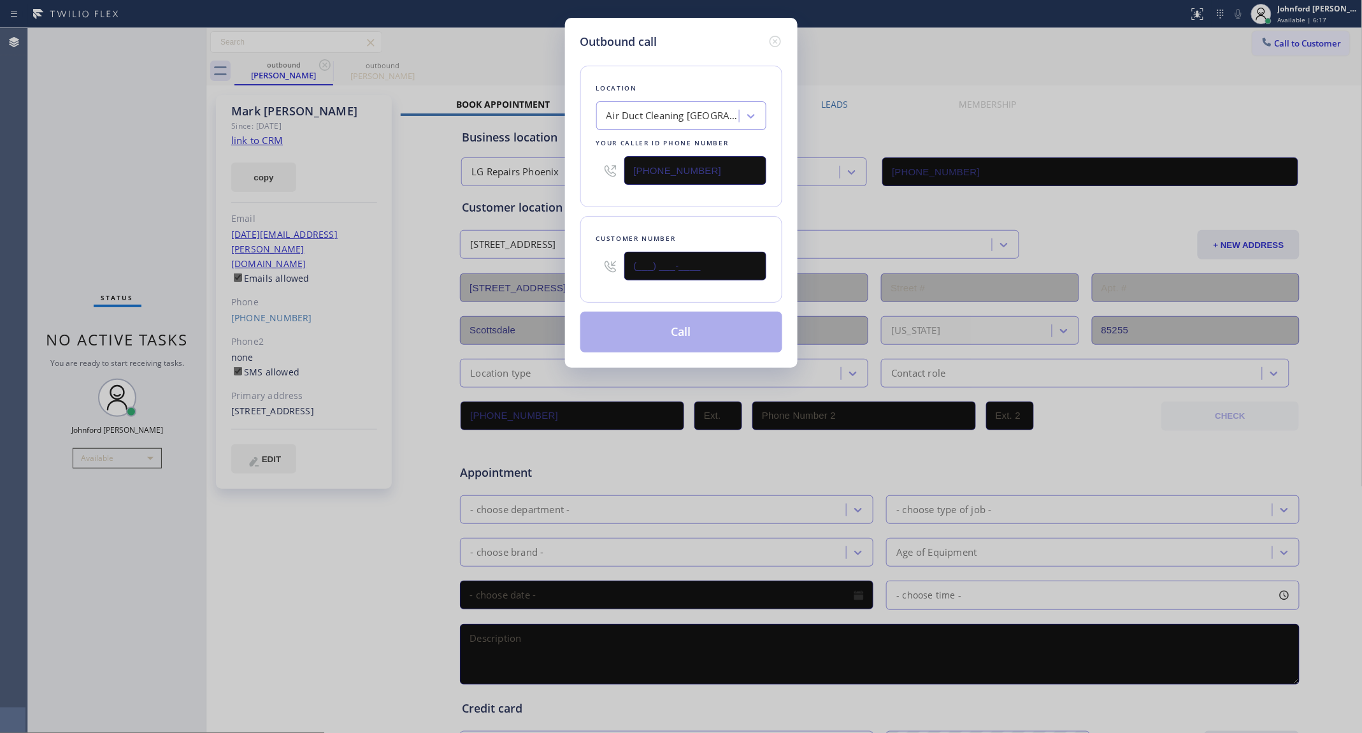
click at [580, 257] on div "Customer number (___) ___-____" at bounding box center [681, 259] width 202 height 87
paste input "310) 962-1188"
type input "[PHONE_NUMBER]"
click at [596, 199] on div "Location Air Duct Cleaning [GEOGRAPHIC_DATA] Your caller id phone number [PHONE…" at bounding box center [681, 136] width 202 height 141
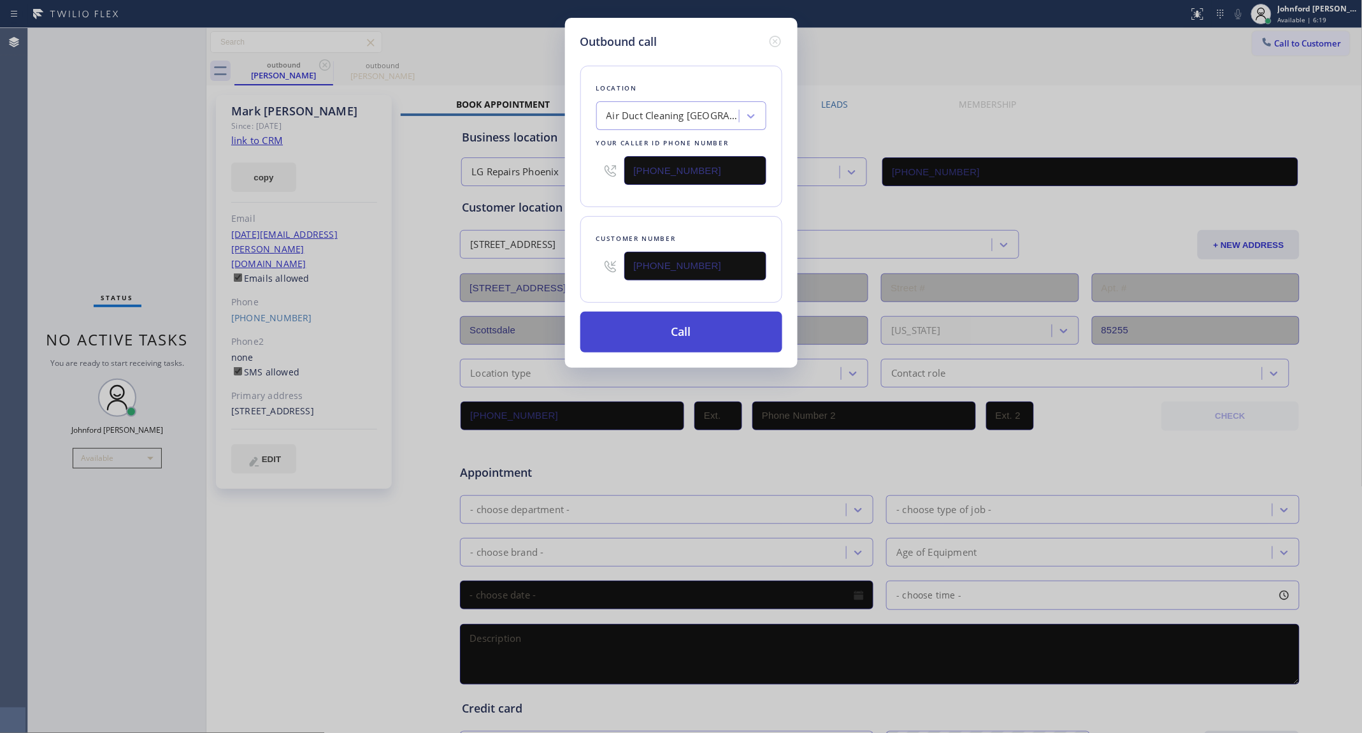
click at [718, 317] on button "Call" at bounding box center [681, 332] width 202 height 41
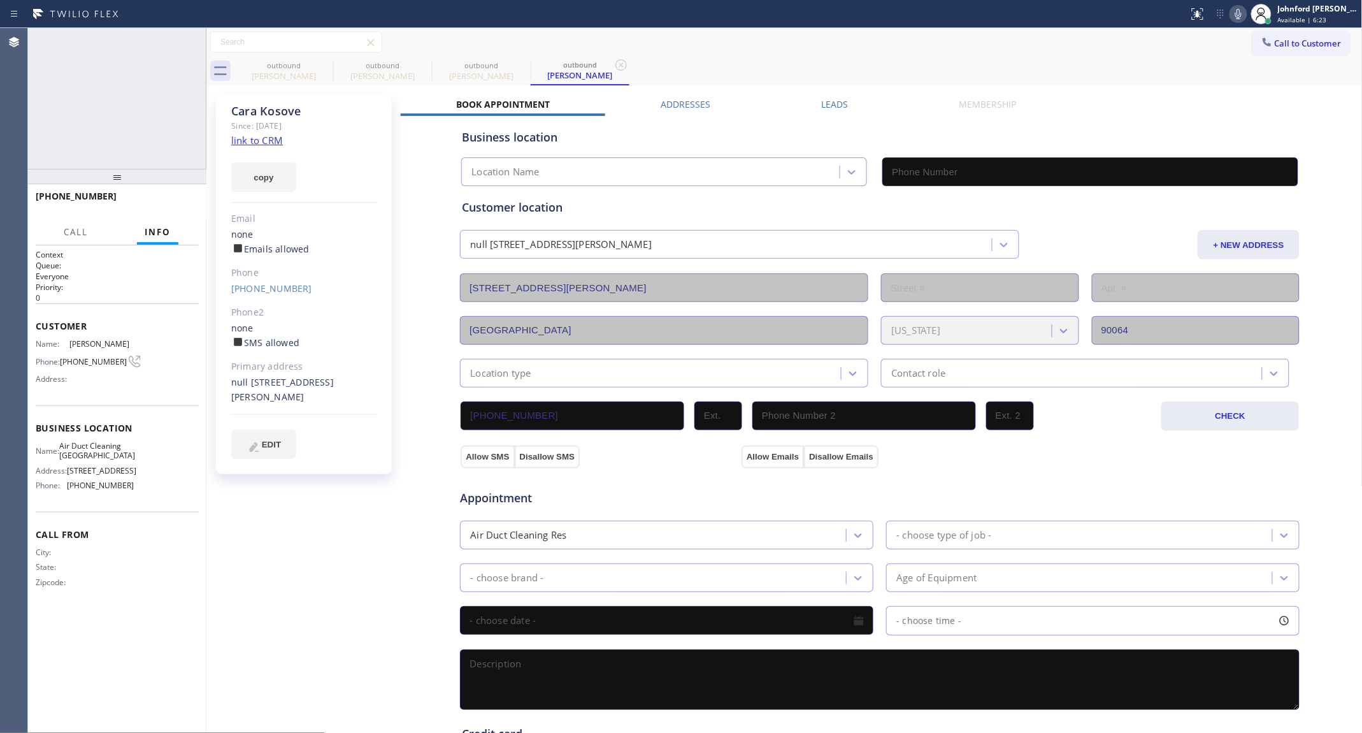
type input "[PHONE_NUMBER]"
click at [1239, 13] on icon at bounding box center [1238, 13] width 15 height 15
click at [319, 68] on icon at bounding box center [324, 64] width 15 height 15
click at [0, 0] on icon at bounding box center [0, 0] width 0 height 0
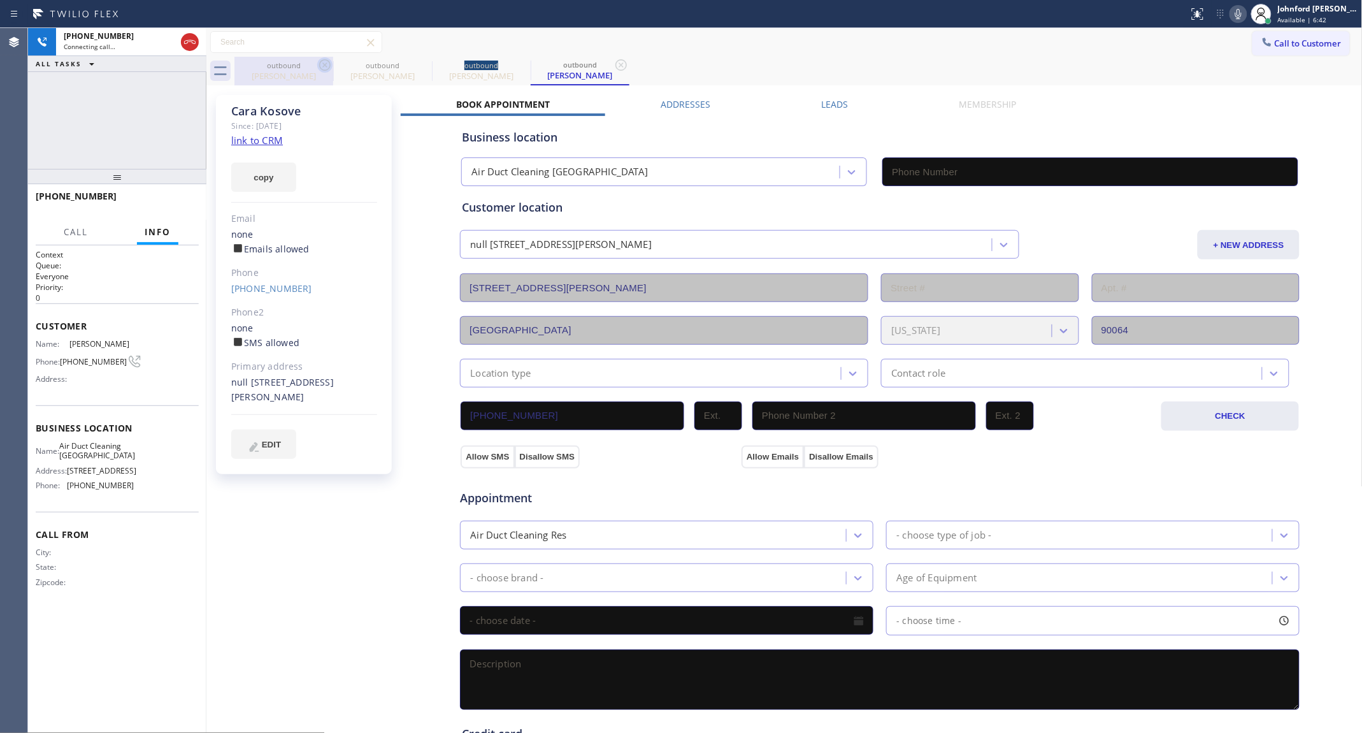
type input "[PHONE_NUMBER]"
click at [897, 68] on div "outbound [PERSON_NAME] outbound [PERSON_NAME]" at bounding box center [798, 71] width 1128 height 29
click at [193, 204] on button "HANG UP" at bounding box center [169, 202] width 59 height 18
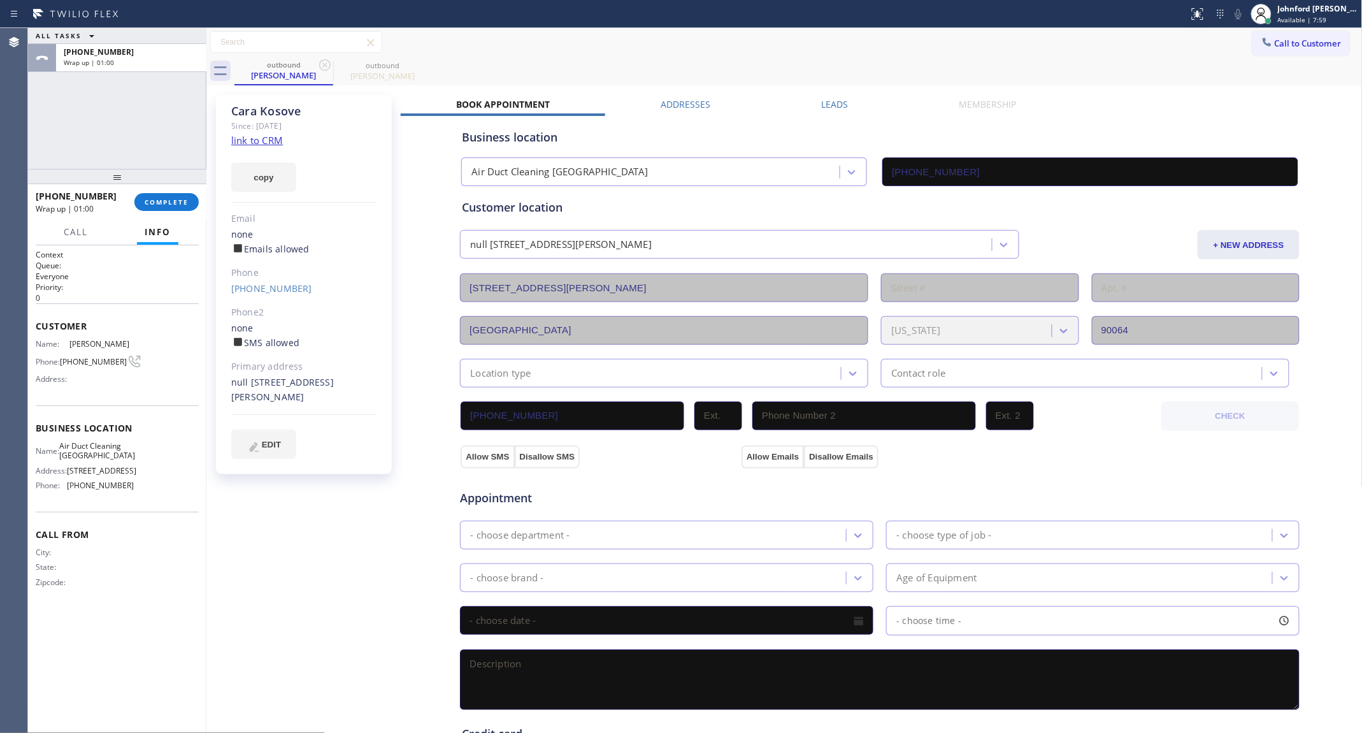
click at [1252, 43] on button "Call to Customer" at bounding box center [1300, 43] width 97 height 24
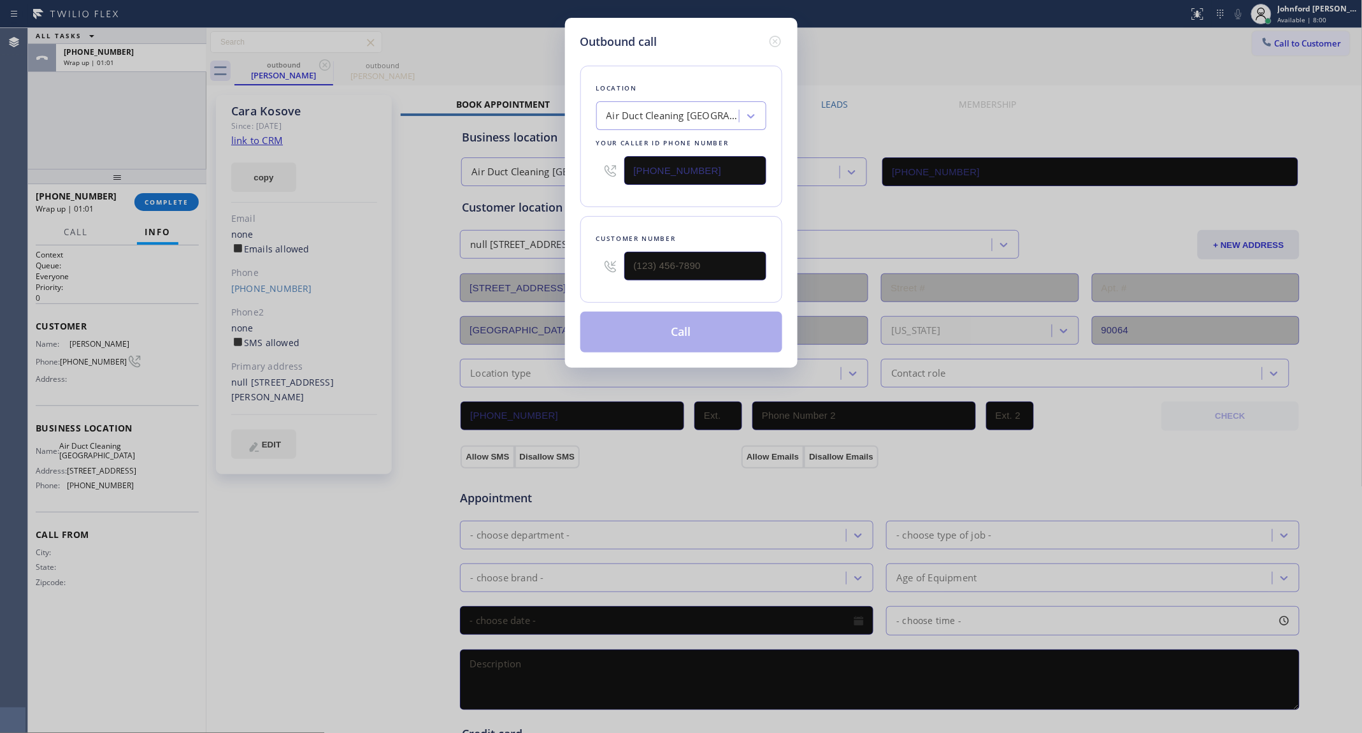
drag, startPoint x: 747, startPoint y: 247, endPoint x: 600, endPoint y: 264, distance: 148.2
click at [602, 263] on div at bounding box center [681, 265] width 170 height 41
click at [714, 262] on input "(___) ___-____" at bounding box center [695, 266] width 142 height 29
paste input "310) 430-9064"
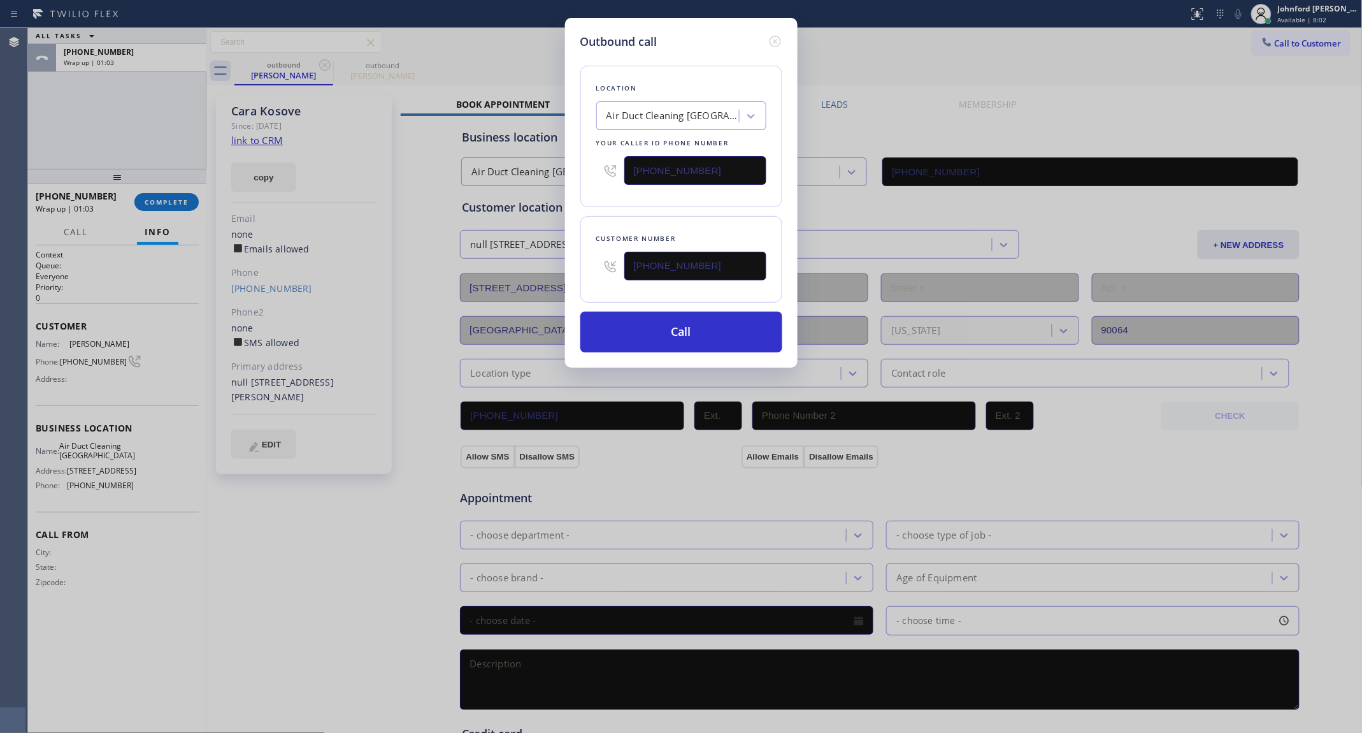
type input "[PHONE_NUMBER]"
drag, startPoint x: 682, startPoint y: 166, endPoint x: 577, endPoint y: 180, distance: 106.8
click at [588, 173] on div "Location Air Duct Cleaning [GEOGRAPHIC_DATA] Your caller id phone number [PHONE…" at bounding box center [681, 136] width 202 height 141
paste input "310) 388-3910"
type input "[PHONE_NUMBER]"
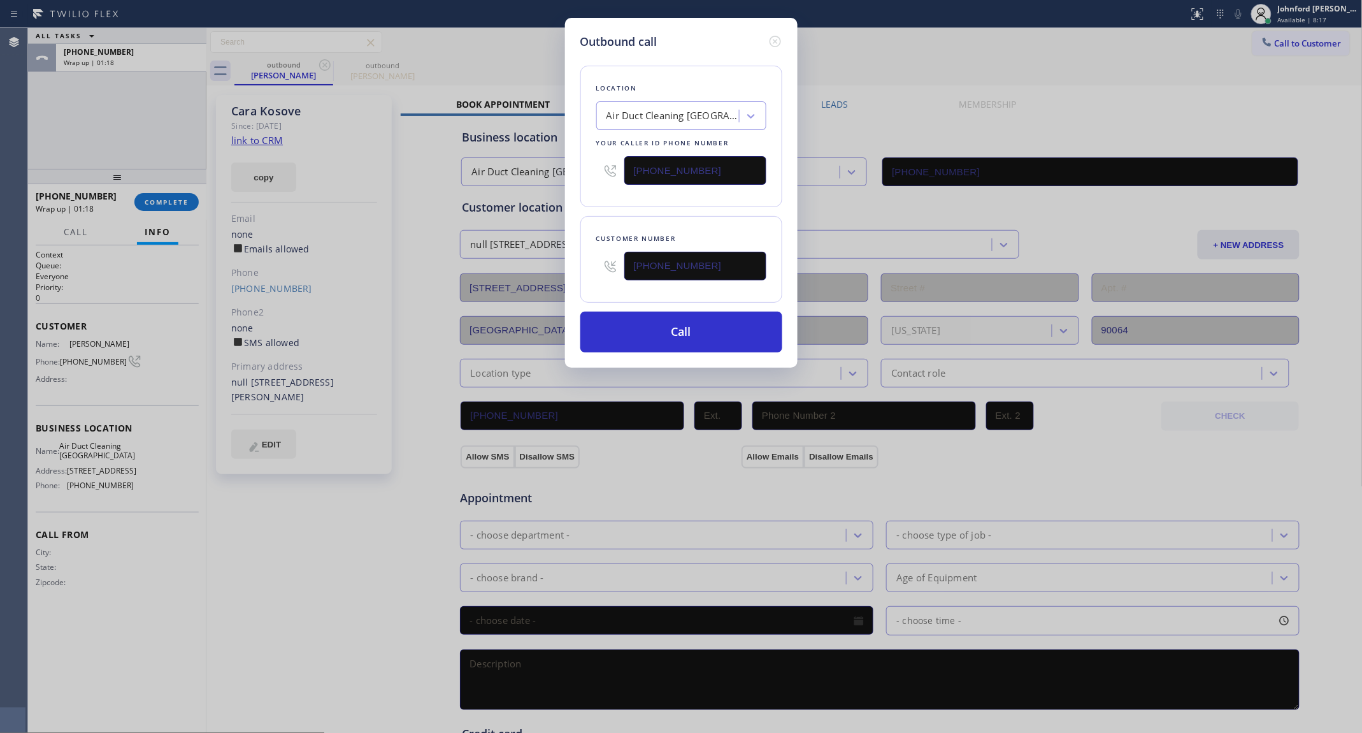
click at [670, 274] on input "[PHONE_NUMBER]" at bounding box center [695, 266] width 142 height 29
click at [691, 323] on button "Call" at bounding box center [681, 332] width 202 height 41
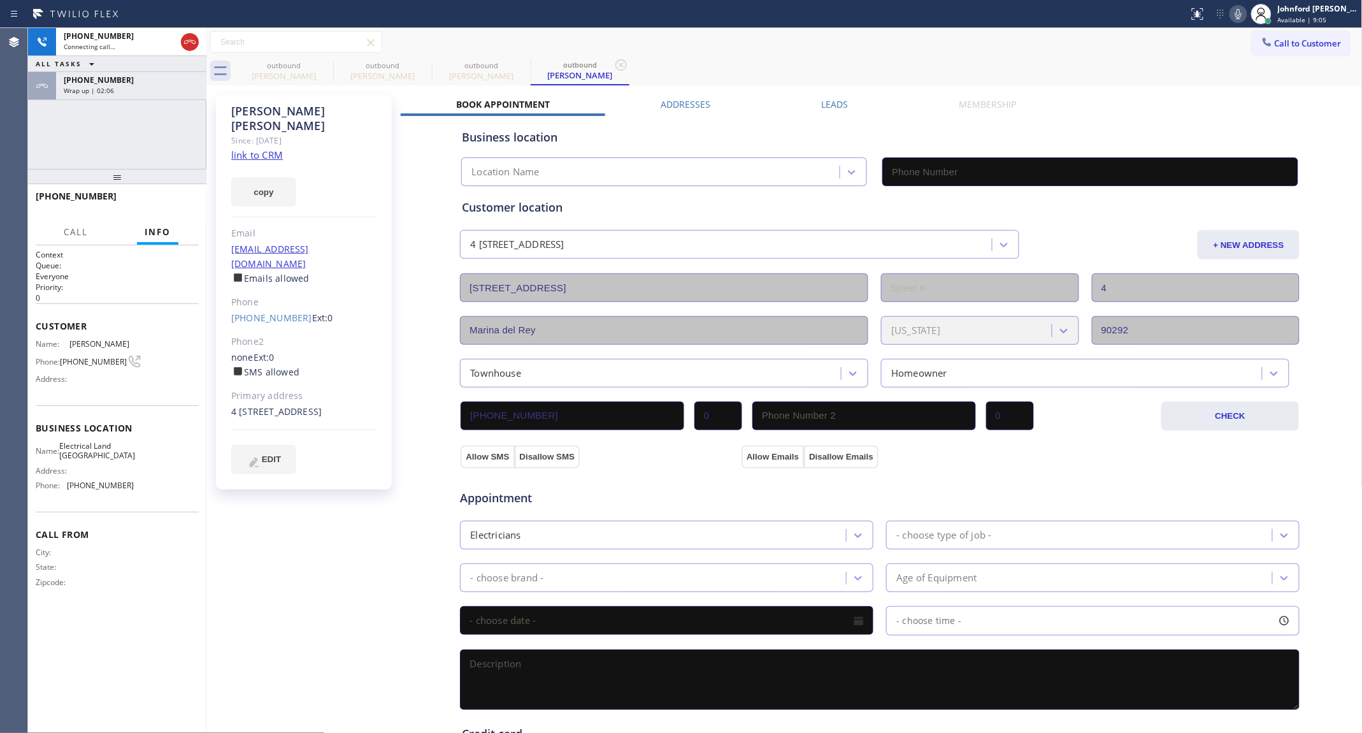
type input "[PHONE_NUMBER]"
click at [322, 59] on icon at bounding box center [324, 64] width 15 height 15
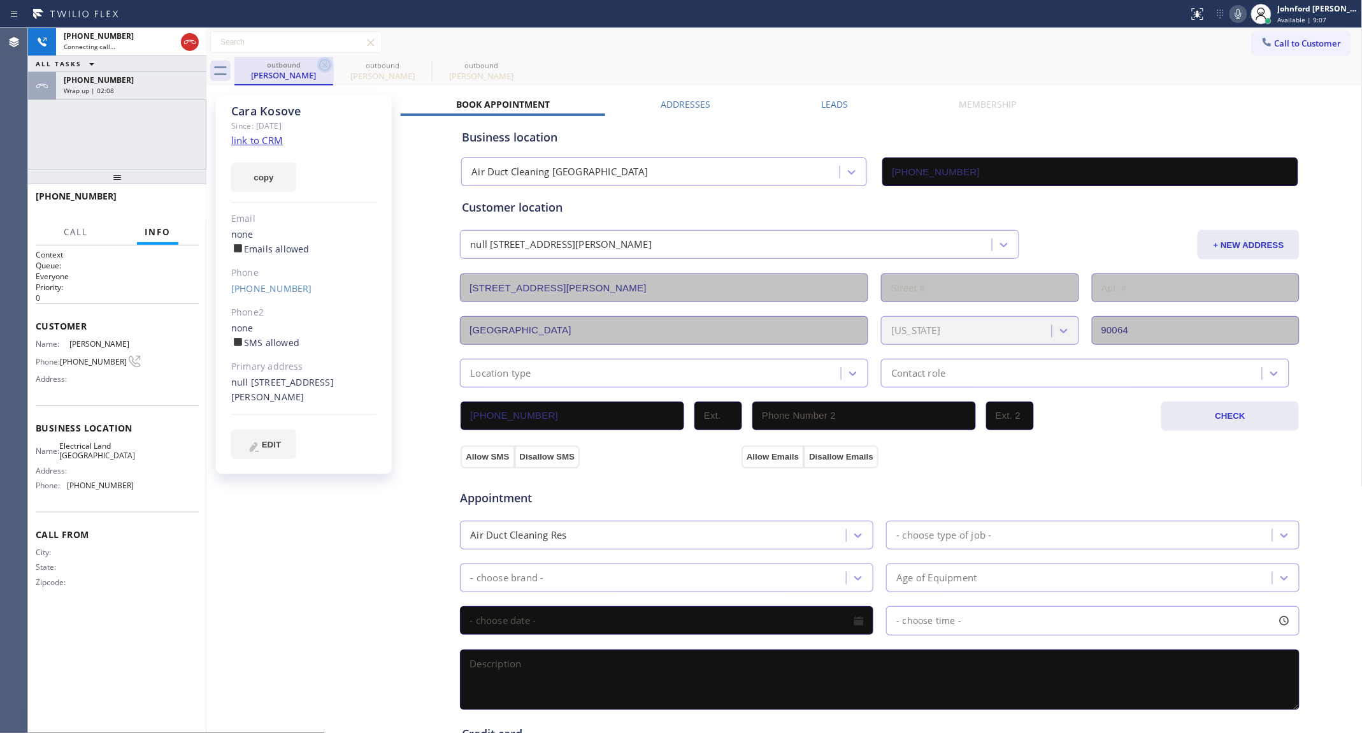
click at [322, 59] on icon at bounding box center [324, 64] width 15 height 15
type input "[PHONE_NUMBER]"
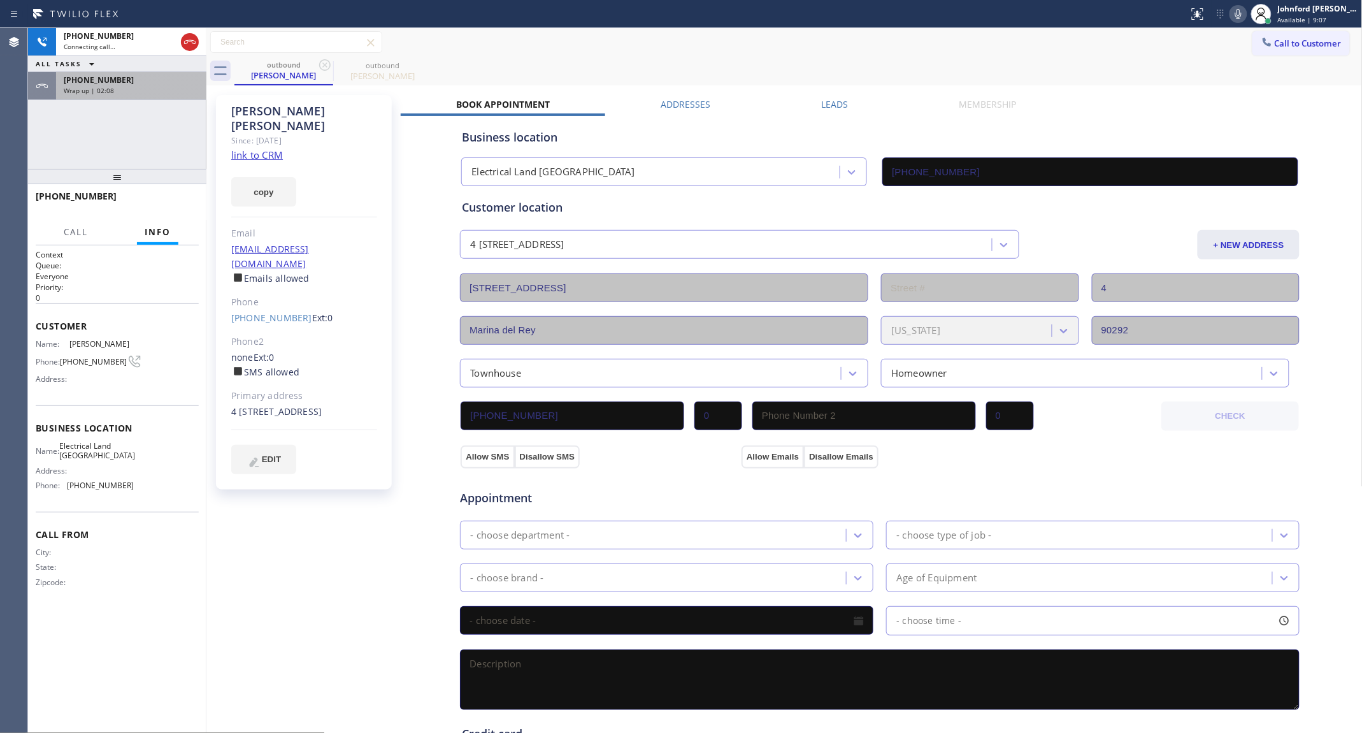
click at [159, 72] on div "[PHONE_NUMBER] Wrap up | 02:08" at bounding box center [128, 86] width 145 height 28
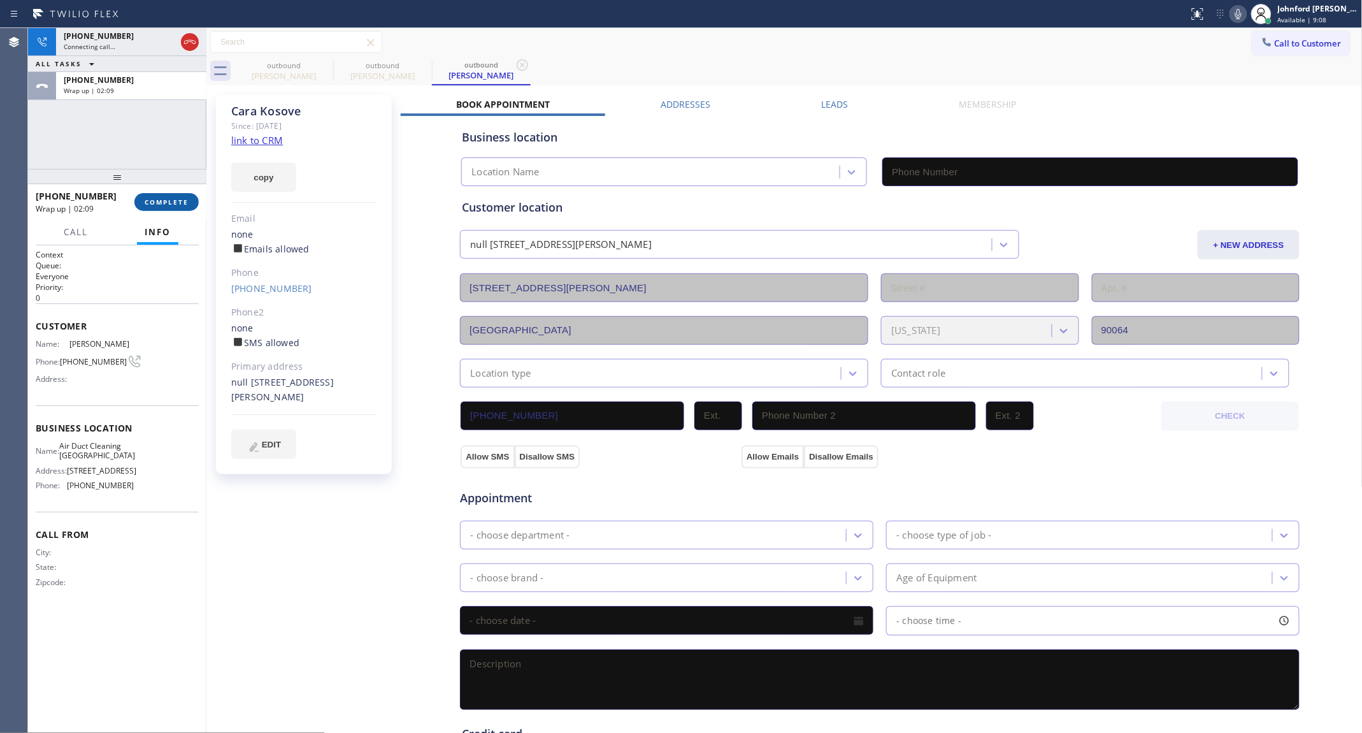
click at [159, 205] on span "COMPLETE" at bounding box center [167, 201] width 44 height 9
type input "[PHONE_NUMBER]"
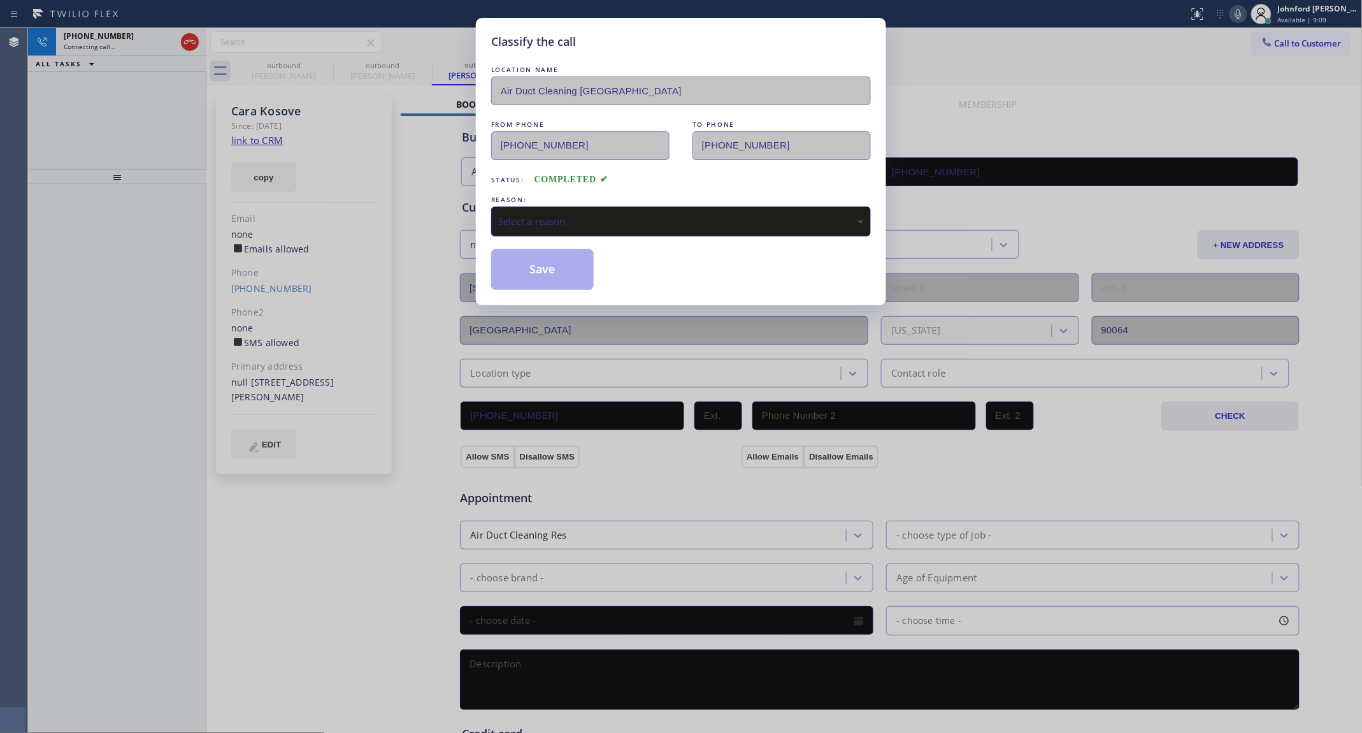
click at [619, 214] on div "Select a reason" at bounding box center [681, 221] width 366 height 15
click at [552, 274] on button "Save" at bounding box center [542, 269] width 103 height 41
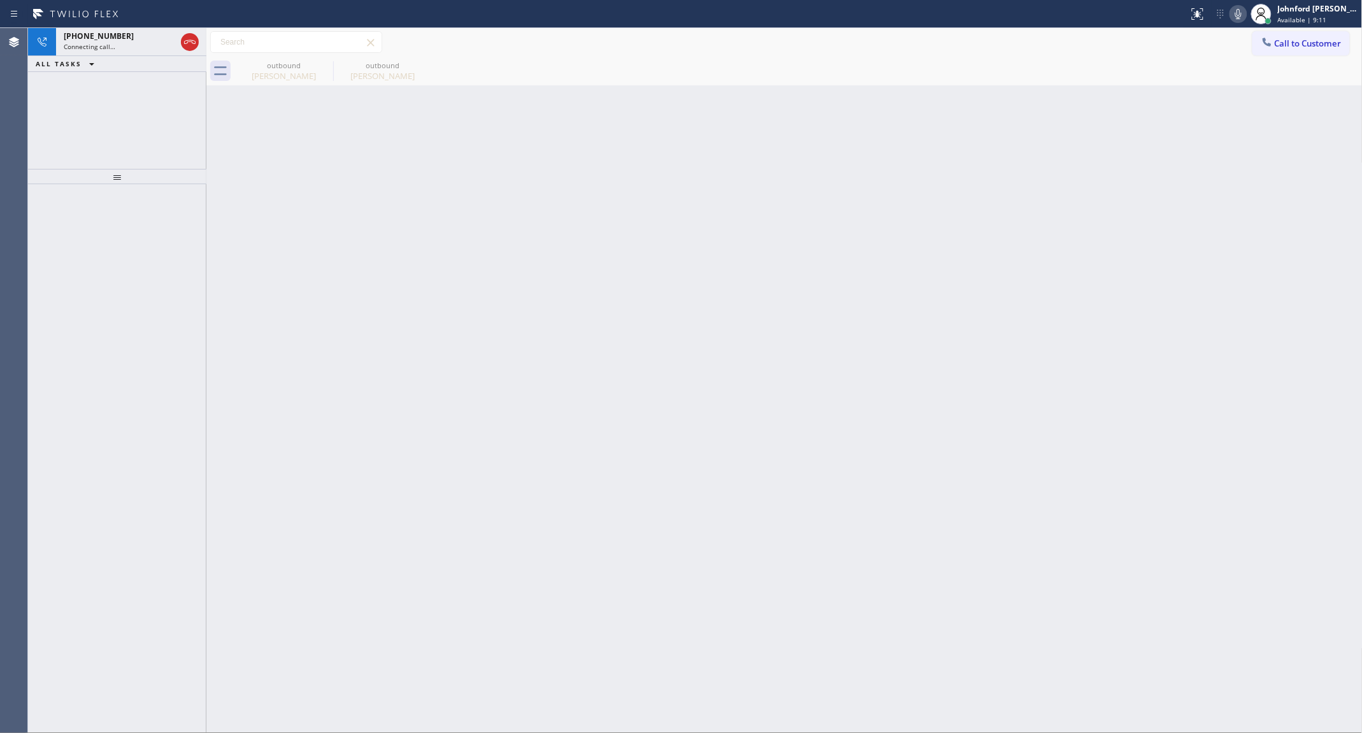
click at [1233, 11] on icon at bounding box center [1238, 13] width 15 height 15
click at [189, 51] on div at bounding box center [178, 42] width 46 height 28
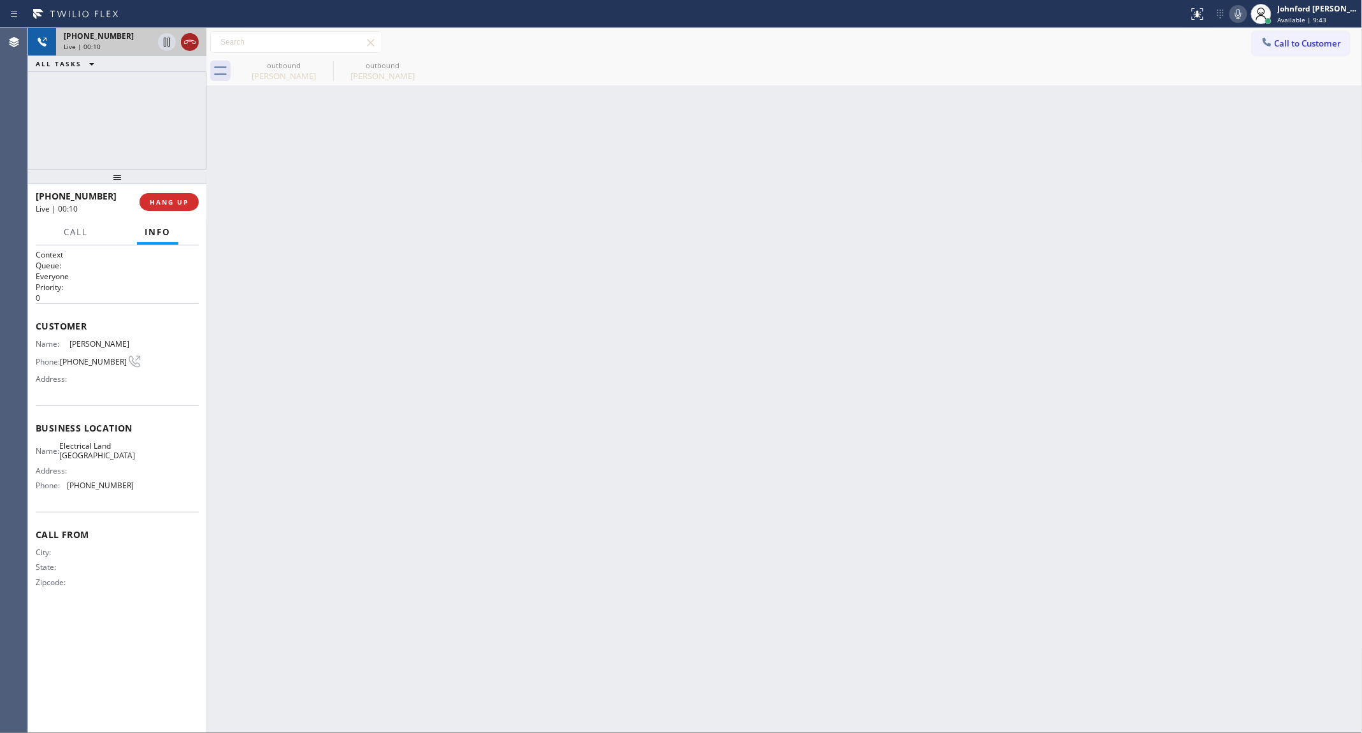
click at [189, 46] on icon at bounding box center [189, 41] width 15 height 15
click at [327, 69] on icon at bounding box center [324, 64] width 11 height 11
click at [0, 0] on icon at bounding box center [0, 0] width 0 height 0
click at [327, 69] on div at bounding box center [798, 71] width 1128 height 29
click at [147, 198] on span "COMPLETE" at bounding box center [167, 201] width 44 height 9
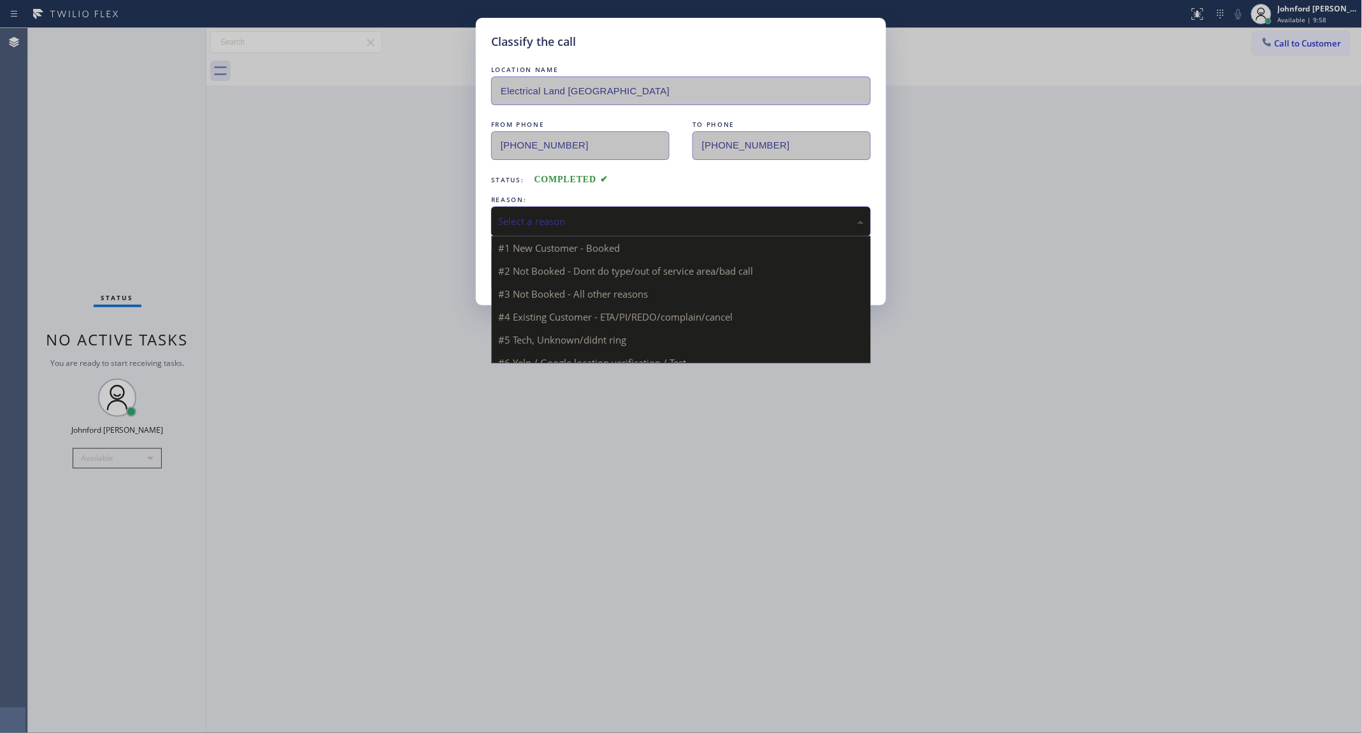
click at [577, 227] on div "Select a reason" at bounding box center [681, 221] width 380 height 30
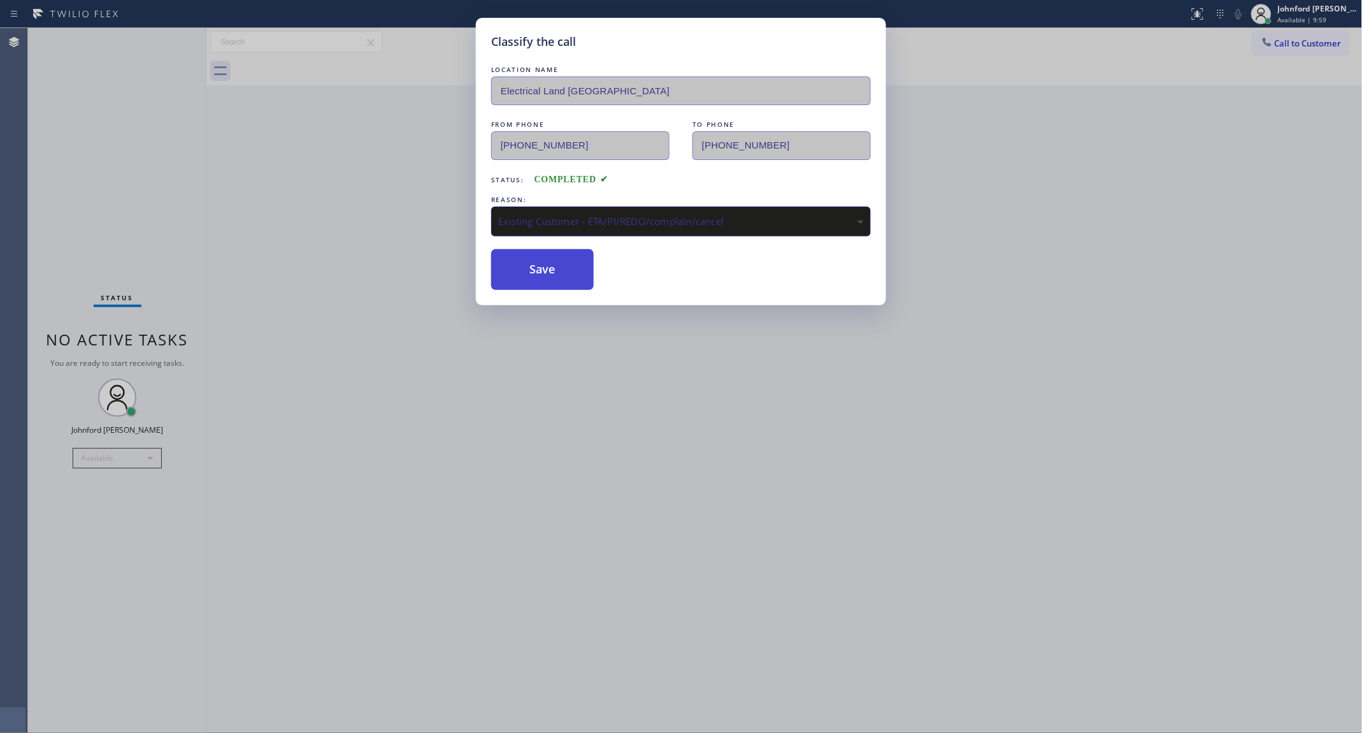
click at [562, 275] on button "Save" at bounding box center [542, 269] width 103 height 41
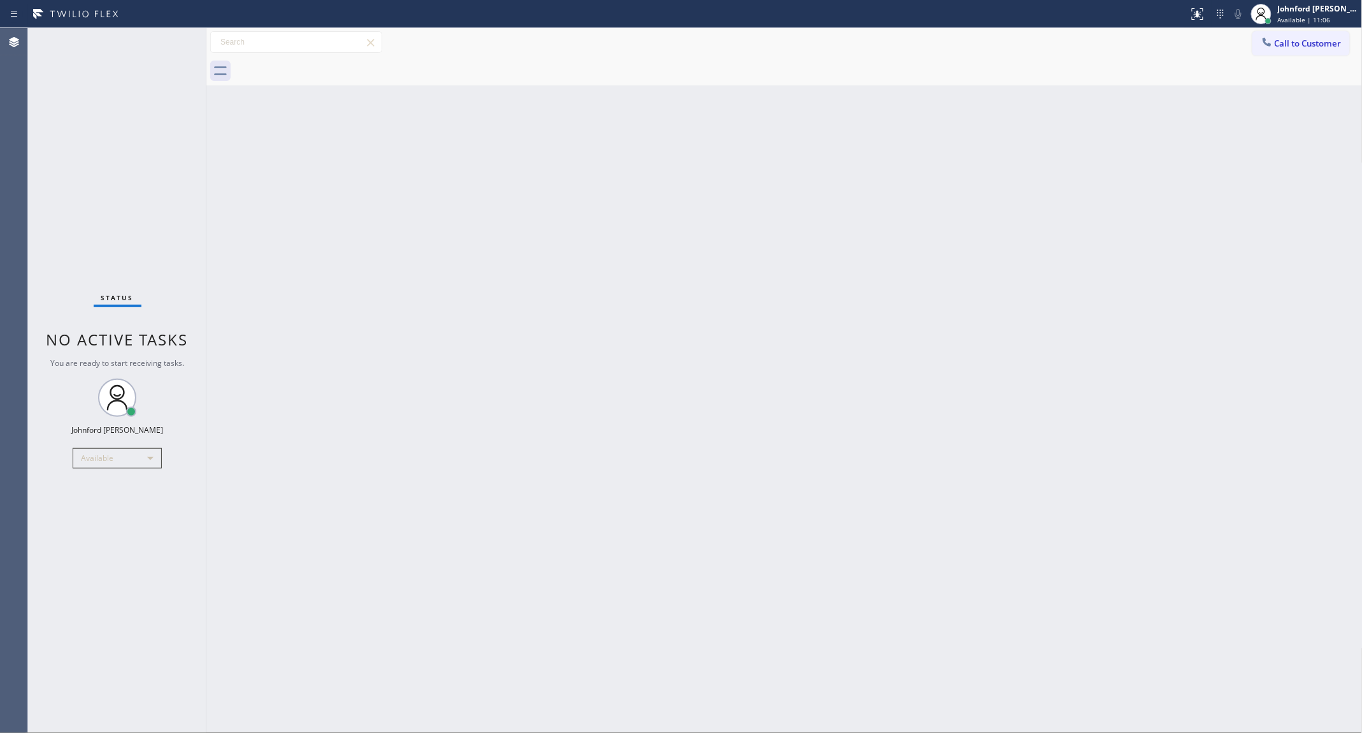
click at [1301, 52] on button "Call to Customer" at bounding box center [1300, 43] width 97 height 24
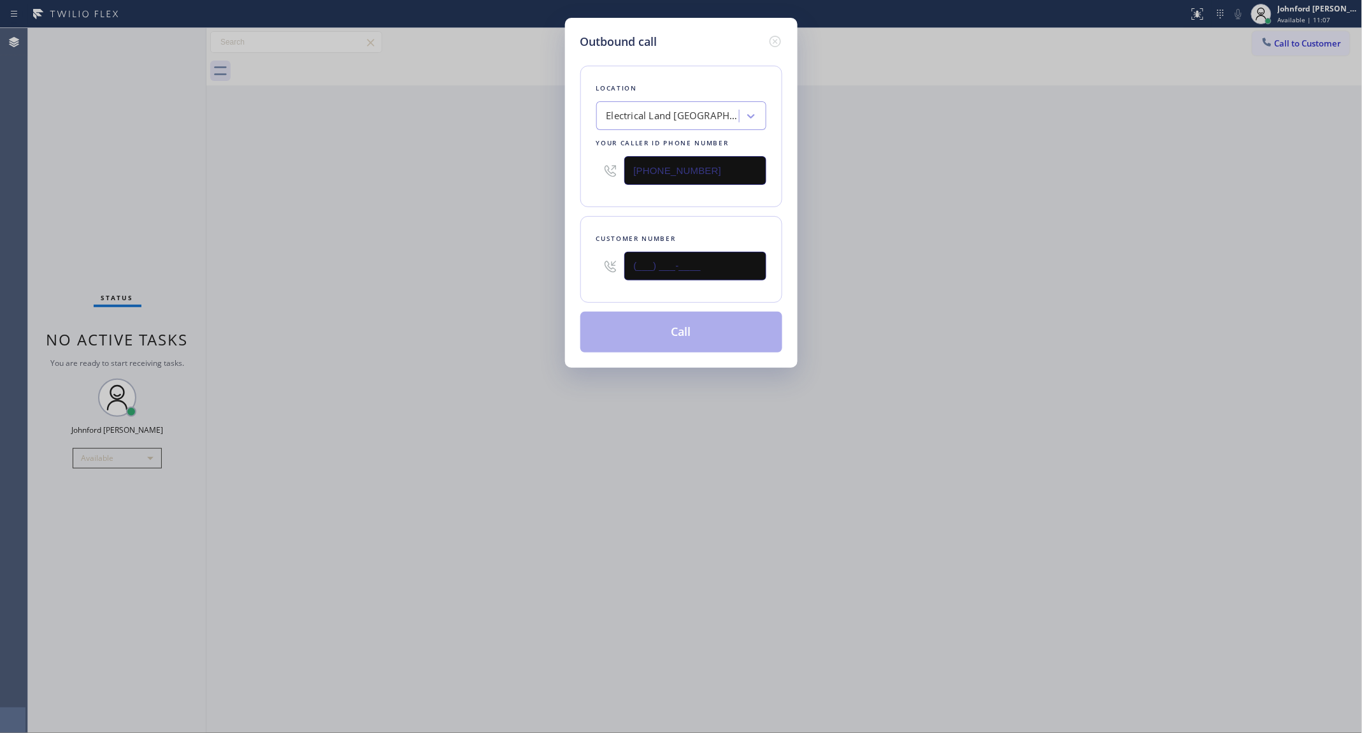
drag, startPoint x: 627, startPoint y: 259, endPoint x: 571, endPoint y: 264, distance: 56.3
click at [571, 264] on div "Outbound call Location Electrical Land [GEOGRAPHIC_DATA] Your caller id phone n…" at bounding box center [681, 193] width 233 height 350
paste input "213) 700-7688"
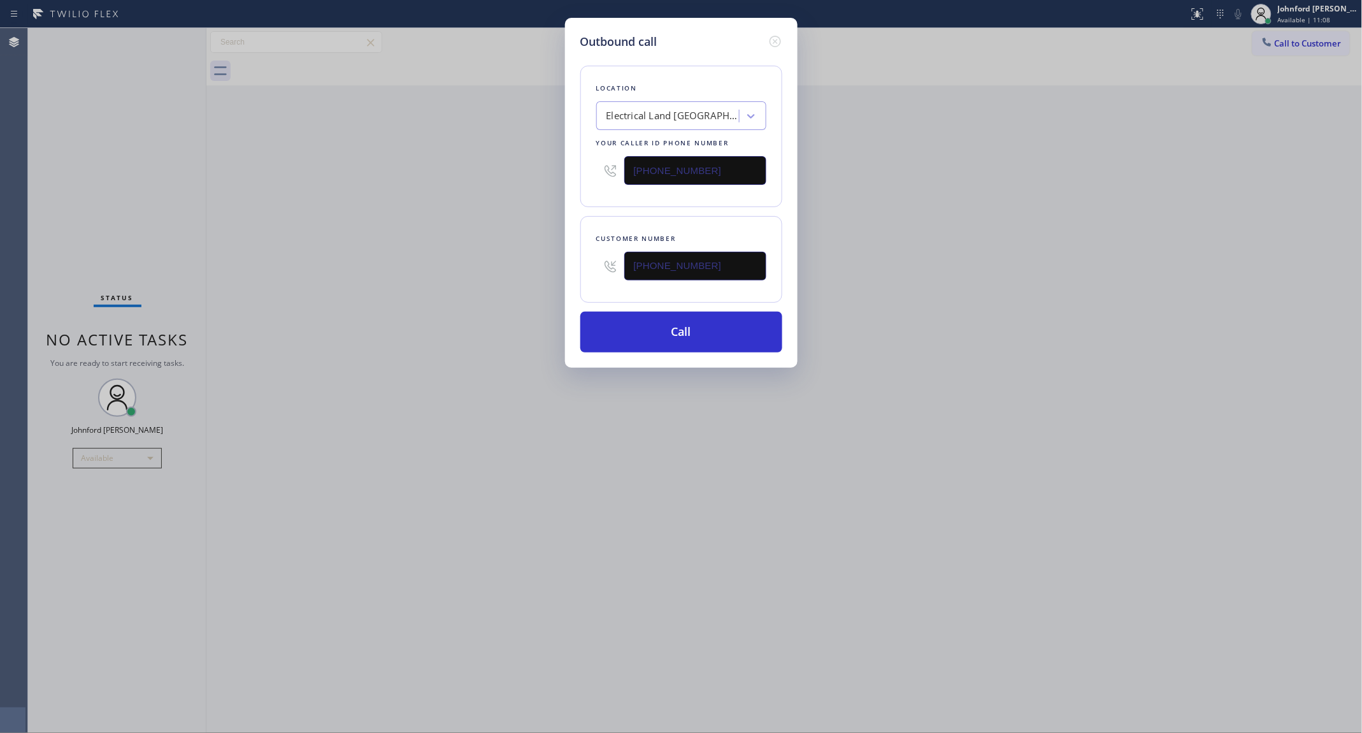
type input "[PHONE_NUMBER]"
drag, startPoint x: 717, startPoint y: 164, endPoint x: 489, endPoint y: 187, distance: 229.8
click at [489, 187] on div "Outbound call Location Electrical Land [GEOGRAPHIC_DATA] Your caller id phone n…" at bounding box center [681, 366] width 1362 height 733
paste input "789-2168"
type input "[PHONE_NUMBER]"
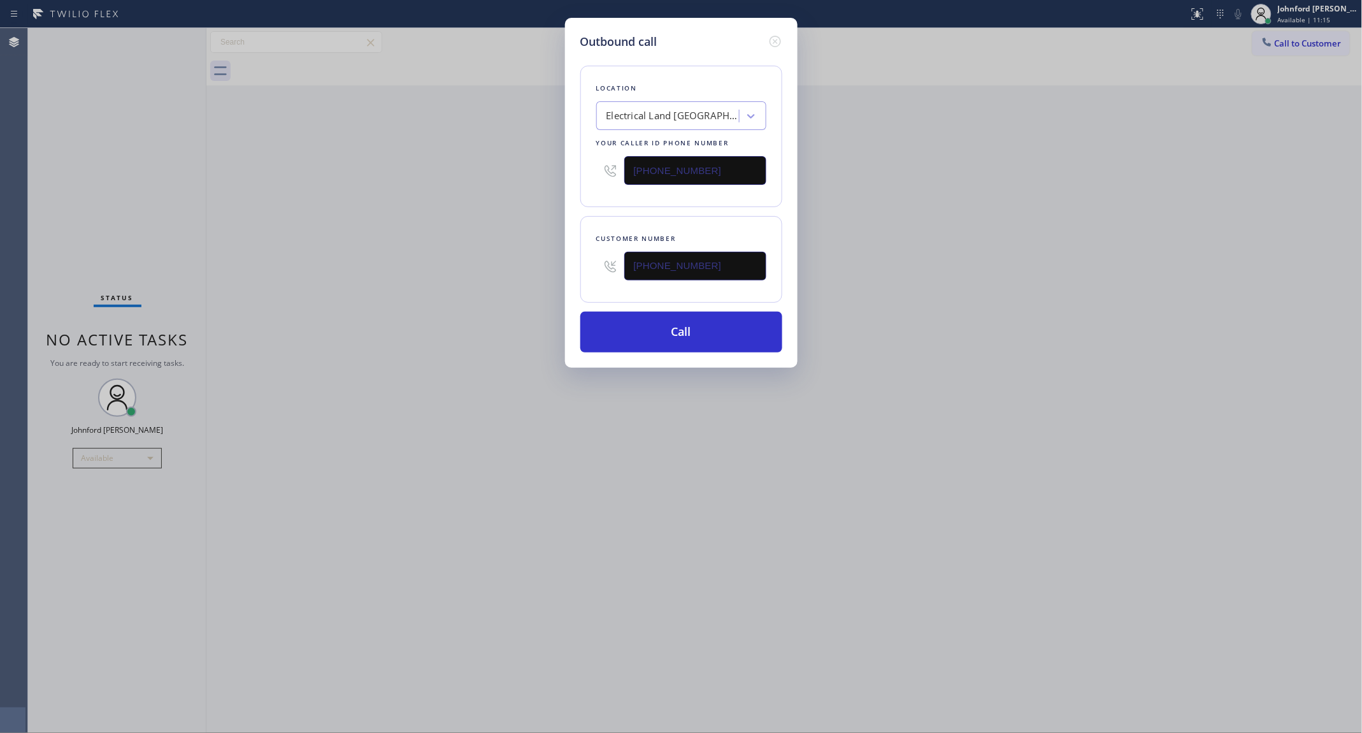
click at [489, 187] on div "Outbound call Location Electrical Land [GEOGRAPHIC_DATA] Your caller id phone n…" at bounding box center [681, 366] width 1362 height 733
click at [677, 326] on button "Call" at bounding box center [681, 332] width 202 height 41
click at [1017, 278] on div "Outbound call Location Torrance Air Duct Cleaning Pros Your caller id phone num…" at bounding box center [681, 366] width 1362 height 733
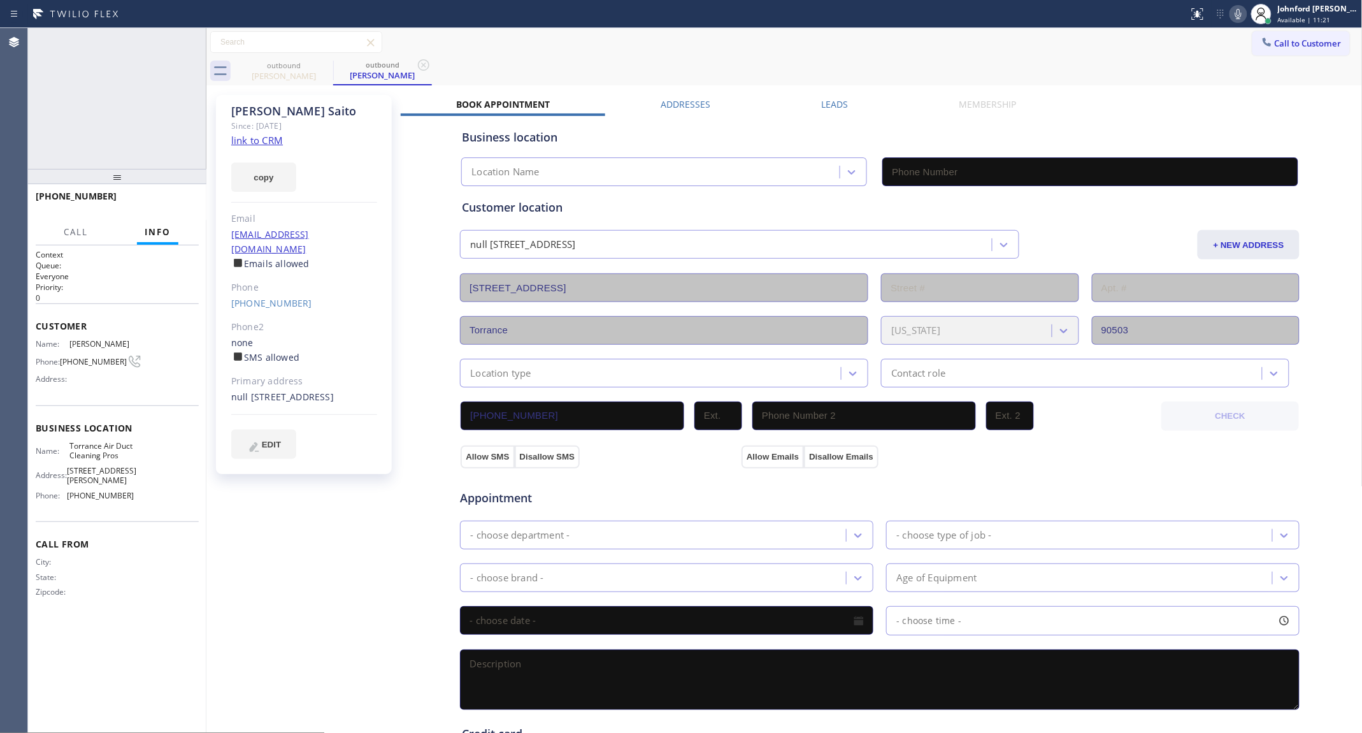
type input "[PHONE_NUMBER]"
click at [155, 208] on button "HANG UP" at bounding box center [169, 202] width 59 height 18
click at [157, 195] on button "COMPLETE" at bounding box center [166, 202] width 64 height 18
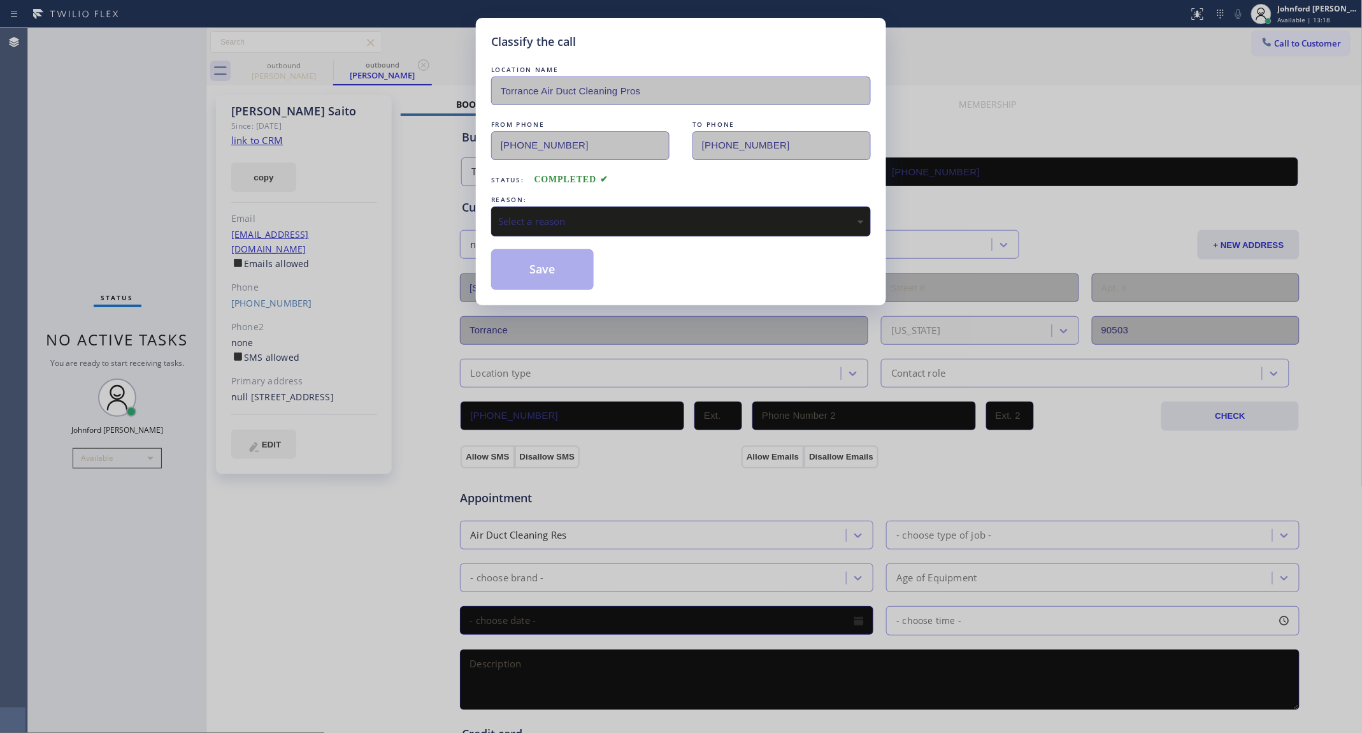
click at [571, 218] on div "Select a reason" at bounding box center [681, 221] width 366 height 15
click at [552, 281] on button "Save" at bounding box center [542, 269] width 103 height 41
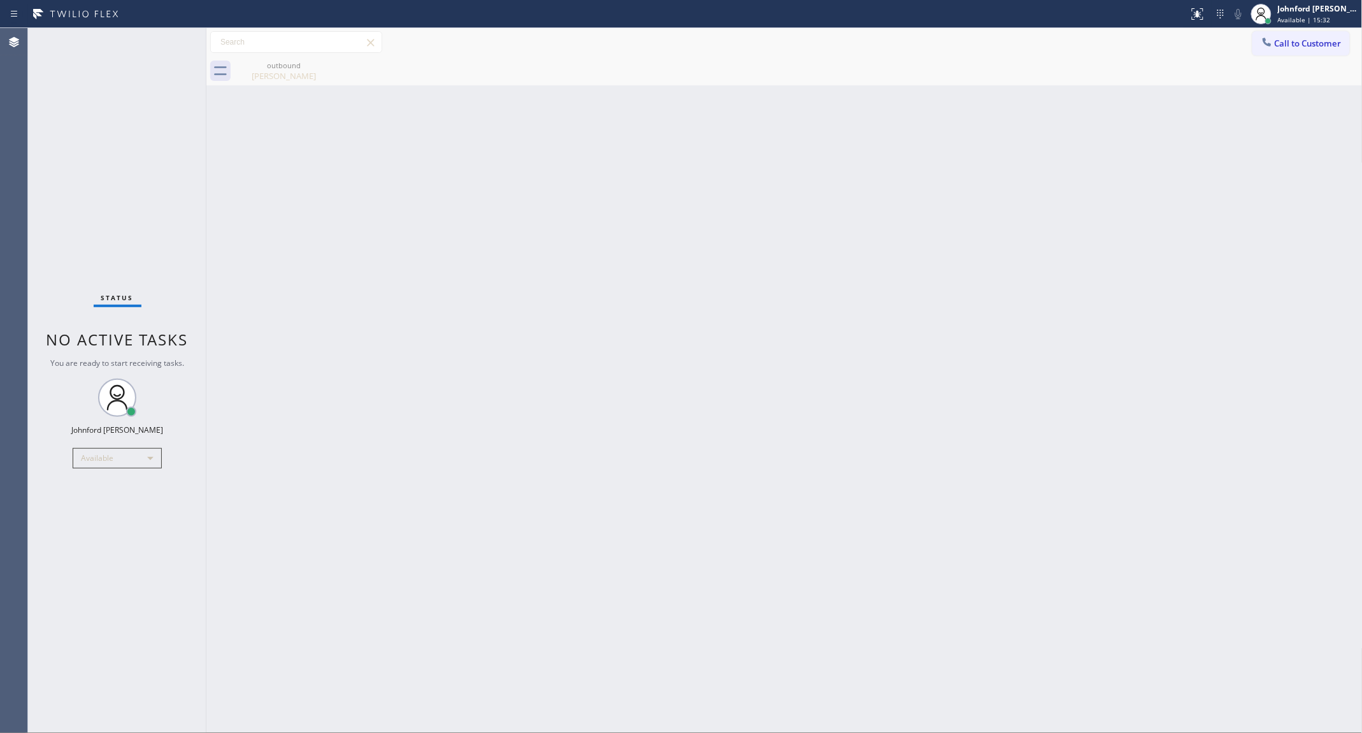
click at [1278, 36] on button "Call to Customer" at bounding box center [1300, 43] width 97 height 24
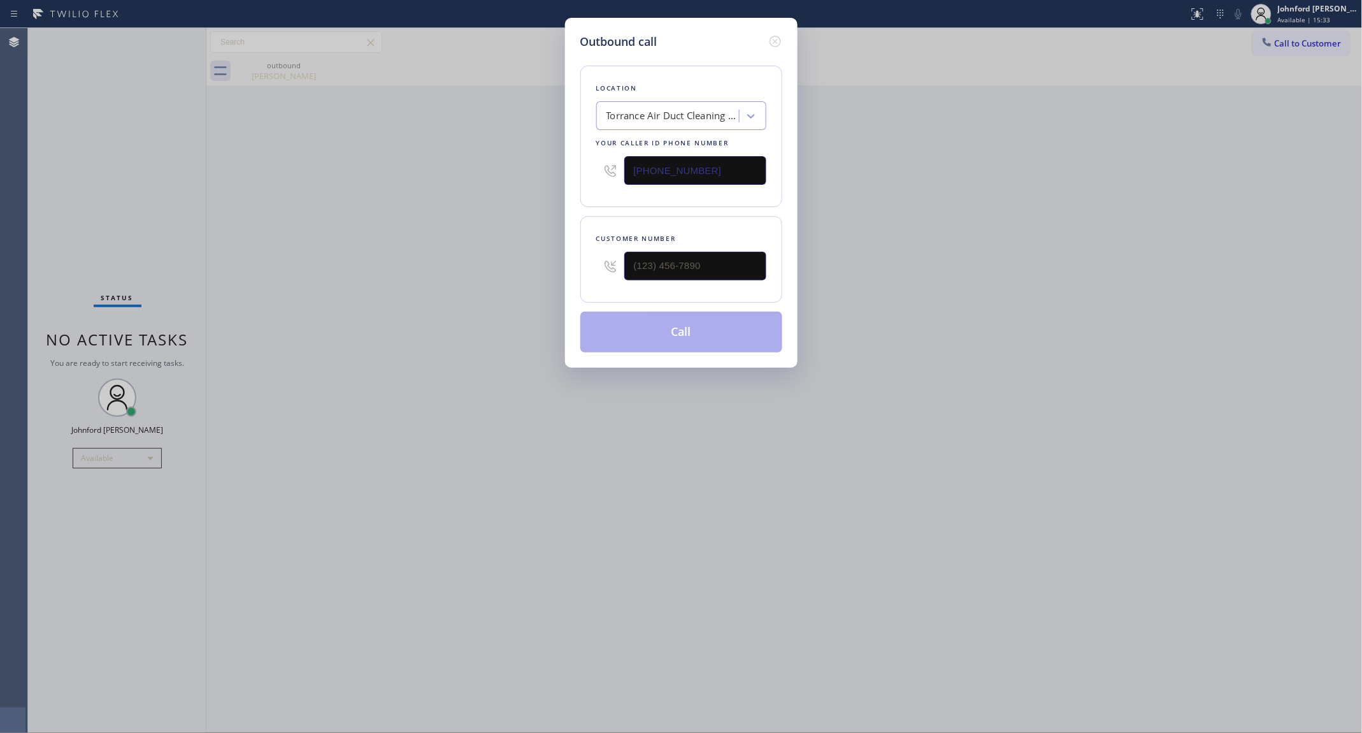
drag, startPoint x: 652, startPoint y: 160, endPoint x: 524, endPoint y: 154, distance: 127.5
click at [524, 154] on div "Outbound call Location Torrance Air Duct Cleaning Pros Your caller id phone num…" at bounding box center [681, 366] width 1362 height 733
paste input "818) 210-4024"
type input "[PHONE_NUMBER]"
drag, startPoint x: 715, startPoint y: 247, endPoint x: 526, endPoint y: 262, distance: 190.4
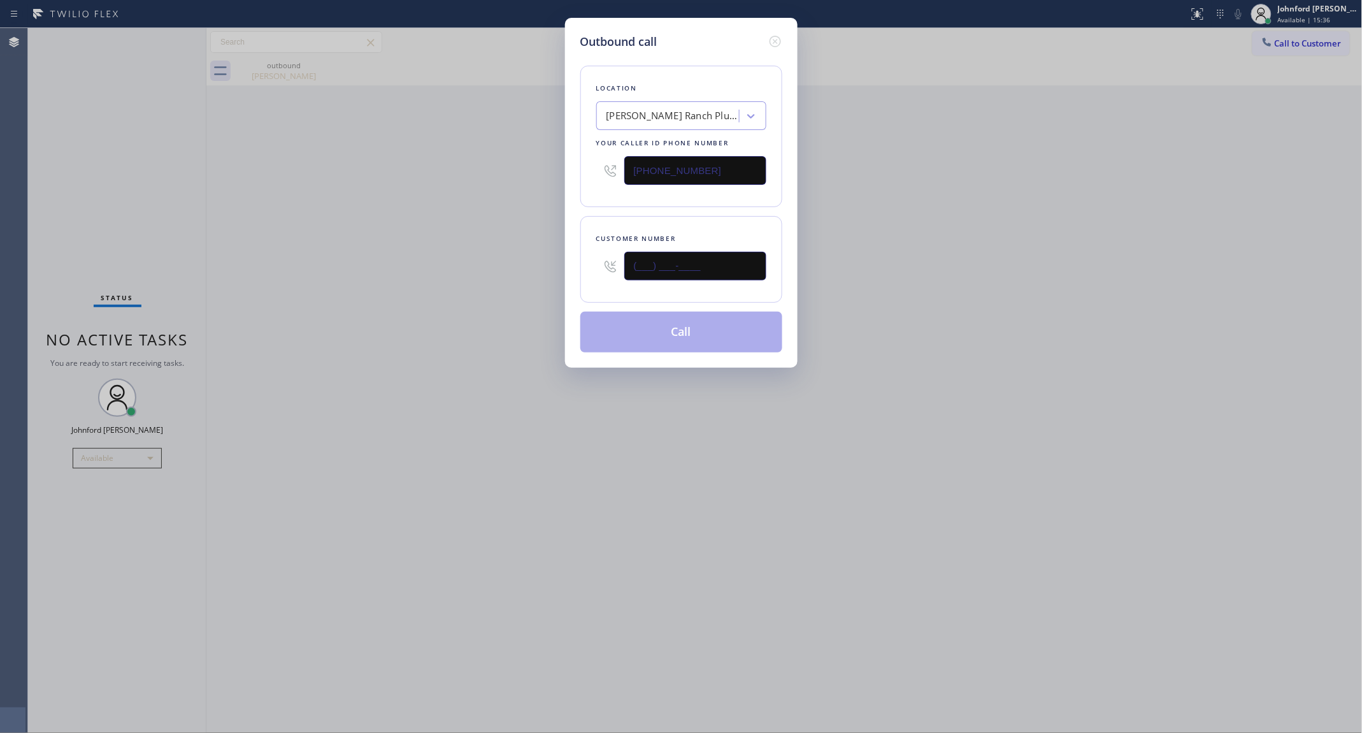
click at [526, 262] on div "Outbound call Location [PERSON_NAME][GEOGRAPHIC_DATA] Plumbing Services Your ca…" at bounding box center [681, 366] width 1362 height 733
paste input "310) 746-7787"
type input "[PHONE_NUMBER]"
click at [526, 262] on div "Outbound call Location [PERSON_NAME][GEOGRAPHIC_DATA] Plumbing Services Your ca…" at bounding box center [681, 366] width 1362 height 733
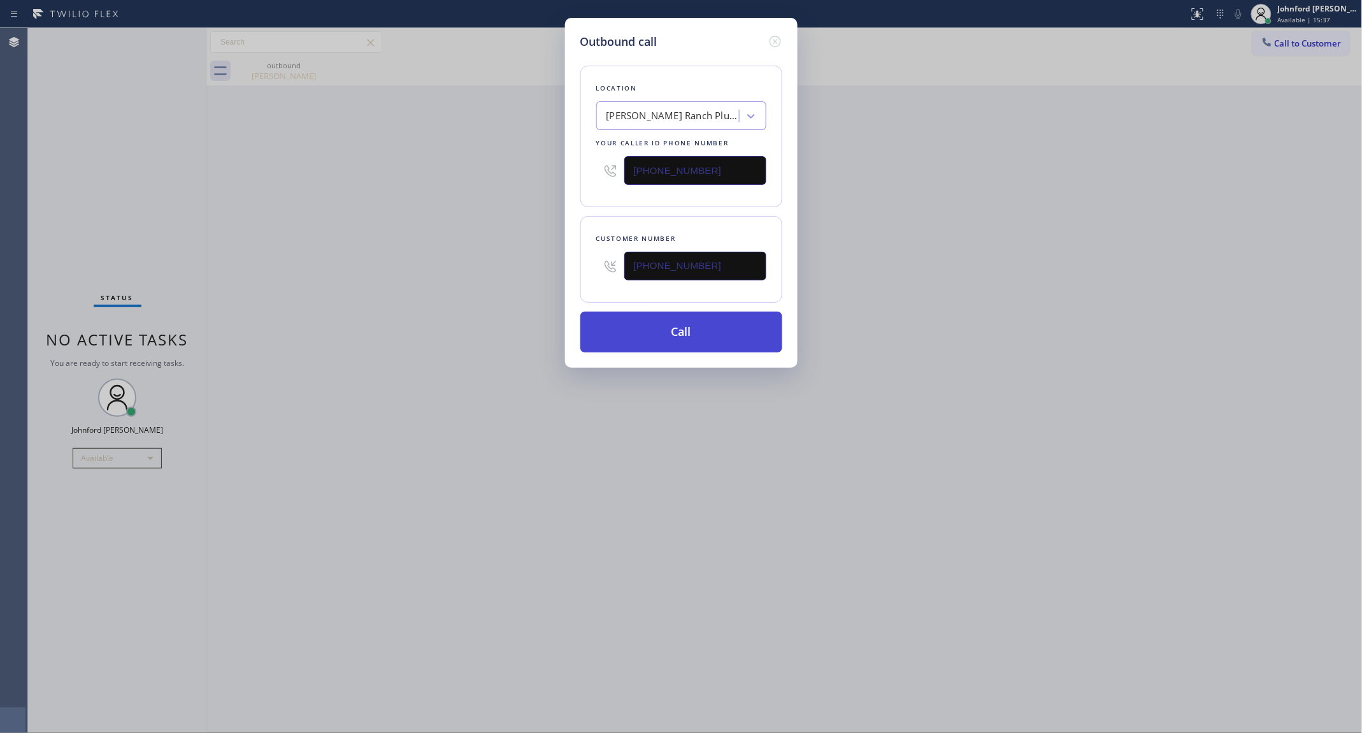
click at [616, 322] on button "Call" at bounding box center [681, 332] width 202 height 41
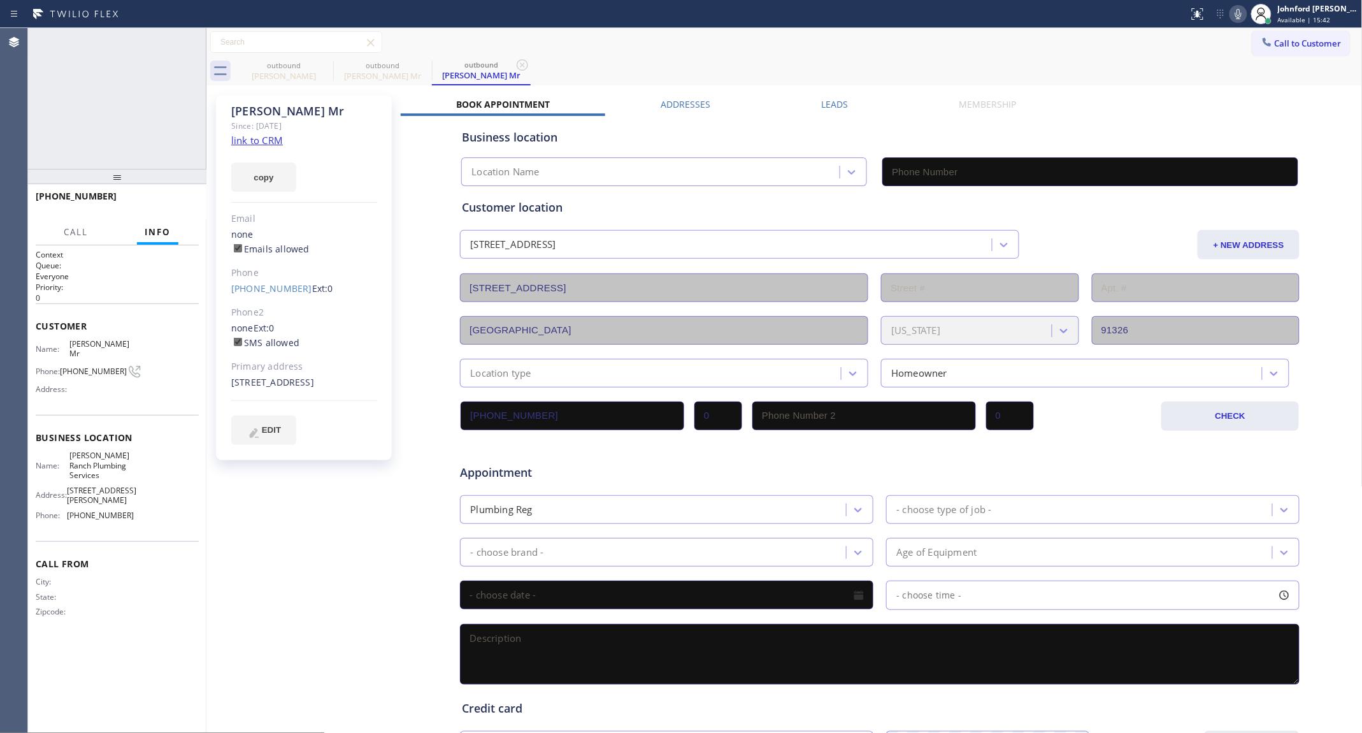
type input "[PHONE_NUMBER]"
click at [168, 204] on span "HANG UP" at bounding box center [169, 201] width 39 height 9
click at [168, 204] on span "COMPLETE" at bounding box center [167, 201] width 44 height 9
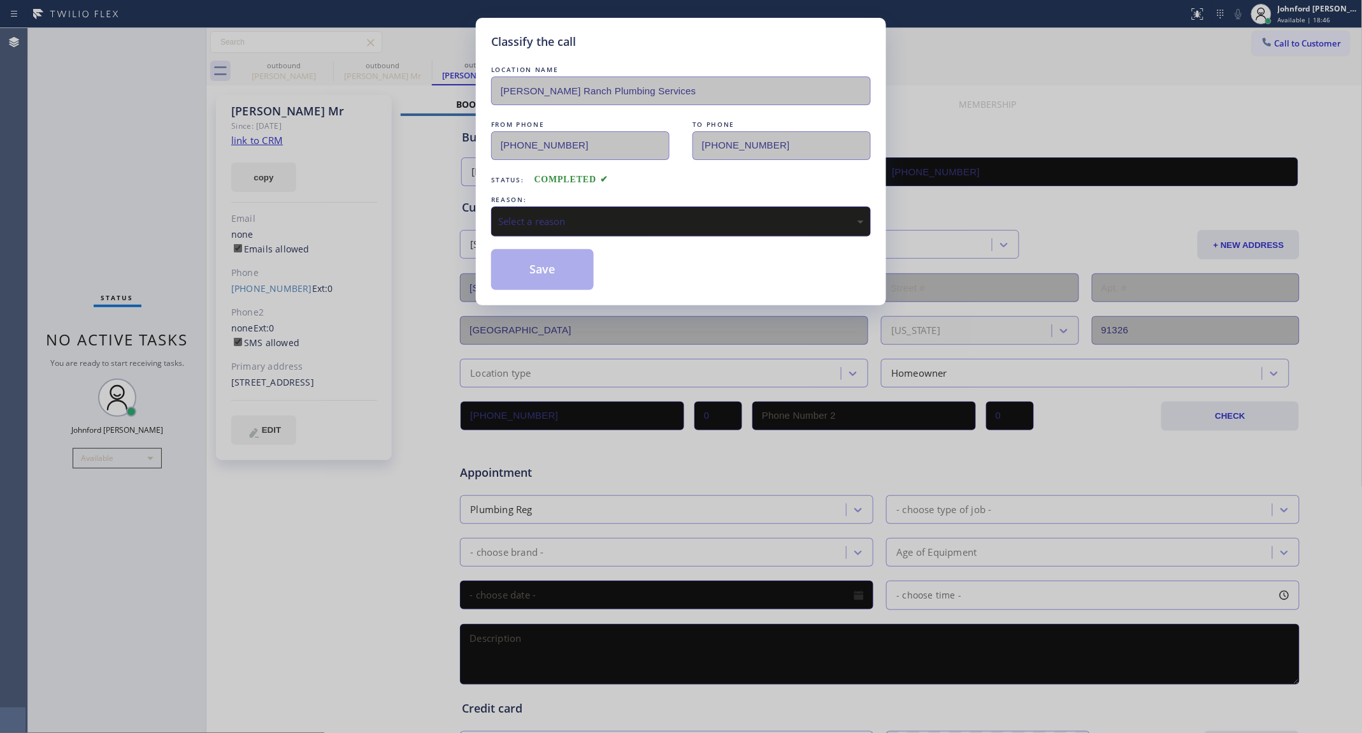
click at [517, 229] on div "Select a reason" at bounding box center [681, 221] width 380 height 30
click at [533, 273] on button "Save" at bounding box center [542, 269] width 103 height 41
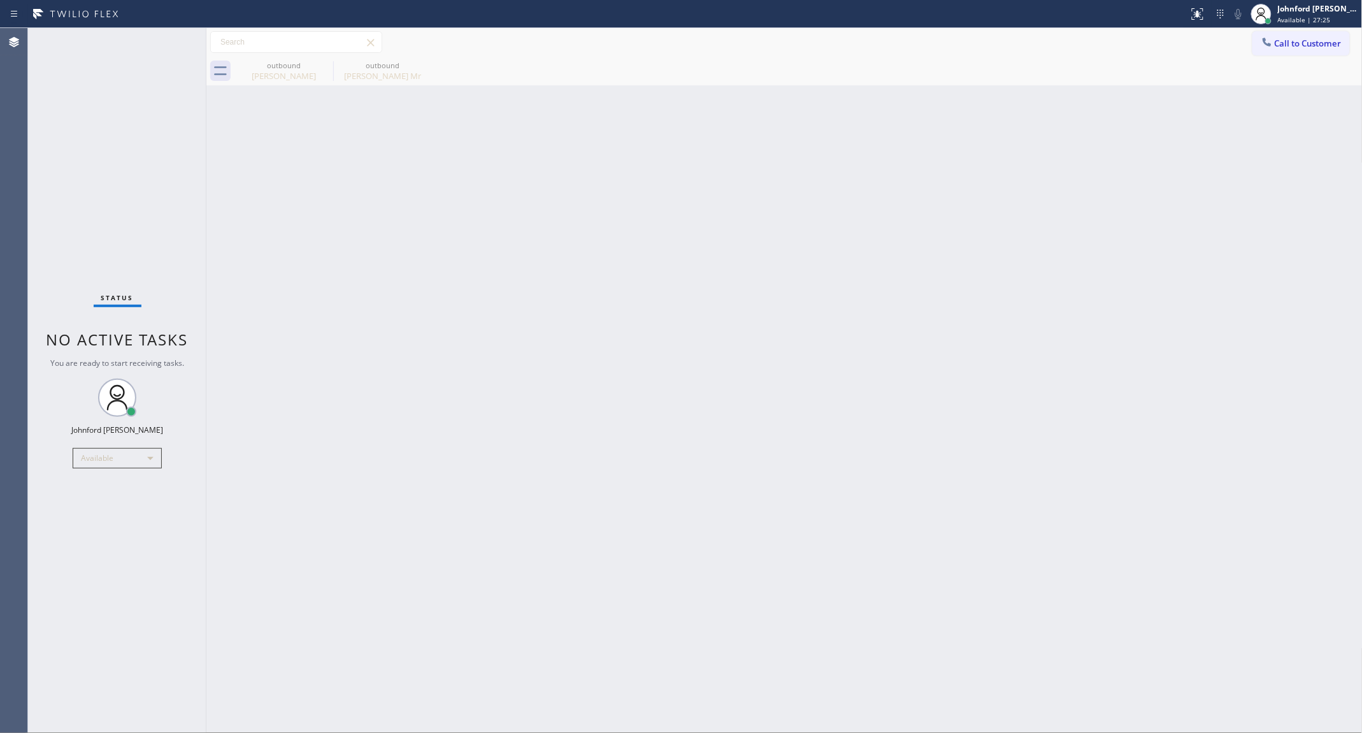
click at [933, 294] on div "Back to Dashboard Change Sender ID Customers Technicians Select a contact Outbo…" at bounding box center [784, 380] width 1156 height 705
click at [1268, 36] on icon at bounding box center [1267, 42] width 13 height 13
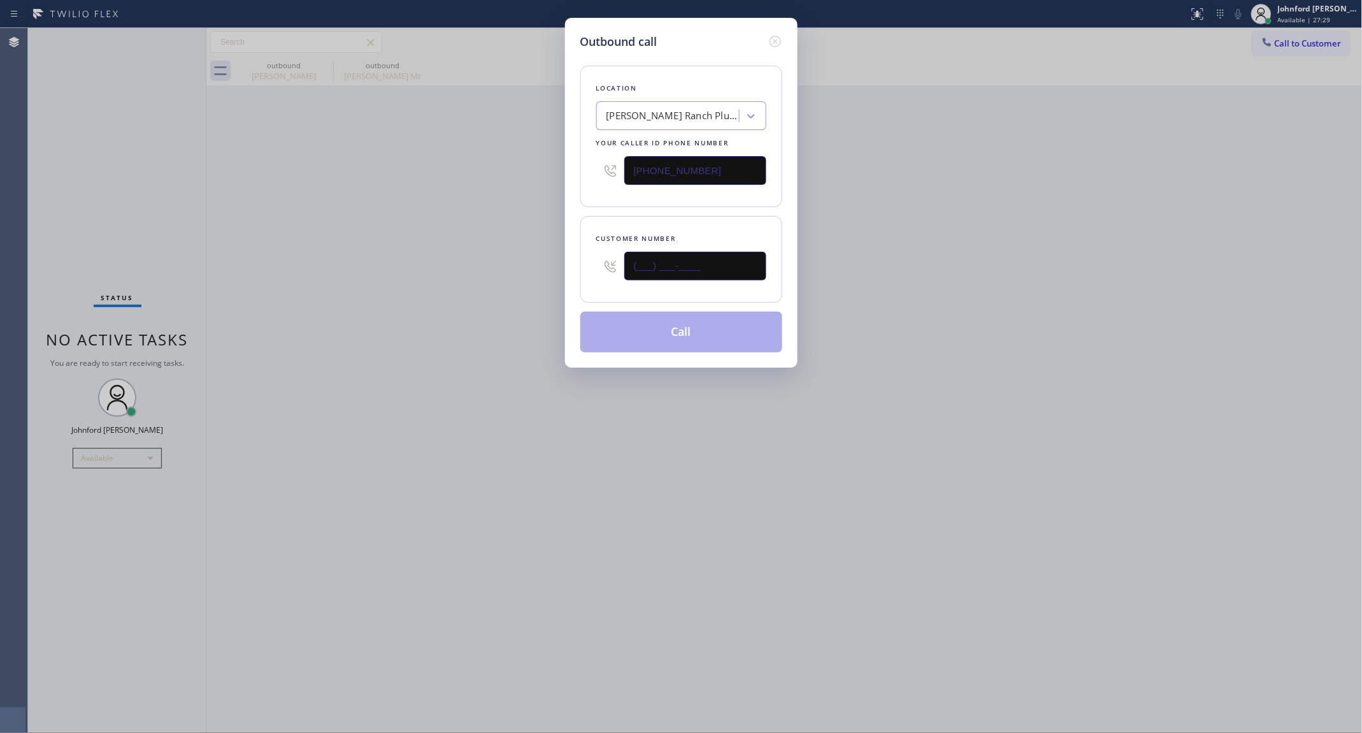
drag, startPoint x: 679, startPoint y: 268, endPoint x: 541, endPoint y: 272, distance: 137.7
click at [555, 275] on div "Outbound call Location [PERSON_NAME][GEOGRAPHIC_DATA] Plumbing Services Your ca…" at bounding box center [681, 366] width 1362 height 733
paste input "310) 746-7787"
type input "[PHONE_NUMBER]"
click at [532, 269] on div "Outbound call Location [PERSON_NAME][GEOGRAPHIC_DATA] Plumbing Services Your ca…" at bounding box center [681, 366] width 1362 height 733
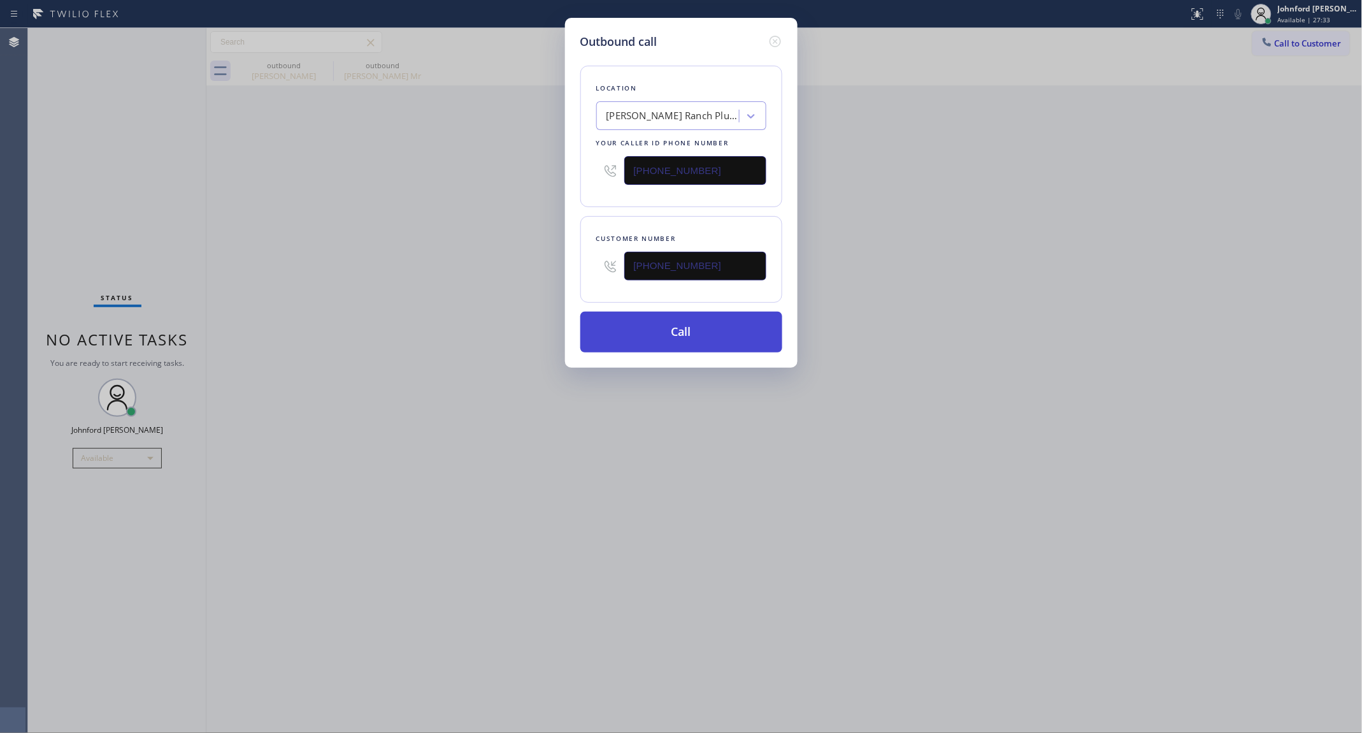
click at [730, 323] on button "Call" at bounding box center [681, 332] width 202 height 41
click at [892, 268] on div "Outbound call Location [PERSON_NAME][GEOGRAPHIC_DATA] Plumbing Services Your ca…" at bounding box center [681, 366] width 1362 height 733
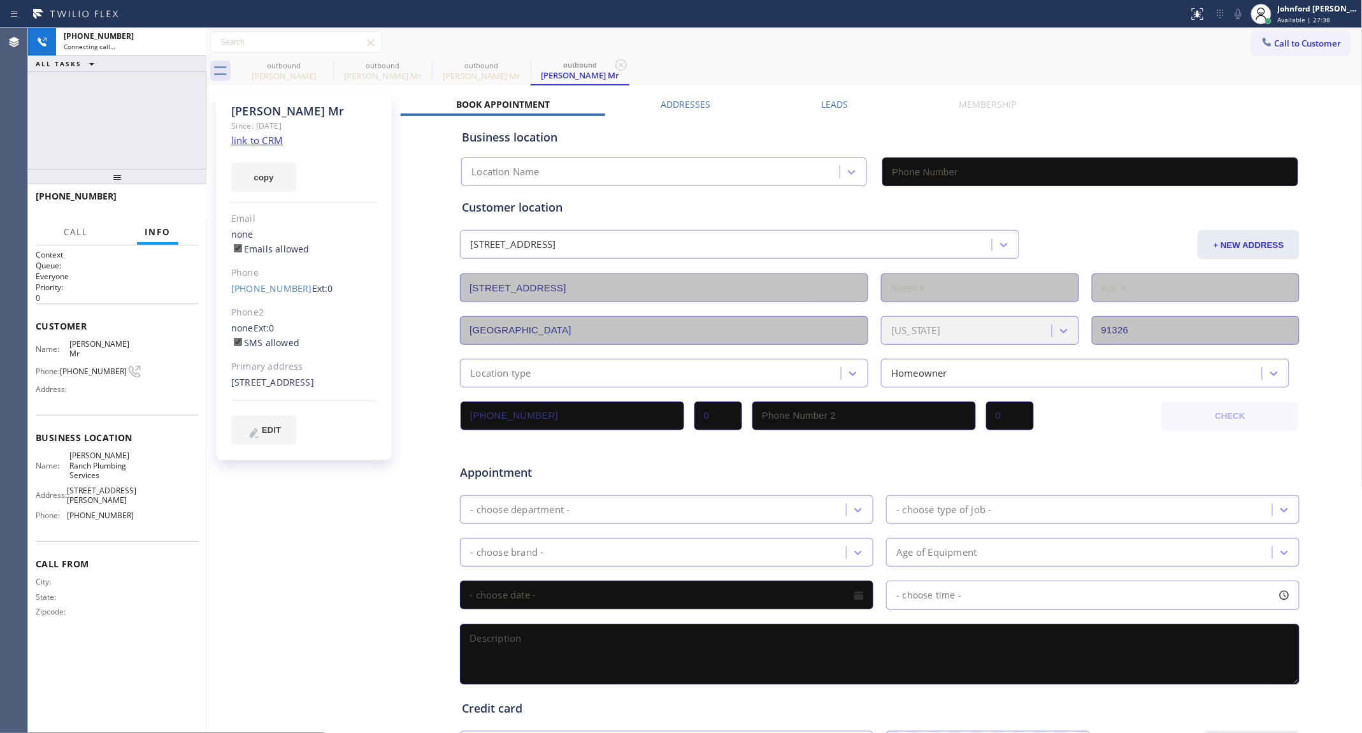
click at [827, 46] on div "Call to Customer Outbound call Location [PERSON_NAME][GEOGRAPHIC_DATA] Plumbing…" at bounding box center [784, 42] width 1156 height 22
type input "[PHONE_NUMBER]"
click at [1230, 17] on div at bounding box center [1238, 13] width 18 height 15
click at [1240, 16] on icon at bounding box center [1238, 13] width 15 height 15
click at [323, 66] on icon at bounding box center [324, 64] width 11 height 11
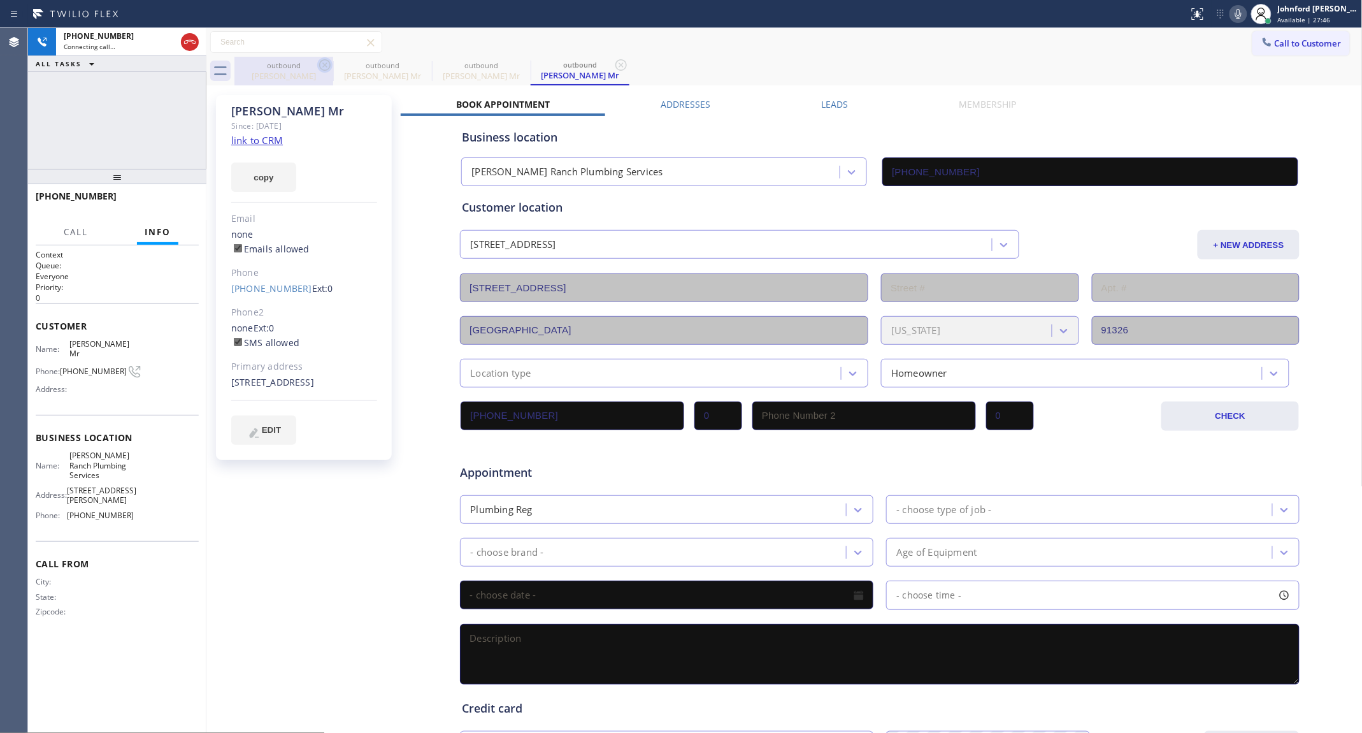
click at [0, 0] on icon at bounding box center [0, 0] width 0 height 0
click at [947, 51] on div "Call to Customer Outbound call Location [PERSON_NAME][GEOGRAPHIC_DATA] Plumbing…" at bounding box center [784, 42] width 1156 height 22
click at [975, 74] on div "outbound [PERSON_NAME] Mr outbound [PERSON_NAME] Mr" at bounding box center [798, 71] width 1128 height 29
click at [1238, 17] on icon at bounding box center [1238, 14] width 6 height 10
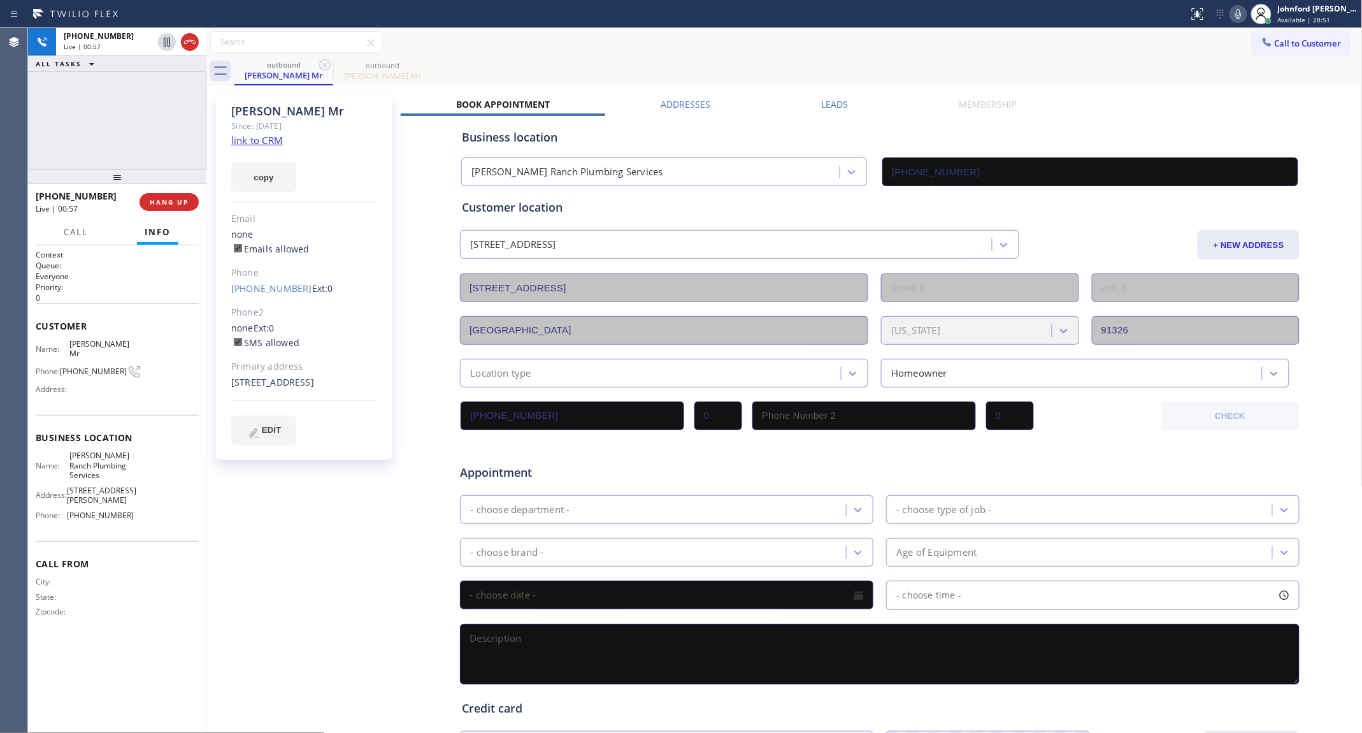
click at [1239, 11] on icon at bounding box center [1238, 13] width 15 height 15
click at [1236, 18] on icon at bounding box center [1238, 13] width 15 height 15
click at [1241, 15] on icon at bounding box center [1238, 14] width 6 height 10
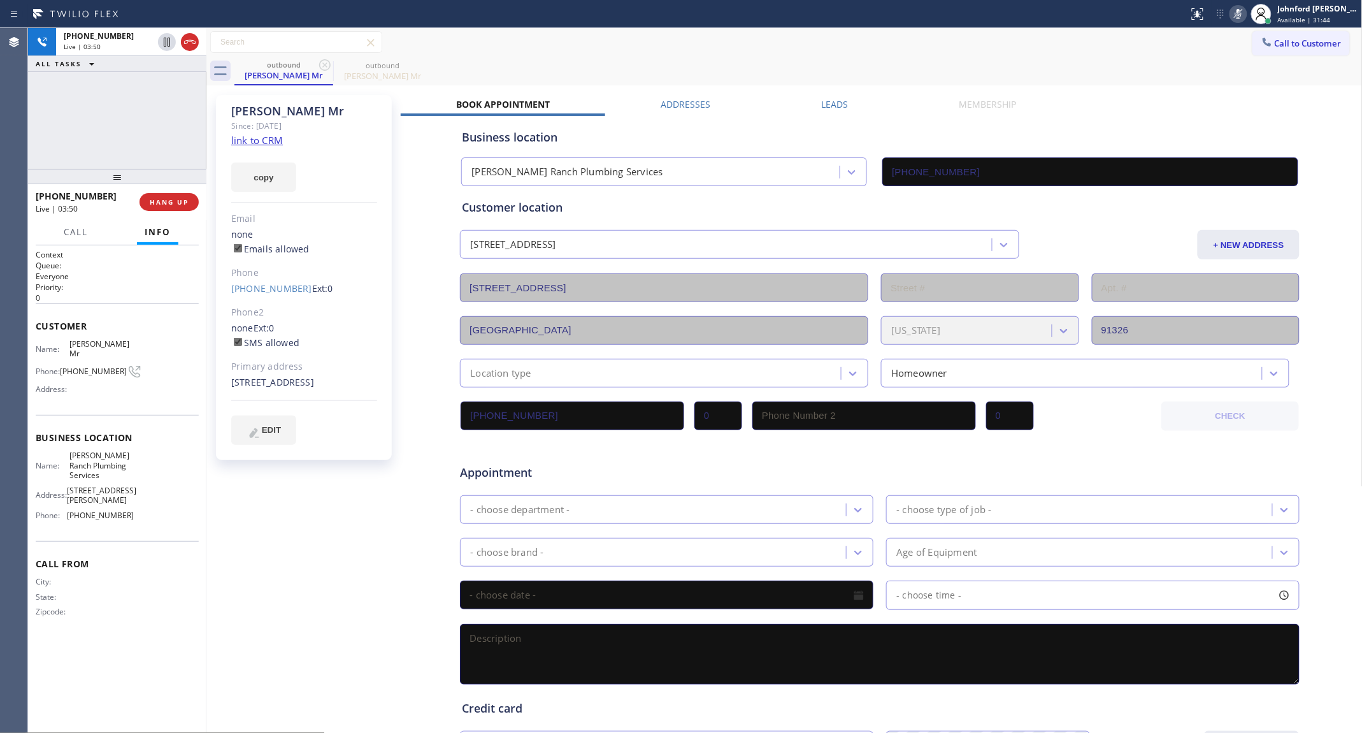
click at [1239, 11] on icon at bounding box center [1238, 13] width 15 height 15
click at [1236, 14] on icon at bounding box center [1238, 13] width 15 height 15
click at [762, 67] on div "outbound [PERSON_NAME] Mr outbound [PERSON_NAME] Mr" at bounding box center [798, 71] width 1128 height 29
click at [815, 59] on div "outbound [PERSON_NAME] Mr outbound [PERSON_NAME] Mr" at bounding box center [798, 71] width 1128 height 29
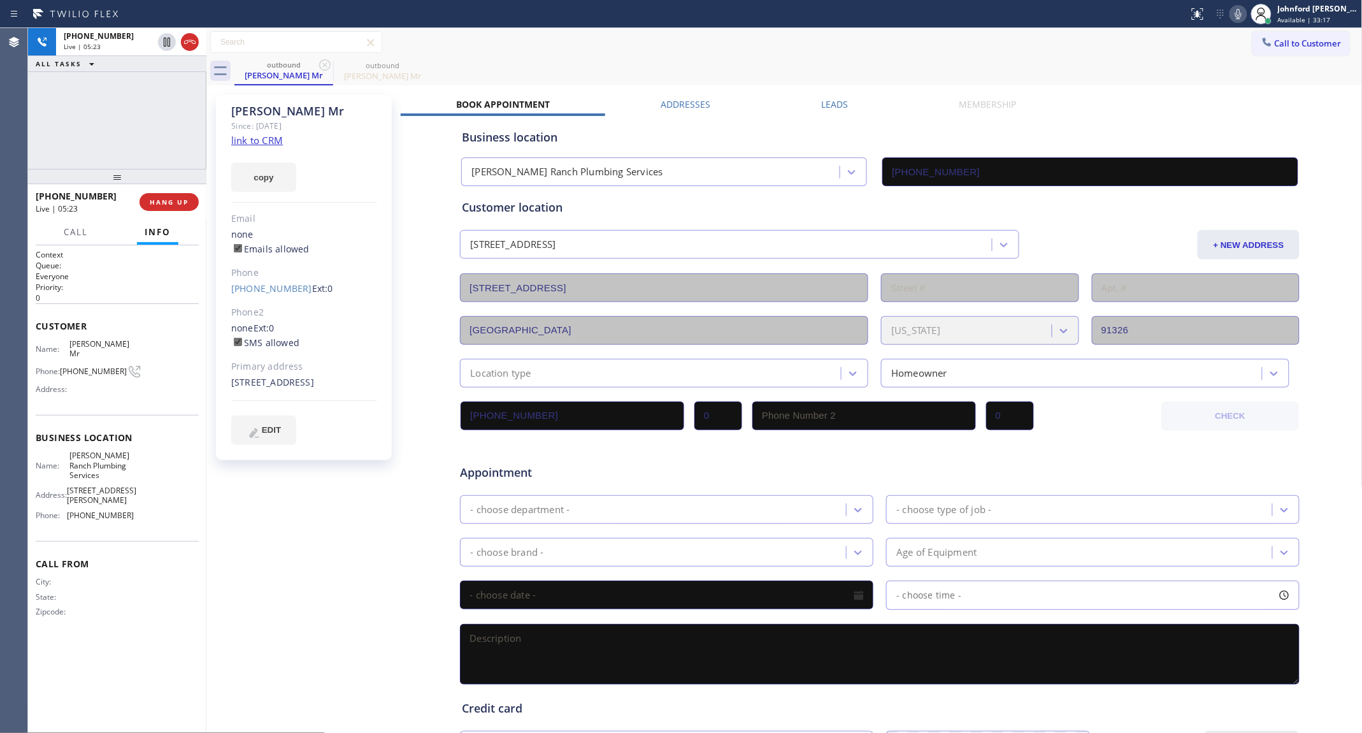
click at [1242, 15] on icon at bounding box center [1238, 13] width 15 height 15
click at [1241, 11] on icon at bounding box center [1238, 13] width 15 height 15
click at [155, 129] on div "ALL TASKS ALL TASKS ACTIVE TASKS TASKS IN WRAP UP [PHONE_NUMBER] Wrap up | 00:31" at bounding box center [117, 98] width 178 height 141
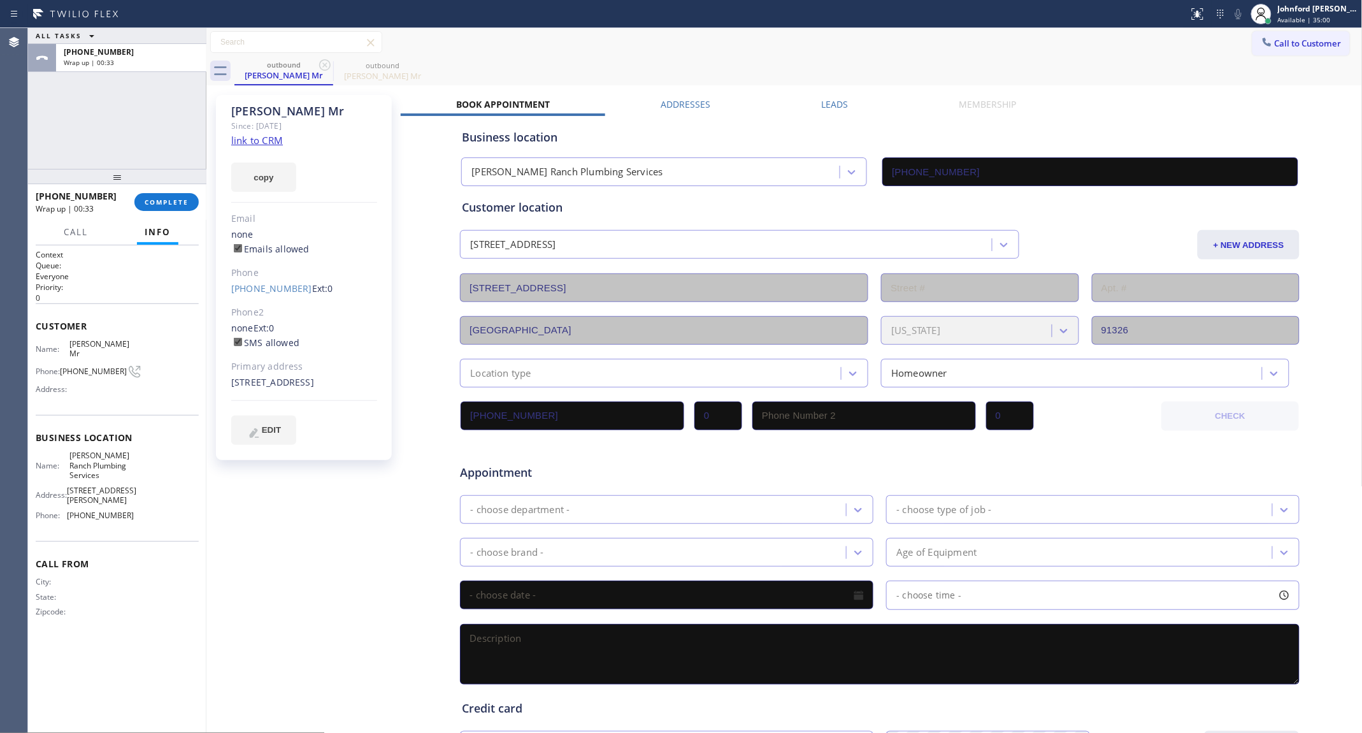
drag, startPoint x: 128, startPoint y: 174, endPoint x: 129, endPoint y: 155, distance: 19.2
click at [129, 155] on div "ALL TASKS ALL TASKS ACTIVE TASKS TASKS IN WRAP UP [PHONE_NUMBER] Wrap up | 00:3…" at bounding box center [117, 380] width 178 height 705
drag, startPoint x: 533, startPoint y: 45, endPoint x: 434, endPoint y: 107, distance: 116.3
click at [533, 45] on div "Call to Customer Outbound call Location [PERSON_NAME][GEOGRAPHIC_DATA] Plumbing…" at bounding box center [784, 42] width 1156 height 22
click at [262, 185] on button "copy" at bounding box center [263, 176] width 65 height 29
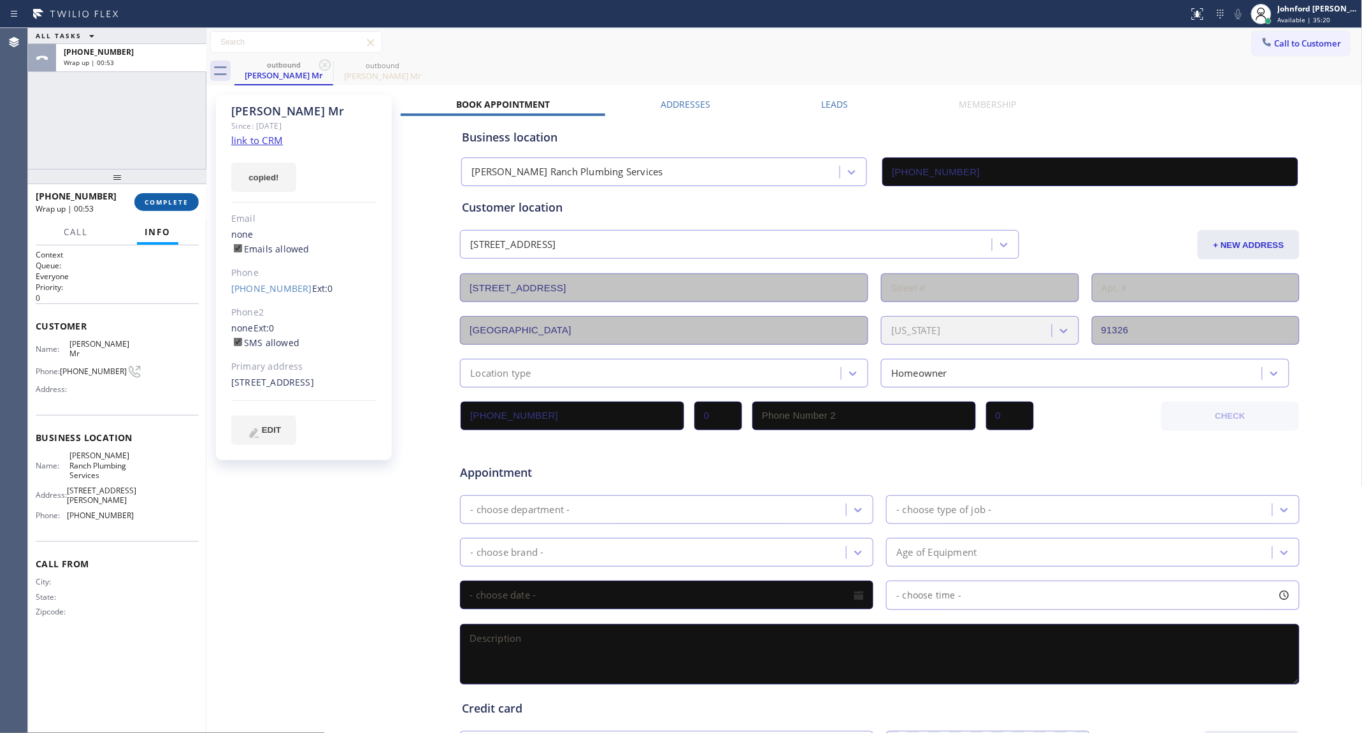
click at [159, 195] on button "COMPLETE" at bounding box center [166, 202] width 64 height 18
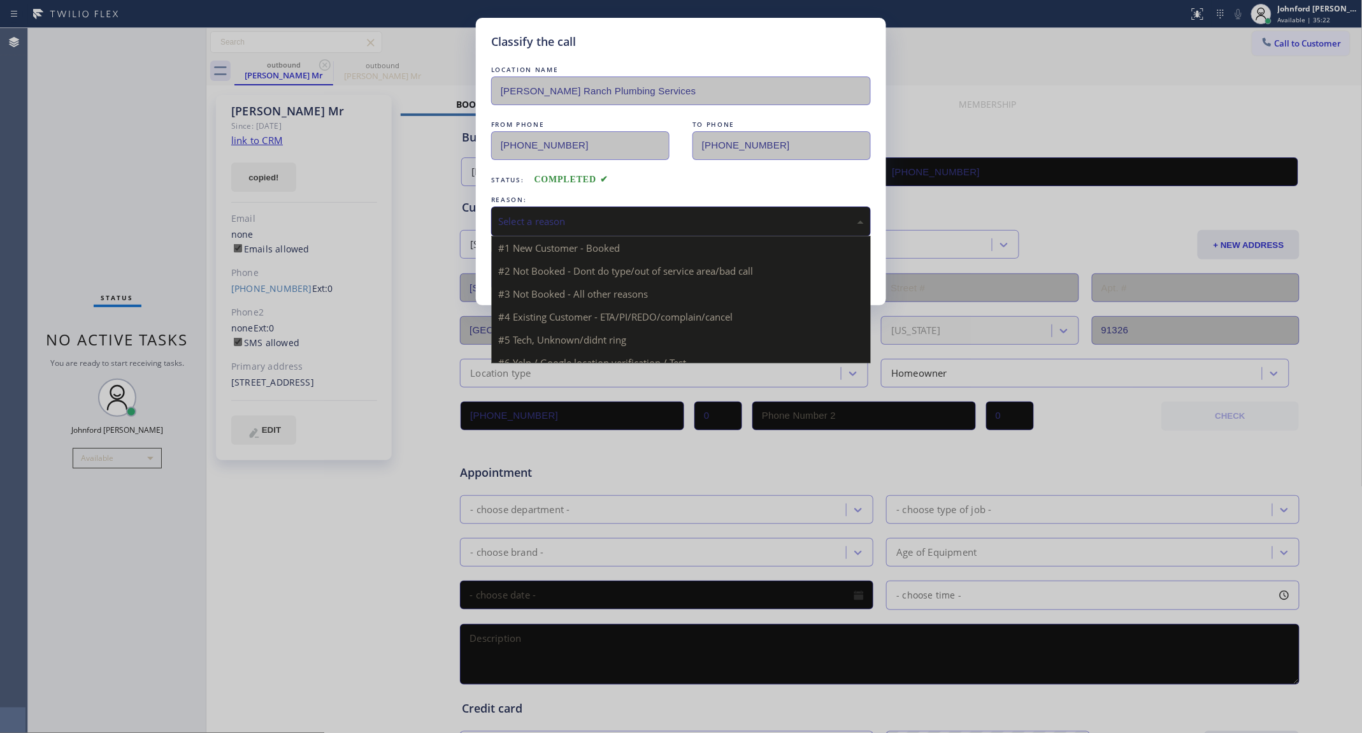
click at [562, 224] on div "Select a reason" at bounding box center [681, 221] width 366 height 15
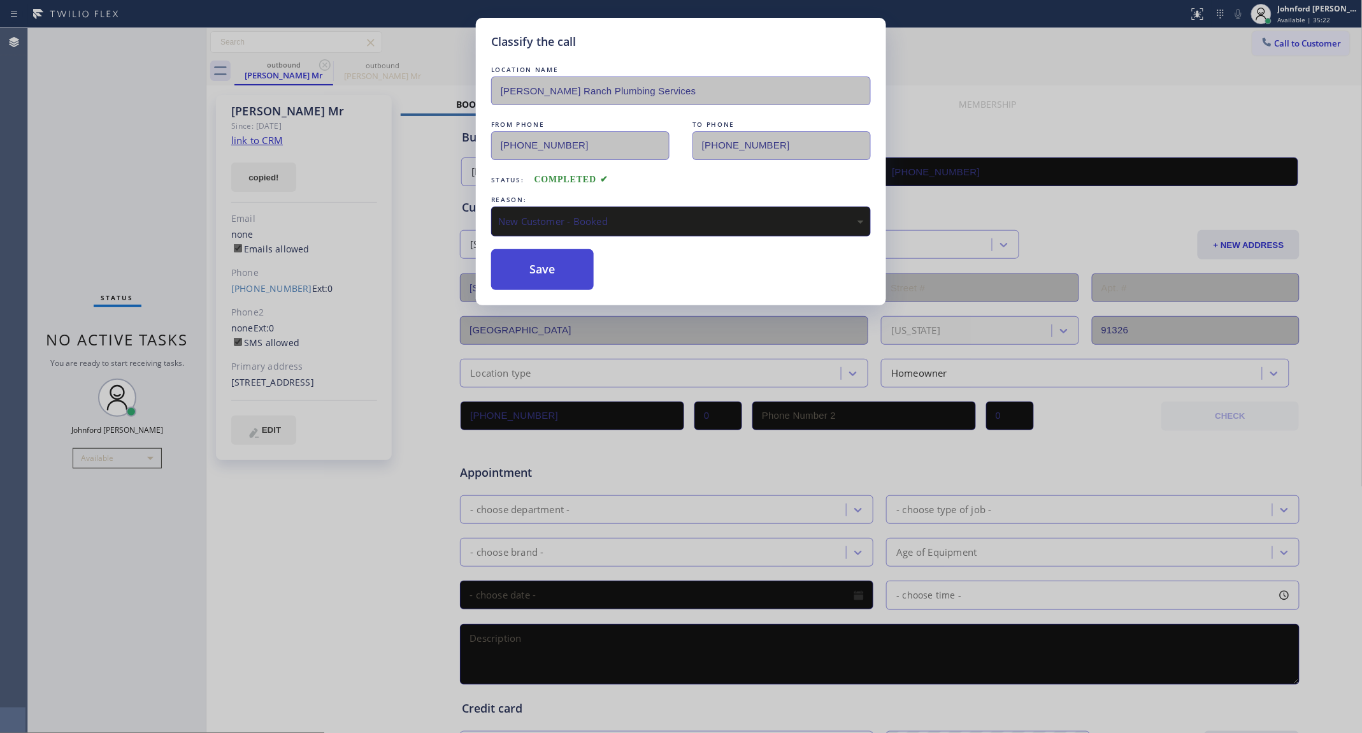
click at [541, 262] on button "Save" at bounding box center [542, 269] width 103 height 41
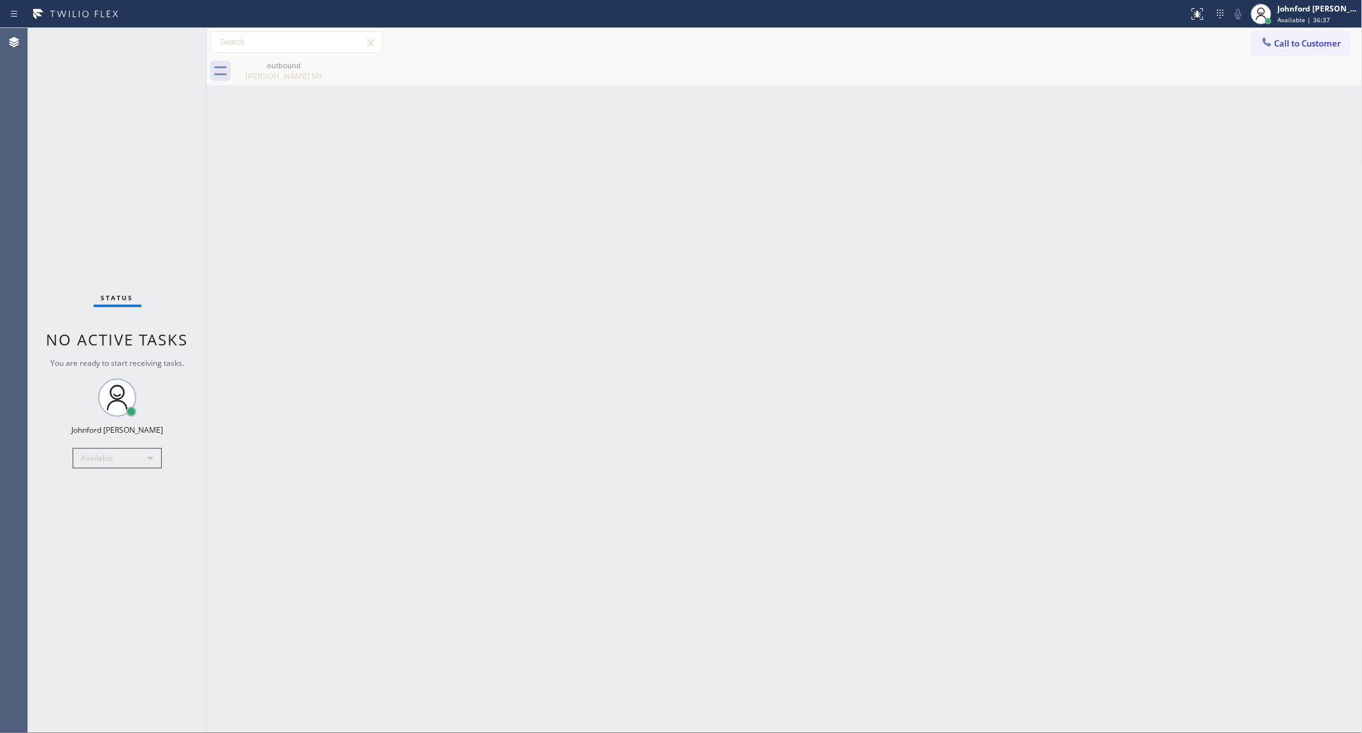
click at [857, 250] on div "Back to Dashboard Change Sender ID Customers Technicians Select a contact Outbo…" at bounding box center [784, 380] width 1156 height 705
click at [820, 291] on div "Back to Dashboard Change Sender ID Customers Technicians Select a contact Outbo…" at bounding box center [784, 380] width 1156 height 705
click at [931, 284] on div "Back to Dashboard Change Sender ID Customers Technicians Select a contact Outbo…" at bounding box center [784, 380] width 1156 height 705
click at [989, 601] on div "Back to Dashboard Change Sender ID Customers Technicians Select a contact Outbo…" at bounding box center [784, 380] width 1156 height 705
click at [1277, 42] on span "Call to Customer" at bounding box center [1308, 43] width 67 height 11
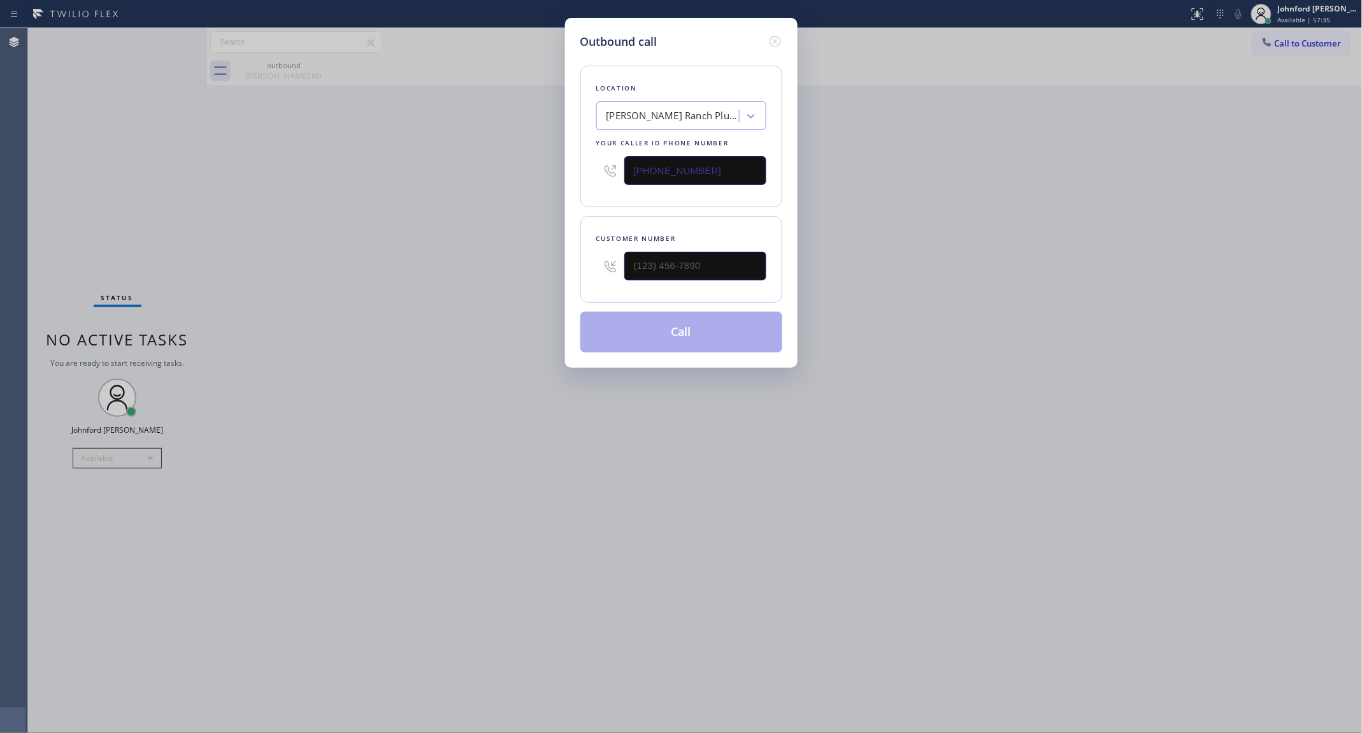
drag, startPoint x: 684, startPoint y: 160, endPoint x: 603, endPoint y: 160, distance: 80.9
click at [603, 160] on div "[PHONE_NUMBER]" at bounding box center [681, 170] width 170 height 41
paste input "408) 752-5861"
type input "[PHONE_NUMBER]"
drag, startPoint x: 720, startPoint y: 255, endPoint x: 496, endPoint y: 269, distance: 224.7
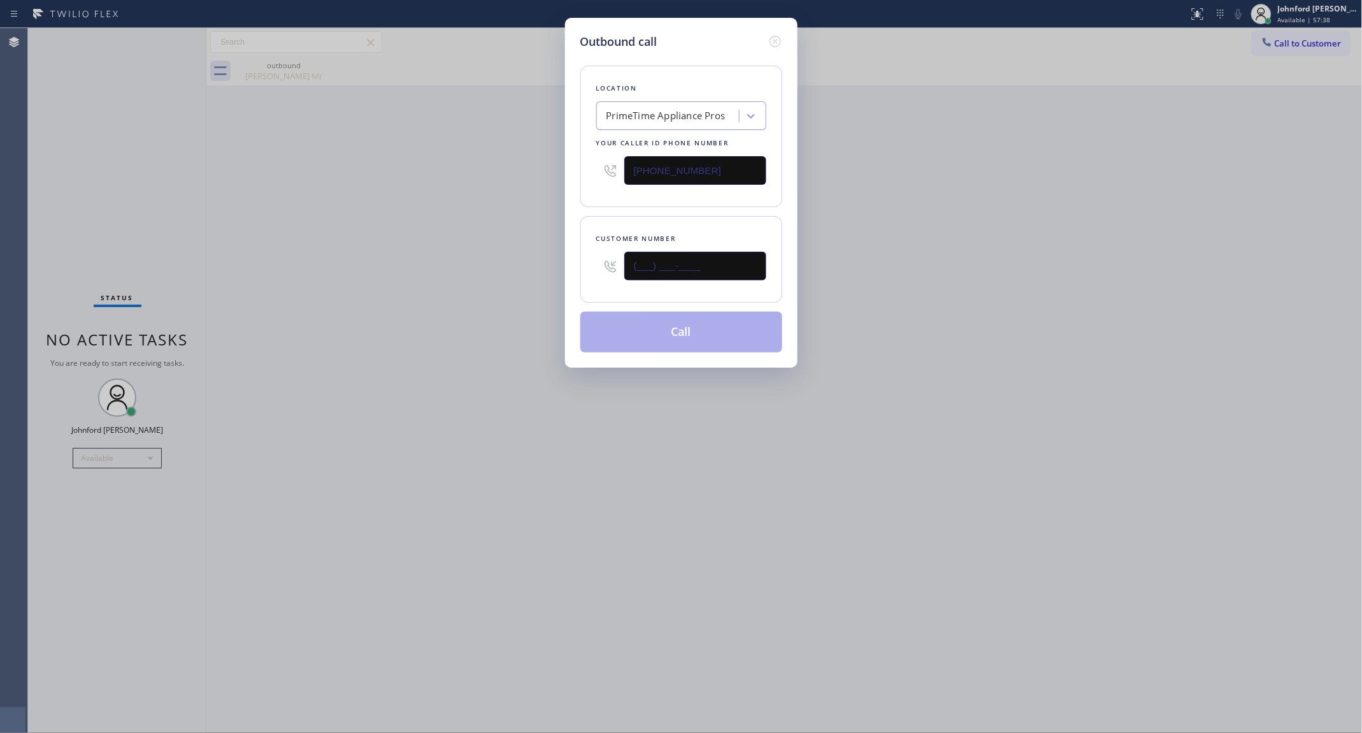
click at [558, 269] on div "Outbound call Location PrimeTime Appliance Pros Your caller id phone number [PH…" at bounding box center [681, 366] width 1362 height 733
paste input "650) 771-4855"
type input "[PHONE_NUMBER]"
click at [453, 262] on div "Outbound call Location PrimeTime Appliance Pros Your caller id phone number [PH…" at bounding box center [681, 366] width 1362 height 733
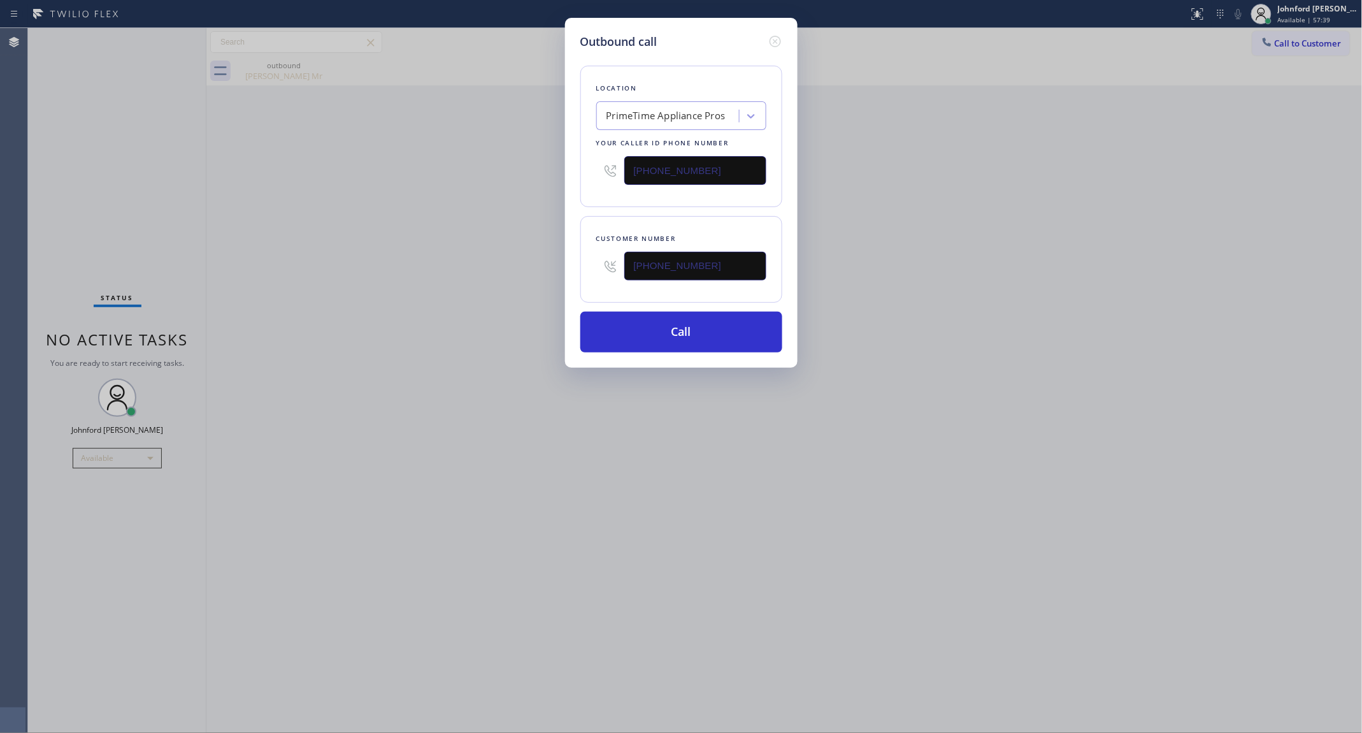
click at [992, 243] on div "Outbound call Location PrimeTime Appliance Pros Your caller id phone number [PH…" at bounding box center [681, 366] width 1362 height 733
click at [677, 343] on button "Call" at bounding box center [681, 332] width 202 height 41
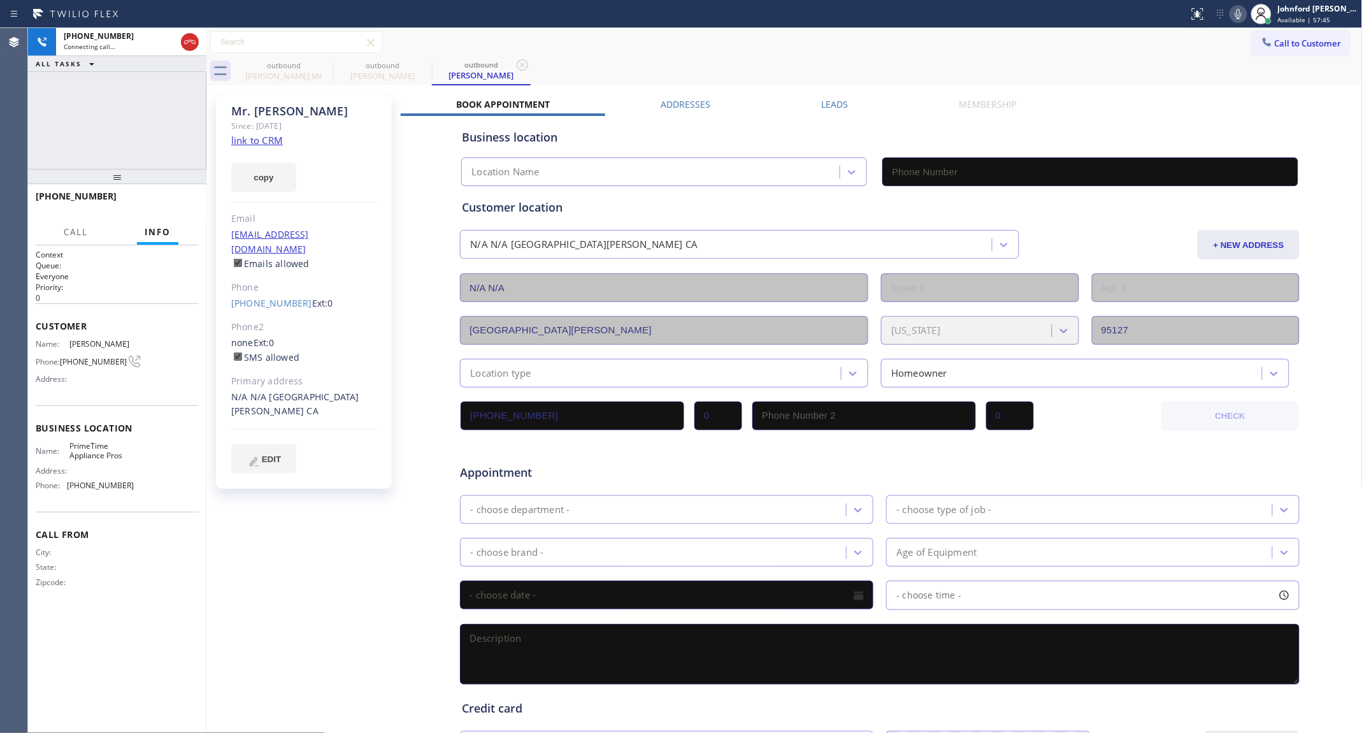
type input "[PHONE_NUMBER]"
click at [832, 220] on div "Customer location N/A N/A [GEOGRAPHIC_DATA][PERSON_NAME] CA + NEW ADDRESS N/A N…" at bounding box center [880, 293] width 836 height 189
drag, startPoint x: 277, startPoint y: 291, endPoint x: 292, endPoint y: 291, distance: 14.7
click at [292, 291] on div "Mr. Julio Since: [DATE] link to CRM copy Email [EMAIL_ADDRESS][DOMAIN_NAME] Ema…" at bounding box center [304, 292] width 176 height 394
copy link "[PHONE_NUMBER]"
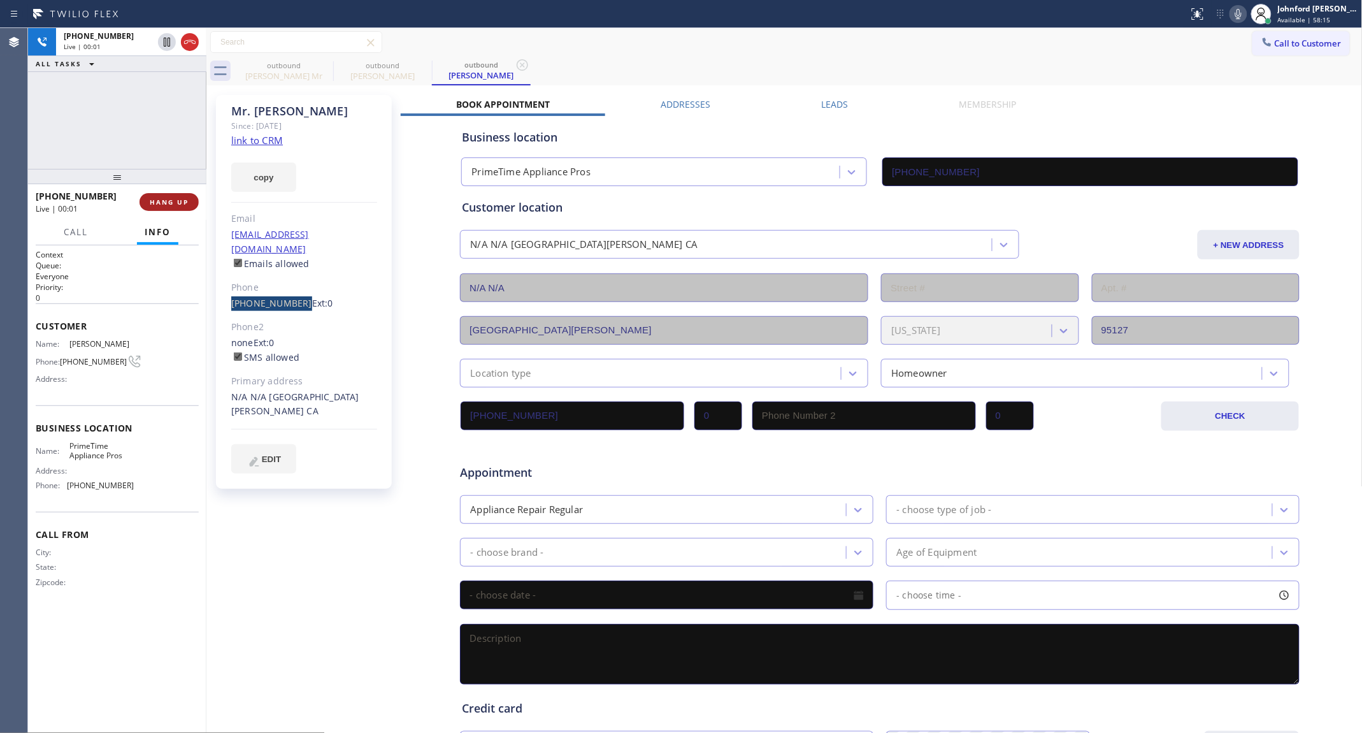
click at [174, 201] on span "HANG UP" at bounding box center [169, 201] width 39 height 9
click at [191, 194] on button "COMPLETE" at bounding box center [166, 202] width 64 height 18
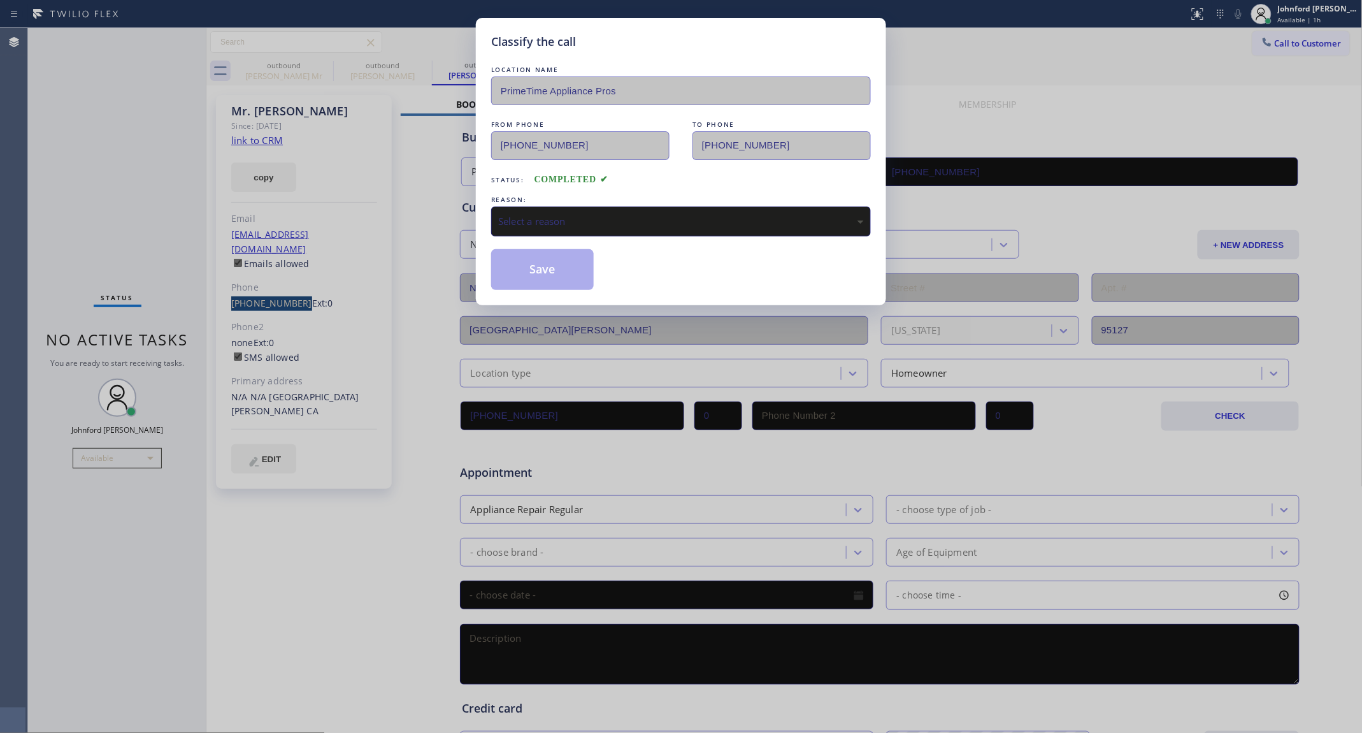
click at [575, 220] on div "Select a reason" at bounding box center [681, 221] width 366 height 15
click at [552, 265] on button "Save" at bounding box center [542, 269] width 103 height 41
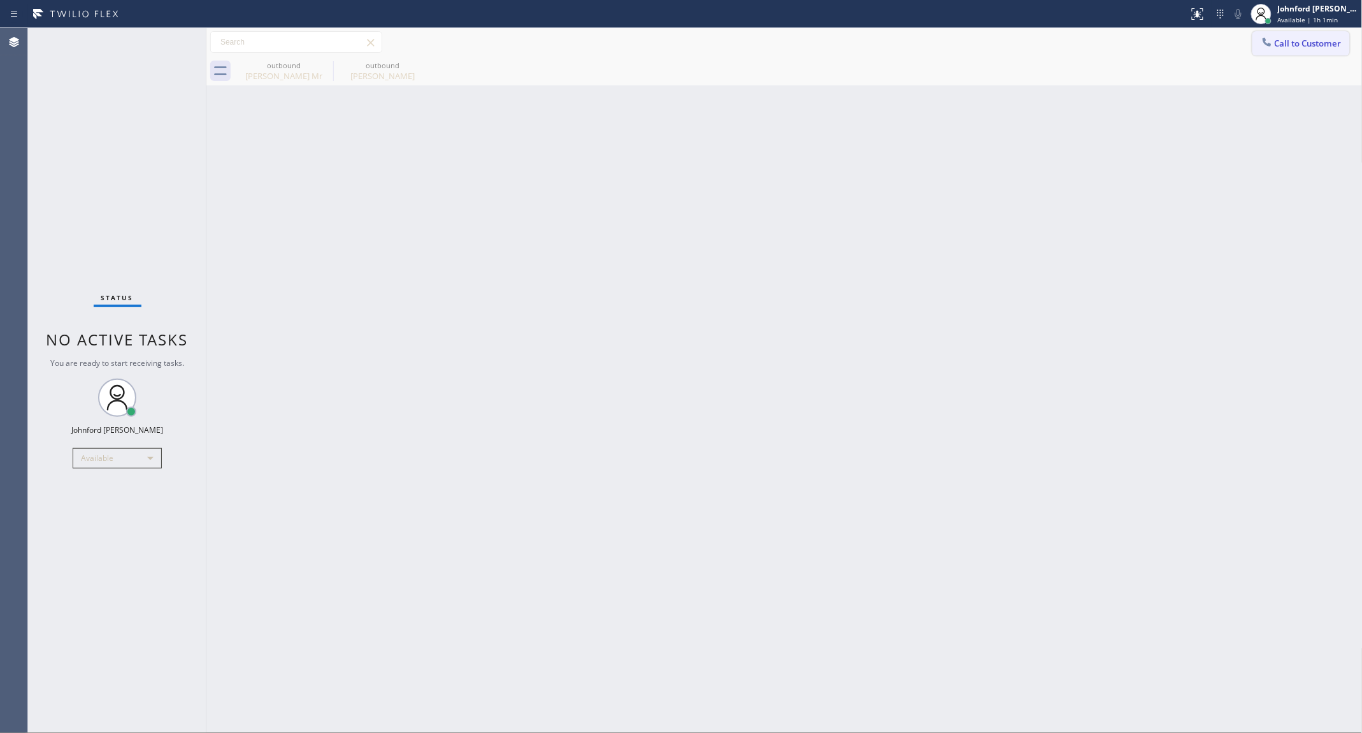
click at [1256, 36] on div "Call to Customer Outbound call Location PrimeTime Appliance Pros Your caller id…" at bounding box center [784, 42] width 1156 height 22
click at [1309, 45] on span "Call to Customer" at bounding box center [1308, 43] width 67 height 11
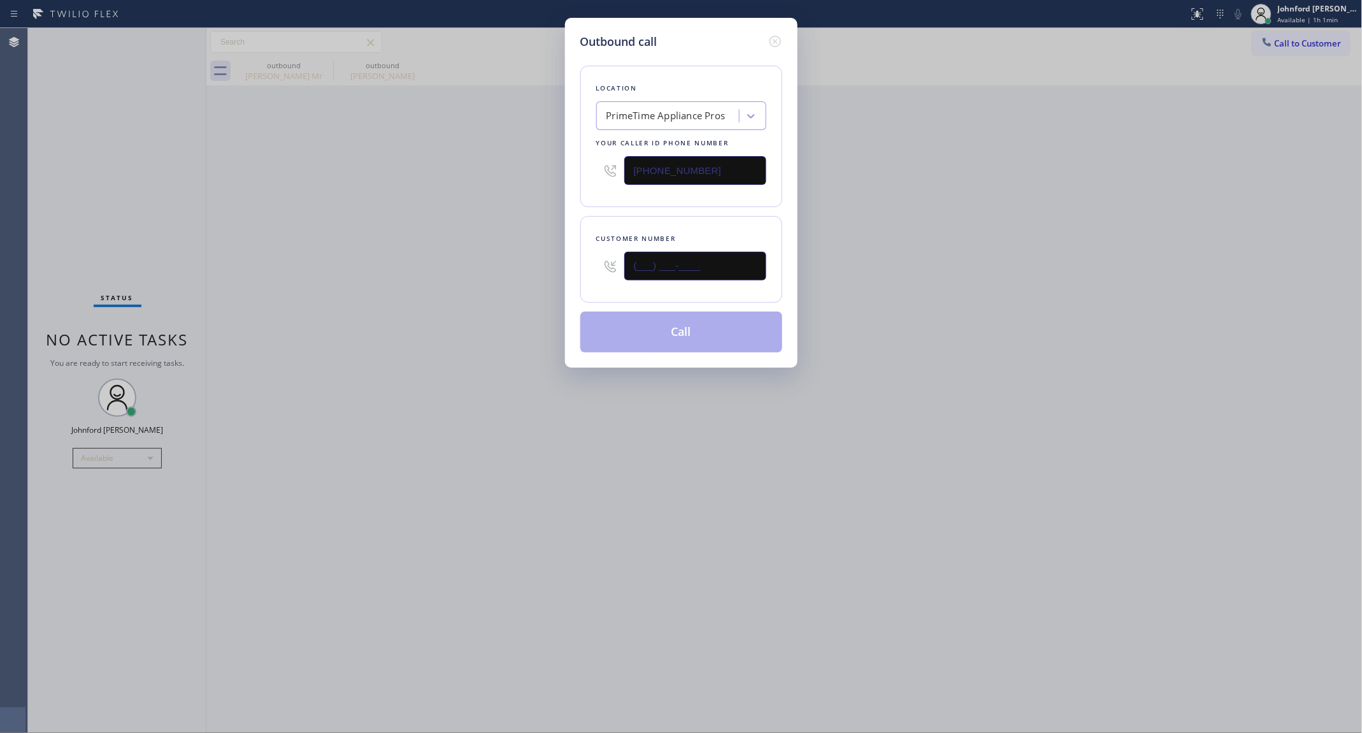
drag, startPoint x: 714, startPoint y: 257, endPoint x: 536, endPoint y: 282, distance: 180.1
click at [559, 282] on div "Outbound call Location PrimeTime Appliance Pros Your caller id phone number [PH…" at bounding box center [681, 366] width 1362 height 733
paste input "310) 425-5311"
type input "[PHONE_NUMBER]"
click at [950, 244] on div "Outbound call Location PrimeTime Appliance Pros Your caller id phone number [PH…" at bounding box center [681, 366] width 1362 height 733
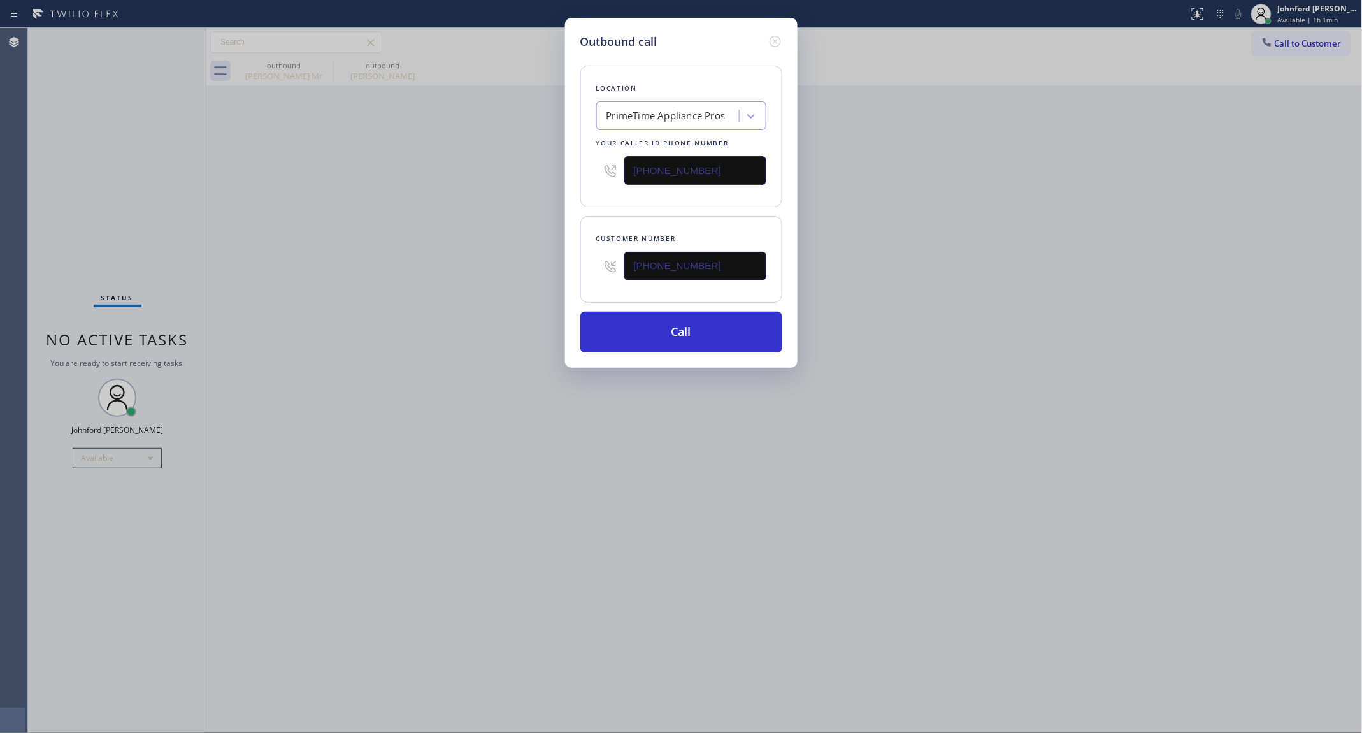
click at [596, 177] on div "[PHONE_NUMBER]" at bounding box center [681, 170] width 170 height 41
paste input "855) 731-4952"
type input "[PHONE_NUMBER]"
click at [753, 300] on div "Location 5 Star Appliance Repair Your caller id phone number [PHONE_NUMBER] Cus…" at bounding box center [681, 201] width 202 height 302
click at [740, 317] on button "Call" at bounding box center [681, 332] width 202 height 41
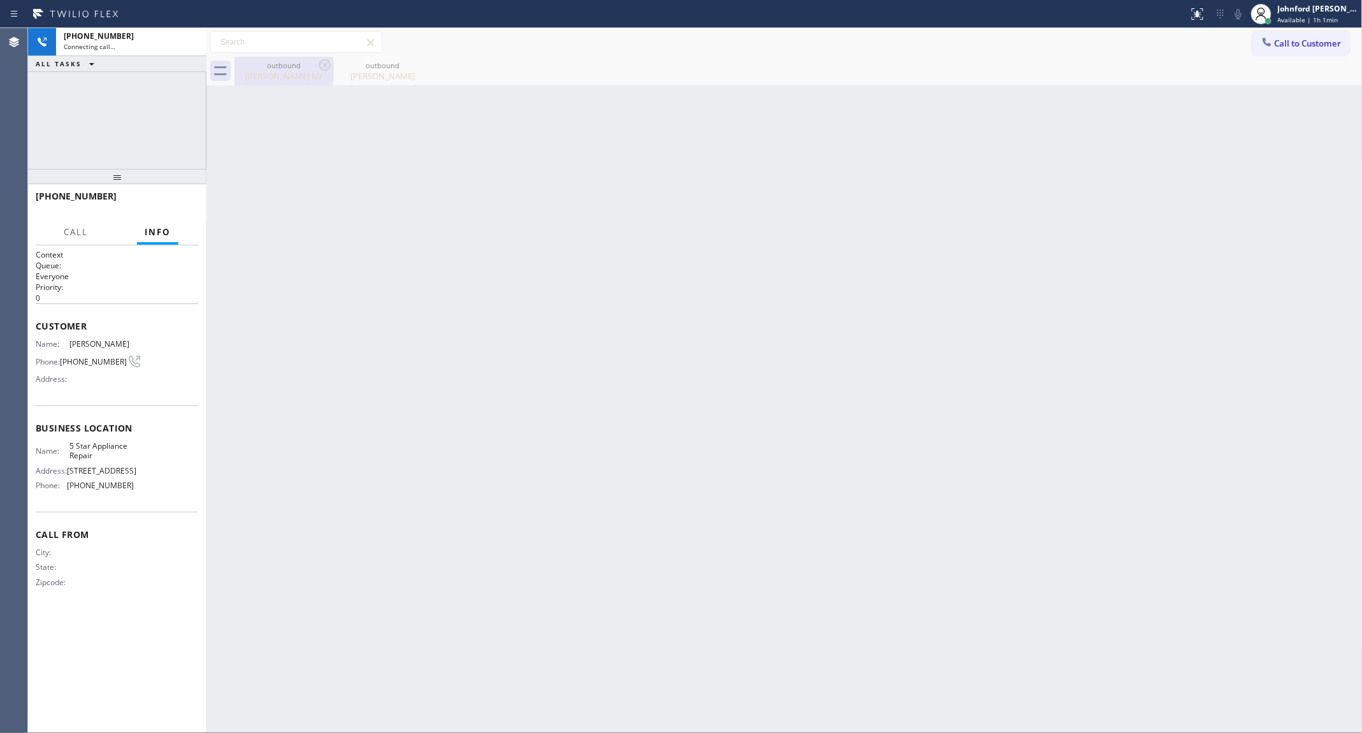
click at [314, 64] on div "outbound" at bounding box center [284, 66] width 96 height 10
click at [0, 0] on icon at bounding box center [0, 0] width 0 height 0
click at [416, 64] on icon at bounding box center [423, 64] width 15 height 15
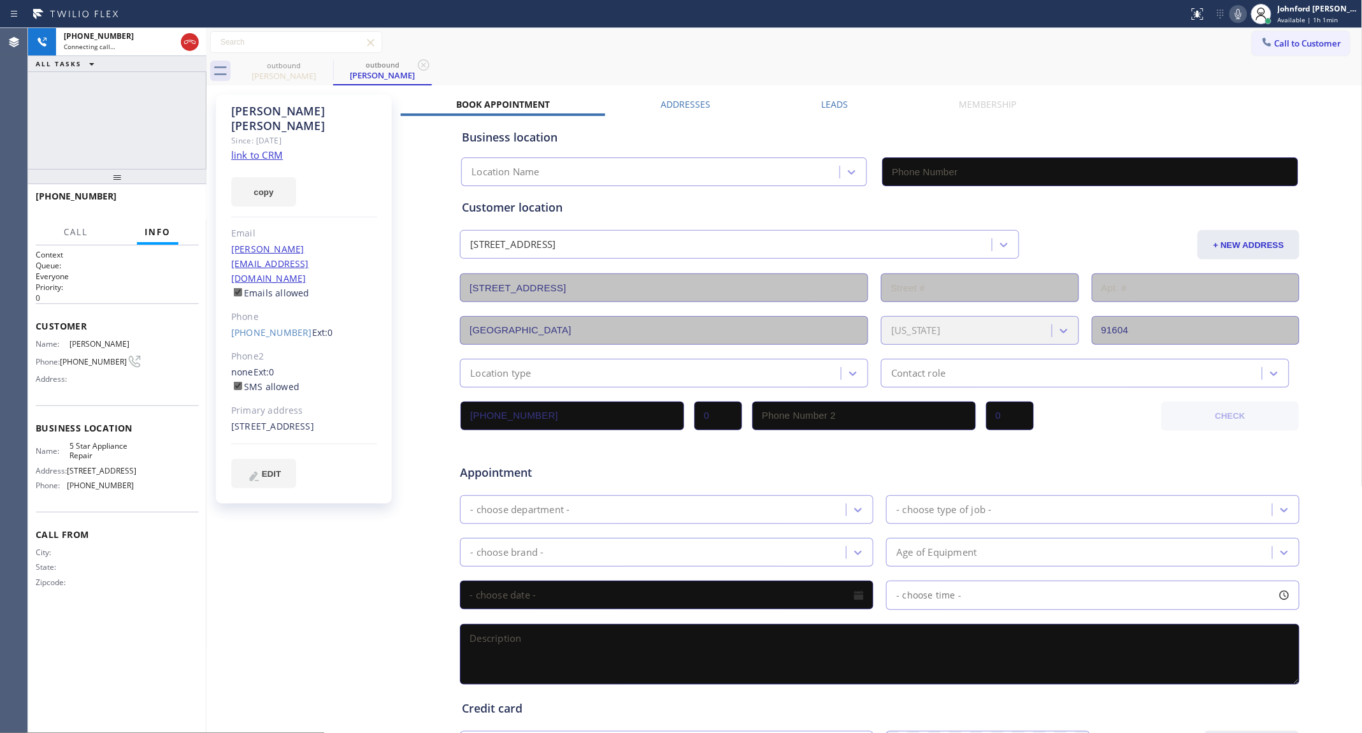
click at [262, 133] on div "Since: [DATE]" at bounding box center [304, 140] width 146 height 15
click at [269, 148] on link "link to CRM" at bounding box center [257, 154] width 52 height 13
type input "[PHONE_NUMBER]"
click at [189, 205] on button "HANG UP" at bounding box center [169, 202] width 59 height 18
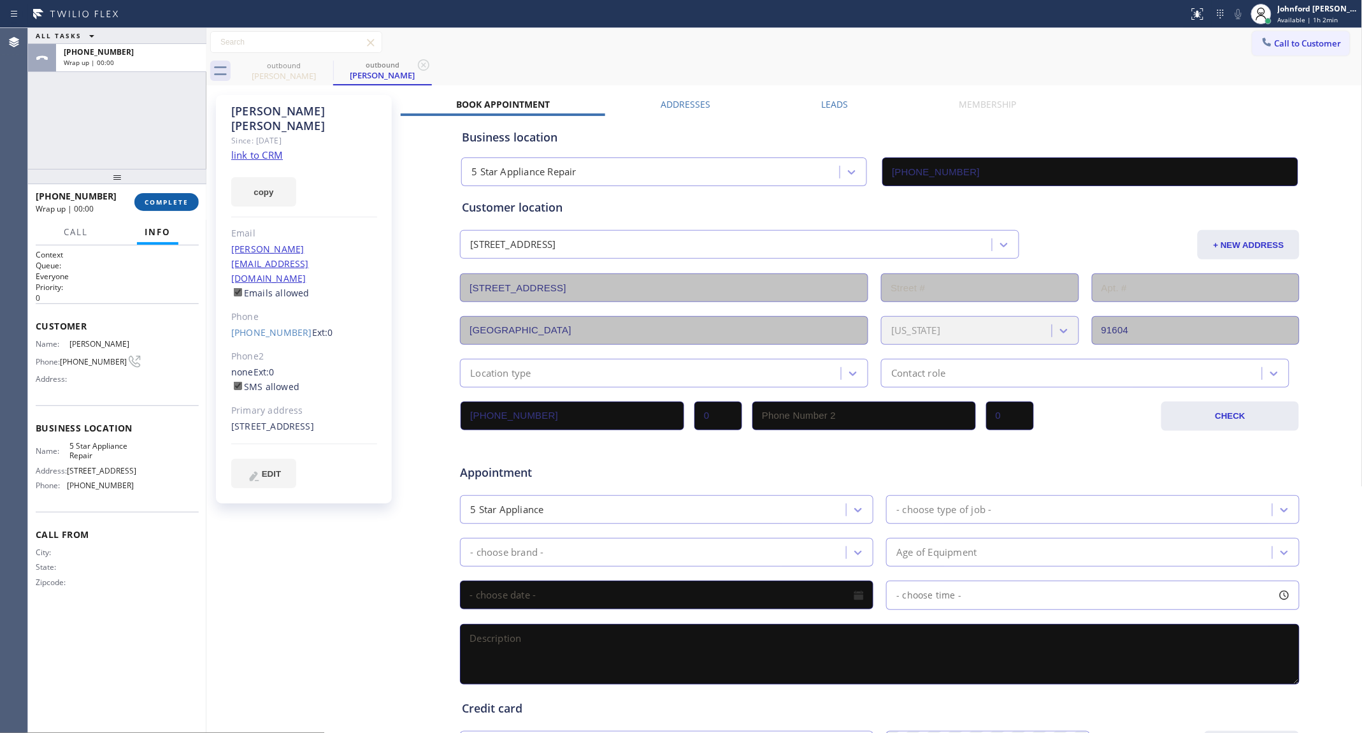
click at [189, 205] on button "COMPLETE" at bounding box center [166, 202] width 64 height 18
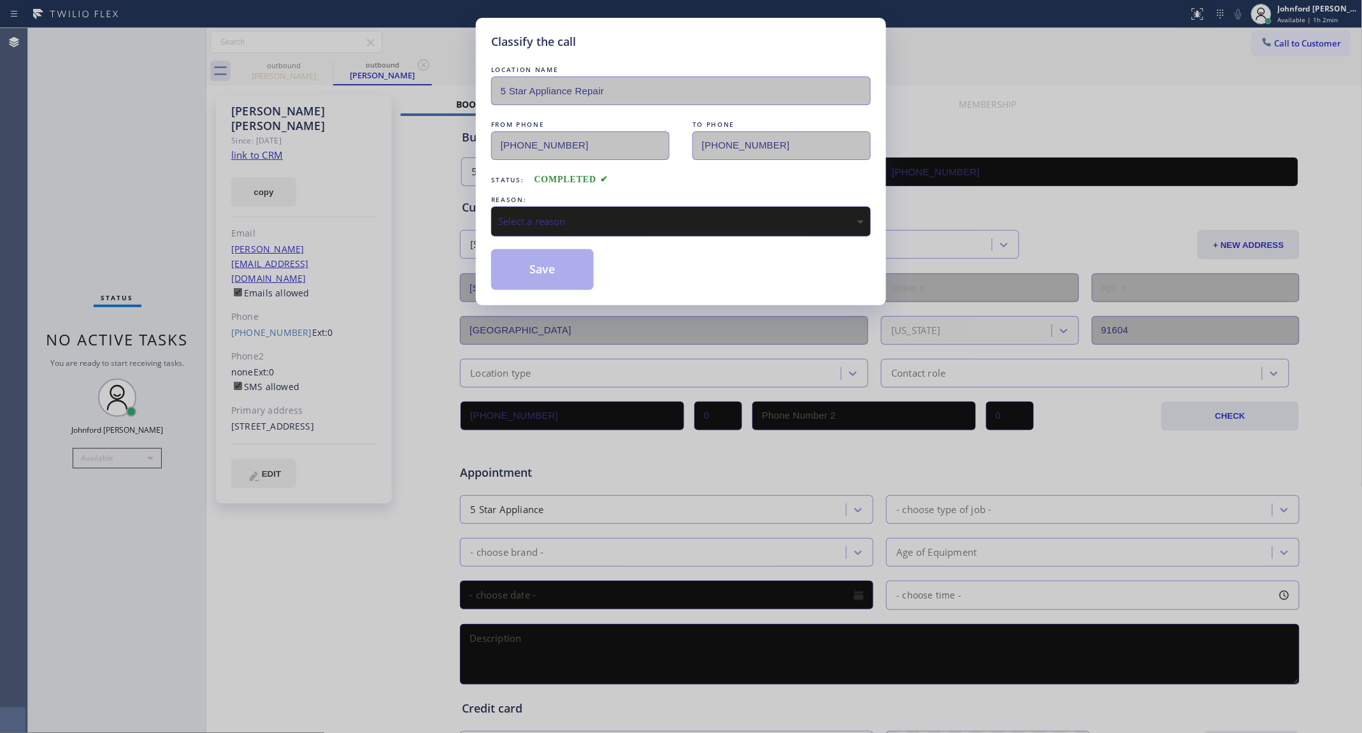
click at [573, 207] on div "Select a reason" at bounding box center [681, 221] width 380 height 30
click at [536, 280] on button "Save" at bounding box center [542, 269] width 103 height 41
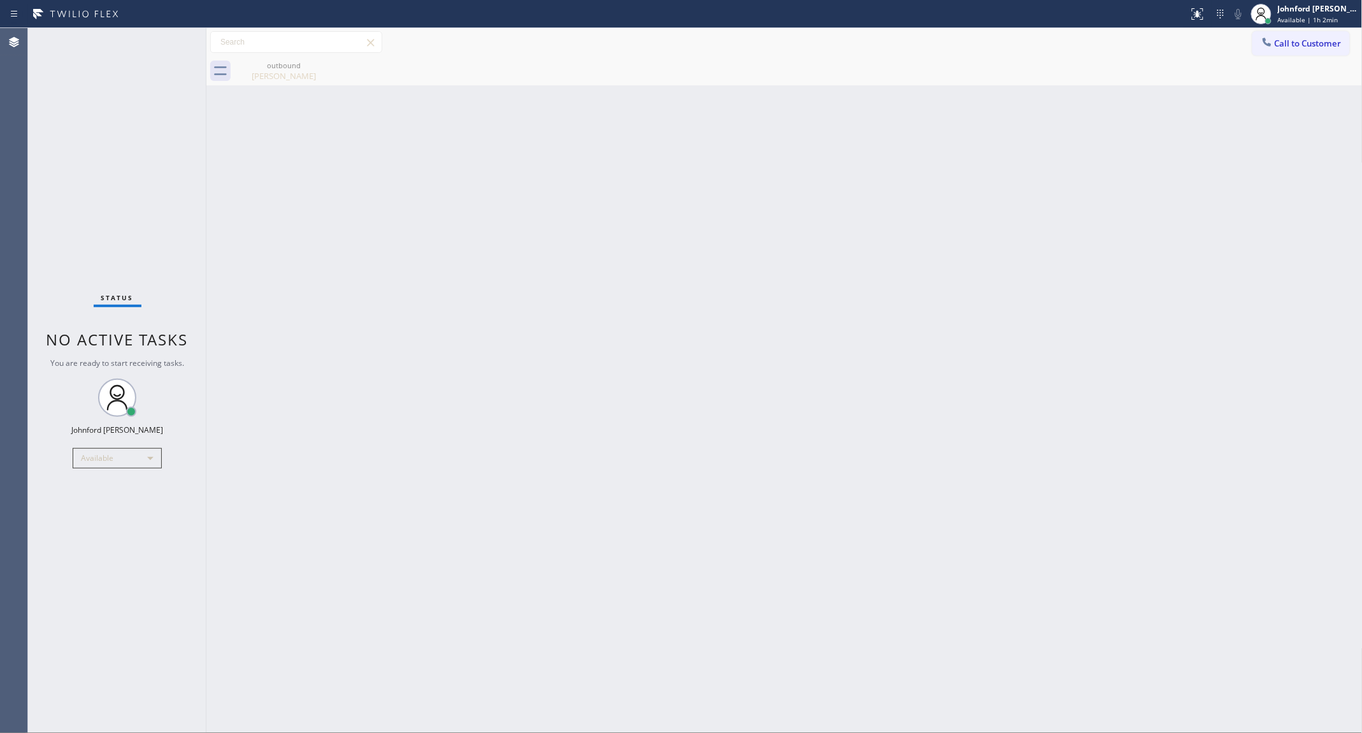
click at [1122, 394] on div "Back to Dashboard Change Sender ID Customers Technicians Select a contact Outbo…" at bounding box center [784, 380] width 1156 height 705
drag, startPoint x: 832, startPoint y: 542, endPoint x: 828, endPoint y: 507, distance: 35.2
click at [832, 542] on div "Back to Dashboard Change Sender ID Customers Technicians Select a contact Outbo…" at bounding box center [784, 380] width 1156 height 705
drag, startPoint x: 968, startPoint y: 307, endPoint x: 674, endPoint y: 247, distance: 300.3
click at [968, 307] on div "Back to Dashboard Change Sender ID Customers Technicians Select a contact Outbo…" at bounding box center [784, 380] width 1156 height 705
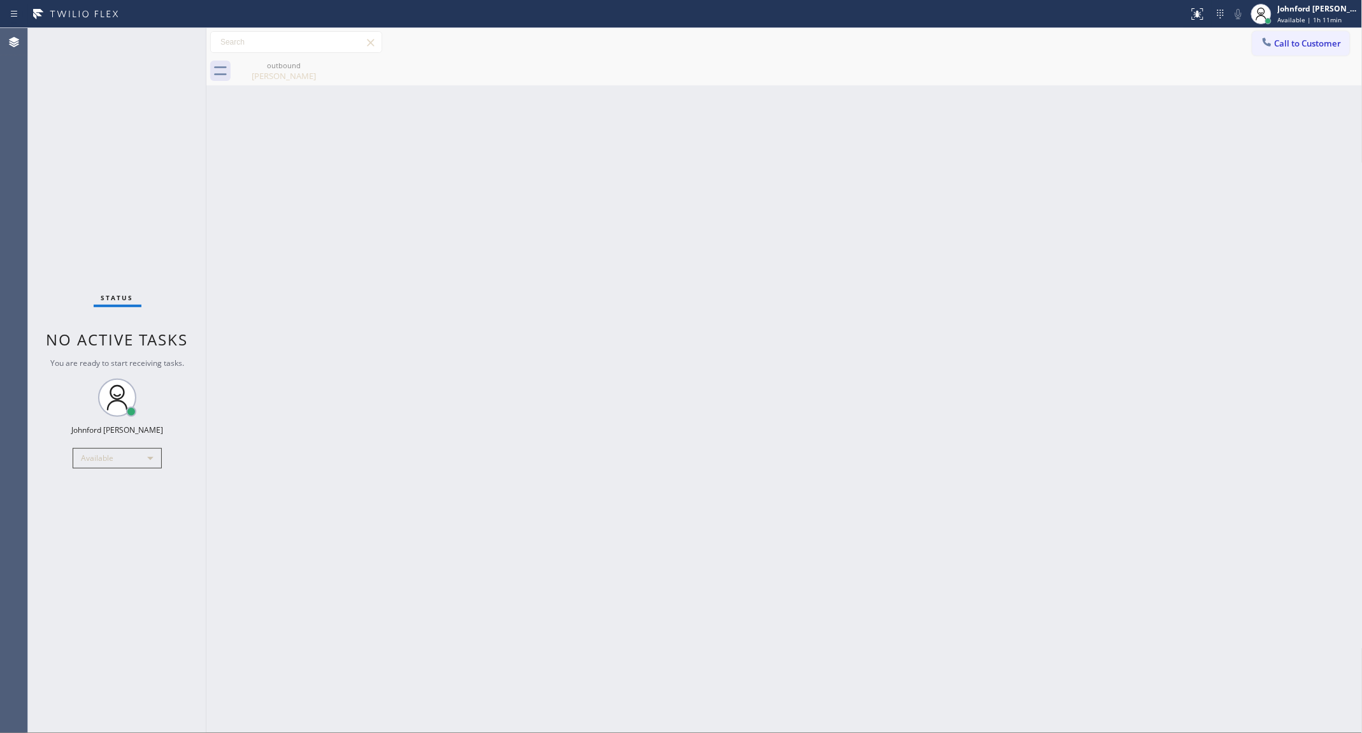
drag, startPoint x: 938, startPoint y: 147, endPoint x: 849, endPoint y: 45, distance: 135.9
click at [938, 147] on div "Back to Dashboard Change Sender ID Customers Technicians Select a contact Outbo…" at bounding box center [784, 380] width 1156 height 705
drag, startPoint x: 1166, startPoint y: 176, endPoint x: 1117, endPoint y: 162, distance: 51.5
click at [1166, 176] on div "Back to Dashboard Change Sender ID Customers Technicians Select a contact Outbo…" at bounding box center [784, 380] width 1156 height 705
click at [1282, 46] on span "Call to Customer" at bounding box center [1308, 43] width 67 height 11
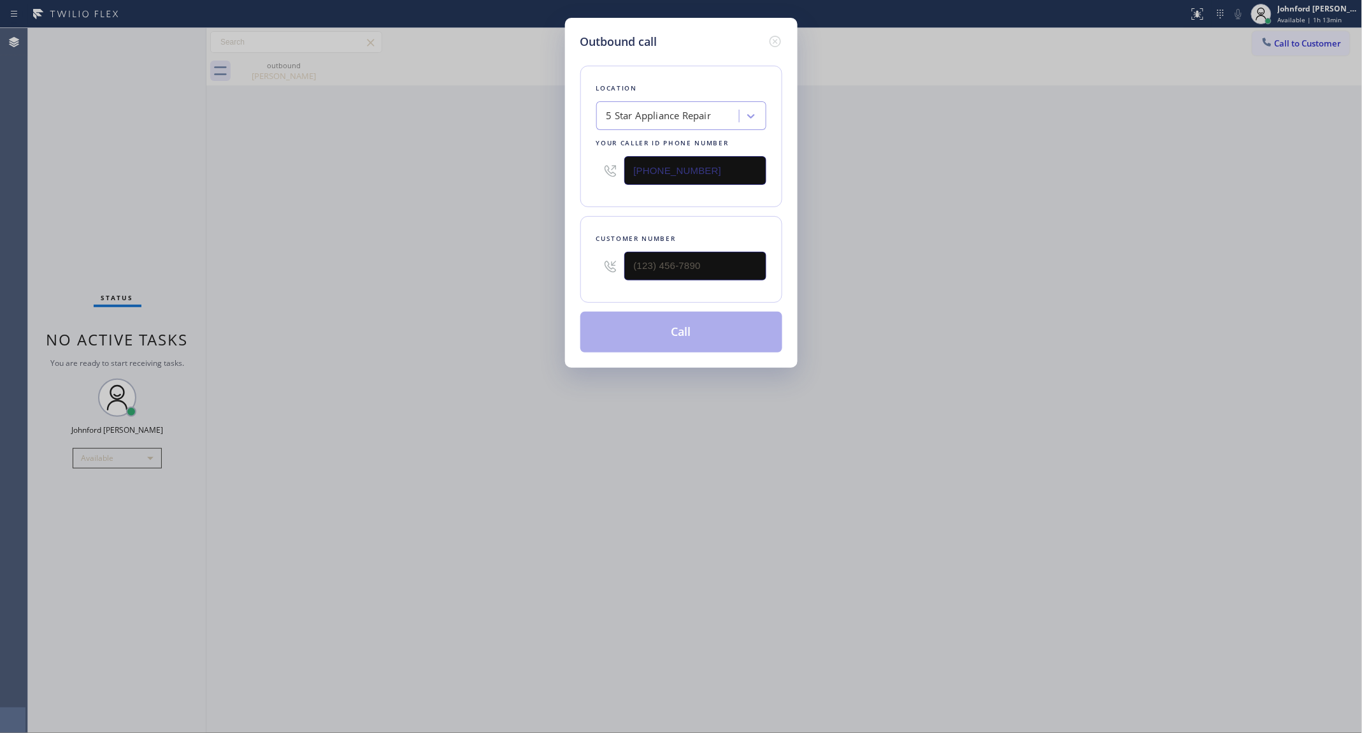
drag, startPoint x: 722, startPoint y: 164, endPoint x: 548, endPoint y: 162, distance: 173.3
click at [548, 162] on div "Outbound call Location 5 Star Appliance Repair Your caller id phone number [PHO…" at bounding box center [681, 366] width 1362 height 733
paste input "213) 893-8209"
type input "[PHONE_NUMBER]"
drag, startPoint x: 1119, startPoint y: 290, endPoint x: 1071, endPoint y: 285, distance: 48.0
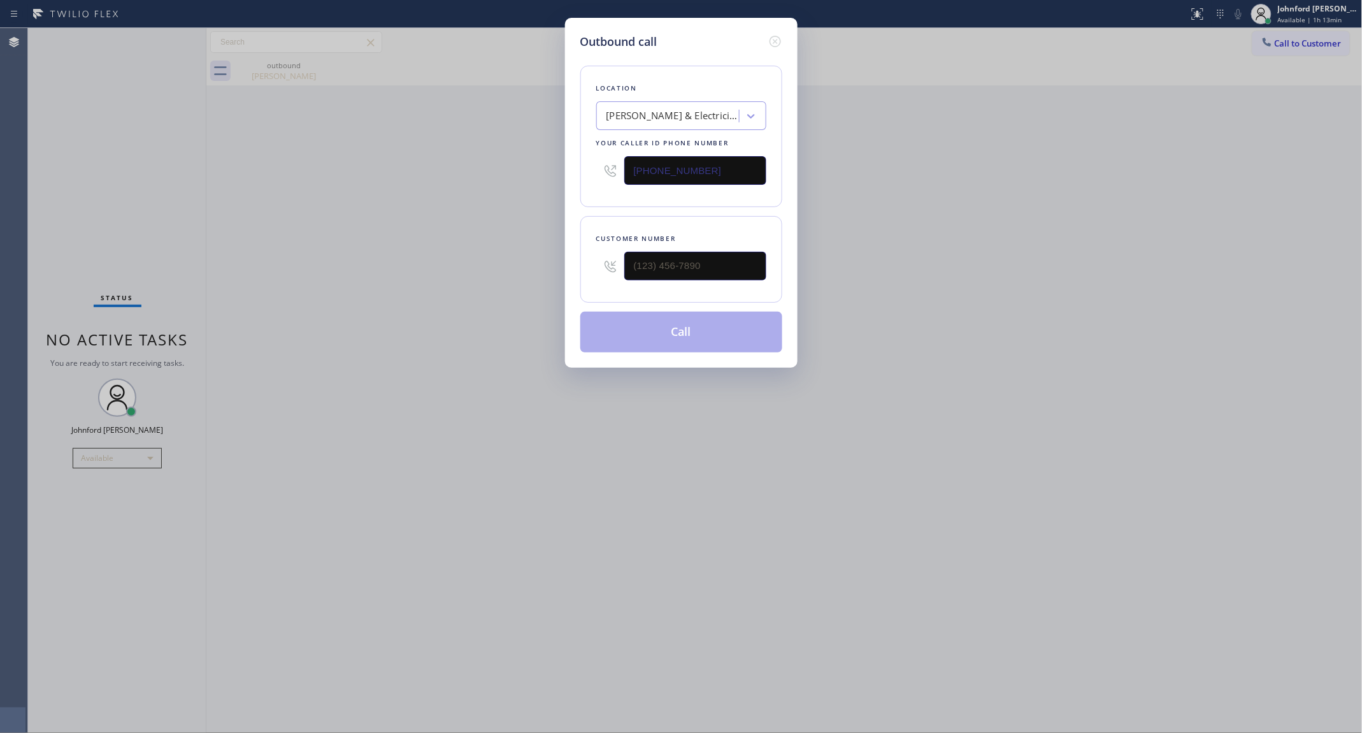
click at [1119, 290] on div "Outbound call Location [PERSON_NAME] & Electricians Your caller id phone number…" at bounding box center [681, 366] width 1362 height 733
drag, startPoint x: 747, startPoint y: 259, endPoint x: 566, endPoint y: 261, distance: 180.9
click at [580, 261] on div "Customer number (___) ___-____" at bounding box center [681, 259] width 202 height 87
paste input "406) 800-4180"
type input "[PHONE_NUMBER]"
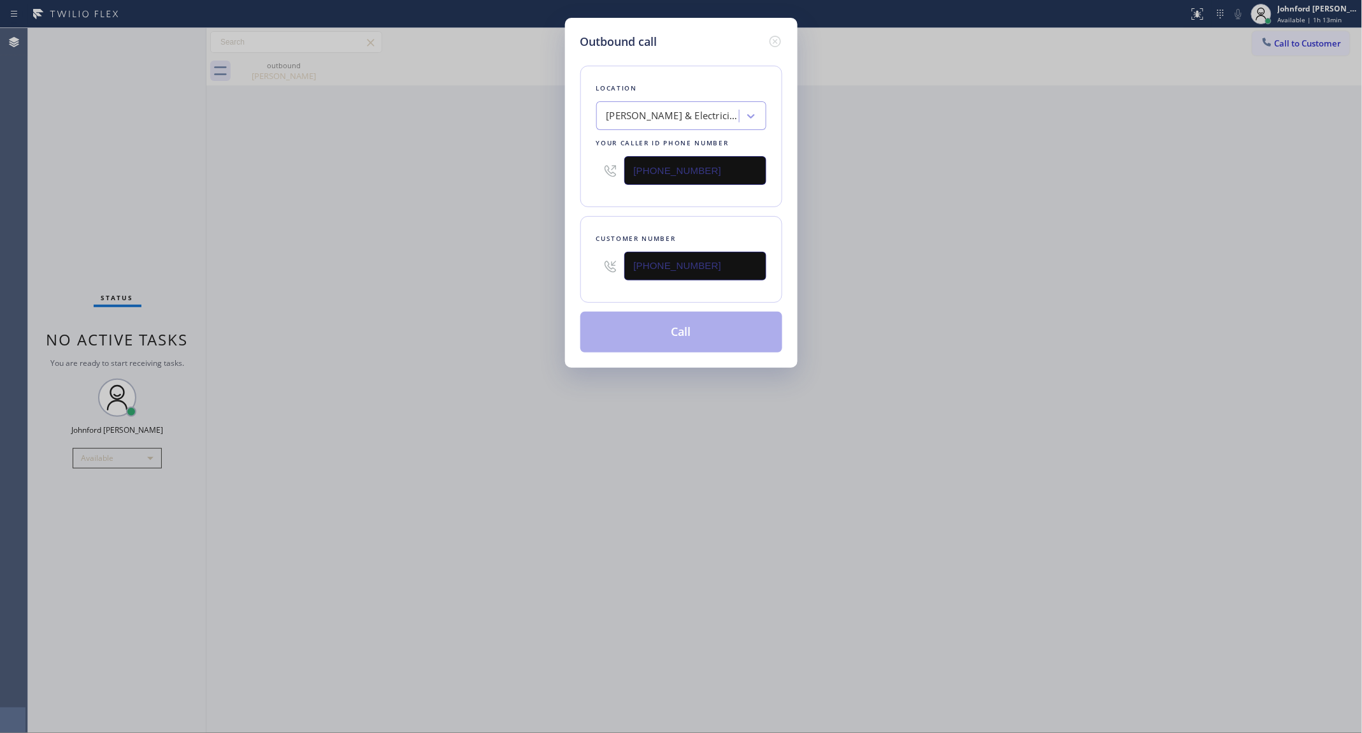
drag, startPoint x: 533, startPoint y: 261, endPoint x: 304, endPoint y: 287, distance: 229.5
click at [531, 261] on div "Outbound call Location [PERSON_NAME] & Electricians Your caller id phone number…" at bounding box center [681, 366] width 1362 height 733
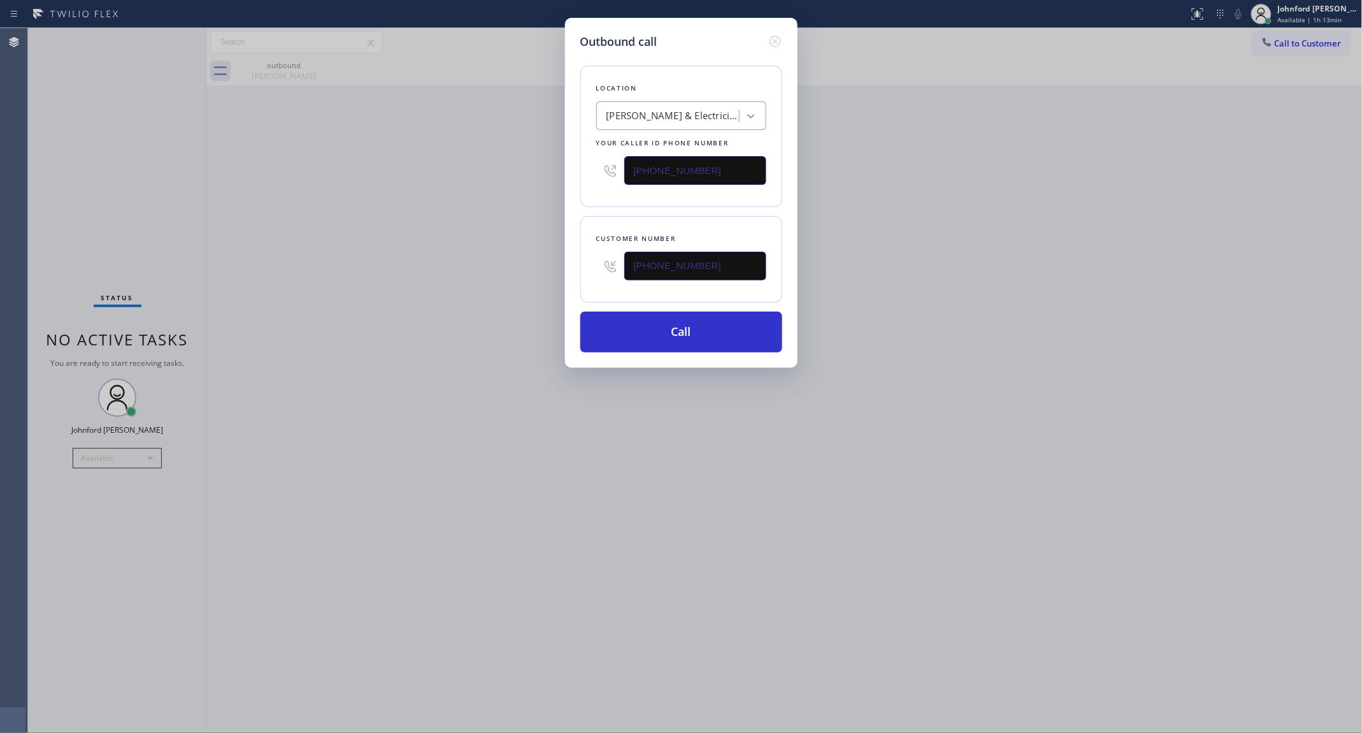
drag, startPoint x: 1133, startPoint y: 333, endPoint x: 935, endPoint y: 333, distance: 198.1
click at [1115, 333] on div "Outbound call Location [PERSON_NAME] & Electricians Your caller id phone number…" at bounding box center [681, 366] width 1362 height 733
click at [712, 338] on button "Call" at bounding box center [681, 332] width 202 height 41
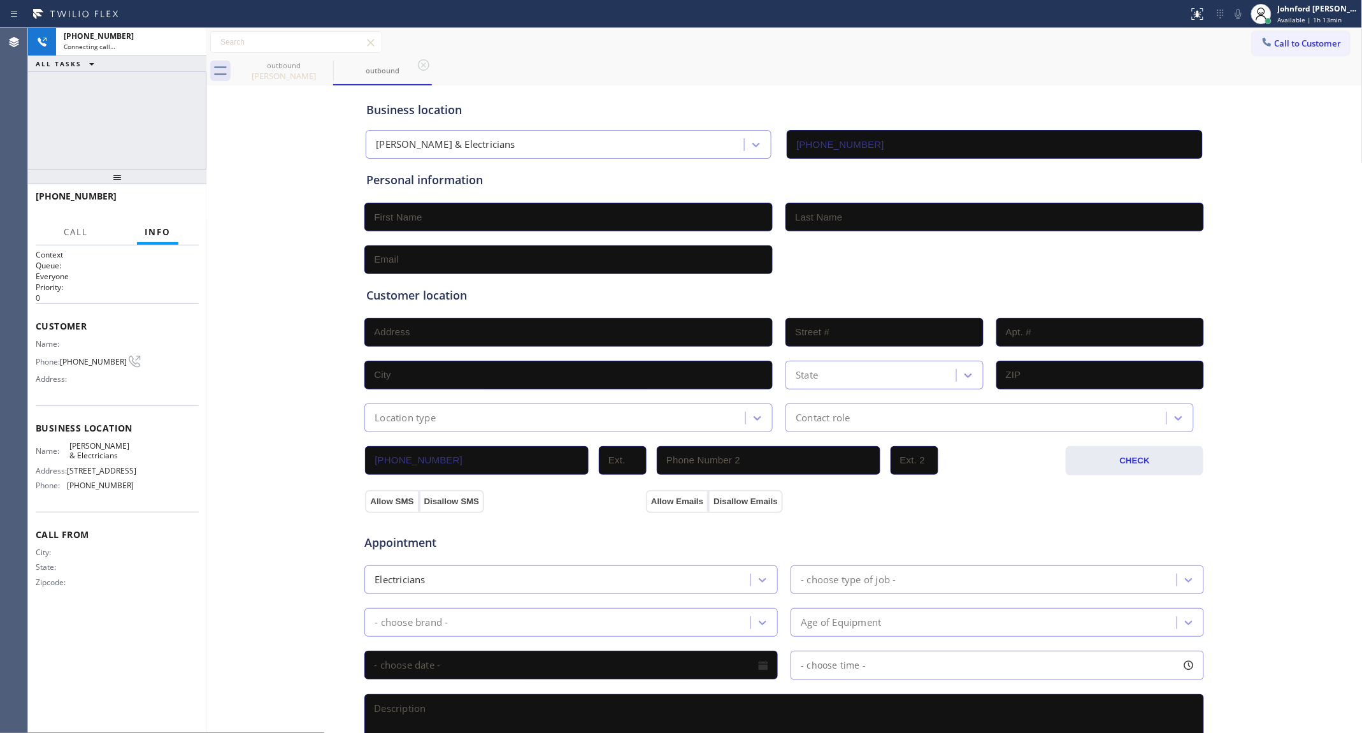
type input "[PHONE_NUMBER]"
drag, startPoint x: 328, startPoint y: 62, endPoint x: 77, endPoint y: 159, distance: 269.0
click at [0, 0] on icon at bounding box center [0, 0] width 0 height 0
click at [749, 81] on div "outbound" at bounding box center [798, 71] width 1128 height 29
click at [722, 89] on div "Business location [PERSON_NAME] & Electricians [PHONE_NUMBER]" at bounding box center [784, 124] width 841 height 70
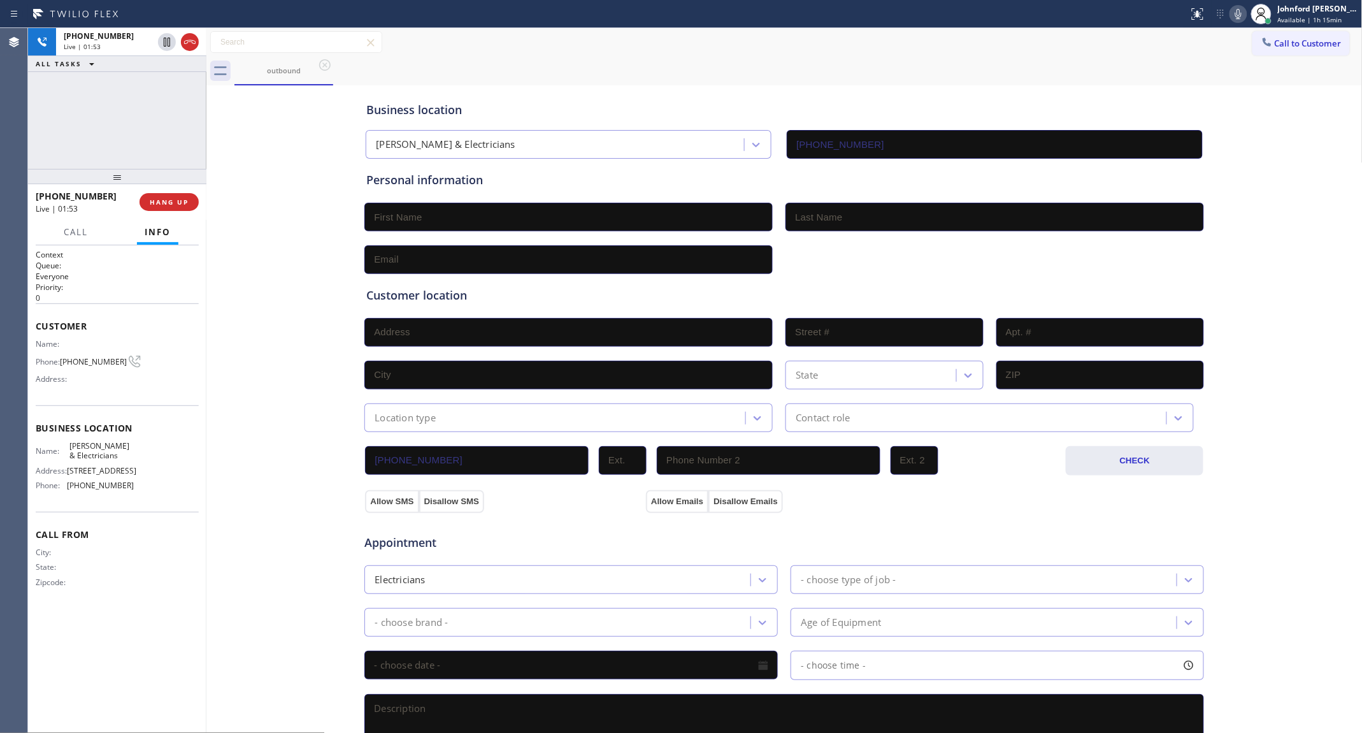
click at [670, 73] on div "outbound" at bounding box center [798, 71] width 1128 height 29
click at [1237, 15] on icon at bounding box center [1238, 13] width 15 height 15
click at [736, 111] on div "Business location" at bounding box center [784, 109] width 836 height 17
click at [1239, 11] on icon at bounding box center [1238, 13] width 15 height 15
click at [1138, 47] on div "Call to Customer Outbound call Location Kayvon Plumbers & Electricians Your cal…" at bounding box center [784, 42] width 1156 height 22
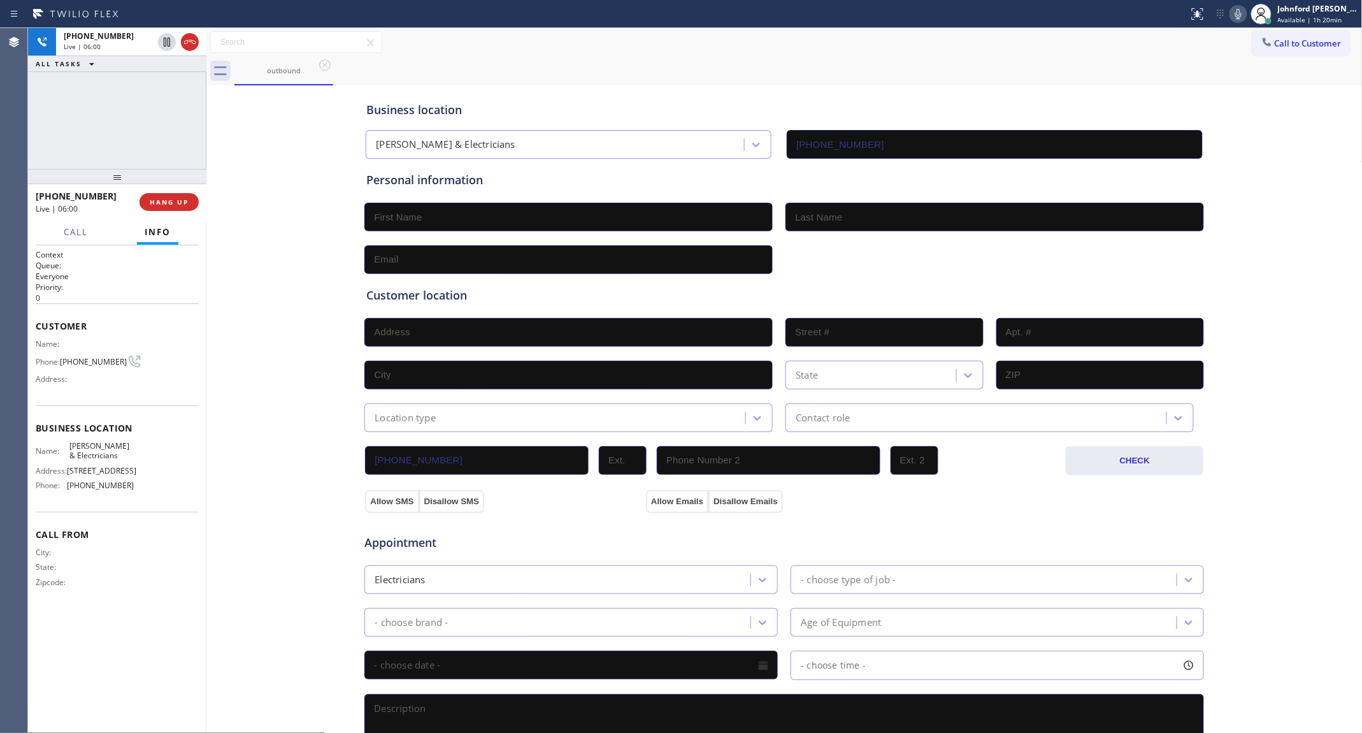
drag, startPoint x: 32, startPoint y: 118, endPoint x: 38, endPoint y: 122, distance: 7.3
click at [32, 118] on div "[PHONE_NUMBER] Live | 06:00 ALL TASKS ALL TASKS ACTIVE TASKS TASKS IN WRAP UP" at bounding box center [117, 98] width 178 height 141
click at [158, 199] on span "HANG UP" at bounding box center [169, 201] width 39 height 9
click at [158, 199] on span "COMPLETE" at bounding box center [167, 201] width 44 height 9
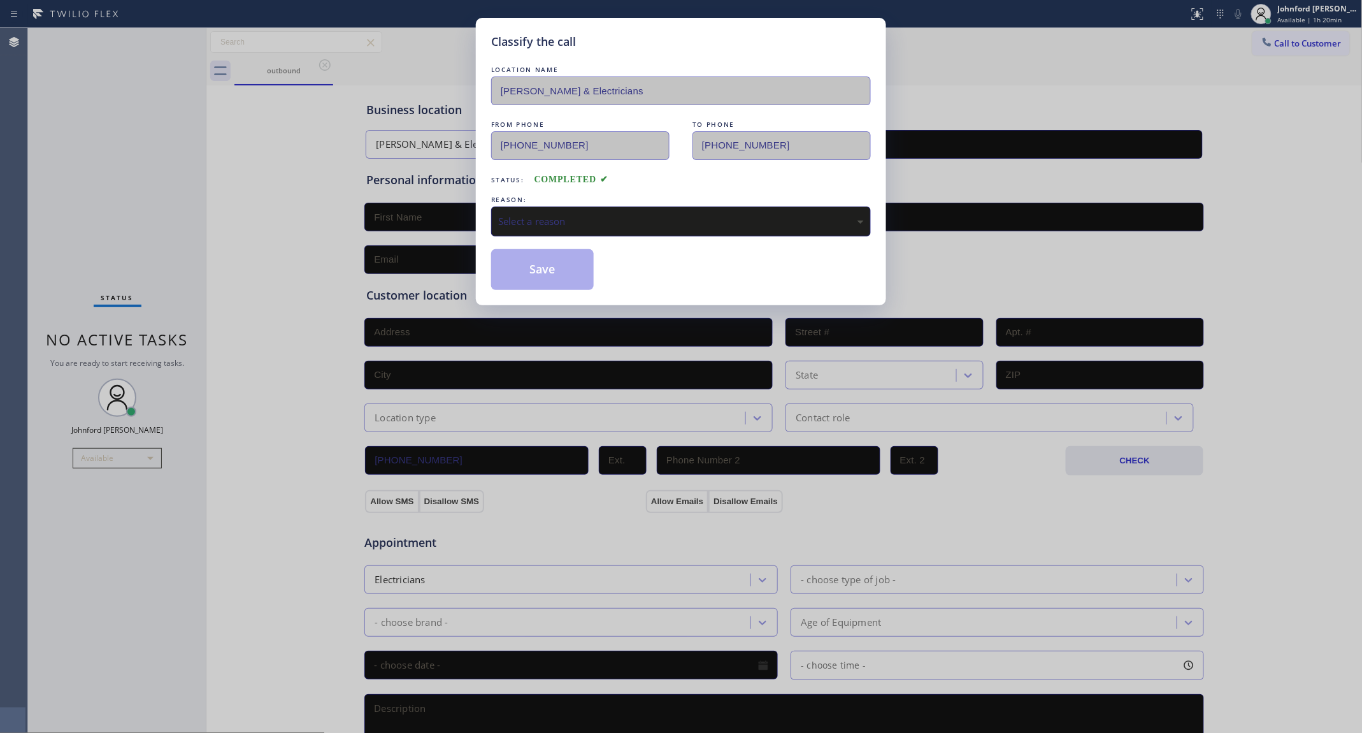
click at [523, 223] on div "Select a reason" at bounding box center [681, 221] width 366 height 15
click at [538, 268] on button "Save" at bounding box center [542, 269] width 103 height 41
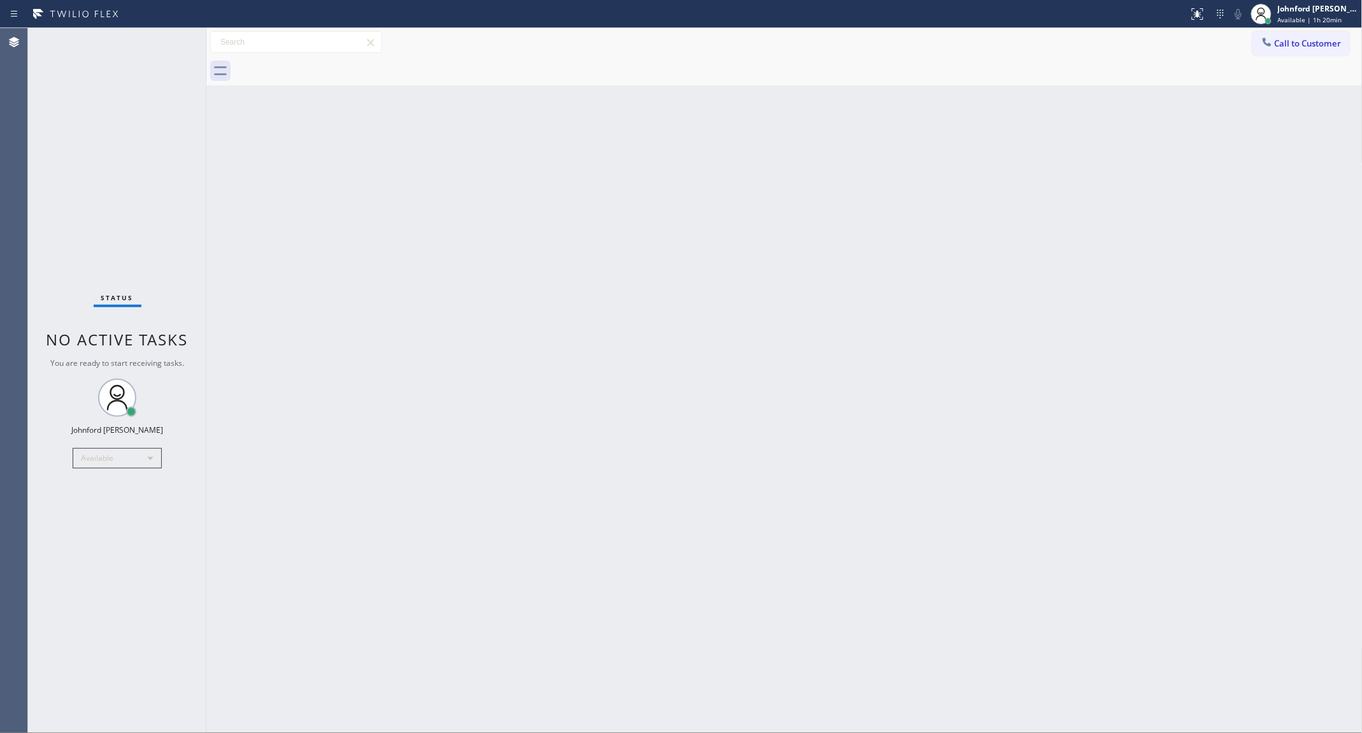
click at [1000, 252] on div "Back to Dashboard Change Sender ID Customers Technicians Select a contact Outbo…" at bounding box center [784, 380] width 1156 height 705
click at [52, 119] on div "Status No active tasks You are ready to start receiving tasks. [PERSON_NAME] Av…" at bounding box center [117, 380] width 178 height 705
click at [1287, 37] on button "Call to Customer" at bounding box center [1300, 43] width 97 height 24
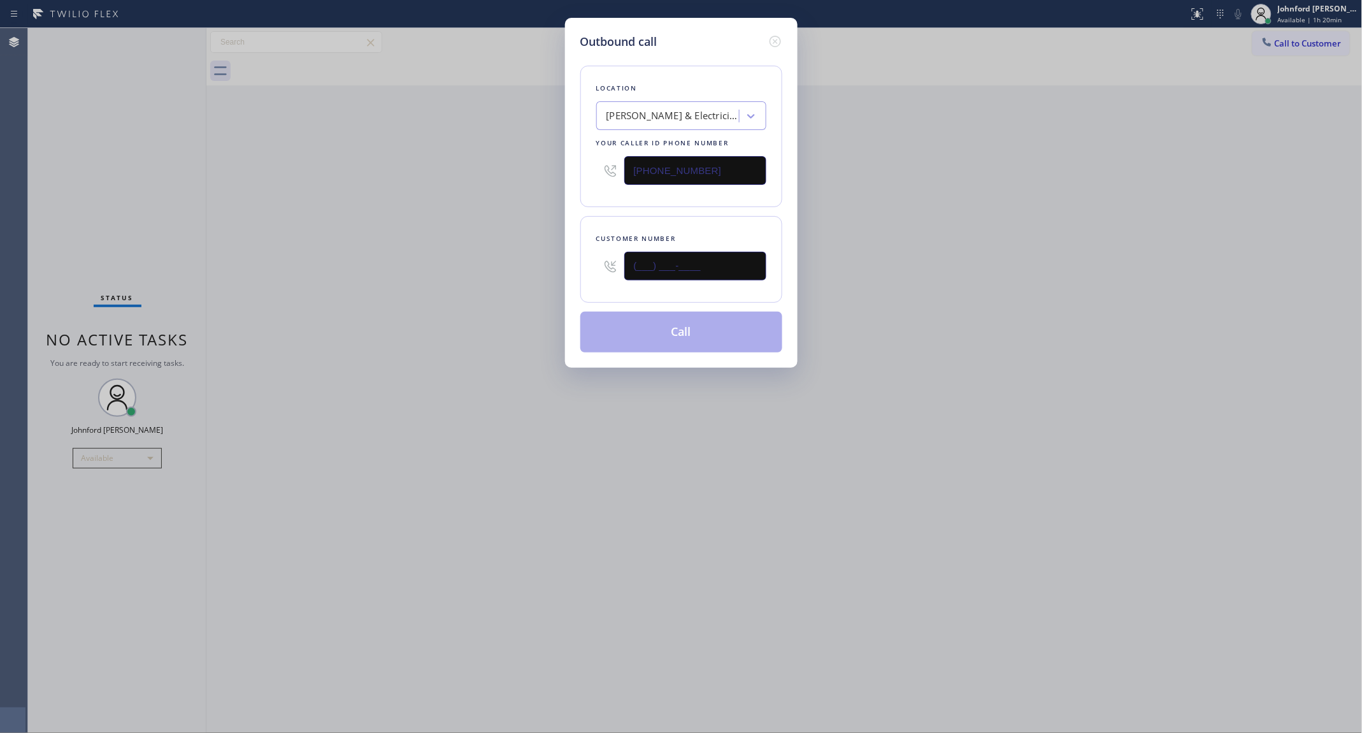
drag, startPoint x: 696, startPoint y: 255, endPoint x: 542, endPoint y: 261, distance: 154.3
click at [587, 261] on div "Customer number (___) ___-____" at bounding box center [681, 259] width 202 height 87
paste input "818) 484-1701"
type input "[PHONE_NUMBER]"
click at [516, 261] on div "Outbound call Location [PERSON_NAME] & Electricians Your caller id phone number…" at bounding box center [681, 366] width 1362 height 733
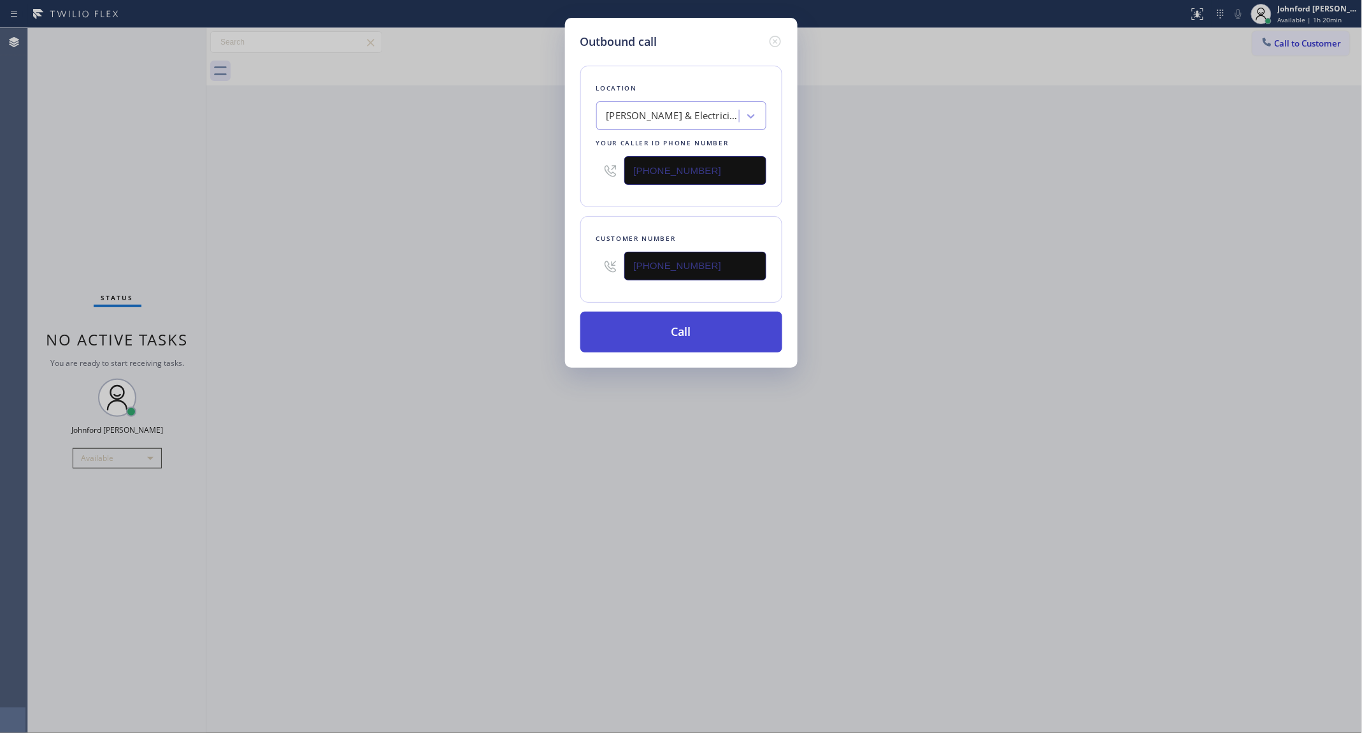
click at [657, 332] on button "Call" at bounding box center [681, 332] width 202 height 41
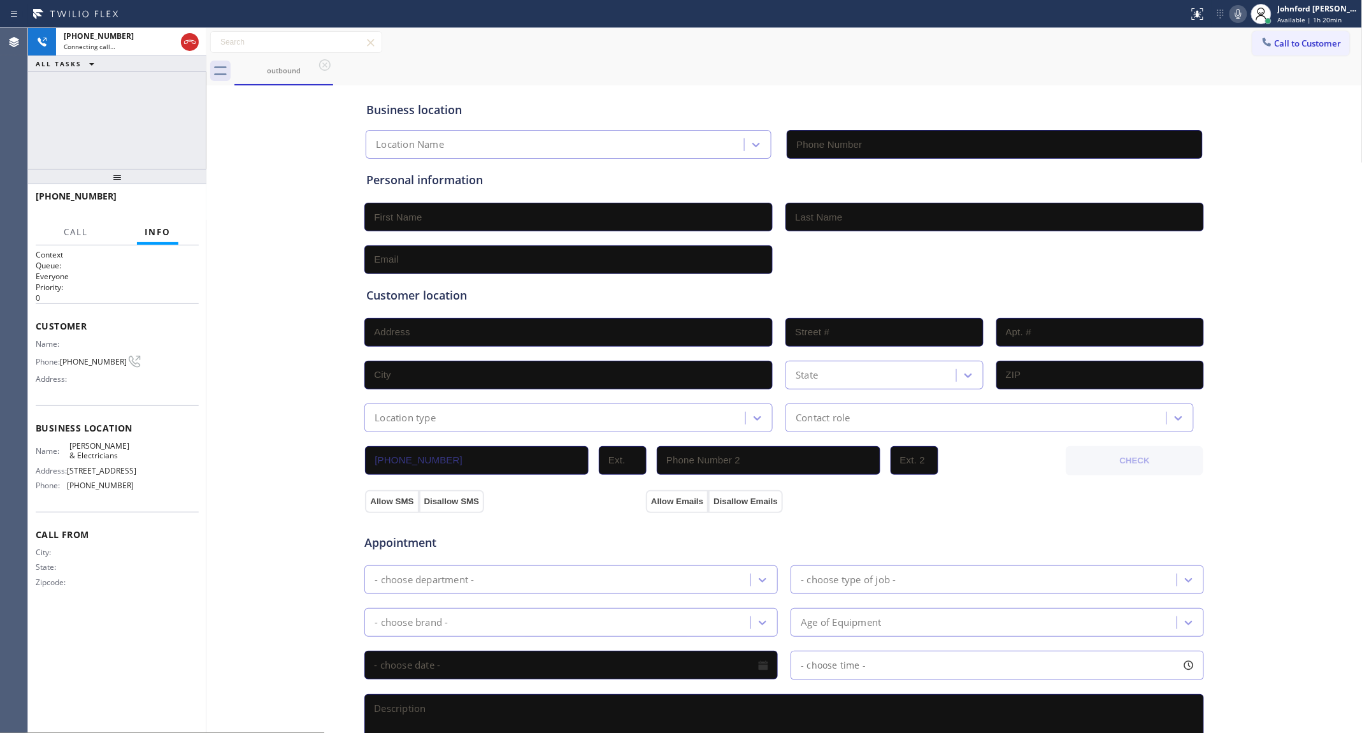
click at [189, 39] on icon at bounding box center [189, 41] width 15 height 15
type input "[PHONE_NUMBER]"
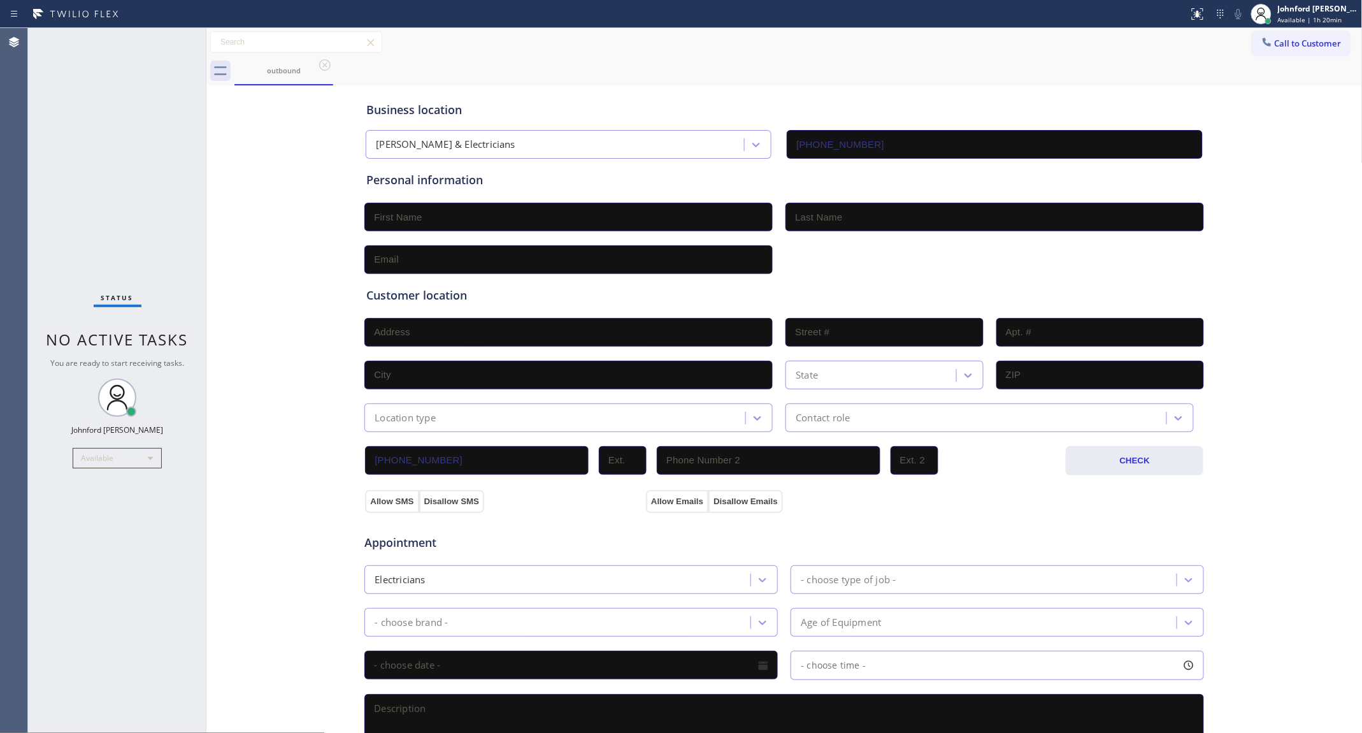
click at [470, 224] on input "text" at bounding box center [568, 217] width 408 height 29
paste input "[PERSON_NAME]"
click at [406, 213] on input "[PERSON_NAME]" at bounding box center [568, 217] width 408 height 29
type input "[PERSON_NAME]"
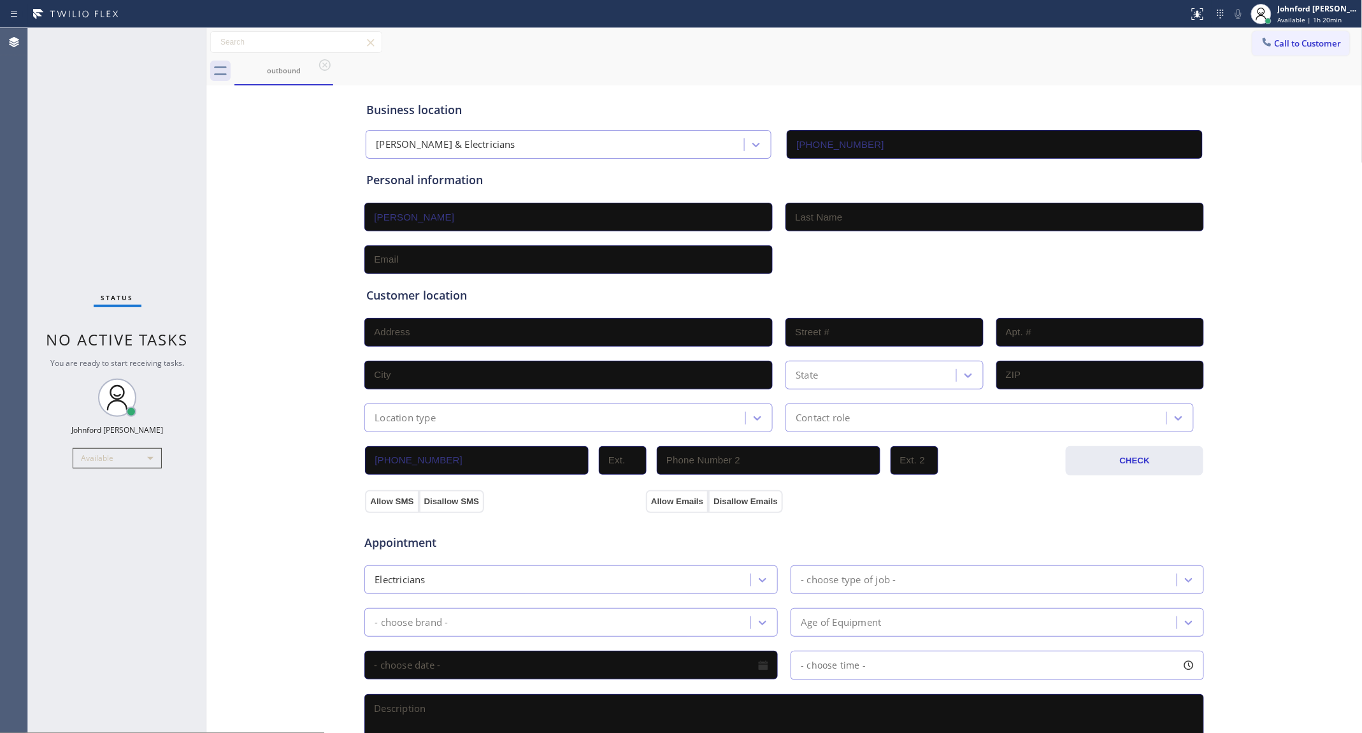
paste input "[PERSON_NAME]"
type input "[PERSON_NAME]"
click at [885, 276] on div "Customer location >> ADD NEW ADDRESS << + NEW ADDRESS State Location type Conta…" at bounding box center [784, 353] width 841 height 158
paste input "[EMAIL_ADDRESS][DOMAIN_NAME]"
click at [503, 259] on input "text" at bounding box center [568, 259] width 408 height 29
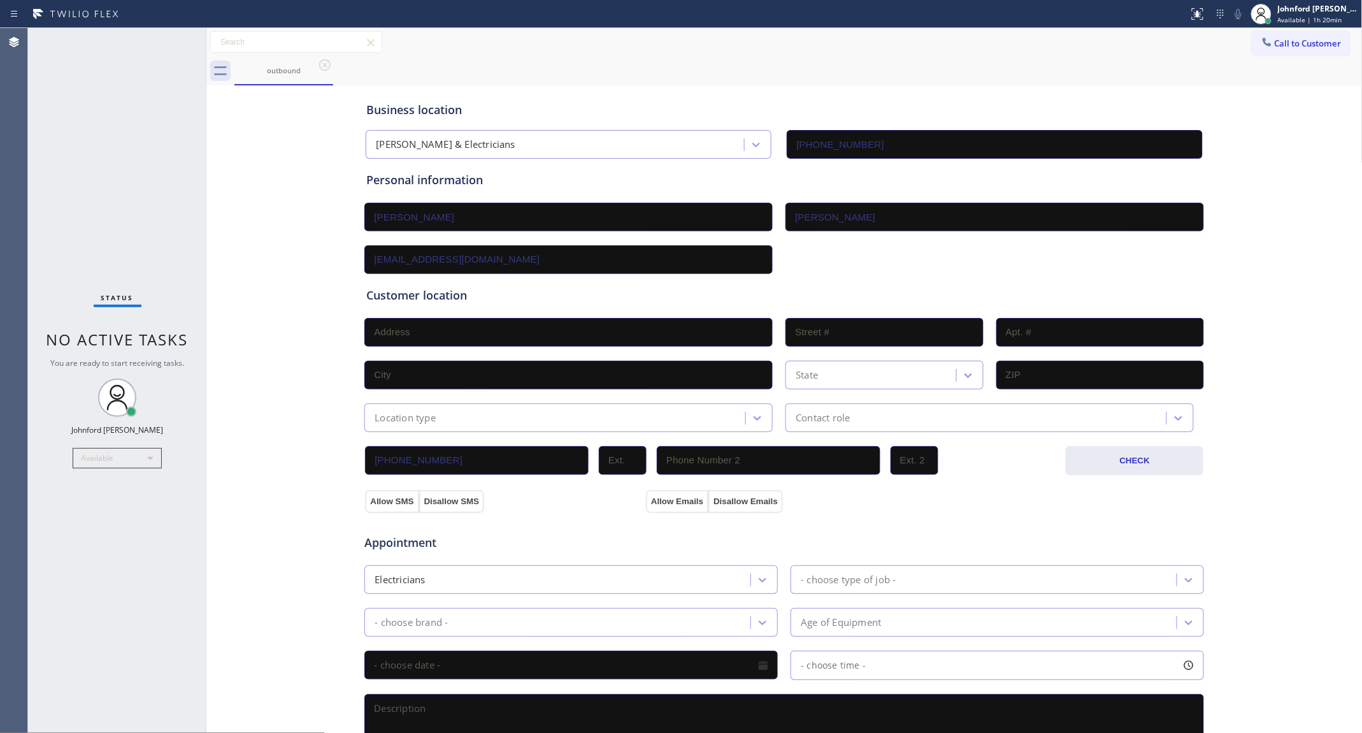
type input "[EMAIL_ADDRESS][DOMAIN_NAME]"
click at [896, 261] on div "[EMAIL_ADDRESS][DOMAIN_NAME]" at bounding box center [784, 258] width 842 height 31
click at [847, 274] on div "Customer location >> ADD NEW ADDRESS << + NEW ADDRESS State Location type Conta…" at bounding box center [784, 353] width 841 height 158
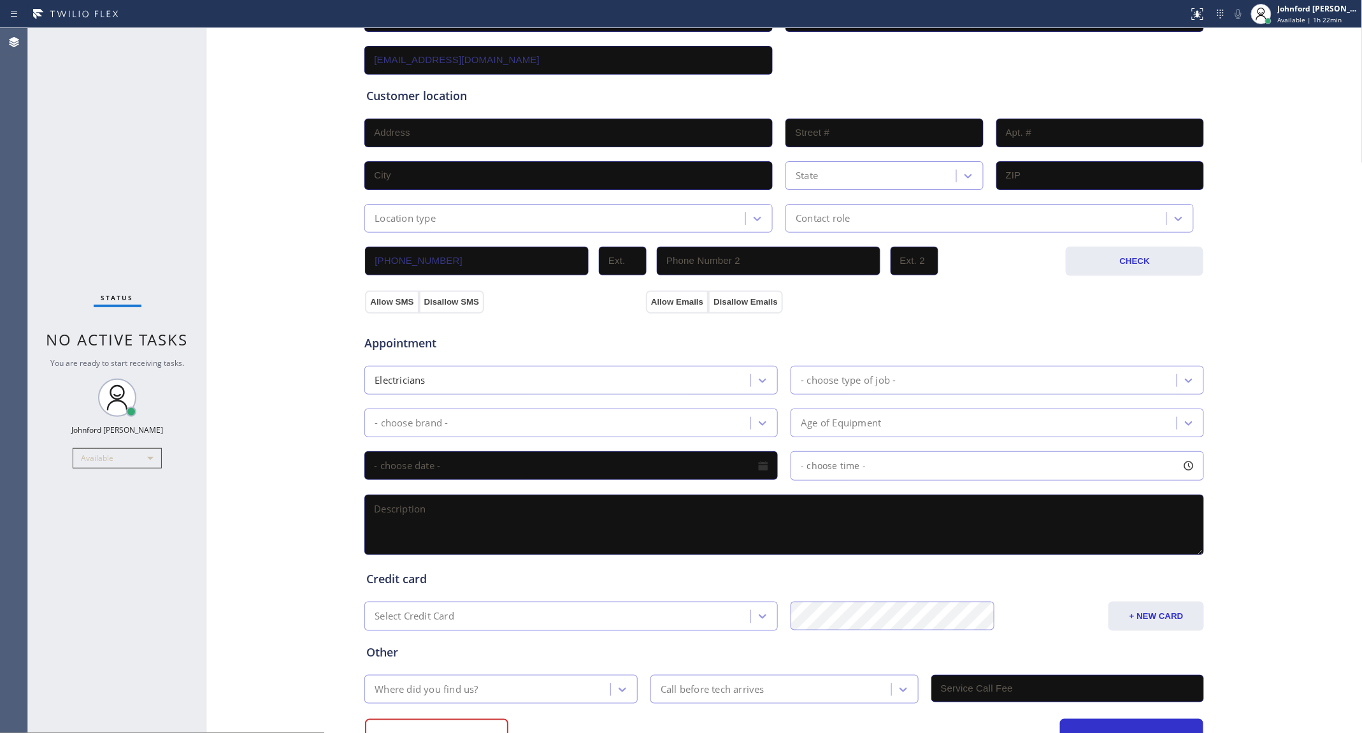
scroll to position [246, 0]
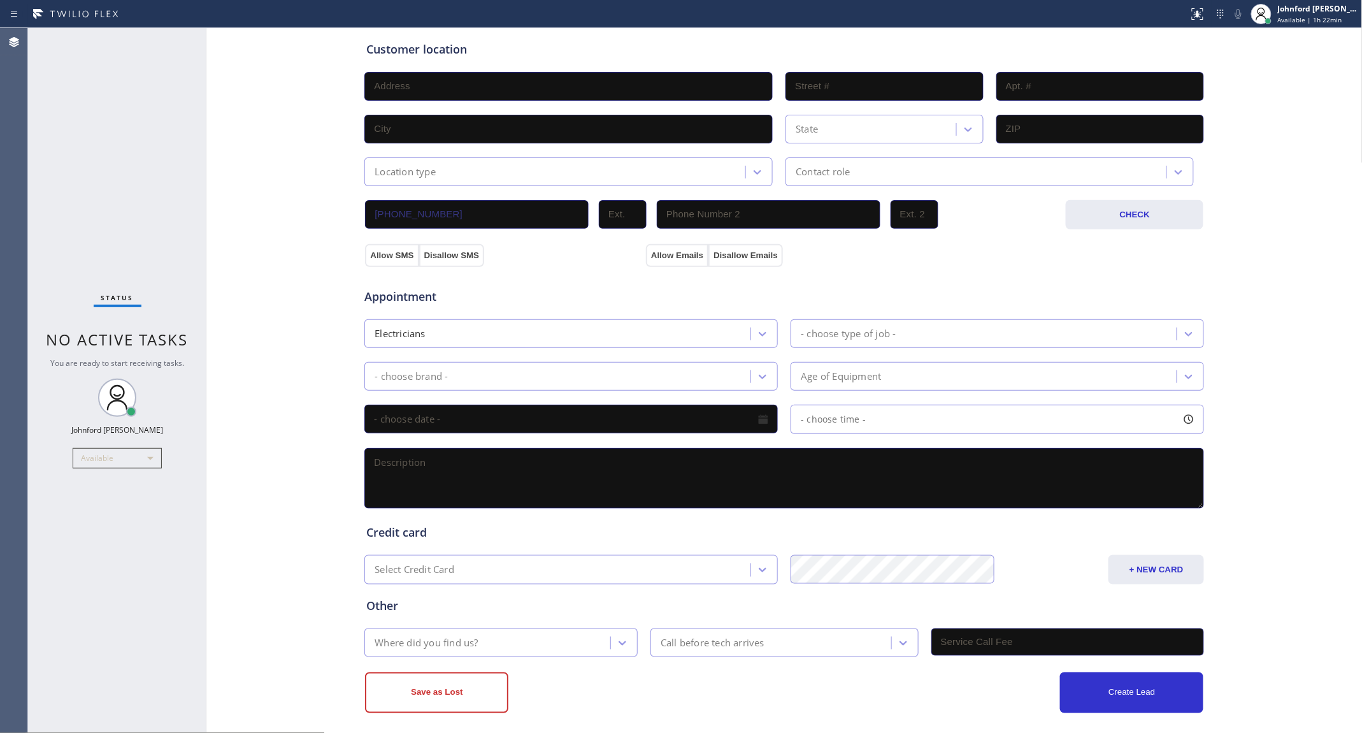
click at [540, 462] on textarea at bounding box center [784, 478] width 840 height 61
paste textarea "3-6 | $60 scf / note: cx will be available after 3:30 Installing a pendant ligh…"
drag, startPoint x: 1185, startPoint y: 489, endPoint x: 1219, endPoint y: 591, distance: 107.2
click at [1243, 589] on div "Business location [PERSON_NAME] & Electricians [PHONE_NUMBER] Personal informat…" at bounding box center [785, 278] width 1150 height 870
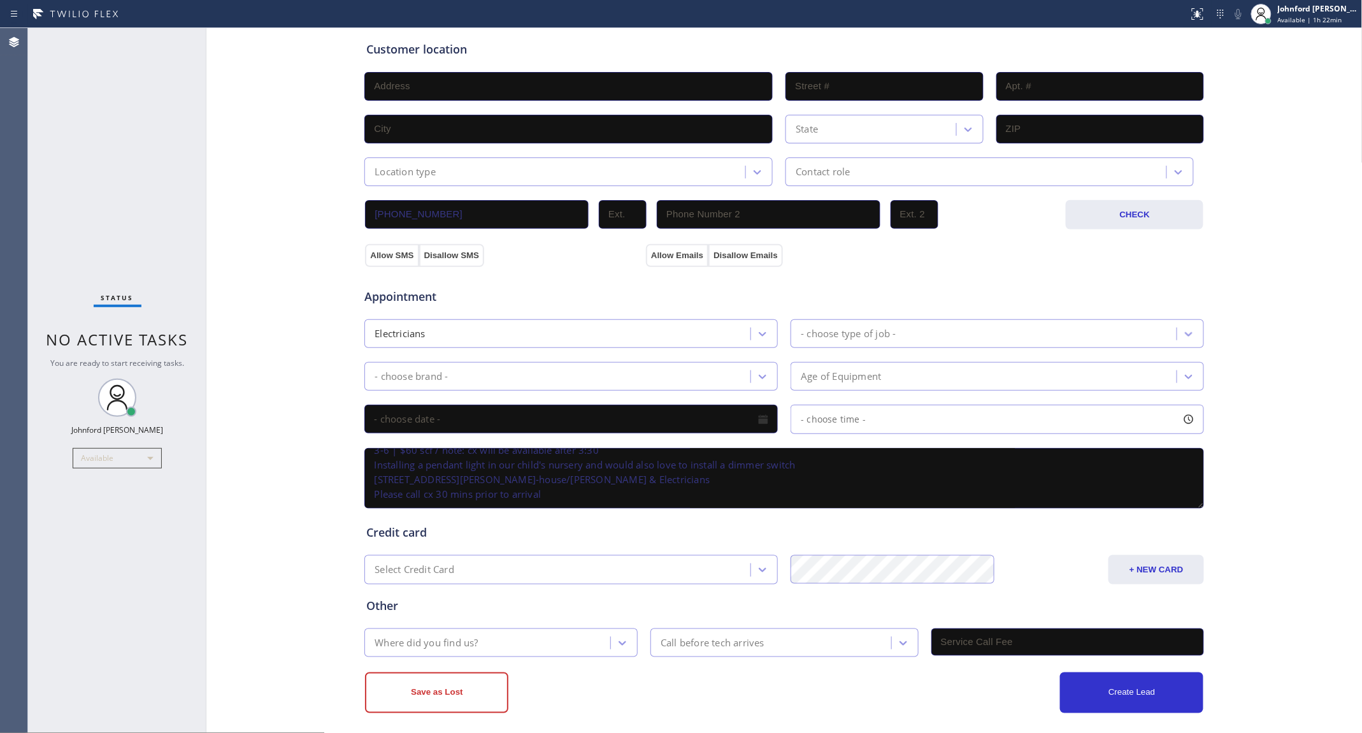
type textarea "3-6 | $60 scf / note: cx will be available after 3:30 Installing a pendant ligh…"
click at [526, 634] on div "Where did you find us?" at bounding box center [489, 642] width 242 height 22
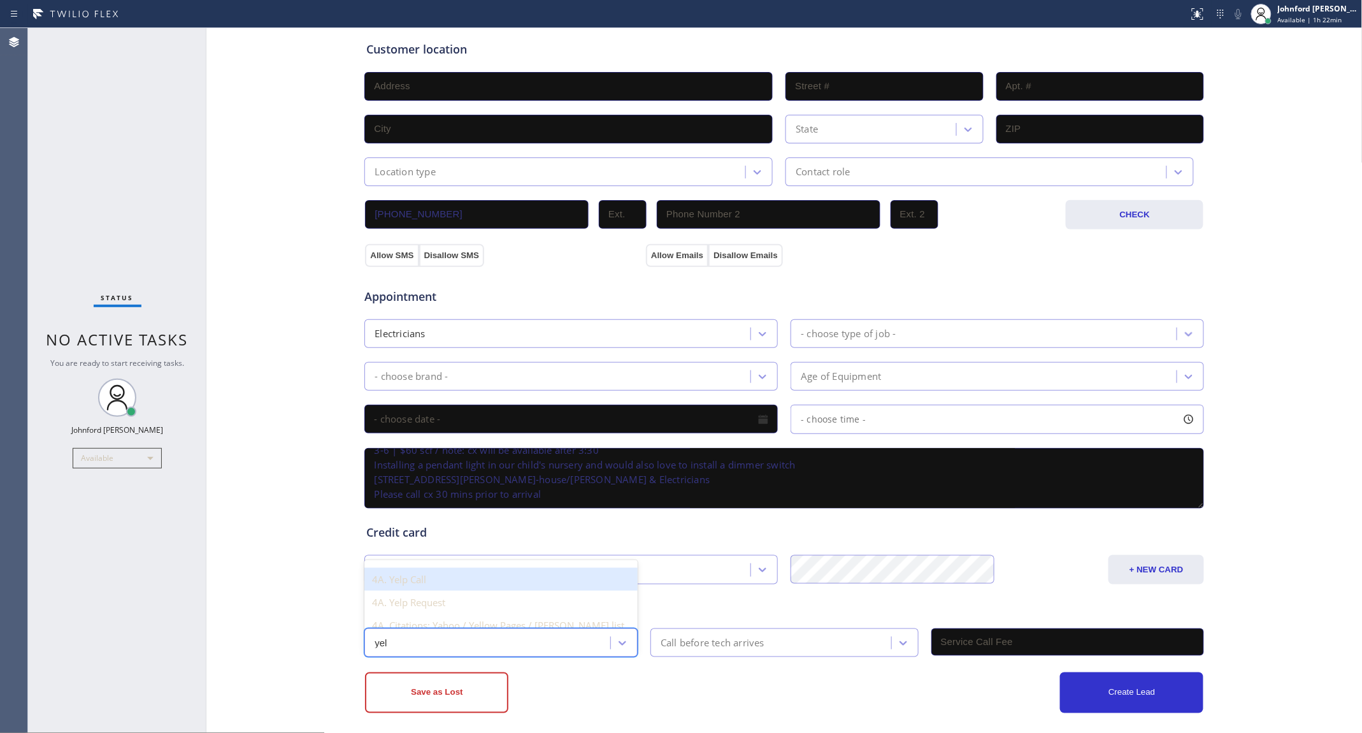
type input "yelp"
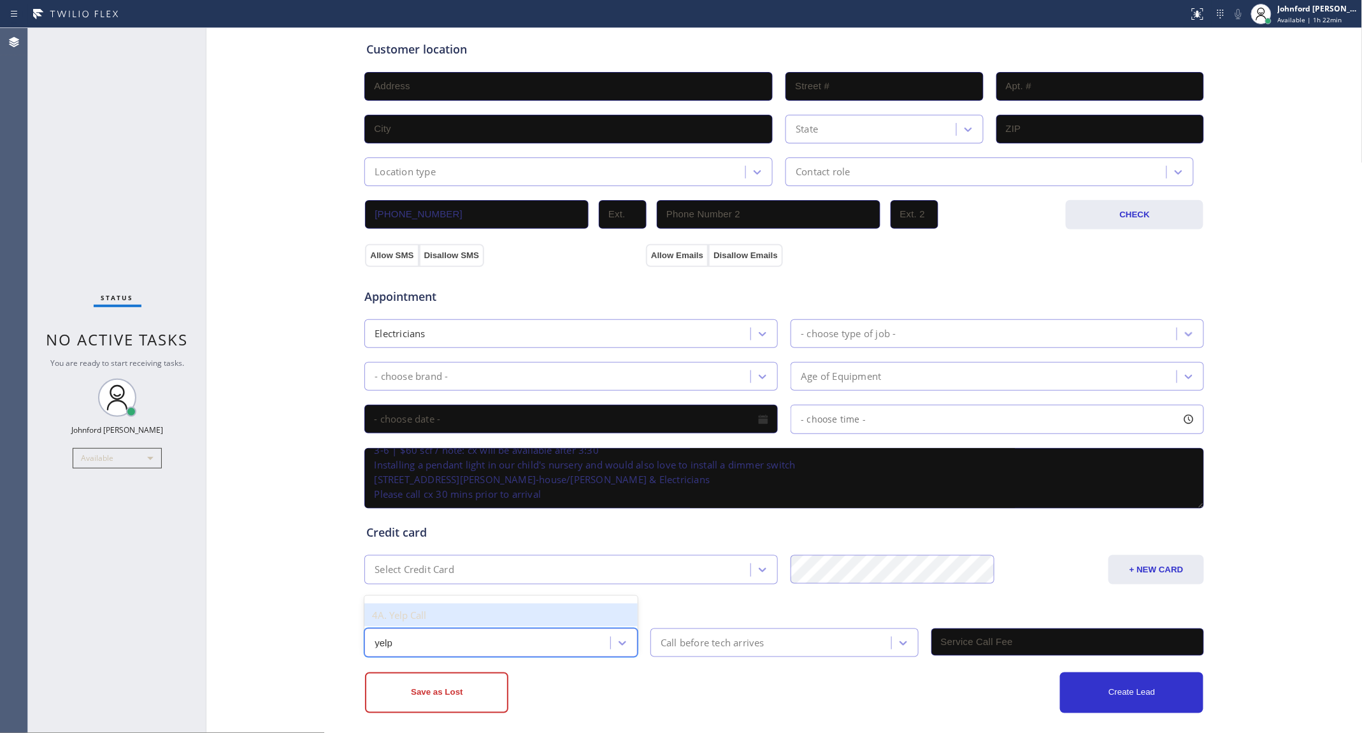
click at [432, 604] on div "4A. Yelp Call" at bounding box center [500, 614] width 273 height 23
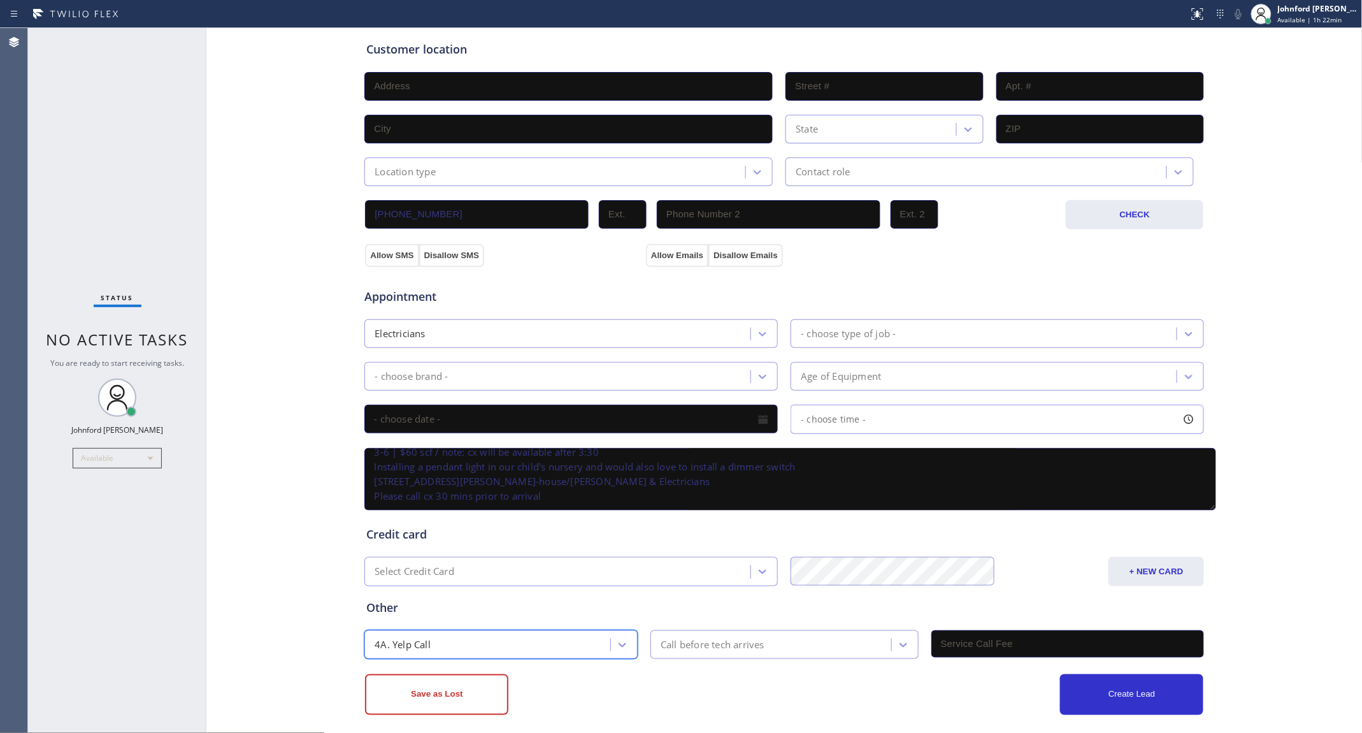
scroll to position [0, 0]
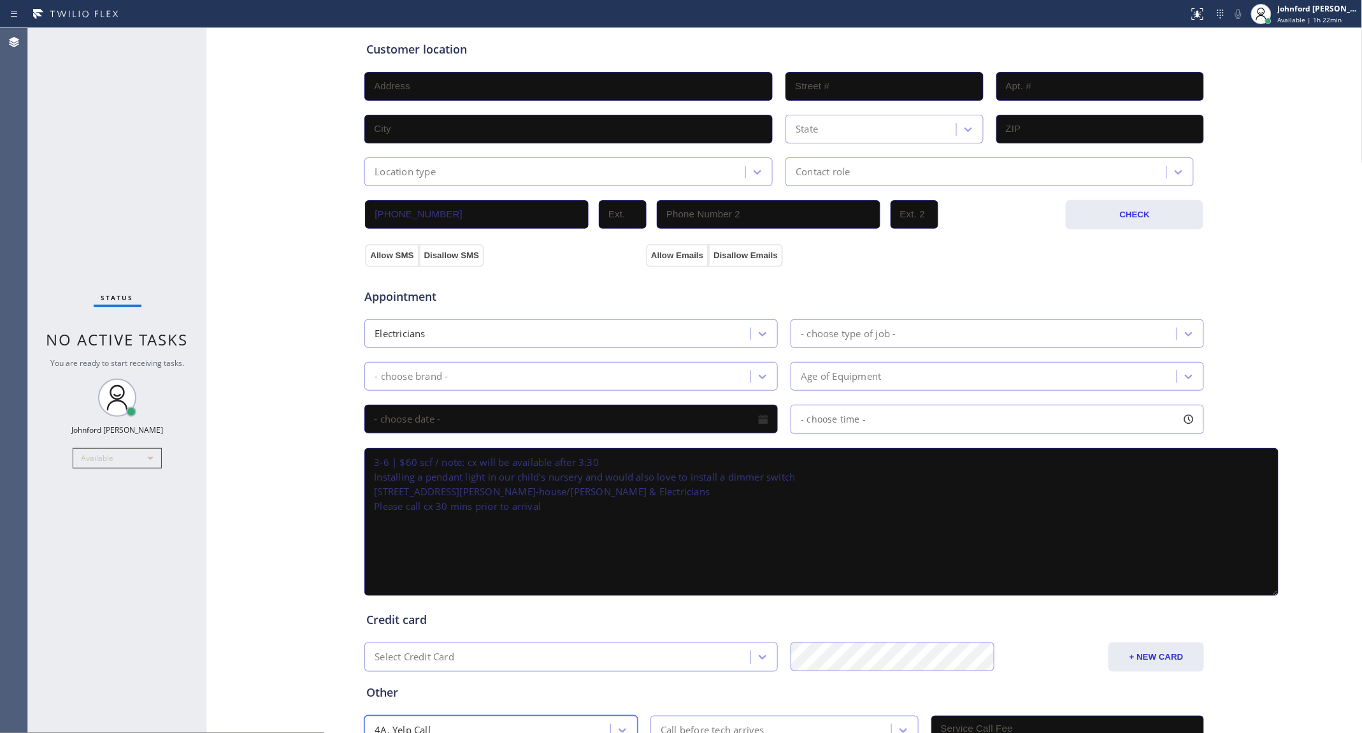
drag, startPoint x: 1189, startPoint y: 494, endPoint x: 1261, endPoint y: 582, distance: 113.5
click at [1261, 582] on textarea "3-6 | $60 scf / note: cx will be available after 3:30 Installing a pendant ligh…" at bounding box center [821, 522] width 914 height 148
click at [383, 249] on button "Allow SMS" at bounding box center [392, 255] width 54 height 23
click at [655, 253] on button "Allow Emails" at bounding box center [677, 255] width 62 height 23
click at [542, 288] on span "Appointment" at bounding box center [503, 296] width 278 height 17
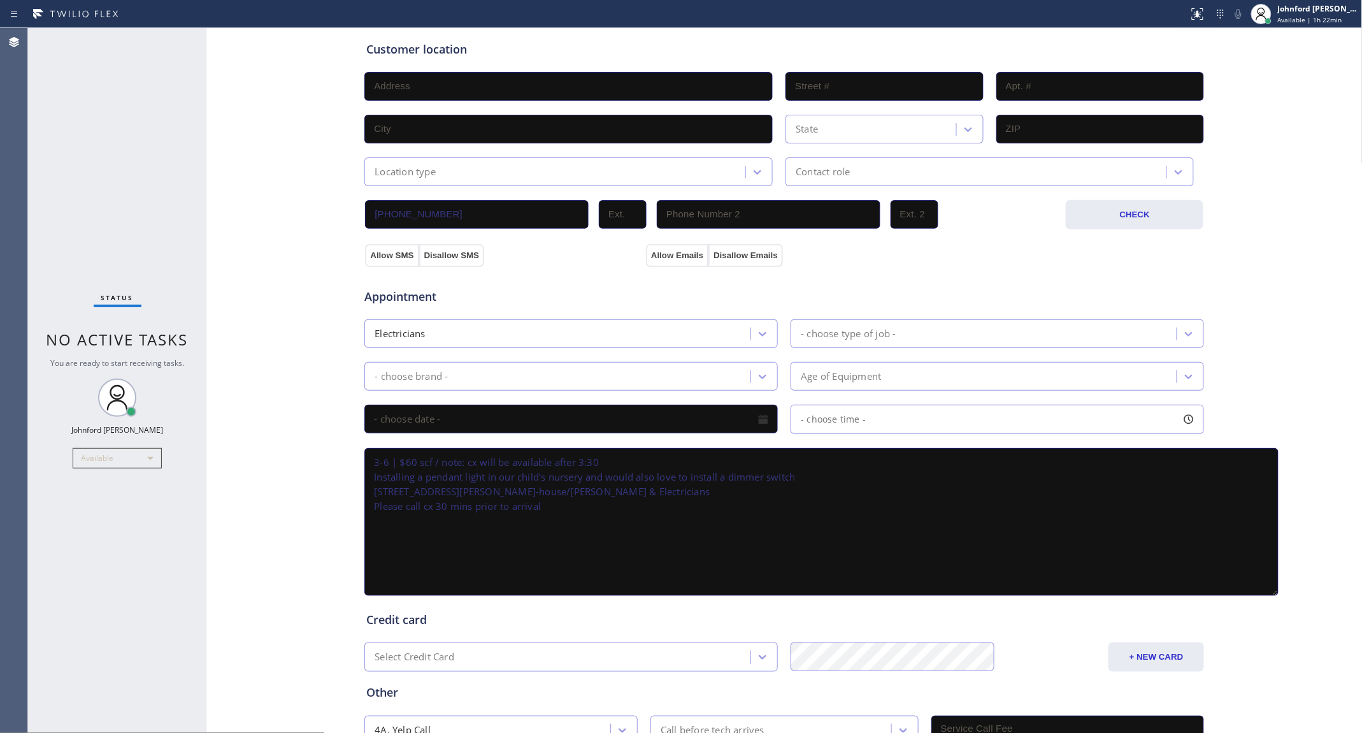
click at [447, 485] on textarea "3-6 | $60 scf / note: cx will be available after 3:30 Installing a pendant ligh…" at bounding box center [821, 522] width 914 height 148
click at [573, 485] on textarea "3-6 | $60 scf / note: cx will be available after 3:30 Installing a pendant ligh…" at bounding box center [821, 522] width 914 height 148
drag, startPoint x: 575, startPoint y: 482, endPoint x: 412, endPoint y: 370, distance: 198.4
click at [364, 488] on textarea "3-6 | $60 scf / note: cx will be available after 3:30 Installing a pendant ligh…" at bounding box center [821, 522] width 914 height 148
type textarea "3-6 | $60 scf / note: cx will be available after 3:30 Installing a pendant ligh…"
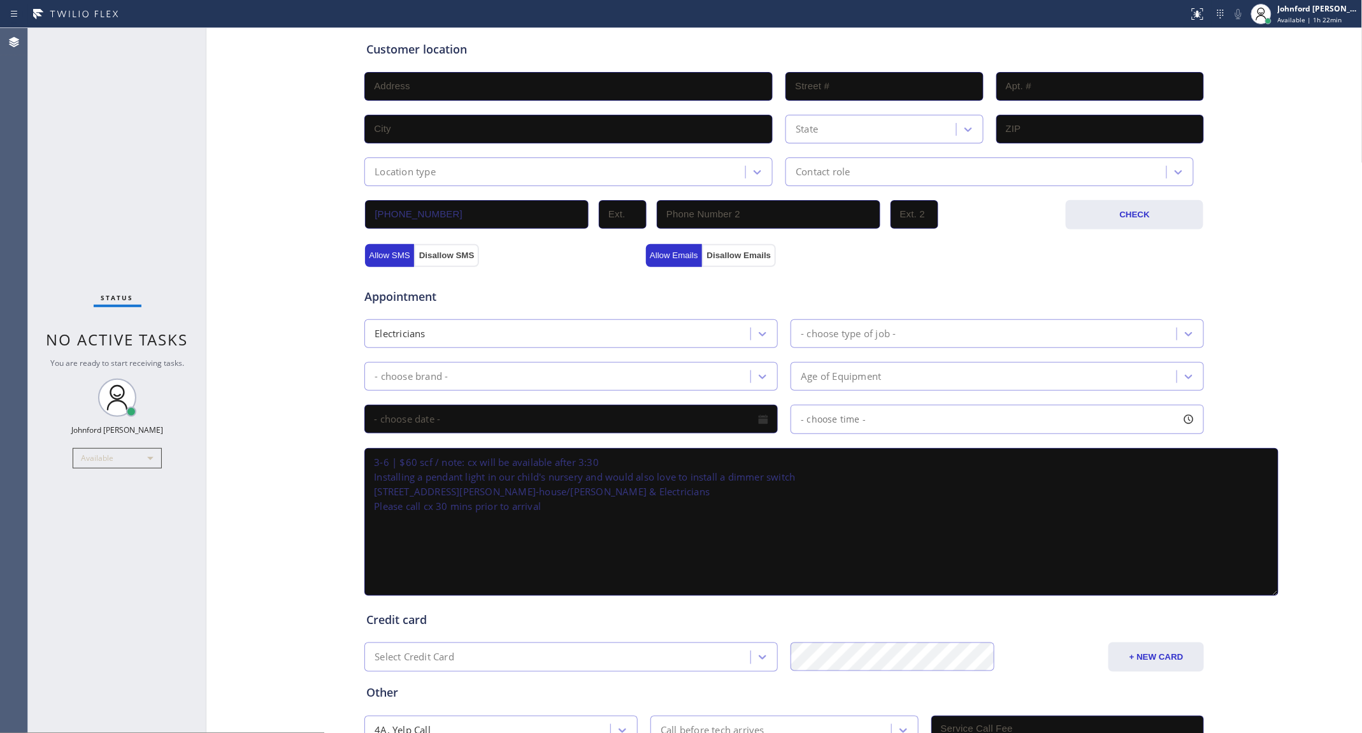
click at [412, 93] on input "text" at bounding box center [568, 86] width 408 height 29
paste input "722 [STREET_ADDRESS][PERSON_NAME]"
type input "[STREET_ADDRESS][PERSON_NAME]"
type input "722 1/2"
type input "[GEOGRAPHIC_DATA]"
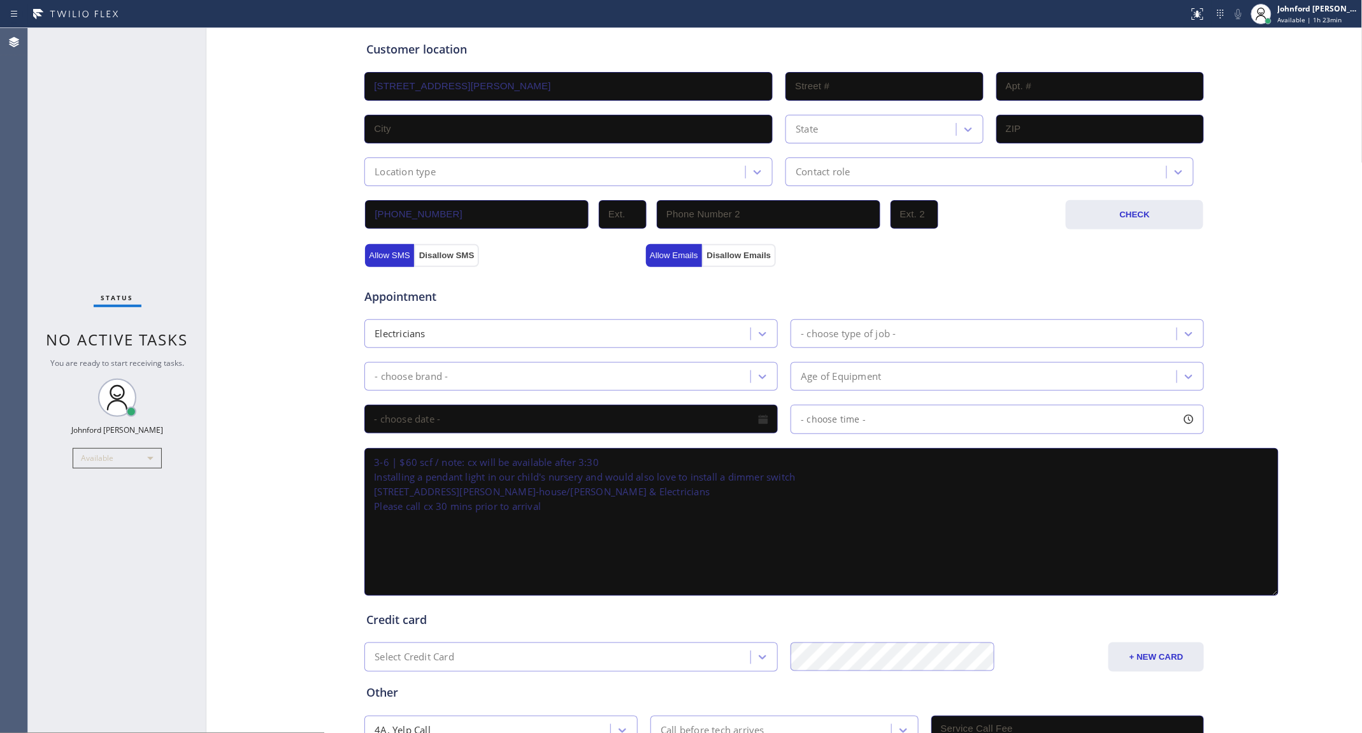
type input "90026"
click at [432, 171] on div "Location type" at bounding box center [556, 172] width 377 height 22
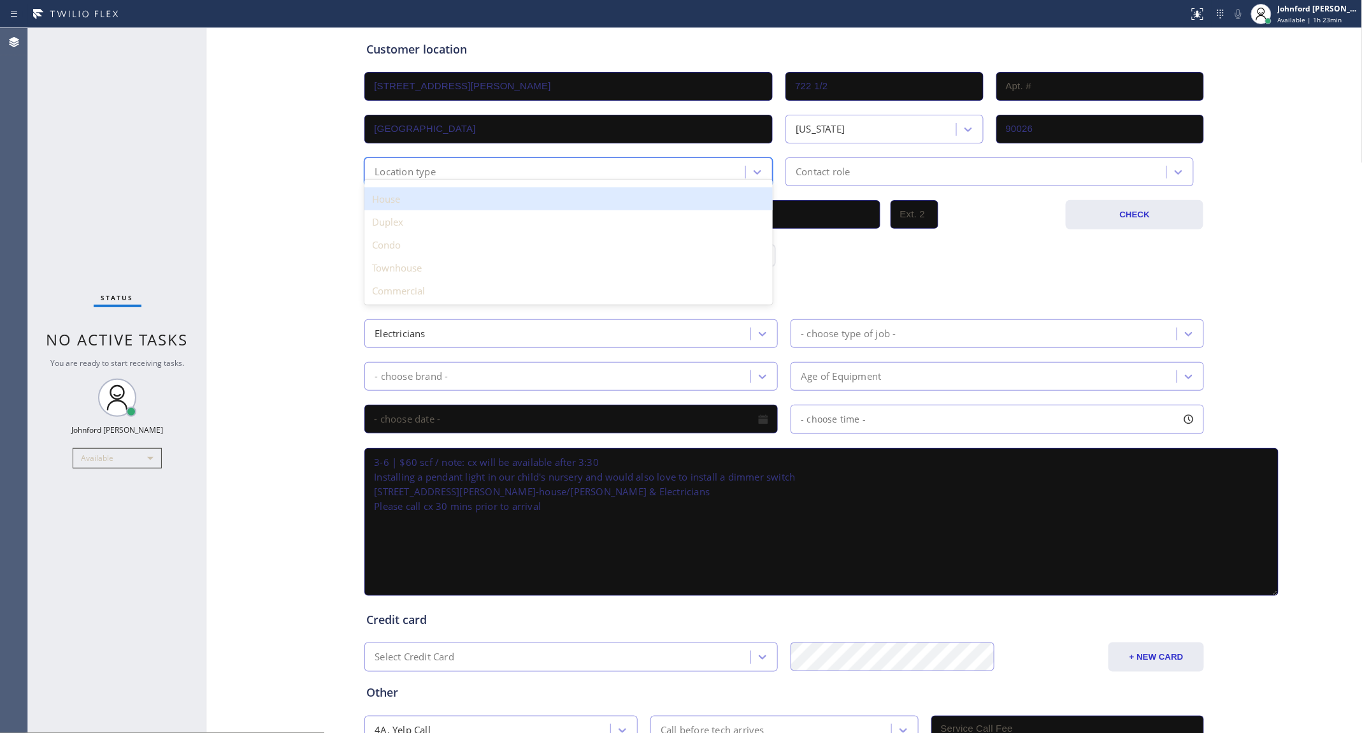
click at [422, 201] on div "House" at bounding box center [568, 198] width 408 height 23
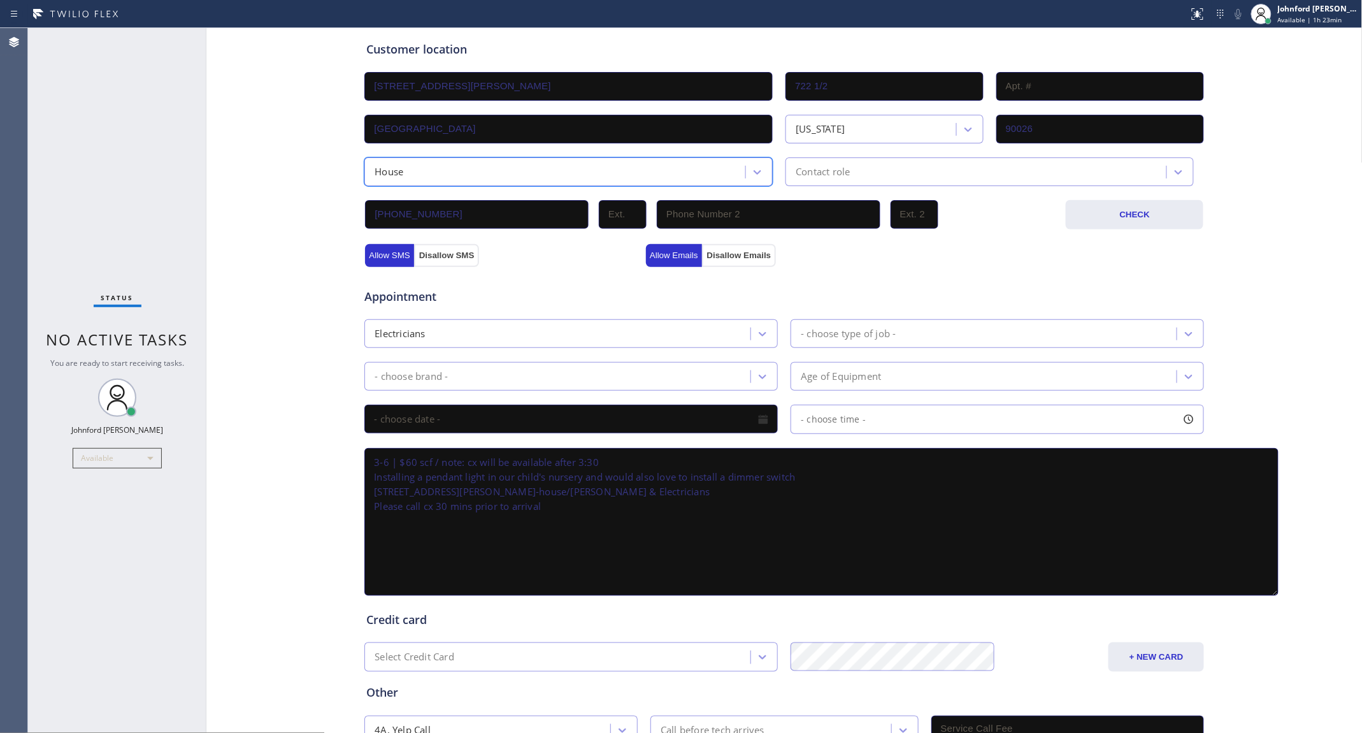
click at [826, 171] on div "Contact role" at bounding box center [823, 171] width 54 height 15
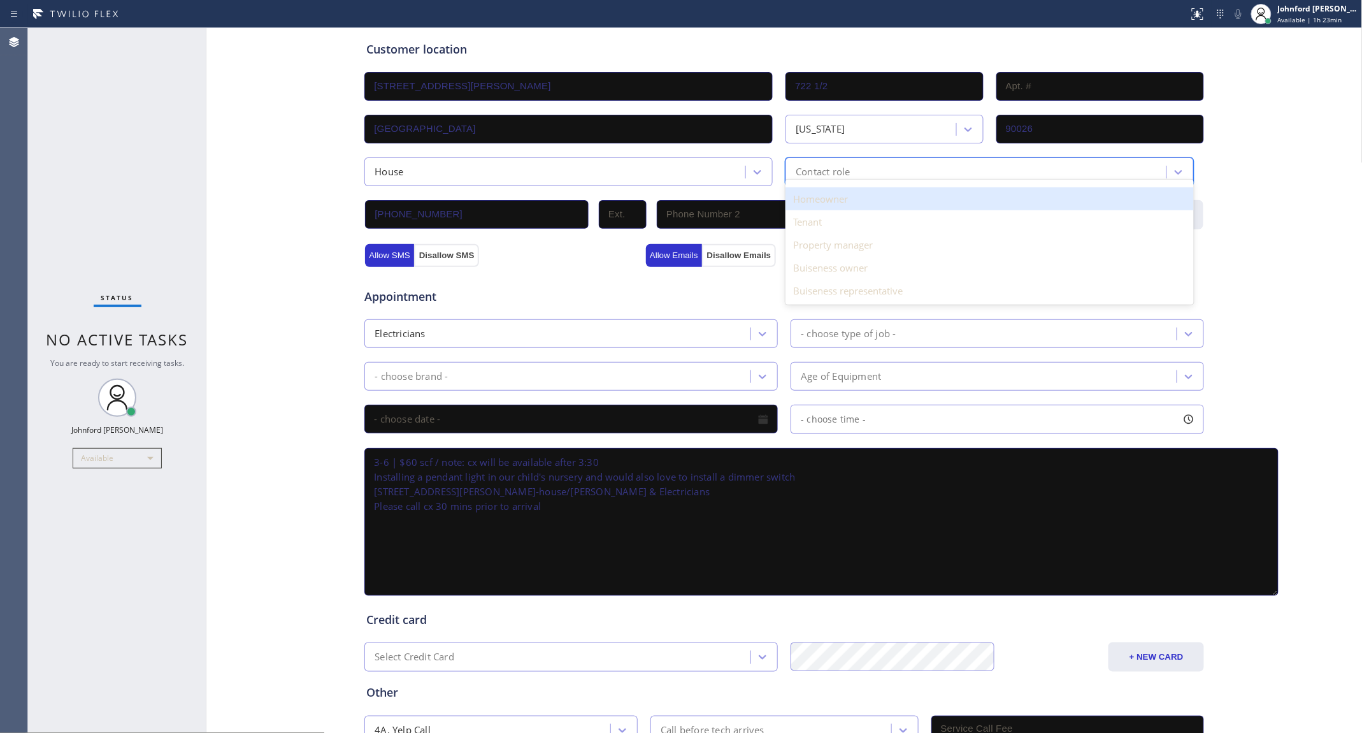
click at [822, 196] on div "Homeowner" at bounding box center [989, 198] width 408 height 23
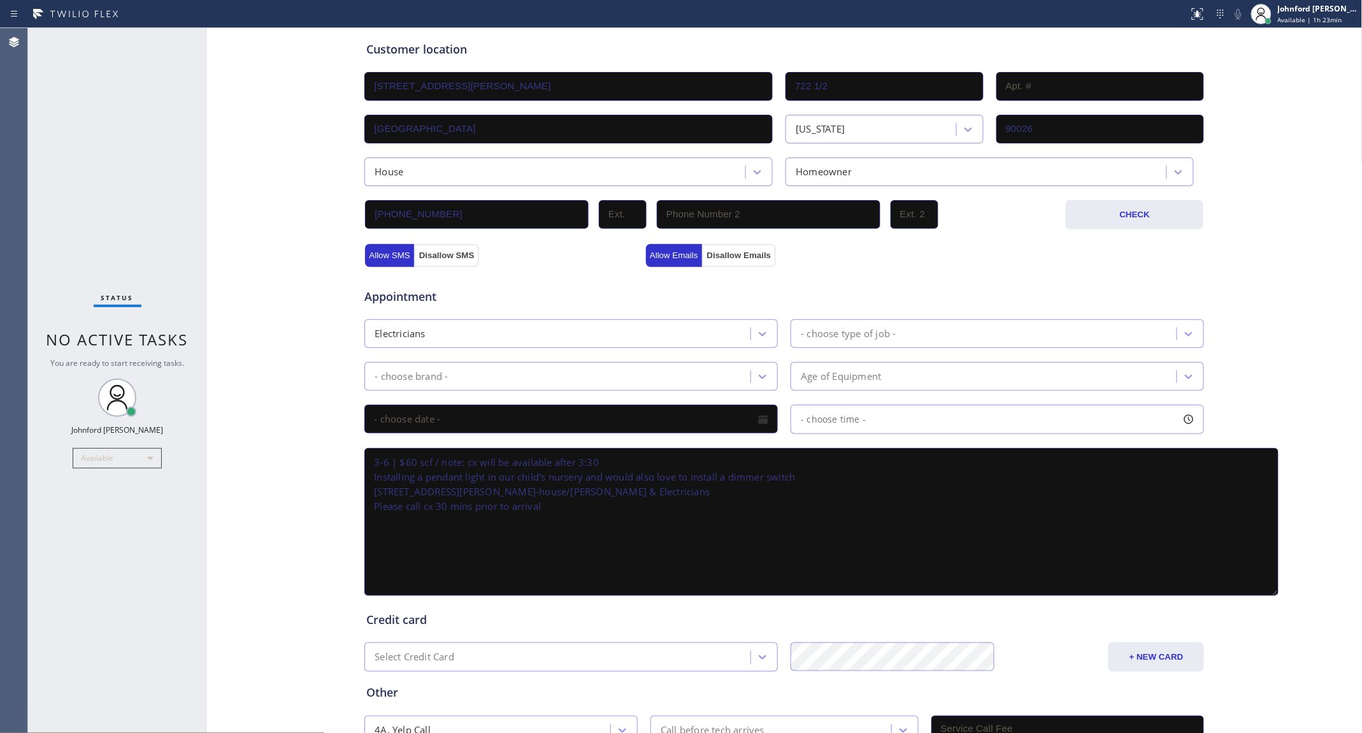
drag, startPoint x: 810, startPoint y: 269, endPoint x: 774, endPoint y: 284, distance: 39.4
click at [810, 273] on div "Appointment" at bounding box center [784, 289] width 842 height 32
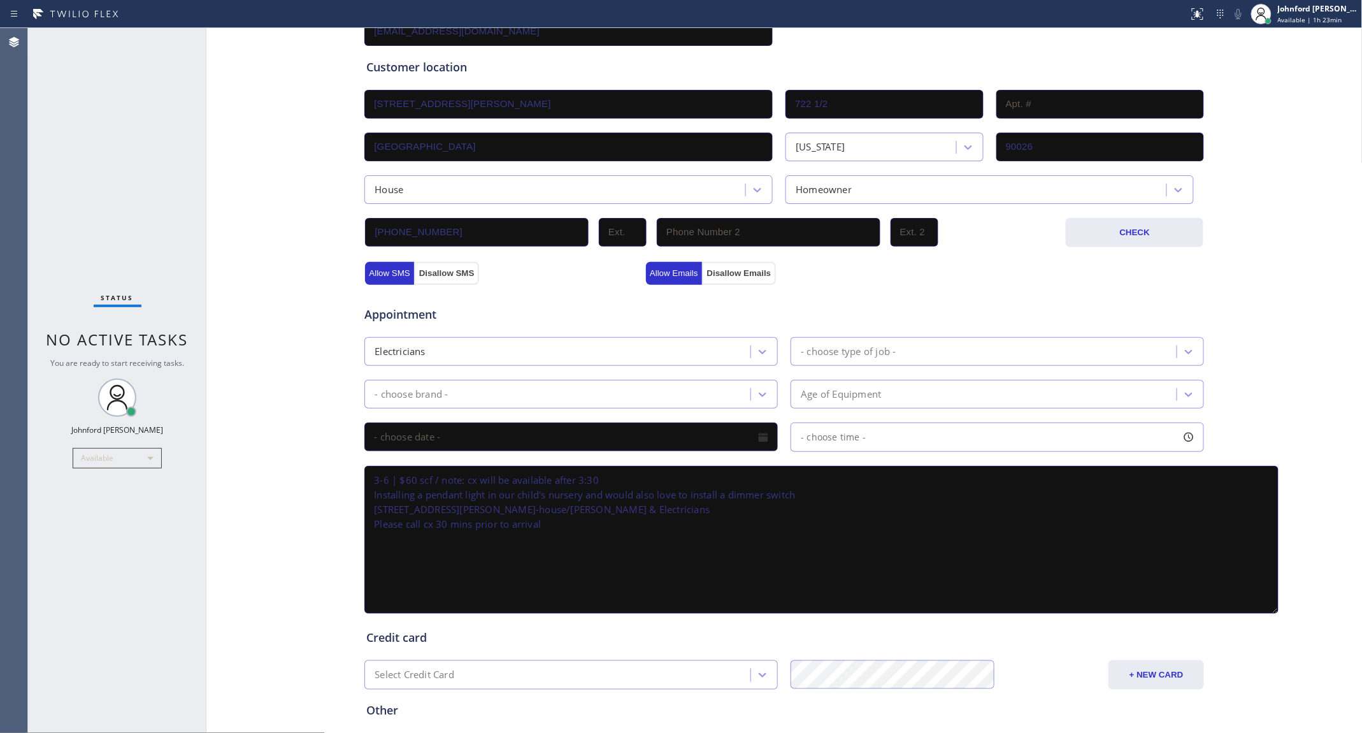
scroll to position [333, 0]
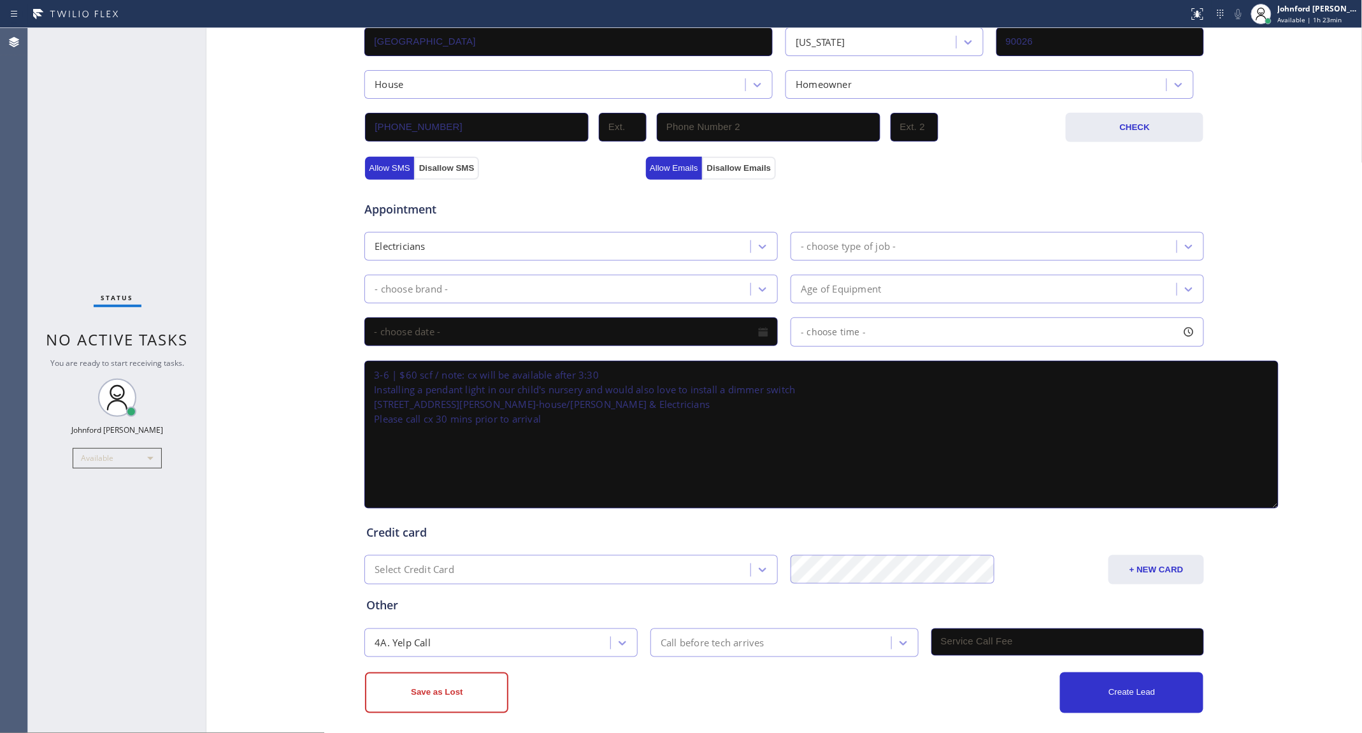
click at [424, 282] on div "- choose brand -" at bounding box center [411, 289] width 73 height 15
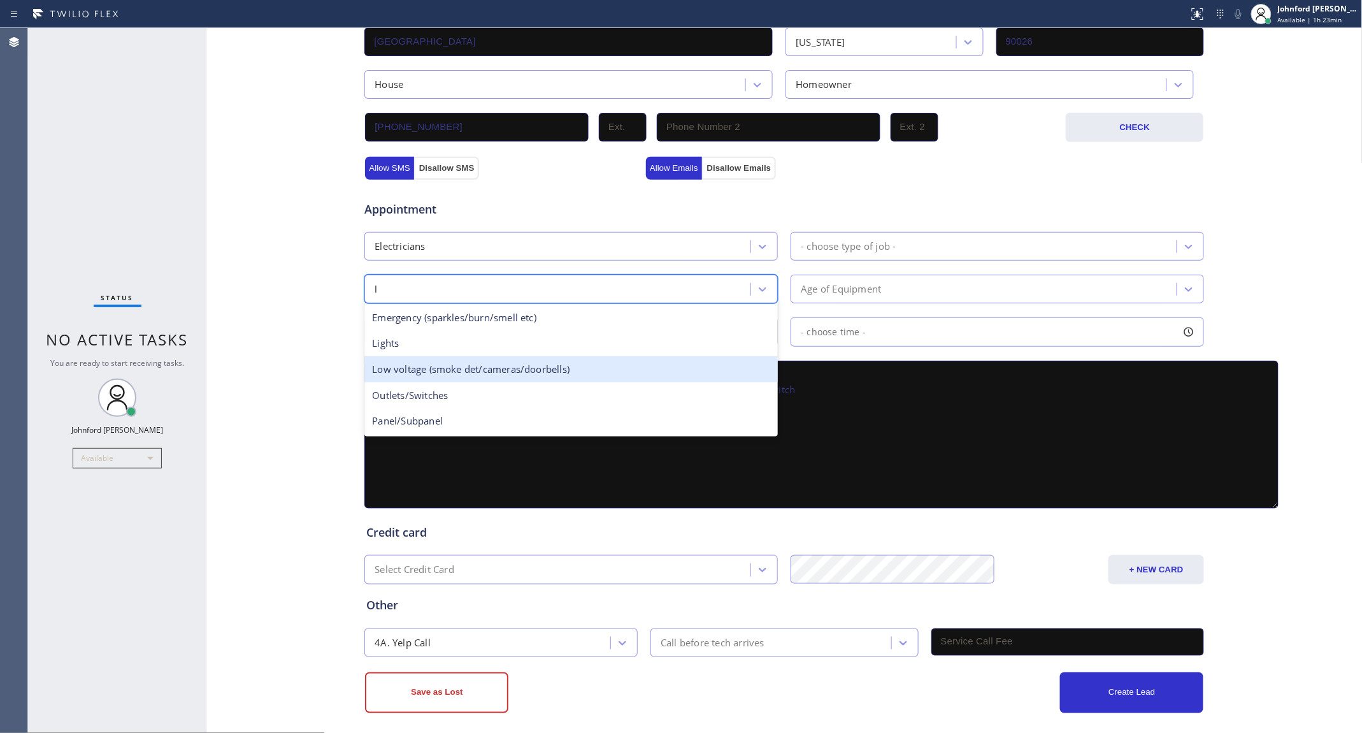
type input "li"
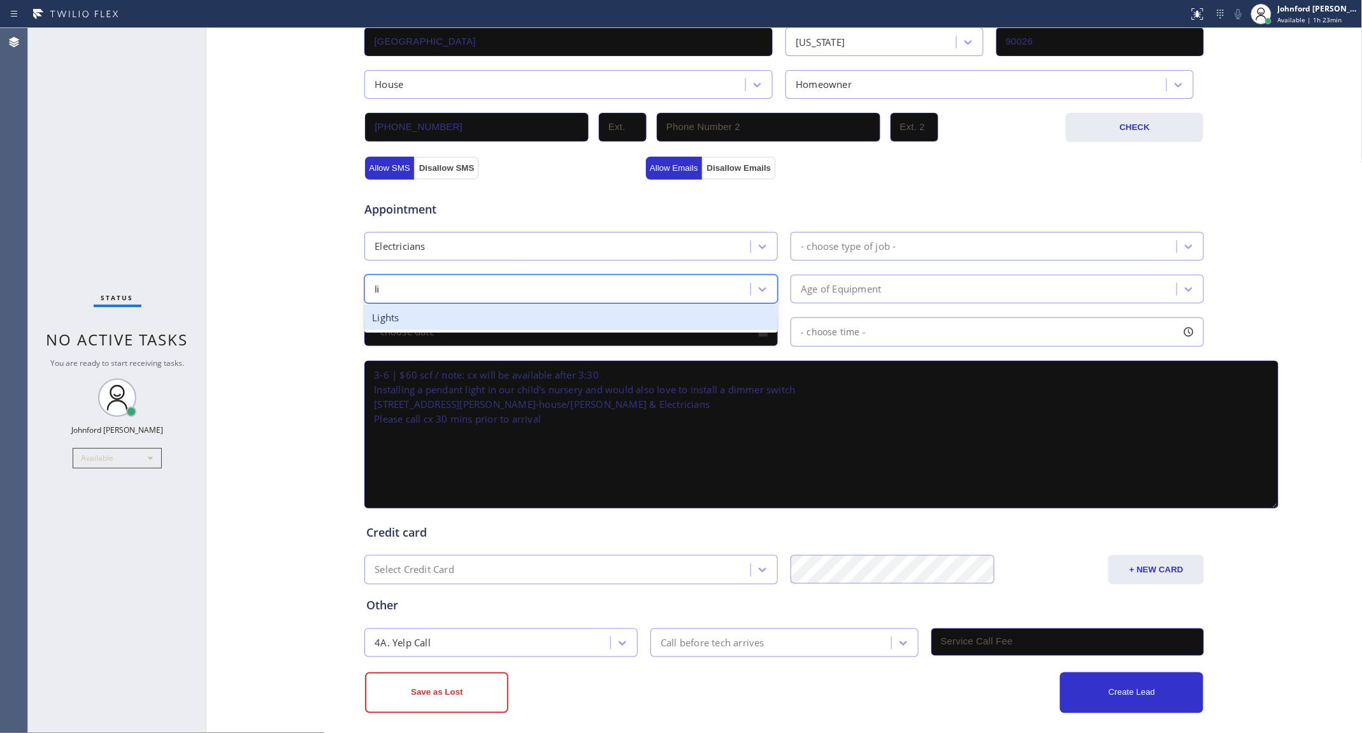
click at [418, 308] on div "Lights" at bounding box center [570, 317] width 413 height 26
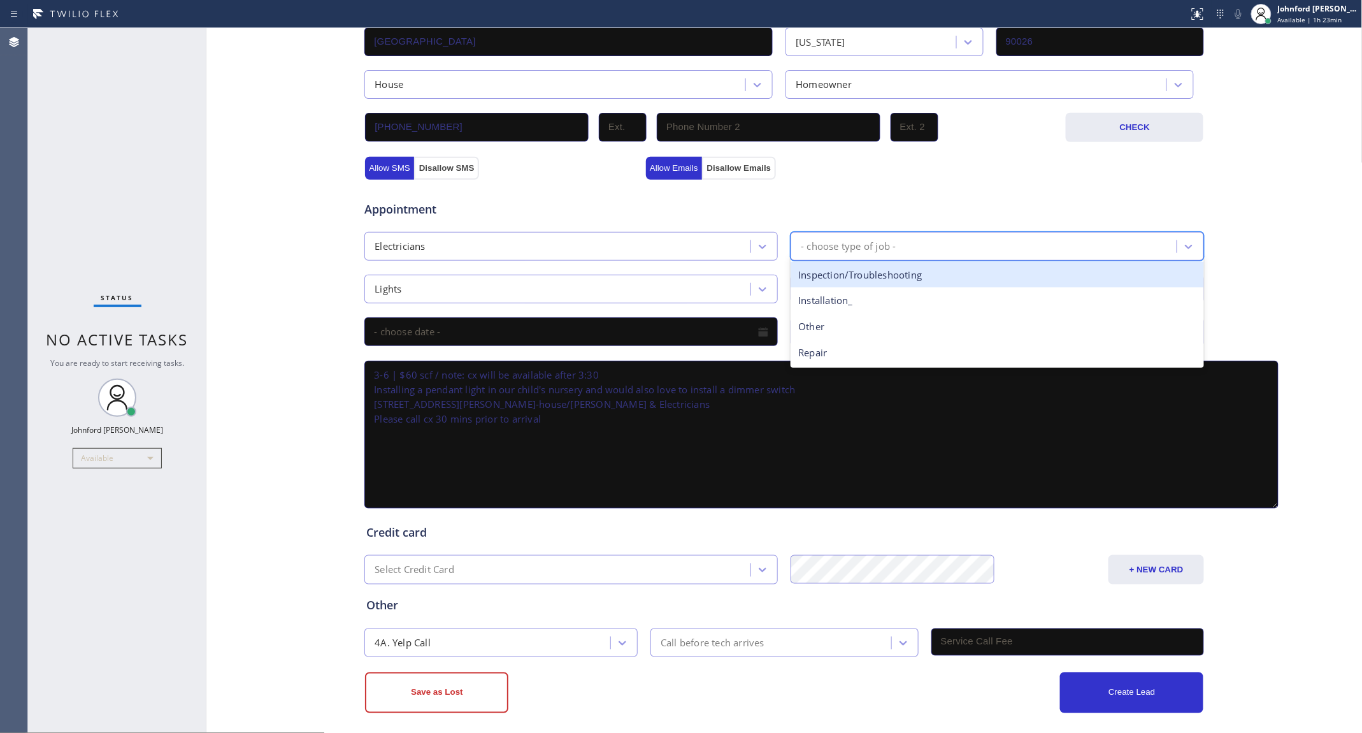
click at [859, 239] on div "- choose type of job -" at bounding box center [848, 246] width 95 height 15
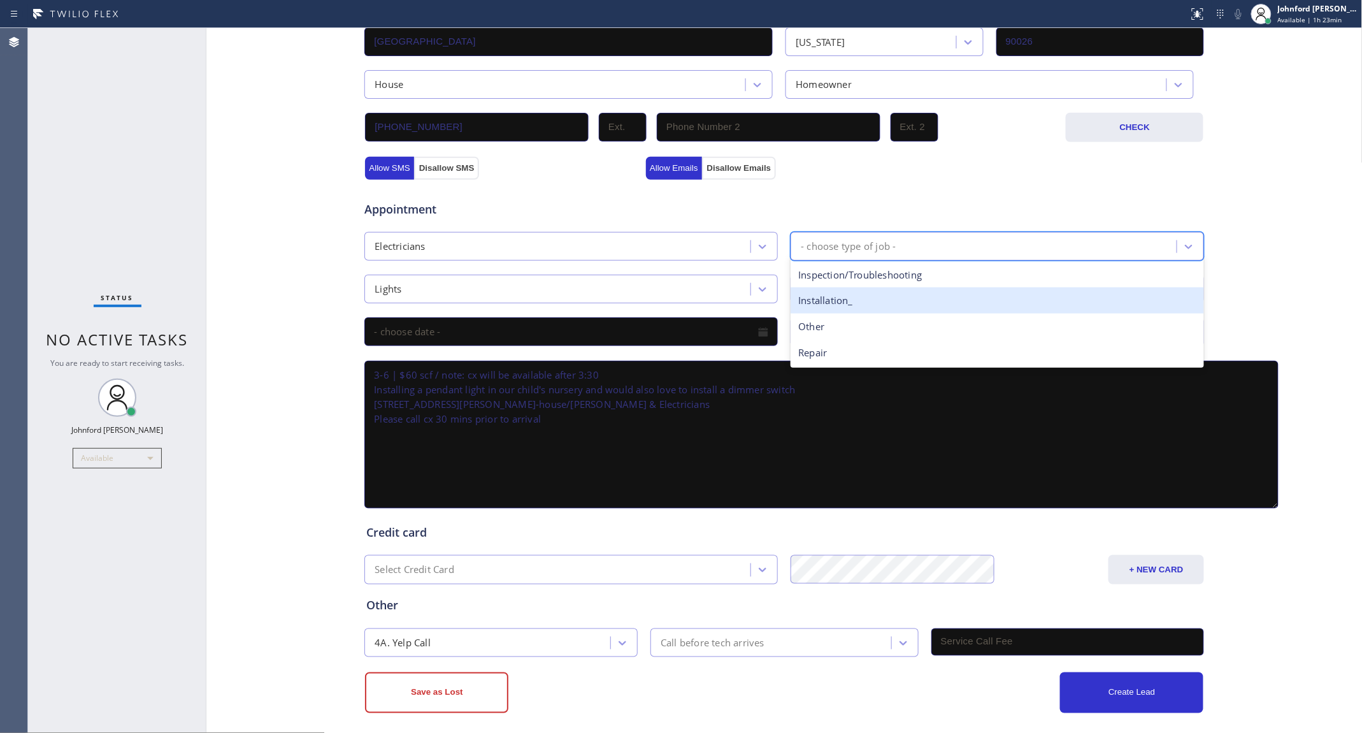
click at [845, 288] on div "Installation_" at bounding box center [997, 300] width 413 height 26
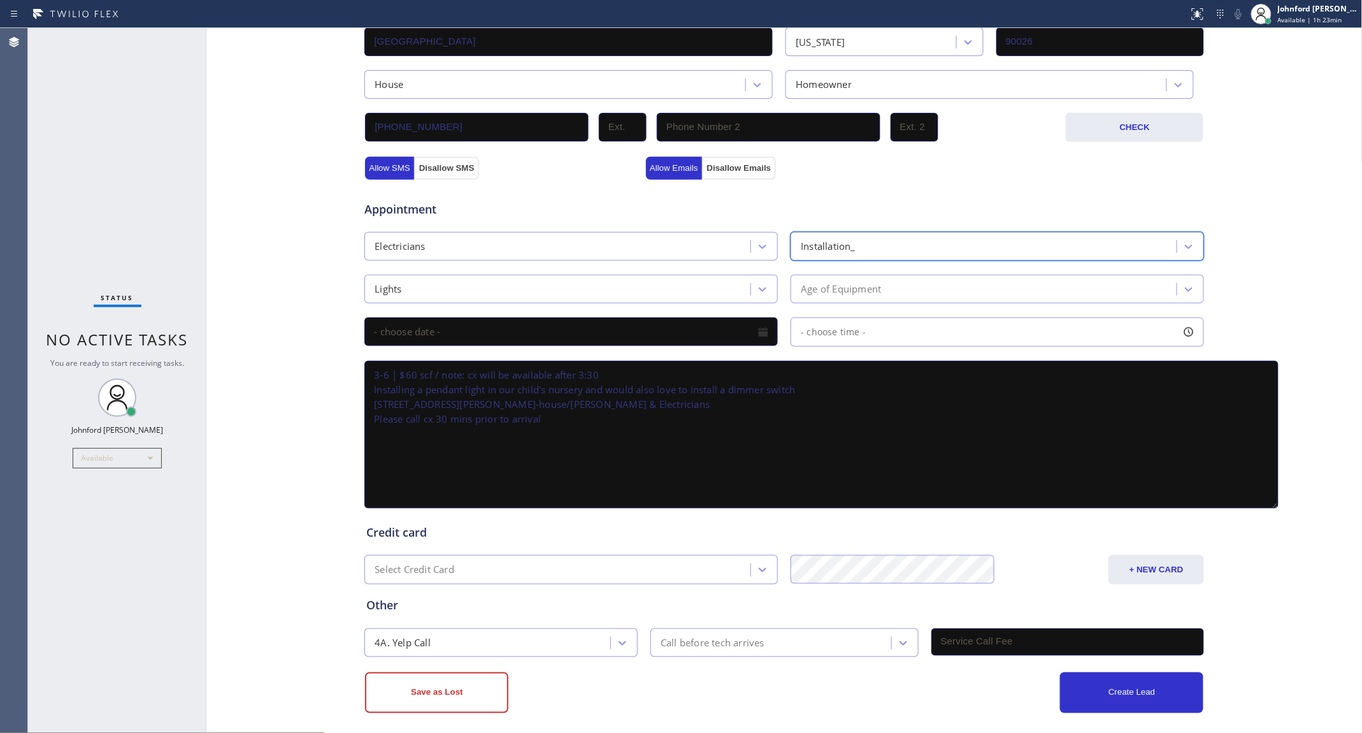
click at [845, 282] on div "Age of Equipment" at bounding box center [841, 289] width 80 height 15
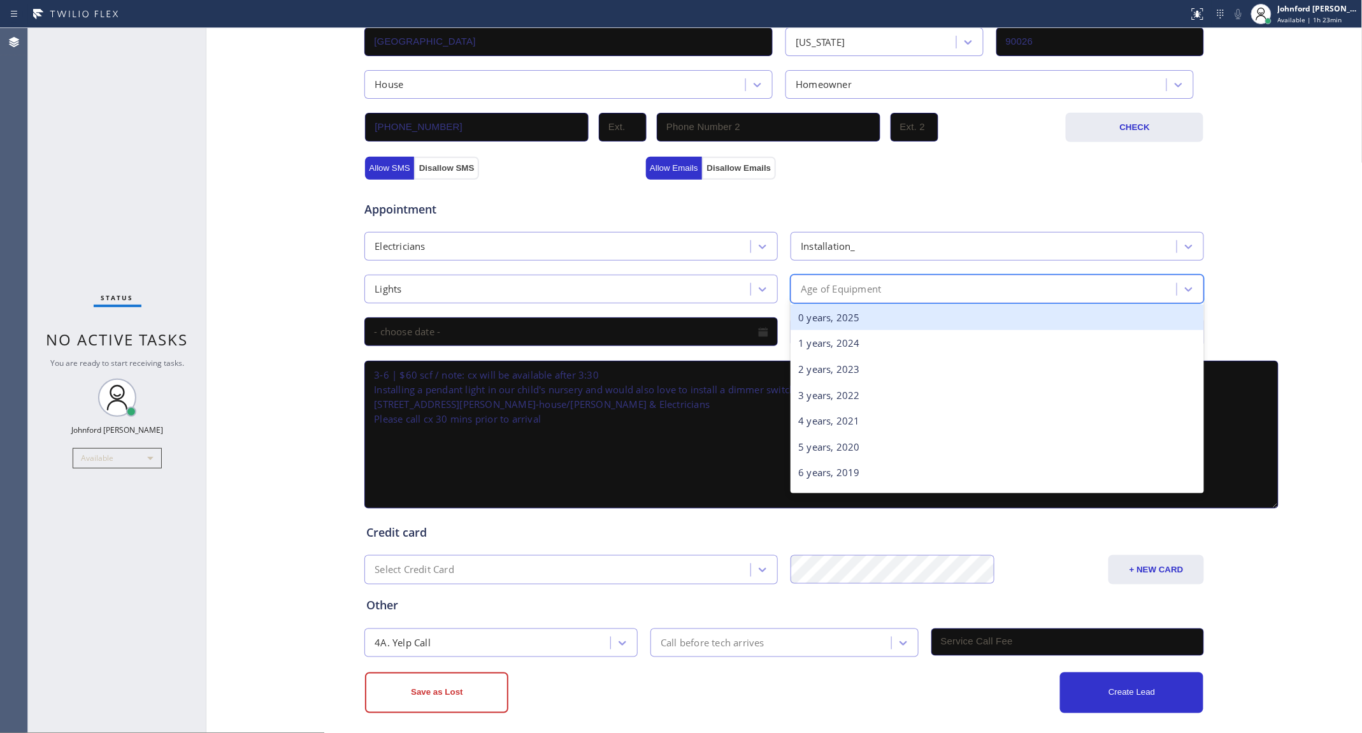
click at [825, 306] on div "0 years, 2025" at bounding box center [997, 317] width 413 height 26
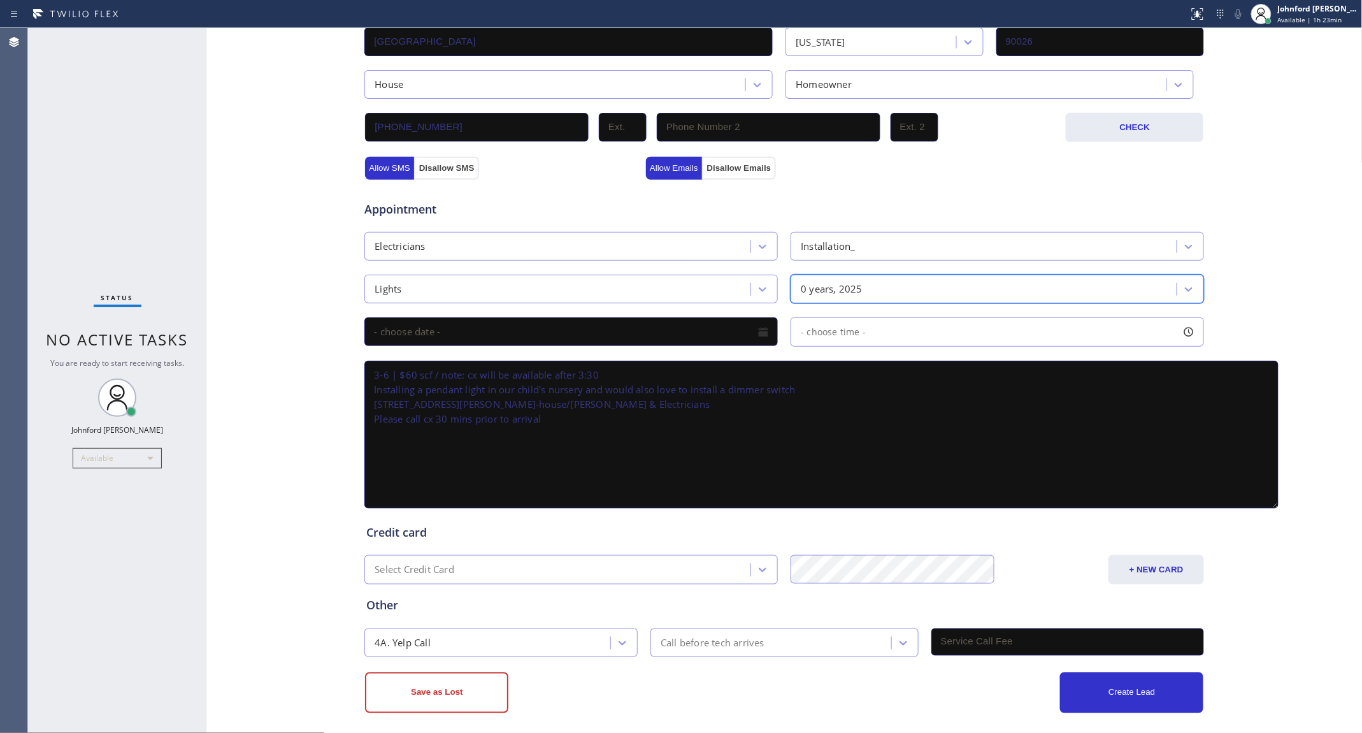
click at [615, 344] on div "Appointment Electricians Installation_ Lights option 0 years, 2025, selected. 3…" at bounding box center [784, 348] width 836 height 326
click at [618, 326] on input "text" at bounding box center [570, 331] width 413 height 29
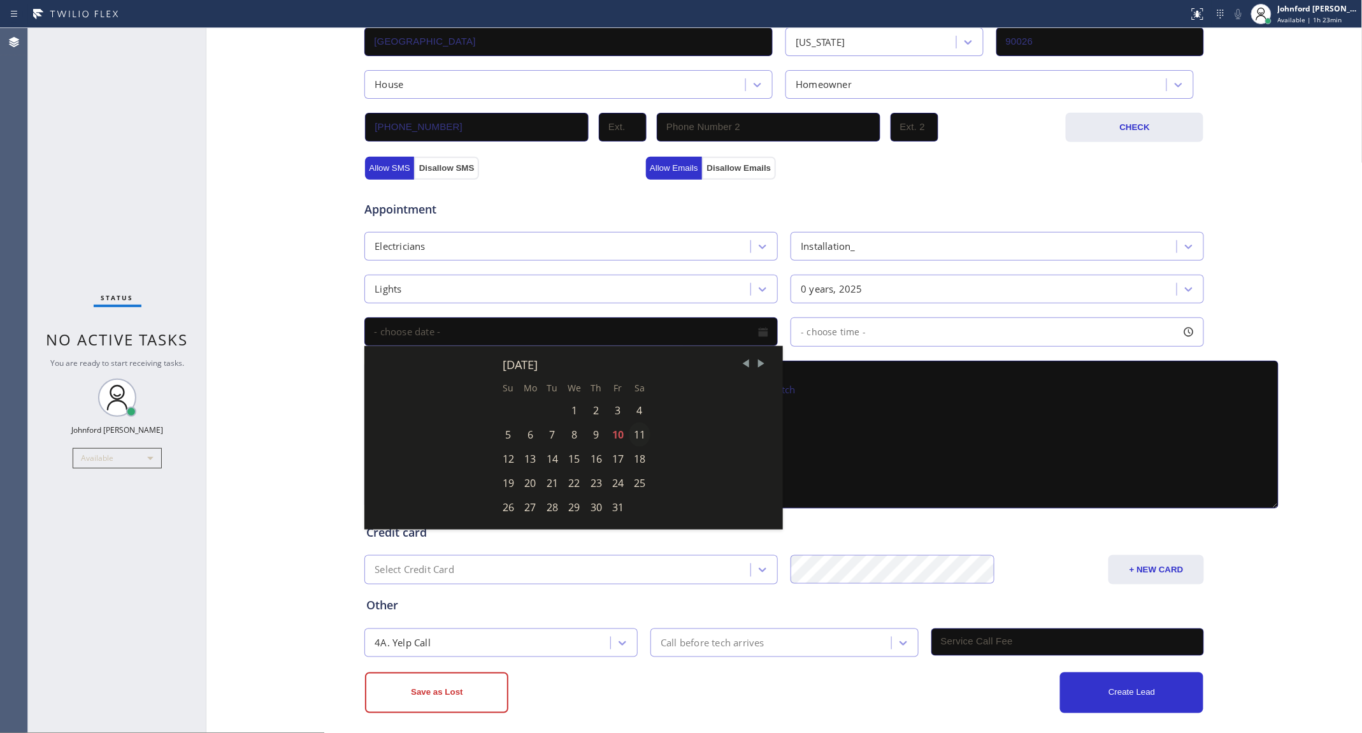
click at [629, 422] on div "11" at bounding box center [640, 434] width 22 height 24
type input "[DATE]"
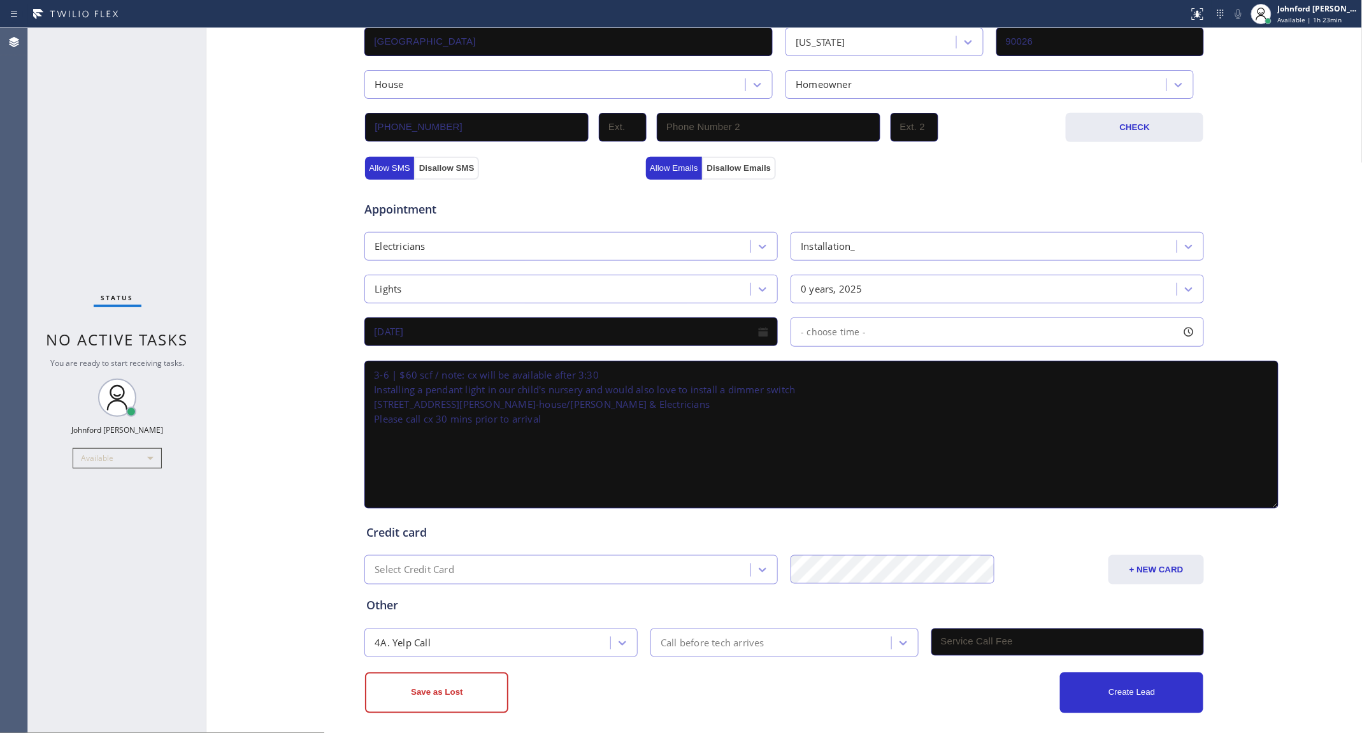
click at [859, 320] on div "- choose time -" at bounding box center [997, 331] width 413 height 29
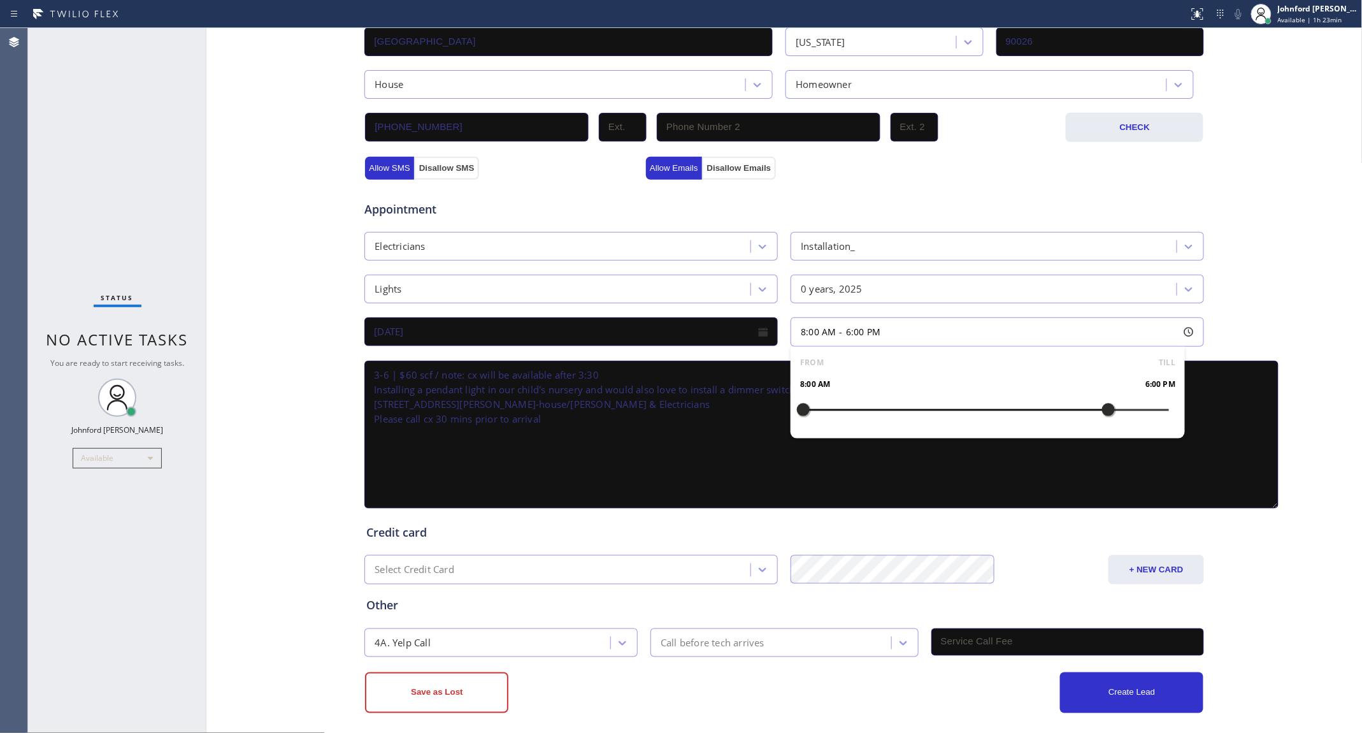
drag, startPoint x: 801, startPoint y: 401, endPoint x: 1106, endPoint y: 399, distance: 305.1
click at [1106, 399] on div at bounding box center [1108, 409] width 15 height 27
drag, startPoint x: 788, startPoint y: 403, endPoint x: 849, endPoint y: 403, distance: 60.5
click at [915, 403] on div "FROM TILL 8:00 AM 6:00 PM" at bounding box center [988, 393] width 394 height 92
drag, startPoint x: 959, startPoint y: 401, endPoint x: 1005, endPoint y: 401, distance: 46.5
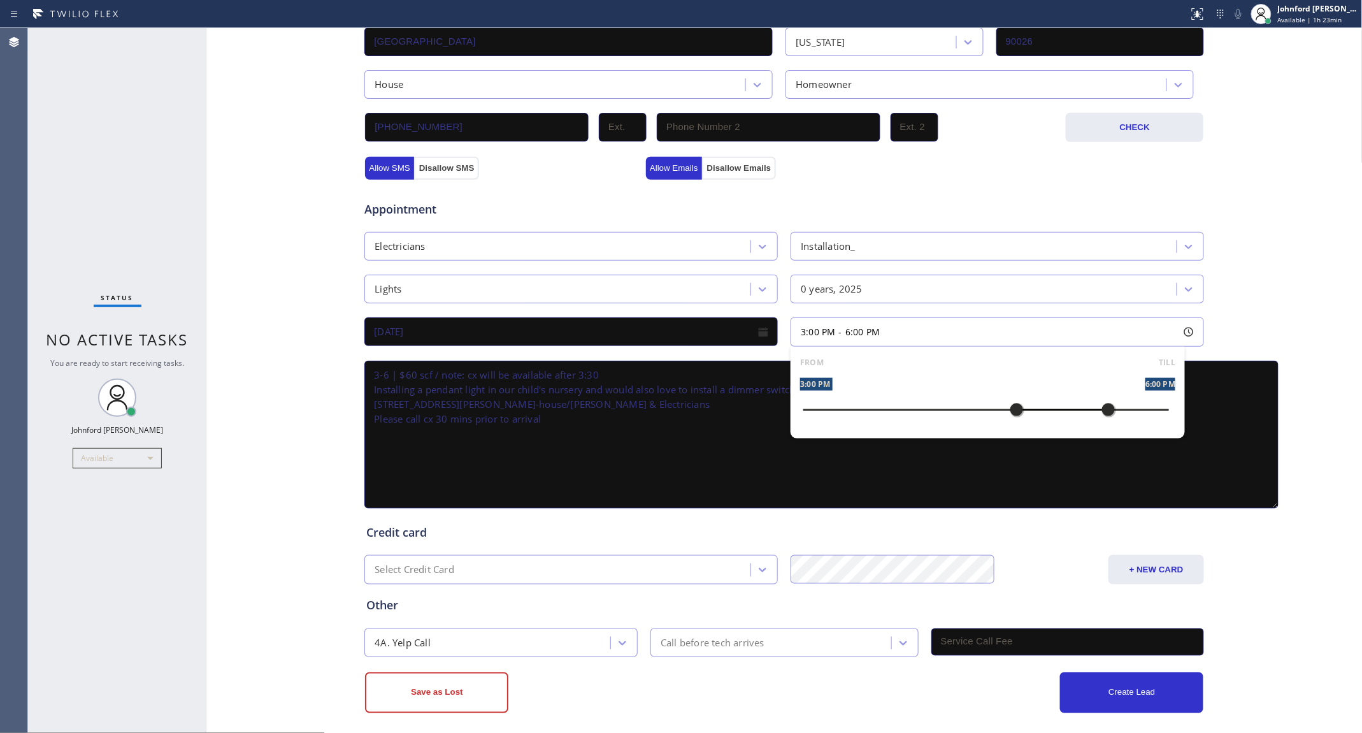
click at [1009, 401] on div at bounding box center [1016, 409] width 15 height 27
click at [857, 466] on textarea "3-6 | $60 scf / note: cx will be available after 3:30 Installing a pendant ligh…" at bounding box center [821, 435] width 914 height 148
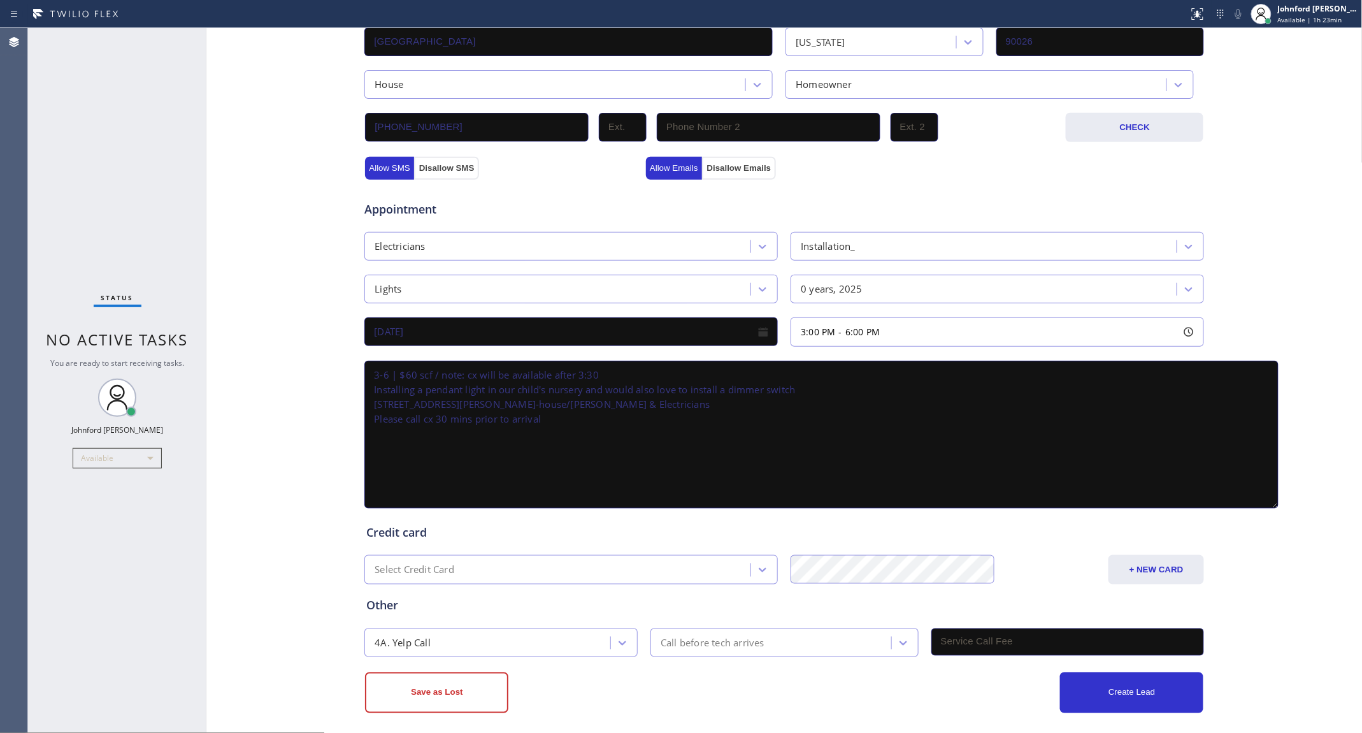
click at [710, 643] on div "Call before tech arrives" at bounding box center [772, 642] width 237 height 22
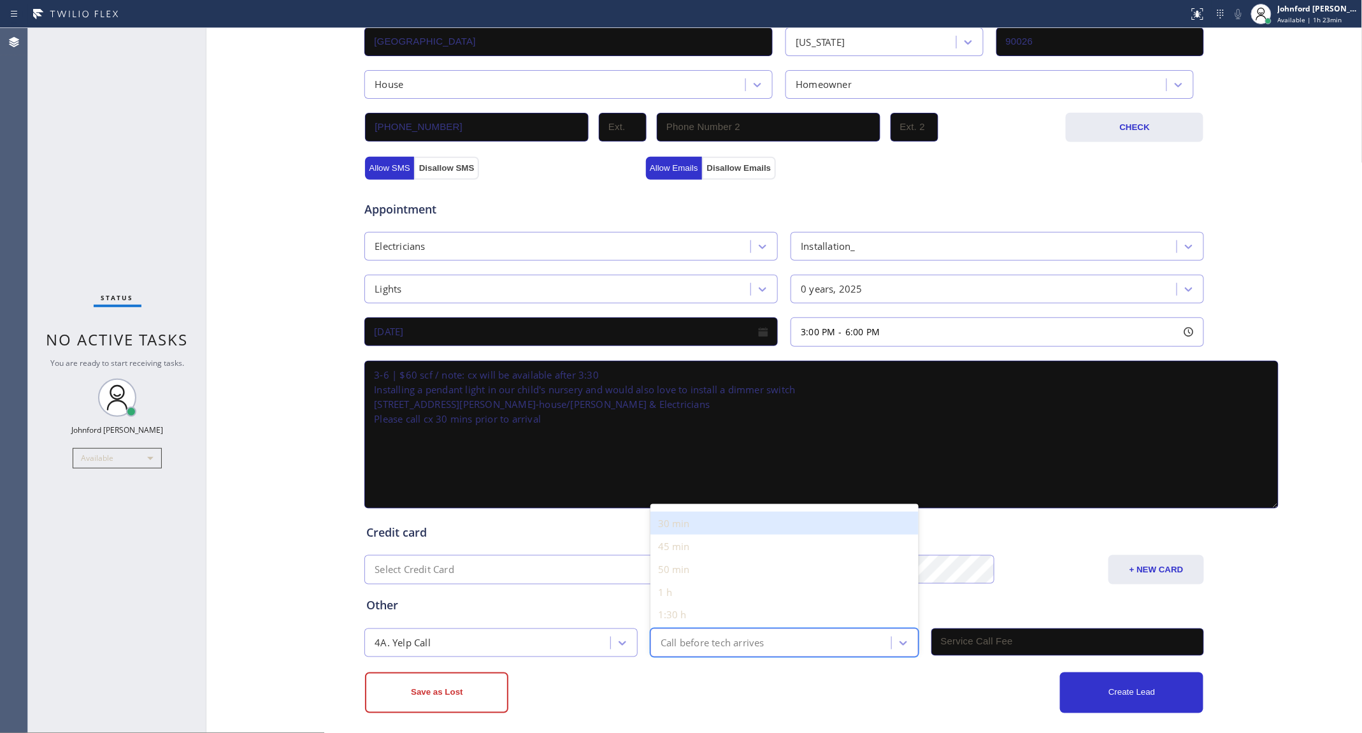
click at [673, 512] on div "30 min" at bounding box center [784, 523] width 268 height 23
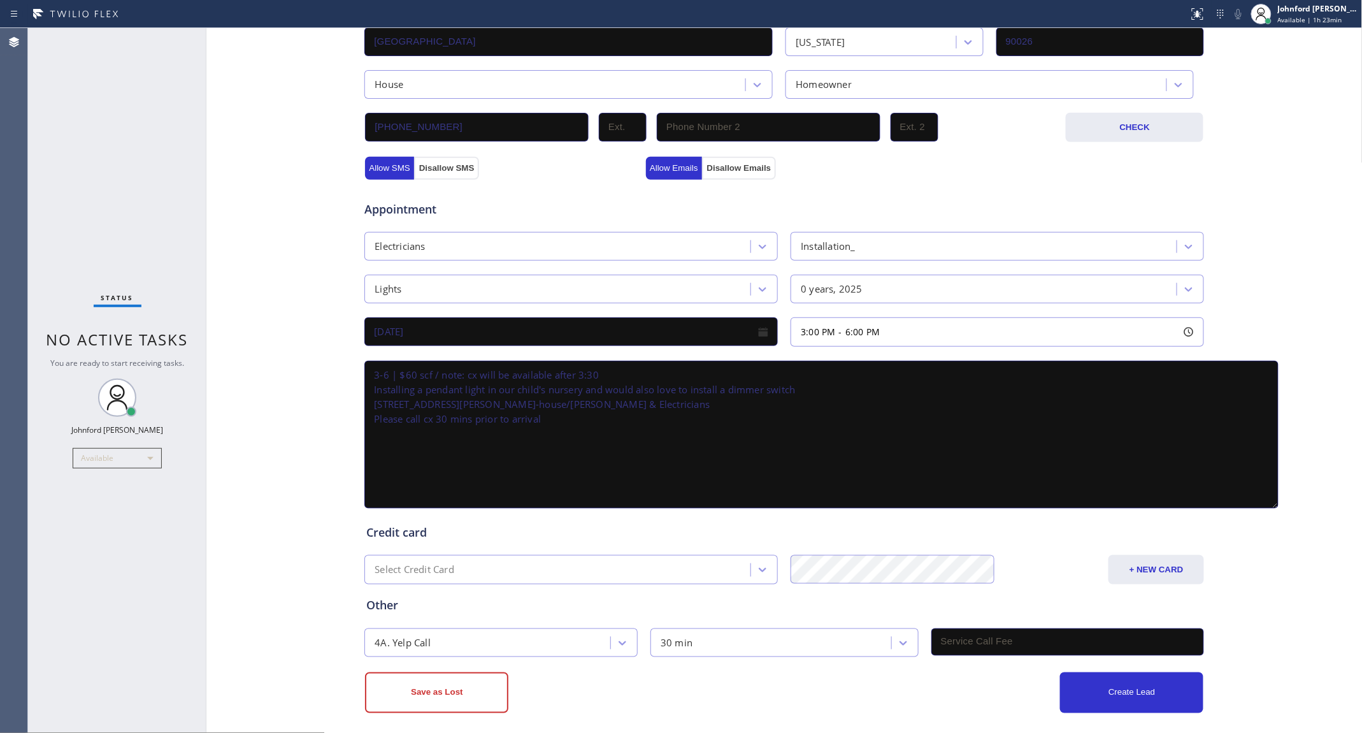
click at [944, 634] on input "text" at bounding box center [1067, 641] width 273 height 27
type input "60"
click at [1033, 532] on div "Credit card" at bounding box center [784, 532] width 836 height 17
click at [1098, 688] on button "Create Lead" at bounding box center [1131, 692] width 143 height 41
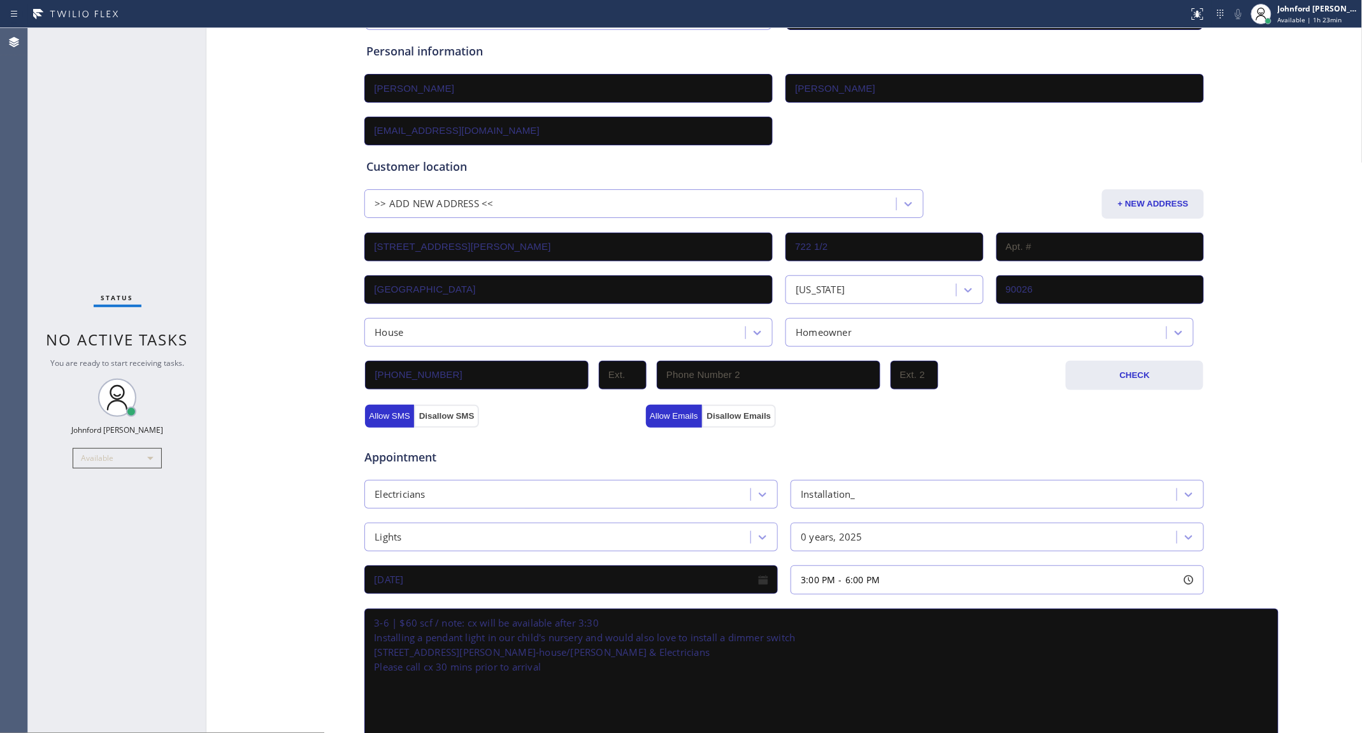
scroll to position [4, 0]
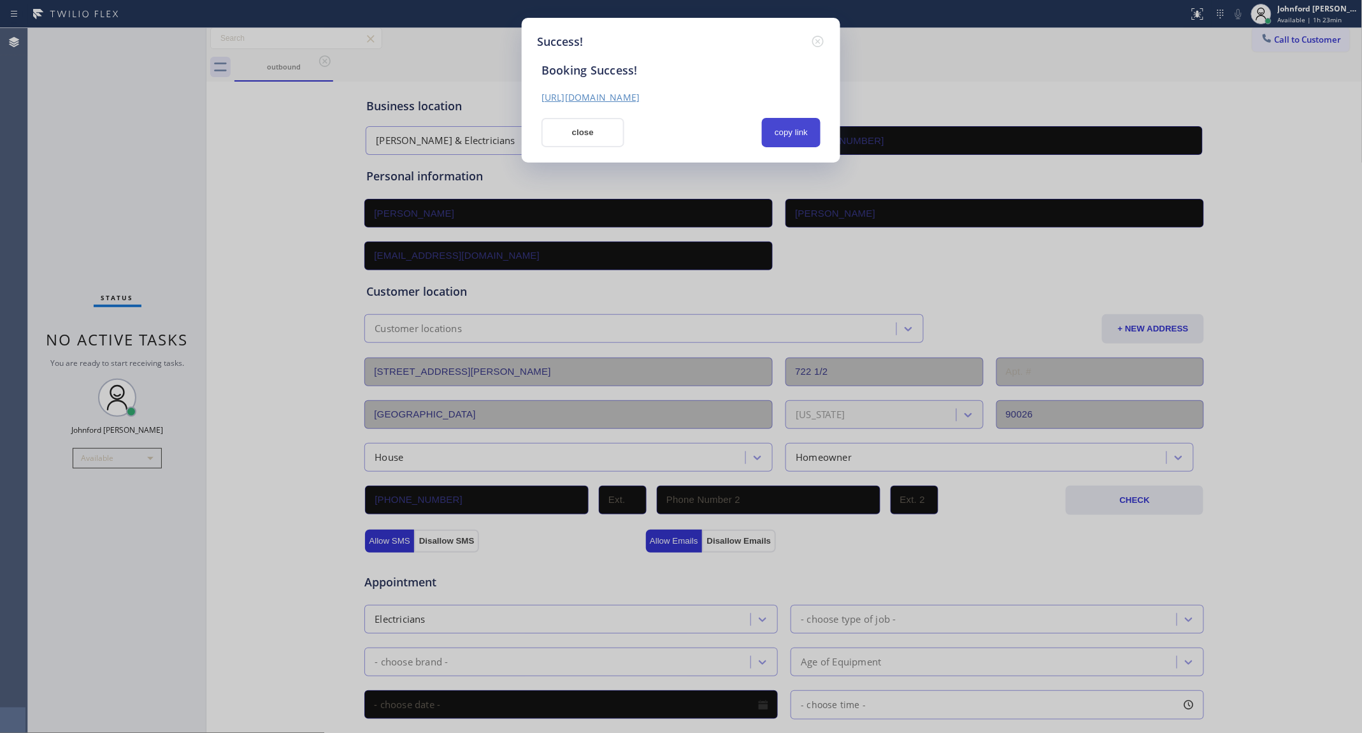
click at [819, 125] on button "copy link" at bounding box center [791, 132] width 59 height 29
click at [813, 41] on icon at bounding box center [817, 41] width 15 height 15
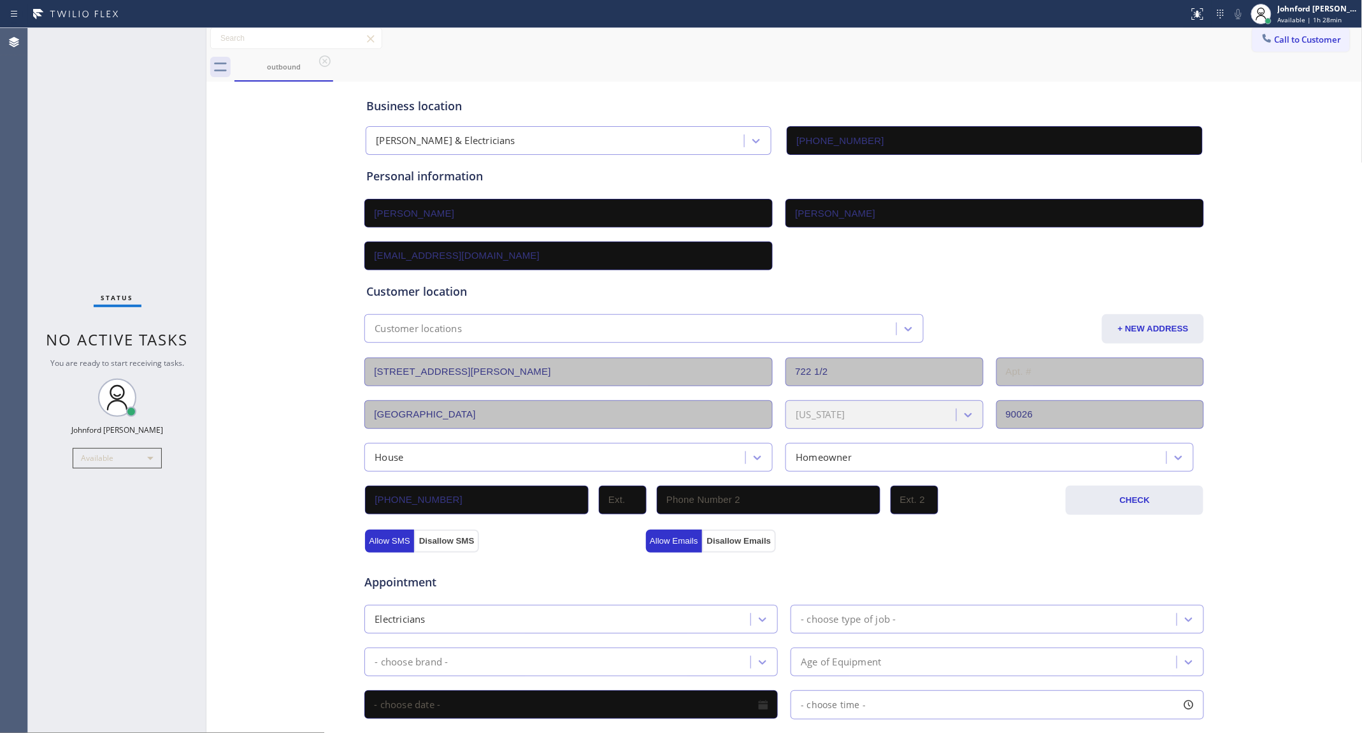
drag, startPoint x: 910, startPoint y: 69, endPoint x: 927, endPoint y: 42, distance: 31.8
click at [917, 64] on div "outbound" at bounding box center [798, 67] width 1128 height 29
click at [148, 453] on div "Available" at bounding box center [117, 458] width 89 height 20
click at [107, 521] on li "Break" at bounding box center [116, 522] width 87 height 15
click at [975, 99] on div "Business location" at bounding box center [784, 105] width 836 height 17
